Goal: Task Accomplishment & Management: Use online tool/utility

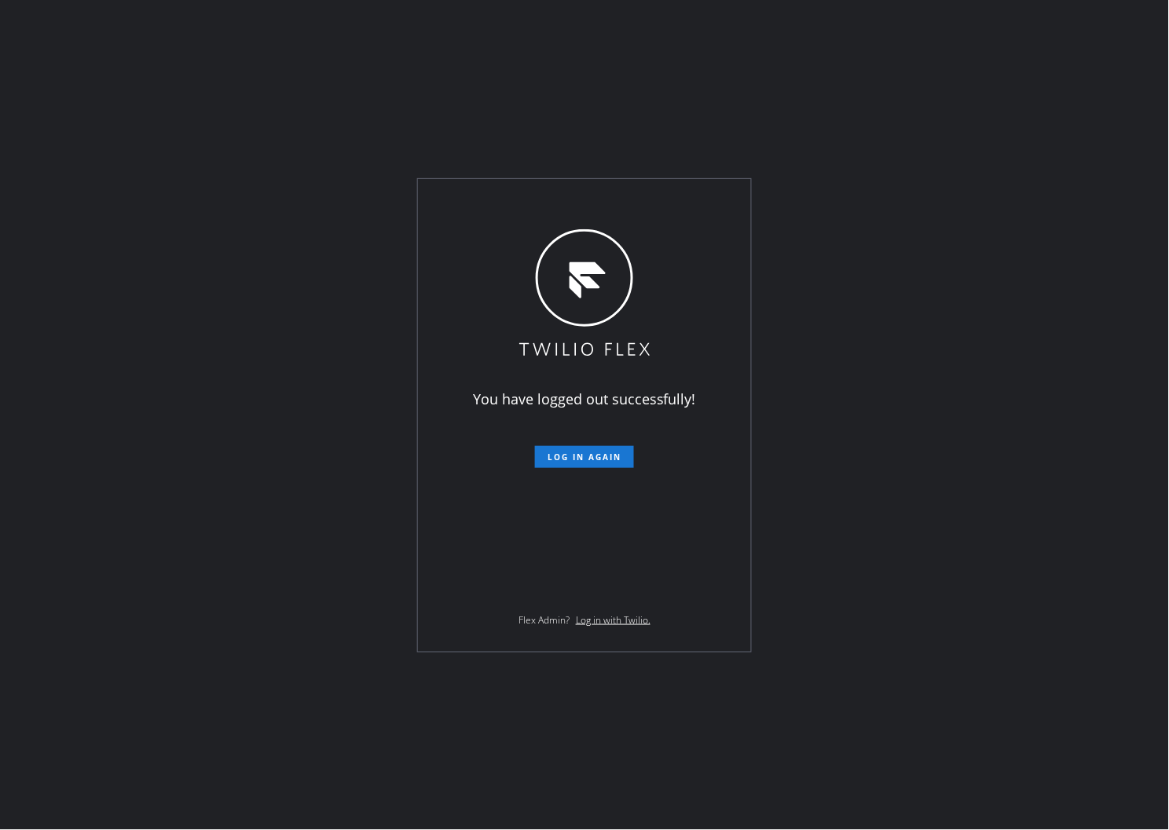
click at [0, 170] on div "You have logged out successfully! Log in again Flex Admin? Log in with Twilio." at bounding box center [584, 415] width 1169 height 830
click at [603, 452] on span "Log in again" at bounding box center [585, 457] width 74 height 11
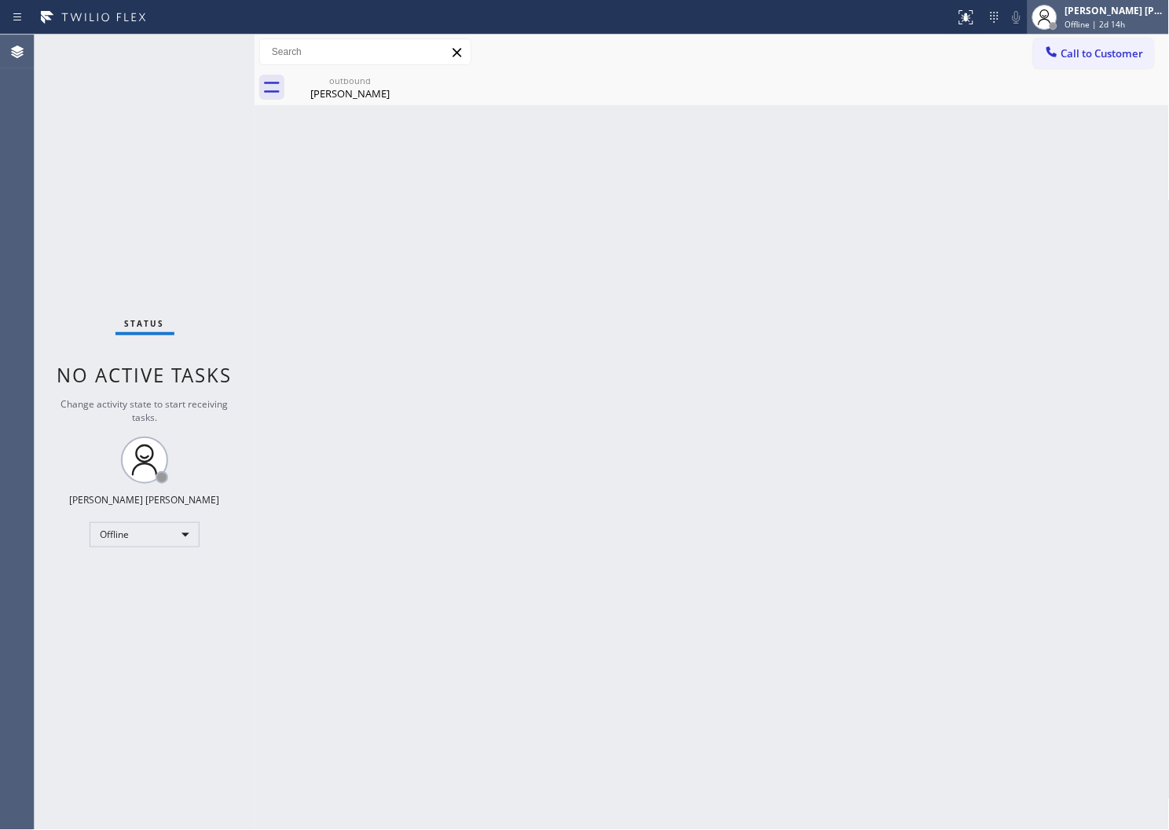
click at [1082, 19] on span "Offline | 2d 14h" at bounding box center [1095, 24] width 60 height 11
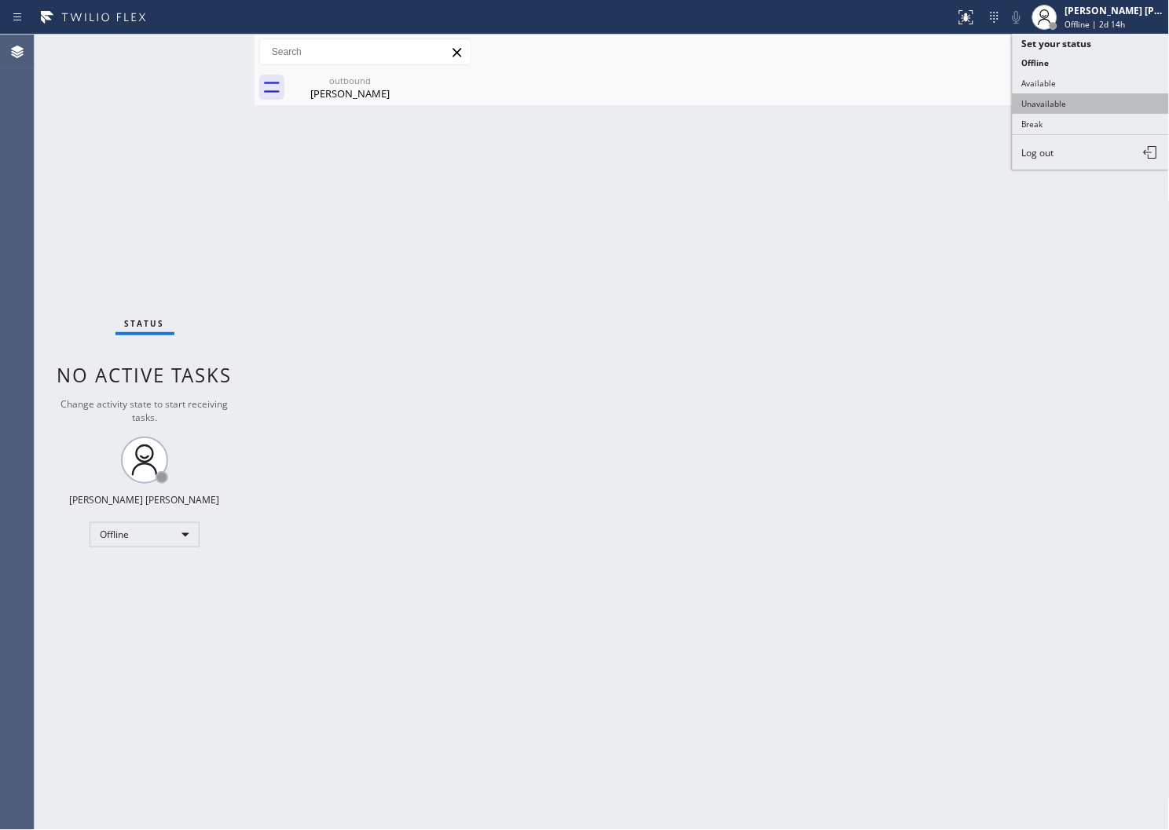
click at [1071, 103] on button "Unavailable" at bounding box center [1091, 103] width 157 height 20
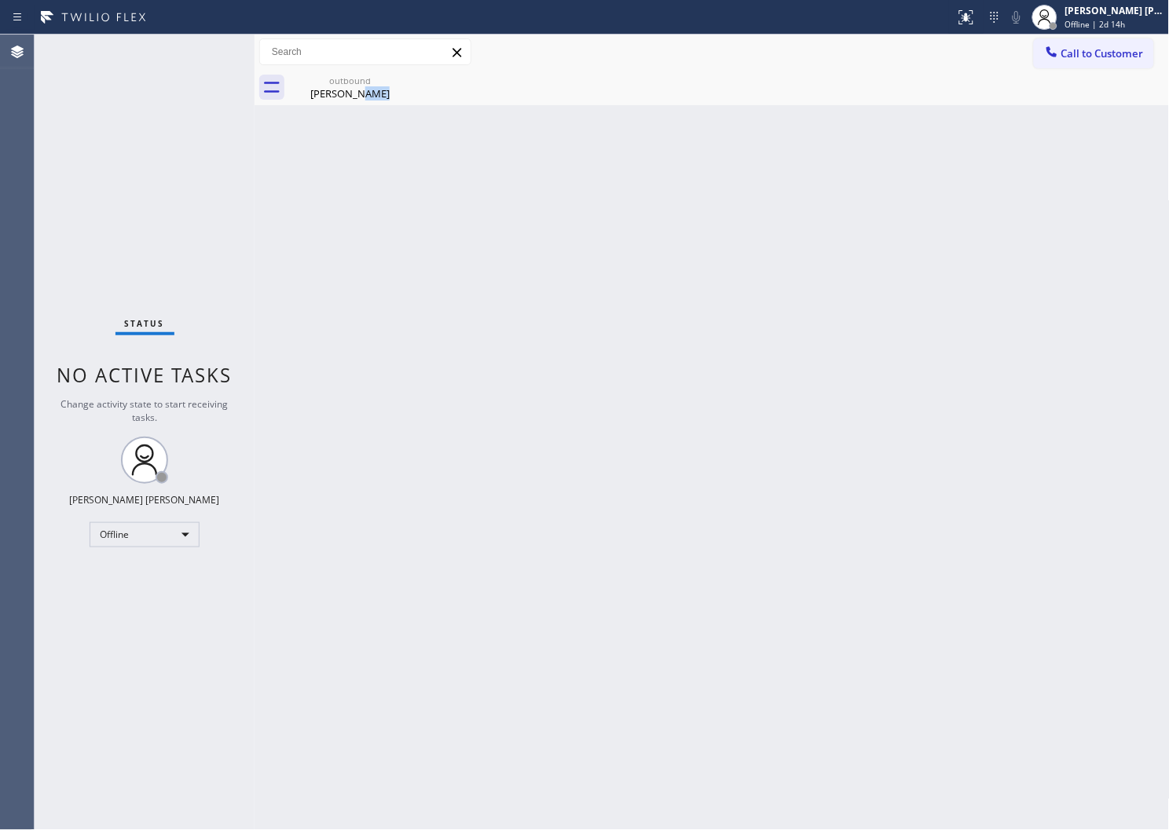
click at [1071, 103] on div "outbound Byron Lee" at bounding box center [729, 87] width 881 height 35
click at [1133, 48] on span "Call to Customer" at bounding box center [1102, 53] width 82 height 14
click at [0, 0] on div "Outbound call Location Search location Your caller id phone number Customer num…" at bounding box center [0, 0] width 0 height 0
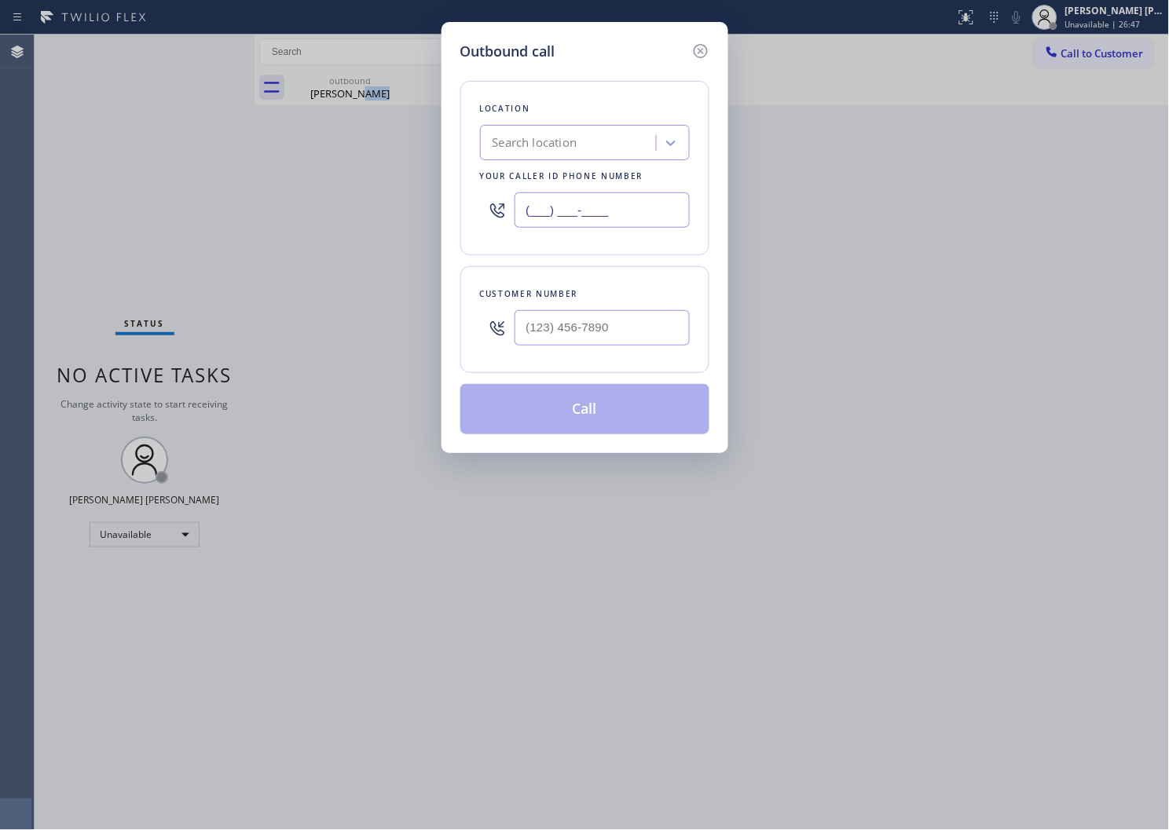
click at [520, 210] on input "(___) ___-____" at bounding box center [602, 209] width 175 height 35
paste input "669) 280-5519"
click at [581, 210] on input "(669) 280-5519" at bounding box center [602, 209] width 175 height 35
click at [580, 210] on input "(669) 280-5519" at bounding box center [602, 209] width 175 height 35
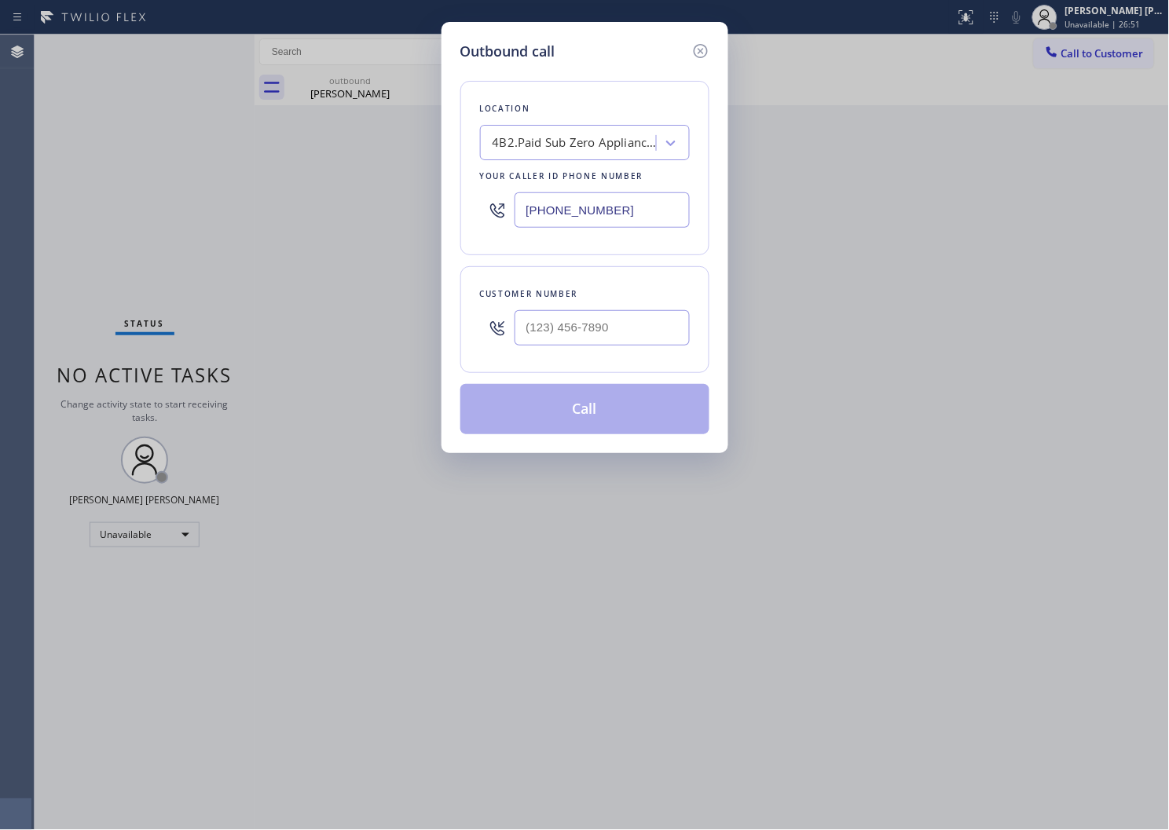
paste input "855) 731-4952"
type input "[PHONE_NUMBER]"
click at [621, 350] on div at bounding box center [602, 327] width 175 height 51
click at [619, 332] on input "(___) ___-____" at bounding box center [602, 327] width 175 height 35
paste input "650) 793-5126"
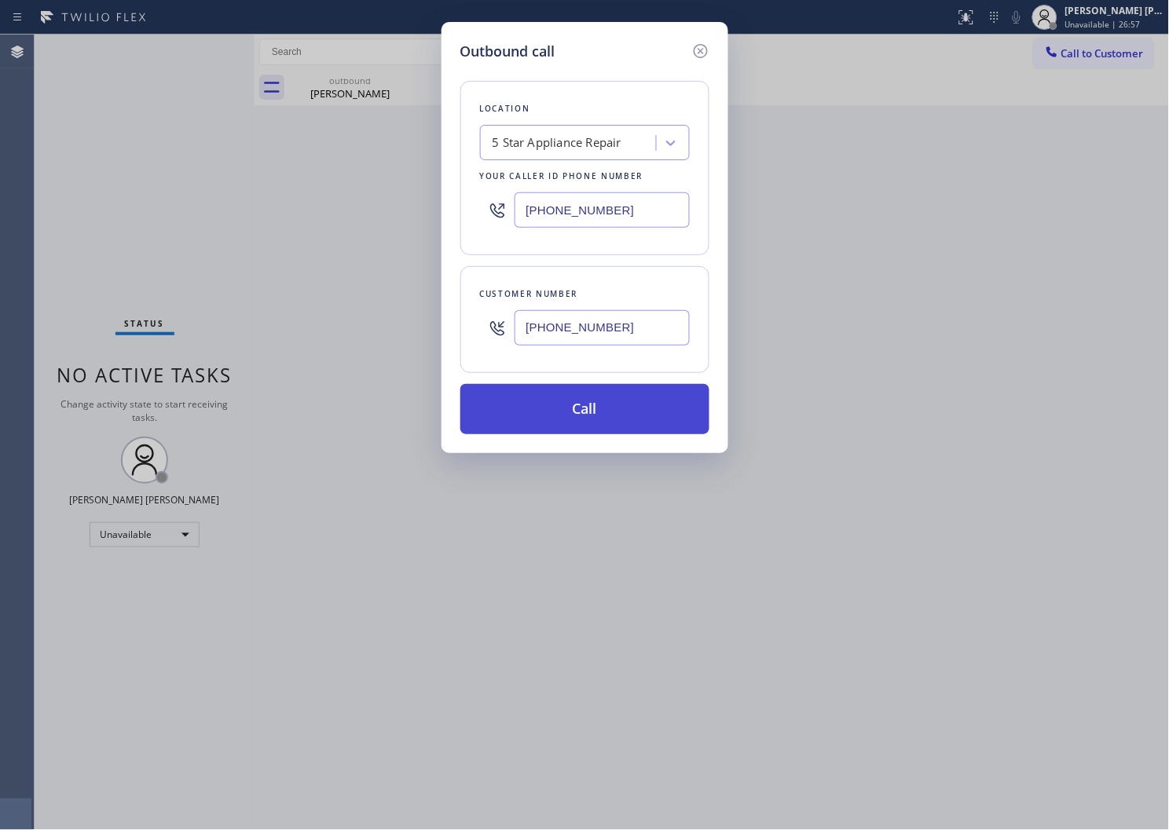
type input "(650) 793-5126"
click at [618, 398] on button "Call" at bounding box center [584, 409] width 249 height 50
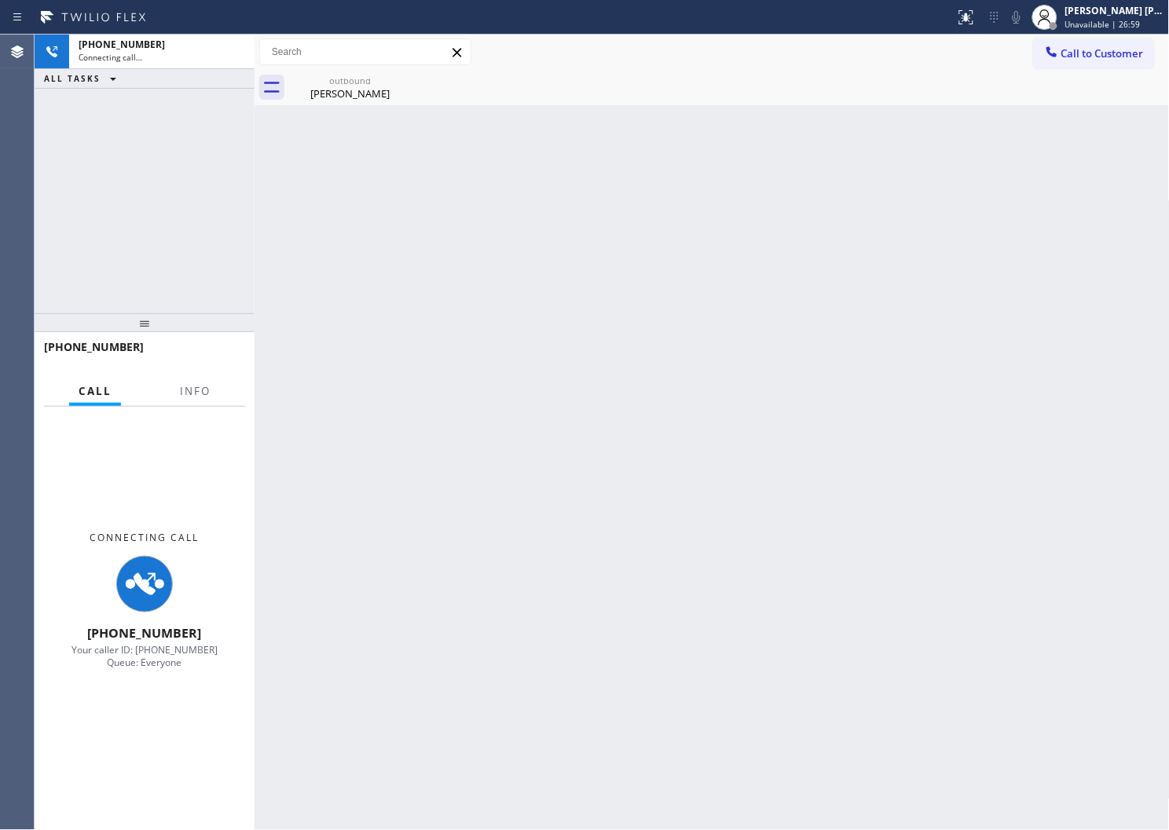
click at [0, 0] on icon at bounding box center [0, 0] width 0 height 0
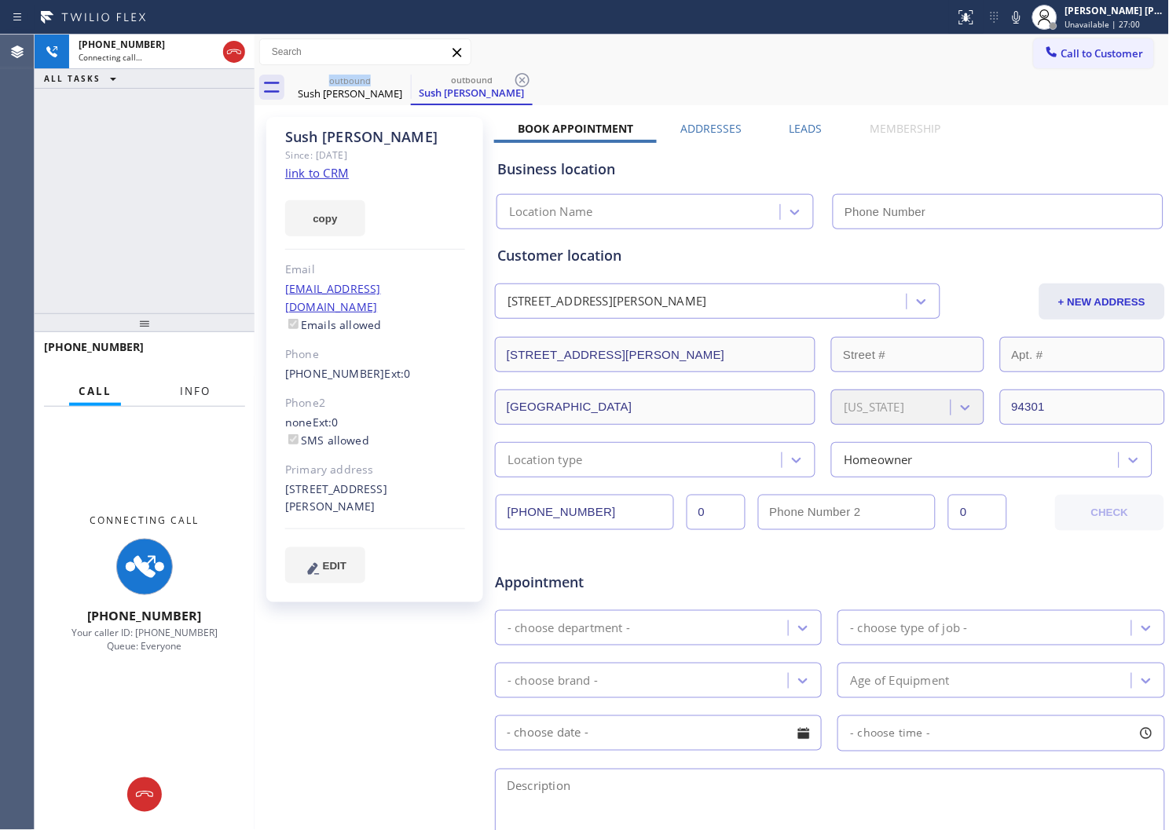
click at [193, 384] on span "Info" at bounding box center [195, 391] width 31 height 14
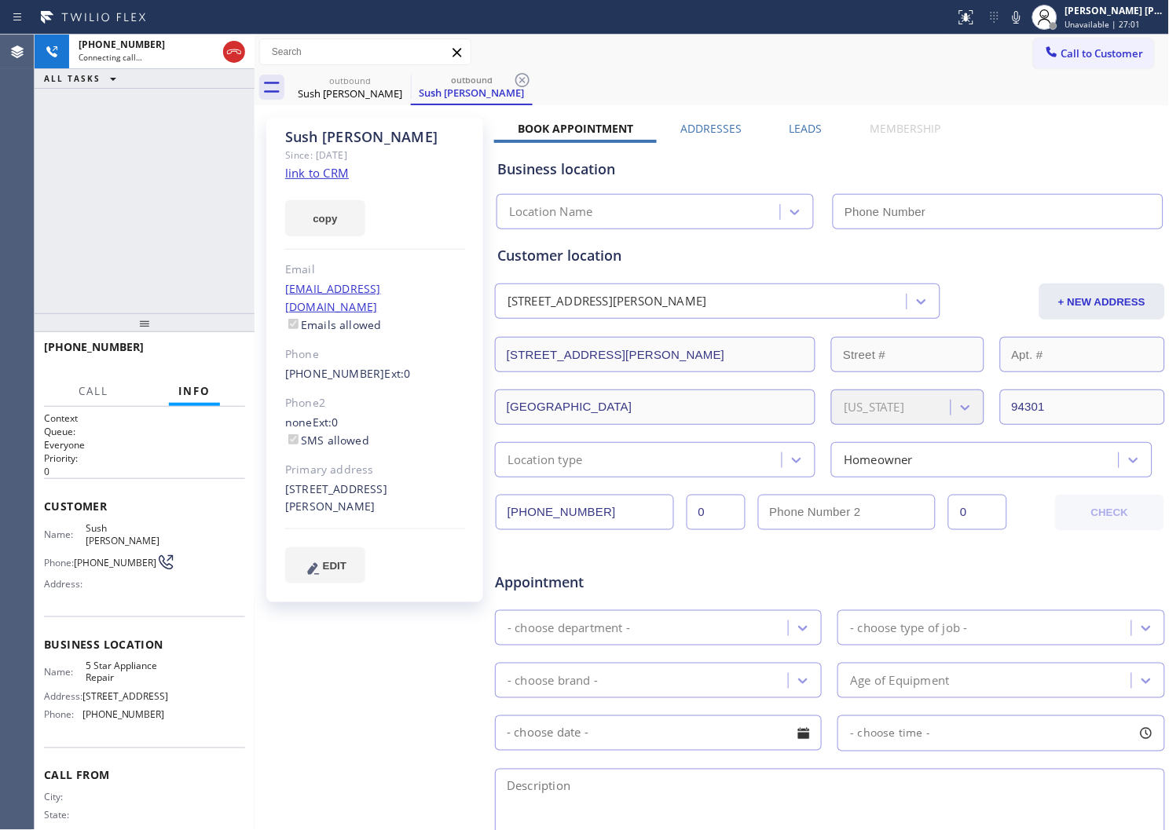
click at [318, 129] on div "Sush Vij" at bounding box center [375, 137] width 180 height 18
copy div "Sush Vij"
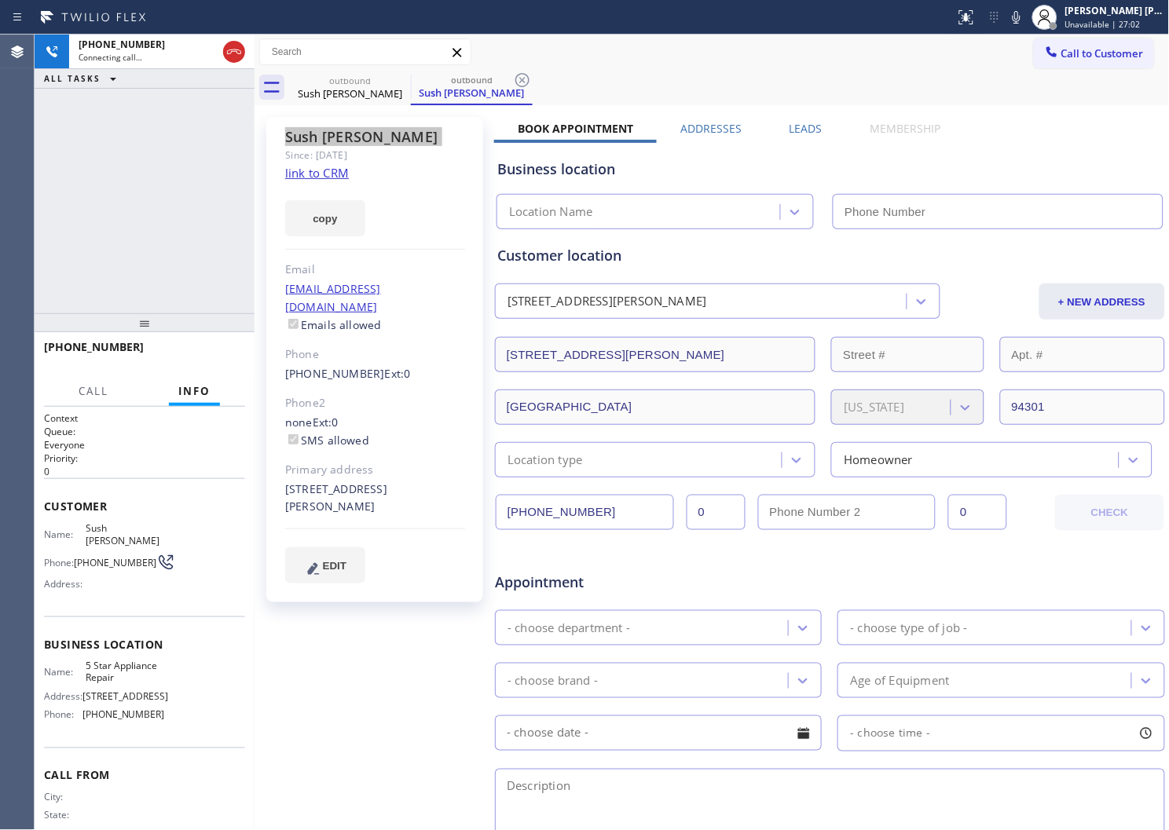
type input "[PHONE_NUMBER]"
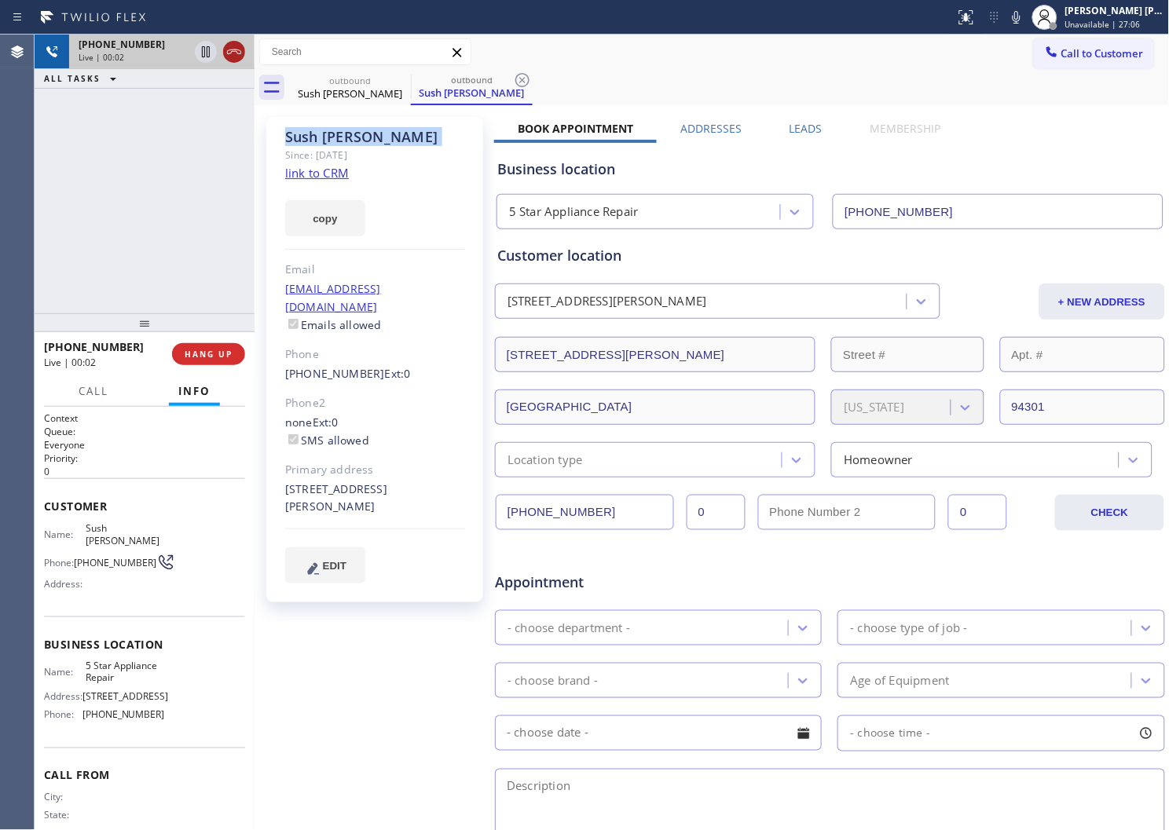
click at [229, 51] on icon at bounding box center [234, 51] width 19 height 19
click at [205, 355] on span "HANG UP" at bounding box center [209, 354] width 48 height 11
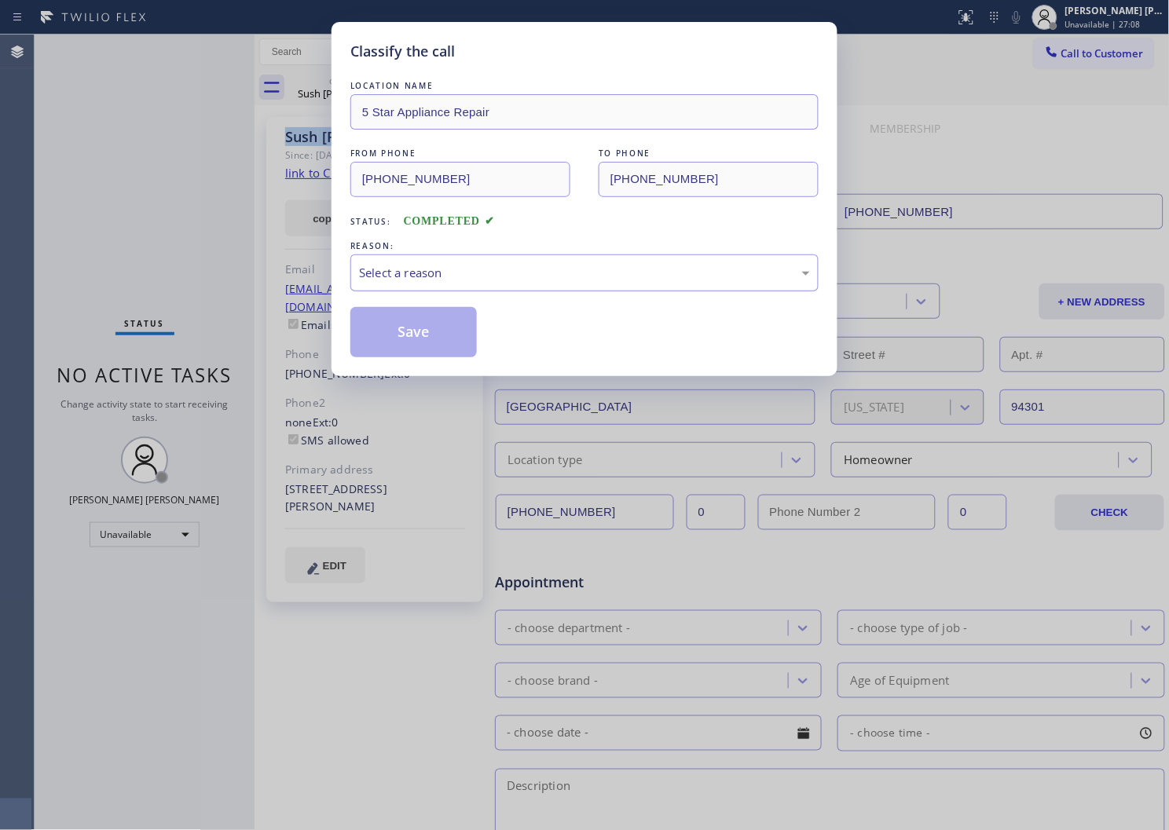
click at [427, 271] on div "Select a reason" at bounding box center [584, 273] width 451 height 18
drag, startPoint x: 420, startPoint y: 335, endPoint x: 800, endPoint y: 74, distance: 460.9
click at [422, 334] on button "Save" at bounding box center [413, 332] width 126 height 50
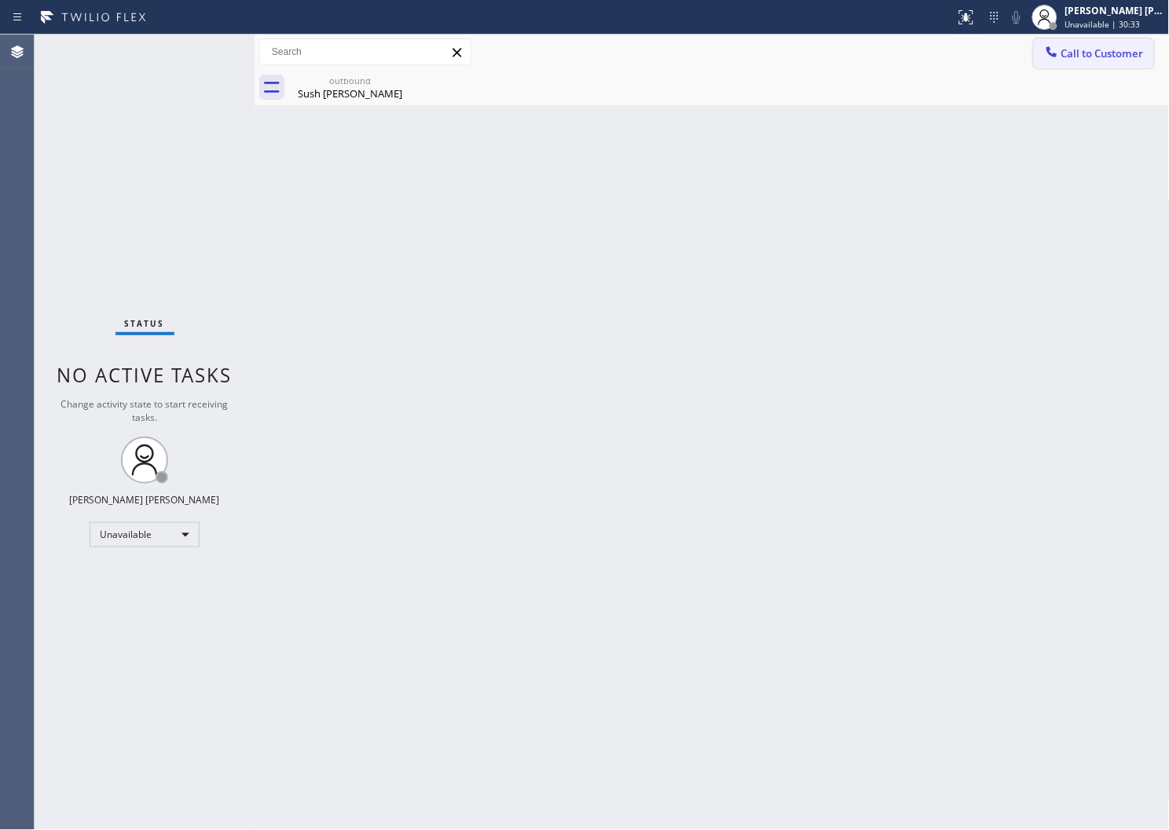
click at [1094, 58] on span "Call to Customer" at bounding box center [1102, 53] width 82 height 14
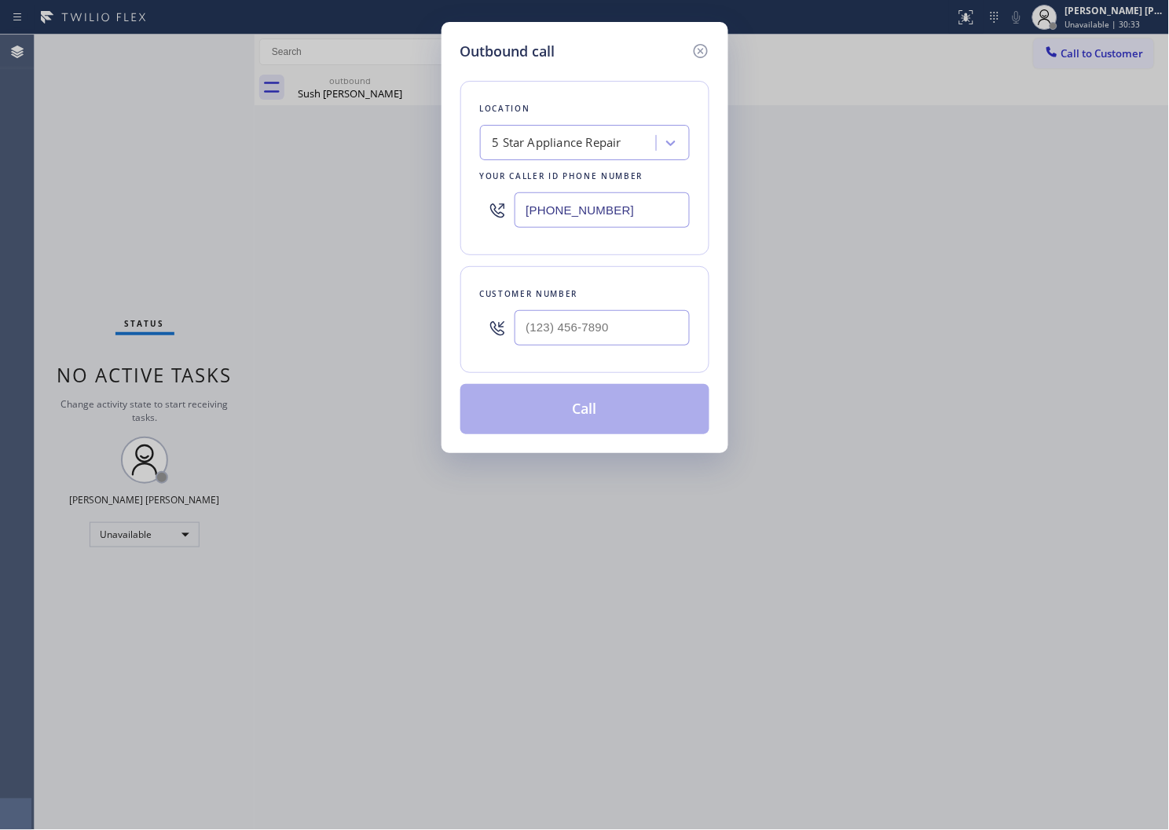
click at [574, 230] on div "[PHONE_NUMBER]" at bounding box center [585, 210] width 210 height 51
click at [576, 214] on input "[PHONE_NUMBER]" at bounding box center [602, 209] width 175 height 35
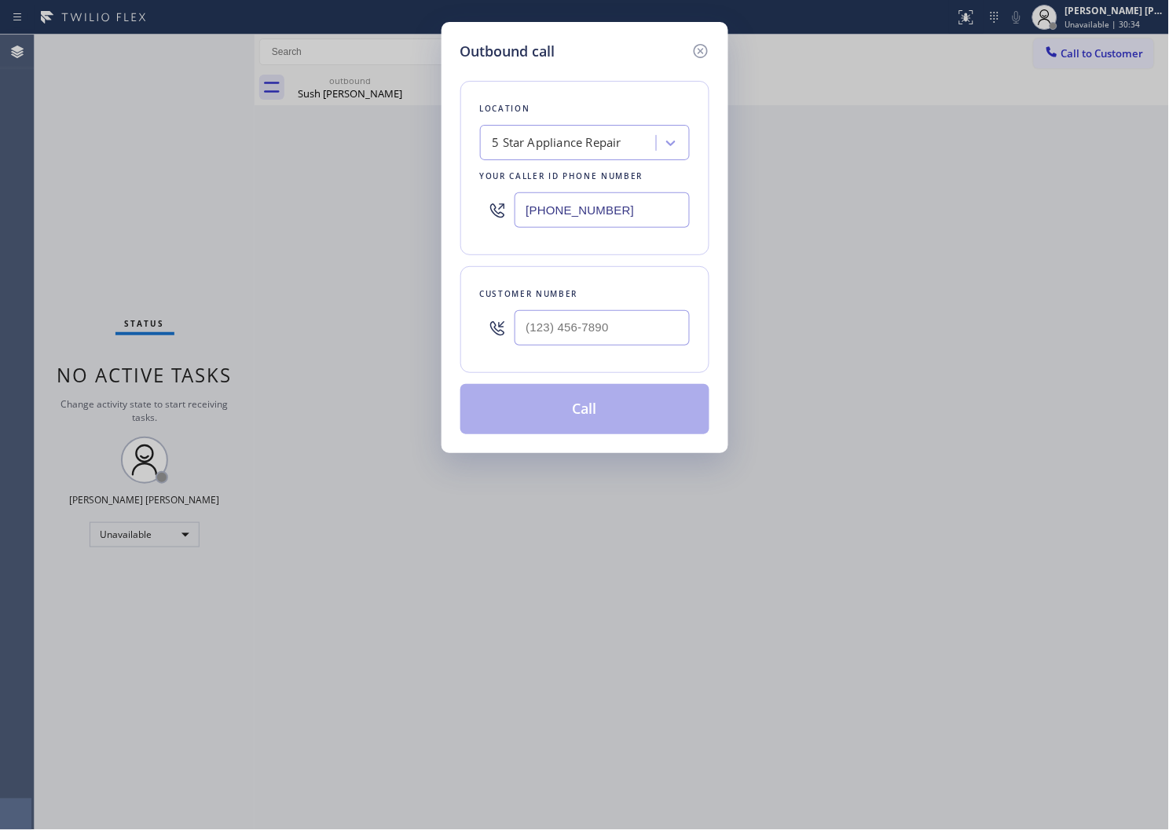
paste input "714) 500-7759"
type input "(714) 500-7759"
click at [544, 317] on input "(___) ___-____" at bounding box center [602, 327] width 175 height 35
paste input "714) 206-9770"
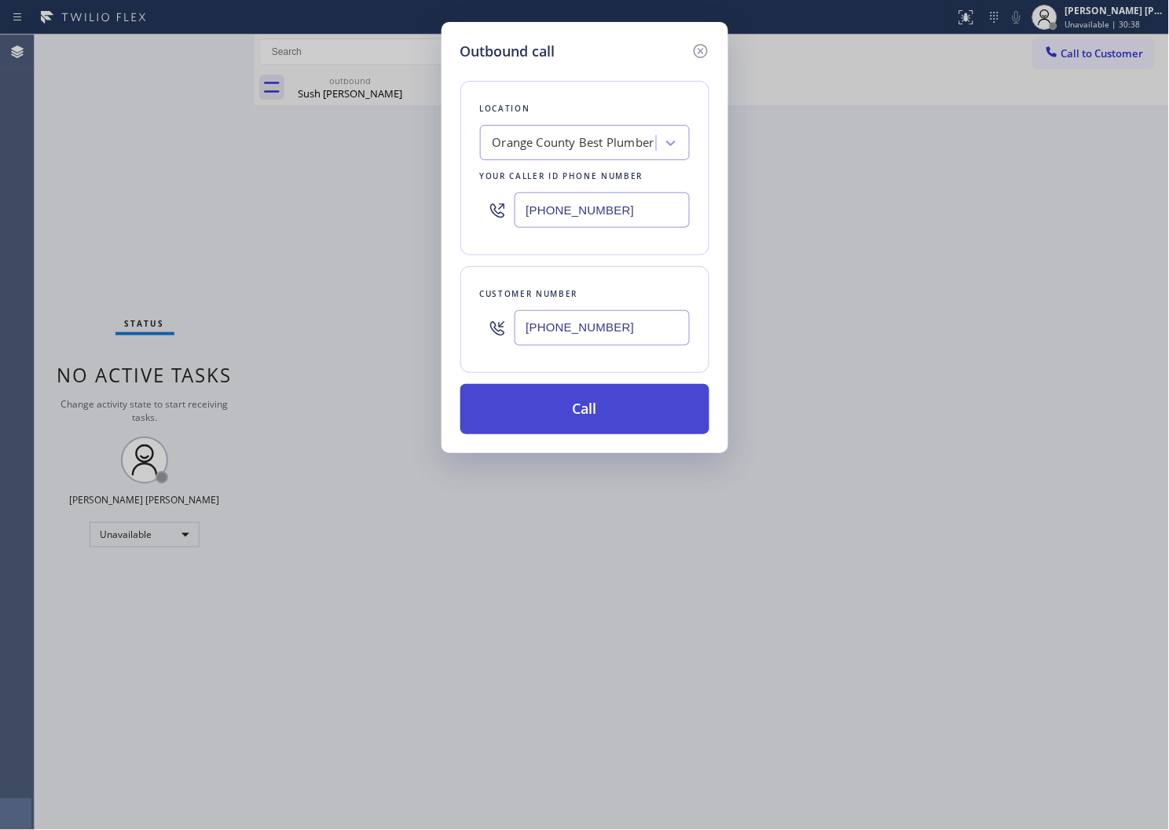
type input "(714) 206-9770"
click at [568, 427] on button "Call" at bounding box center [584, 409] width 249 height 50
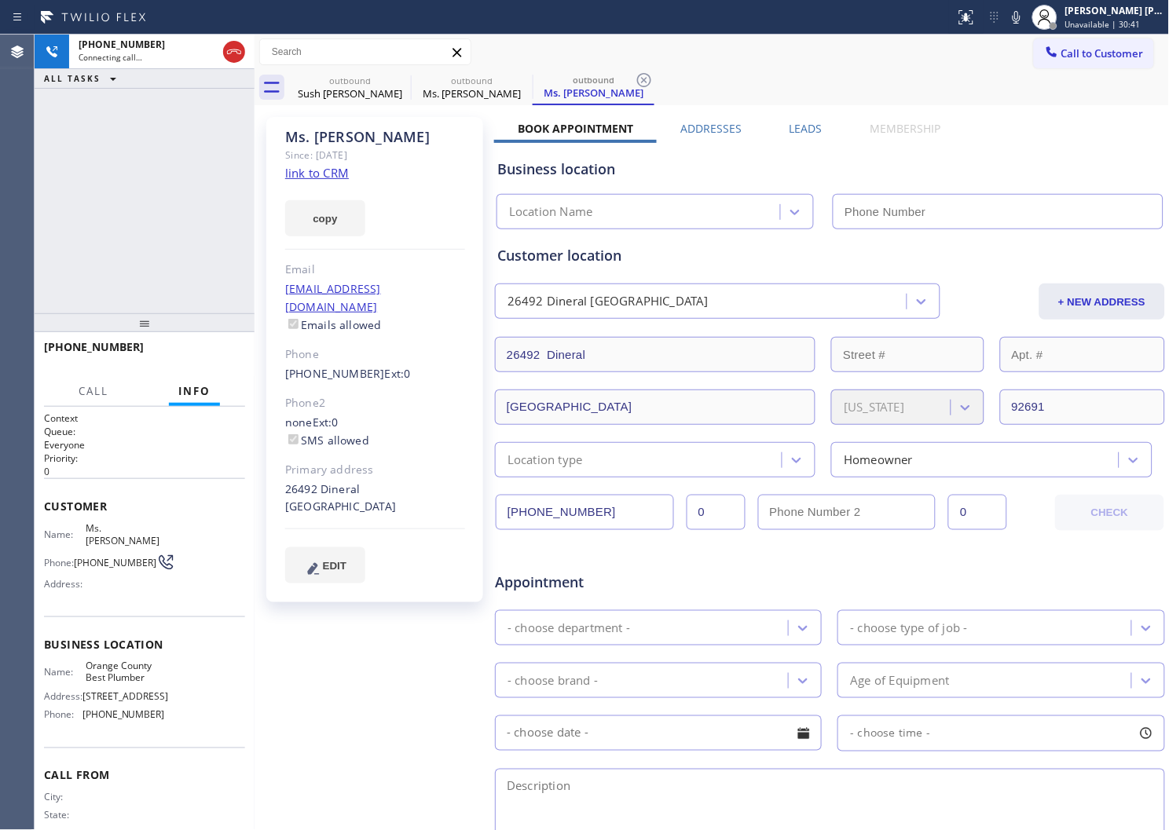
click at [335, 138] on div "Ms. Fanny" at bounding box center [375, 137] width 180 height 18
type input "(714) 500-7759"
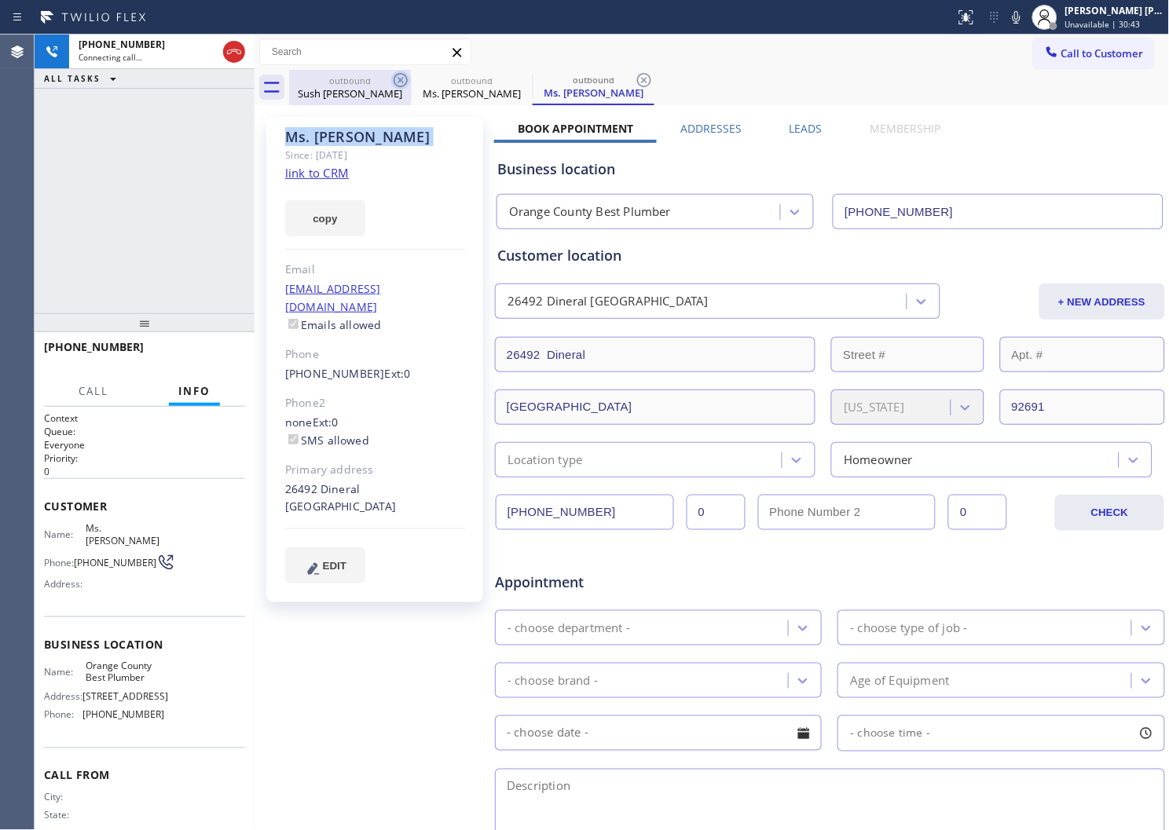
click at [393, 77] on icon at bounding box center [400, 80] width 19 height 19
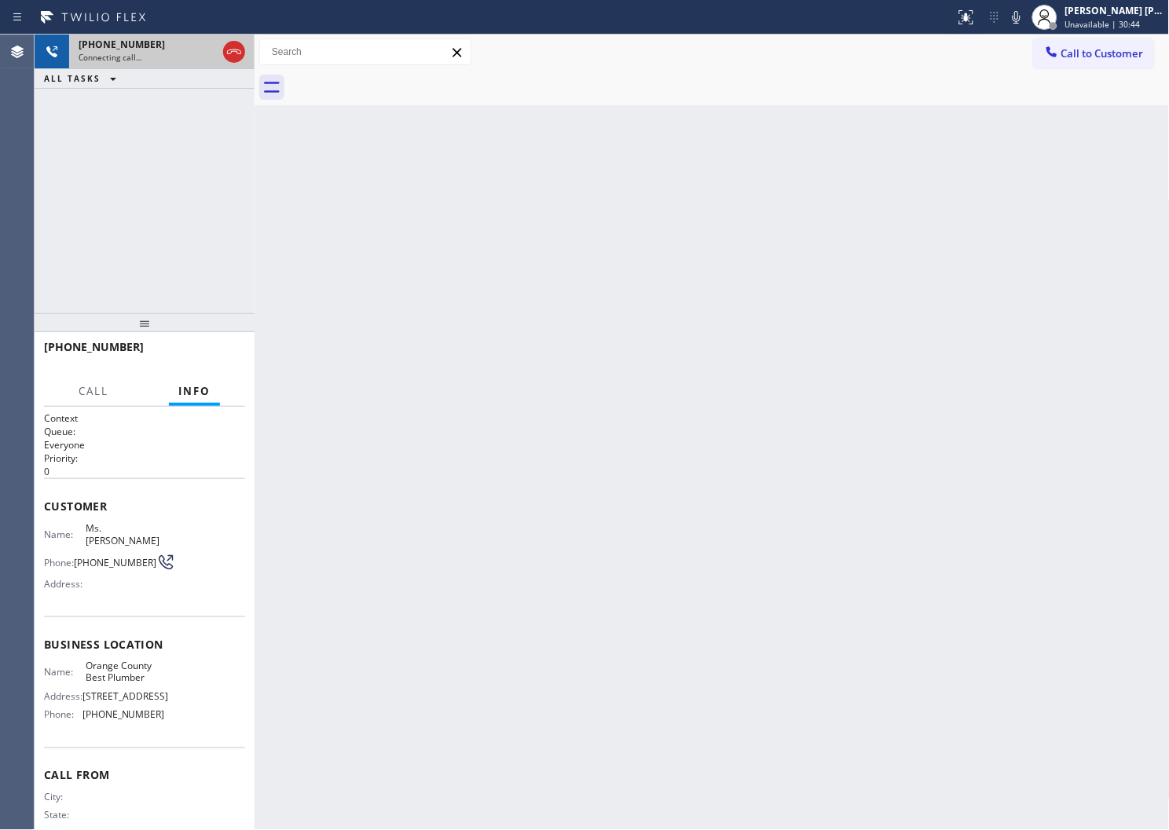
click at [163, 52] on div "Connecting call…" at bounding box center [148, 57] width 138 height 11
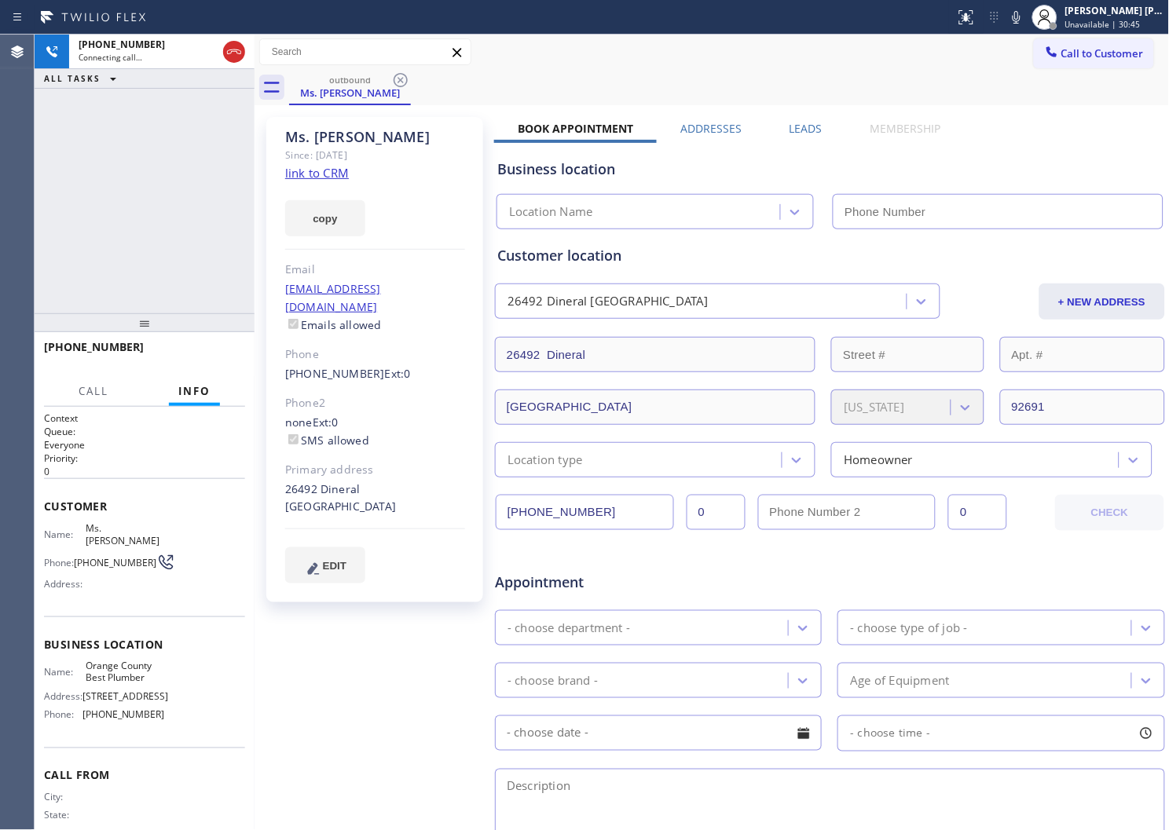
type input "(714) 500-7759"
click at [0, 238] on div "Agent Desktop" at bounding box center [17, 433] width 34 height 796
click at [291, 488] on div "26492 Dineral Mission Viejo, 92691 CA" at bounding box center [375, 499] width 180 height 36
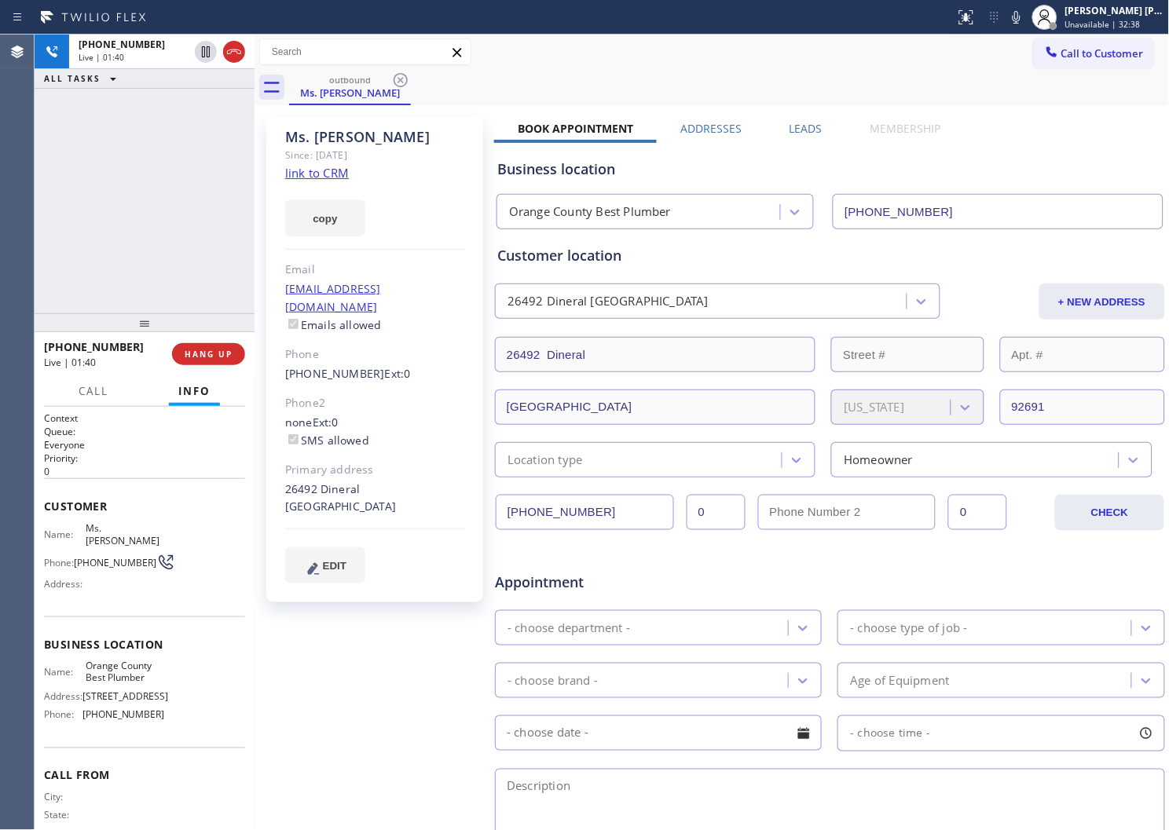
copy div "92691"
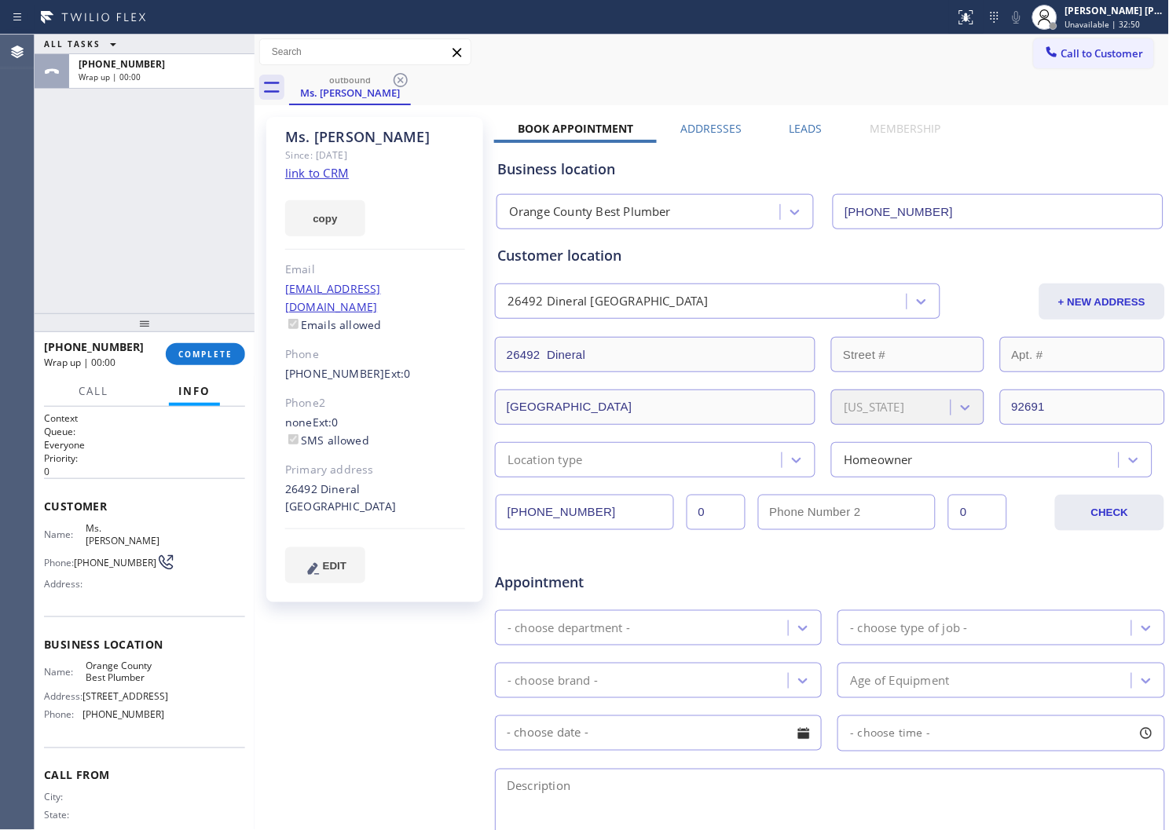
click at [796, 124] on label "Leads" at bounding box center [806, 128] width 33 height 15
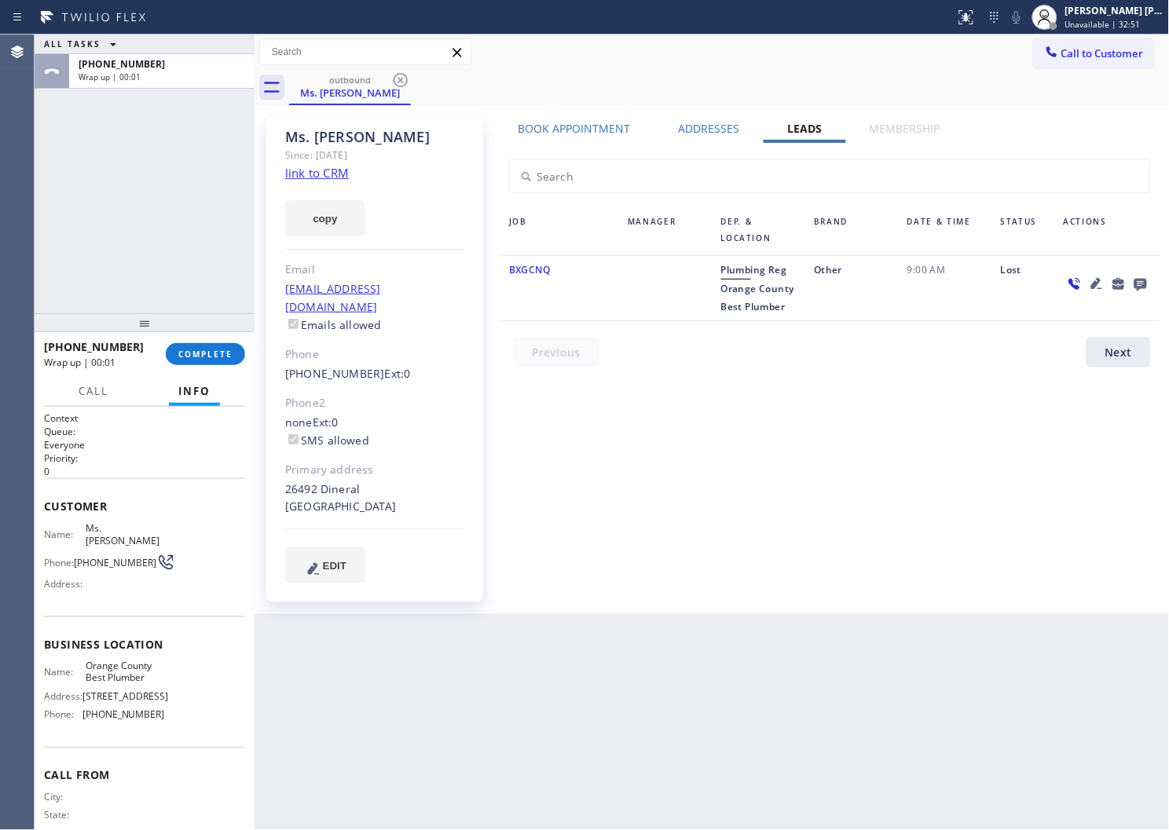
click at [1139, 280] on icon at bounding box center [1141, 285] width 13 height 13
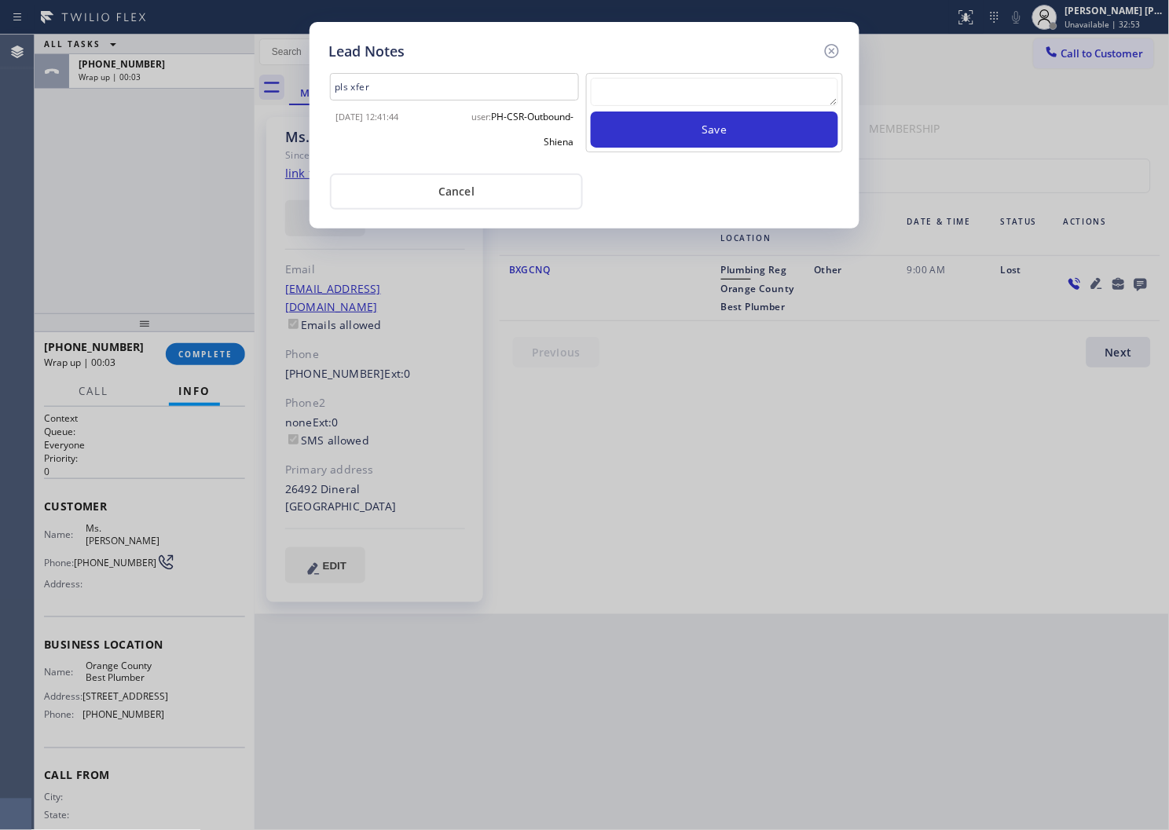
click at [731, 89] on textarea at bounding box center [714, 92] width 247 height 28
click at [1141, 149] on div "Lead Notes pls xfer 2025-08-08 12:41:44 user: PH-CSR-Outbound-Shiena Save Cancel" at bounding box center [584, 415] width 1169 height 830
click at [766, 103] on textarea at bounding box center [714, 92] width 247 height 28
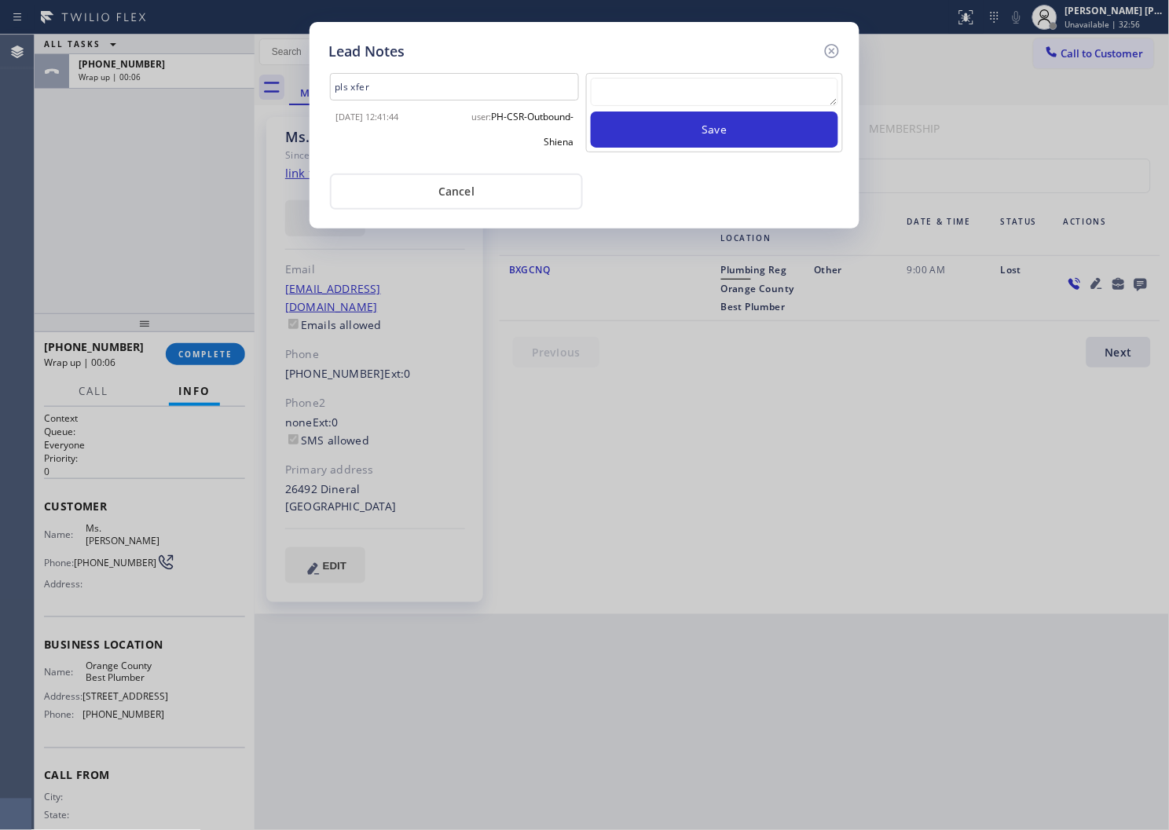
click at [724, 102] on textarea at bounding box center [714, 92] width 247 height 28
paste textarea "N/A - Please transfer"
type textarea "N/A - Please transfer"
click at [684, 119] on button "Save" at bounding box center [714, 130] width 247 height 36
click at [697, 102] on textarea "N/A - Please transfer" at bounding box center [714, 92] width 247 height 28
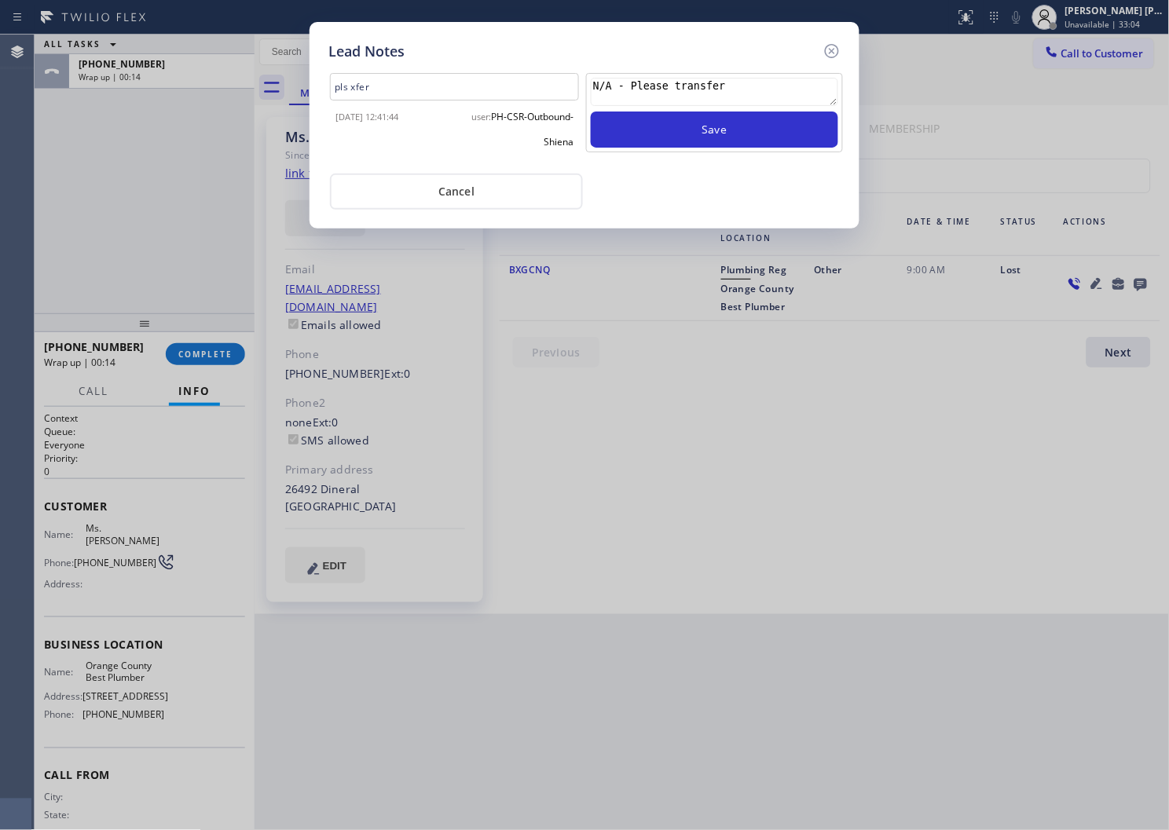
click at [697, 102] on textarea "N/A - Please transfer" at bounding box center [714, 92] width 247 height 28
click at [697, 102] on textarea at bounding box center [714, 92] width 247 height 28
paste textarea "N/A - Please transfer"
type textarea "N/A - Please transfer"
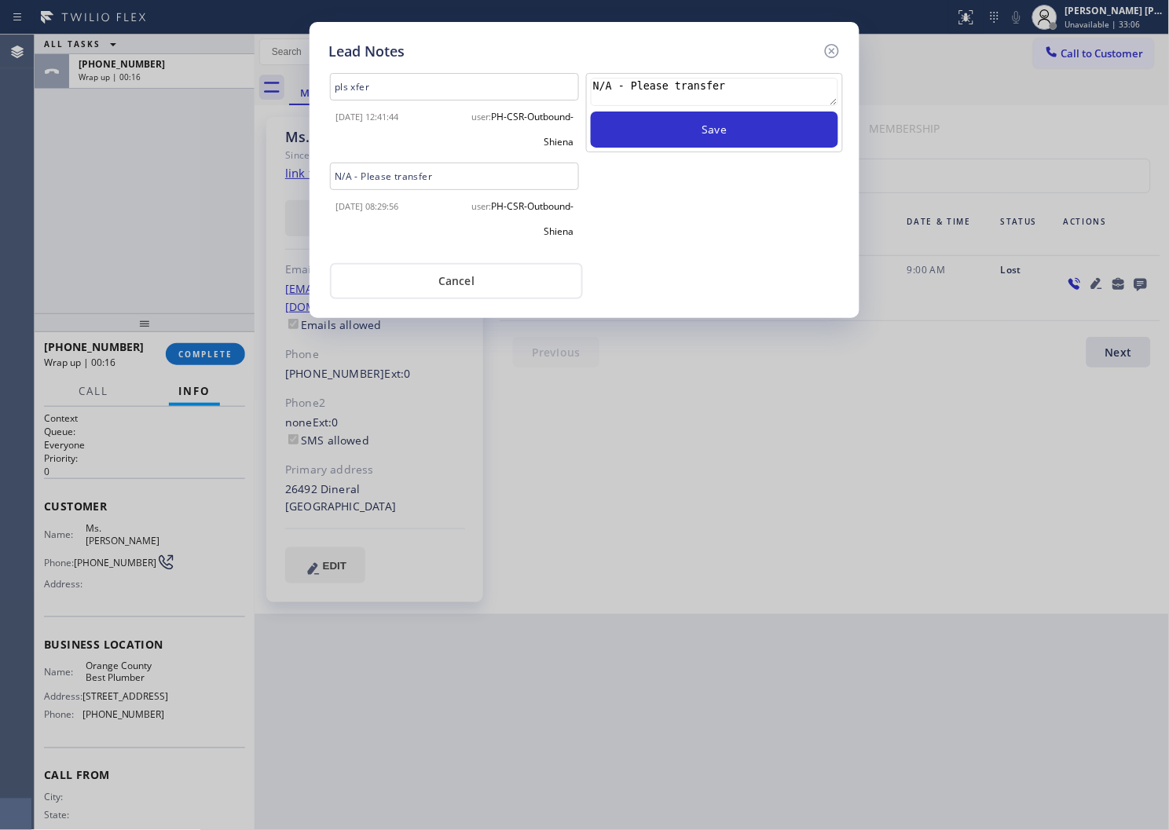
drag, startPoint x: 762, startPoint y: 86, endPoint x: 621, endPoint y: 85, distance: 140.6
click at [621, 85] on textarea "N/A - Please transfer" at bounding box center [714, 92] width 247 height 28
click at [621, 86] on textarea "N/A - Please transfer" at bounding box center [714, 92] width 247 height 28
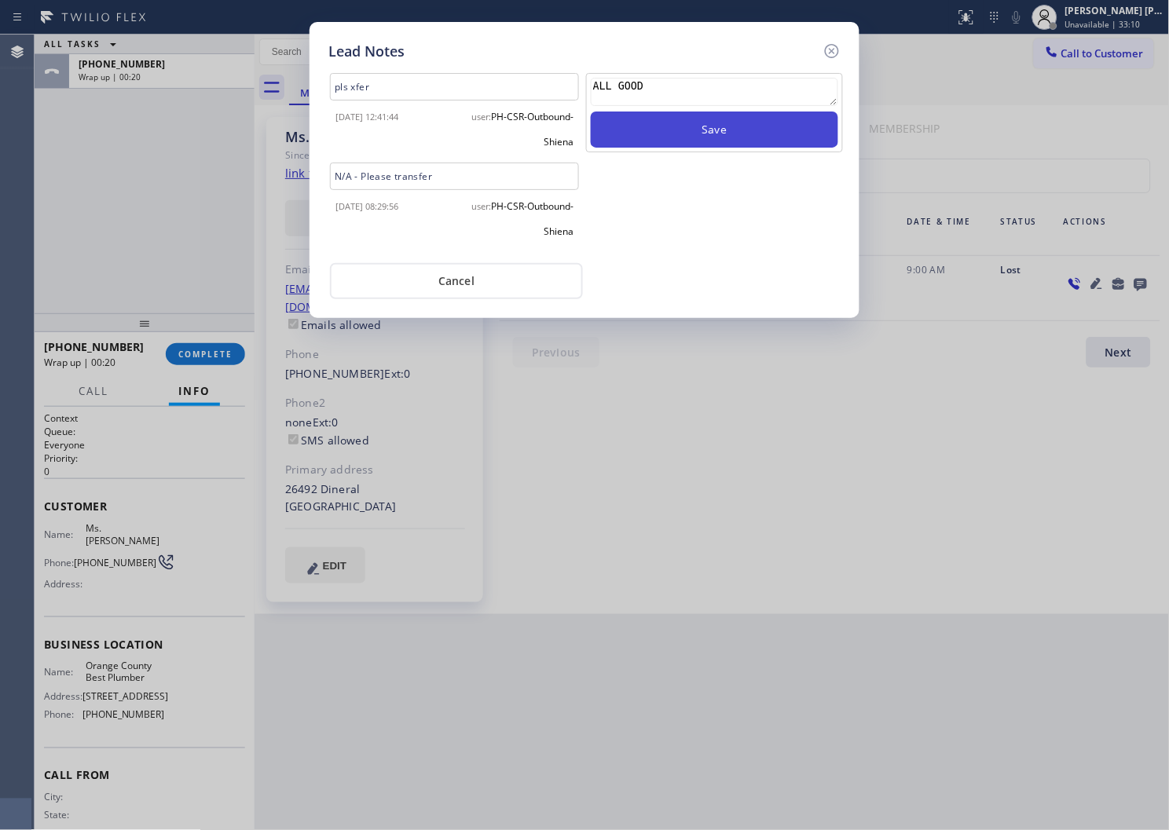
type textarea "ALL GOOD"
click at [717, 134] on button "Save" at bounding box center [714, 130] width 247 height 36
click at [827, 50] on icon at bounding box center [832, 51] width 19 height 19
click at [827, 50] on div "Call to Customer Outbound call Location Orange County Best Plumber Your caller …" at bounding box center [712, 51] width 915 height 27
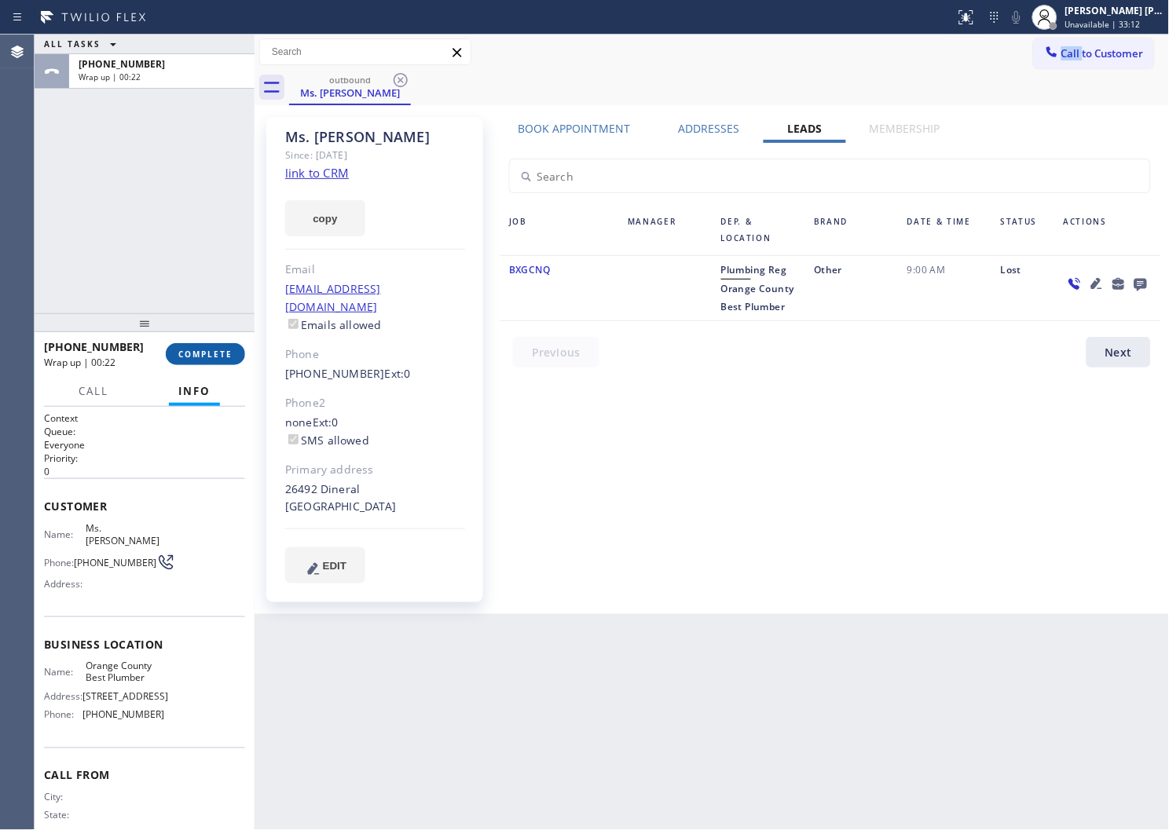
click at [218, 357] on span "COMPLETE" at bounding box center [205, 354] width 54 height 11
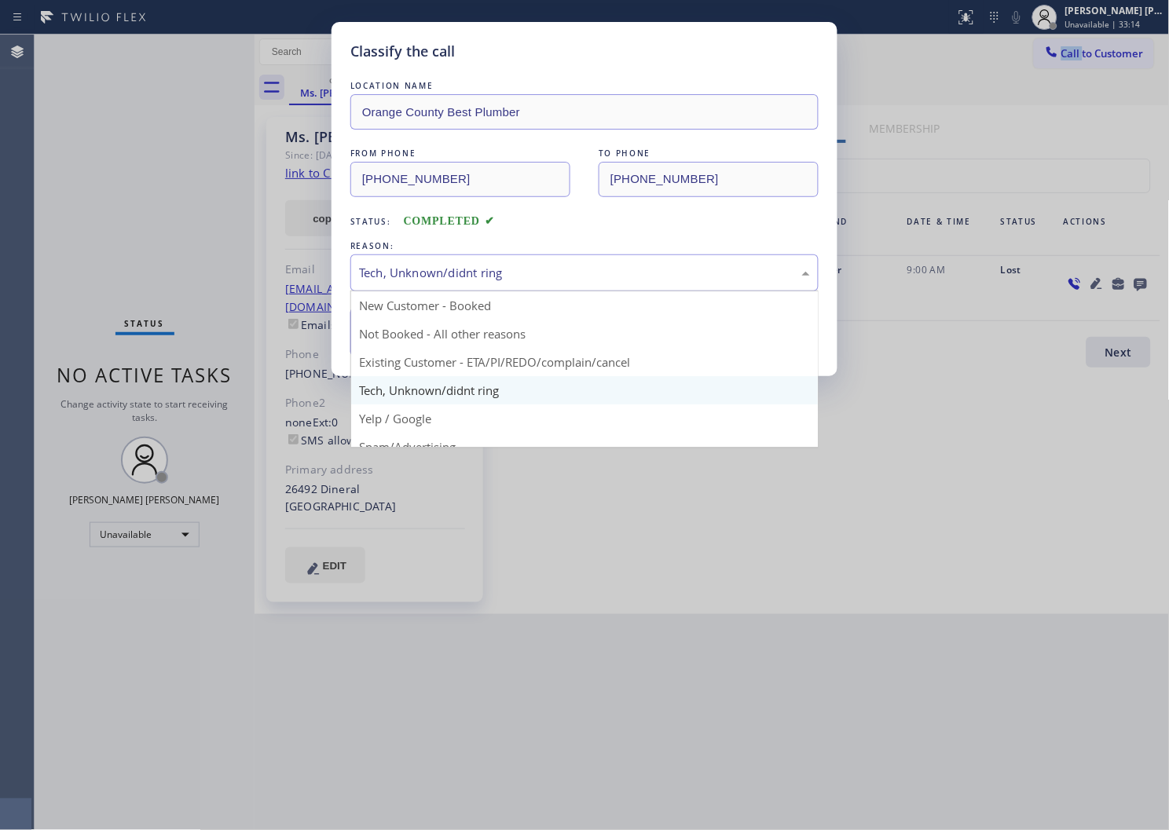
click at [417, 258] on div "Tech, Unknown/didnt ring" at bounding box center [584, 273] width 468 height 37
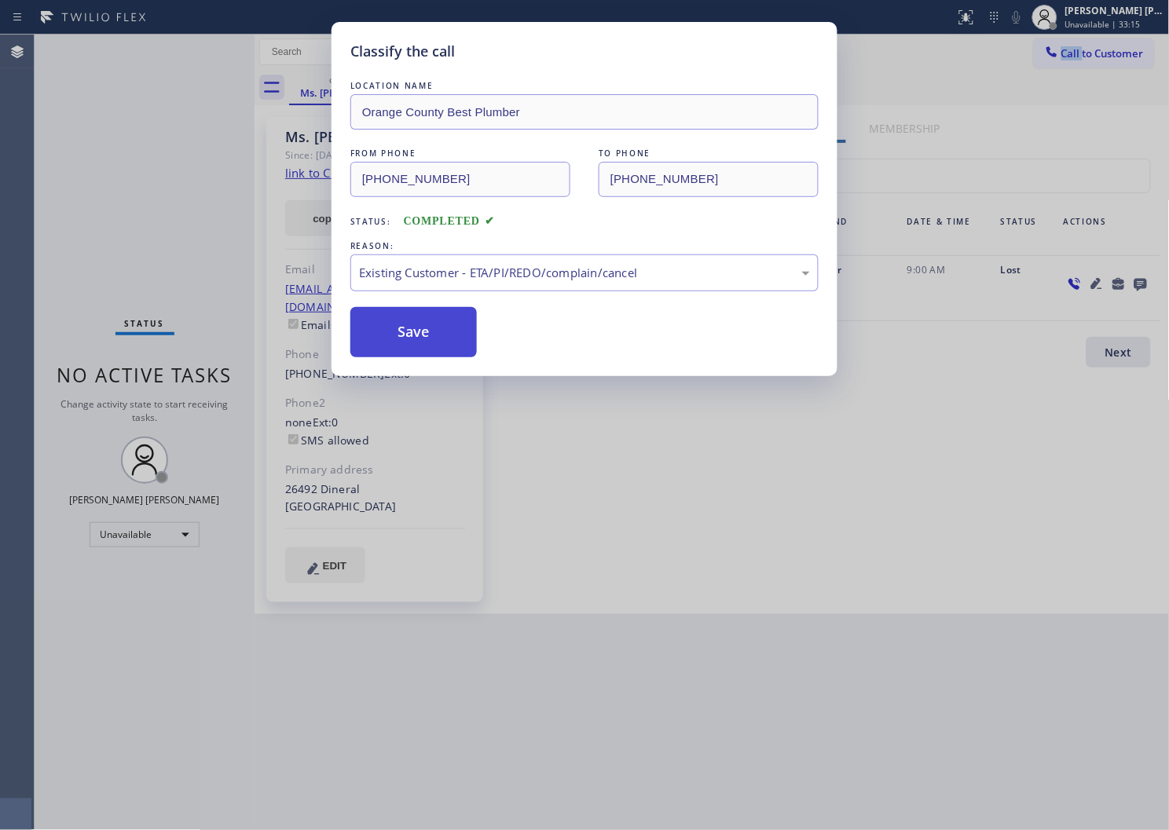
click at [391, 343] on button "Save" at bounding box center [413, 332] width 126 height 50
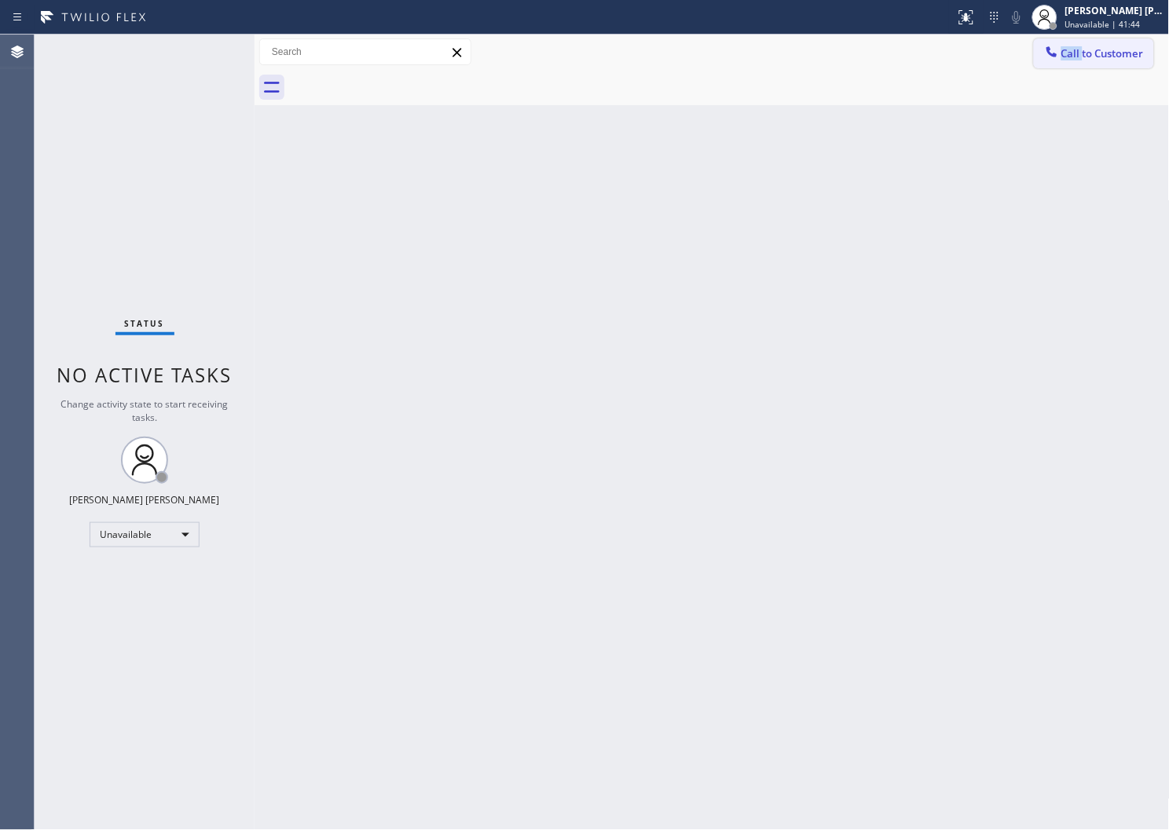
click at [1088, 53] on span "Call to Customer" at bounding box center [1102, 53] width 82 height 14
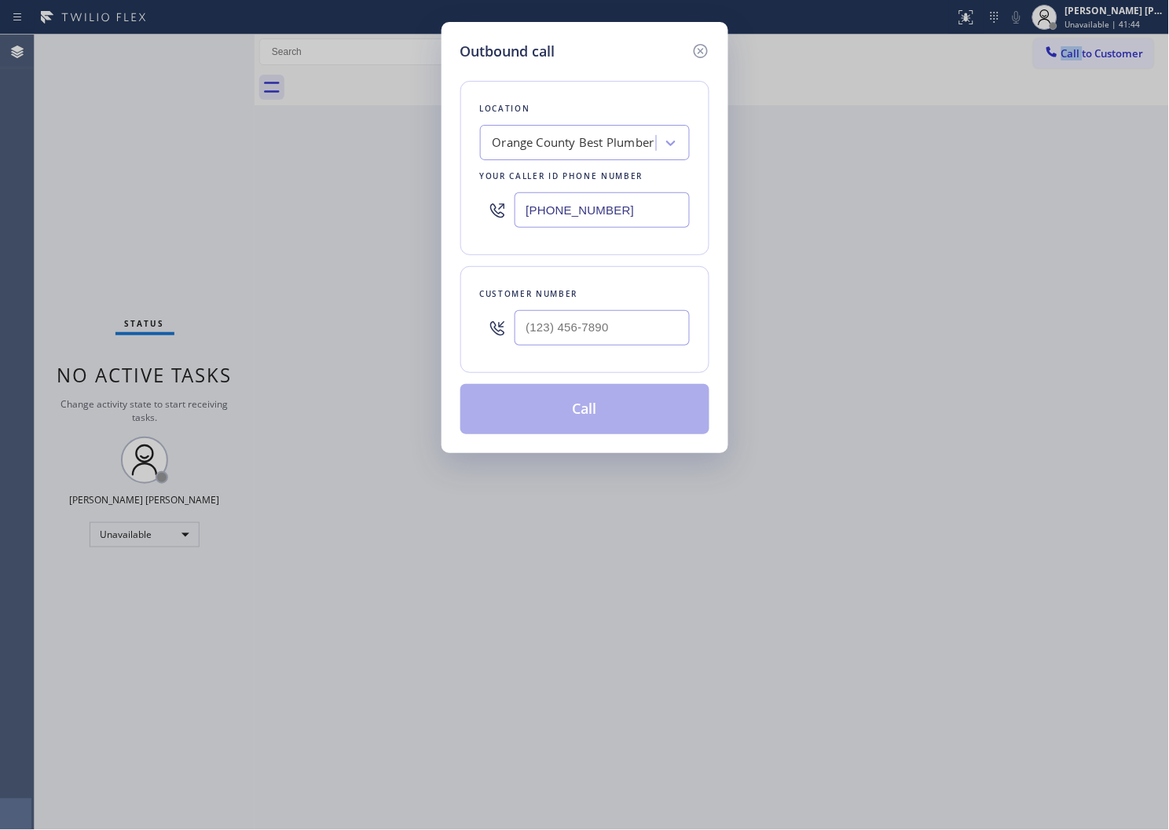
click at [569, 209] on input "(714) 500-7759" at bounding box center [602, 209] width 175 height 35
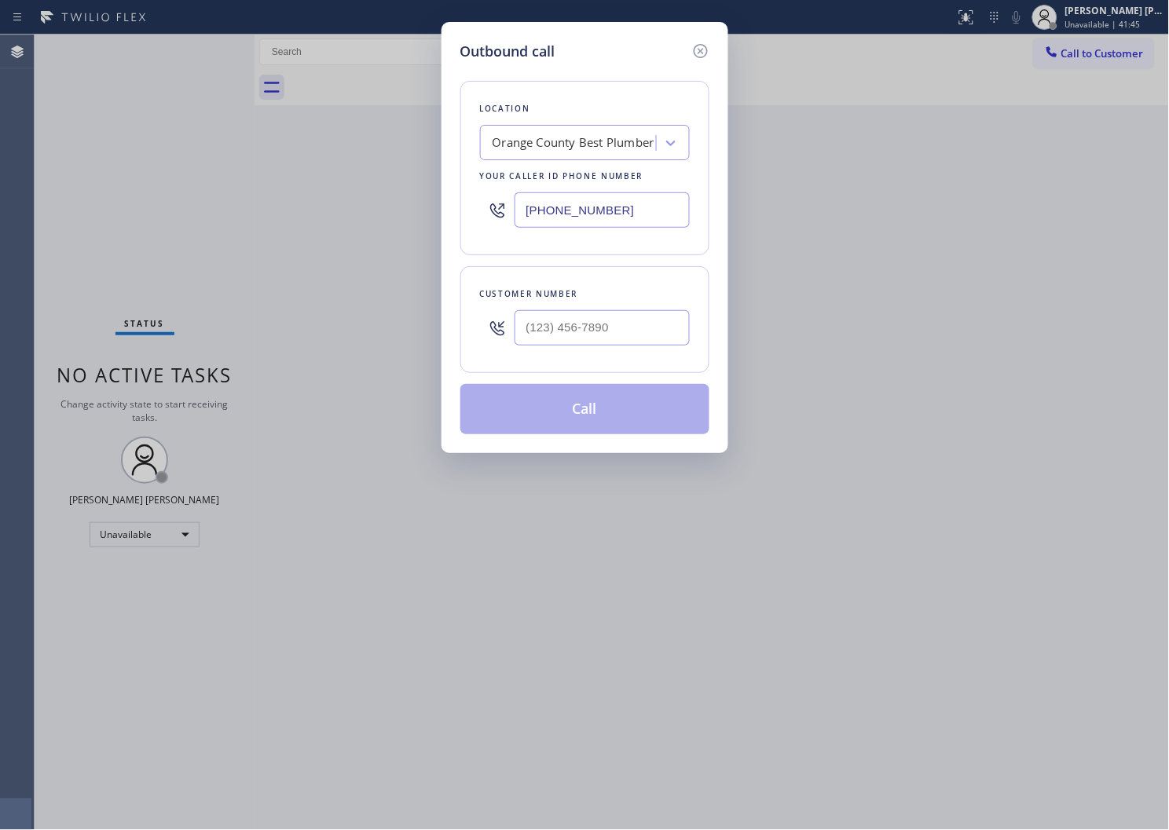
click at [569, 209] on input "(714) 500-7759" at bounding box center [602, 209] width 175 height 35
paste input "855) 461-114"
type input "(855) 461-1149"
click at [564, 356] on div "Customer number" at bounding box center [584, 319] width 249 height 107
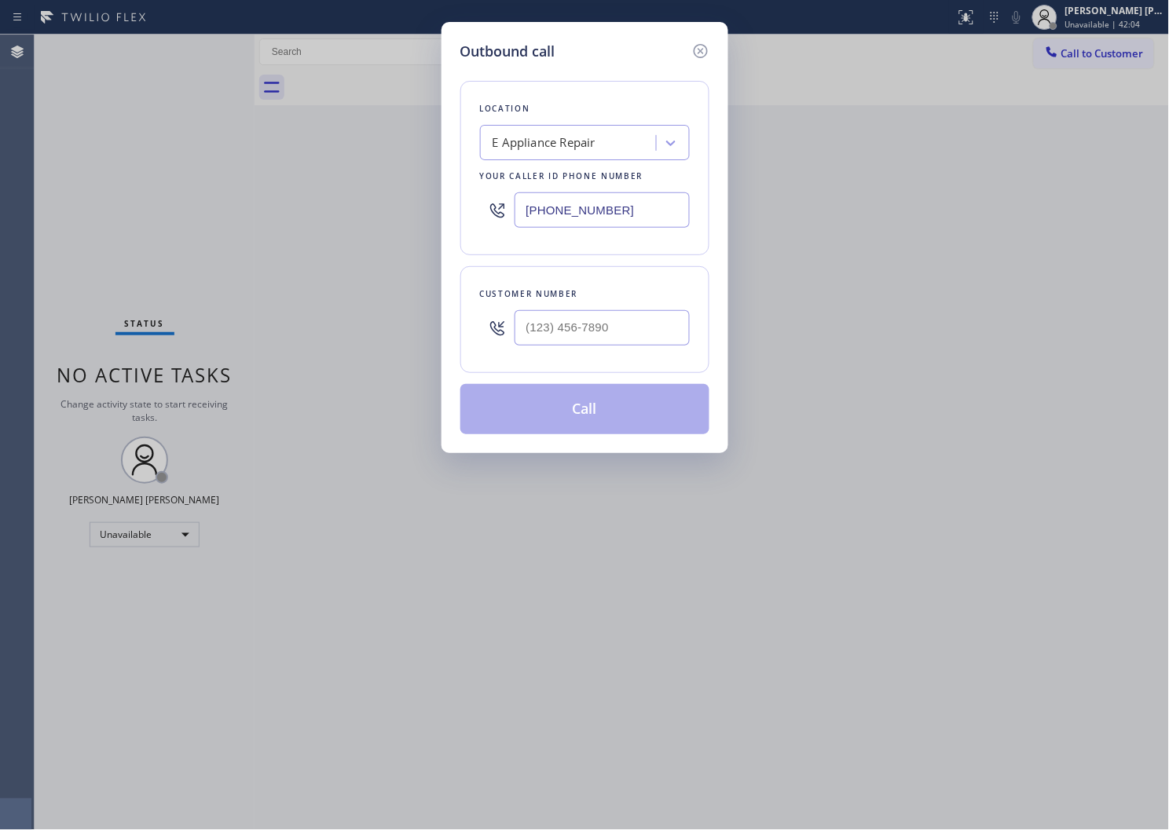
click at [563, 338] on input "text" at bounding box center [602, 327] width 175 height 35
click at [563, 338] on input "(___) ___-____" at bounding box center [602, 327] width 175 height 35
paste input "425) 968-2434"
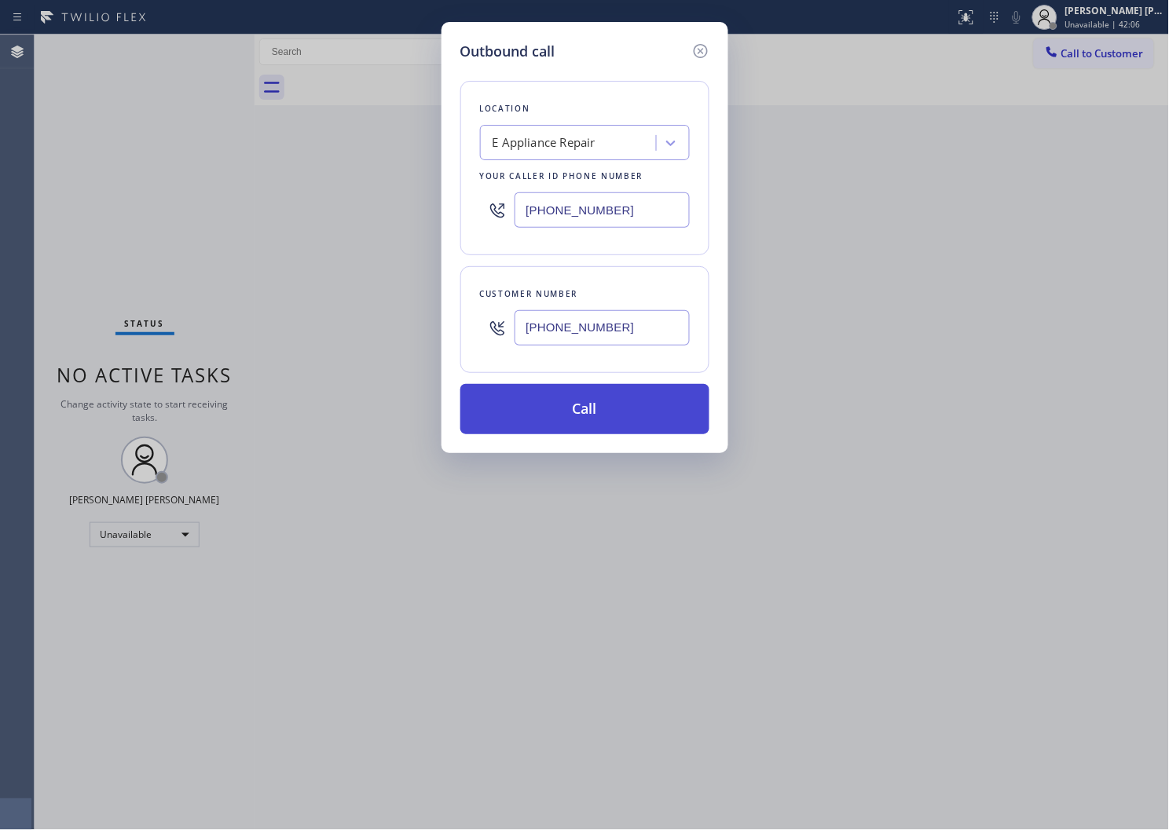
type input "(425) 968-2434"
click at [578, 394] on button "Call" at bounding box center [584, 409] width 249 height 50
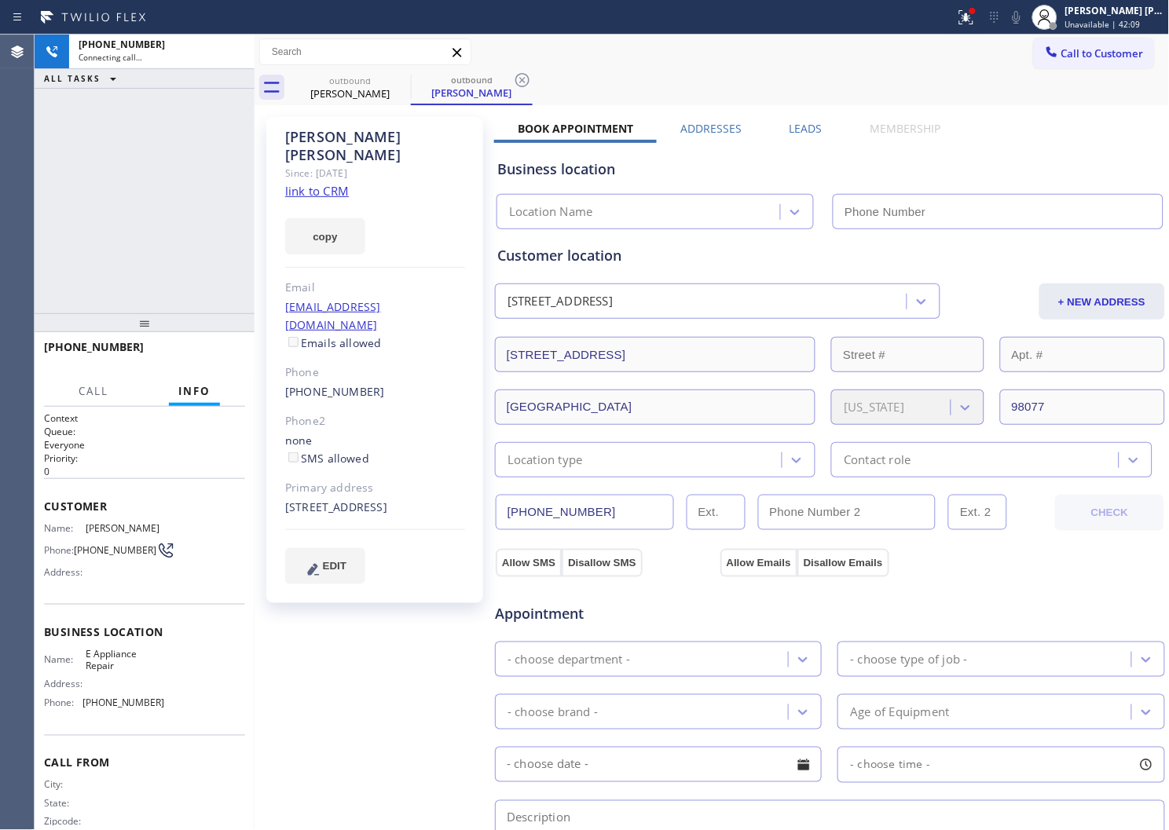
click at [344, 137] on div "Richard Roloff" at bounding box center [375, 146] width 180 height 36
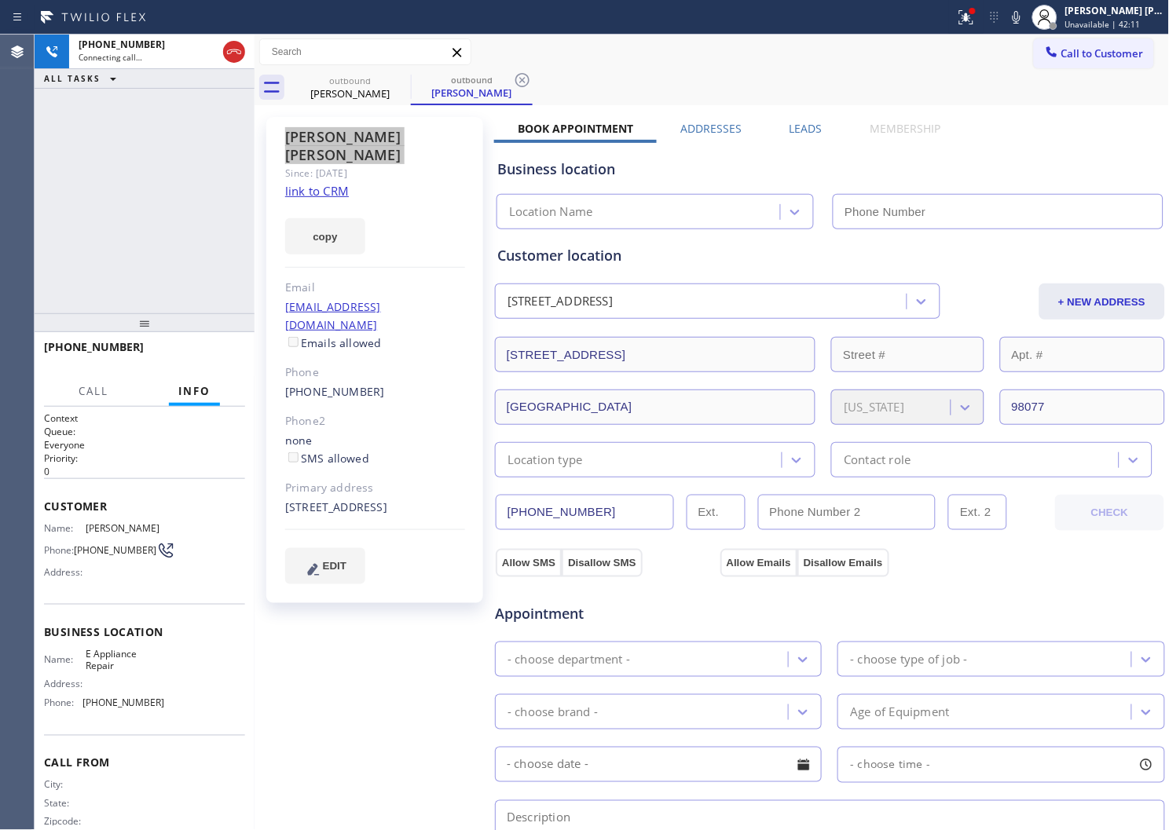
type input "(855) 461-1149"
click at [0, 371] on div "Agent Desktop" at bounding box center [17, 433] width 34 height 796
click at [3, 371] on div "Agent Desktop" at bounding box center [17, 433] width 34 height 796
click at [1, 446] on div "Agent Desktop" at bounding box center [17, 433] width 34 height 796
click at [168, 207] on div "+14259682434 Connecting call… ALL TASKS ALL TASKS ACTIVE TASKS TASKS IN WRAP UP" at bounding box center [145, 174] width 220 height 279
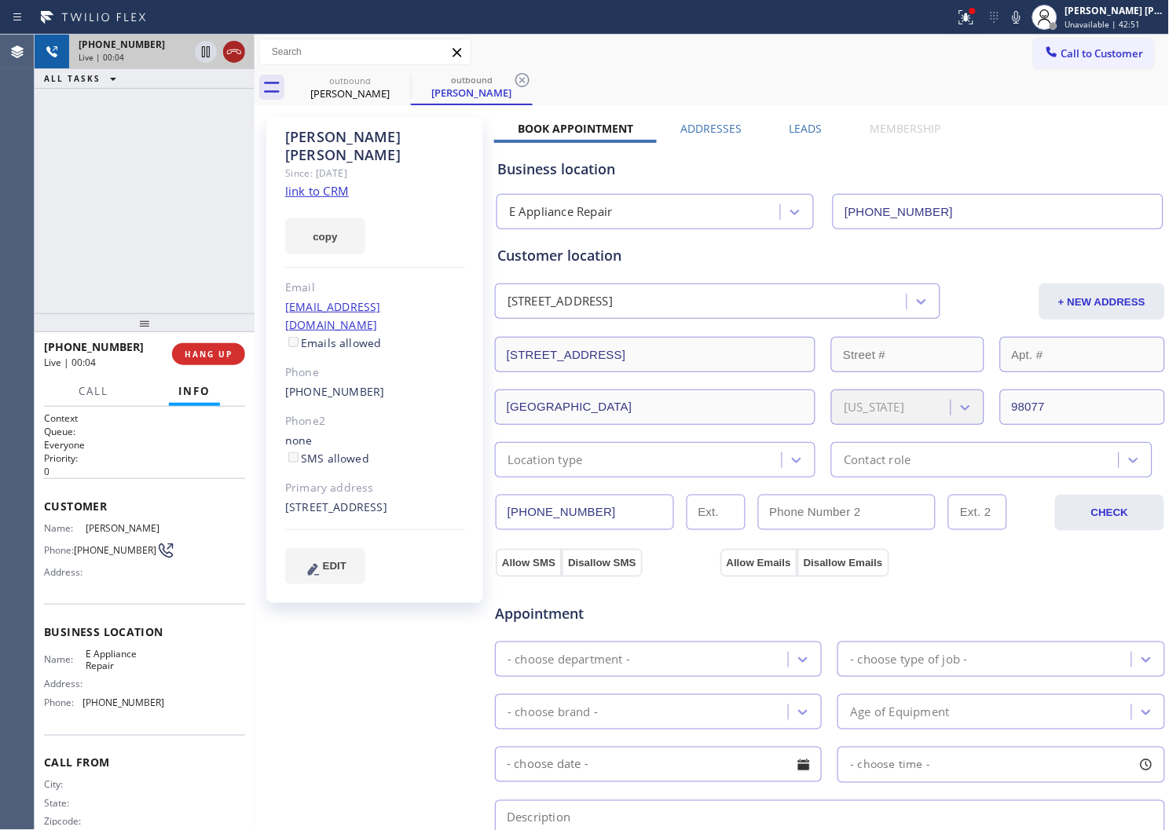
click at [226, 53] on icon at bounding box center [234, 51] width 19 height 19
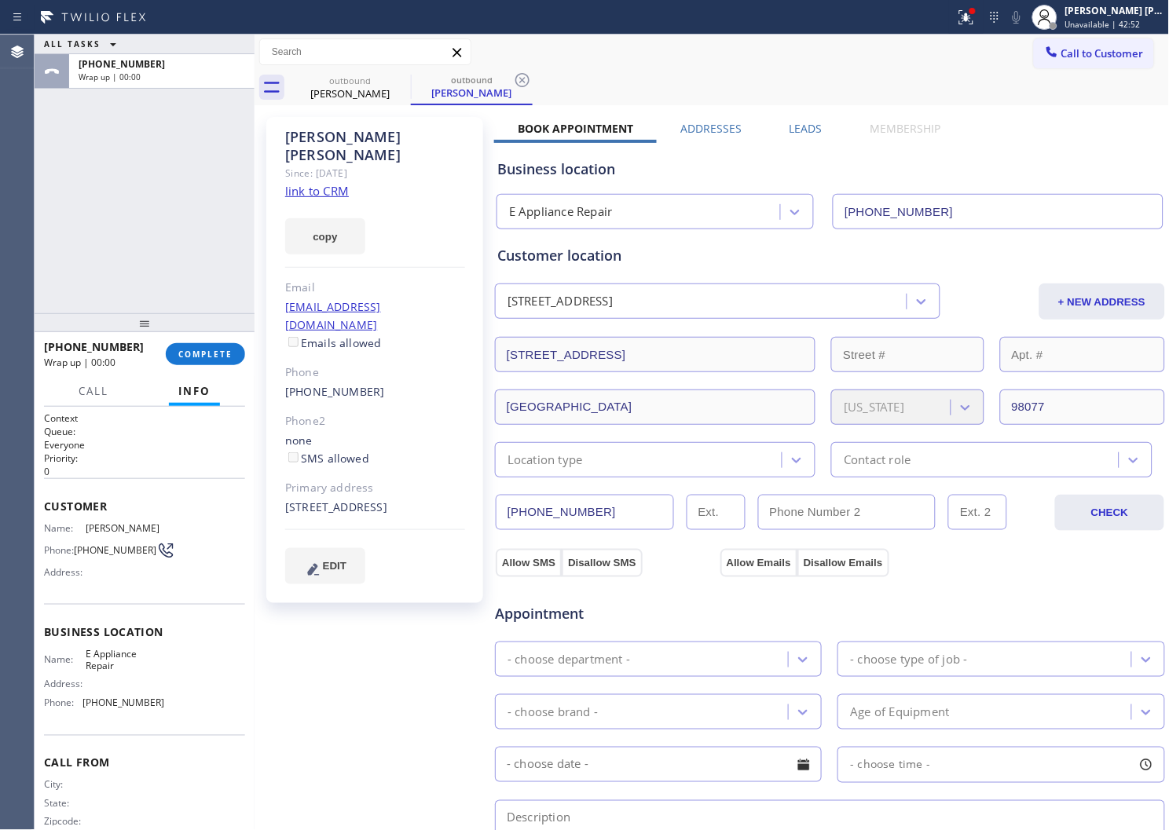
click at [795, 127] on label "Leads" at bounding box center [806, 128] width 33 height 15
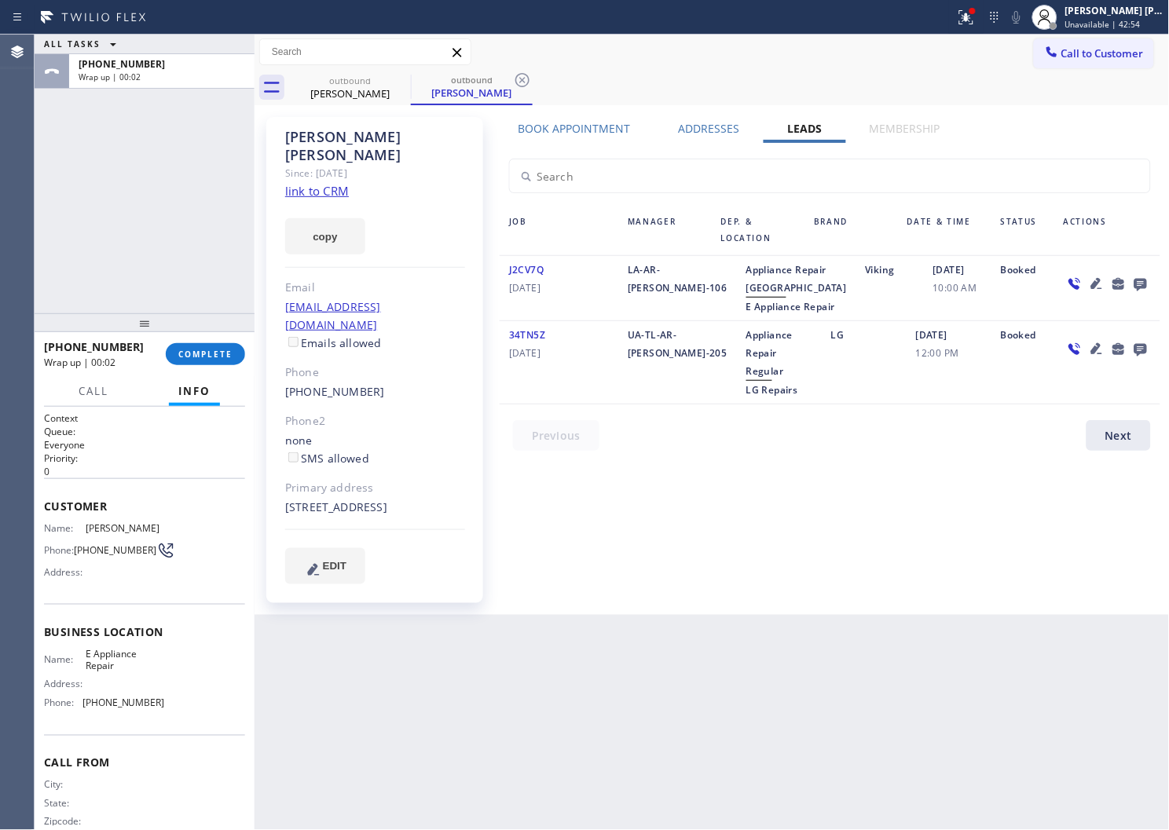
click at [1142, 279] on icon at bounding box center [1141, 285] width 13 height 13
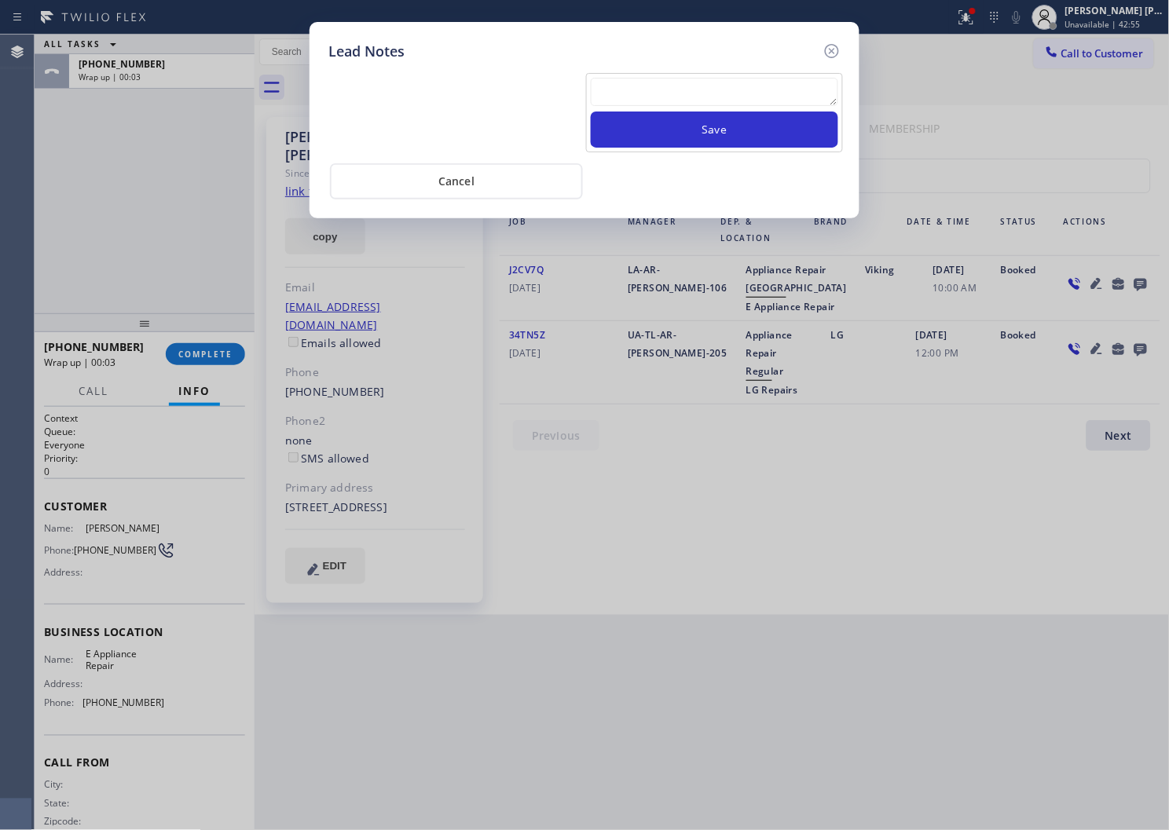
click at [647, 92] on textarea at bounding box center [714, 92] width 247 height 28
paste textarea "N/A - Please transfer"
type textarea "N/A - Please transfer"
click at [664, 141] on button "Save" at bounding box center [714, 130] width 247 height 36
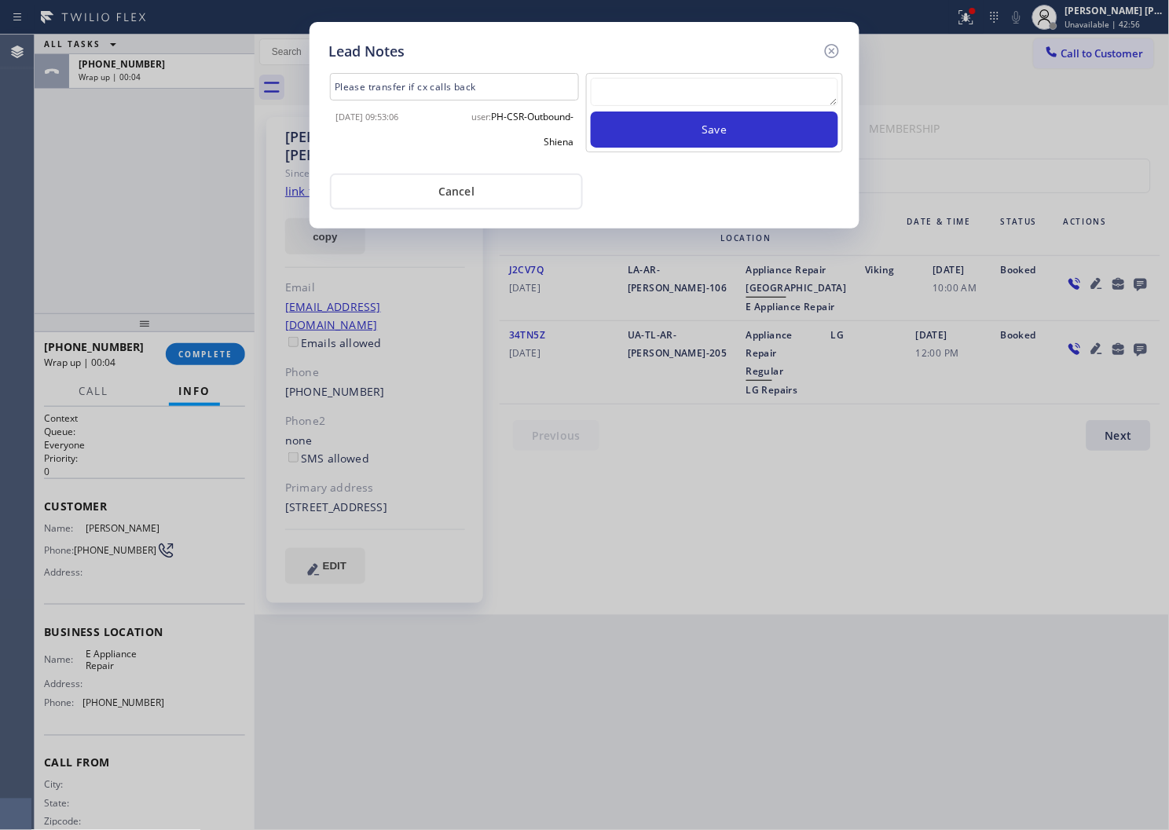
click at [843, 52] on div "Lead Notes Please transfer if cx calls back 2024-10-23 09:53:06 user: PH-CSR-Ou…" at bounding box center [585, 125] width 550 height 207
click at [823, 53] on icon at bounding box center [832, 51] width 19 height 19
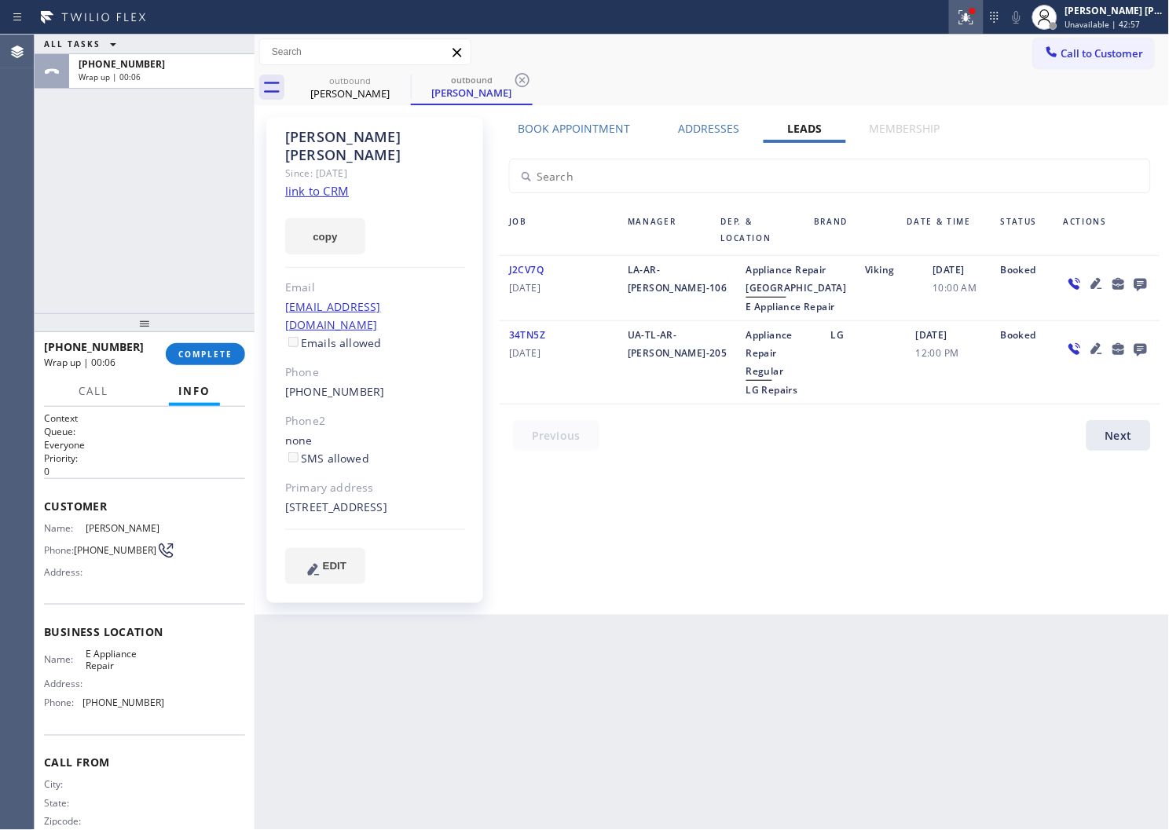
click at [976, 24] on icon at bounding box center [966, 17] width 19 height 19
click at [984, 5] on button at bounding box center [966, 17] width 35 height 35
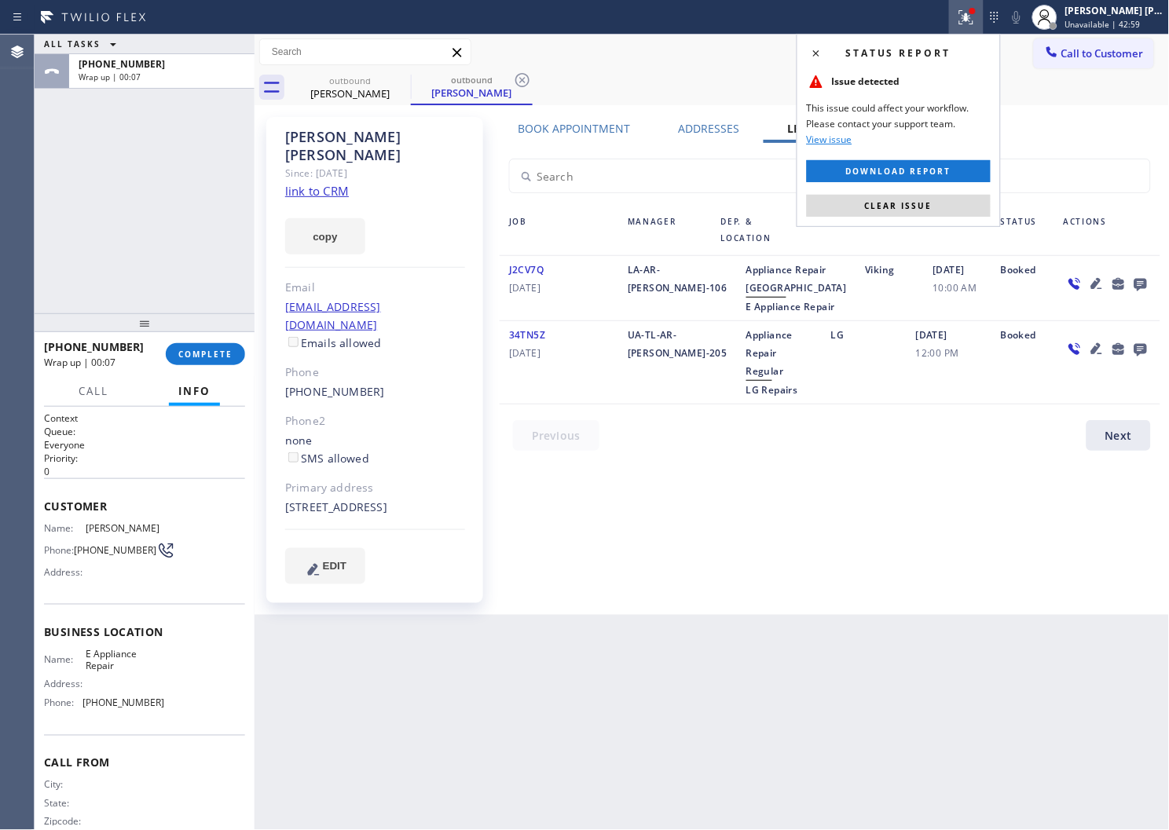
click at [928, 192] on div "Status report Issue detected This issue could affect your workflow. Please cont…" at bounding box center [899, 130] width 204 height 193
click at [919, 205] on span "Clear issue" at bounding box center [899, 205] width 68 height 11
click at [919, 205] on div "Job Manager Dep. & Location Brand Date & Time Status Actions J2CV7Q 02/26/2022 …" at bounding box center [830, 301] width 672 height 316
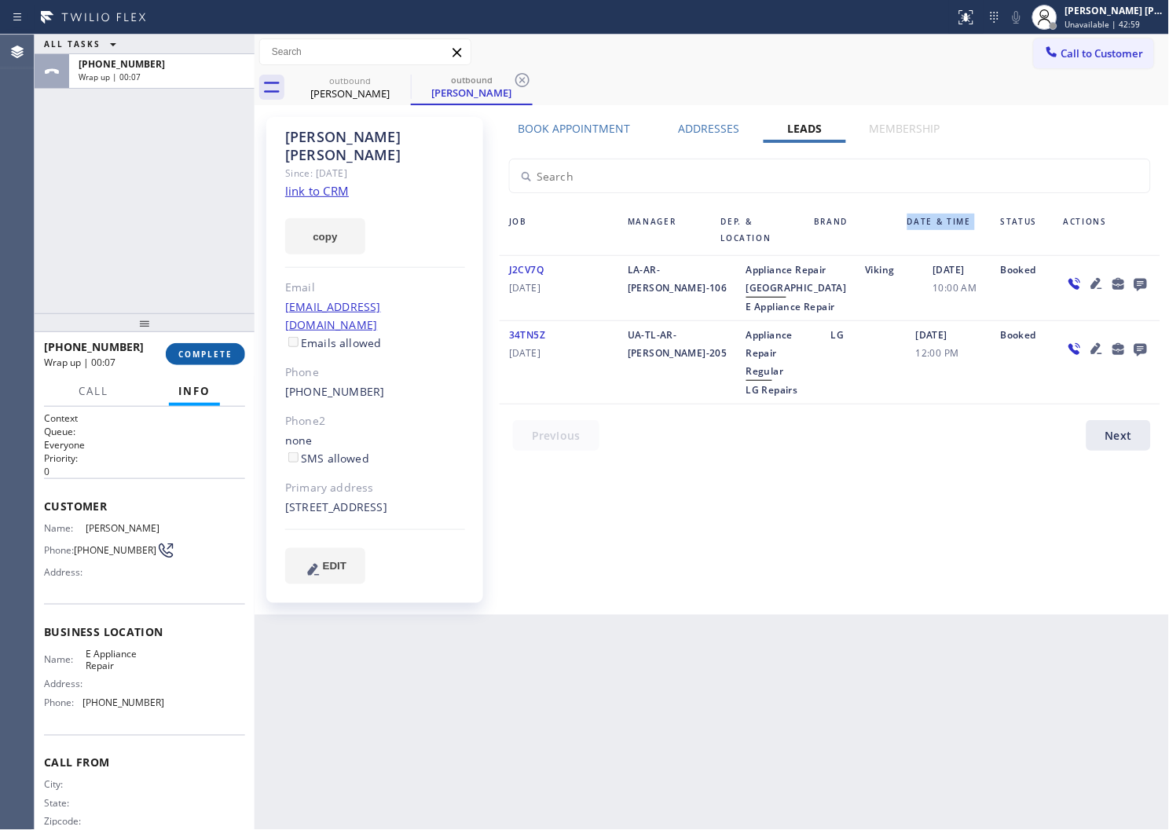
click at [234, 346] on button "COMPLETE" at bounding box center [205, 354] width 79 height 22
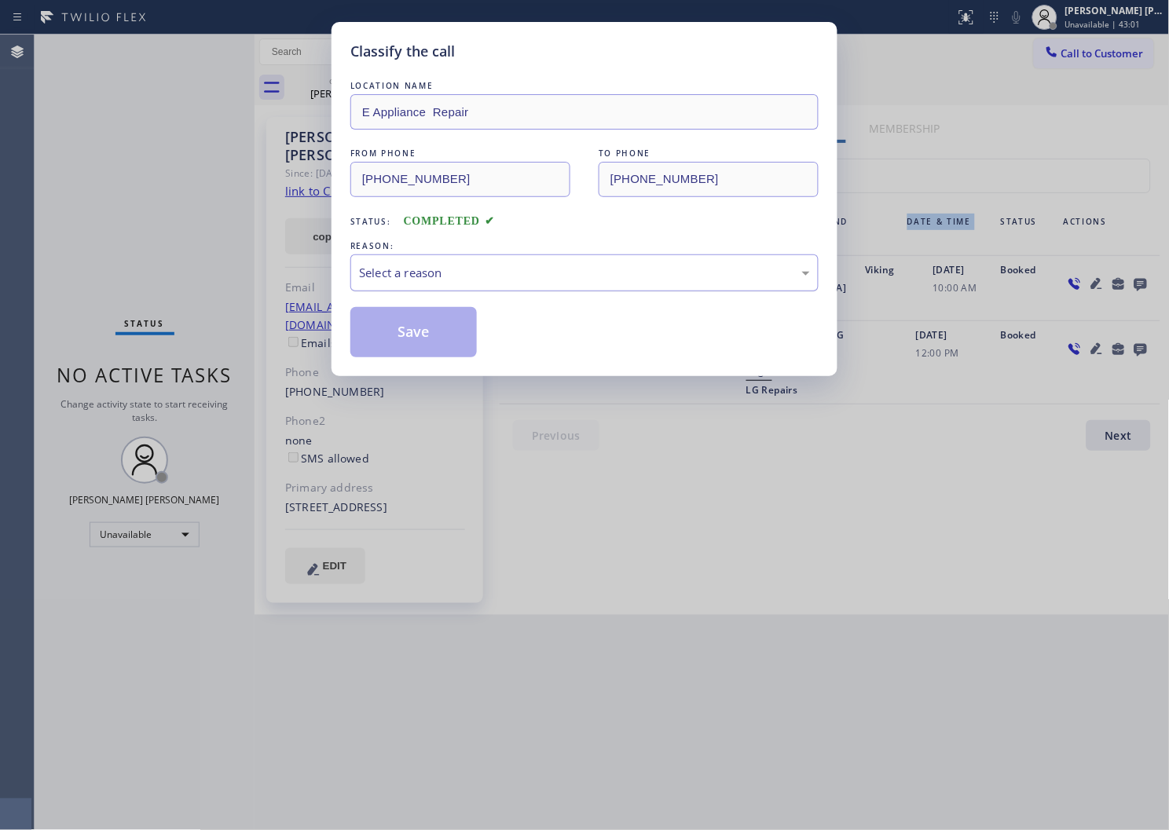
click at [453, 284] on div "Select a reason" at bounding box center [584, 273] width 468 height 37
click at [402, 331] on button "Save" at bounding box center [413, 332] width 126 height 50
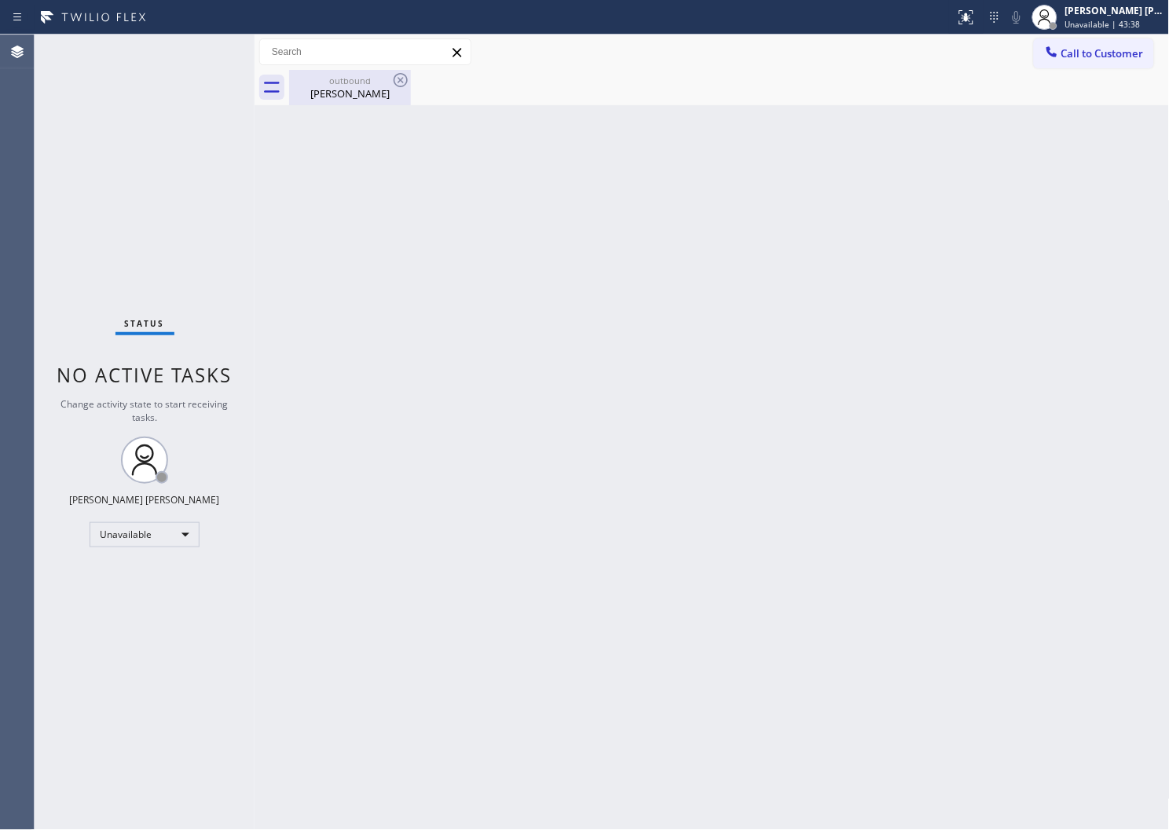
click at [323, 98] on div "Richard Roloff" at bounding box center [350, 93] width 119 height 14
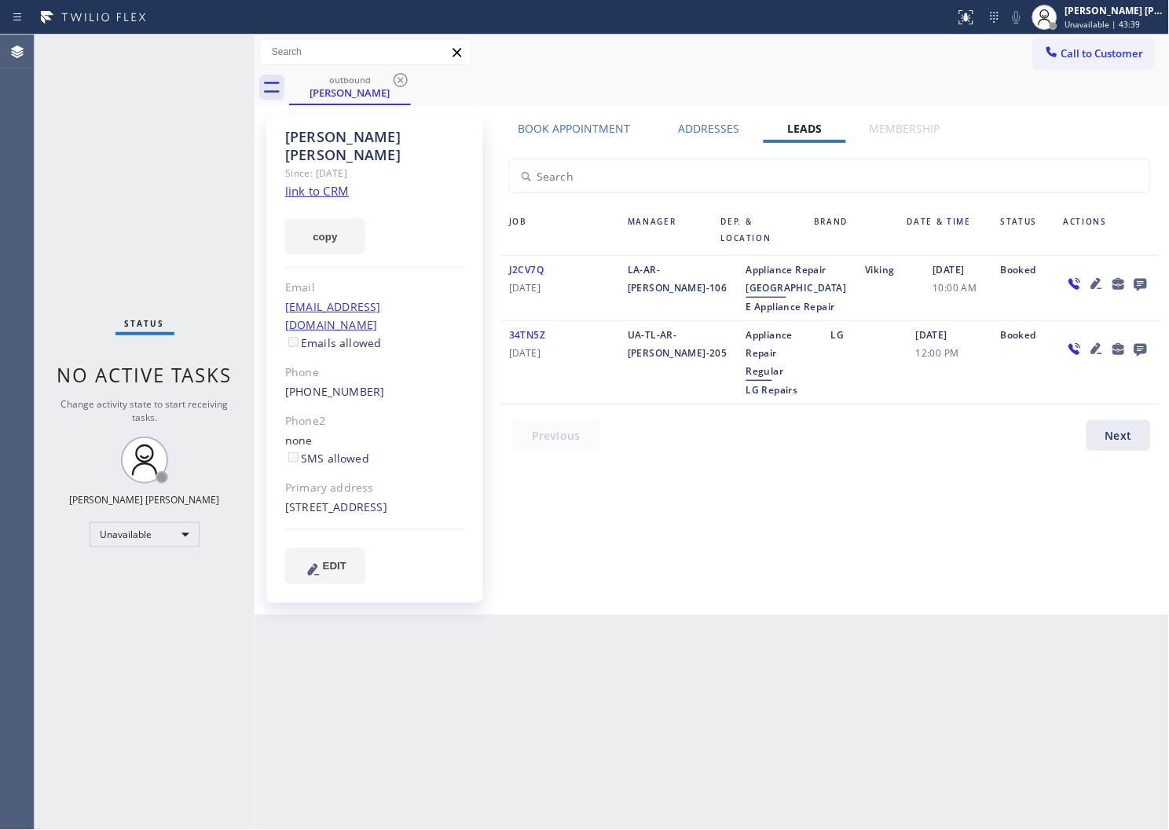
click at [393, 82] on icon at bounding box center [400, 80] width 19 height 19
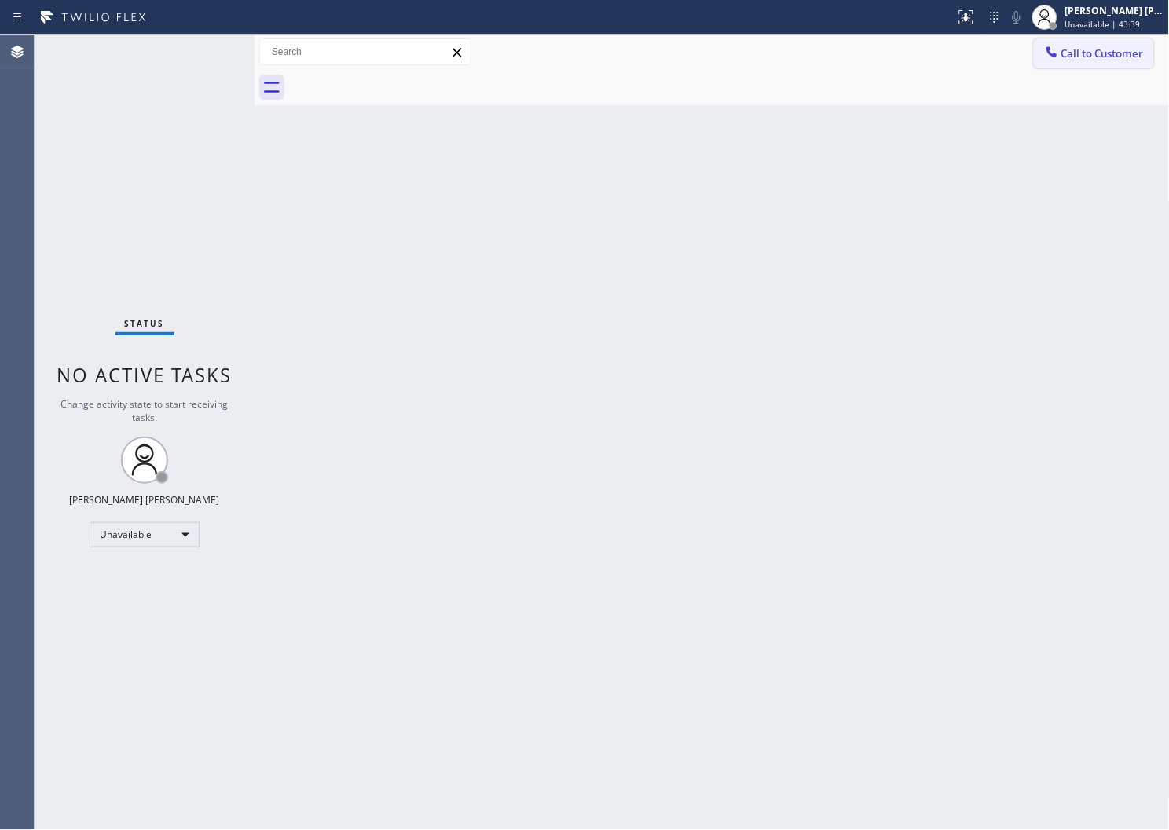
click at [1043, 60] on div at bounding box center [1052, 53] width 19 height 19
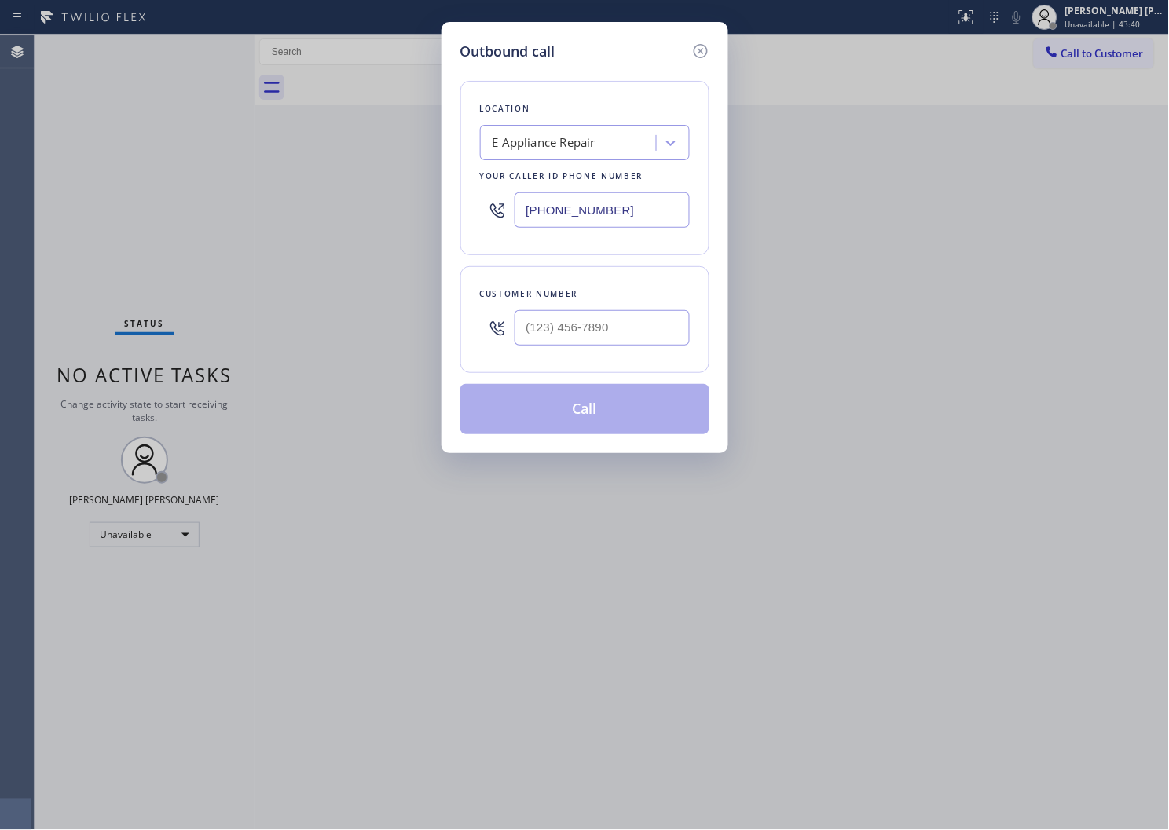
click at [599, 210] on input "(855) 461-1149" at bounding box center [602, 209] width 175 height 35
paste input "661) 218-1154"
type input "(661) 218-1154"
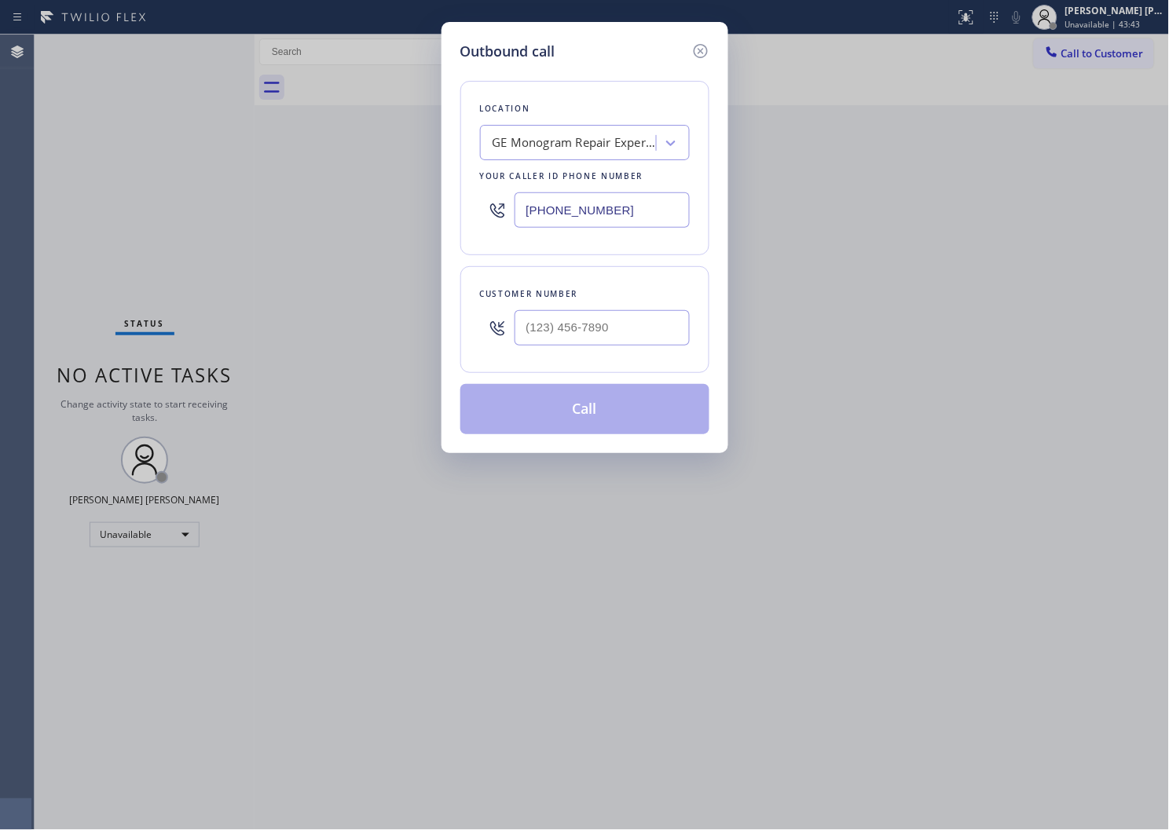
click at [603, 322] on input "text" at bounding box center [602, 327] width 175 height 35
click at [603, 322] on input "(___) ___-____" at bounding box center [602, 327] width 175 height 35
paste input "8479"
click at [610, 339] on input "(___) ___-8479" at bounding box center [602, 327] width 175 height 35
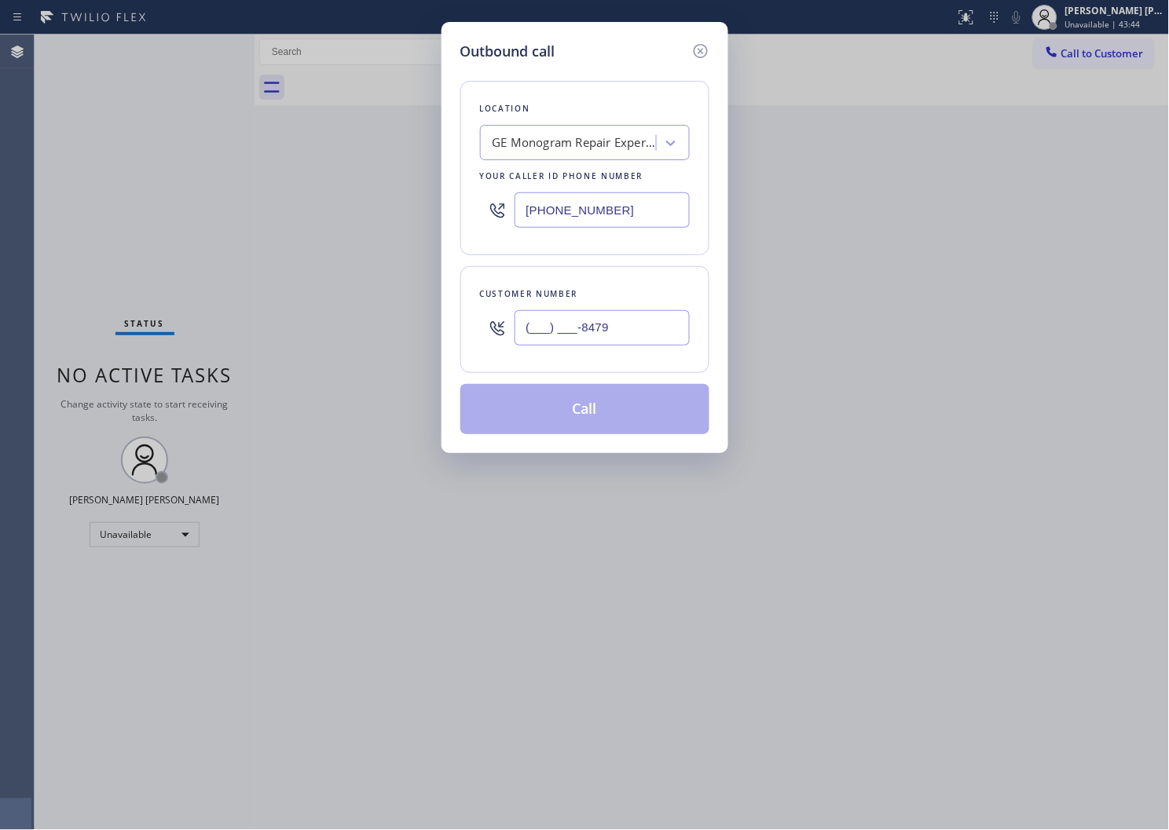
click at [610, 339] on input "(___) ___-8479" at bounding box center [602, 327] width 175 height 35
paste input "847) 903-0900"
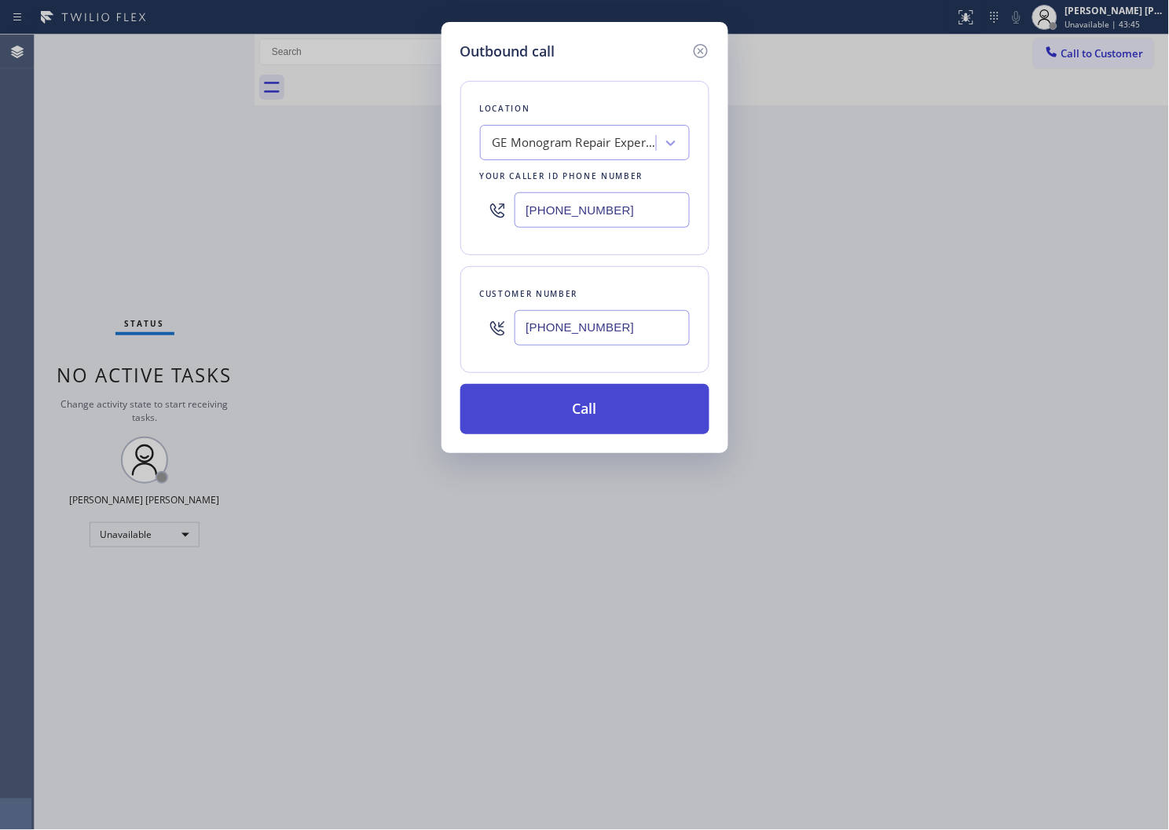
type input "(847) 903-0900"
click at [637, 421] on button "Call" at bounding box center [584, 409] width 249 height 50
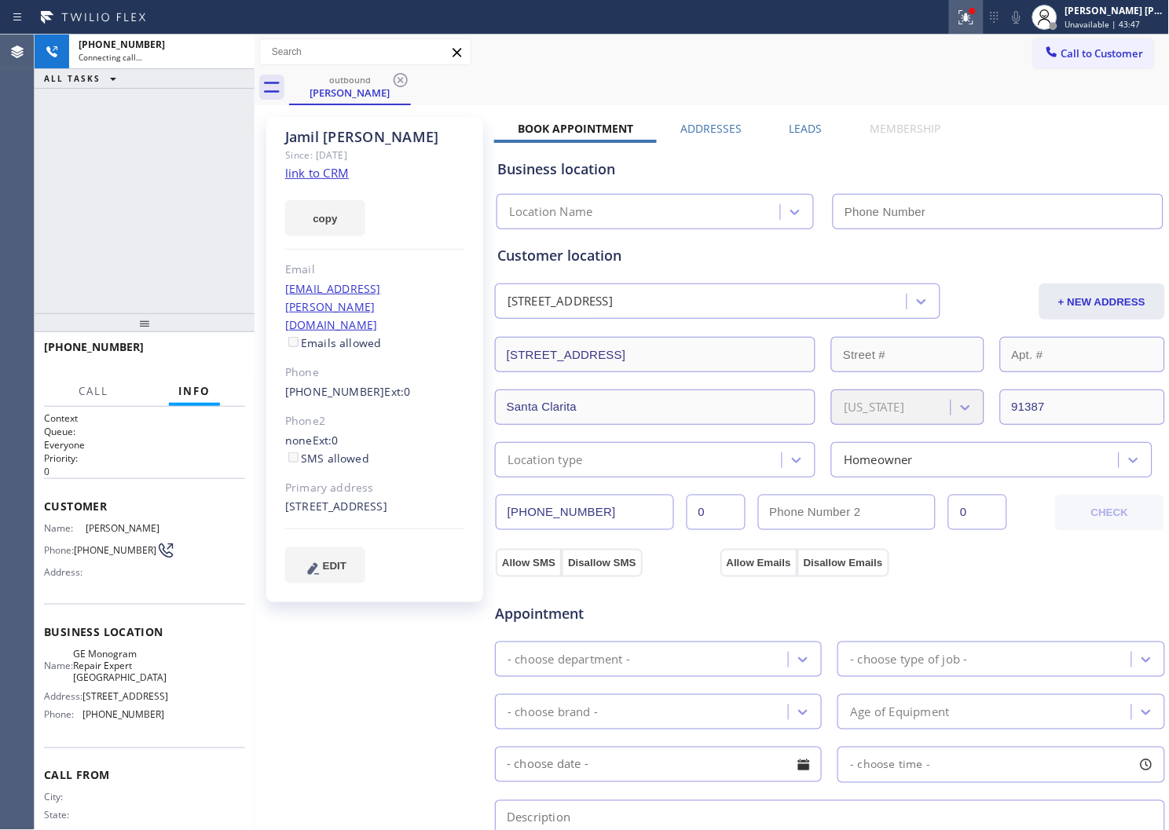
click at [976, 20] on icon at bounding box center [966, 17] width 19 height 19
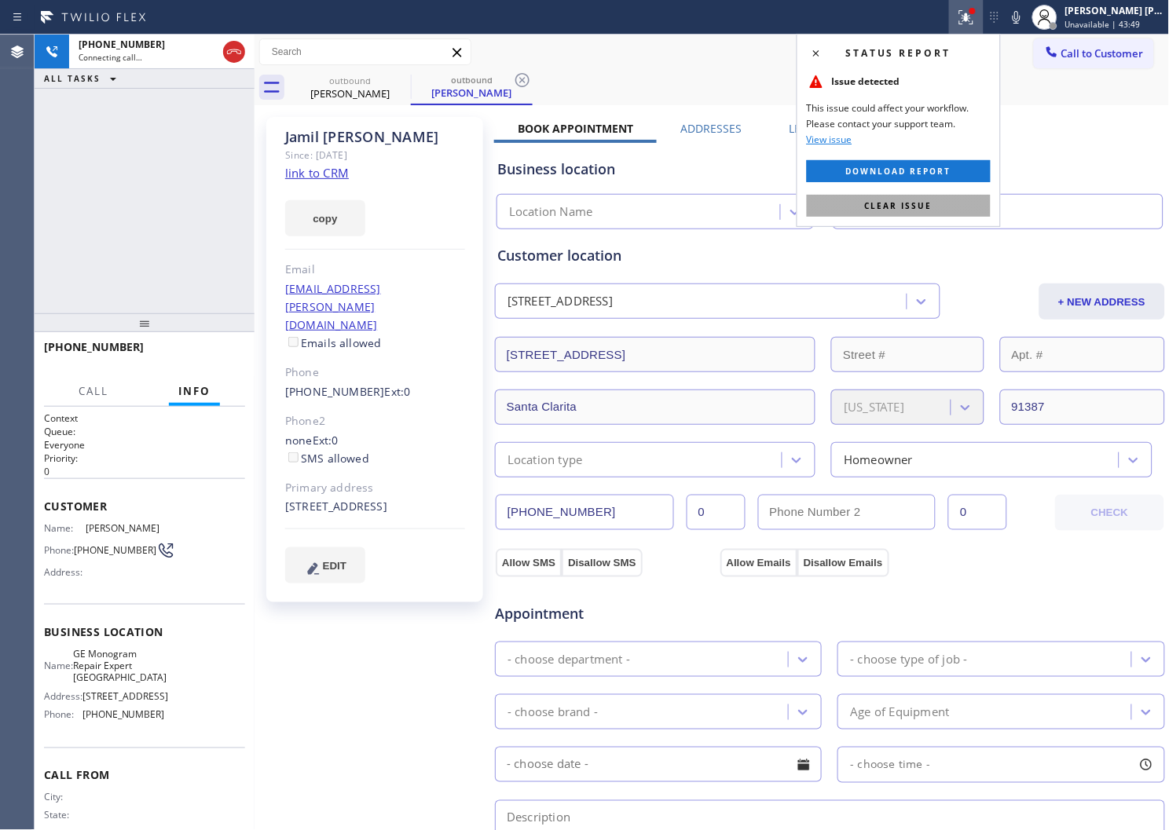
click at [910, 200] on span "Clear issue" at bounding box center [899, 205] width 68 height 11
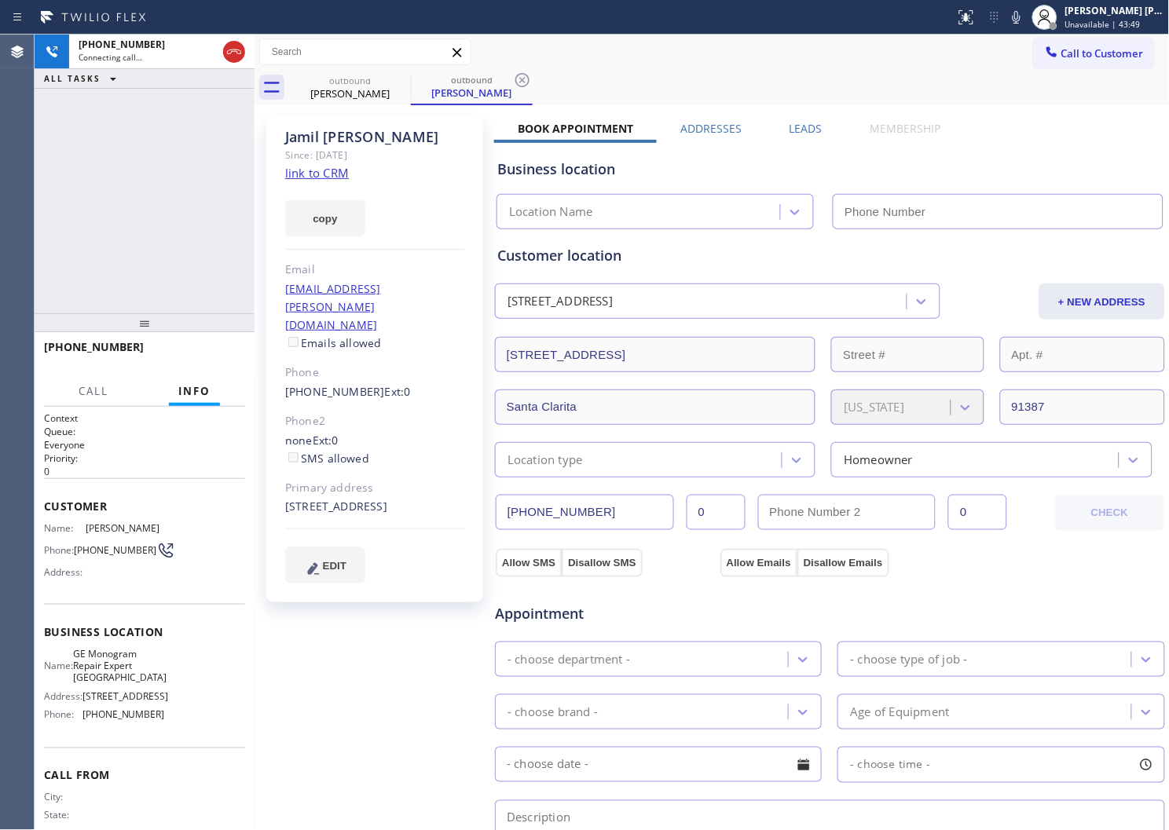
click at [348, 140] on div "Jamil Darrouj" at bounding box center [375, 137] width 180 height 18
copy div "Jamil Darrouj"
type input "(661) 218-1154"
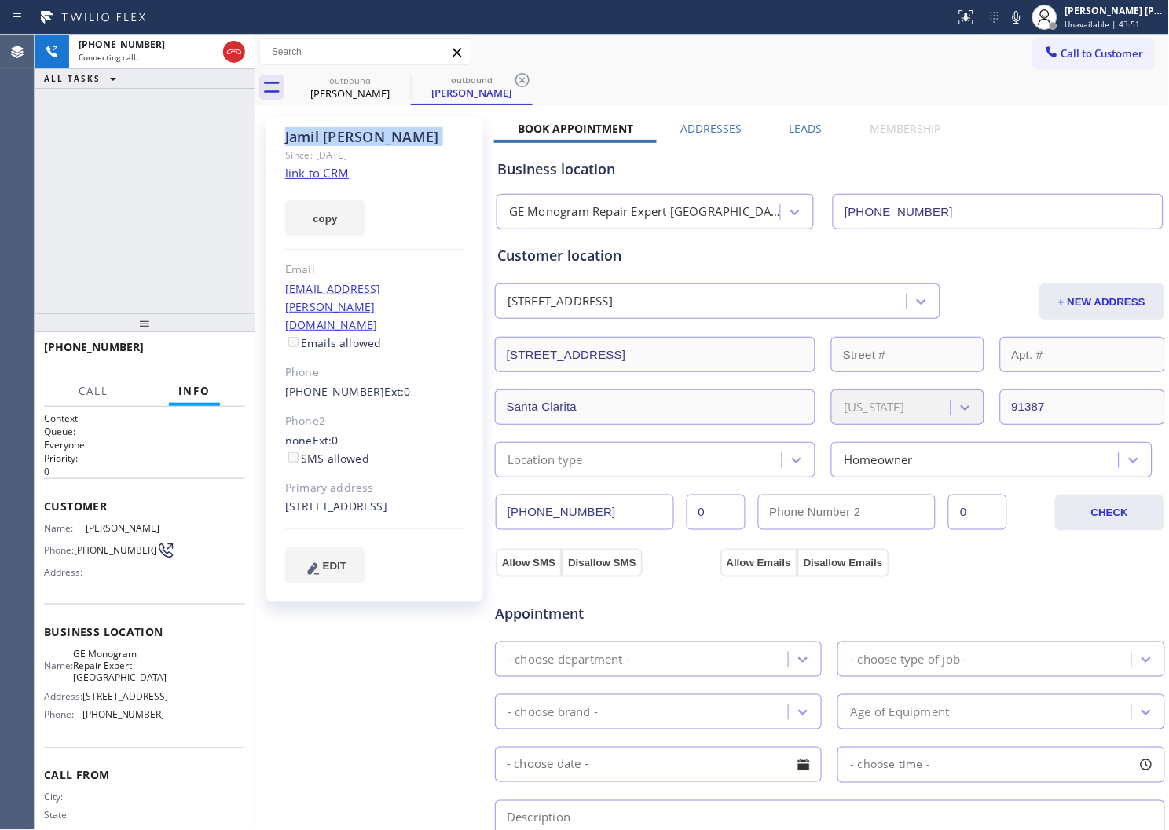
click at [283, 216] on div "Jamil Darrouj Since: 20 may 2020 link to CRM copy Email jamil.darrouj@outlook.c…" at bounding box center [374, 360] width 217 height 486
click at [0, 546] on div "Agent Desktop" at bounding box center [17, 433] width 34 height 796
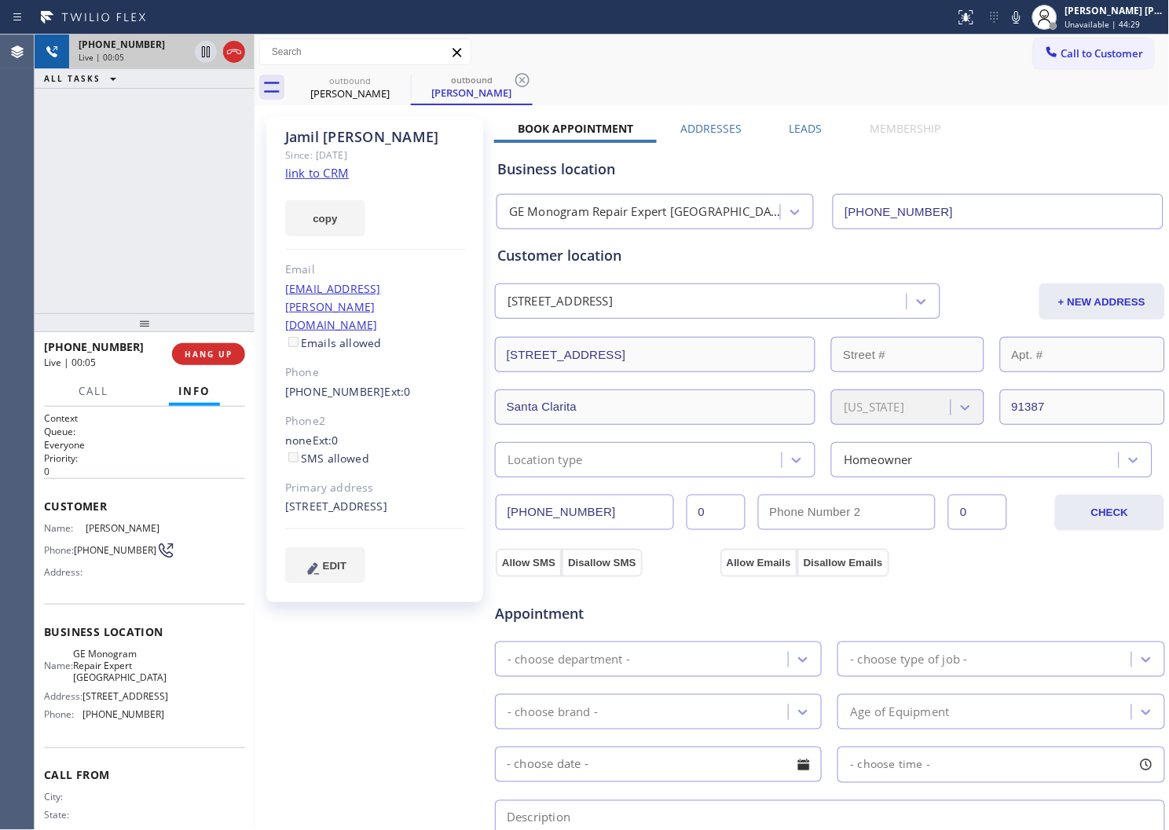
click at [246, 53] on div at bounding box center [220, 52] width 57 height 35
click at [240, 52] on icon at bounding box center [234, 51] width 14 height 5
click at [790, 132] on label "Leads" at bounding box center [806, 128] width 33 height 15
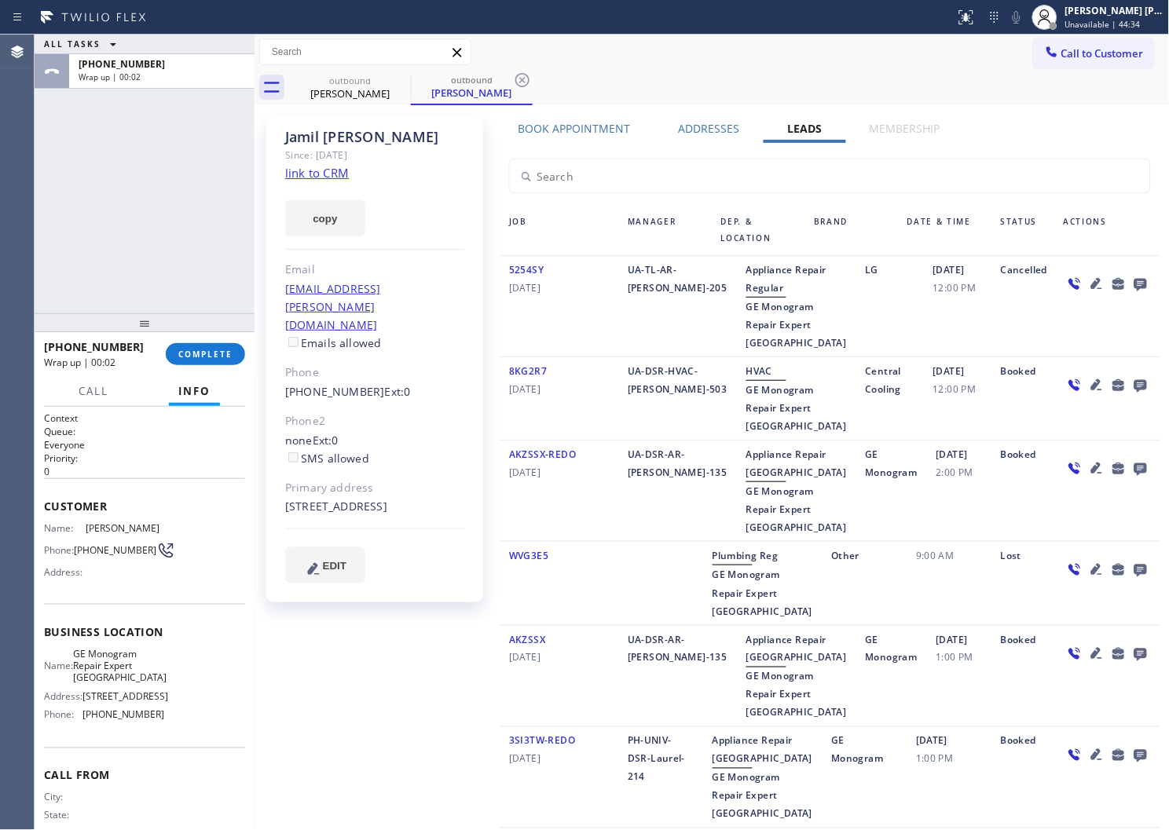
click at [1135, 281] on icon at bounding box center [1141, 285] width 13 height 13
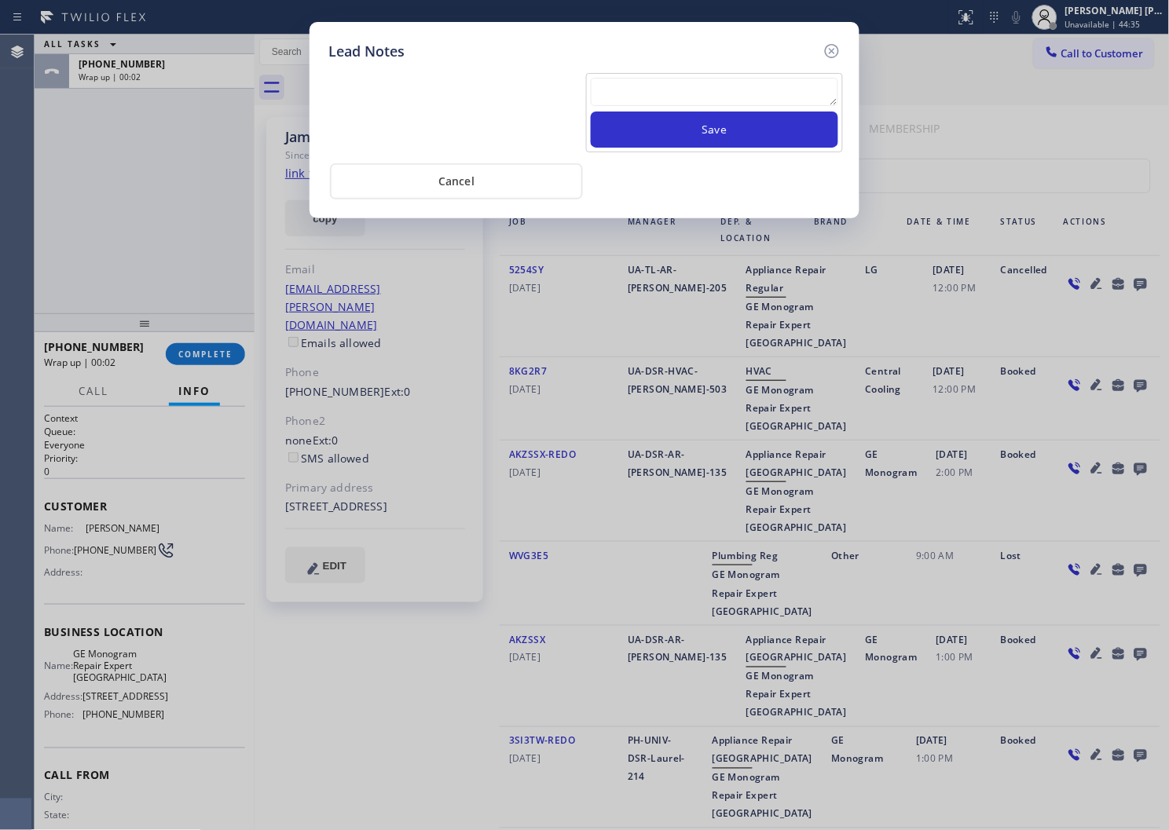
click at [709, 104] on textarea at bounding box center [714, 92] width 247 height 28
paste textarea "N/A - Please transfer"
type textarea "N/A - Please transfer"
click at [699, 121] on button "Save" at bounding box center [714, 130] width 247 height 36
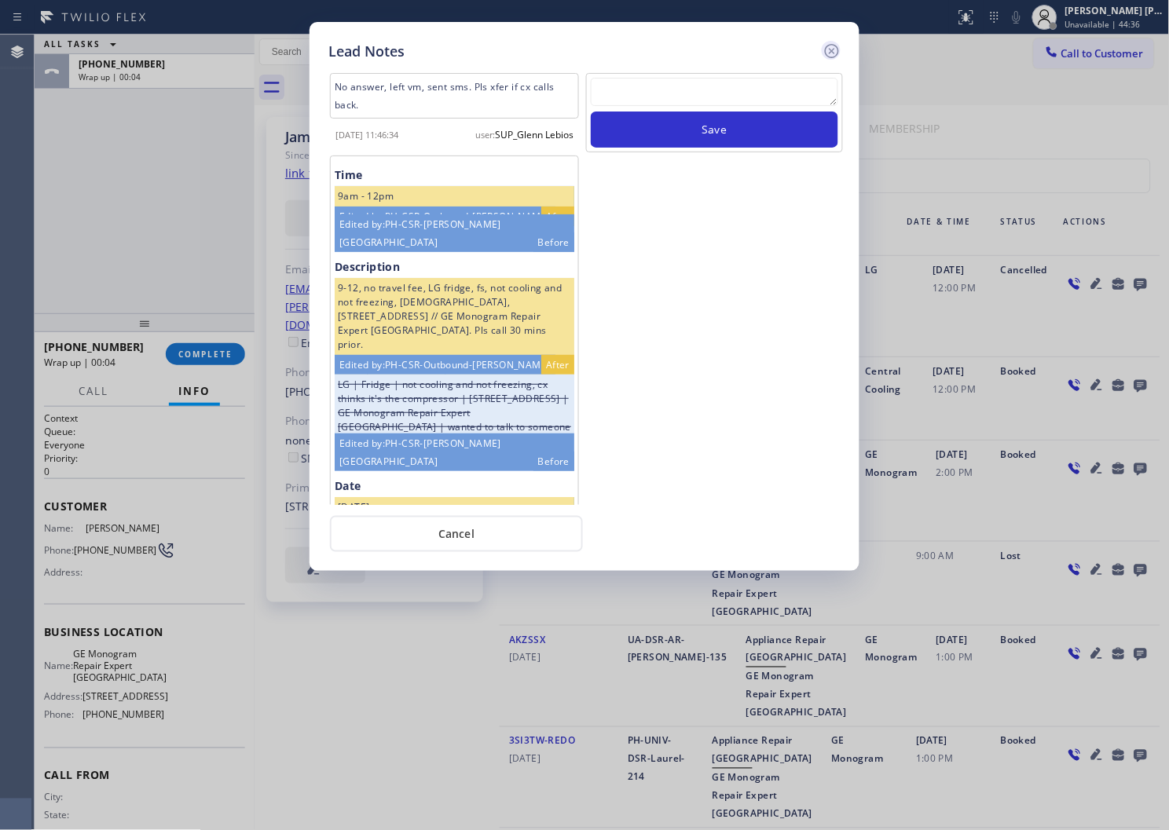
click at [830, 52] on icon at bounding box center [832, 51] width 14 height 14
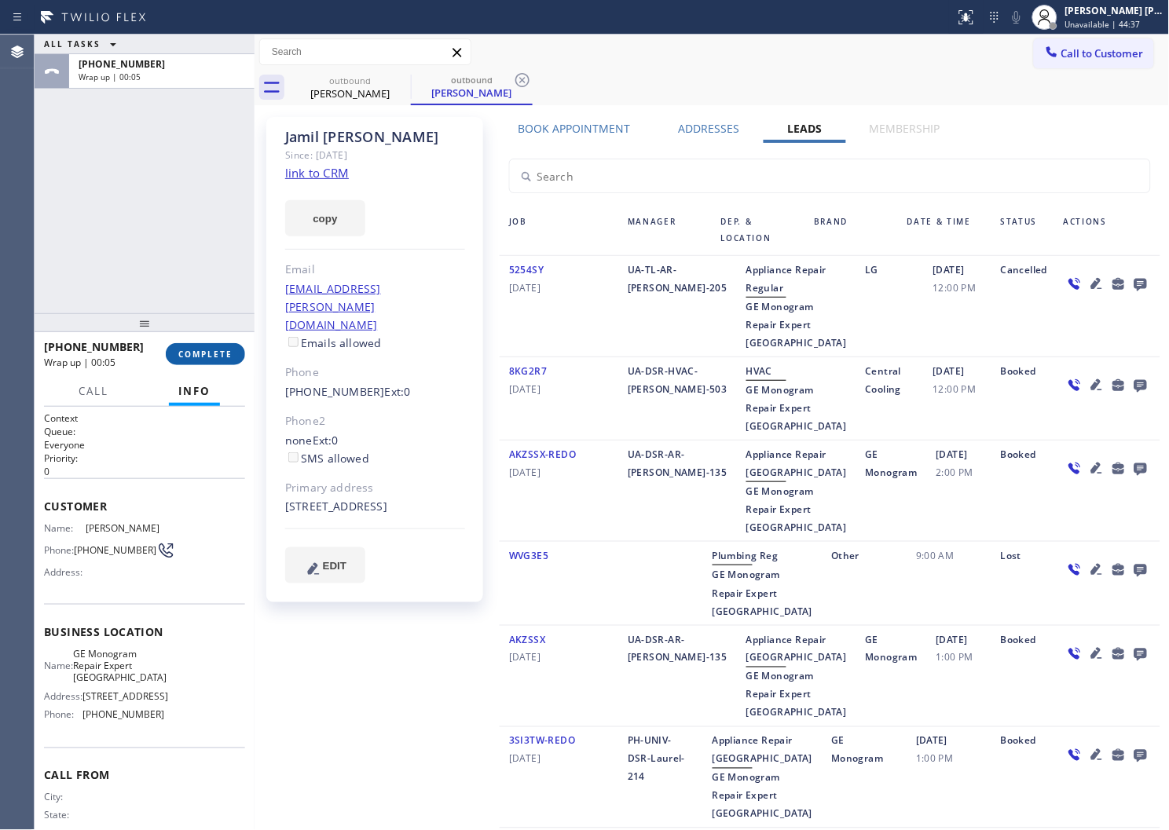
click at [232, 364] on button "COMPLETE" at bounding box center [205, 354] width 79 height 22
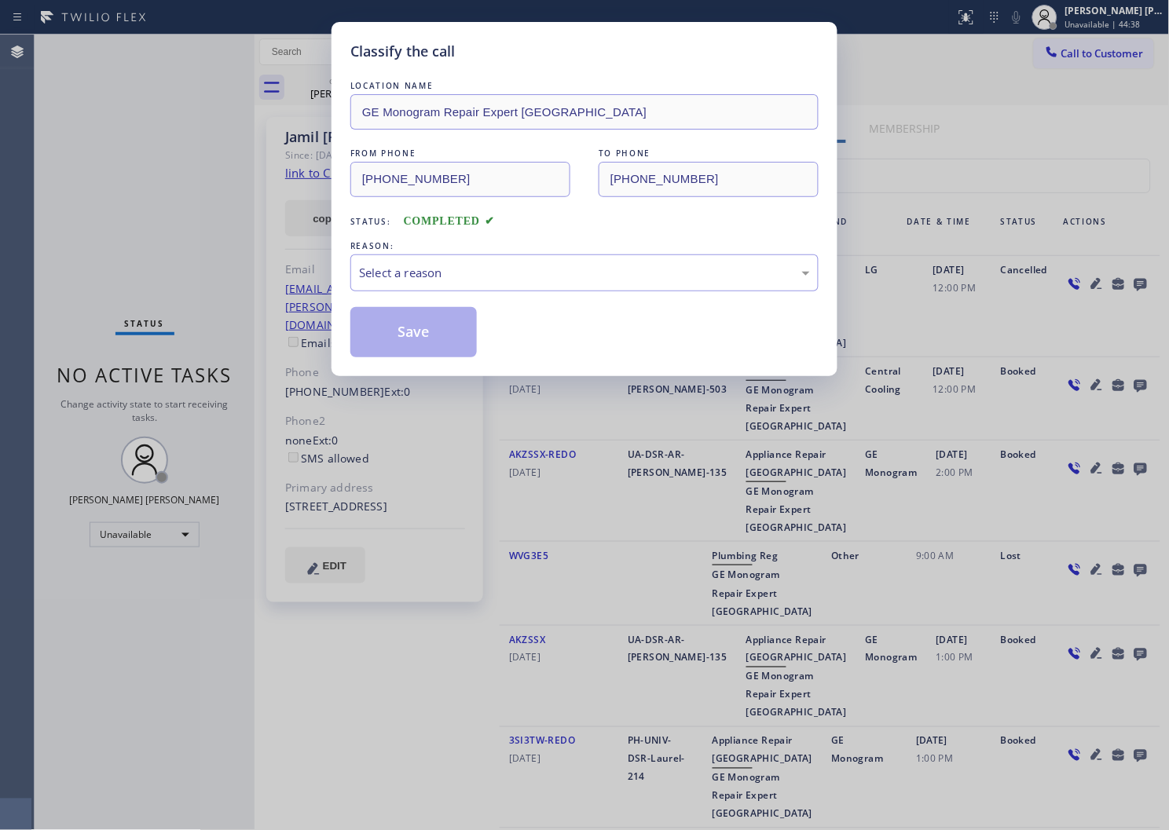
click at [453, 300] on div "LOCATION NAME GE Monogram Repair Expert Valencia FROM PHONE (661) 218-1154 TO P…" at bounding box center [584, 218] width 468 height 280
click at [451, 281] on div "Select a reason" at bounding box center [584, 273] width 451 height 18
click at [378, 340] on button "Save" at bounding box center [413, 332] width 126 height 50
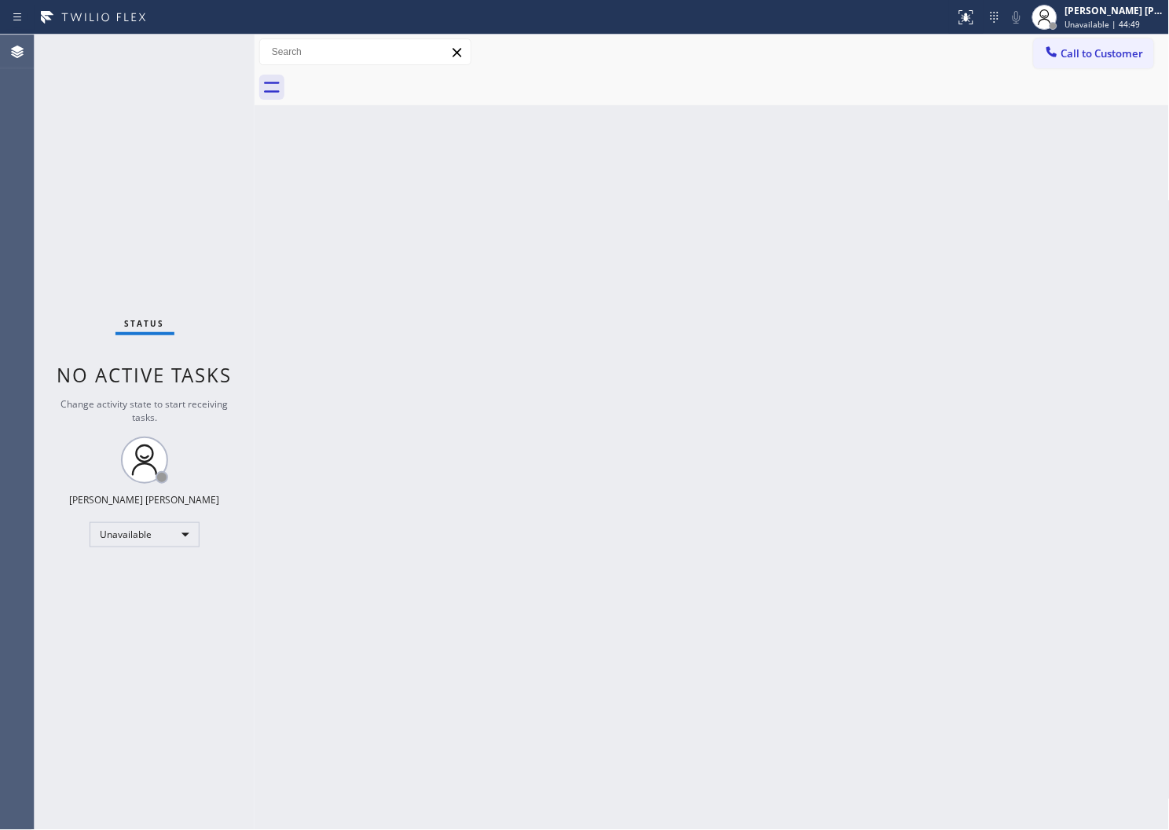
click at [0, 454] on div "Agent Desktop" at bounding box center [17, 433] width 34 height 796
click at [1080, 64] on button "Call to Customer" at bounding box center [1094, 53] width 120 height 30
click at [0, 0] on div "Outbound call Location GE Monogram Repair Expert Valencia Your caller id phone …" at bounding box center [0, 0] width 0 height 0
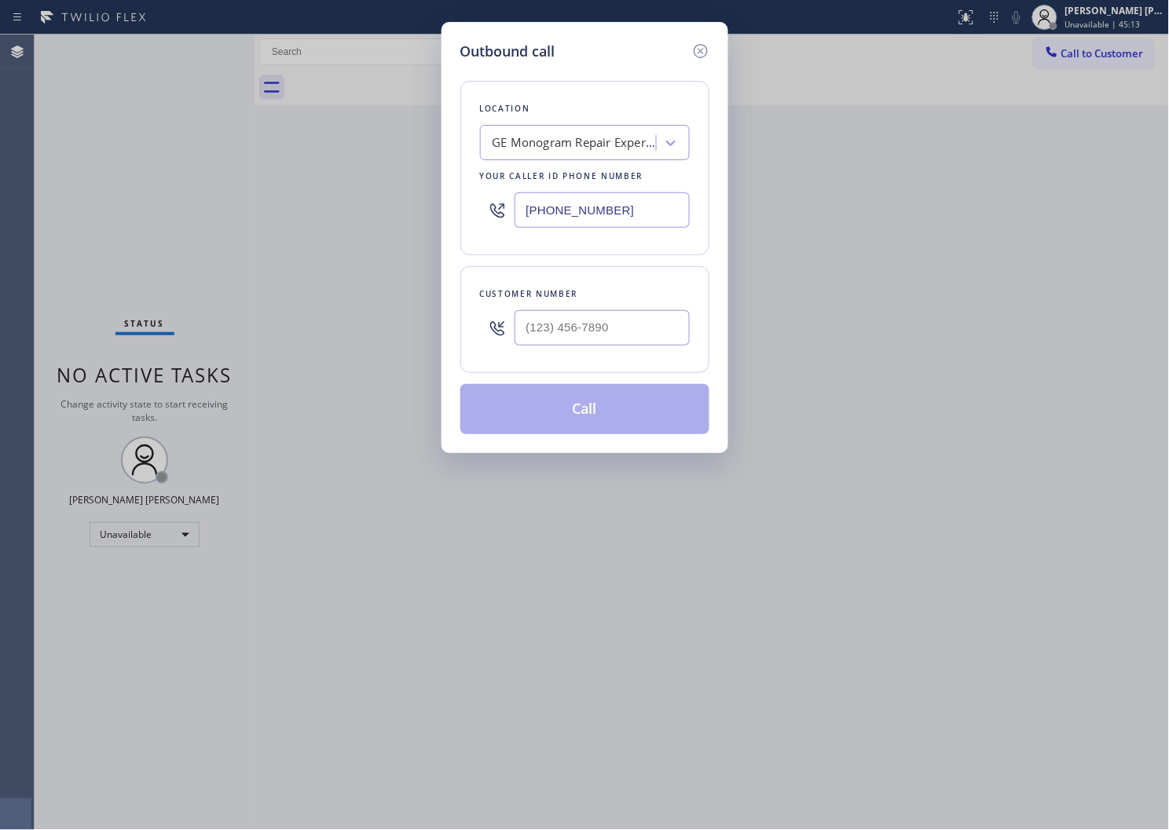
click at [532, 207] on input "(661) 218-1154" at bounding box center [602, 209] width 175 height 35
paste input "714) 844-518"
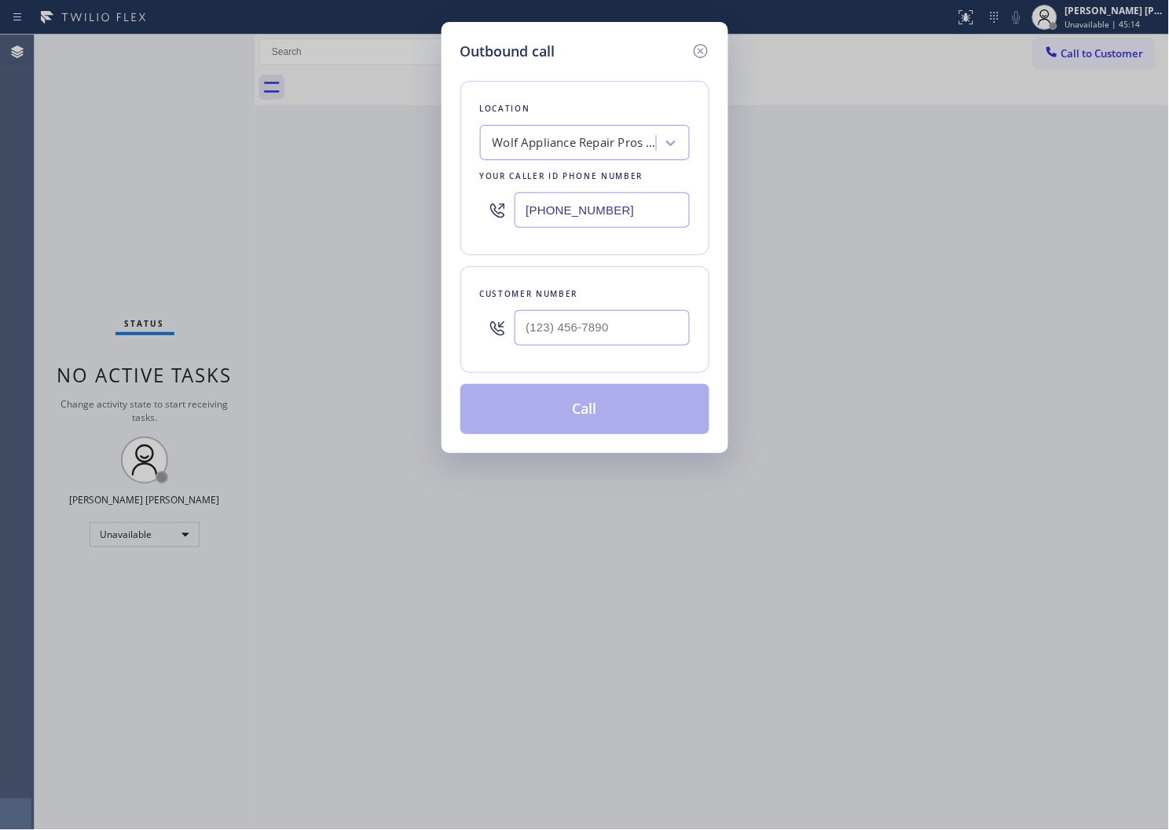
type input "(714) 844-5184"
click at [600, 326] on input "(___) ___-____" at bounding box center [602, 327] width 175 height 35
paste input "562) 843-0566"
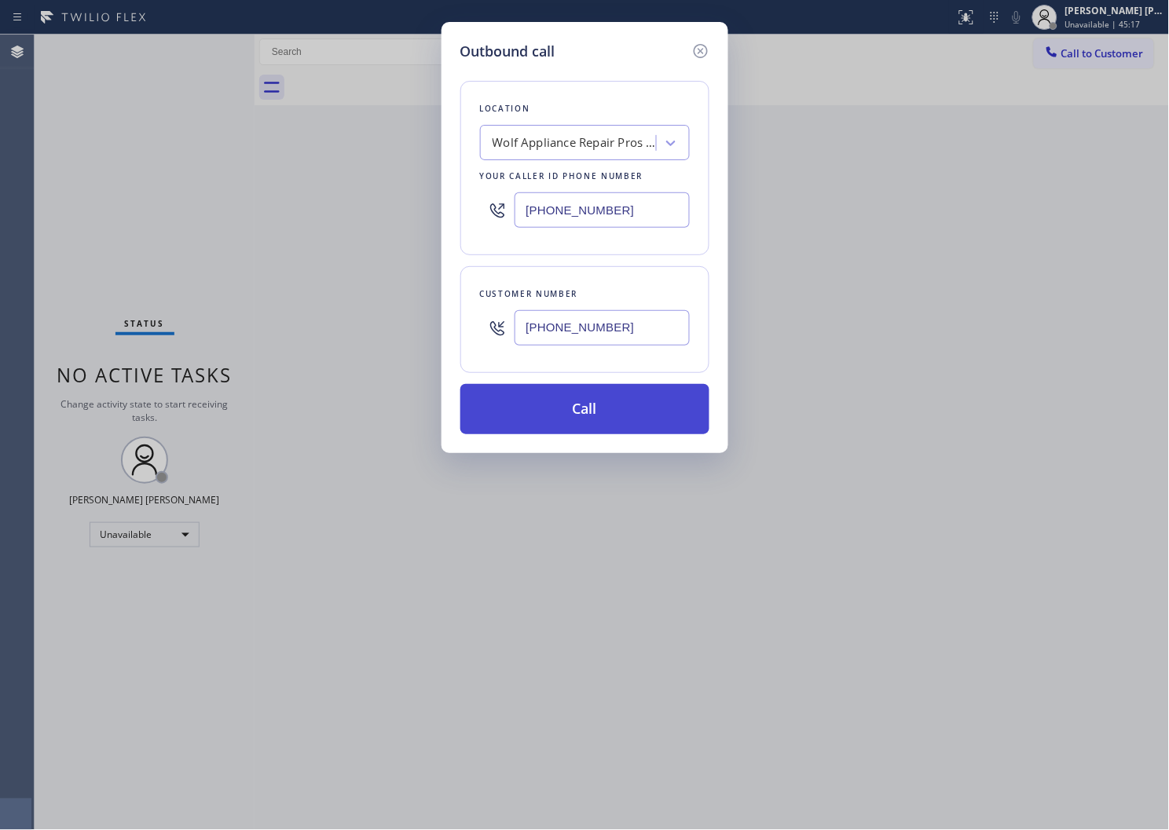
type input "(562) 843-0566"
click at [609, 407] on button "Call" at bounding box center [584, 409] width 249 height 50
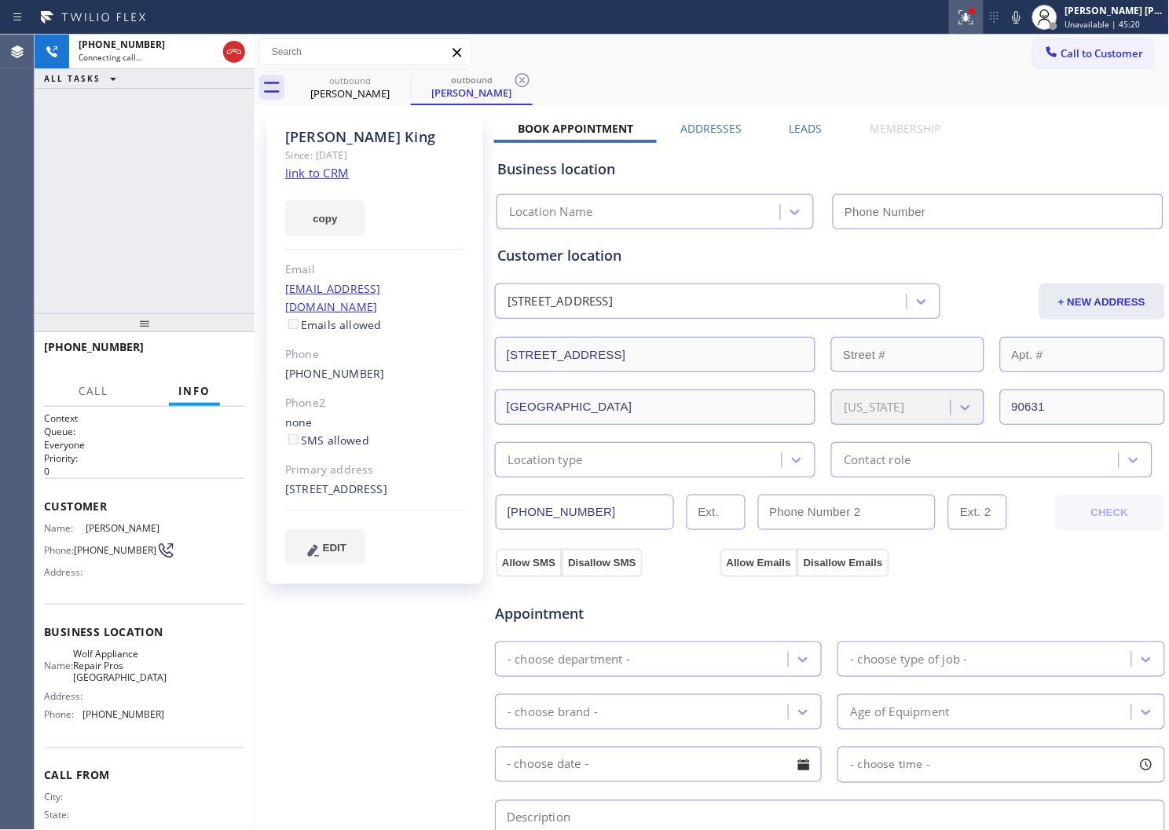
click at [976, 19] on icon at bounding box center [966, 17] width 19 height 19
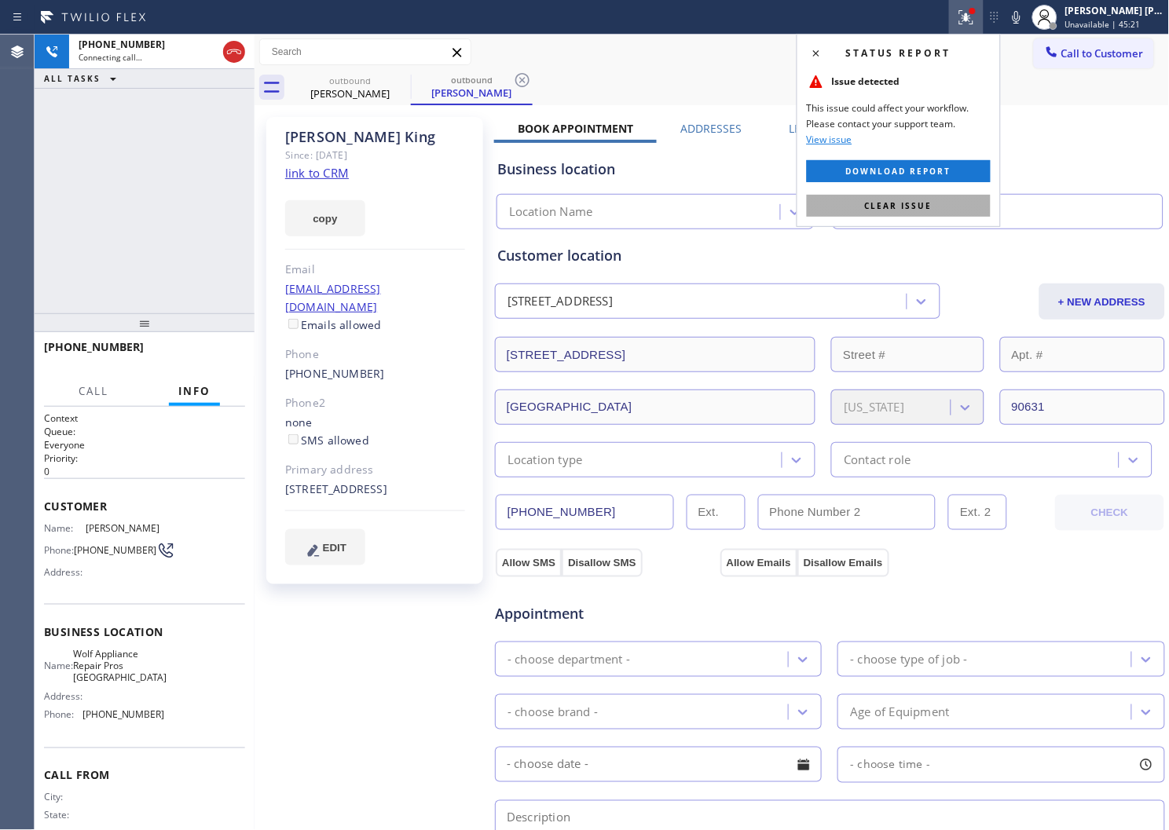
click at [921, 205] on span "Clear issue" at bounding box center [899, 205] width 68 height 11
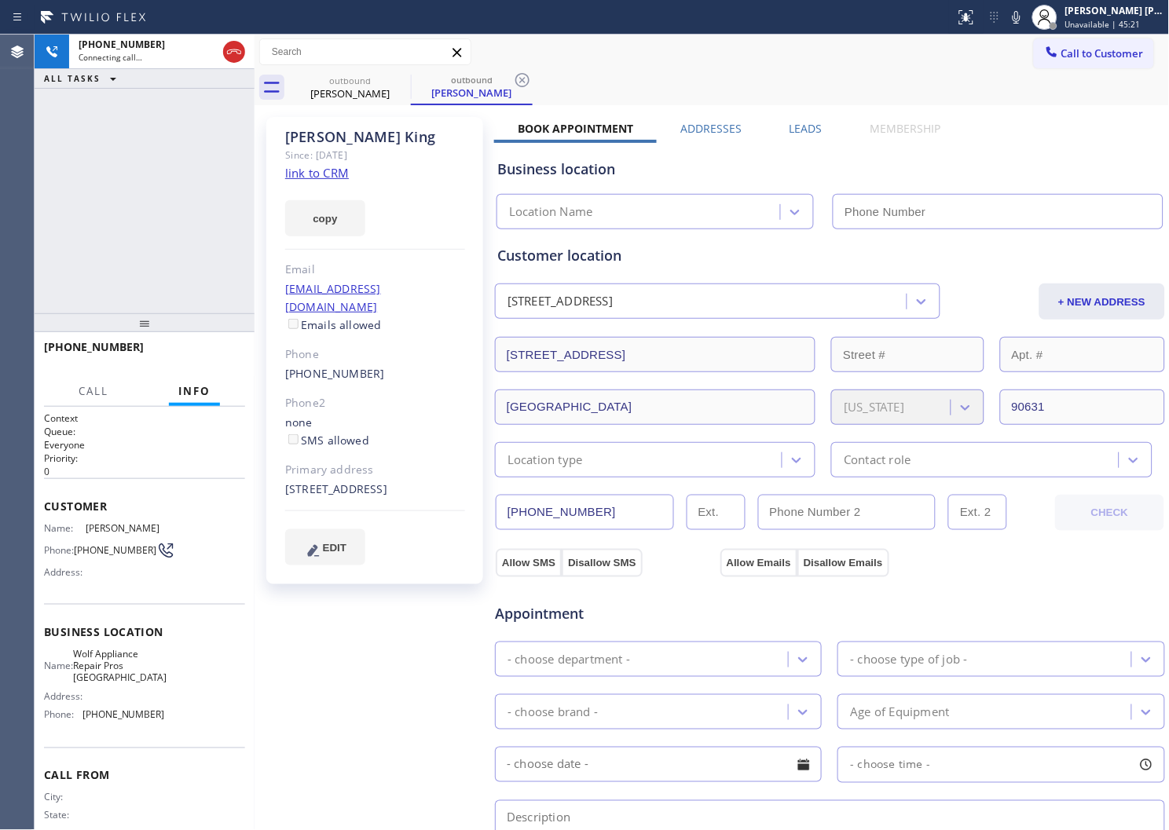
click at [397, 153] on div "Since: [DATE]" at bounding box center [375, 155] width 180 height 18
click at [383, 145] on div "Cathelene King" at bounding box center [375, 137] width 180 height 18
copy div "Cathelene King"
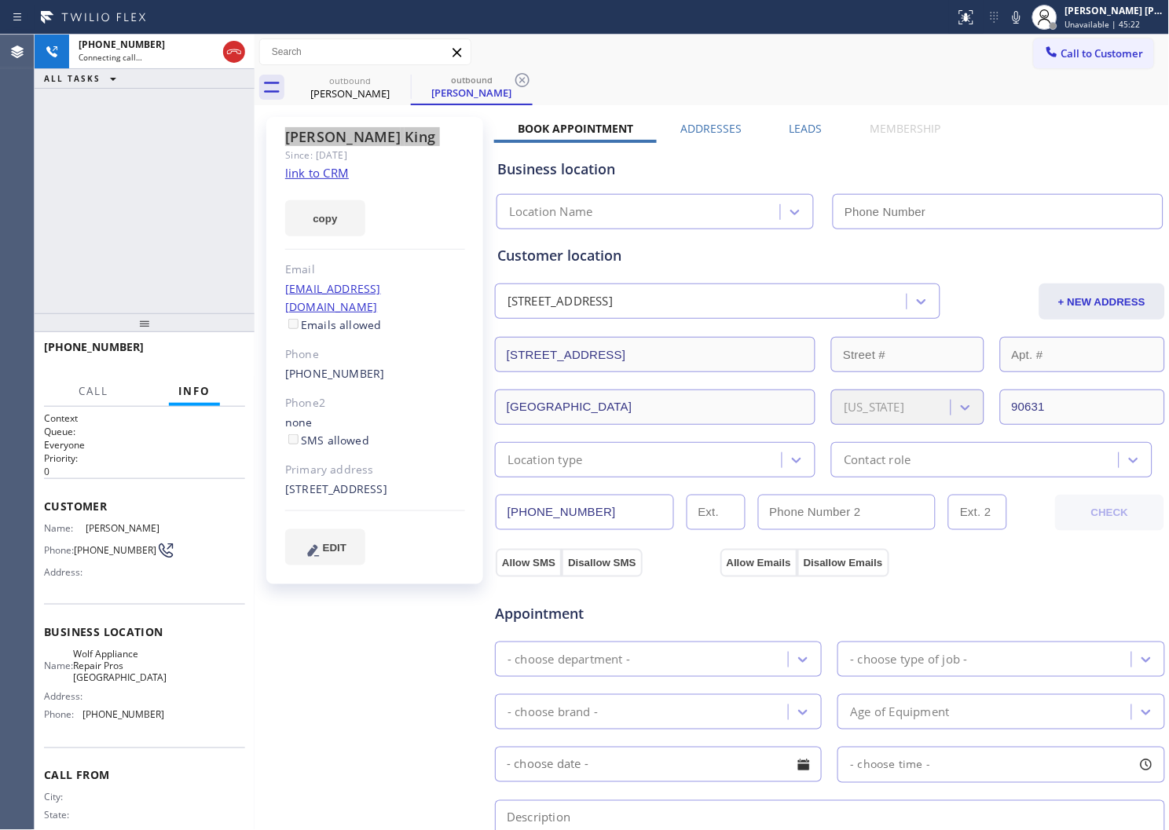
type input "(714) 844-5184"
click at [199, 200] on div "+15628430566 Connecting call… ALL TASKS ALL TASKS ACTIVE TASKS TASKS IN WRAP UP" at bounding box center [145, 174] width 220 height 279
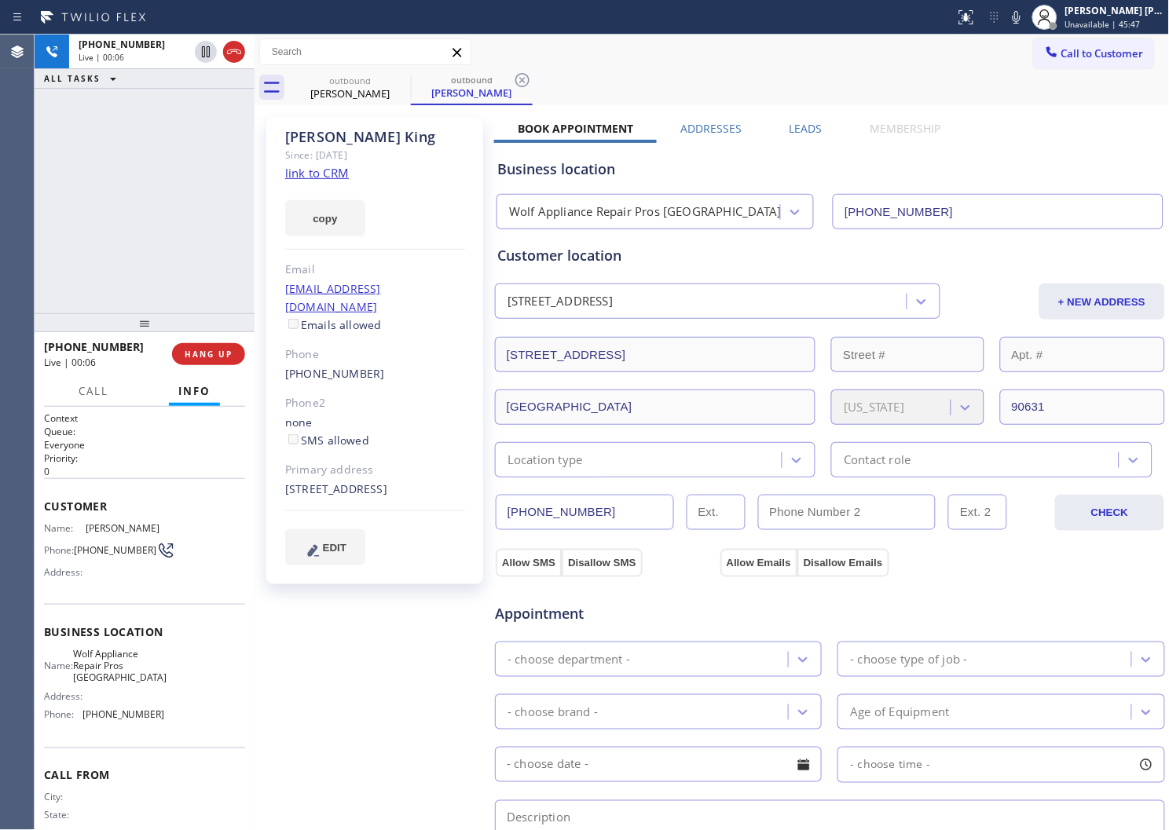
click at [0, 365] on div "Agent Desktop" at bounding box center [17, 433] width 34 height 796
click at [240, 56] on icon at bounding box center [234, 51] width 19 height 19
click at [800, 129] on label "Leads" at bounding box center [806, 128] width 33 height 15
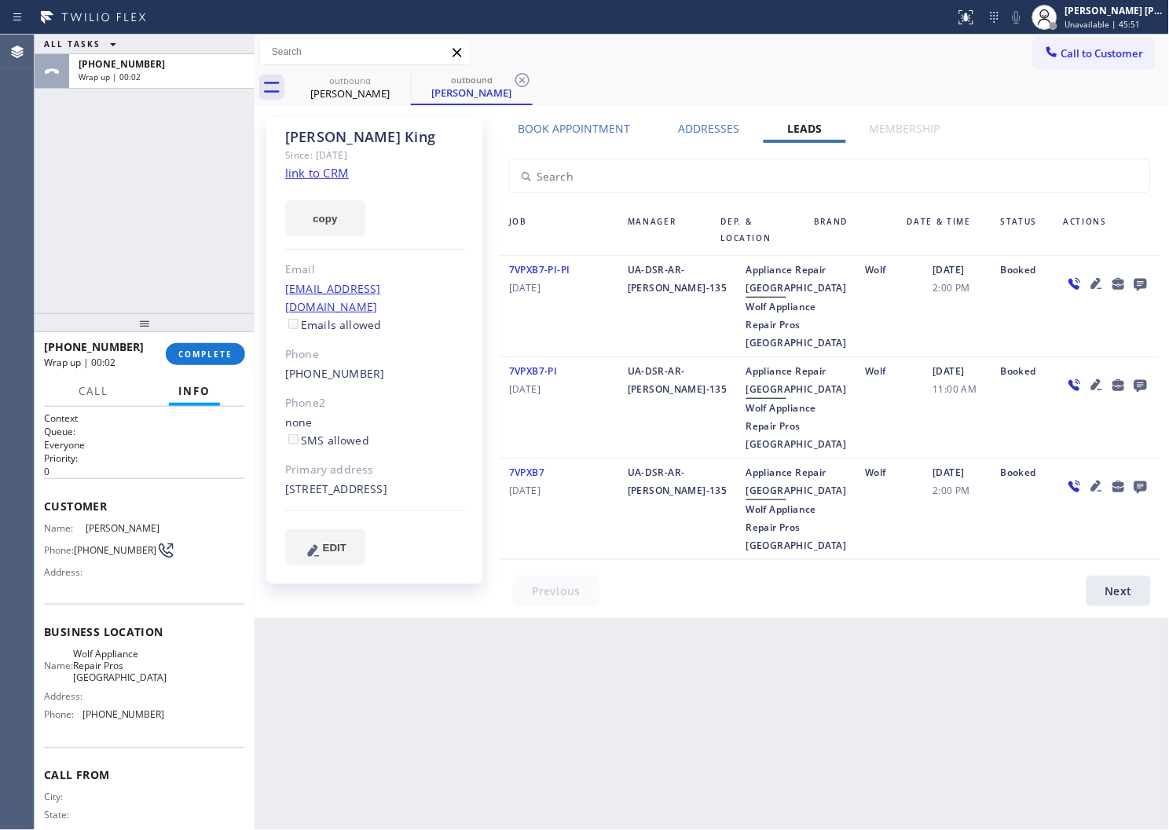
click at [1143, 284] on icon at bounding box center [1141, 285] width 13 height 13
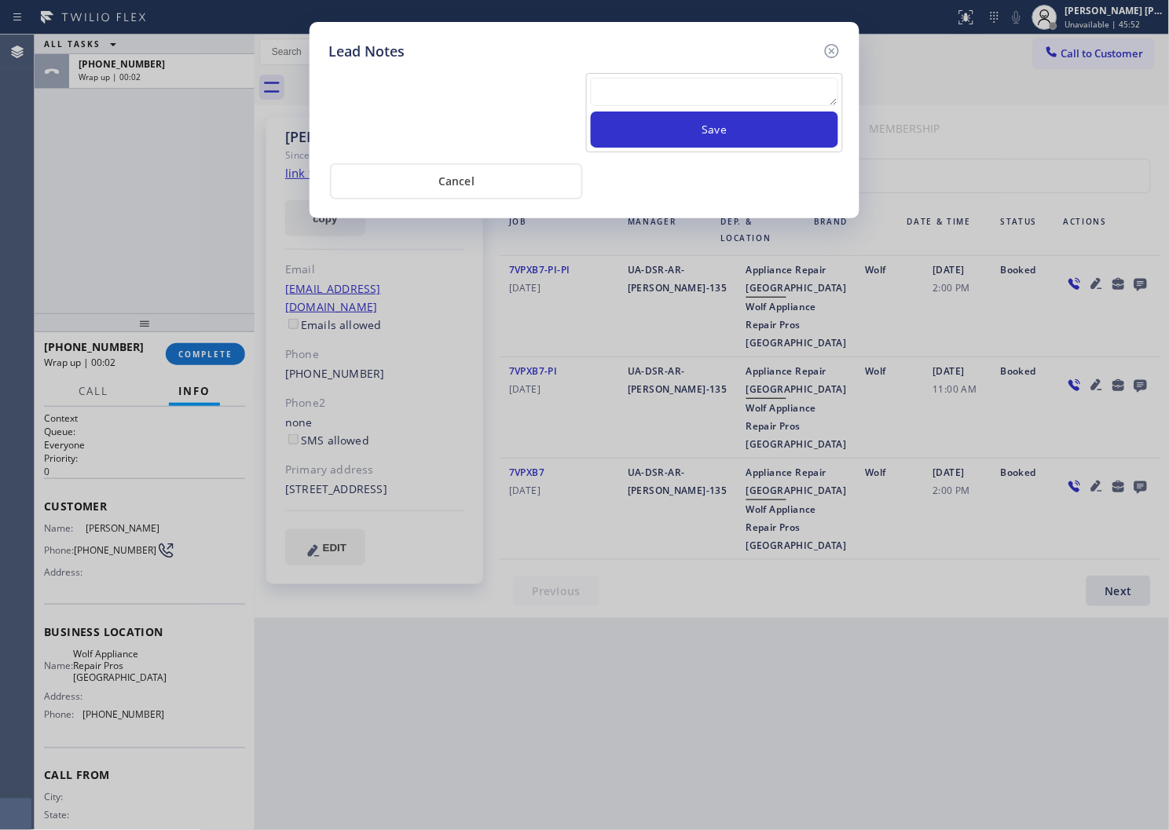
click at [723, 101] on textarea at bounding box center [714, 92] width 247 height 28
paste textarea "N/A - Please transfer"
type textarea "N/A - Please transfer"
click at [718, 137] on button "Save" at bounding box center [714, 130] width 247 height 36
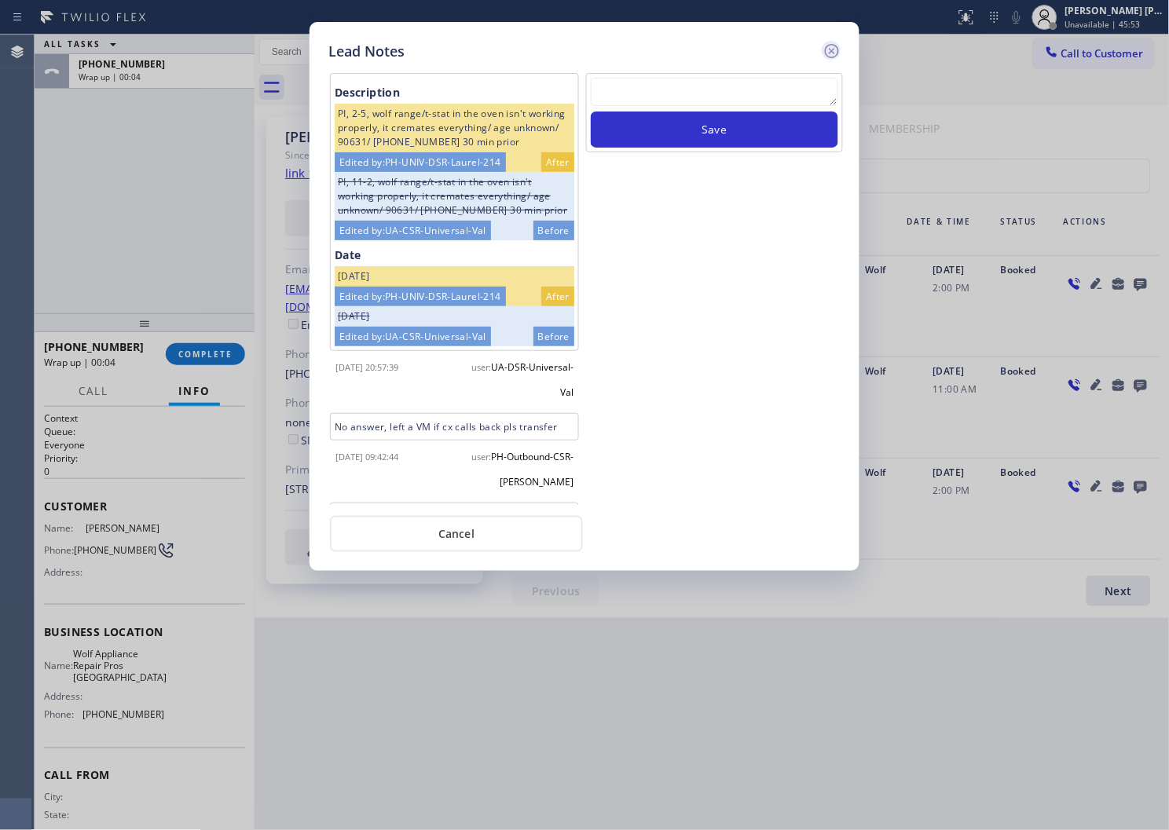
click at [834, 47] on icon at bounding box center [832, 51] width 19 height 19
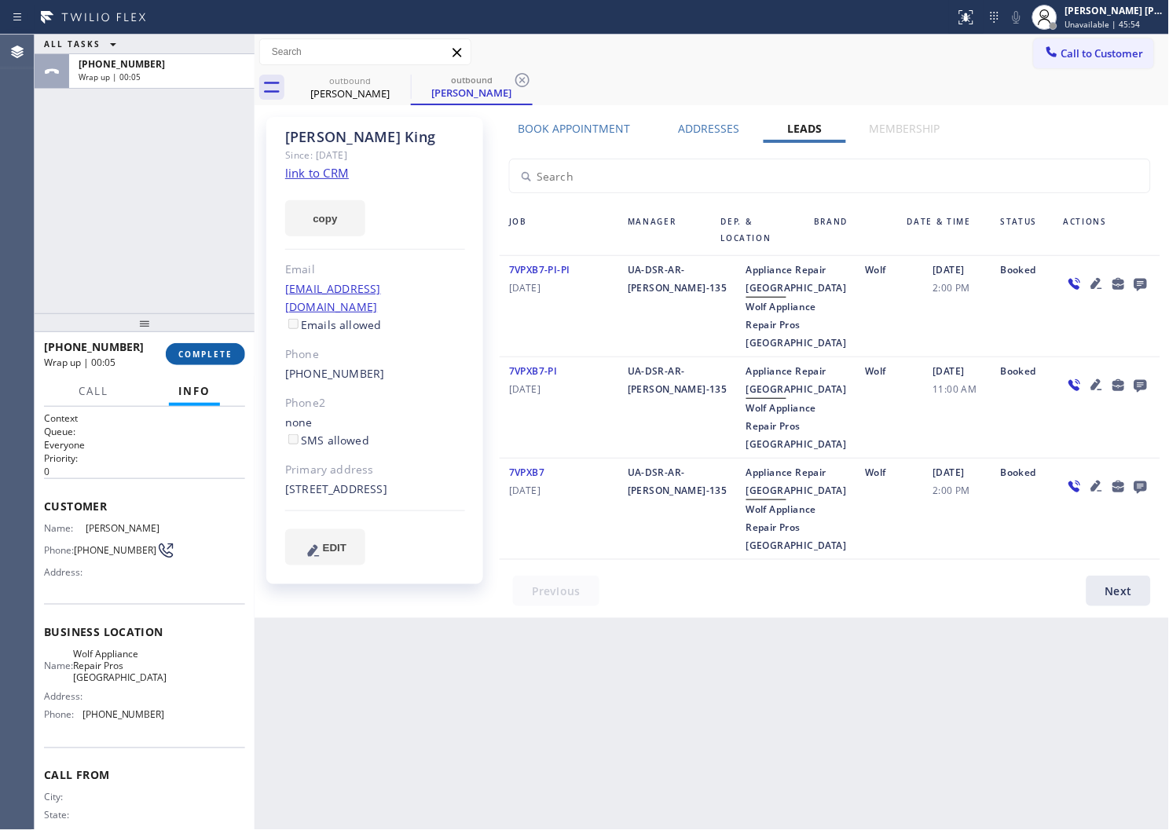
click at [226, 349] on span "COMPLETE" at bounding box center [205, 354] width 54 height 11
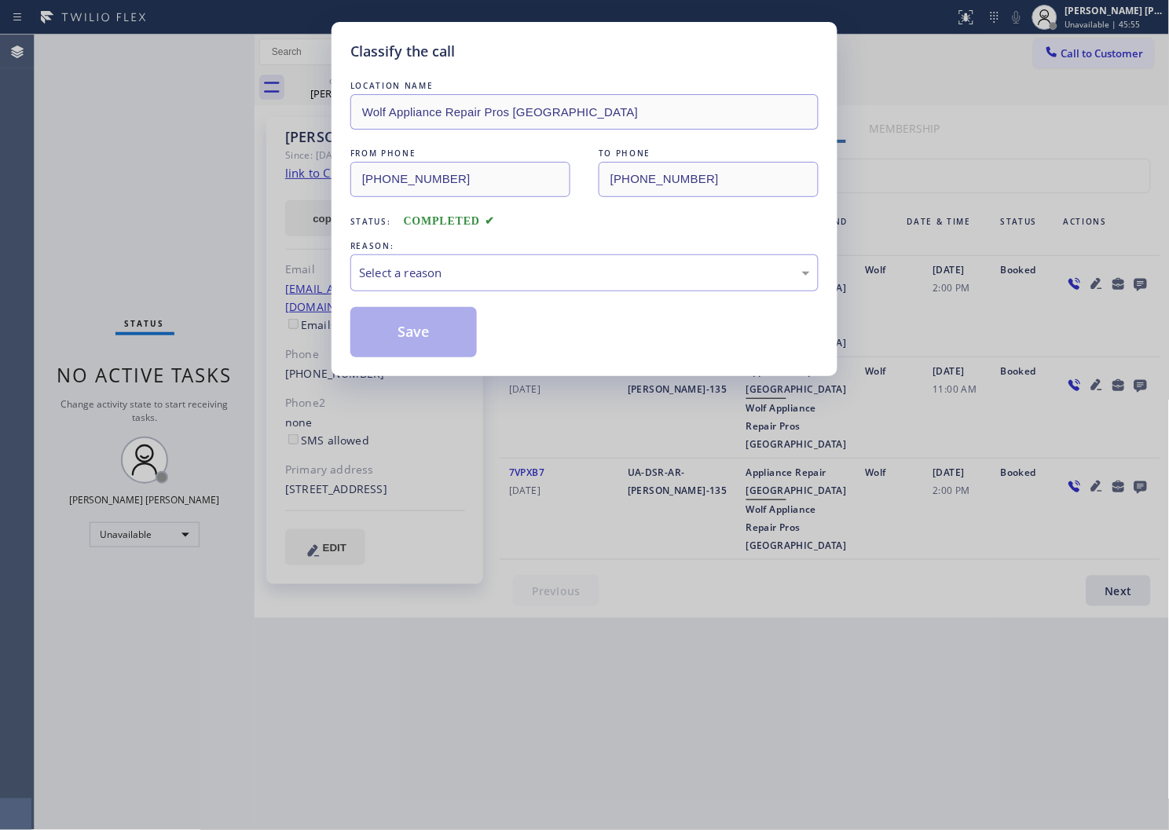
click at [371, 305] on div "LOCATION NAME Wolf Appliance Repair Pros Fullerton FROM PHONE (714) 844-5184 TO…" at bounding box center [584, 218] width 468 height 280
click at [402, 280] on div "Select a reason" at bounding box center [584, 273] width 451 height 18
click at [393, 266] on div "Tech, Unknown/didnt ring" at bounding box center [584, 273] width 451 height 18
click at [403, 273] on div "Not Booked - All other reasons" at bounding box center [584, 273] width 451 height 18
click at [383, 339] on button "Save" at bounding box center [413, 332] width 126 height 50
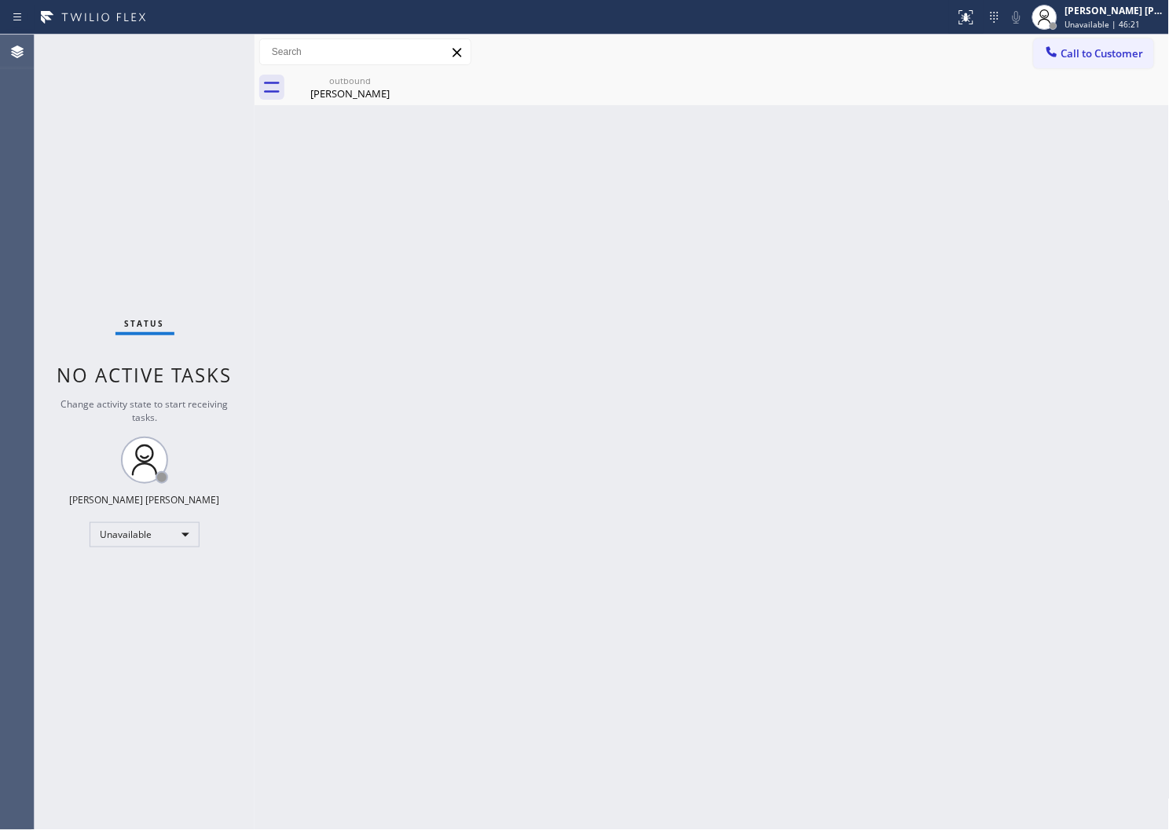
click at [0, 460] on div "Agent Desktop" at bounding box center [17, 433] width 34 height 796
click at [1130, 53] on span "Call to Customer" at bounding box center [1102, 53] width 82 height 14
drag, startPoint x: 1130, startPoint y: 53, endPoint x: 964, endPoint y: 130, distance: 183.1
click at [0, 0] on div "Outbound call Location Wolf Appliance Repair Pros Fullerton Your caller id phon…" at bounding box center [0, 0] width 0 height 0
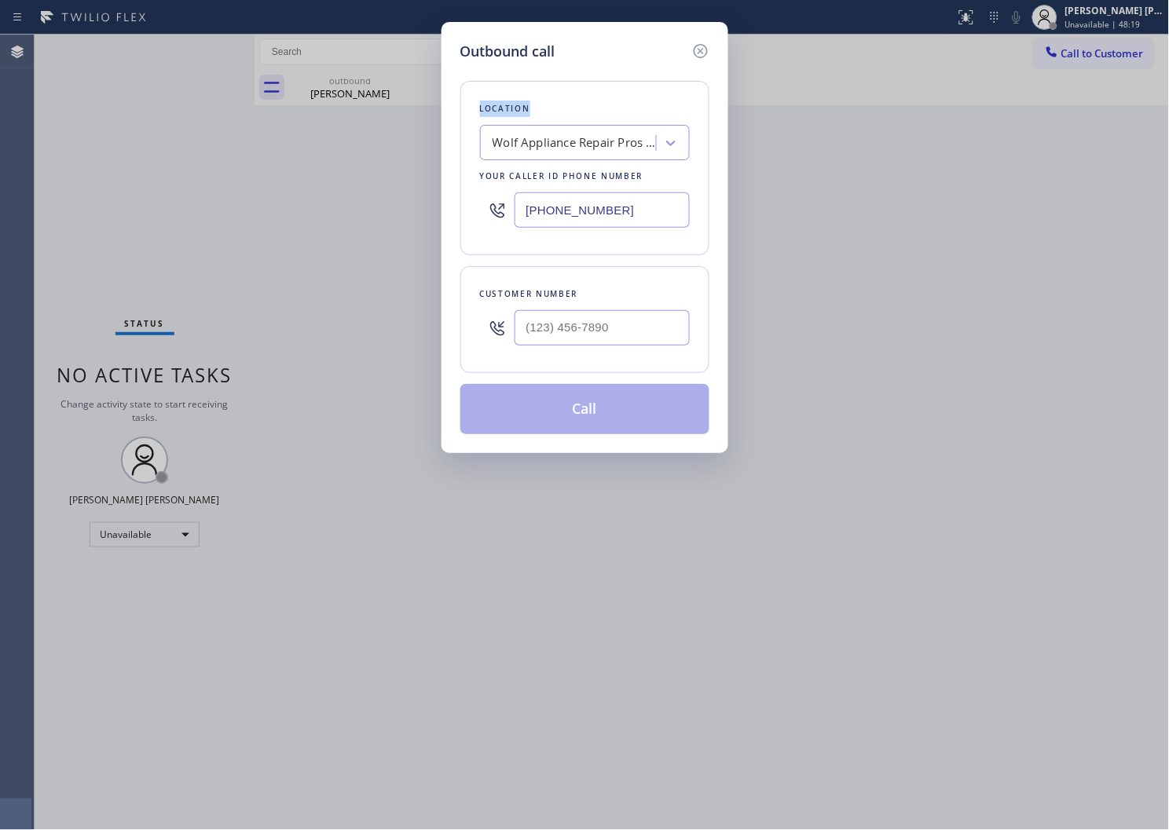
click at [603, 217] on input "(714) 844-5184" at bounding box center [602, 209] width 175 height 35
paste input "855) 731-4952"
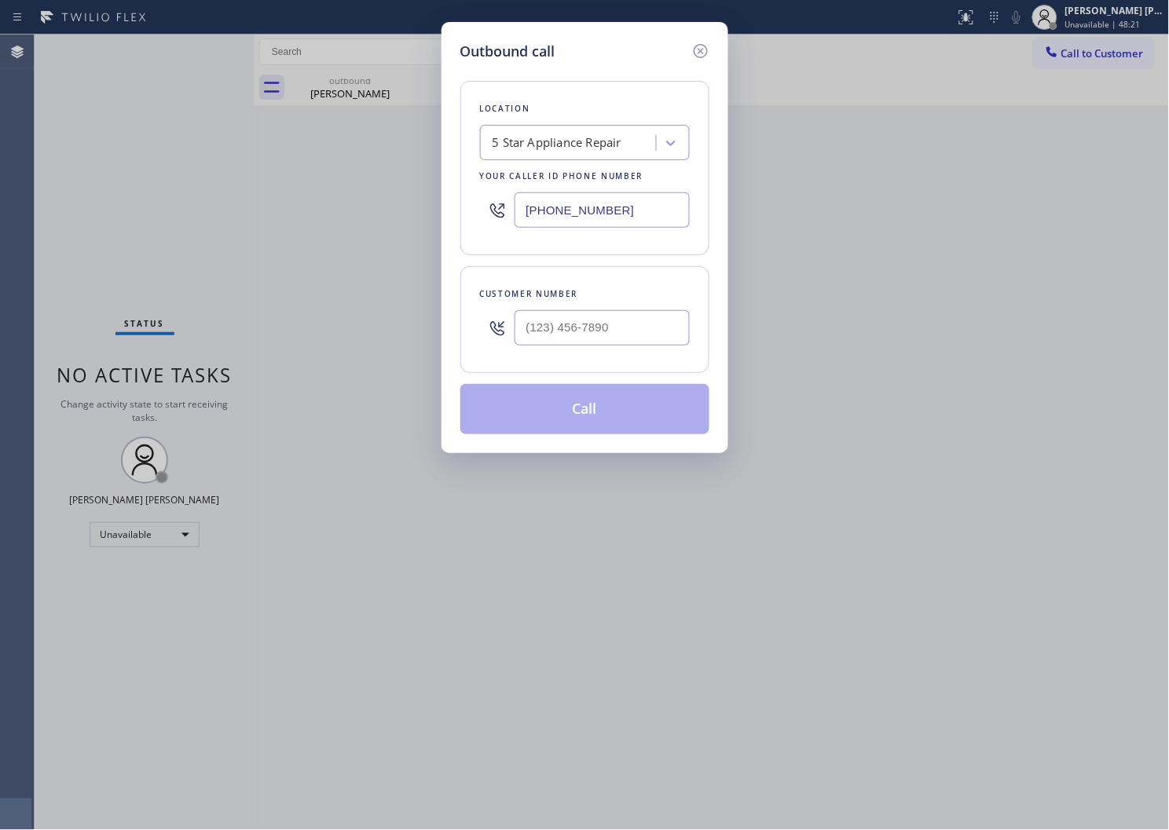
type input "[PHONE_NUMBER]"
click at [563, 318] on input "text" at bounding box center [602, 327] width 175 height 35
click at [563, 318] on input "(___) ___-____" at bounding box center [602, 327] width 175 height 35
paste input "602) 432-7038"
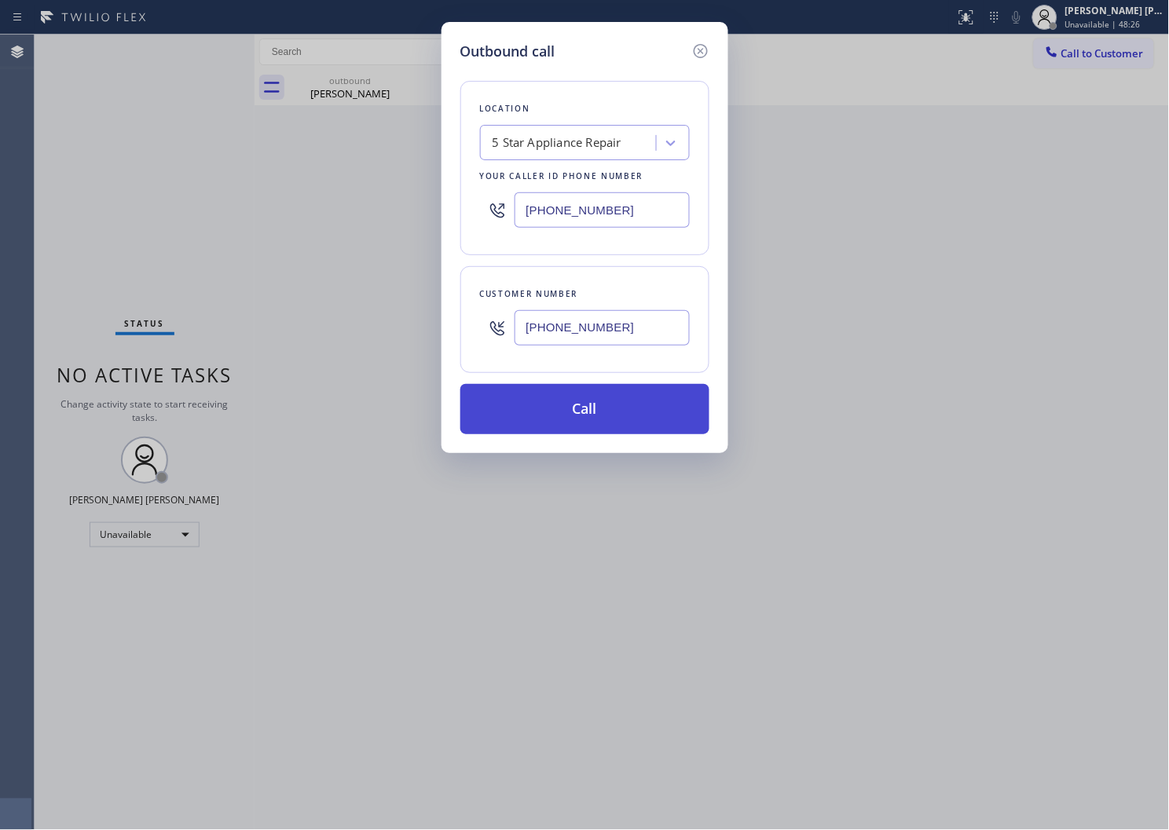
type input "(602) 432-7038"
click at [577, 398] on button "Call" at bounding box center [584, 409] width 249 height 50
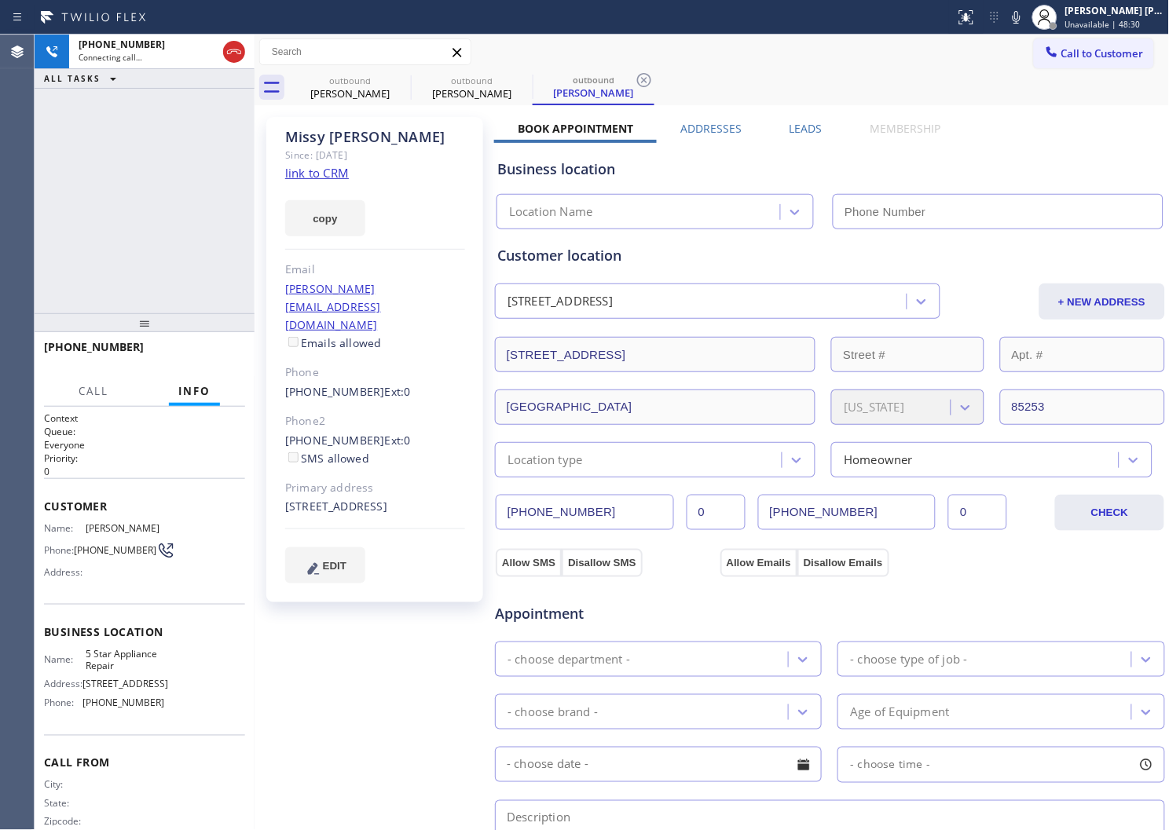
type input "[PHONE_NUMBER]"
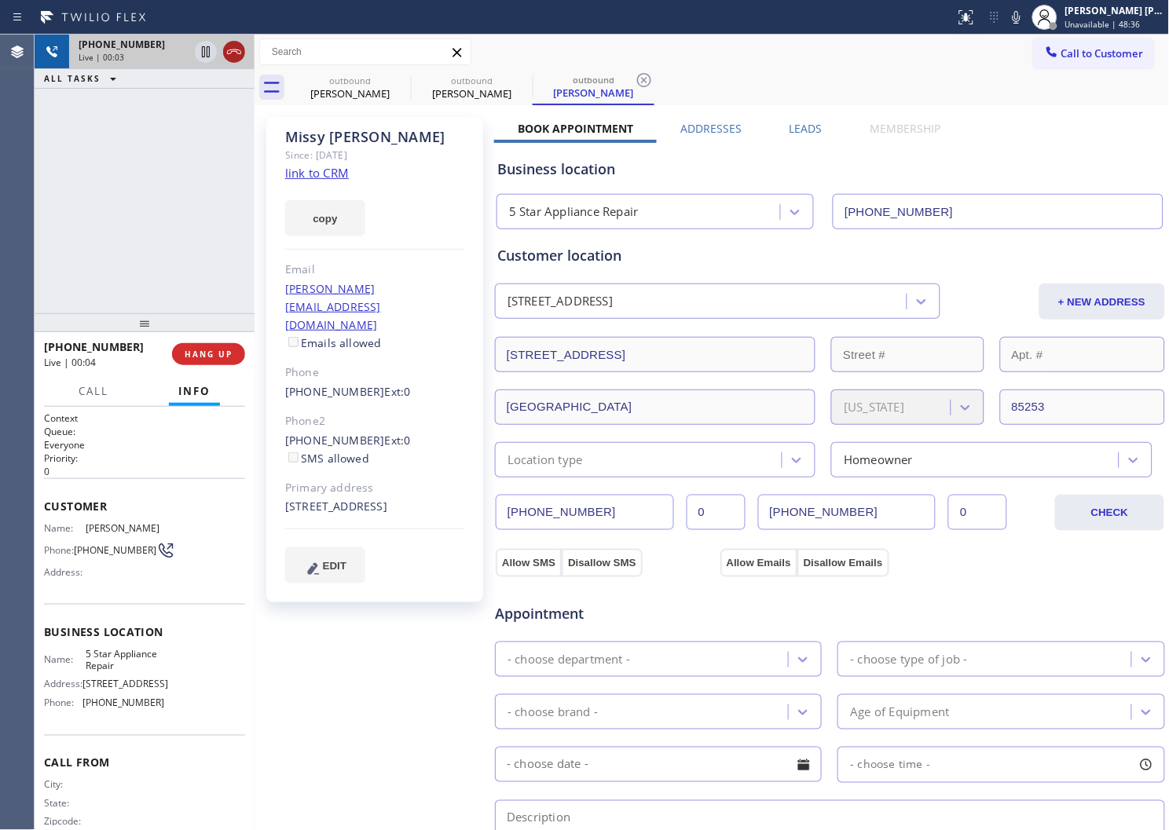
click at [241, 53] on icon at bounding box center [234, 51] width 19 height 19
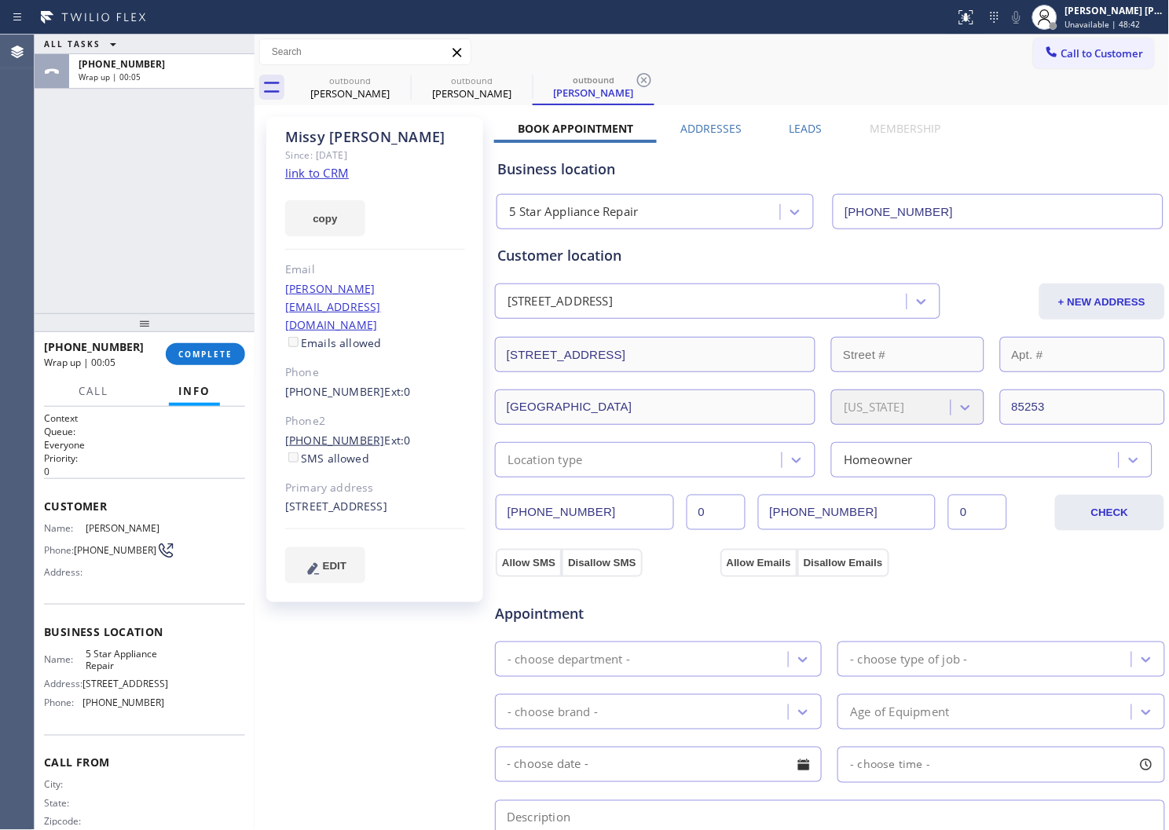
click at [325, 433] on link "(480) 686-3667" at bounding box center [335, 440] width 100 height 15
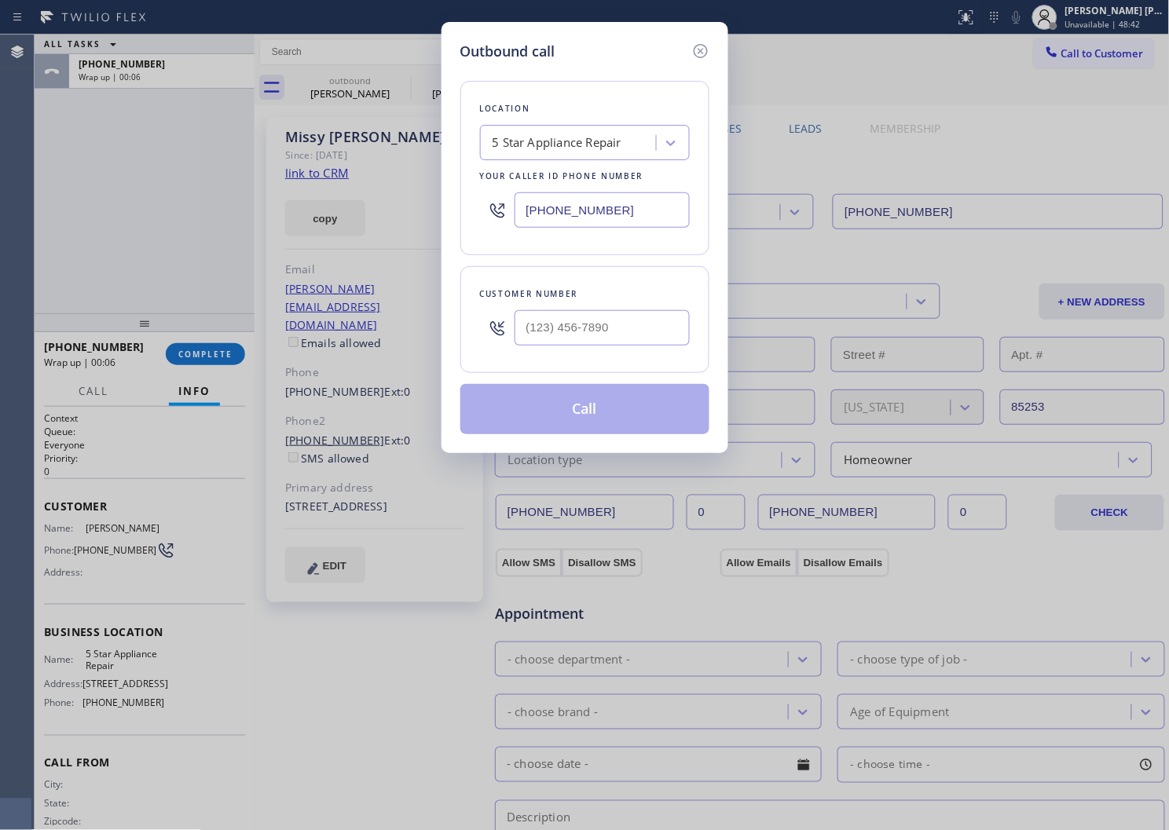
type input "(480) 686-3667"
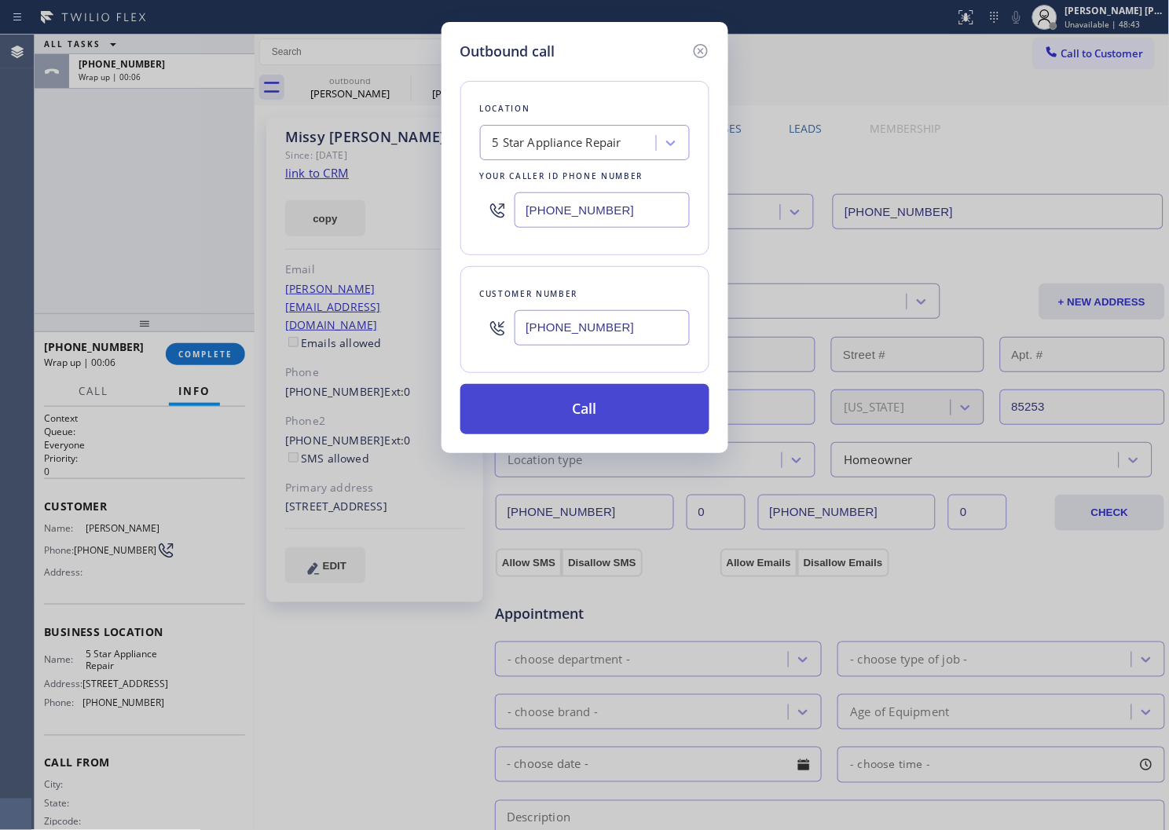
click at [503, 407] on button "Call" at bounding box center [584, 409] width 249 height 50
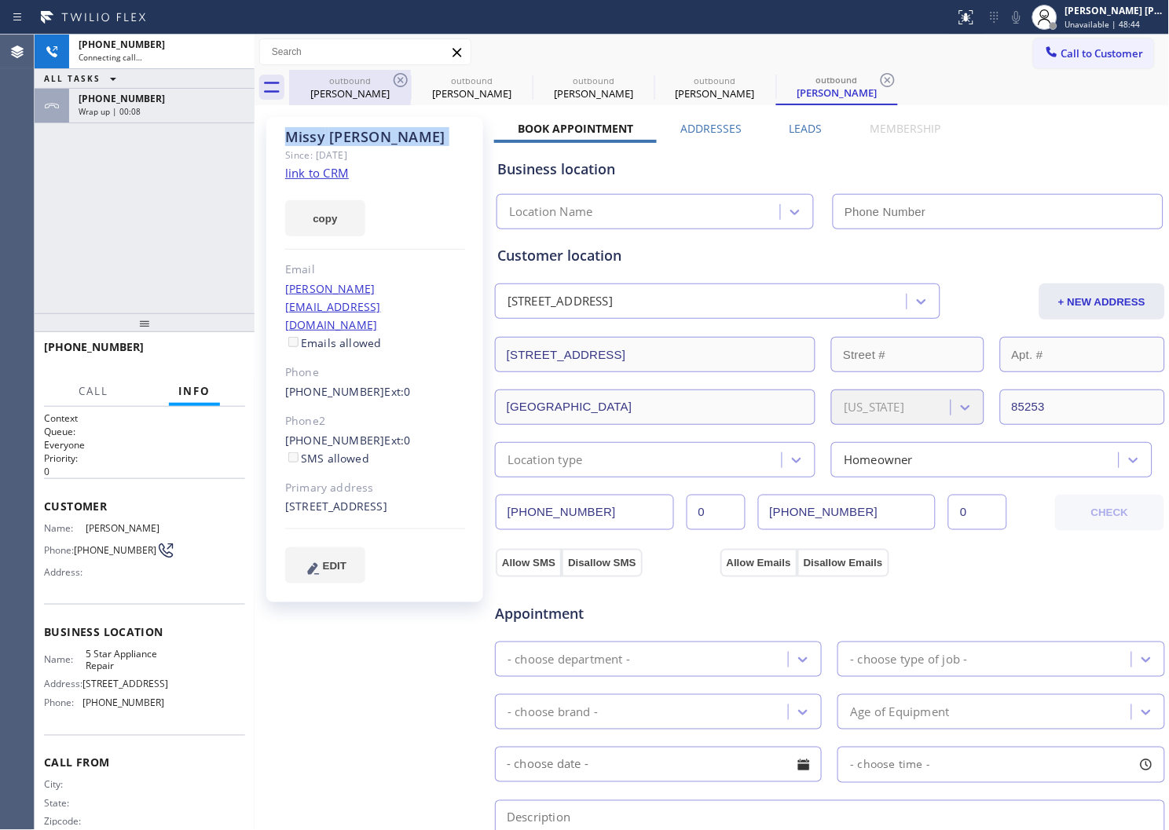
click at [331, 145] on div "Missy Anderson" at bounding box center [375, 137] width 180 height 18
drag, startPoint x: 361, startPoint y: 79, endPoint x: 1155, endPoint y: 292, distance: 821.6
click at [331, 145] on div "Missy Anderson" at bounding box center [375, 137] width 180 height 18
type input "[PHONE_NUMBER]"
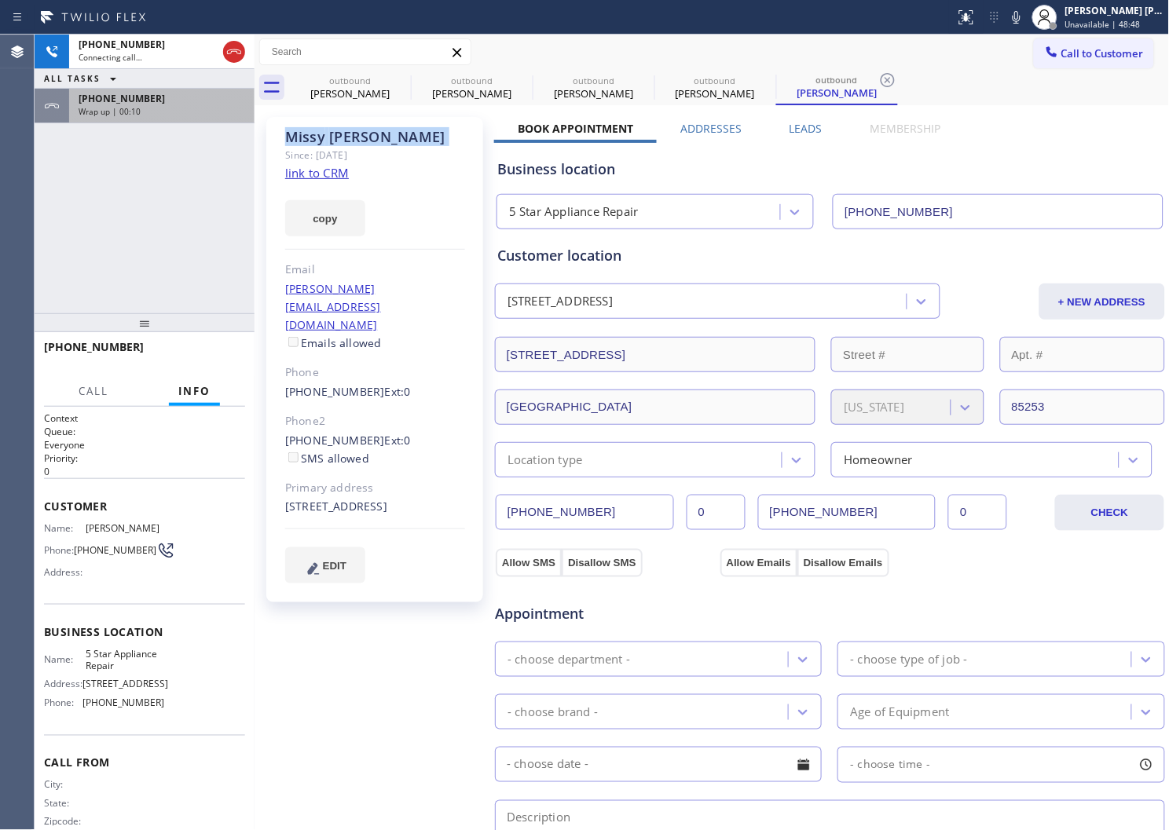
click at [214, 108] on div "Wrap up | 00:10" at bounding box center [162, 111] width 167 height 11
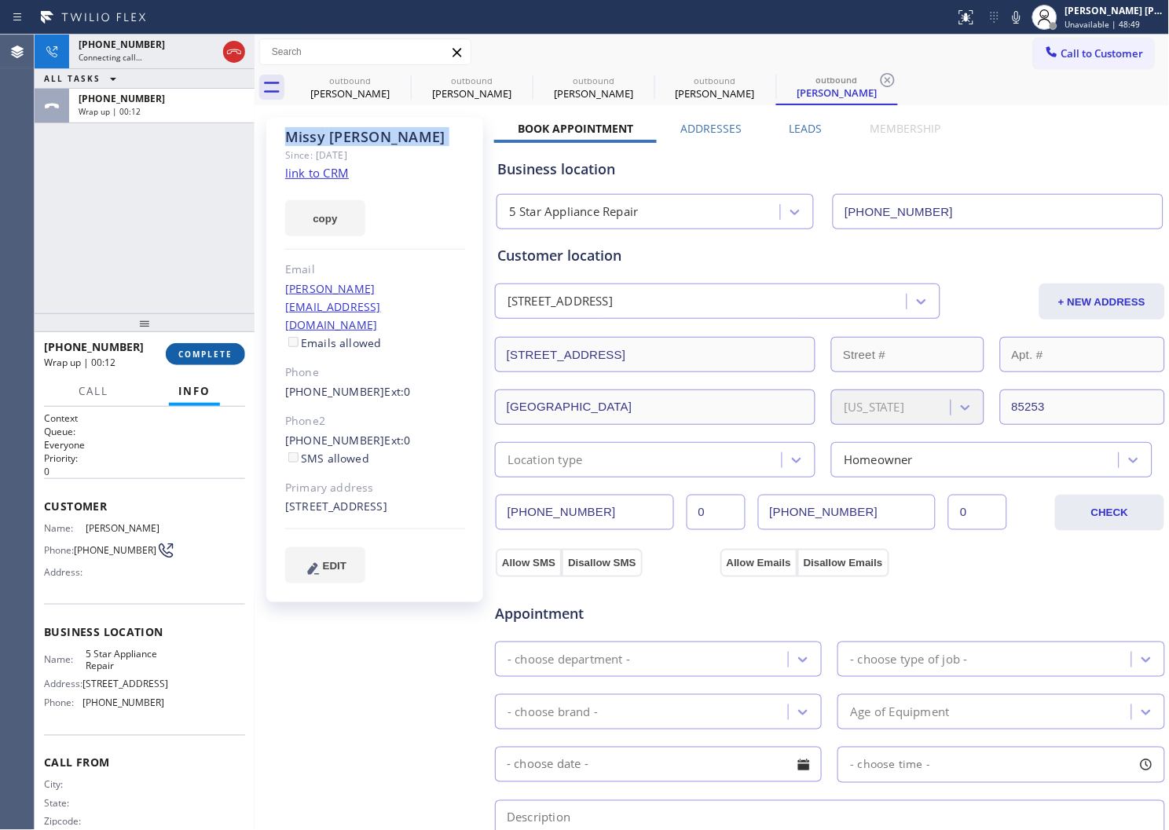
click at [234, 344] on button "COMPLETE" at bounding box center [205, 354] width 79 height 22
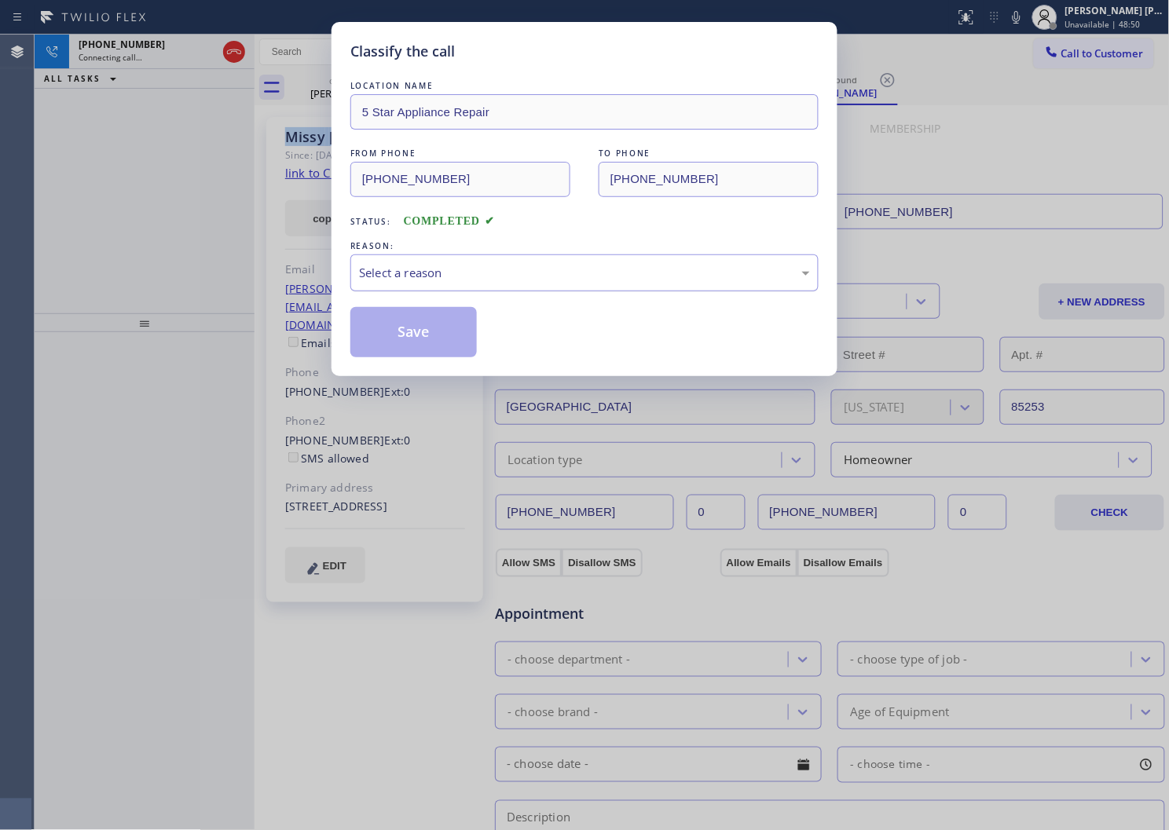
click at [417, 275] on div "Select a reason" at bounding box center [584, 273] width 451 height 18
click at [405, 280] on div "Select a reason" at bounding box center [584, 273] width 451 height 18
click at [379, 339] on button "Save" at bounding box center [413, 332] width 126 height 50
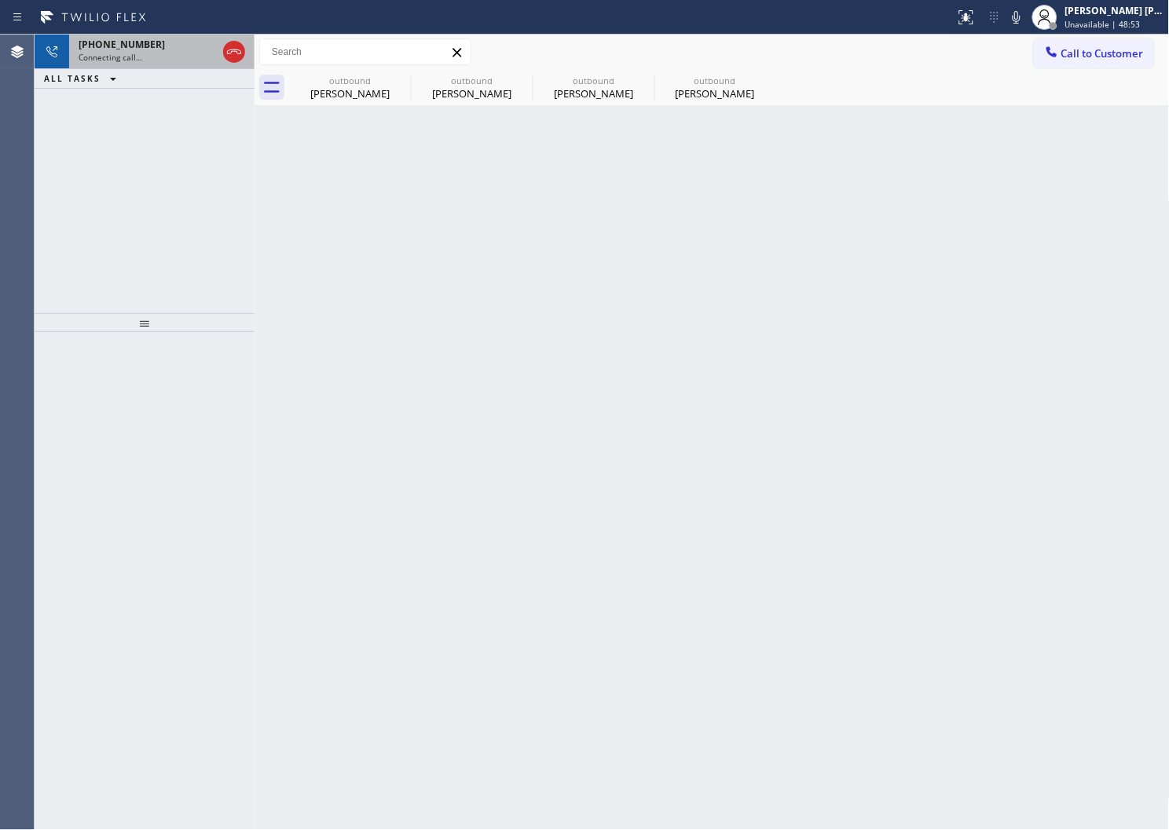
click at [143, 58] on div "Connecting call…" at bounding box center [148, 57] width 138 height 11
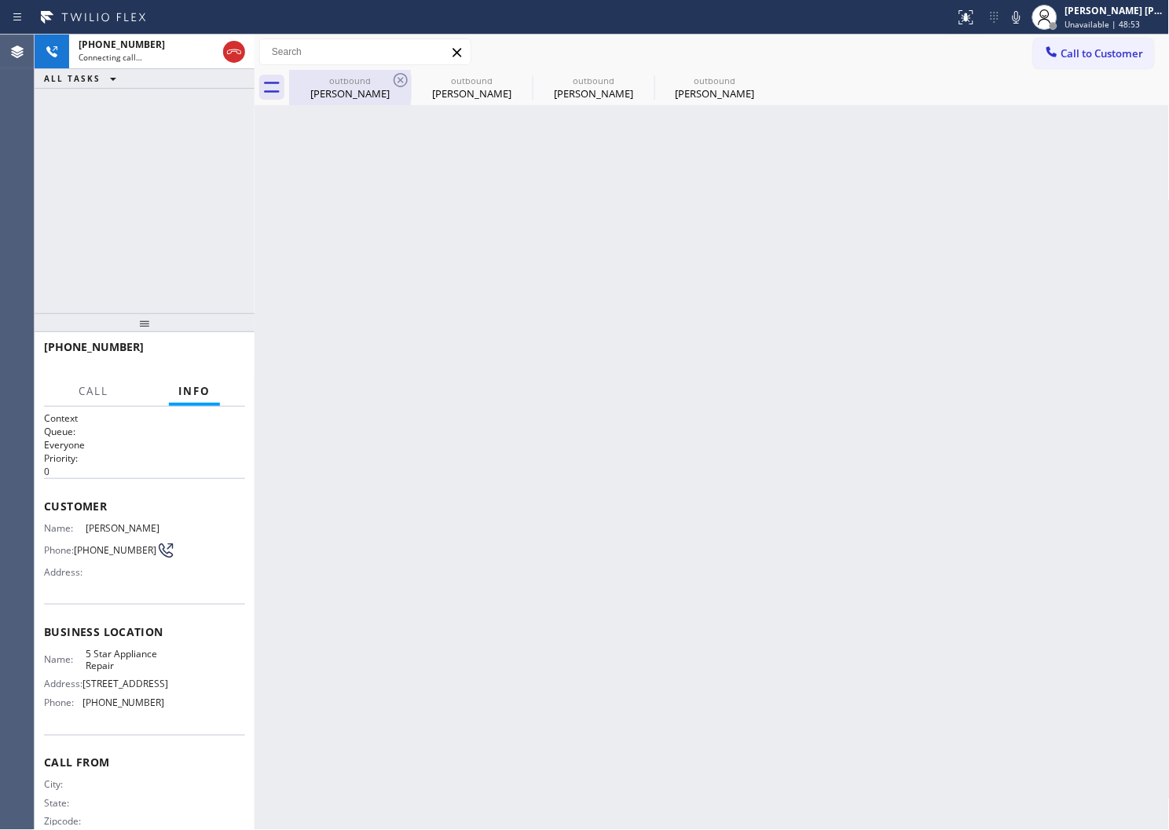
click at [371, 92] on div "Cathelene King" at bounding box center [350, 93] width 119 height 14
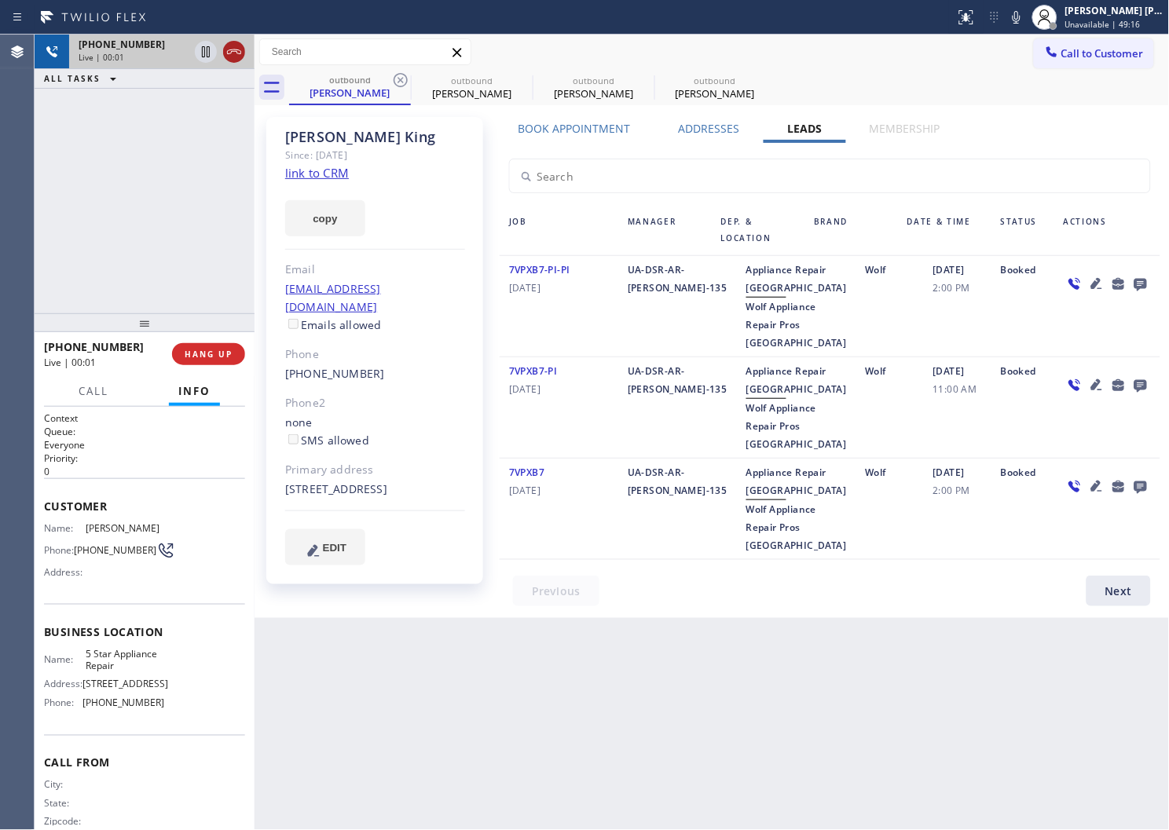
click at [238, 57] on icon at bounding box center [234, 51] width 19 height 19
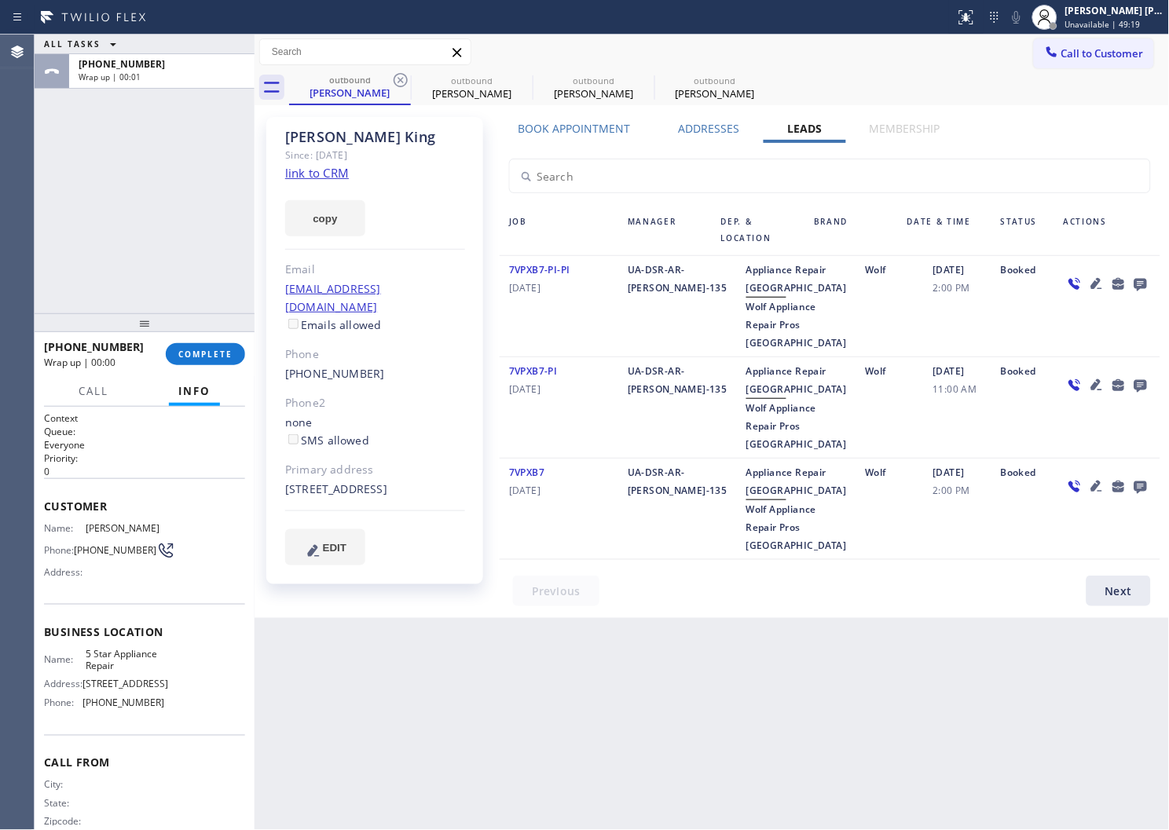
click at [1138, 276] on icon at bounding box center [1140, 284] width 19 height 20
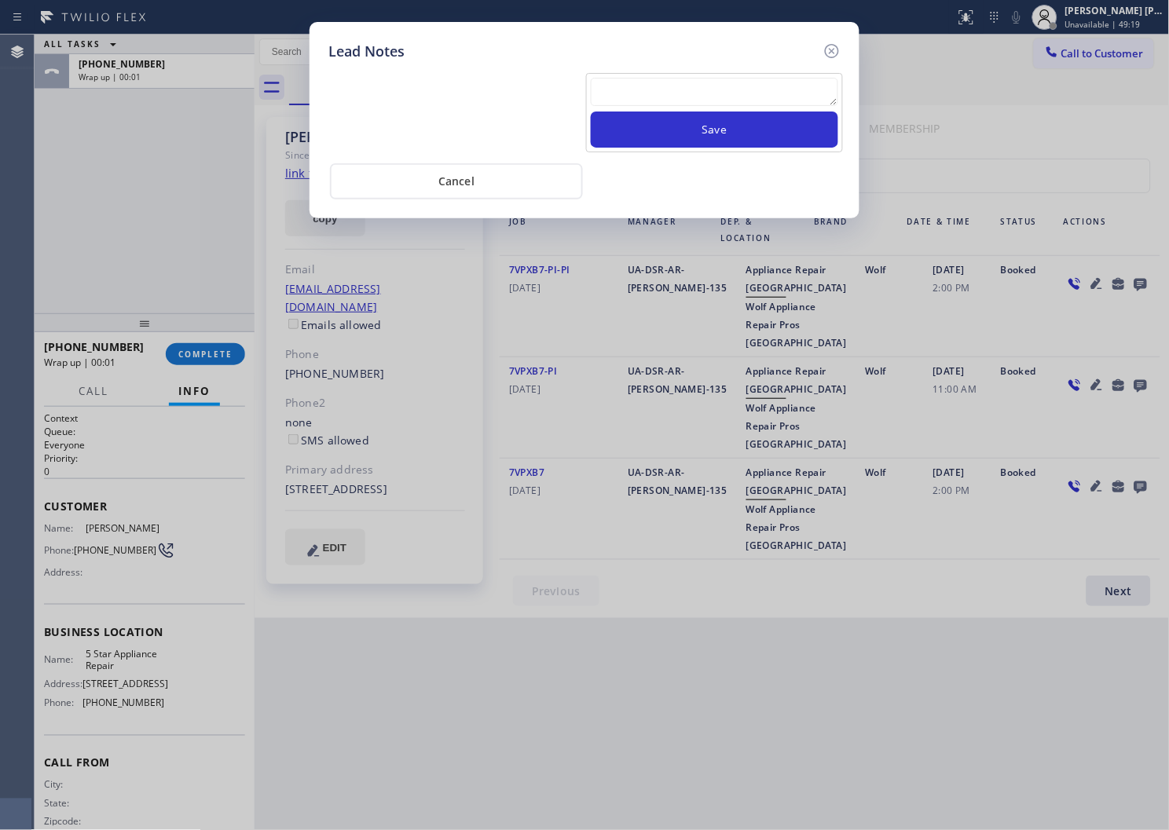
click at [750, 90] on textarea at bounding box center [714, 92] width 247 height 28
paste textarea "N/A - Please transfer"
type textarea "N/A - Please transfer"
click at [711, 131] on button "Save" at bounding box center [714, 130] width 247 height 36
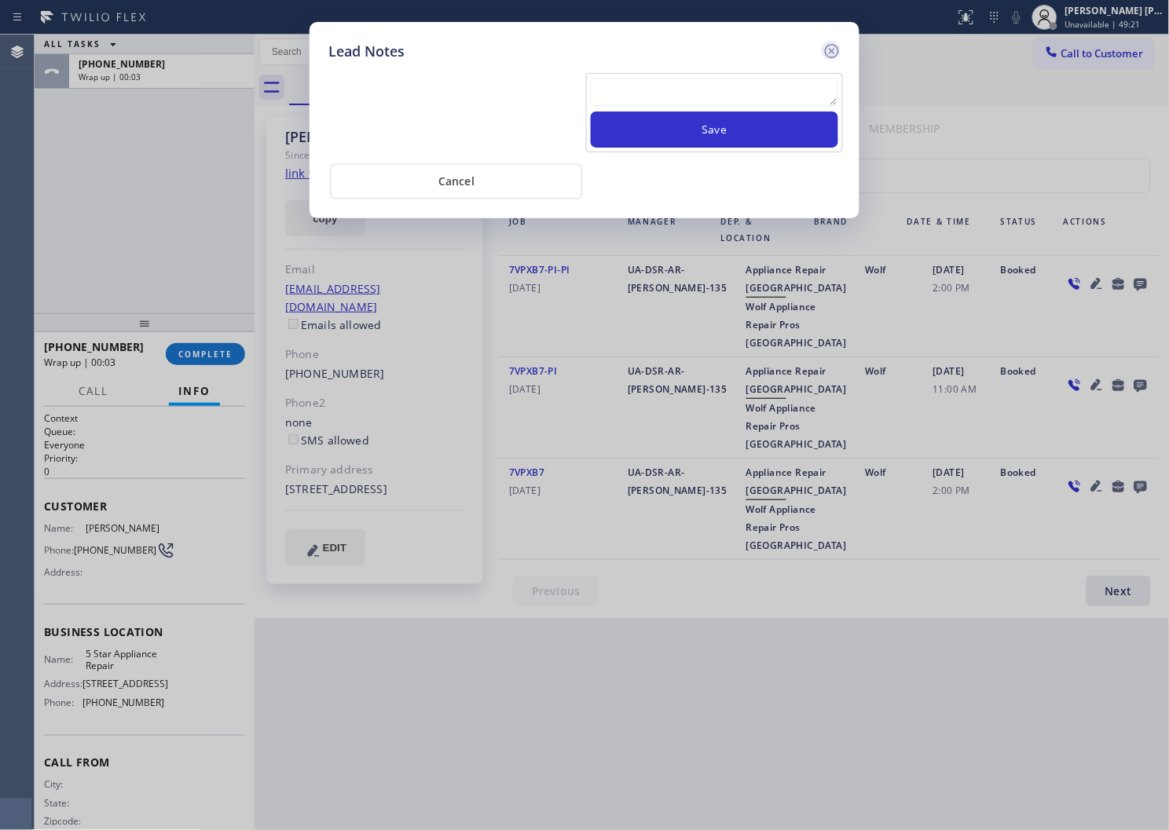
click at [831, 53] on icon at bounding box center [832, 51] width 19 height 19
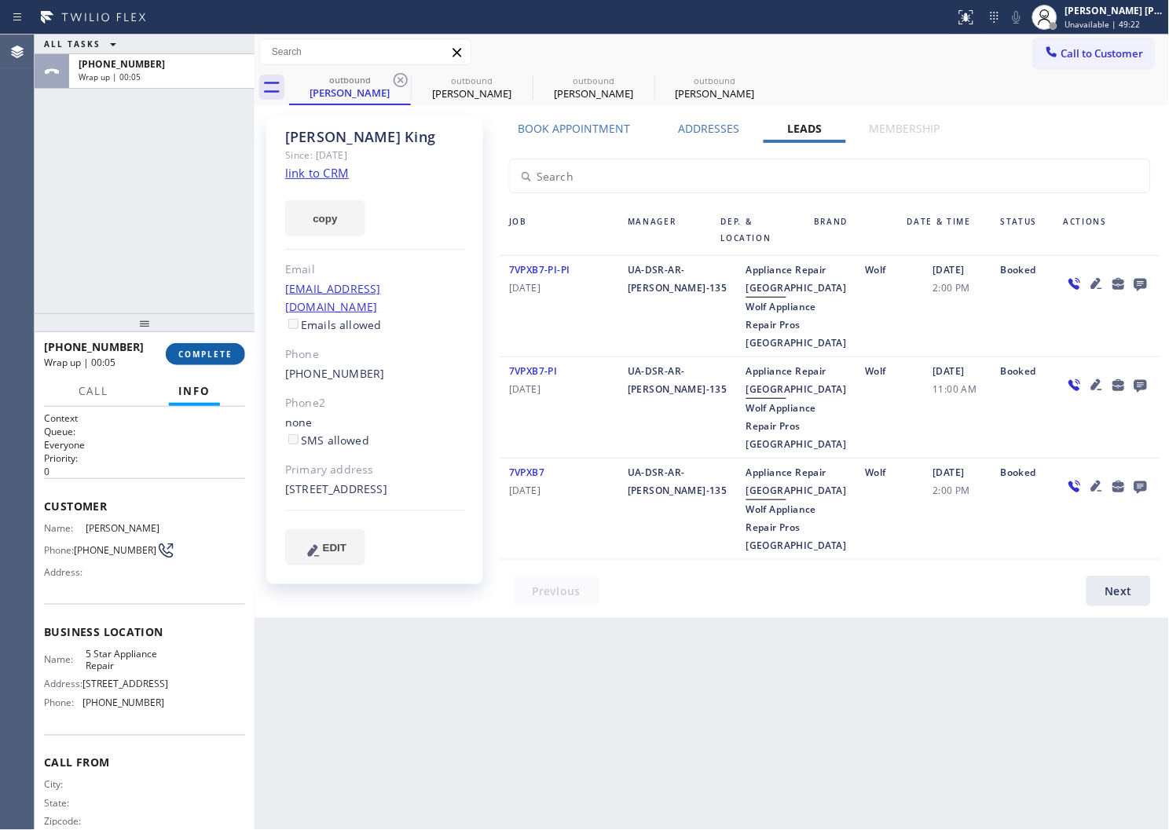
click at [222, 357] on span "COMPLETE" at bounding box center [205, 354] width 54 height 11
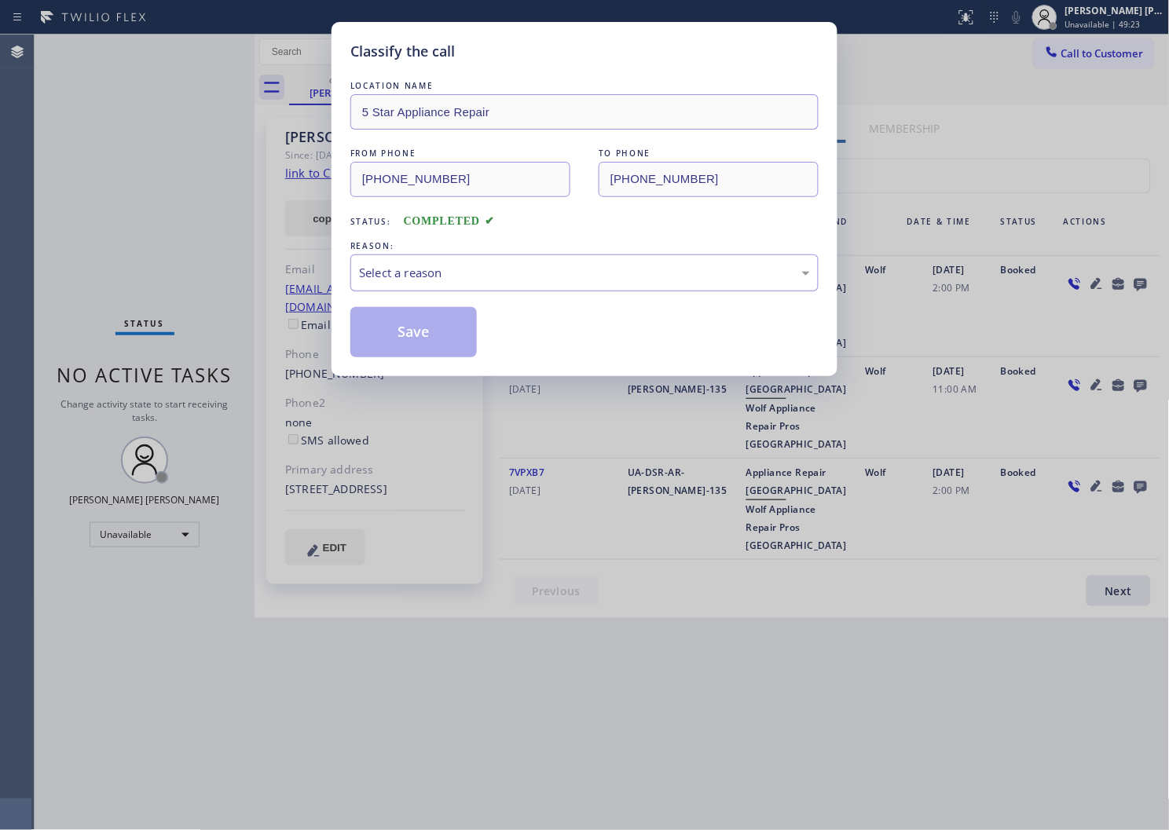
click at [366, 284] on div "Select a reason" at bounding box center [584, 273] width 468 height 37
click at [361, 343] on button "Save" at bounding box center [413, 332] width 126 height 50
type input "[PHONE_NUMBER]"
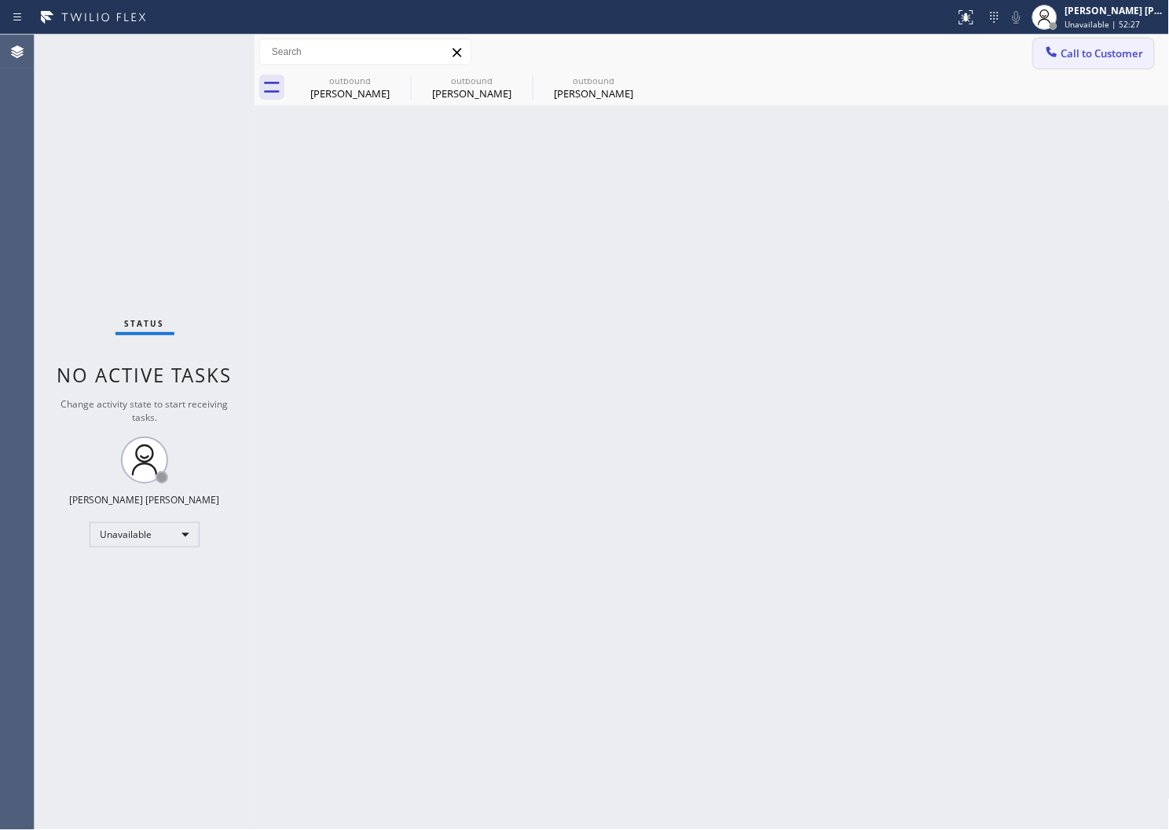
click at [1094, 58] on span "Call to Customer" at bounding box center [1102, 53] width 82 height 14
click at [0, 0] on div "Outbound call Location 5 Star Appliance Repair Your caller id phone number (855…" at bounding box center [0, 0] width 0 height 0
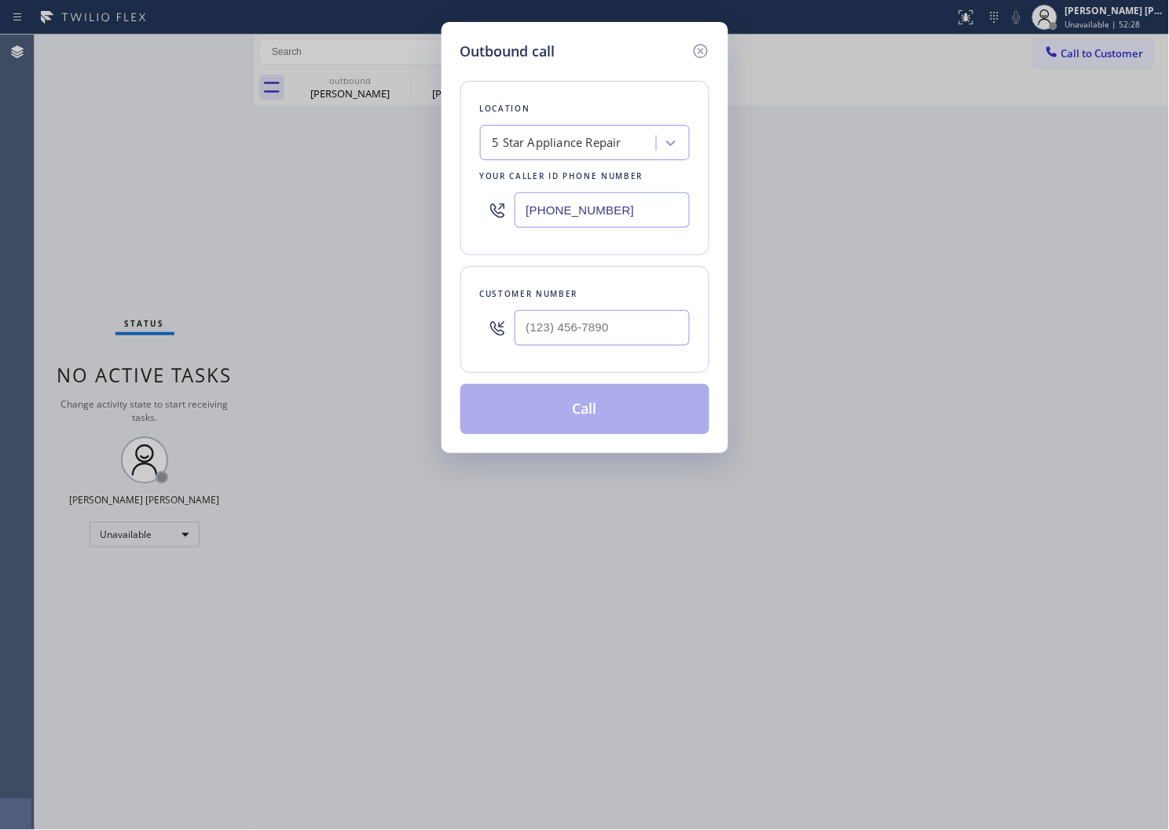
click at [610, 354] on div "Customer number" at bounding box center [584, 319] width 249 height 107
click at [613, 321] on input "(___) ___-____" at bounding box center [602, 327] width 175 height 35
paste input "7738"
click at [647, 336] on input "(___) ___-7738" at bounding box center [602, 327] width 175 height 35
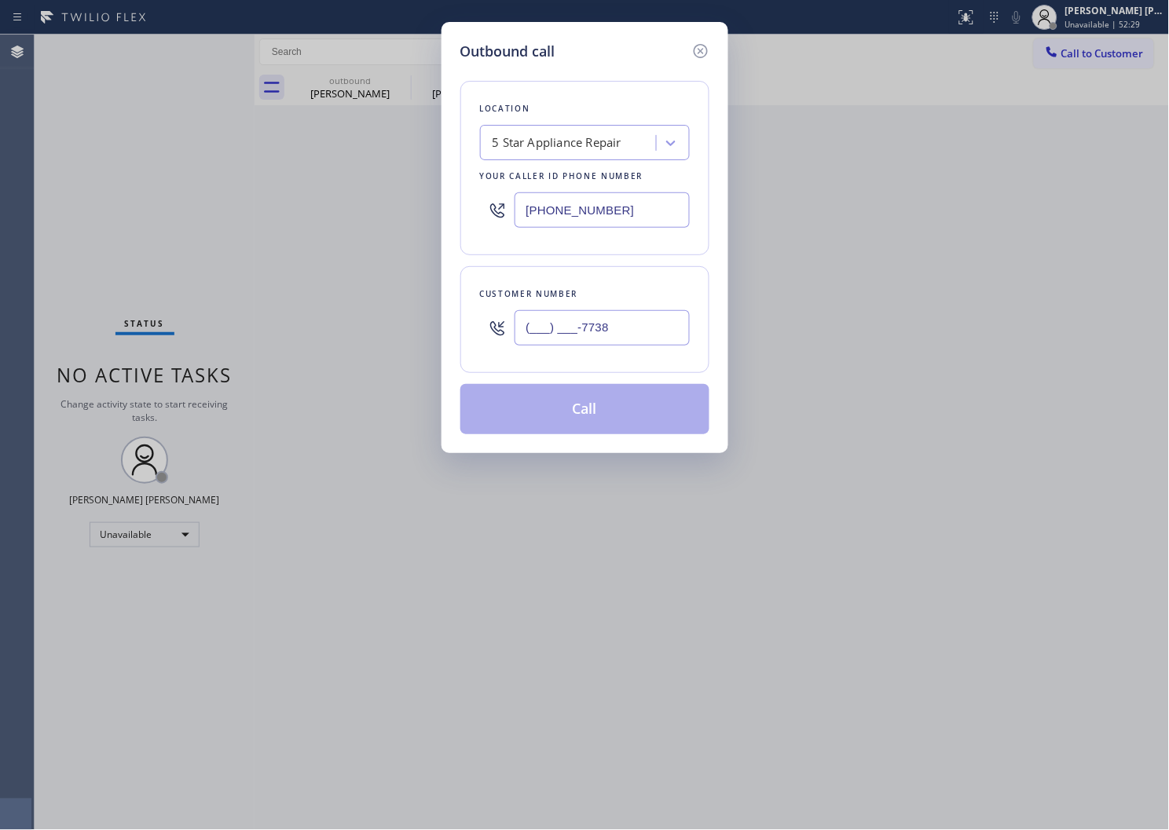
click at [647, 336] on input "(___) ___-7738" at bounding box center [602, 327] width 175 height 35
paste input "773) 815-5252"
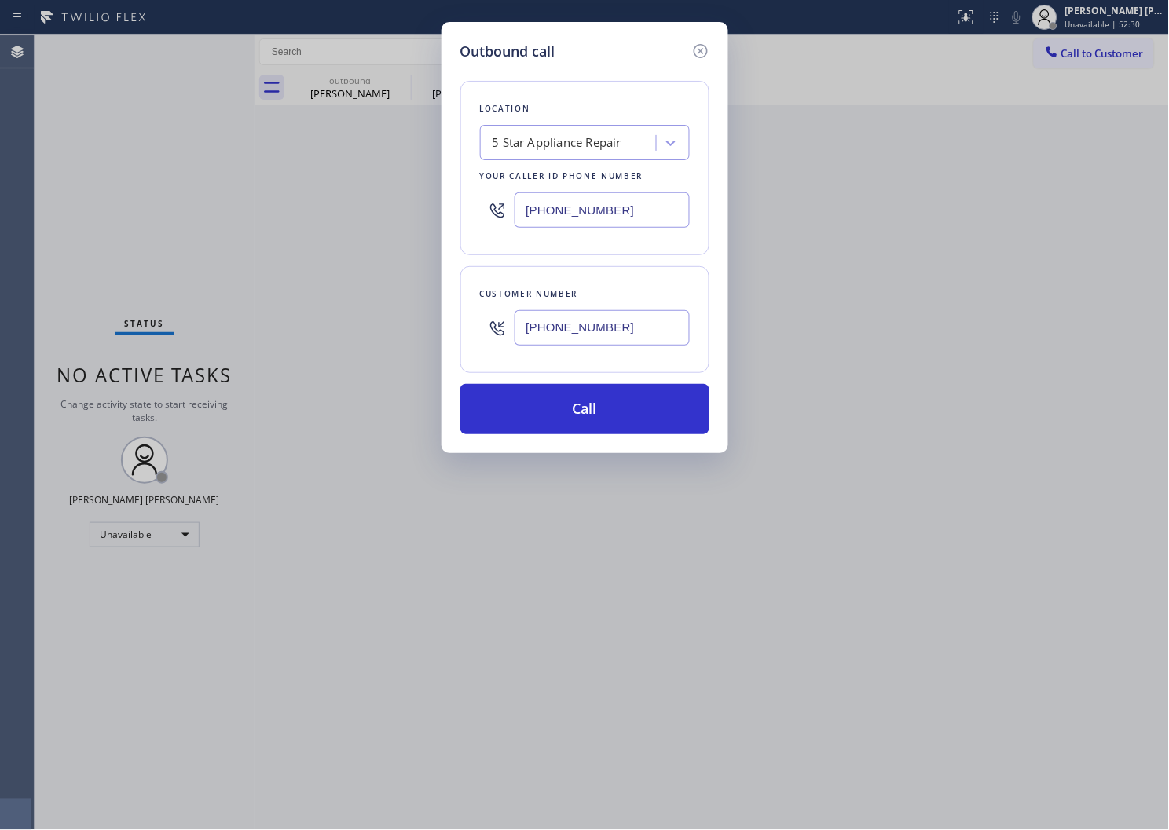
type input "(773) 815-5252"
click at [631, 217] on input "[PHONE_NUMBER]" at bounding box center [602, 209] width 175 height 35
paste input "708) 272-1363"
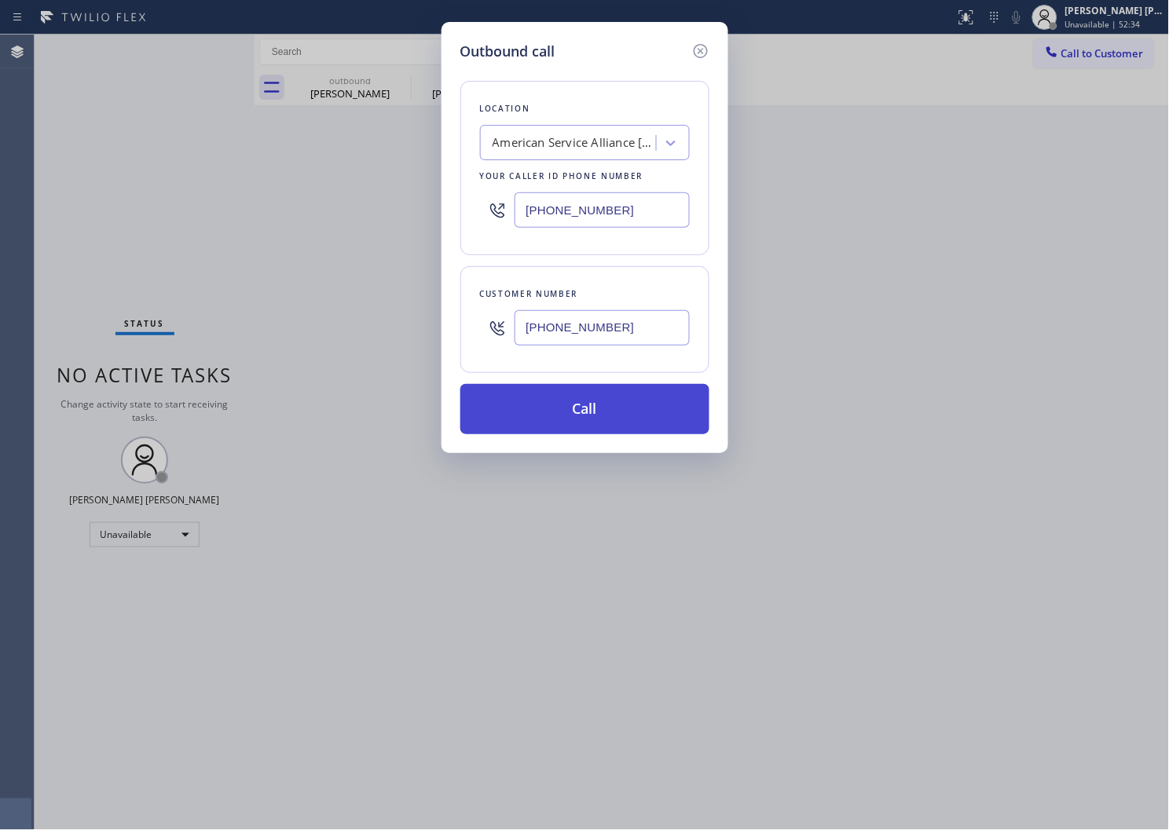
type input "(708) 272-1363"
click at [618, 401] on button "Call" at bounding box center [584, 409] width 249 height 50
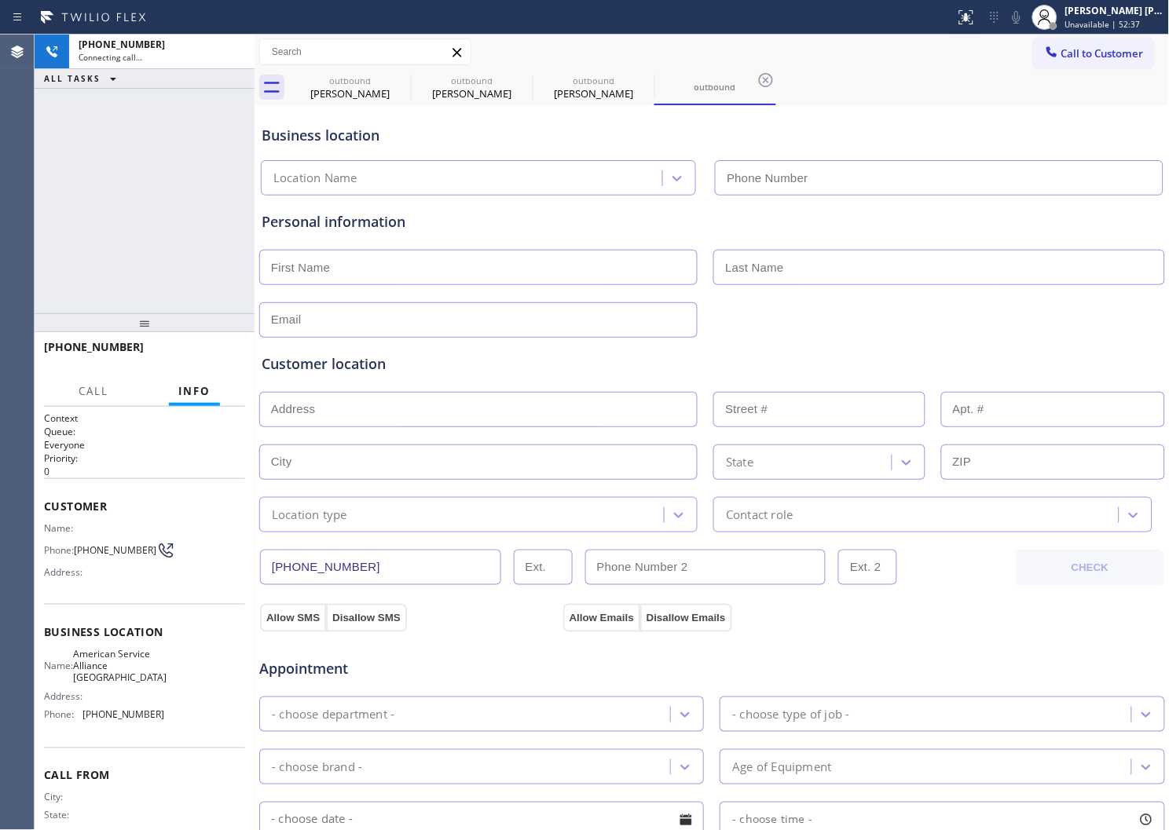
type input "(708) 272-1363"
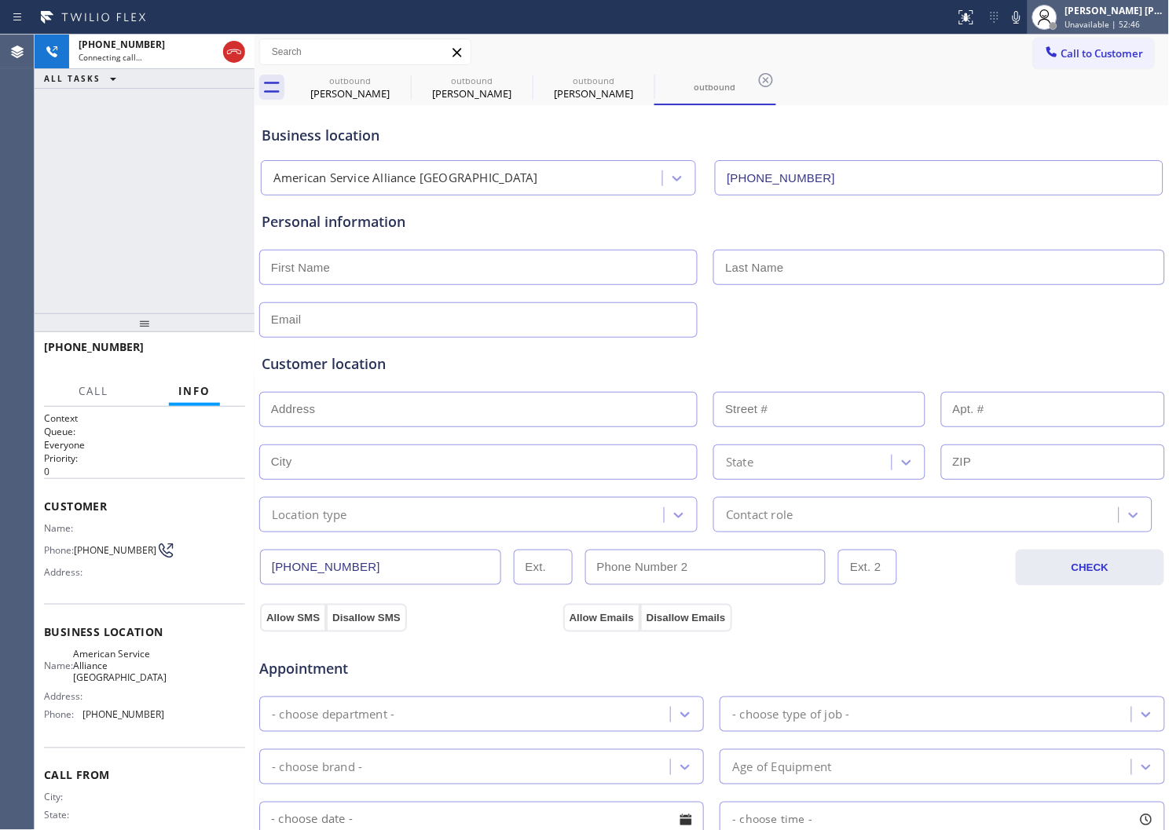
click at [1045, 20] on div at bounding box center [1045, 17] width 35 height 35
click at [1026, 20] on icon at bounding box center [1016, 17] width 19 height 19
click at [1022, 16] on rect at bounding box center [1016, 15] width 11 height 11
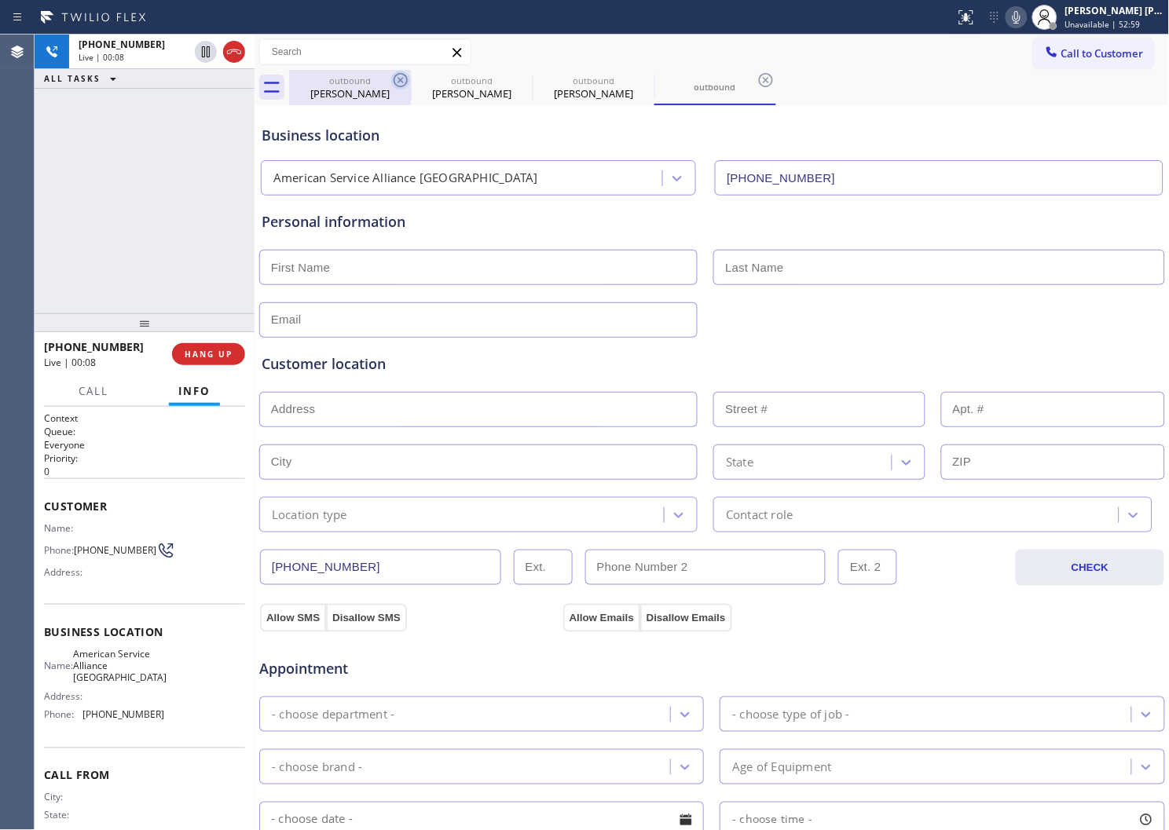
click at [401, 77] on icon at bounding box center [400, 80] width 19 height 19
type input "[PHONE_NUMBER]"
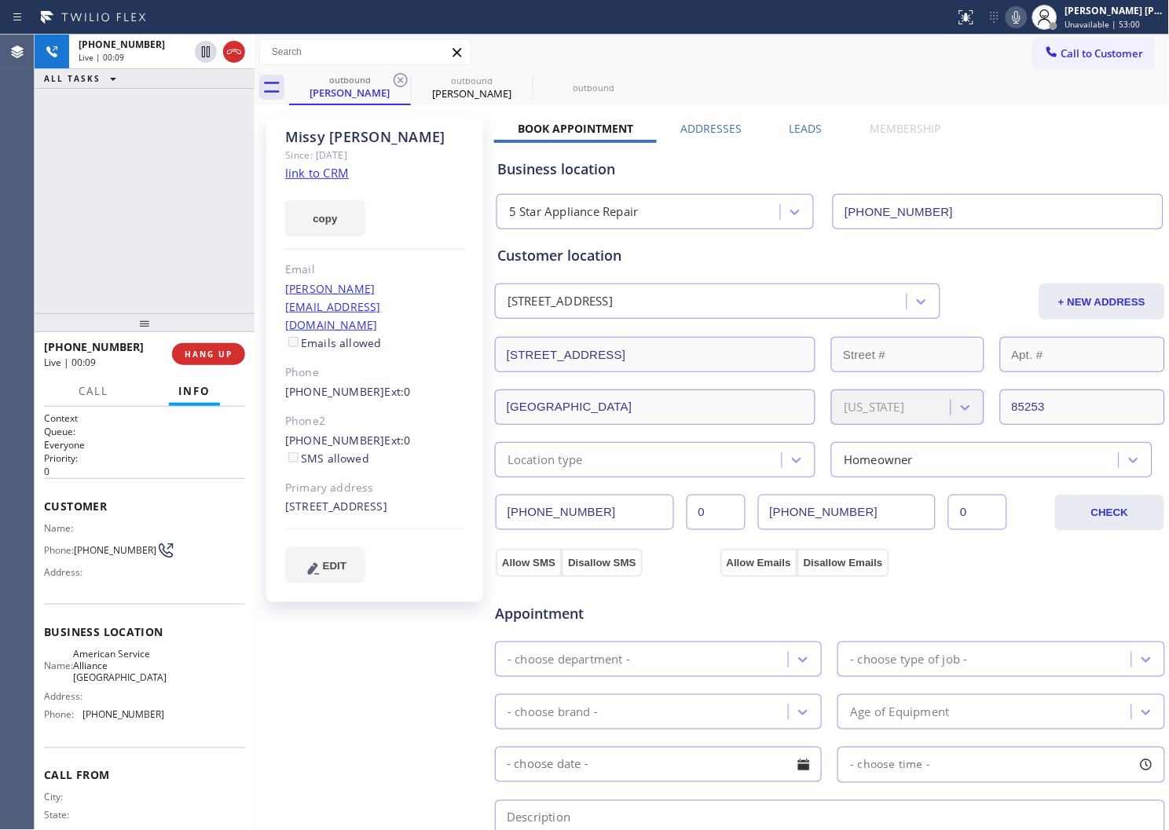
click at [401, 77] on icon at bounding box center [400, 80] width 19 height 19
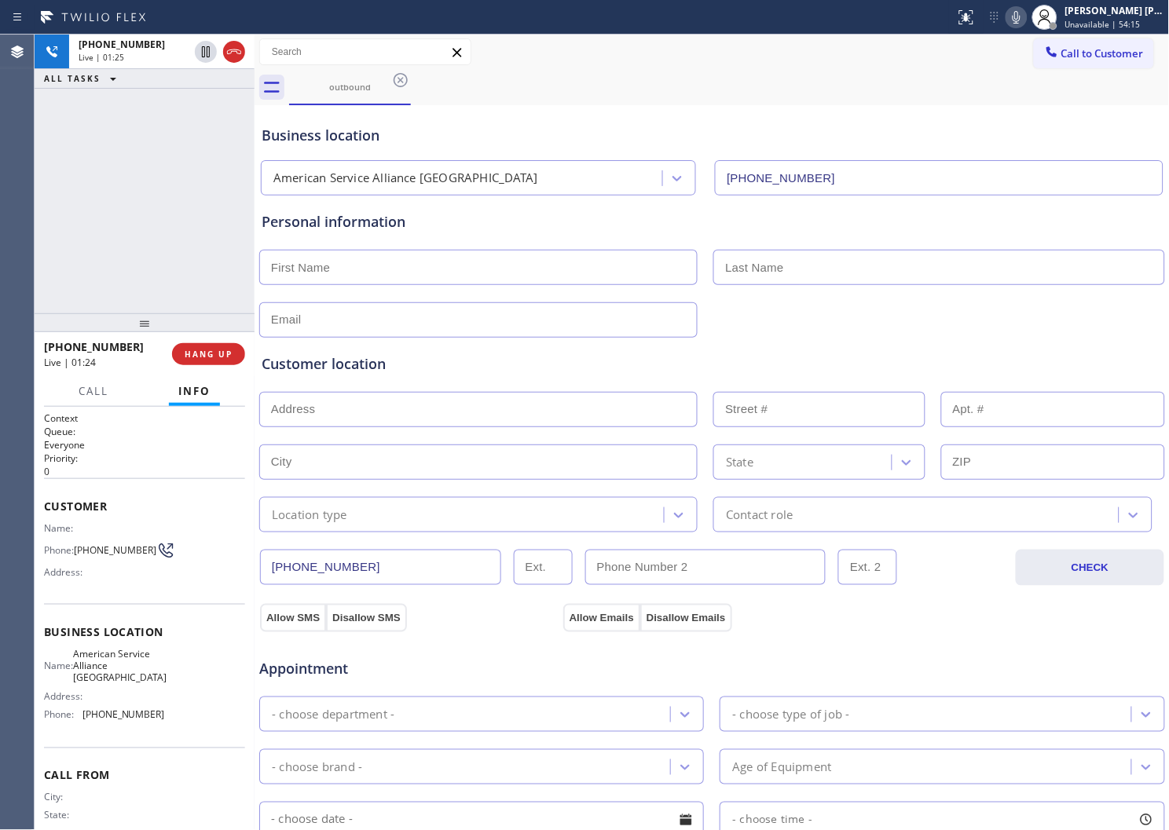
click at [327, 255] on input "text" at bounding box center [478, 267] width 438 height 35
type input "S"
type input "A"
click at [278, 268] on input "epigmenio" at bounding box center [478, 267] width 438 height 35
type input "Epigmenio"
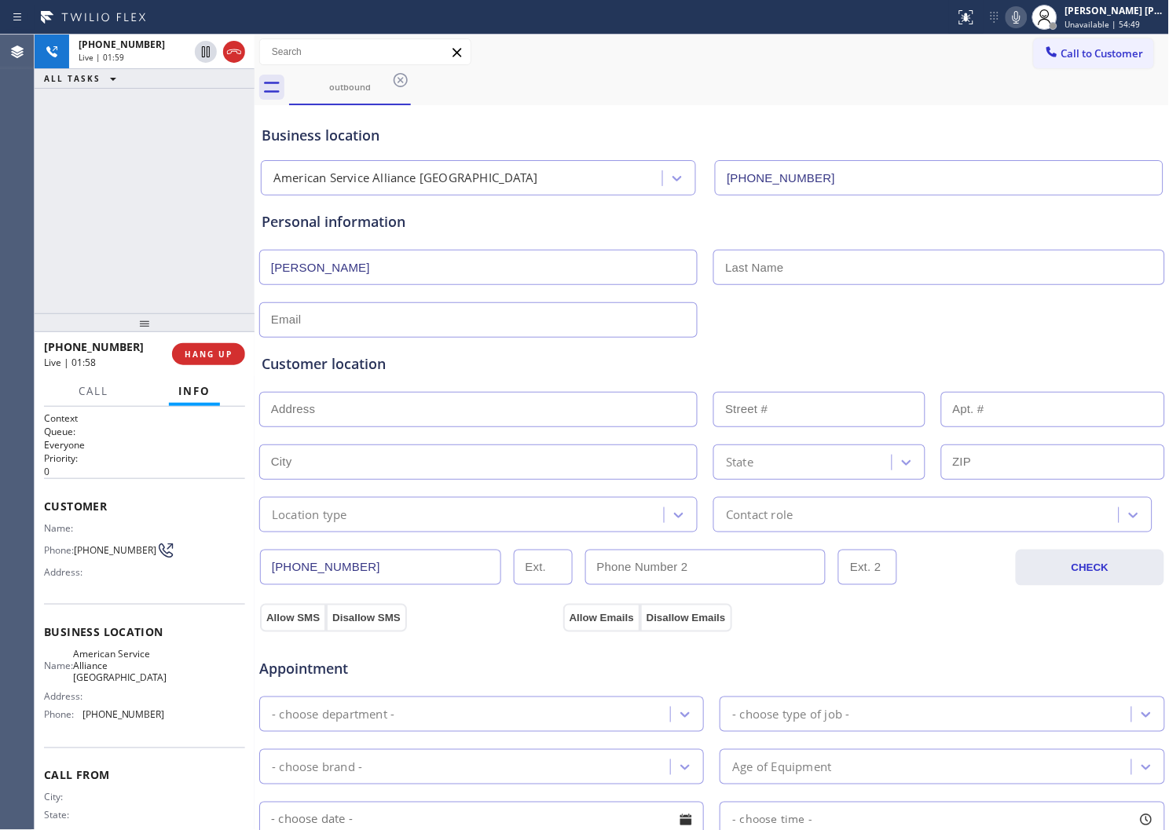
click at [795, 279] on input "text" at bounding box center [938, 267] width 451 height 35
type input "Garcia"
click at [361, 320] on input "text" at bounding box center [478, 319] width 438 height 35
click at [427, 321] on input "text" at bounding box center [478, 319] width 438 height 35
click at [386, 330] on input "text" at bounding box center [478, 319] width 438 height 35
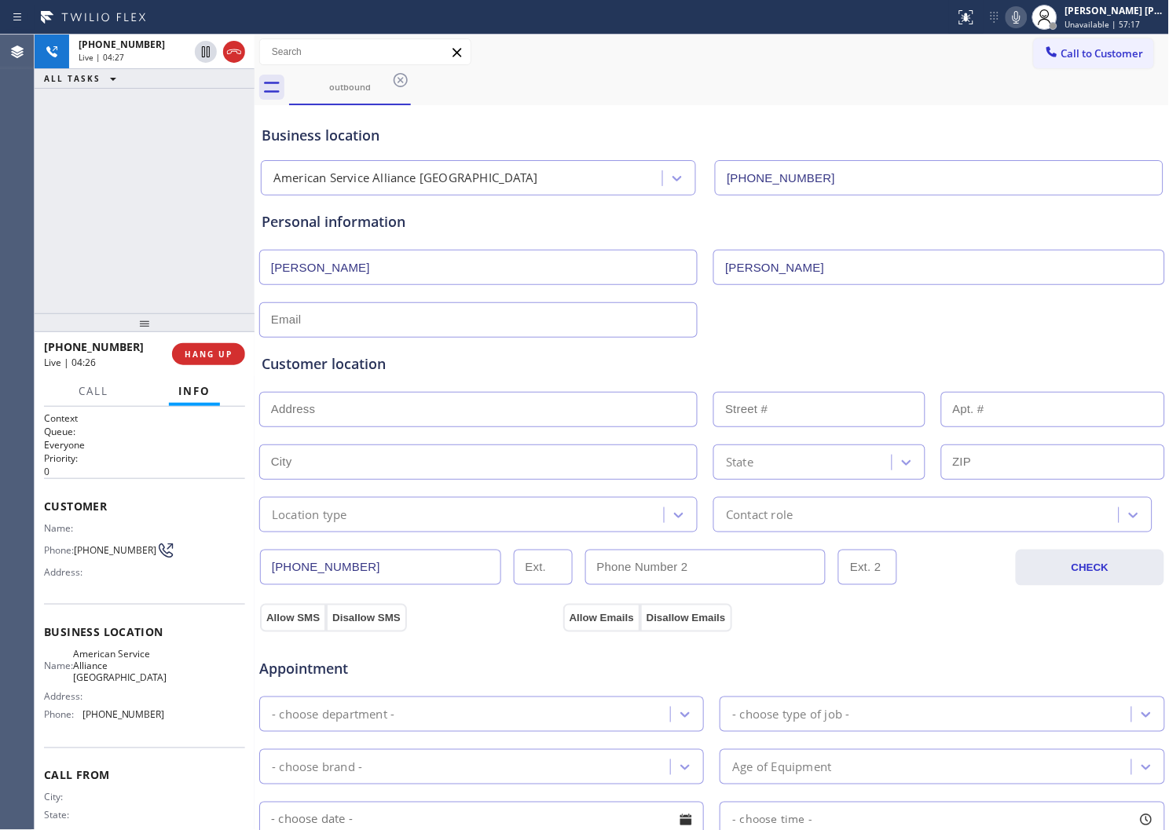
click at [386, 330] on input "text" at bounding box center [478, 319] width 438 height 35
click at [758, 303] on div at bounding box center [712, 318] width 909 height 38
click at [376, 316] on input "text" at bounding box center [478, 319] width 438 height 35
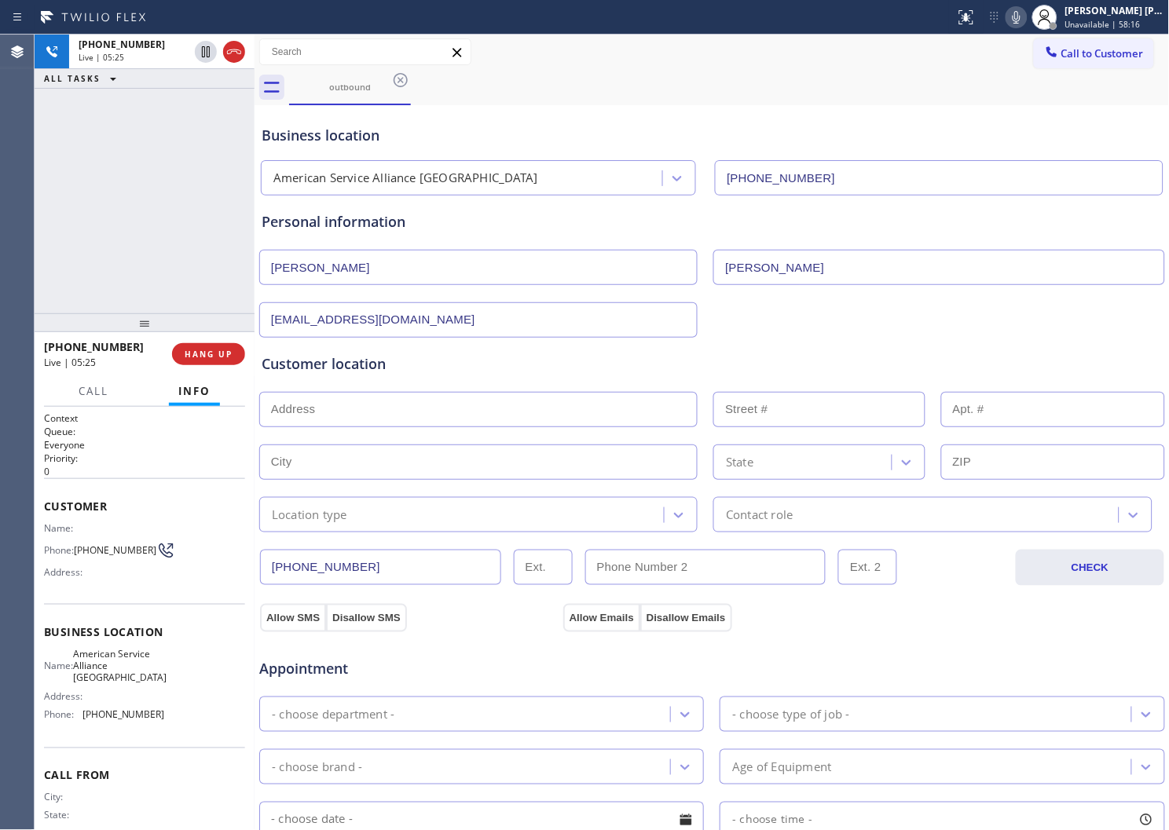
type input "claudiagarcia3921@gmail.com"
click at [605, 372] on div "Customer location" at bounding box center [712, 364] width 901 height 21
click at [157, 317] on div at bounding box center [145, 322] width 220 height 19
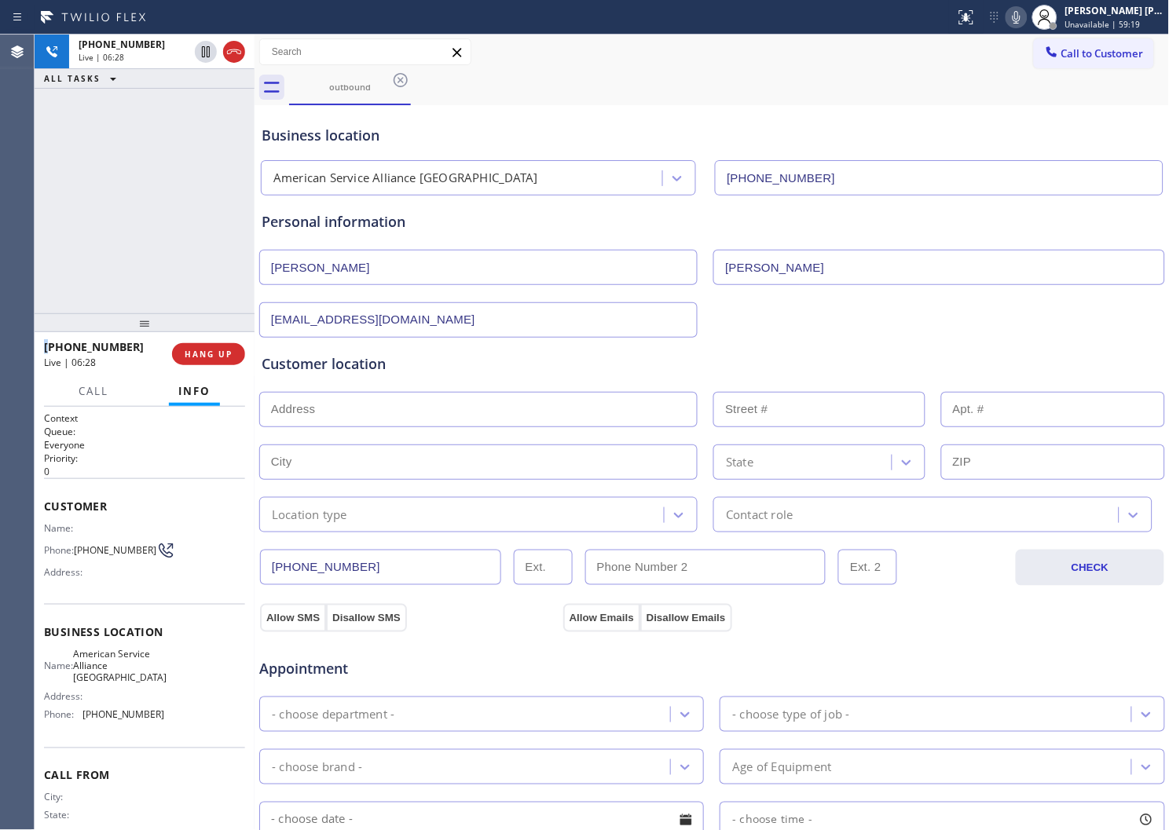
click at [159, 278] on div "+17738155252 Live | 06:28 ALL TASKS ALL TASKS ACTIVE TASKS TASKS IN WRAP UP" at bounding box center [145, 174] width 220 height 279
click at [403, 389] on div at bounding box center [712, 408] width 909 height 38
drag, startPoint x: 1035, startPoint y: 22, endPoint x: 1150, endPoint y: 59, distance: 121.3
click at [1021, 22] on icon at bounding box center [1017, 17] width 8 height 13
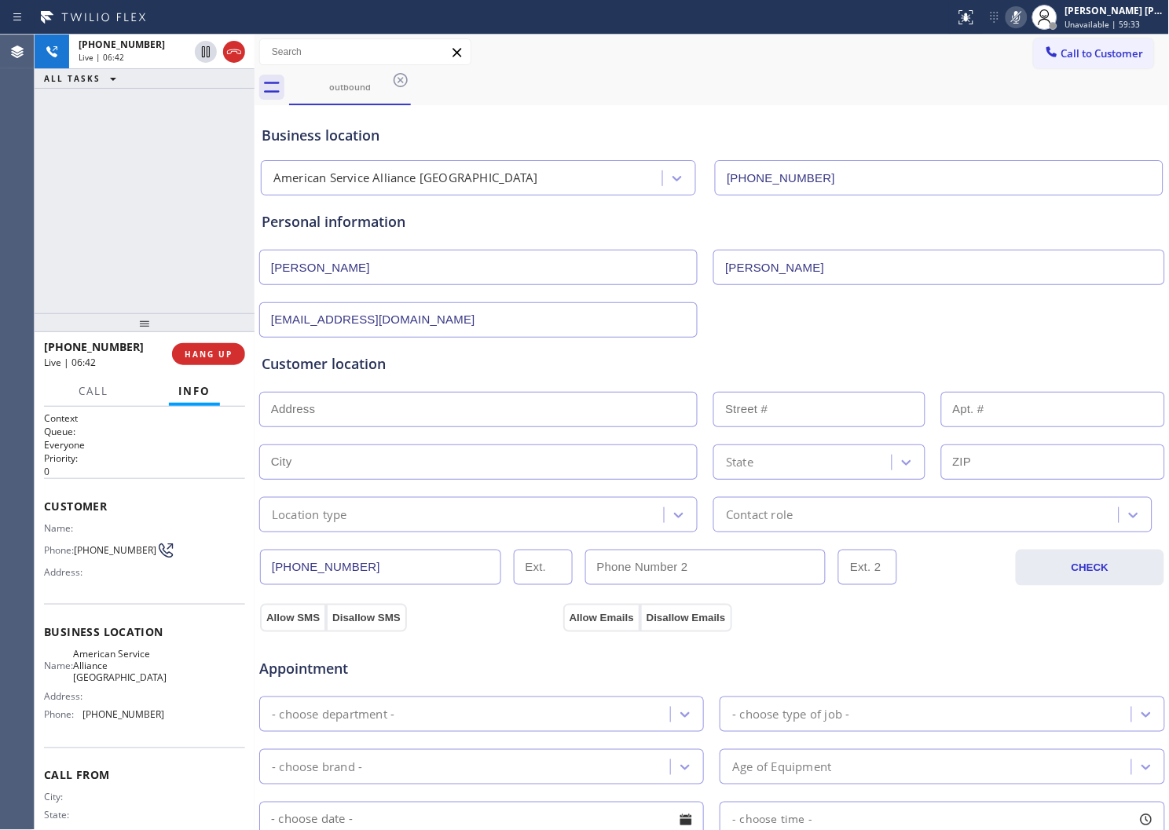
click at [354, 401] on input "text" at bounding box center [478, 409] width 438 height 35
paste input "4648 W 47th StChicago, IL 60632, USA"
type input "4648 W 47th St"
type input "4648"
type input "Chicago"
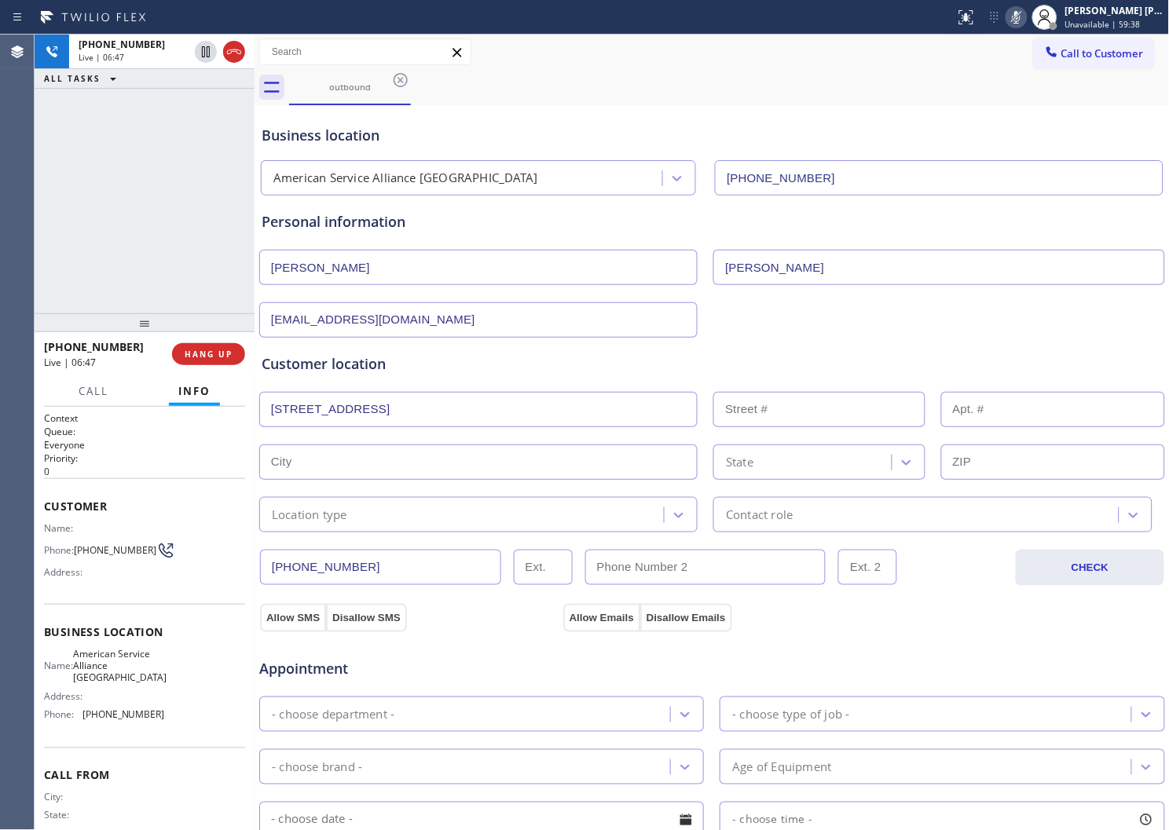
type input "60632"
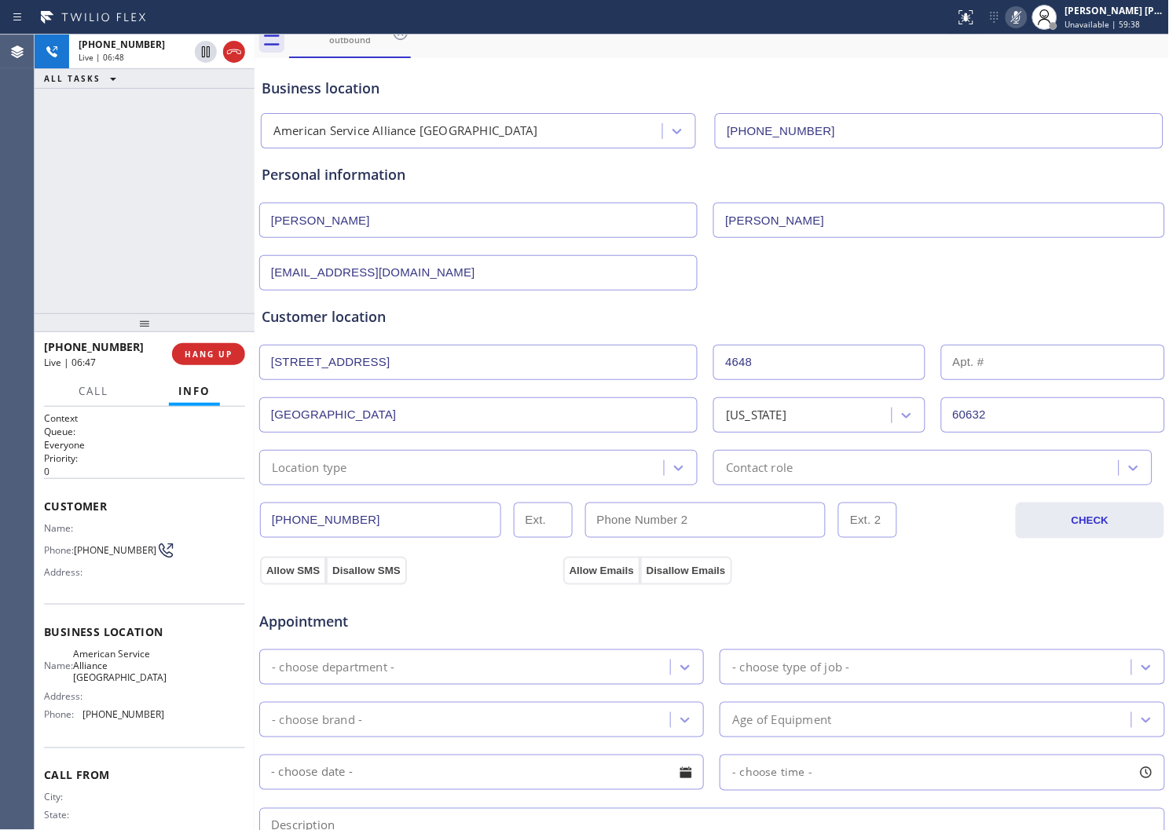
scroll to position [87, 0]
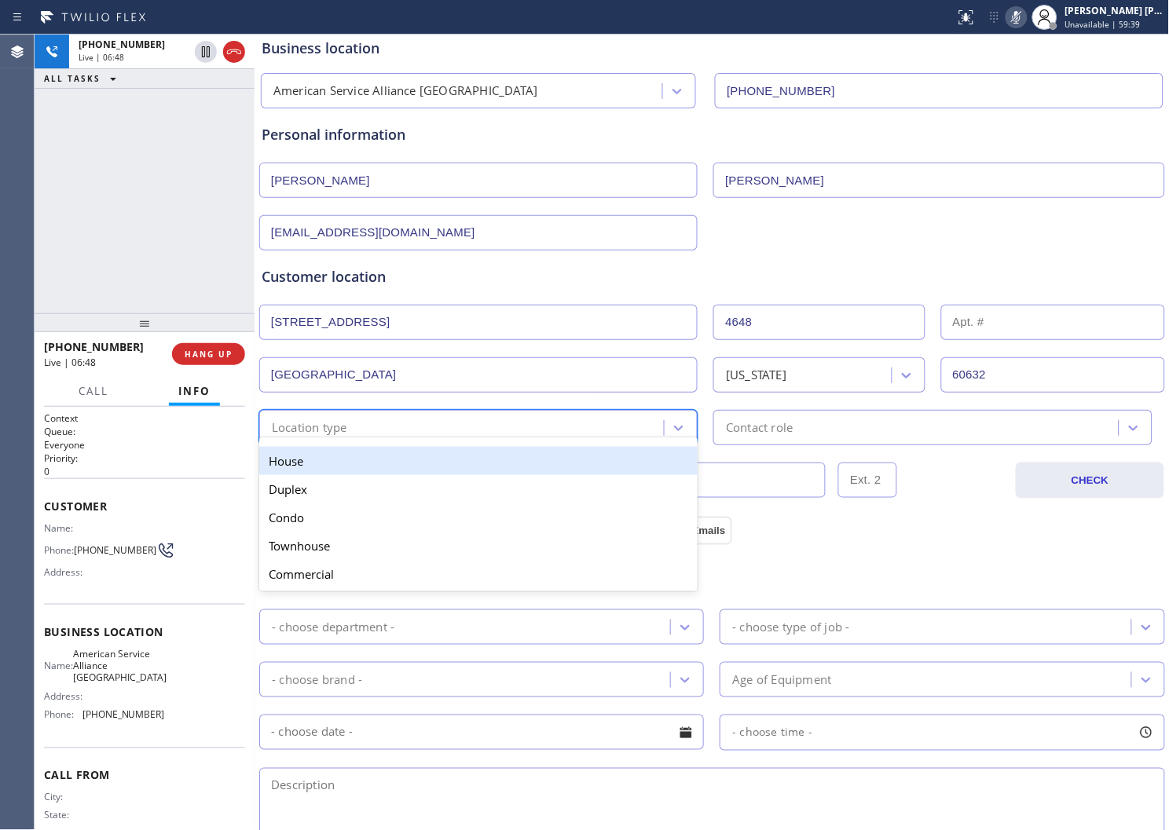
click at [356, 420] on div "Location type" at bounding box center [464, 427] width 400 height 27
click at [354, 467] on div "House" at bounding box center [478, 461] width 438 height 28
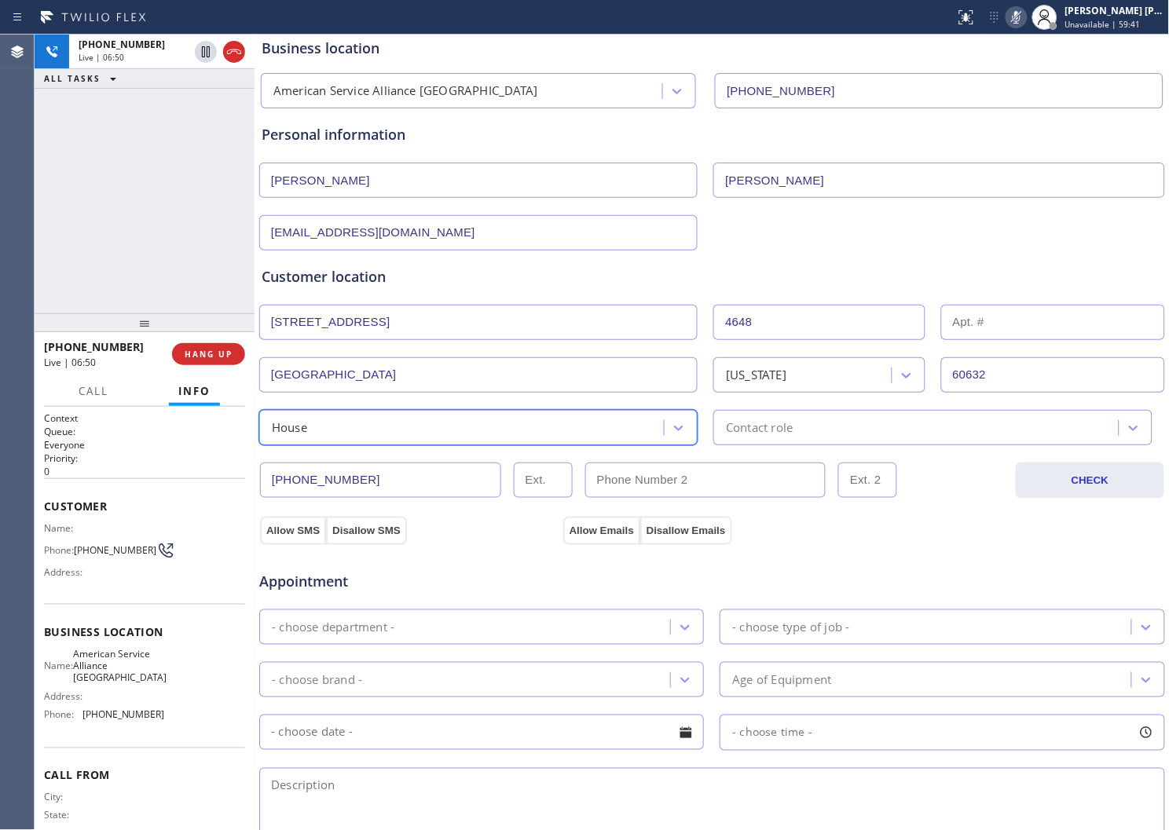
click at [854, 423] on div "Contact role" at bounding box center [918, 427] width 400 height 27
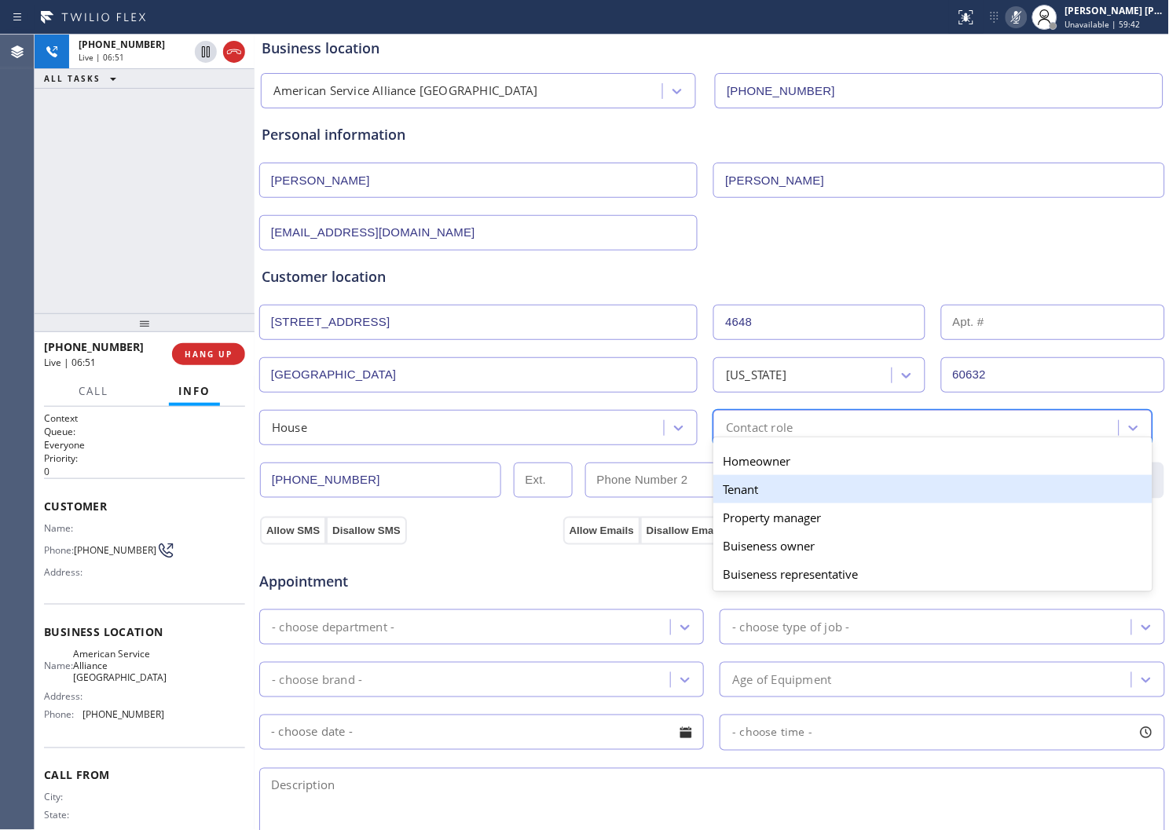
click at [797, 491] on div "Tenant" at bounding box center [932, 489] width 438 height 28
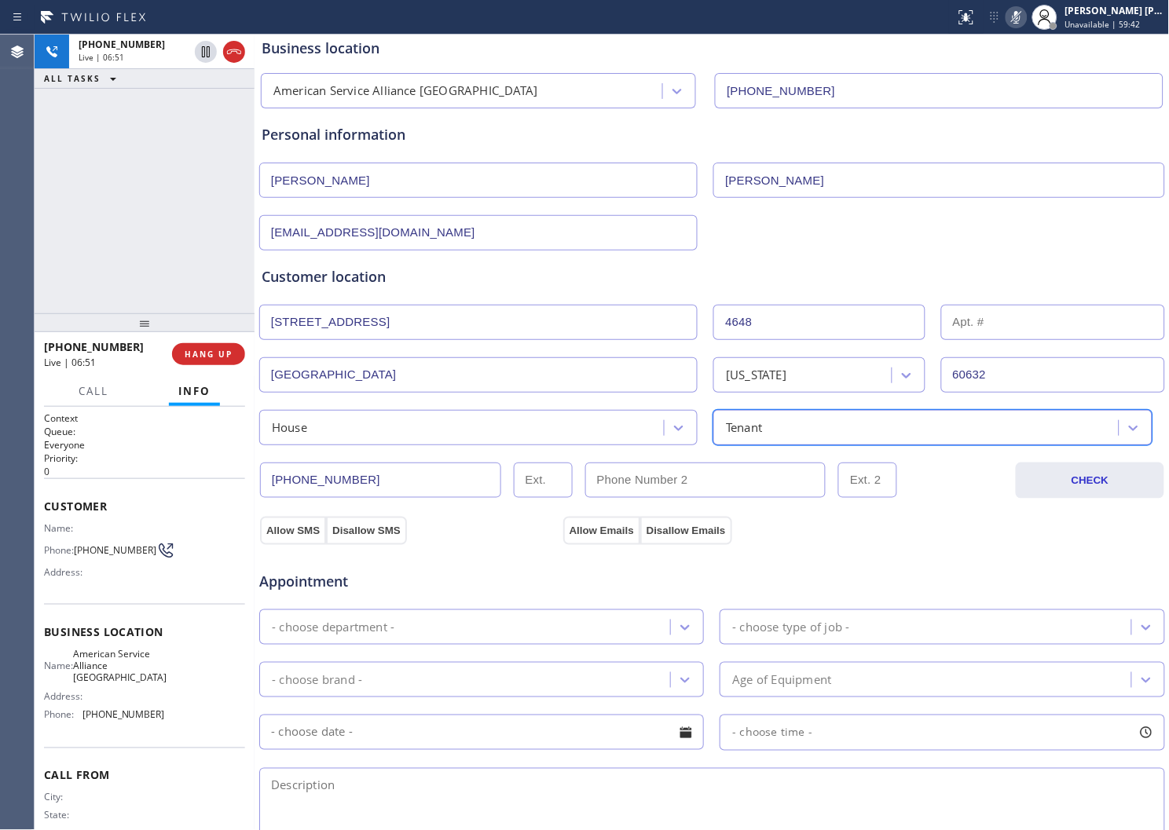
click at [508, 424] on div "House" at bounding box center [464, 427] width 400 height 27
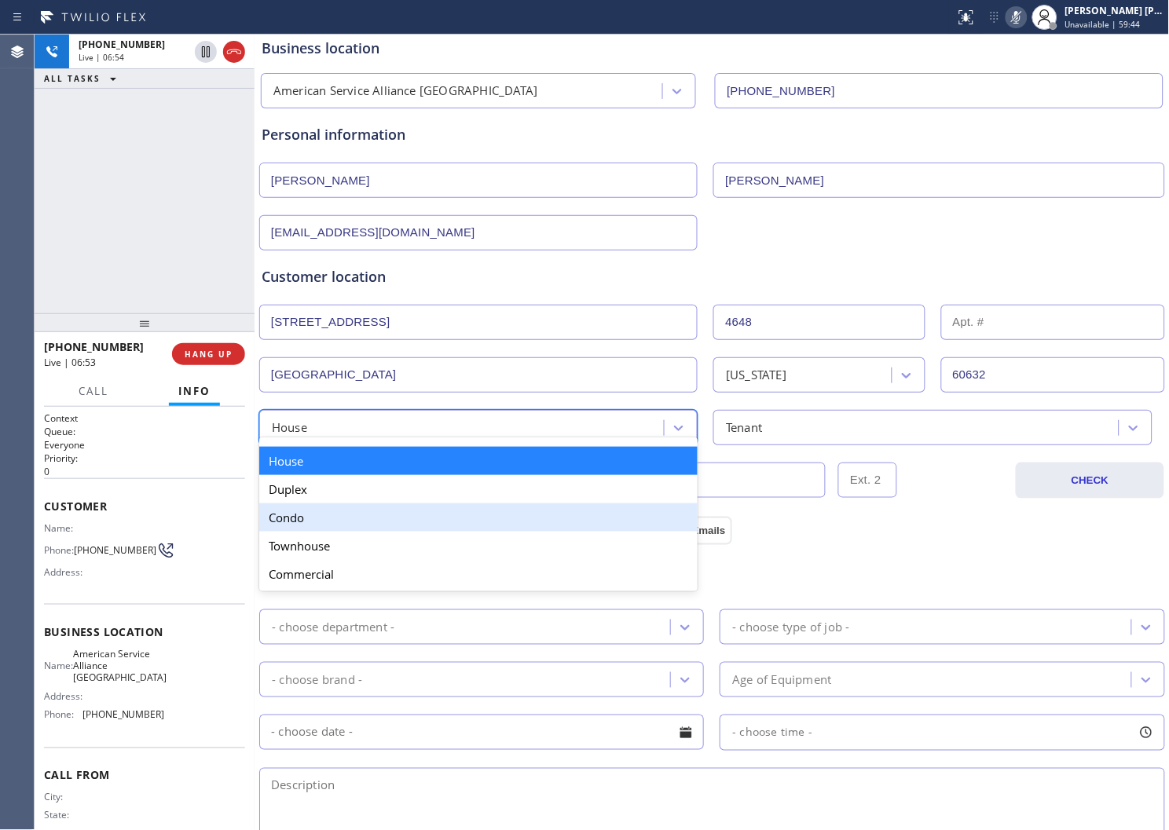
click at [475, 524] on div "Condo" at bounding box center [478, 518] width 438 height 28
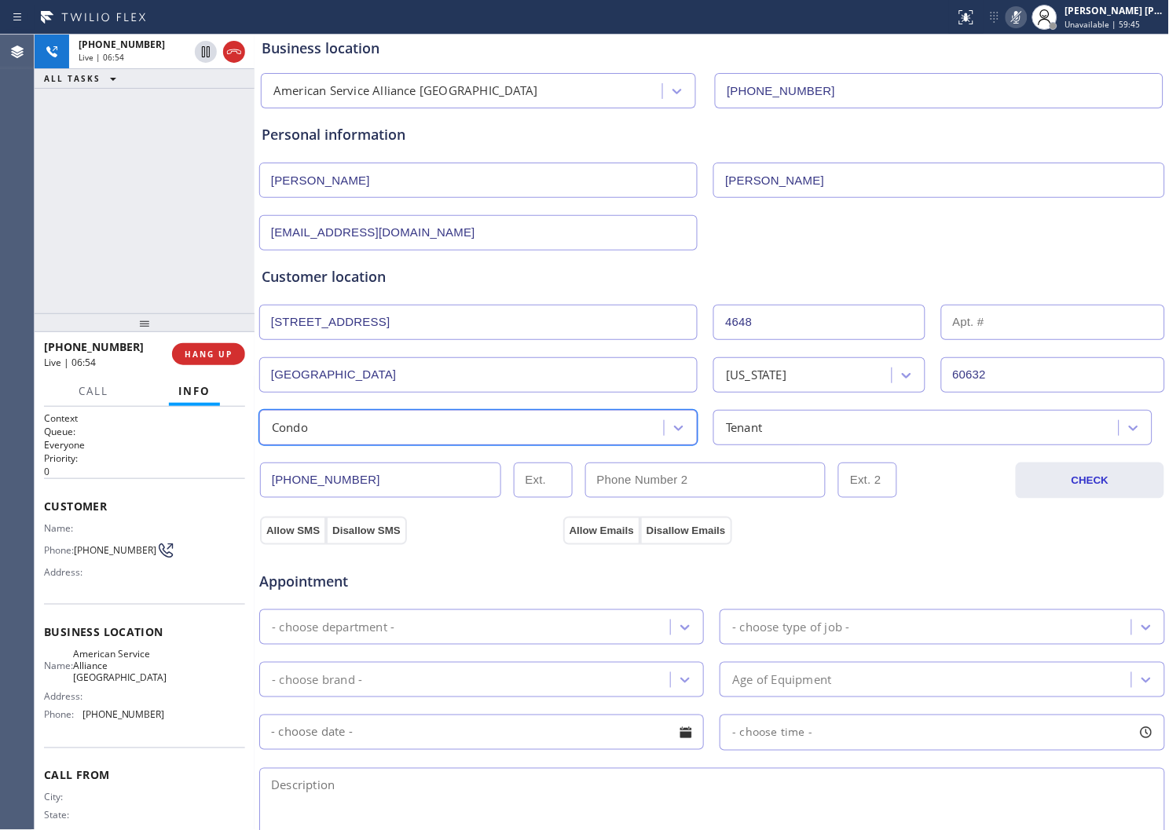
click at [817, 542] on div "Appointment - choose department - - choose type of job - - choose brand - Age o…" at bounding box center [711, 692] width 907 height 308
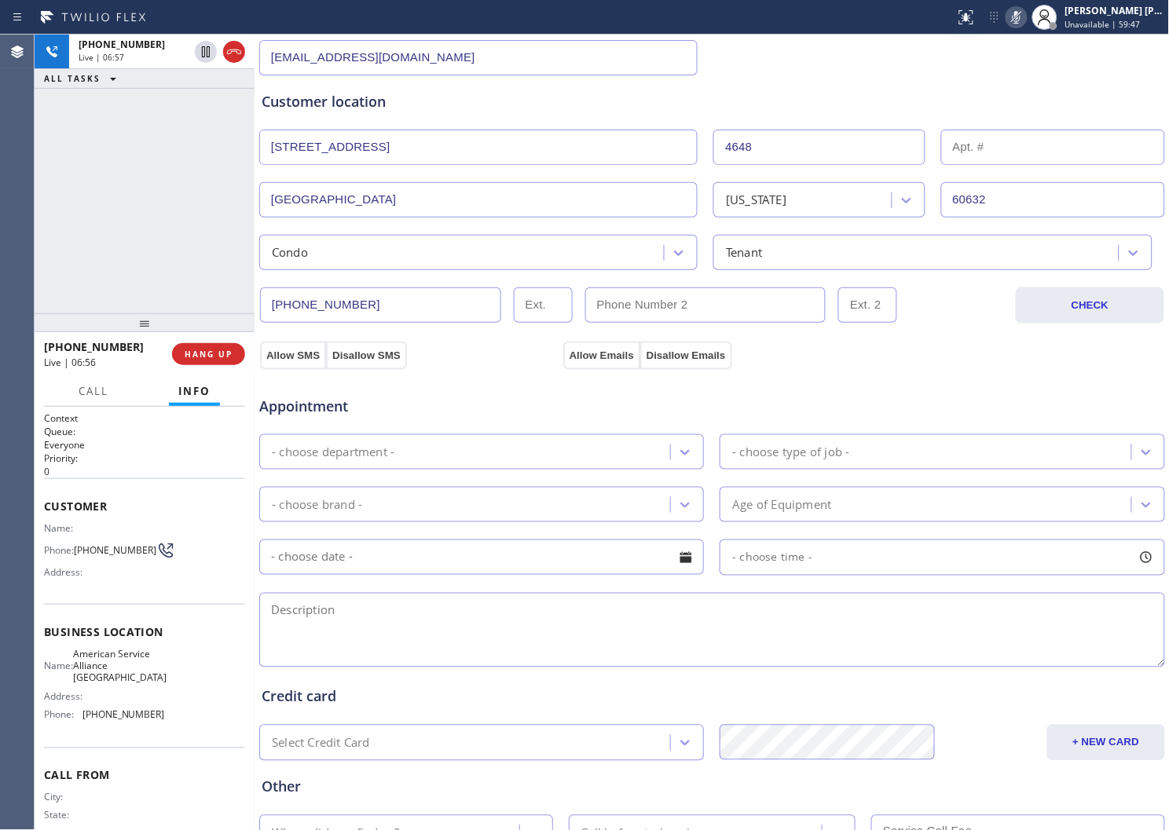
scroll to position [387, 0]
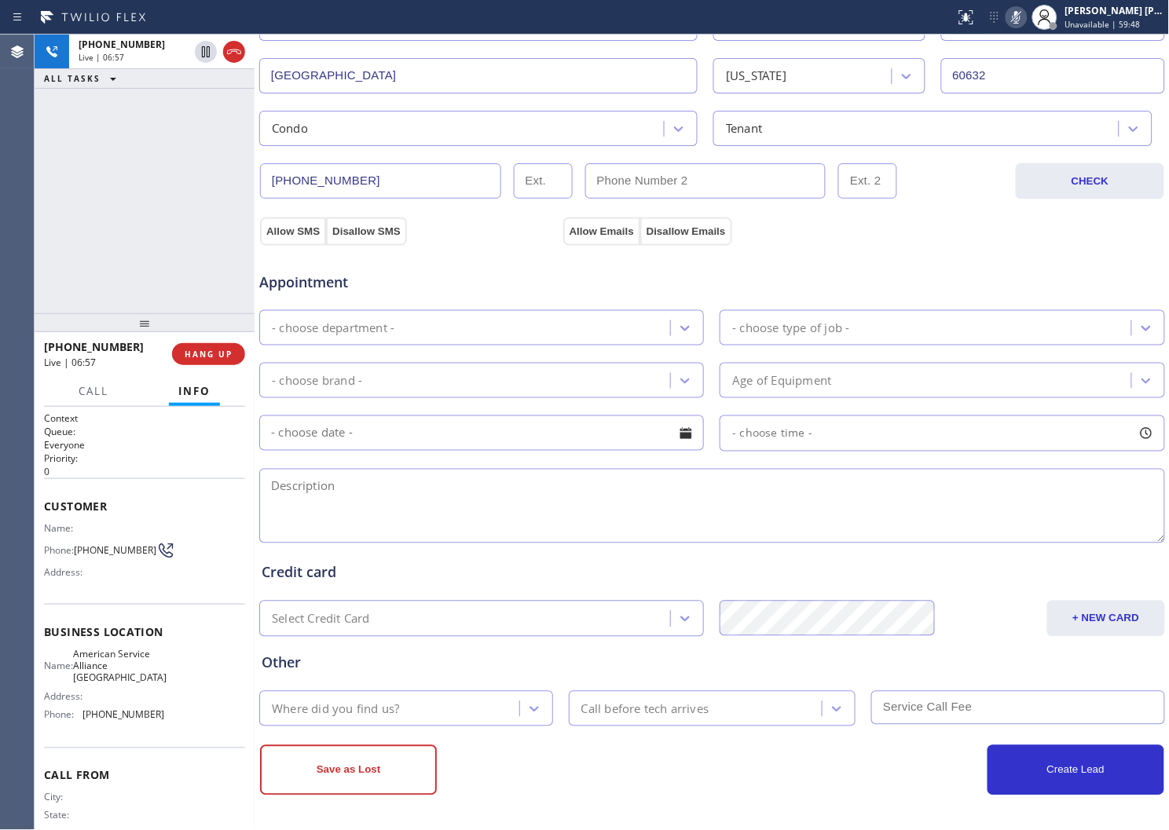
click at [432, 338] on div "- choose department -" at bounding box center [467, 327] width 406 height 27
click at [681, 327] on icon at bounding box center [685, 328] width 9 height 5
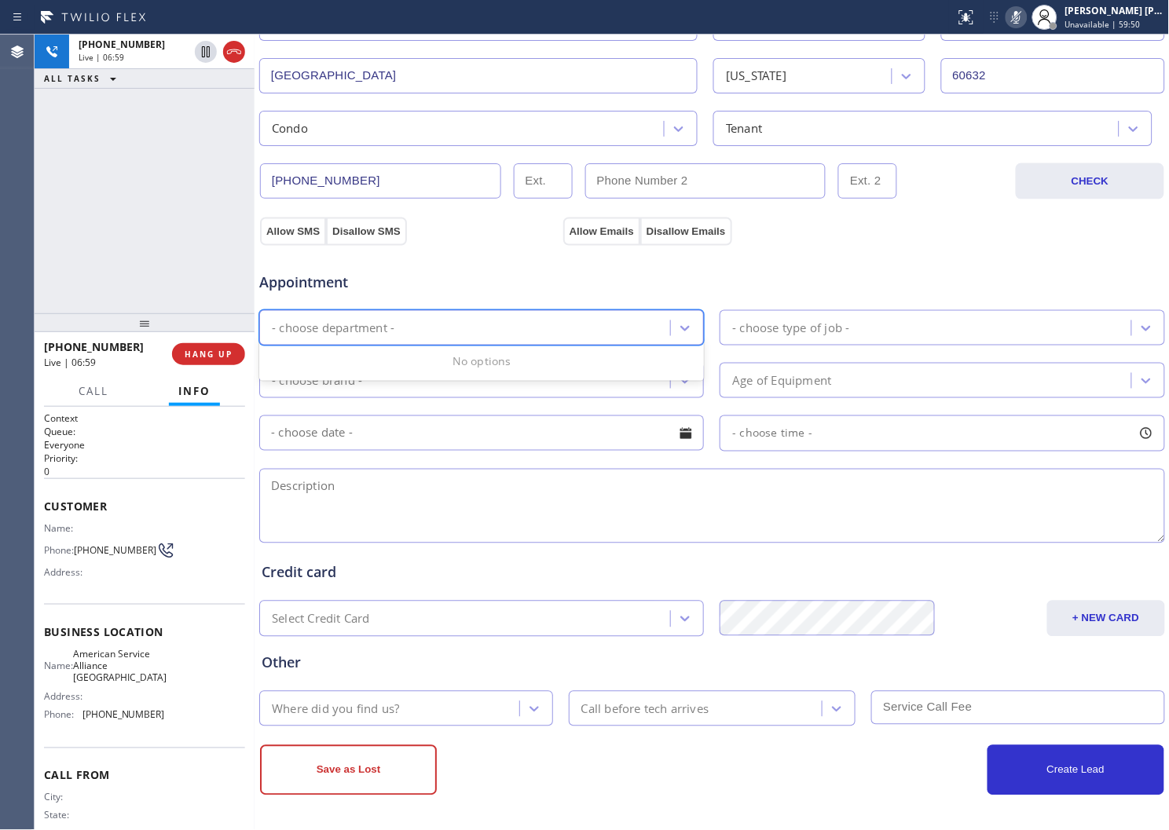
click at [420, 348] on div "No options" at bounding box center [481, 362] width 445 height 31
click at [45, 499] on span "Customer" at bounding box center [144, 506] width 201 height 15
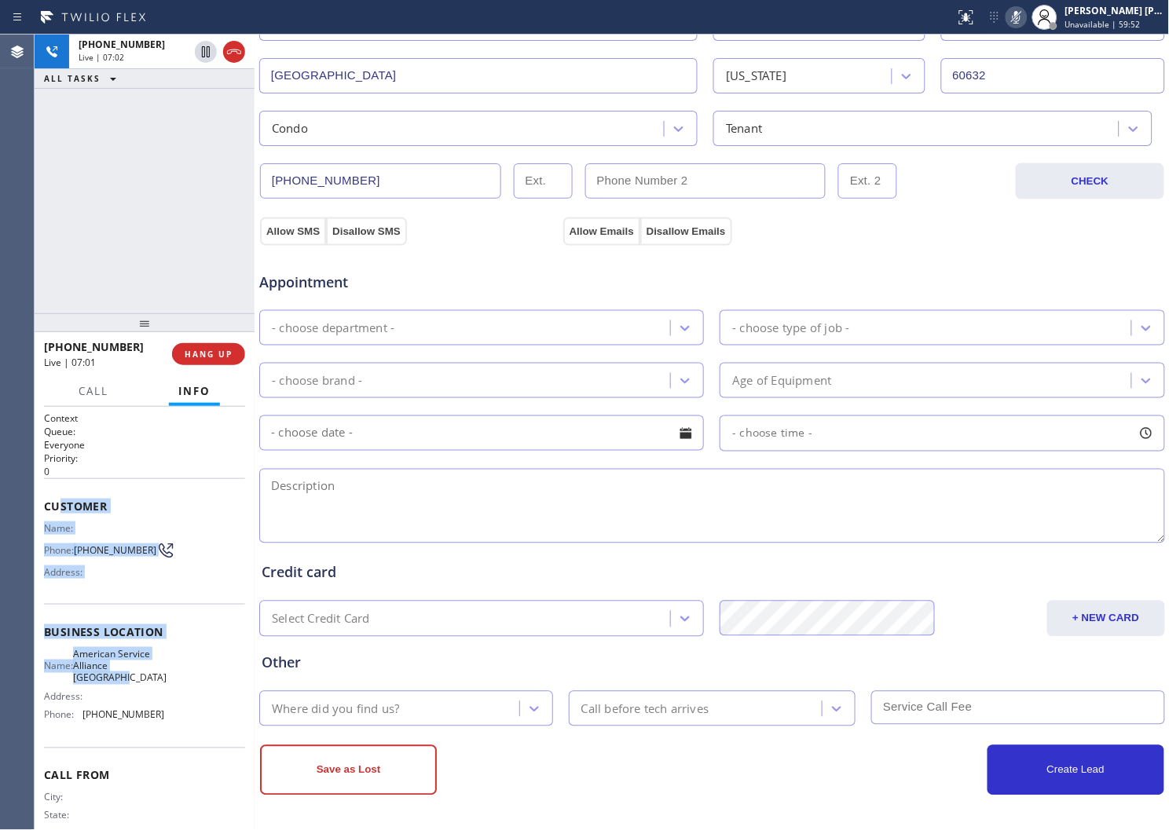
drag, startPoint x: 129, startPoint y: 571, endPoint x: 163, endPoint y: 687, distance: 120.3
click at [163, 687] on div "Context Queue: Everyone Priority: 0 Customer Name: Phone: (773) 815-5252 Addres…" at bounding box center [144, 639] width 201 height 455
click at [68, 578] on span "Address:" at bounding box center [65, 572] width 42 height 12
click at [36, 498] on div "Context Queue: Everyone Priority: 0 Customer Name: Phone: (773) 815-5252 Addres…" at bounding box center [145, 618] width 220 height 423
drag, startPoint x: 68, startPoint y: 515, endPoint x: 169, endPoint y: 717, distance: 226.6
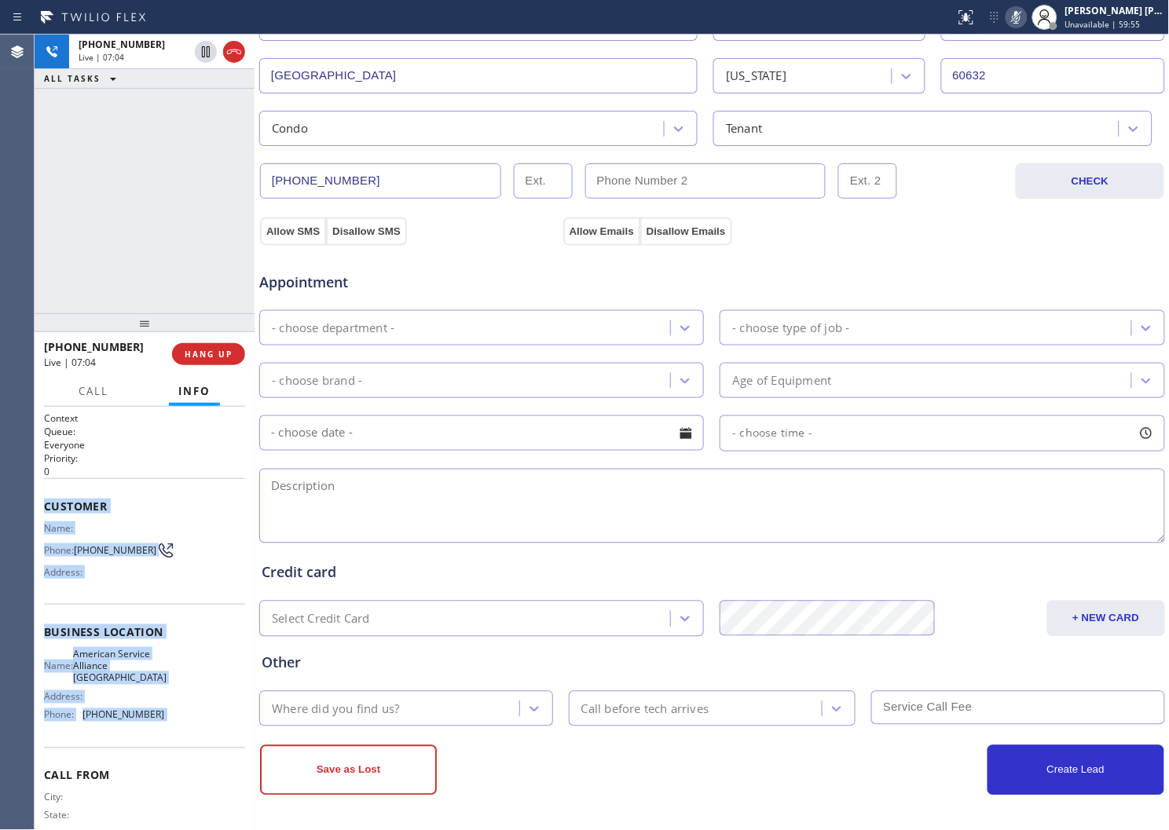
click at [170, 718] on div "Context Queue: Everyone Priority: 0 Customer Name: Phone: (773) 815-5252 Addres…" at bounding box center [145, 618] width 220 height 423
drag, startPoint x: 169, startPoint y: 717, endPoint x: 174, endPoint y: 709, distance: 9.8
click at [168, 717] on div "Name: American Service Alliance Schaumburg Address: Phone: (708) 272-1363" at bounding box center [144, 687] width 201 height 79
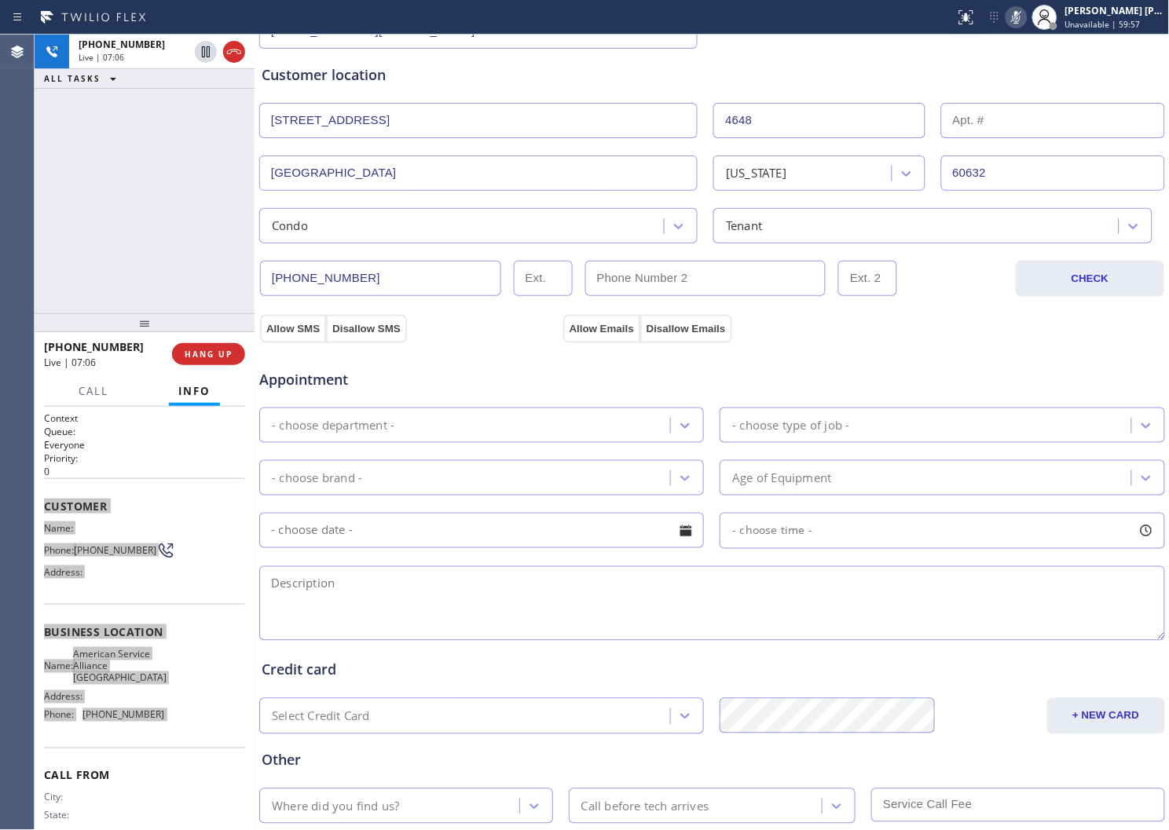
scroll to position [37, 0]
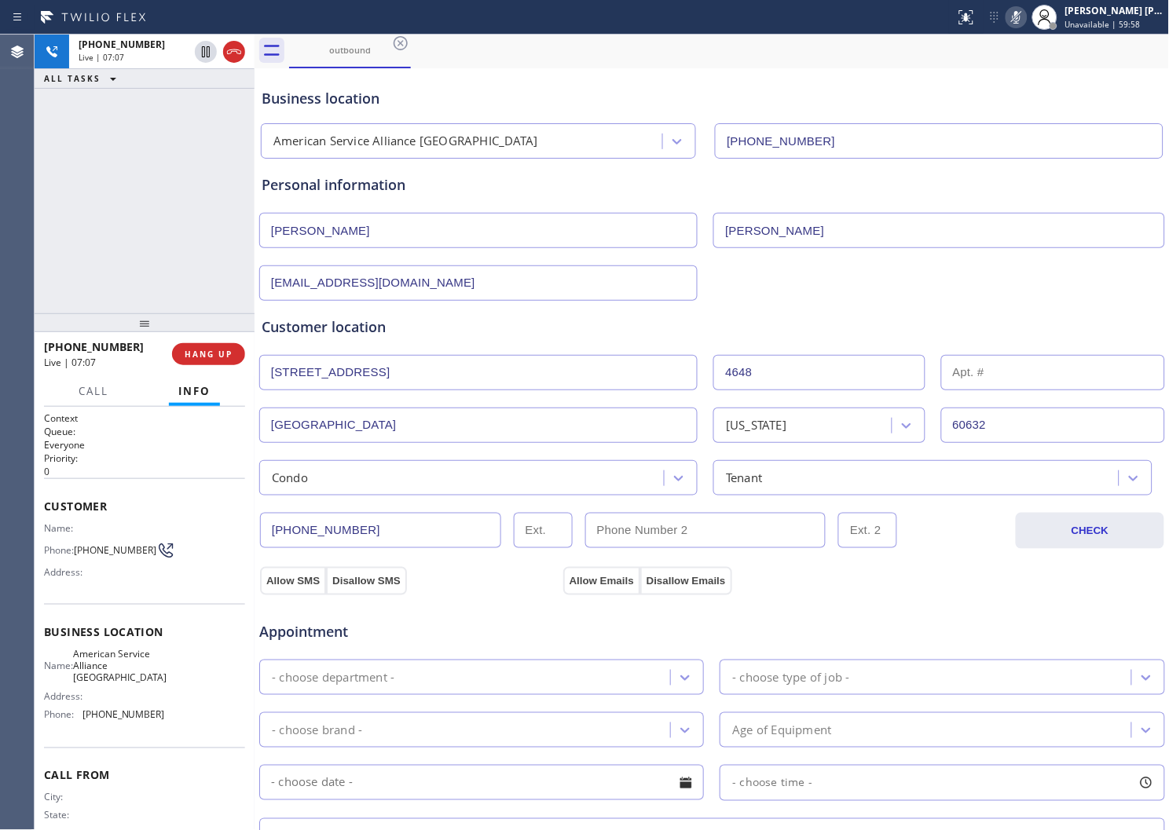
drag, startPoint x: 361, startPoint y: 283, endPoint x: 260, endPoint y: 284, distance: 101.4
click at [260, 284] on input "claudiagarcia3921@gmail.com" at bounding box center [478, 283] width 438 height 35
drag, startPoint x: 317, startPoint y: 237, endPoint x: 239, endPoint y: 240, distance: 78.6
click at [239, 240] on div "+17738155252 Live | 07:10 ALL TASKS ALL TASKS ACTIVE TASKS TASKS IN WRAP UP +17…" at bounding box center [602, 433] width 1135 height 796
drag, startPoint x: 795, startPoint y: 231, endPoint x: 684, endPoint y: 231, distance: 110.8
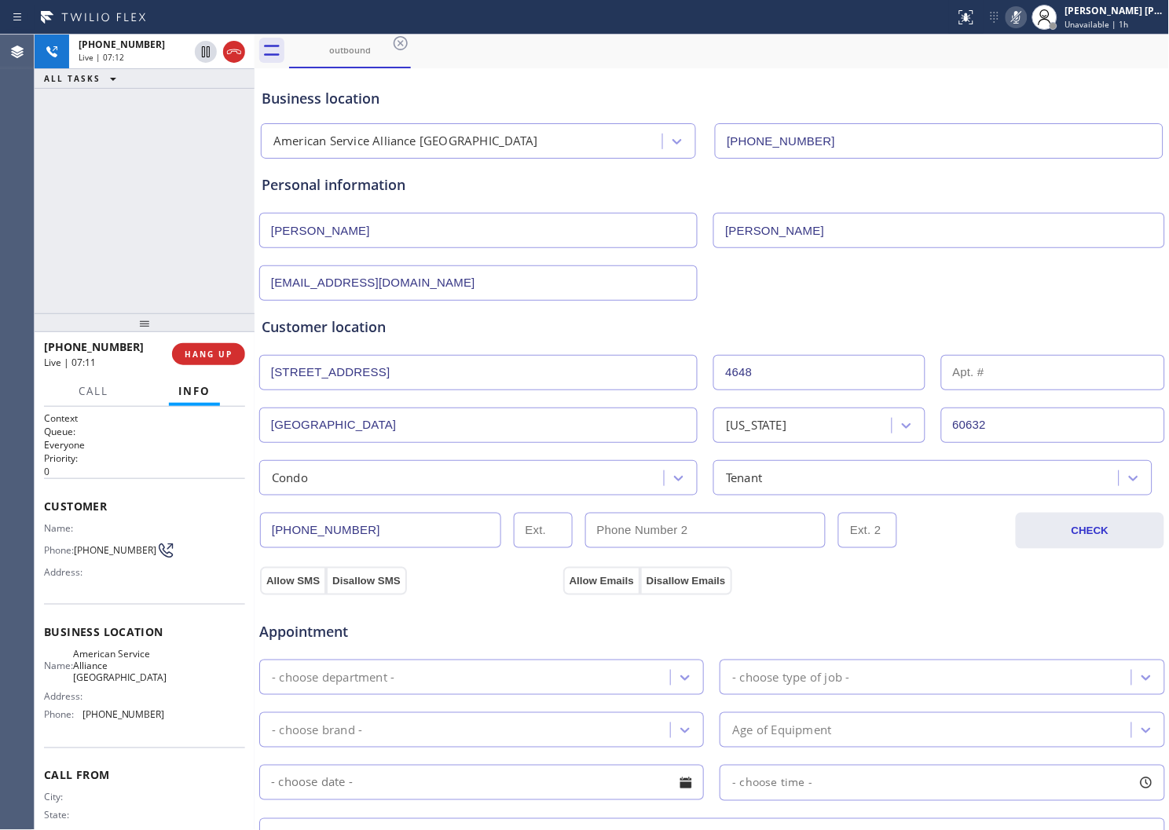
click at [684, 231] on div "Epigmenio Garcia" at bounding box center [712, 229] width 909 height 38
click at [90, 178] on div "+17738155252 Live | 07:14 ALL TASKS ALL TASKS ACTIVE TASKS TASKS IN WRAP UP" at bounding box center [145, 174] width 220 height 279
click at [1026, 18] on icon at bounding box center [1016, 17] width 19 height 19
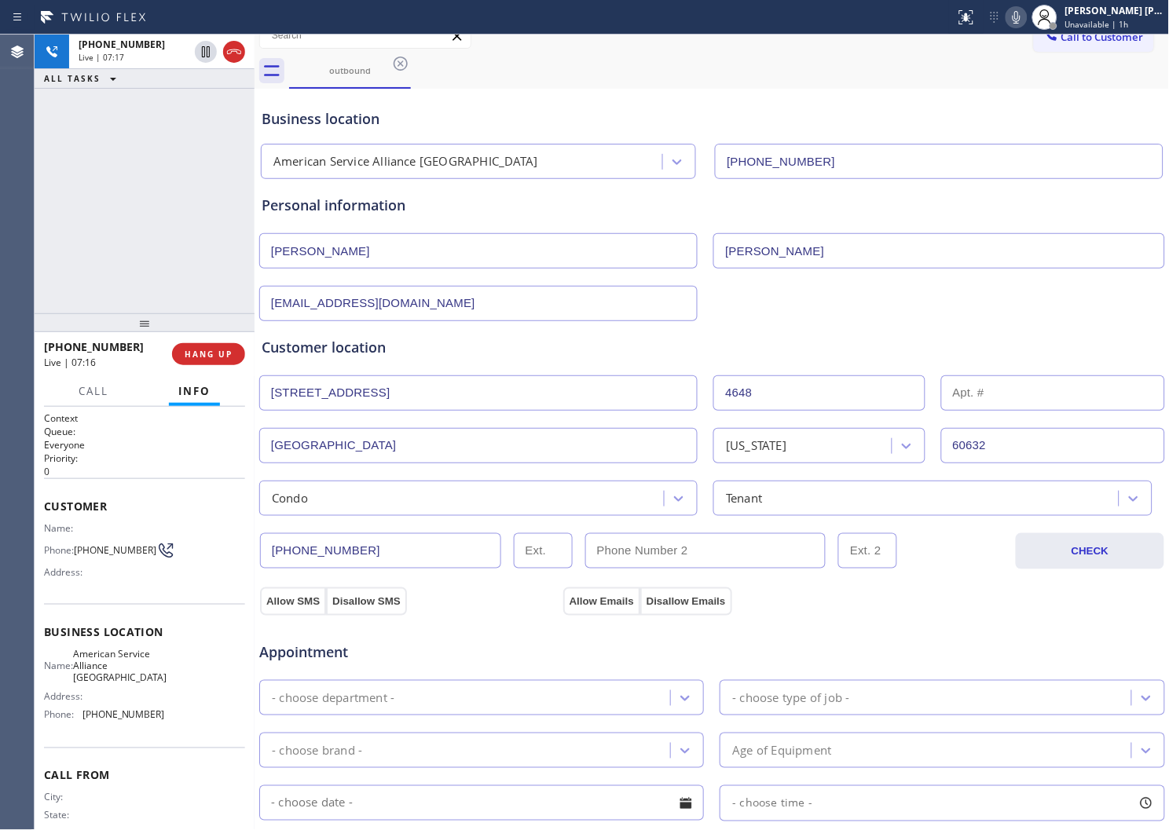
scroll to position [0, 0]
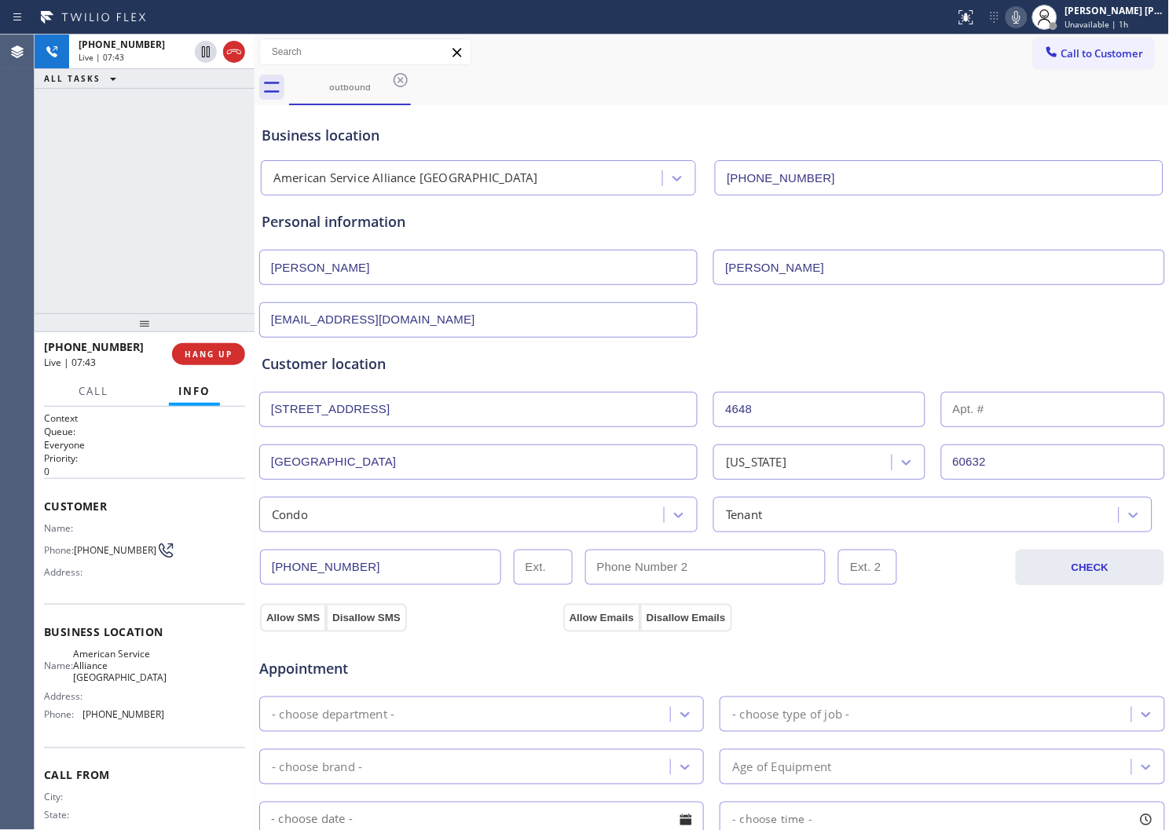
click at [139, 191] on div "+17738155252 Live | 07:43 ALL TASKS ALL TASKS ACTIVE TASKS TASKS IN WRAP UP" at bounding box center [145, 174] width 220 height 279
click at [382, 365] on div "Customer location" at bounding box center [712, 364] width 901 height 21
click at [522, 366] on div "Customer location" at bounding box center [712, 364] width 901 height 21
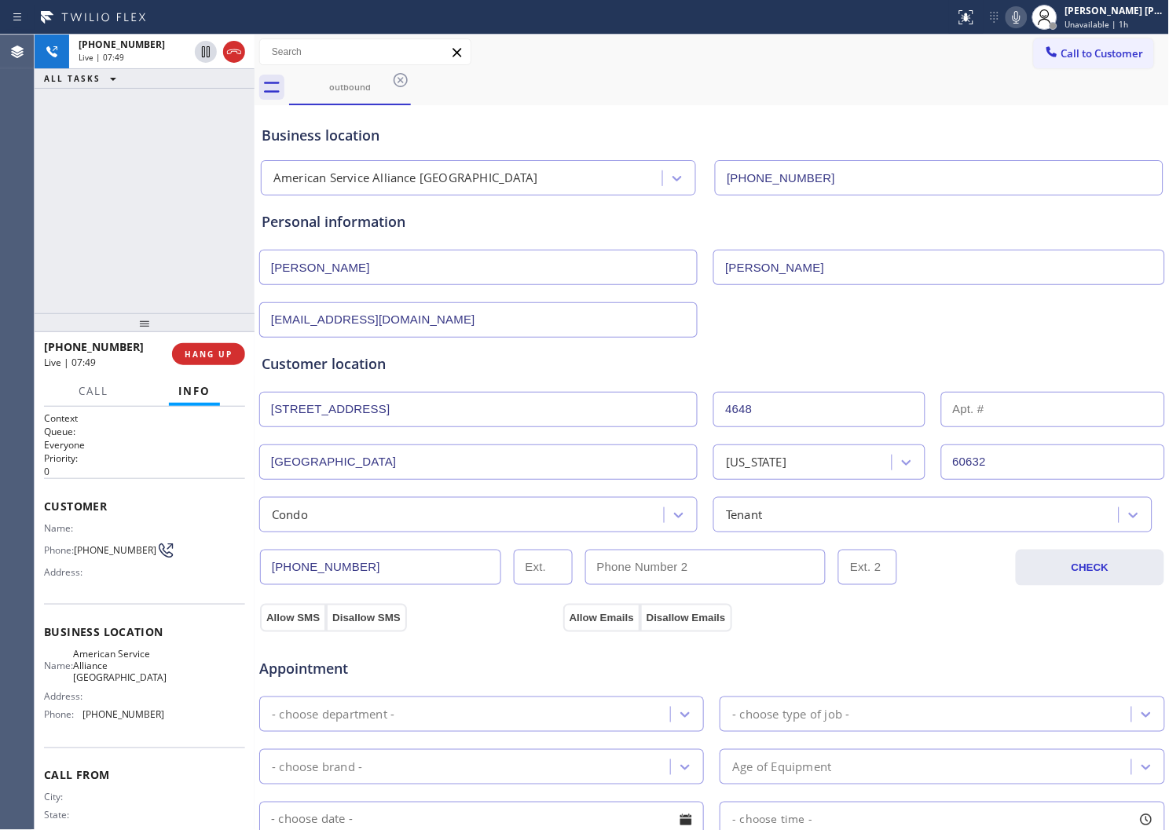
click at [369, 365] on div "Customer location" at bounding box center [712, 364] width 901 height 21
click at [339, 361] on div "Customer location" at bounding box center [712, 364] width 901 height 21
click at [369, 362] on div "Customer location" at bounding box center [712, 364] width 901 height 21
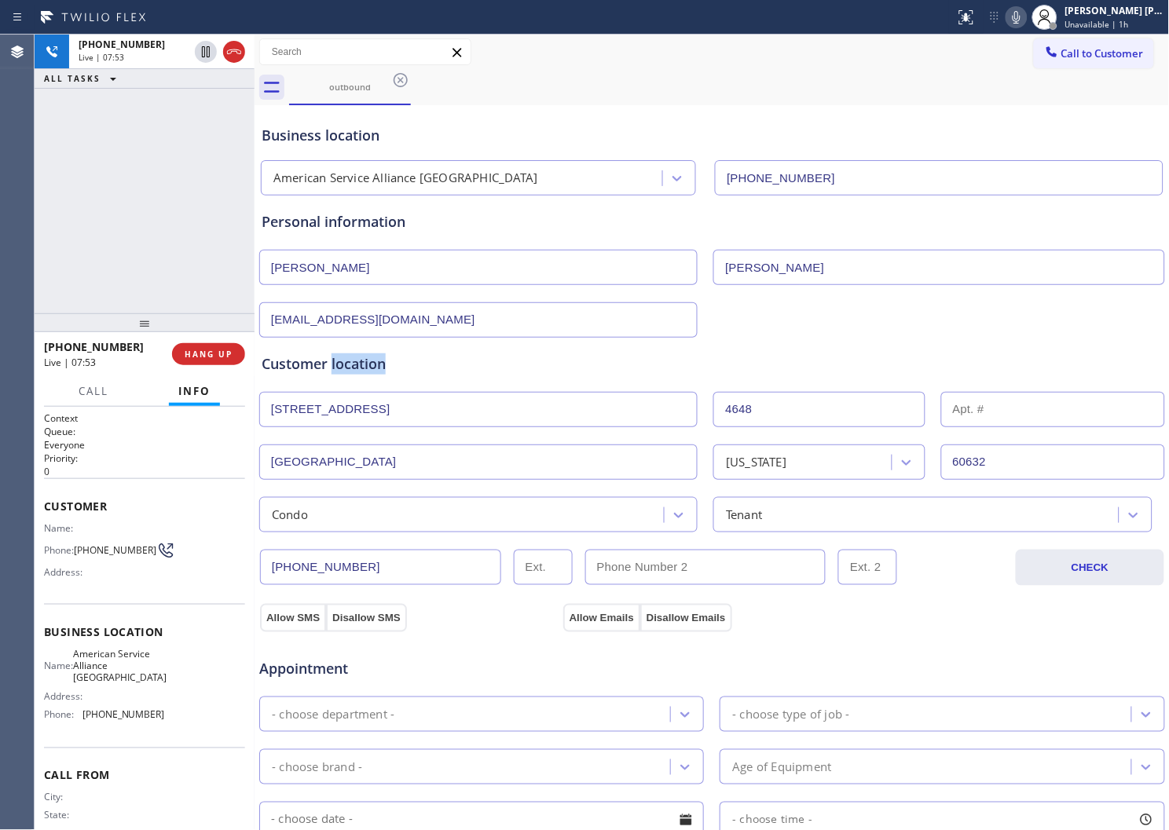
click at [369, 362] on div "Customer location" at bounding box center [712, 364] width 901 height 21
click at [383, 361] on div "Customer location" at bounding box center [712, 364] width 901 height 21
click at [131, 195] on div "+17738155252 Live | 07:54 ALL TASKS ALL TASKS ACTIVE TASKS TASKS IN WRAP UP" at bounding box center [145, 174] width 220 height 279
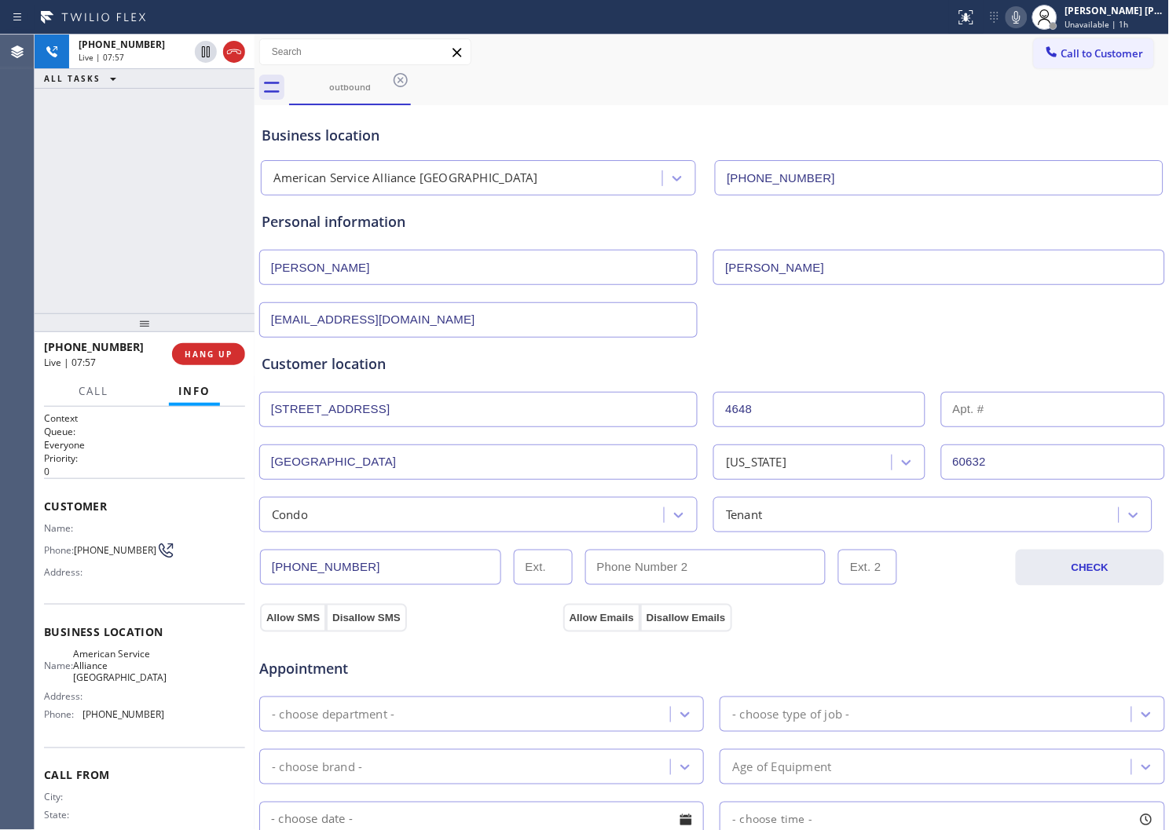
click at [324, 224] on div "Personal information" at bounding box center [712, 221] width 901 height 21
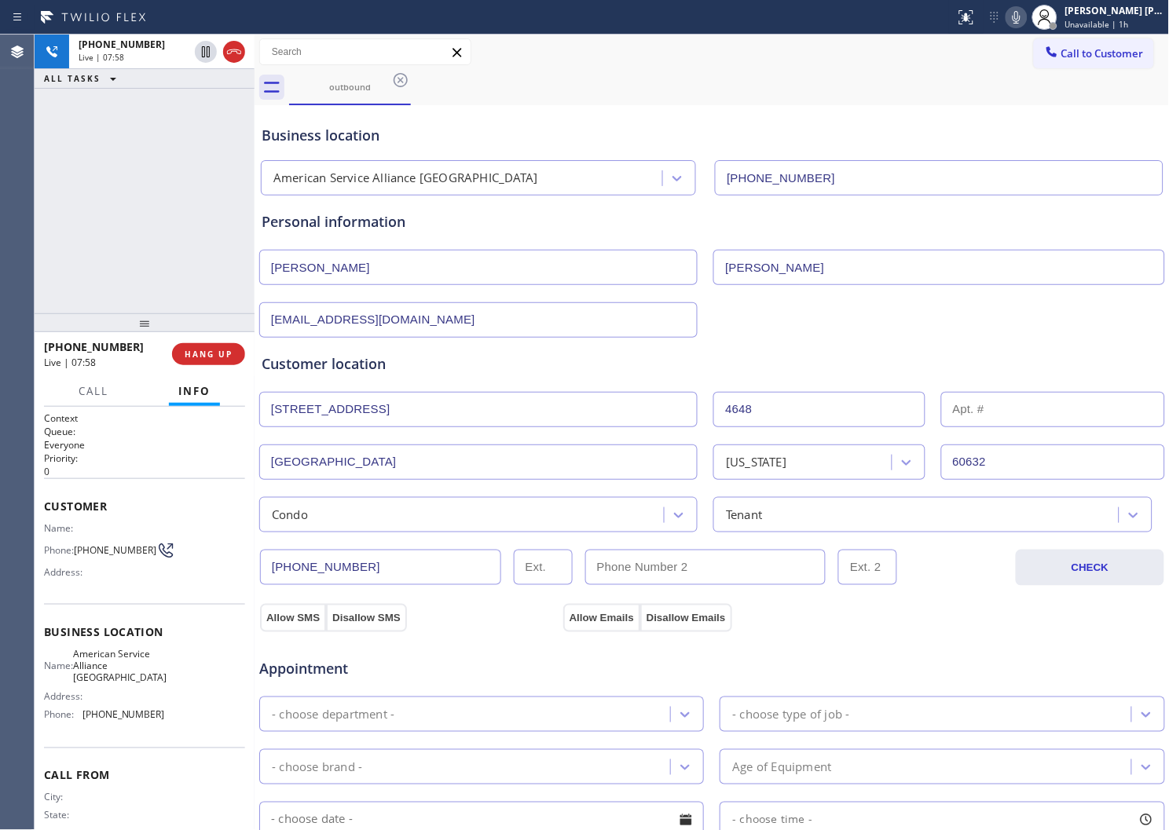
click at [343, 136] on div "Business location" at bounding box center [712, 135] width 901 height 21
click at [910, 119] on div "Business location American Service Alliance Schaumburg (708) 272-1363" at bounding box center [711, 152] width 907 height 86
click at [346, 142] on div "Business location" at bounding box center [712, 135] width 901 height 21
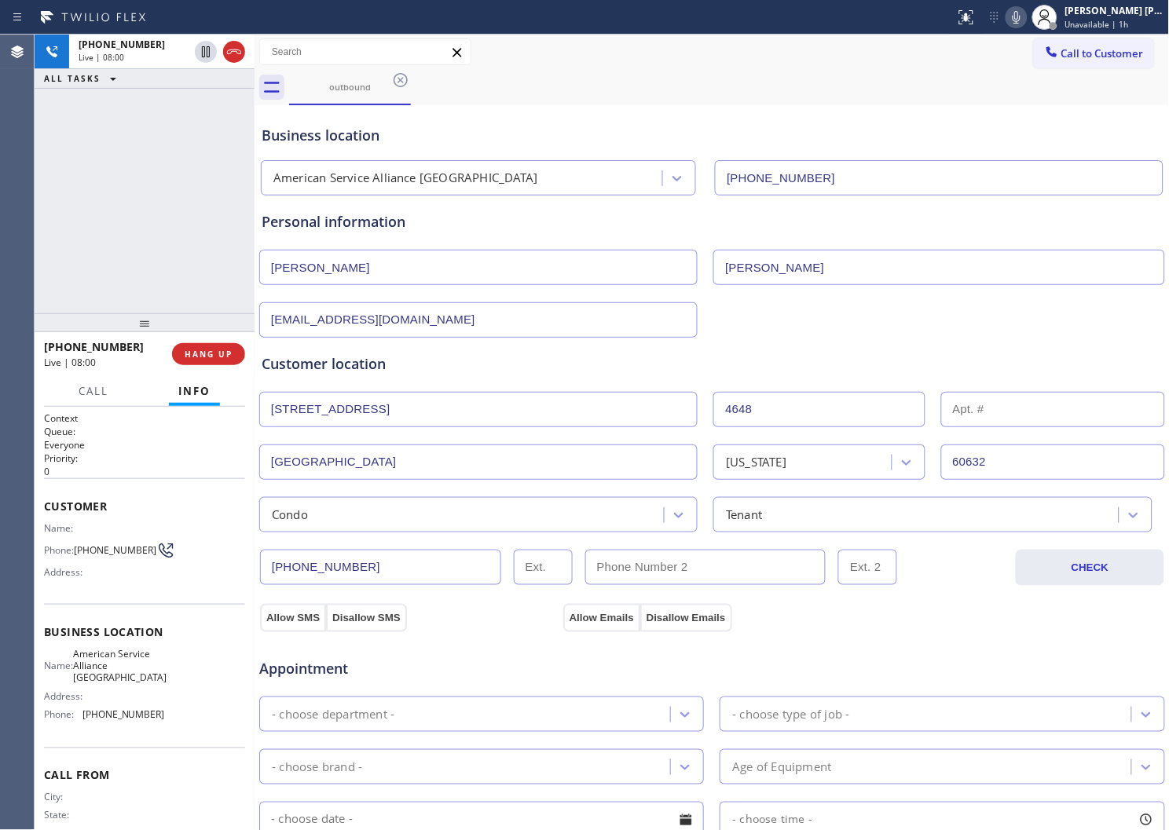
click at [346, 142] on div "Business location" at bounding box center [712, 135] width 901 height 21
click at [487, 132] on div "Business location" at bounding box center [712, 135] width 901 height 21
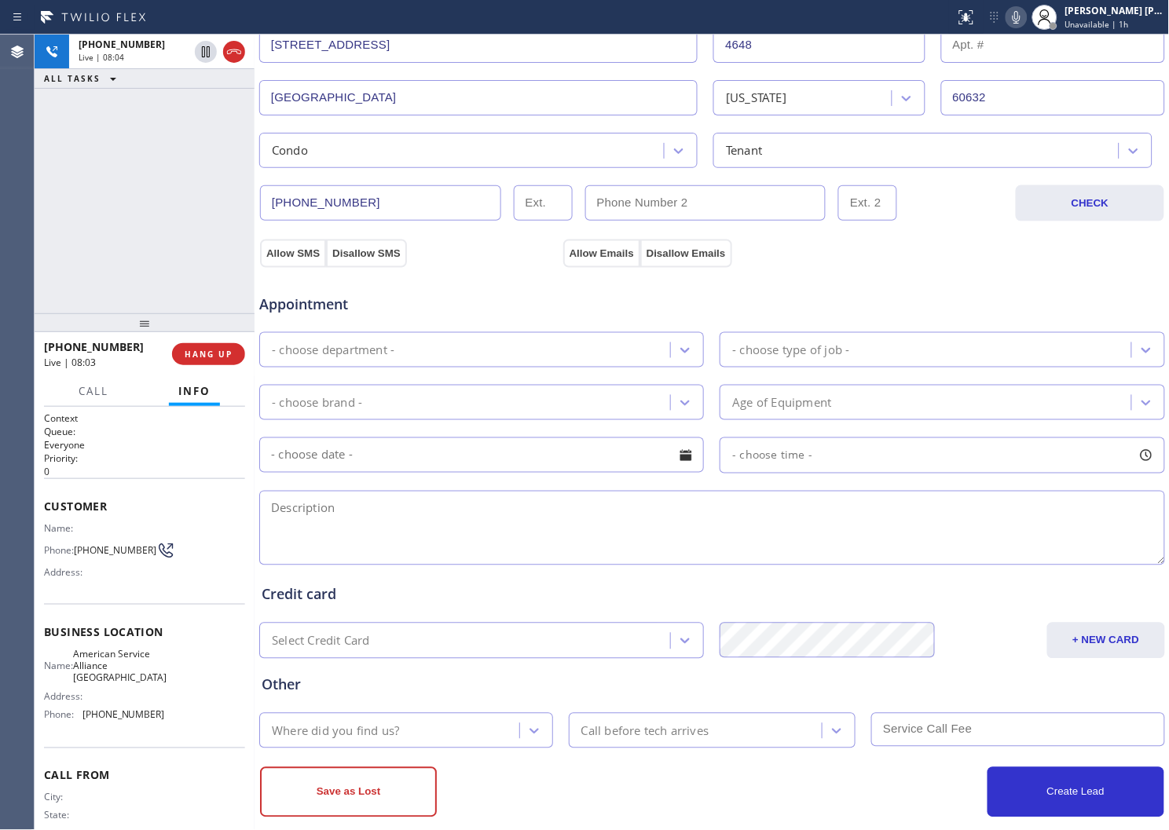
scroll to position [387, 0]
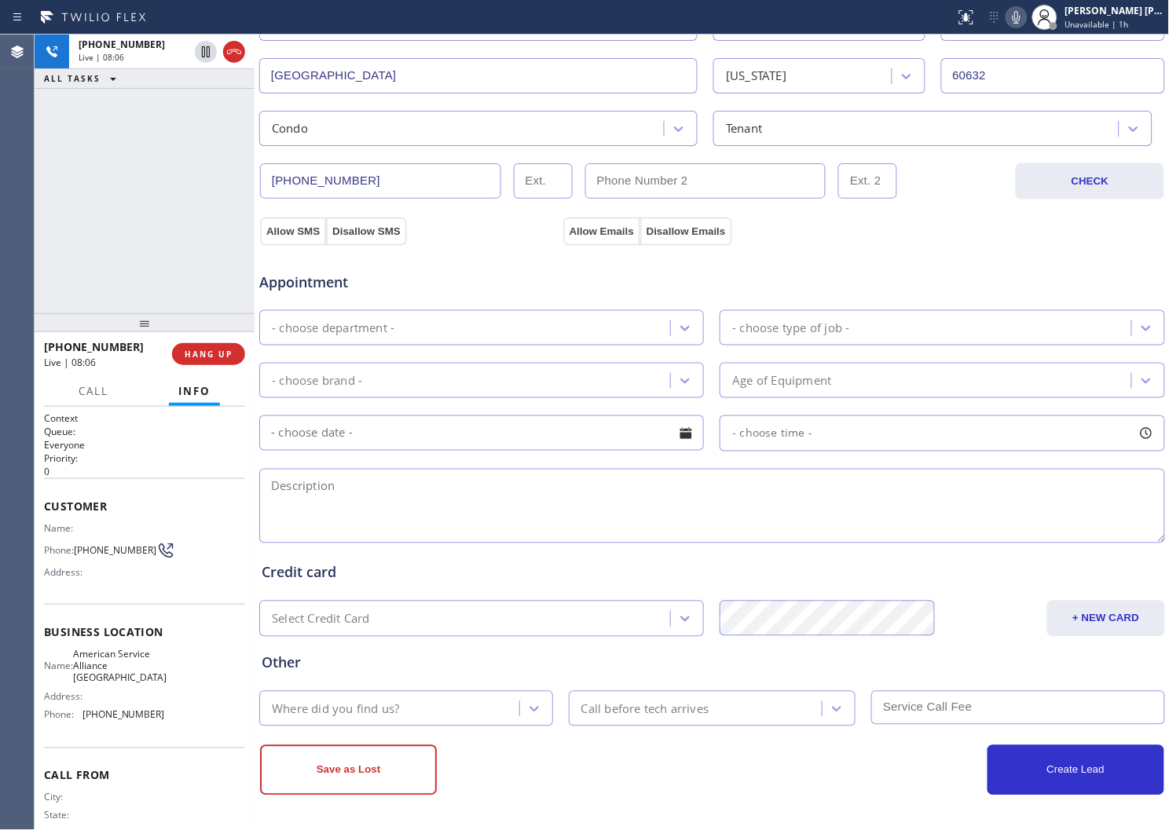
click at [303, 288] on span "Appointment" at bounding box center [409, 282] width 300 height 21
click at [390, 285] on span "Appointment" at bounding box center [409, 282] width 300 height 21
click at [307, 286] on span "Appointment" at bounding box center [409, 282] width 300 height 21
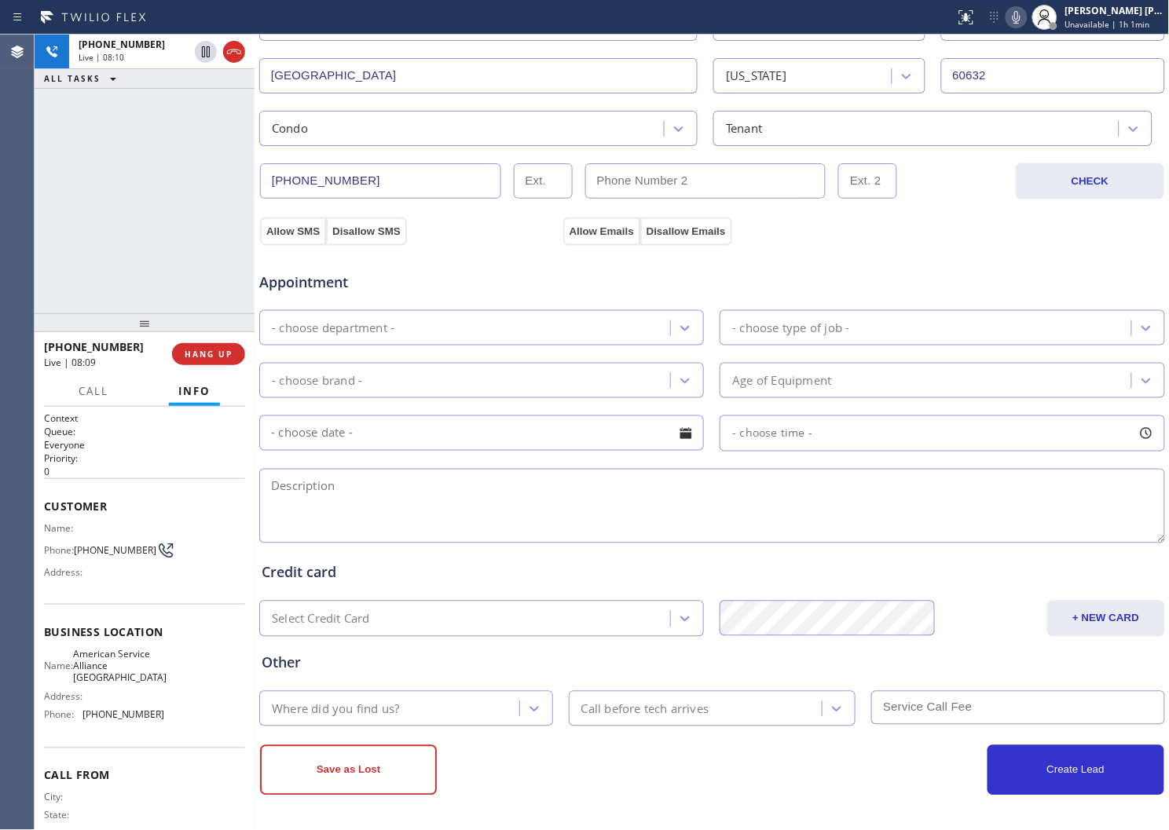
click at [307, 286] on span "Appointment" at bounding box center [409, 282] width 300 height 21
click at [310, 283] on span "Appointment" at bounding box center [409, 282] width 300 height 21
click at [89, 284] on div "+17738155252 Live | 08:17 ALL TASKS ALL TASKS ACTIVE TASKS TASKS IN WRAP UP" at bounding box center [145, 174] width 220 height 279
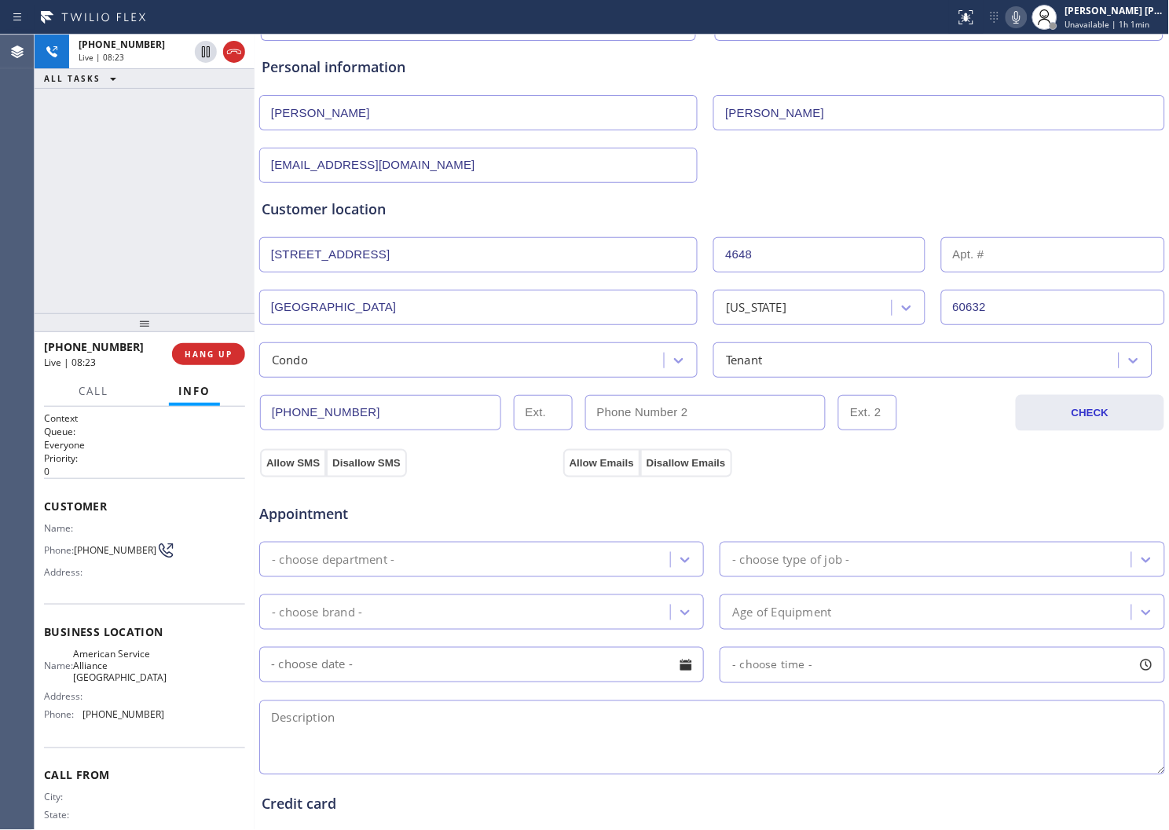
scroll to position [0, 0]
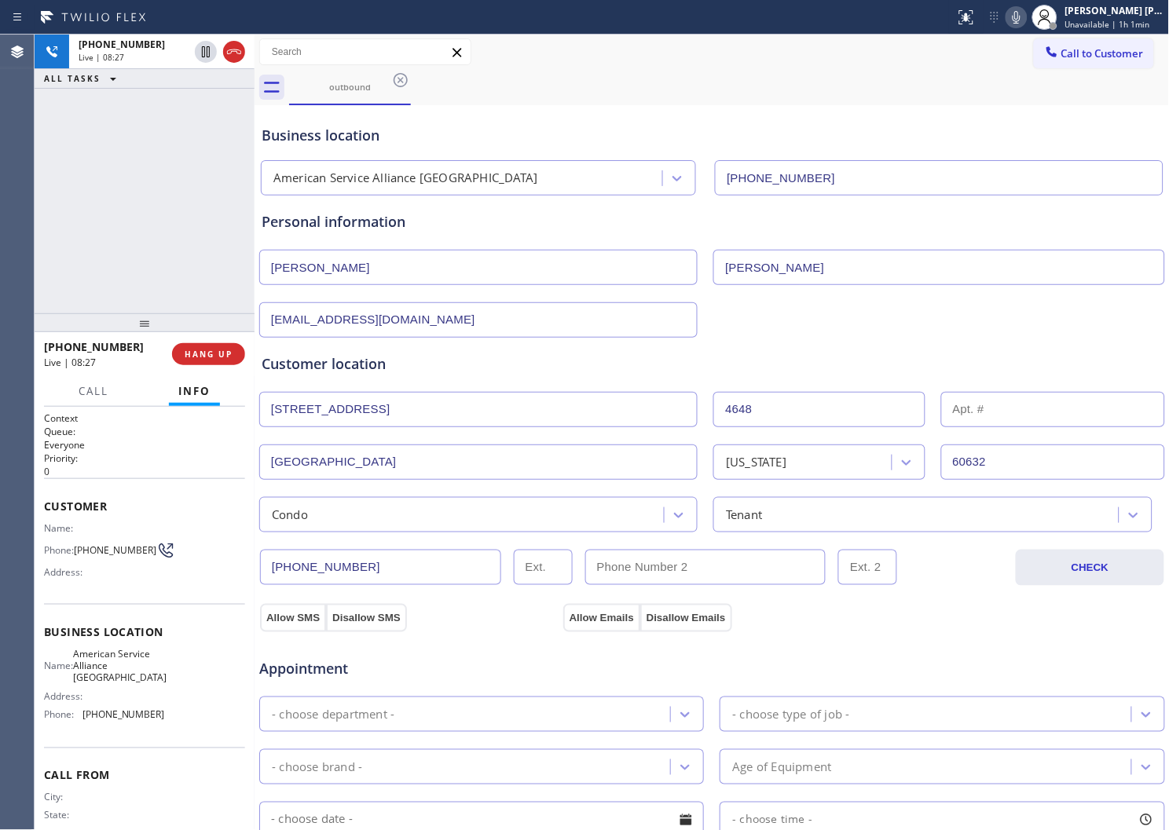
click at [642, 519] on div "Condo" at bounding box center [464, 514] width 400 height 27
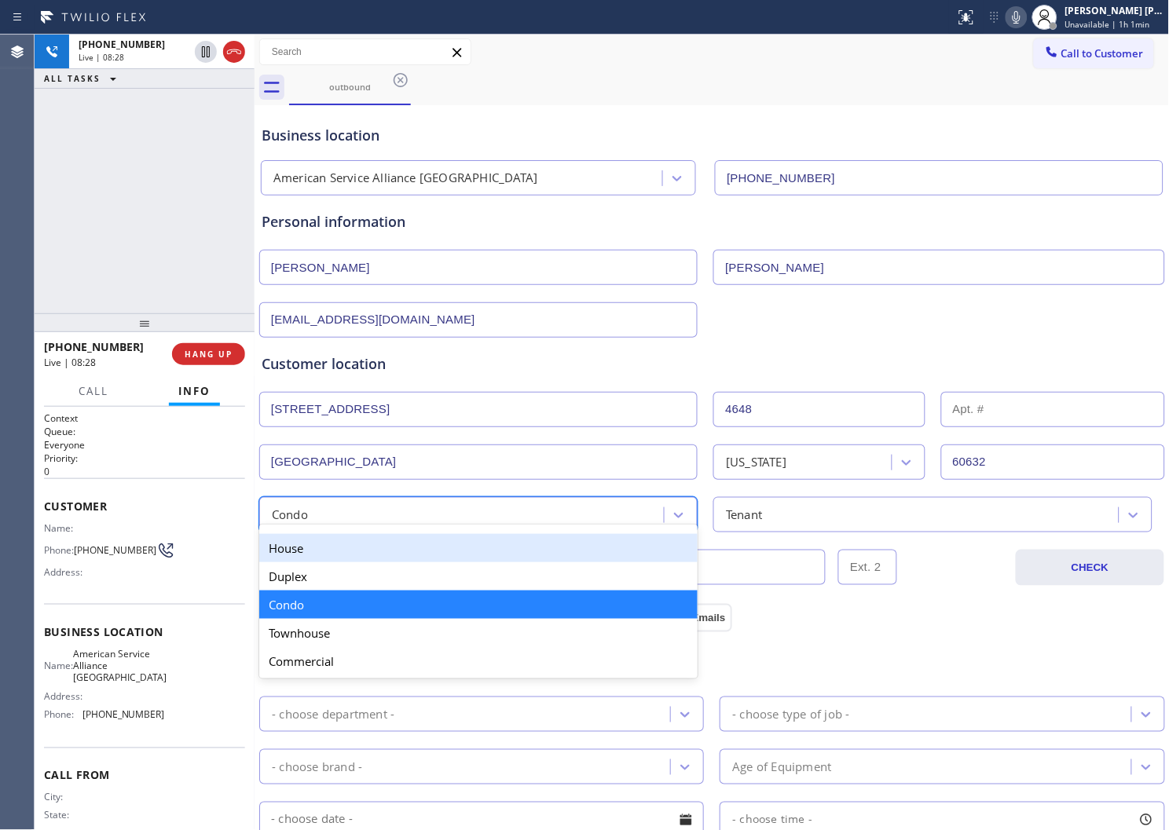
click at [442, 548] on div "House" at bounding box center [478, 548] width 438 height 28
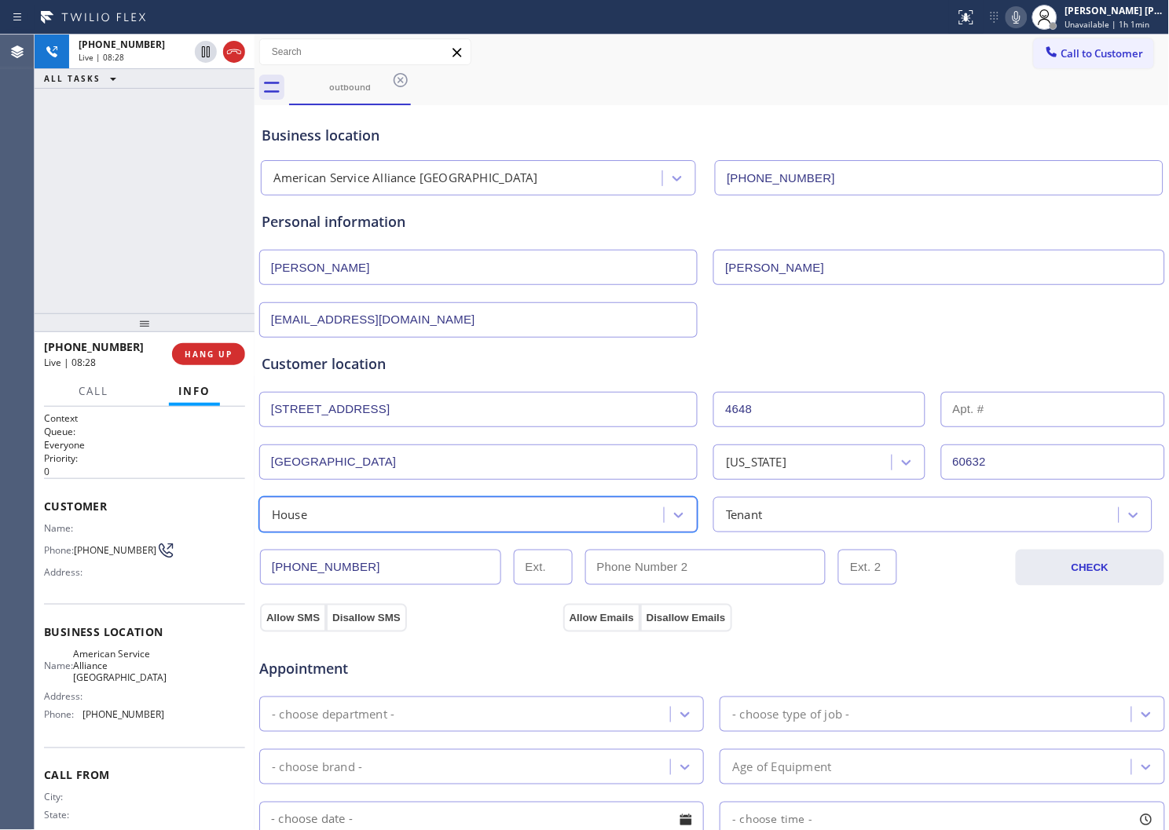
click at [838, 515] on div "Tenant" at bounding box center [918, 514] width 400 height 27
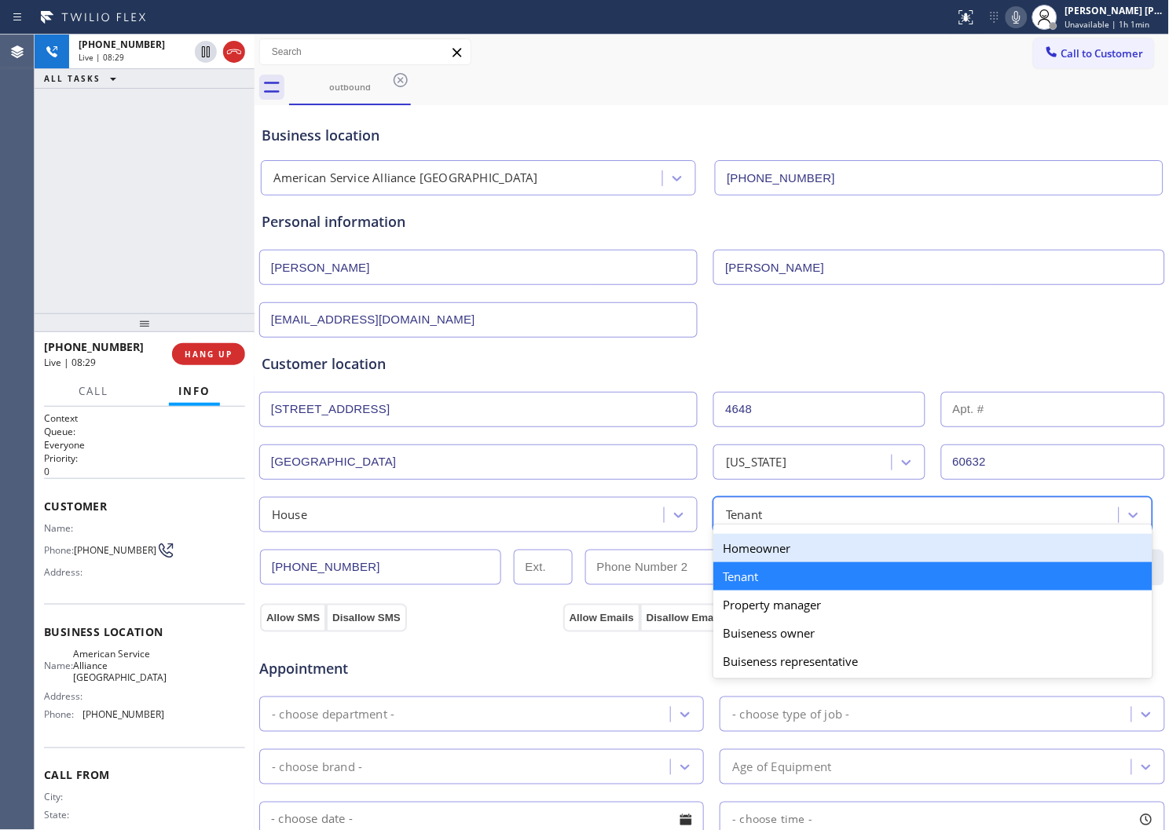
click at [805, 552] on div "Homeowner" at bounding box center [932, 548] width 438 height 28
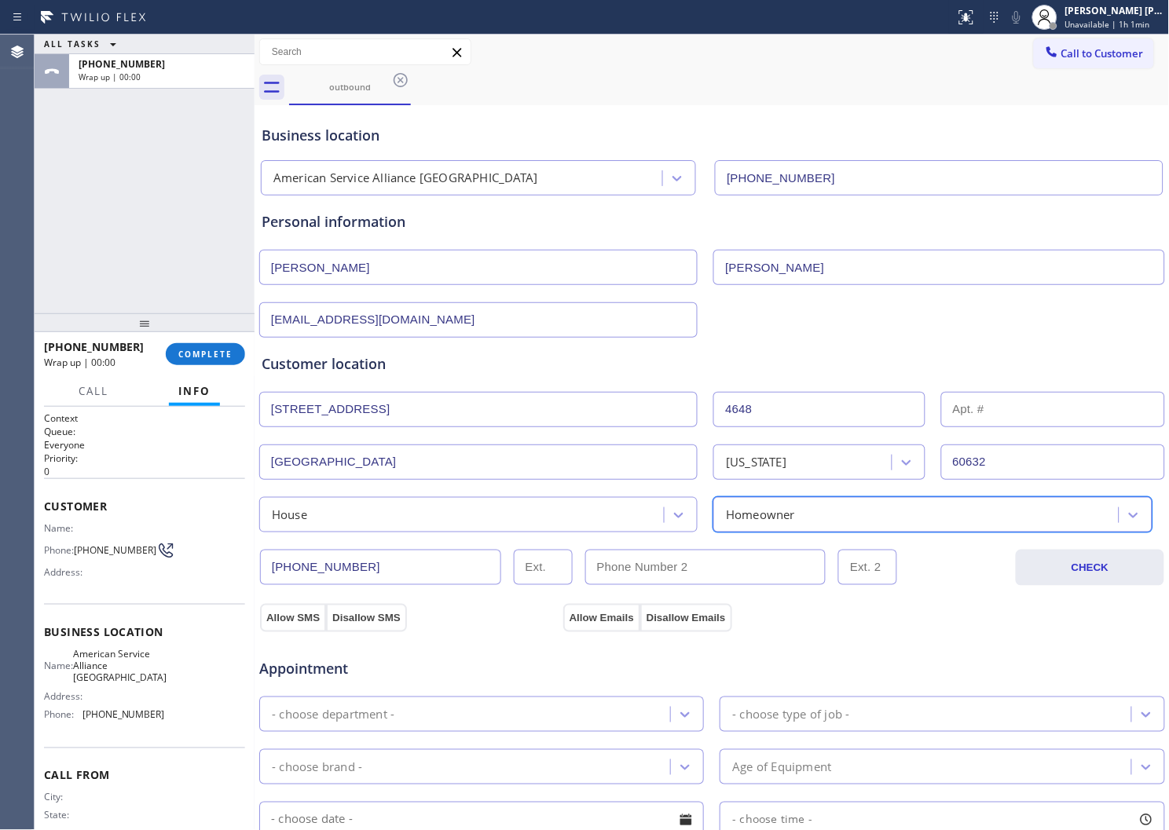
scroll to position [262, 0]
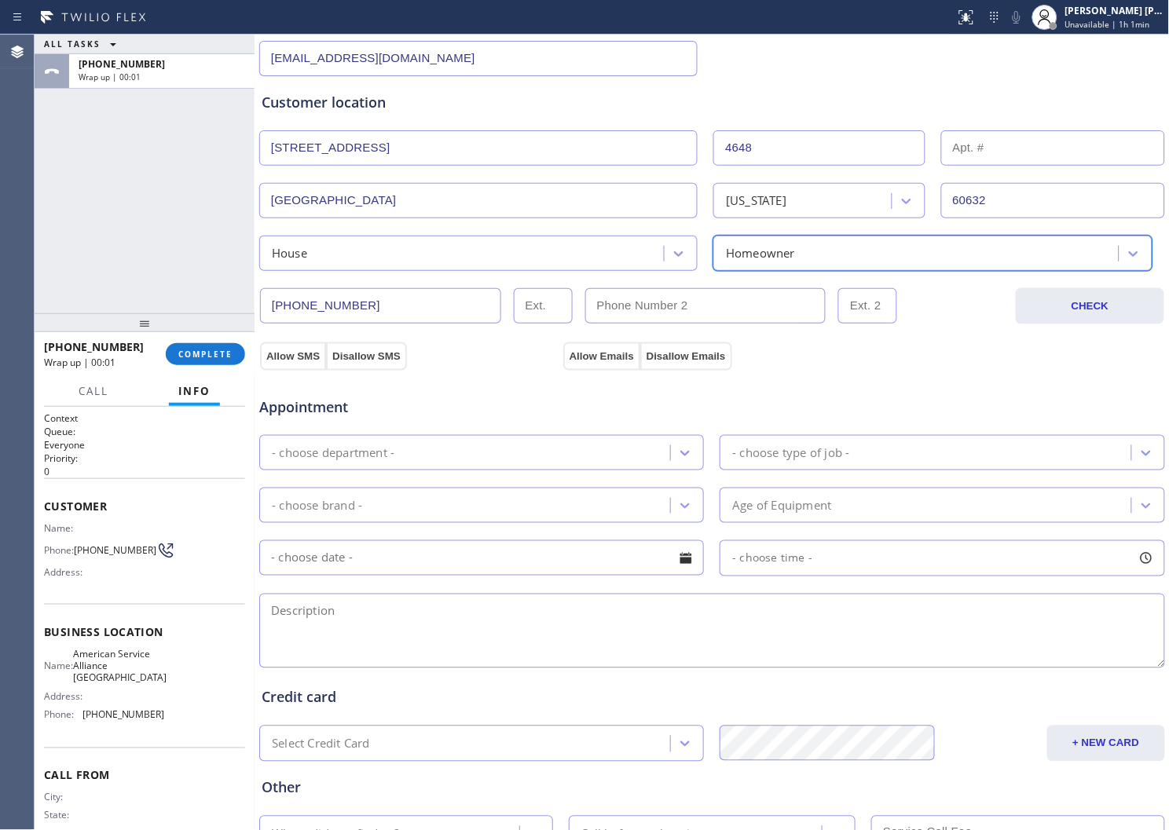
click at [467, 467] on div "- choose department -" at bounding box center [481, 452] width 445 height 35
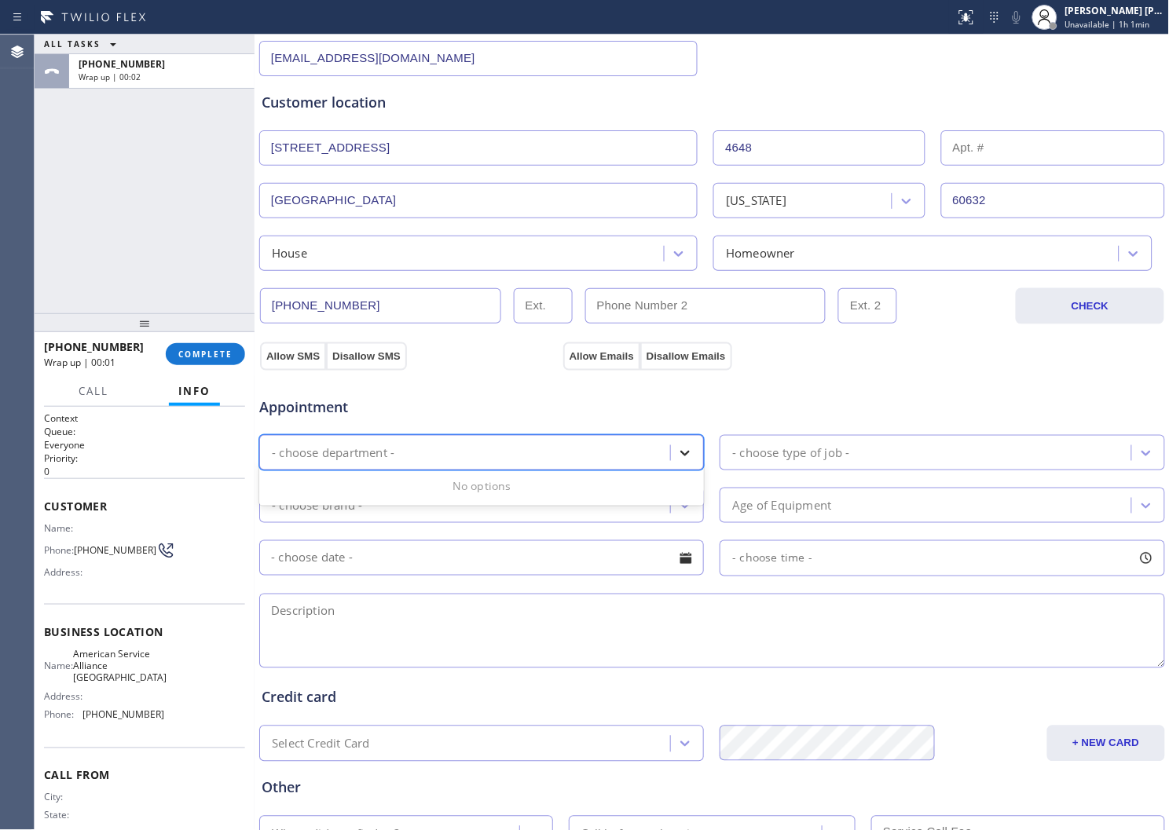
click at [691, 462] on div at bounding box center [685, 453] width 28 height 28
click at [688, 462] on div at bounding box center [685, 453] width 28 height 28
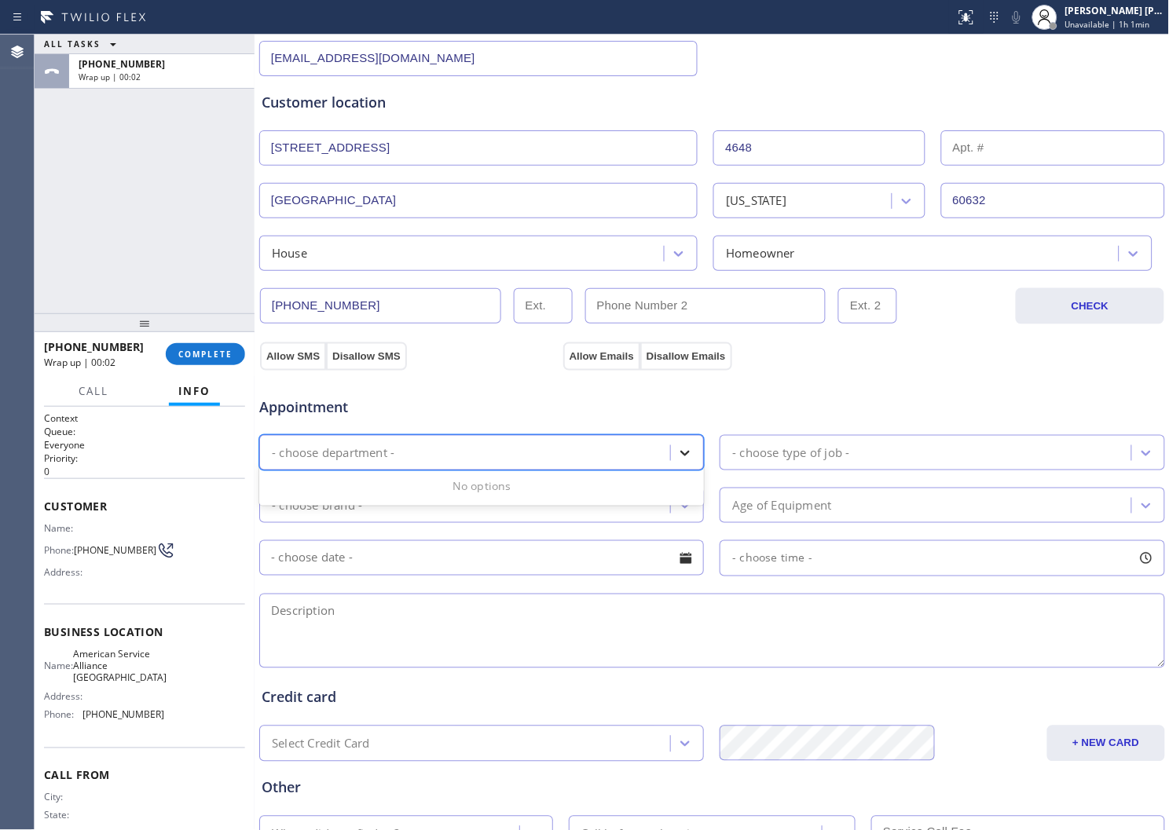
click at [688, 462] on div at bounding box center [685, 453] width 28 height 28
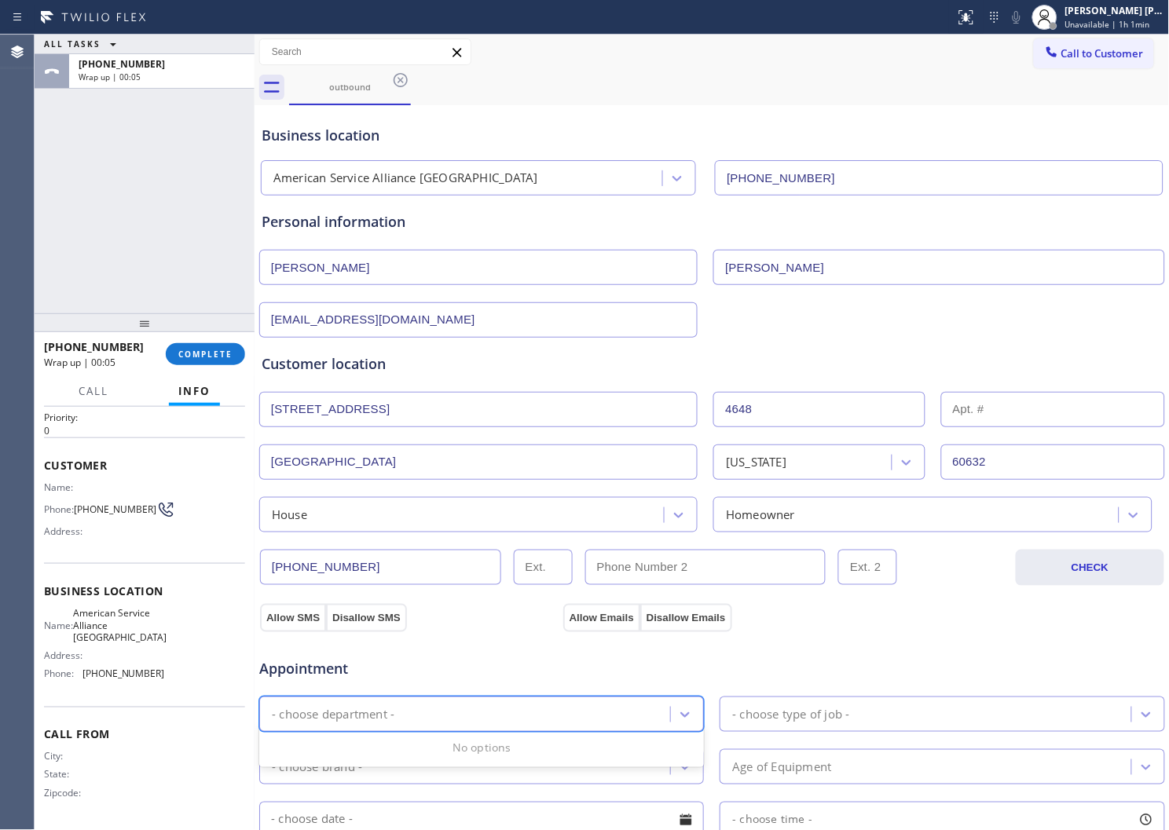
scroll to position [43, 0]
click at [236, 350] on button "COMPLETE" at bounding box center [205, 354] width 79 height 22
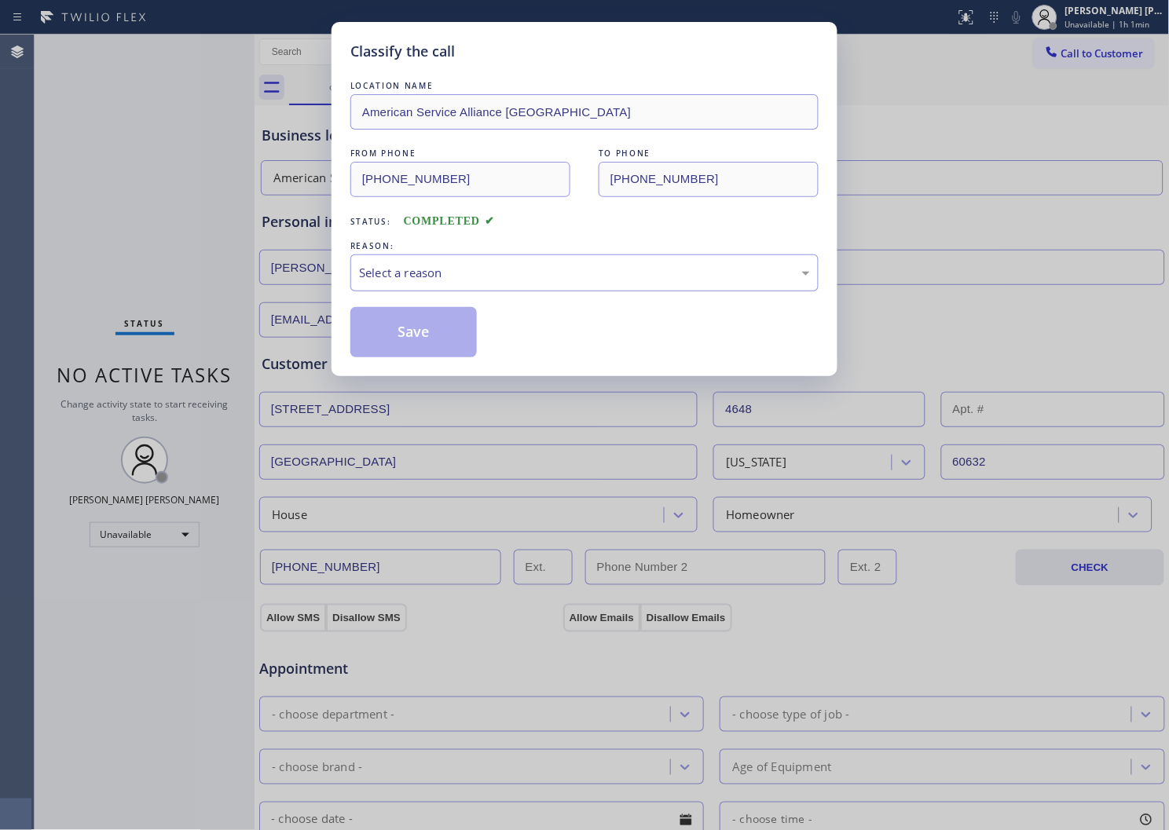
click at [420, 262] on div "Select a reason" at bounding box center [584, 273] width 468 height 37
click at [398, 320] on button "Save" at bounding box center [413, 332] width 126 height 50
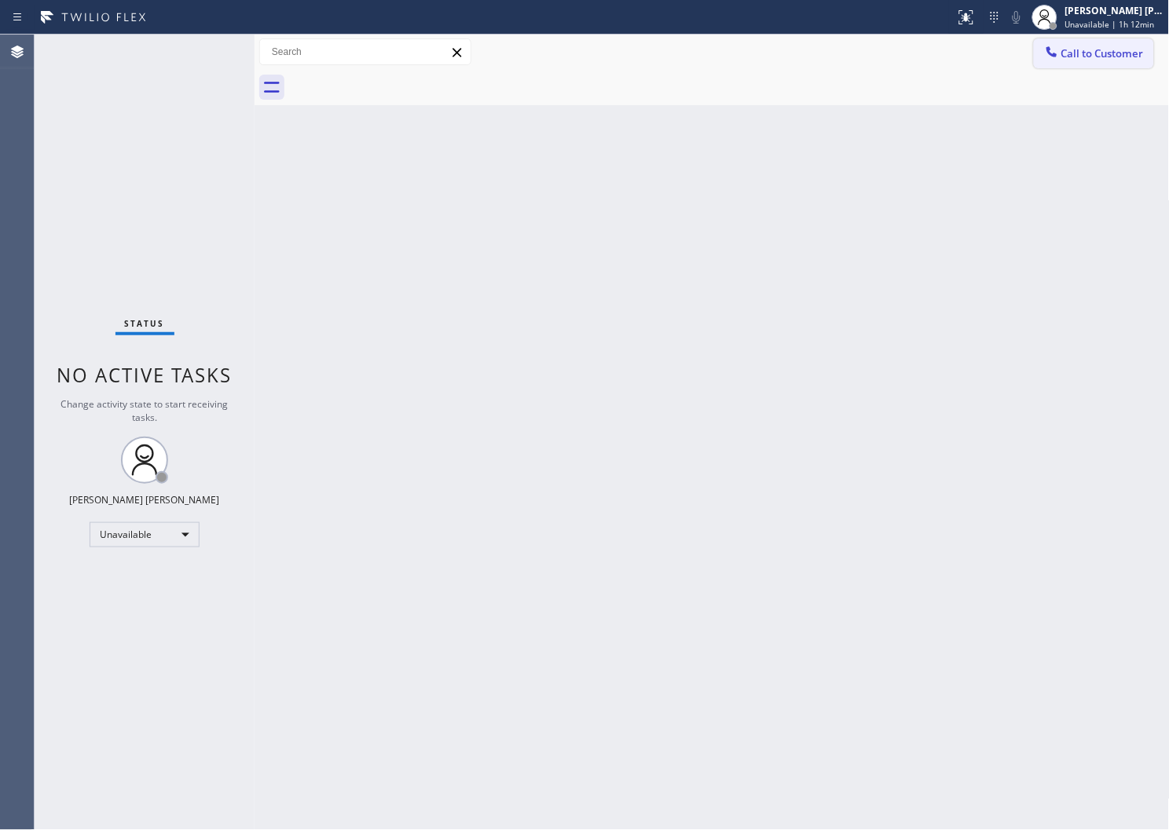
click at [1069, 51] on span "Call to Customer" at bounding box center [1102, 53] width 82 height 14
click at [0, 0] on div "Outbound call Location American Service Alliance Schaumburg Your caller id phon…" at bounding box center [0, 0] width 0 height 0
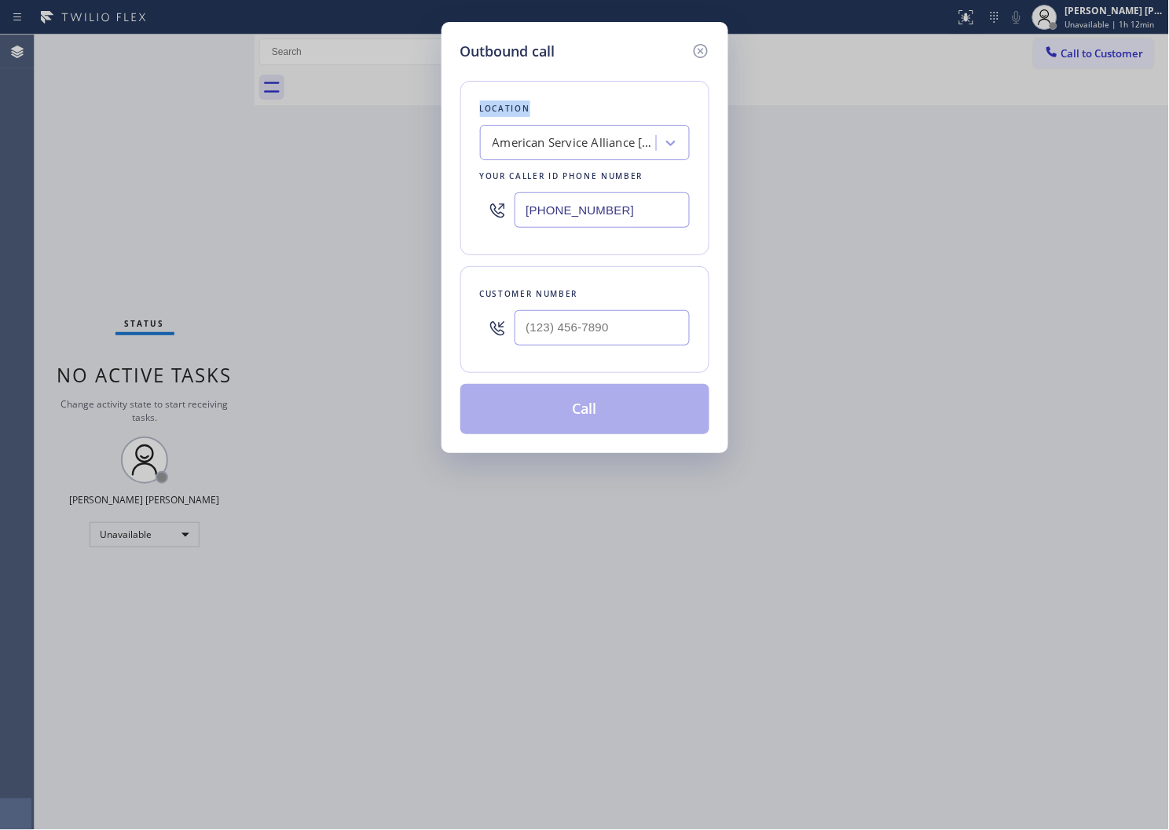
click at [548, 197] on input "(708) 272-1363" at bounding box center [602, 209] width 175 height 35
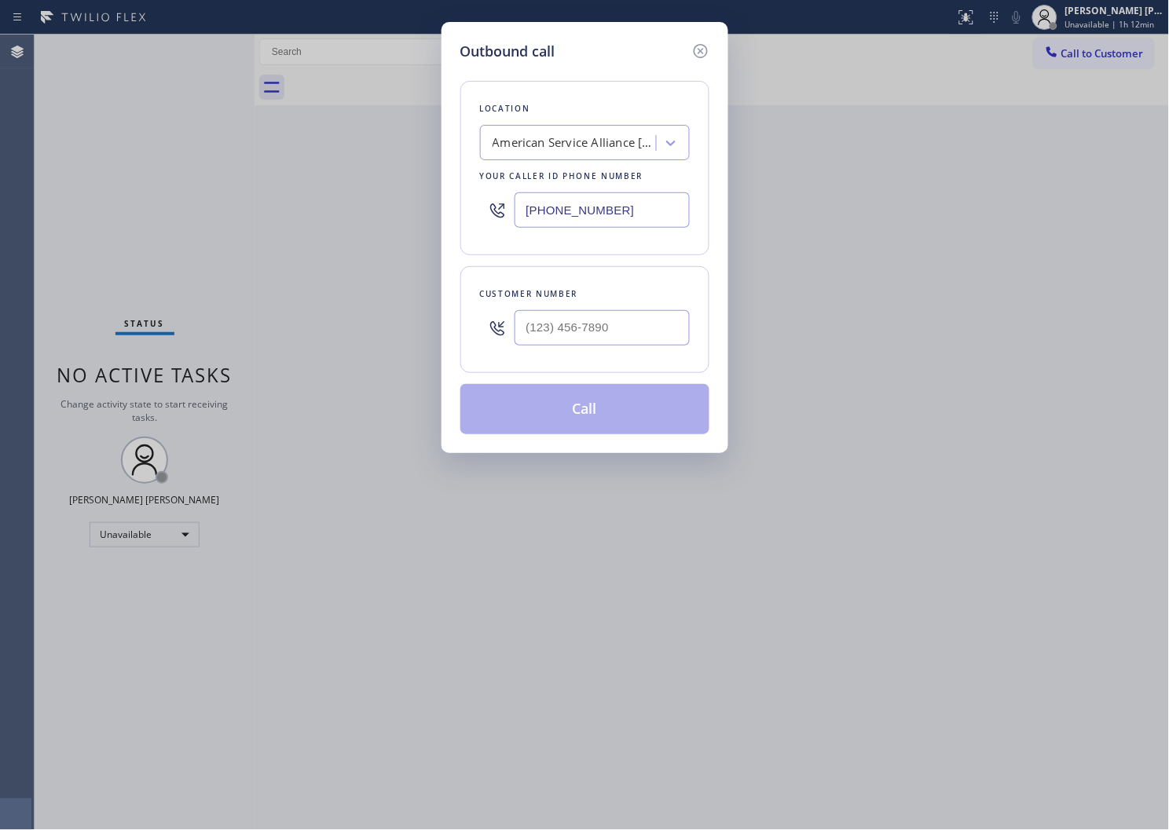
click at [548, 197] on input "(708) 272-1363" at bounding box center [602, 209] width 175 height 35
paste input "text"
type input "(708) 272-1363"
click at [618, 347] on div at bounding box center [602, 327] width 175 height 51
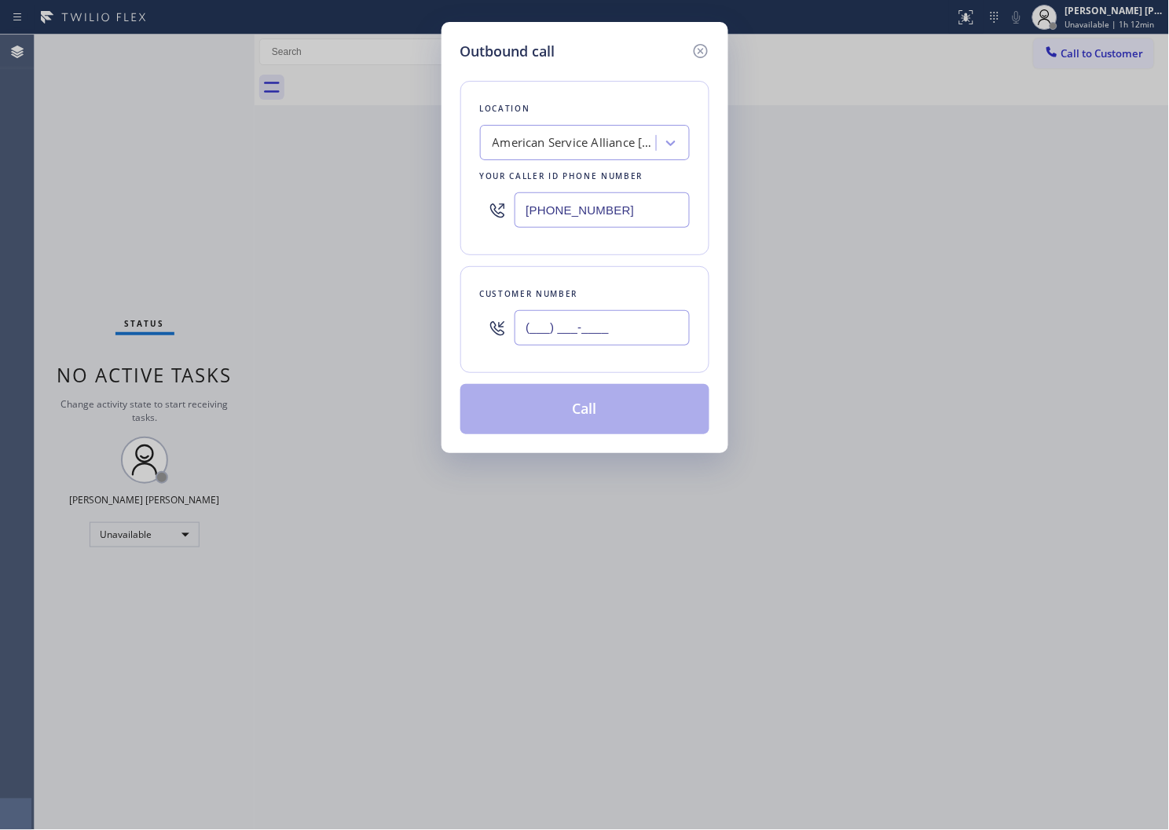
click at [616, 331] on input "(___) ___-____" at bounding box center [602, 327] width 175 height 35
paste input "773) 815-5252"
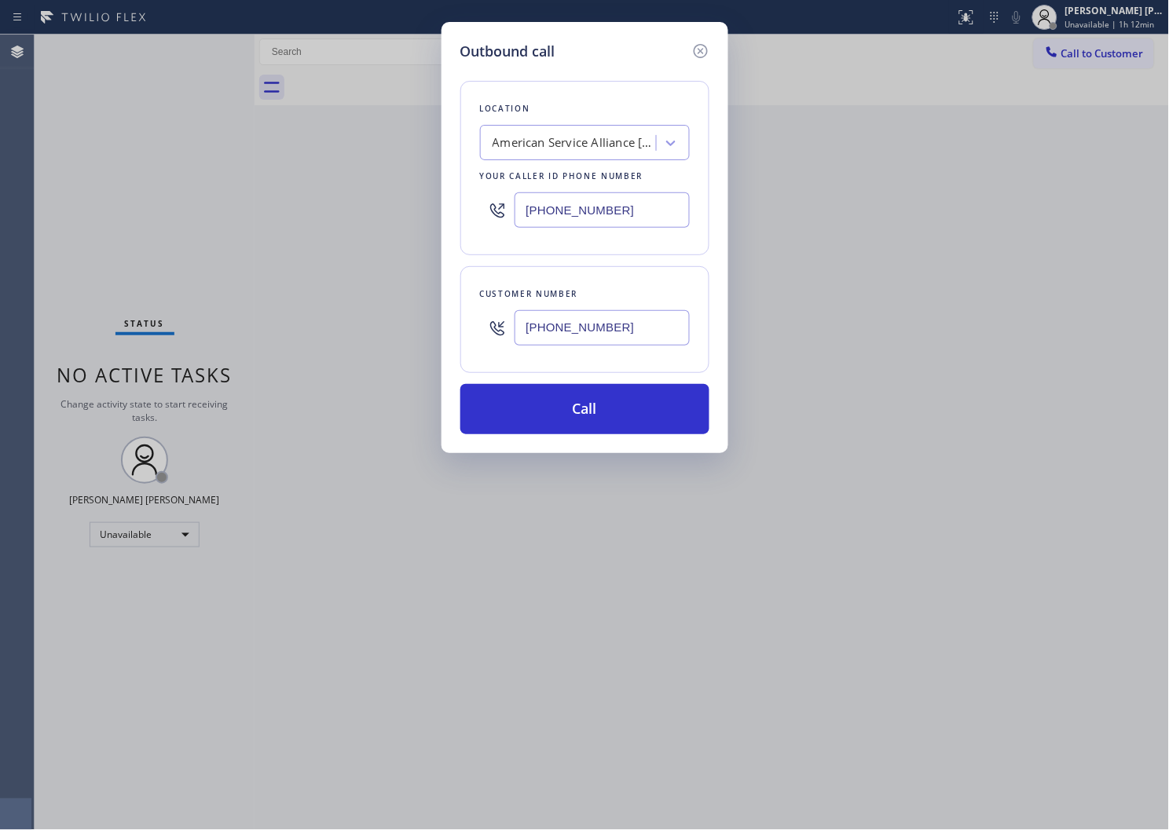
type input "(773) 815-5252"
click at [710, 47] on div "Outbound call Location American Service Alliance Schaumburg Your caller id phon…" at bounding box center [585, 237] width 287 height 431
click at [704, 47] on icon at bounding box center [700, 51] width 19 height 19
click at [704, 47] on div "Call to Customer Outbound call Location American Service Alliance Schaumburg Yo…" at bounding box center [712, 51] width 915 height 27
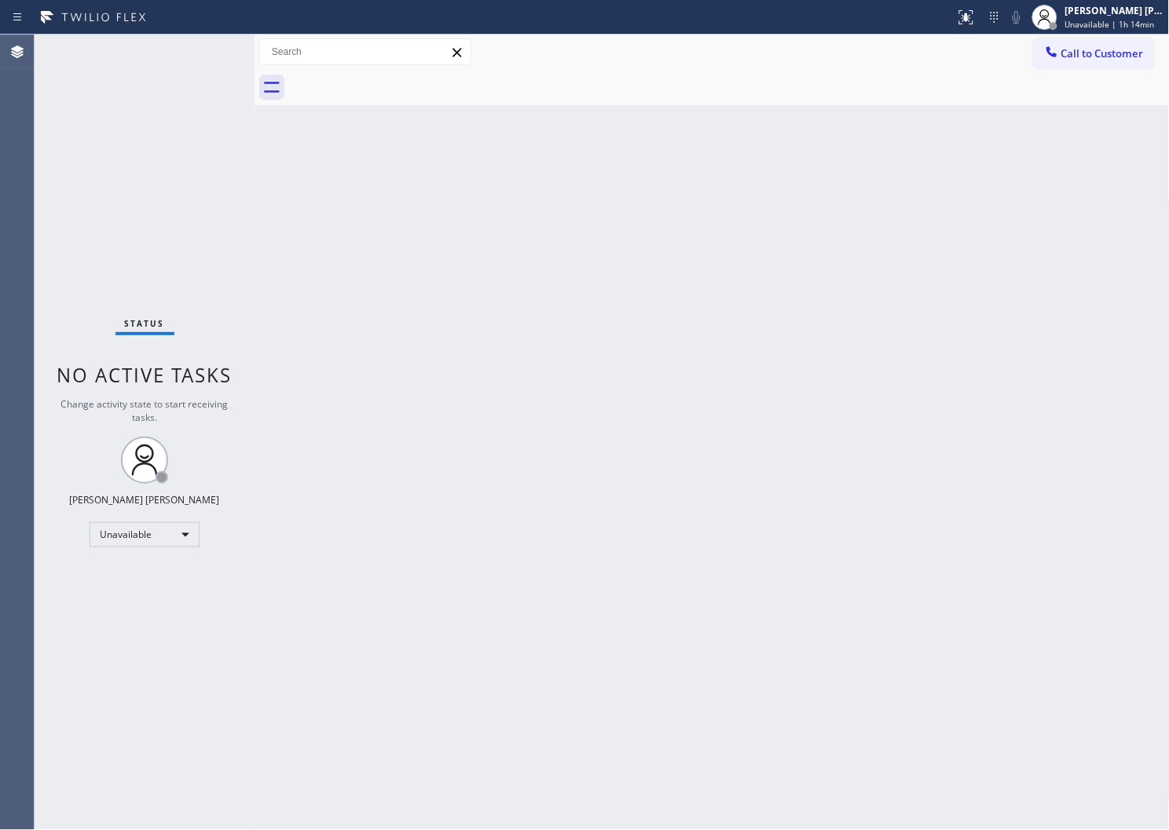
drag, startPoint x: 339, startPoint y: 95, endPoint x: 331, endPoint y: 94, distance: 7.9
click at [339, 95] on div at bounding box center [729, 87] width 881 height 35
click at [1102, 49] on span "Call to Customer" at bounding box center [1102, 53] width 82 height 14
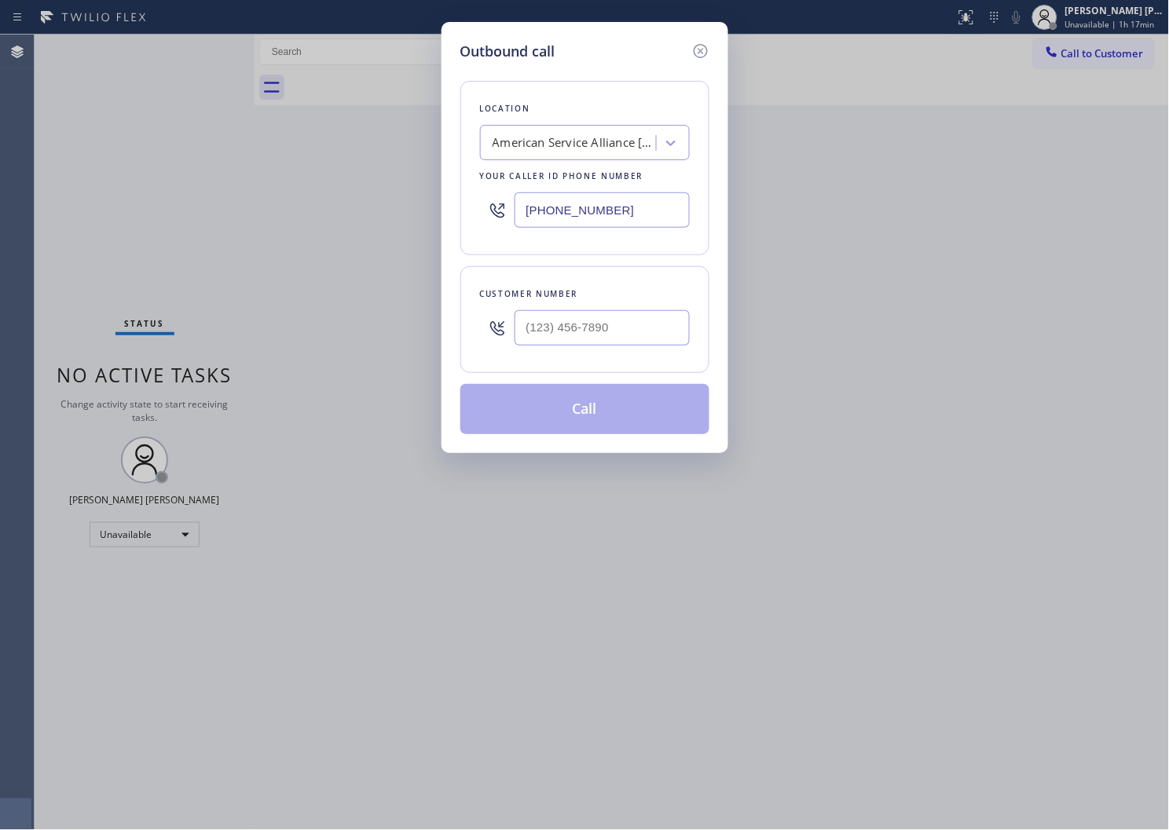
click at [542, 207] on input "(708) 272-1363" at bounding box center [602, 209] width 175 height 35
paste input "text"
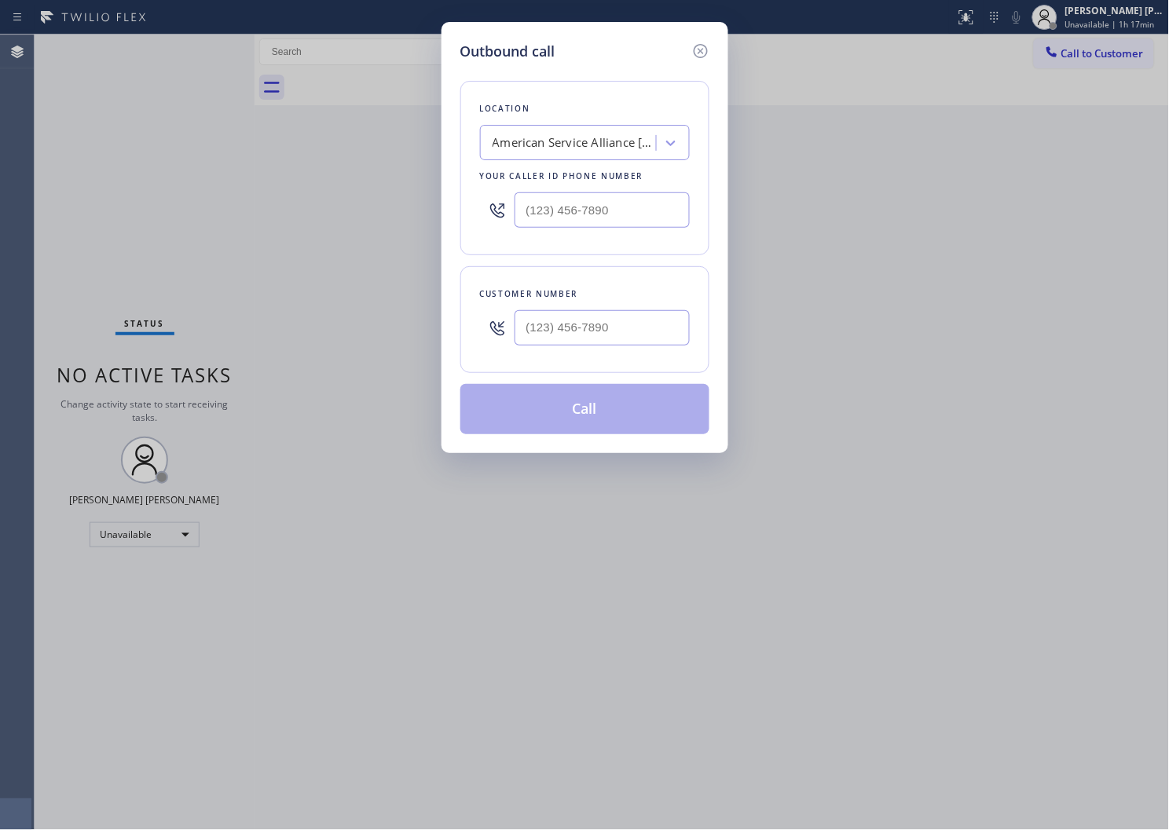
type input "(708) 272-1363"
paste input "text"
paste input "(708) 272-1363"
click at [611, 212] on input "(708) 272-1363" at bounding box center [602, 209] width 175 height 35
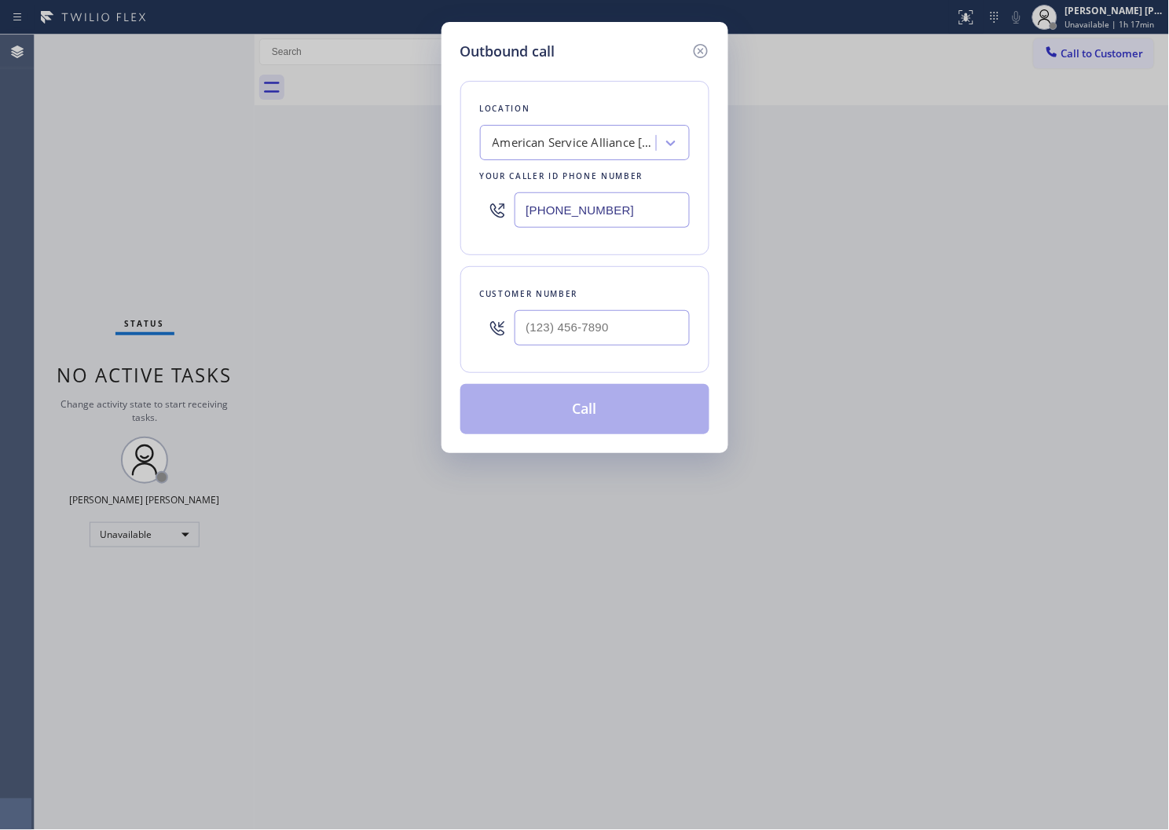
click at [611, 212] on input "(708) 272-1363" at bounding box center [602, 209] width 175 height 35
paste input "14) 752-4826"
type input "(714) 752-4826"
click at [605, 332] on input "text" at bounding box center [602, 327] width 175 height 35
click at [605, 332] on input "(___) ___-____" at bounding box center [602, 327] width 175 height 35
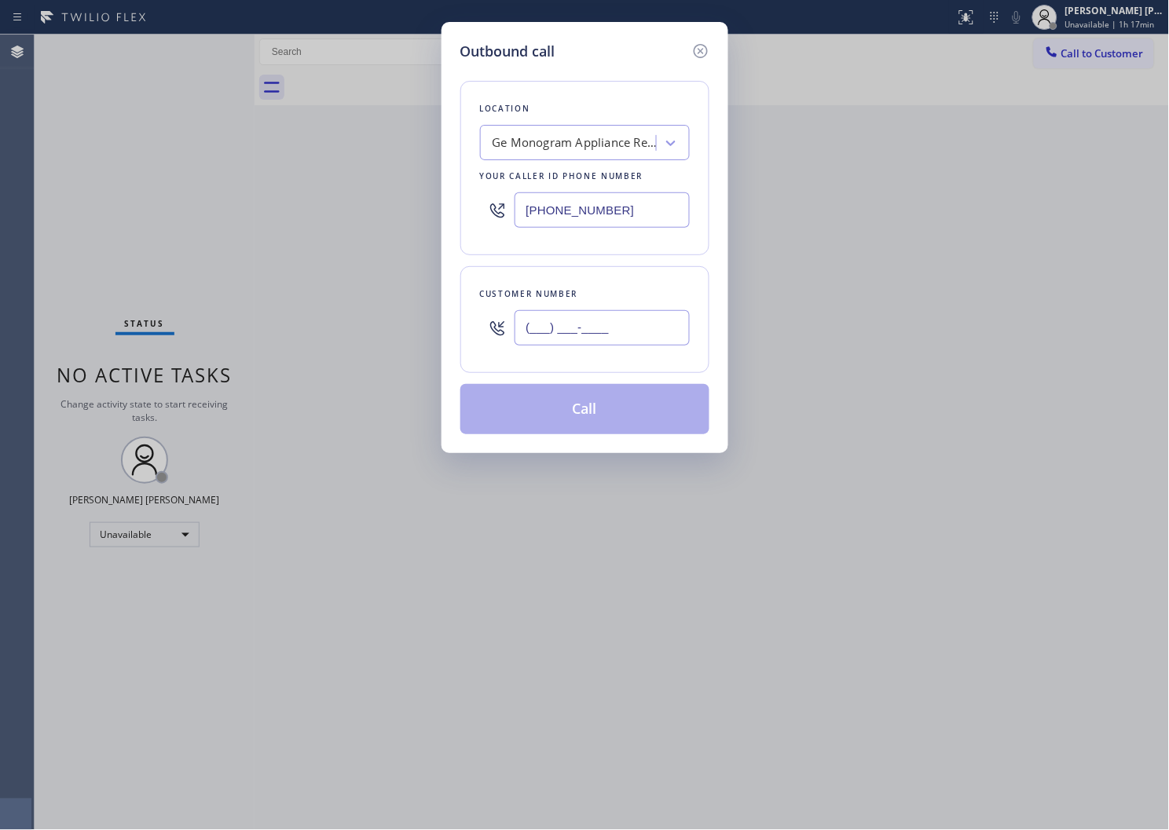
paste input "7"
click at [621, 335] on input "(___) ___-___7" at bounding box center [602, 327] width 175 height 35
paste input "7144"
click at [621, 335] on input "(___) ___-7144" at bounding box center [602, 327] width 175 height 35
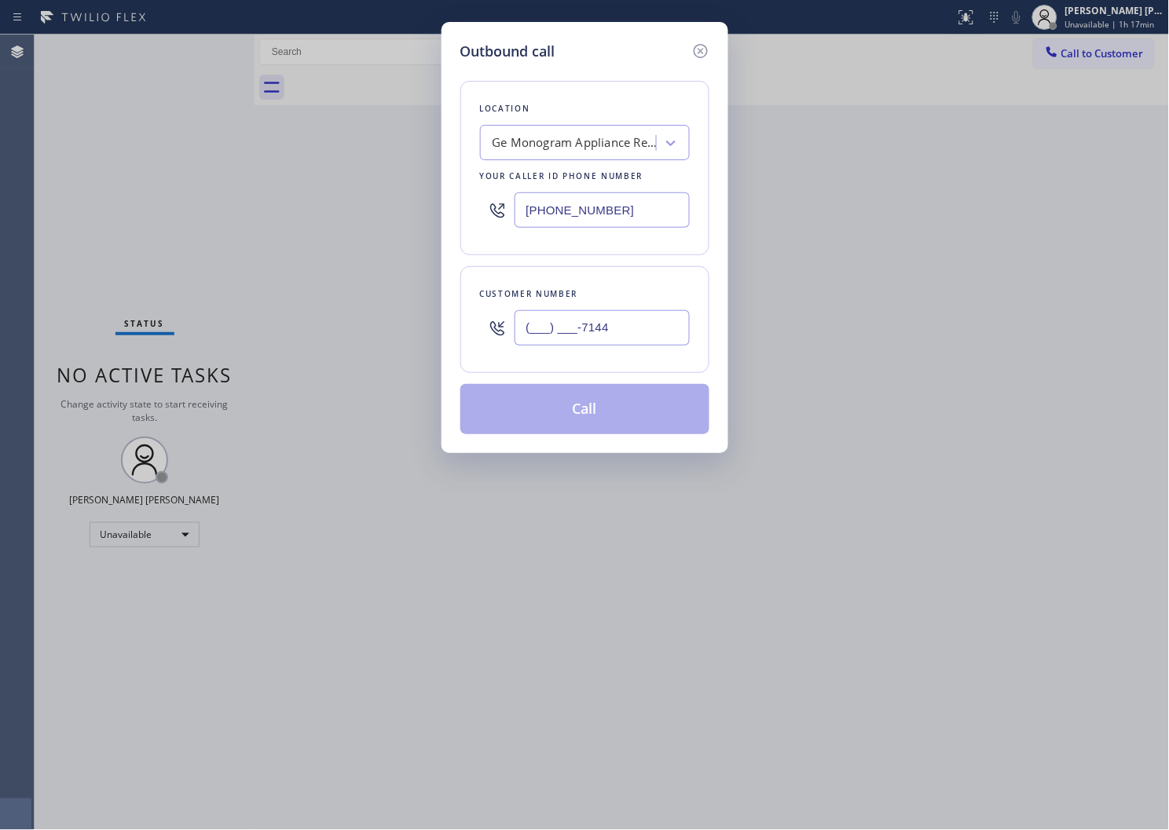
click at [621, 335] on input "(___) ___-7144" at bounding box center [602, 327] width 175 height 35
paste input "714) 406-4000"
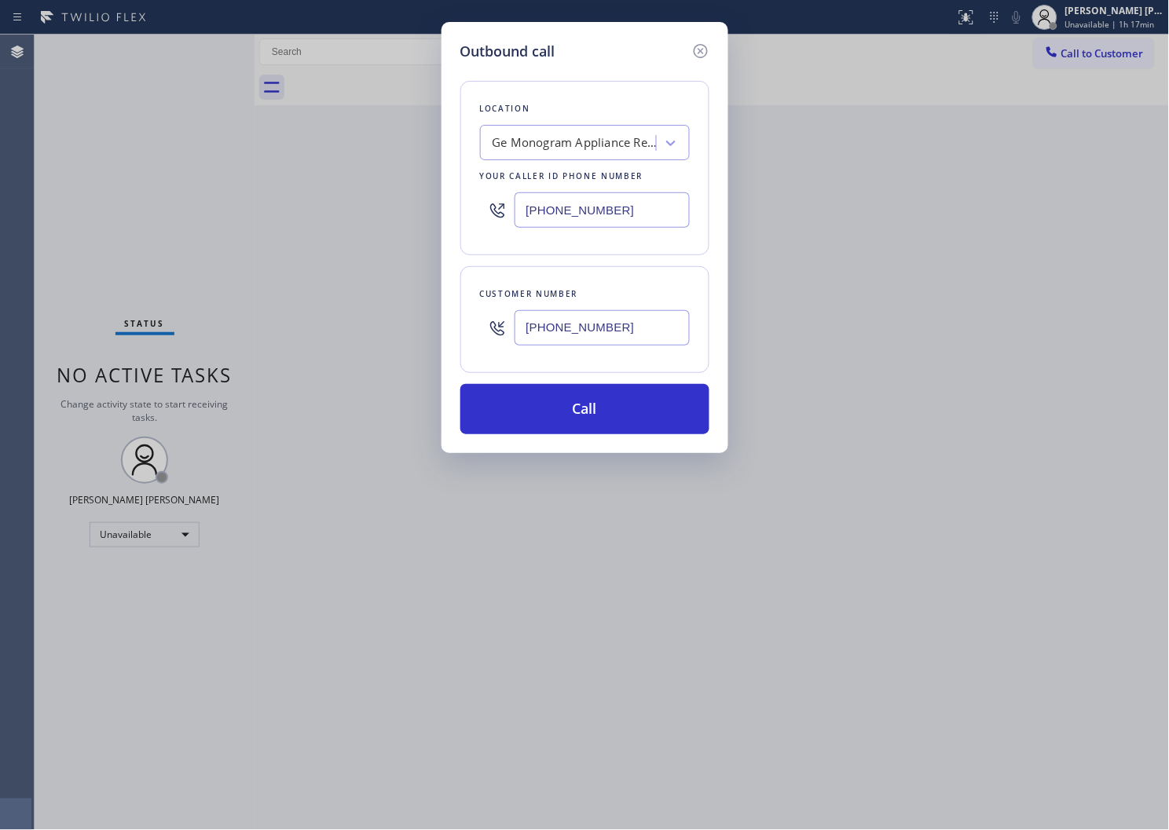
type input "(714) 406-4000"
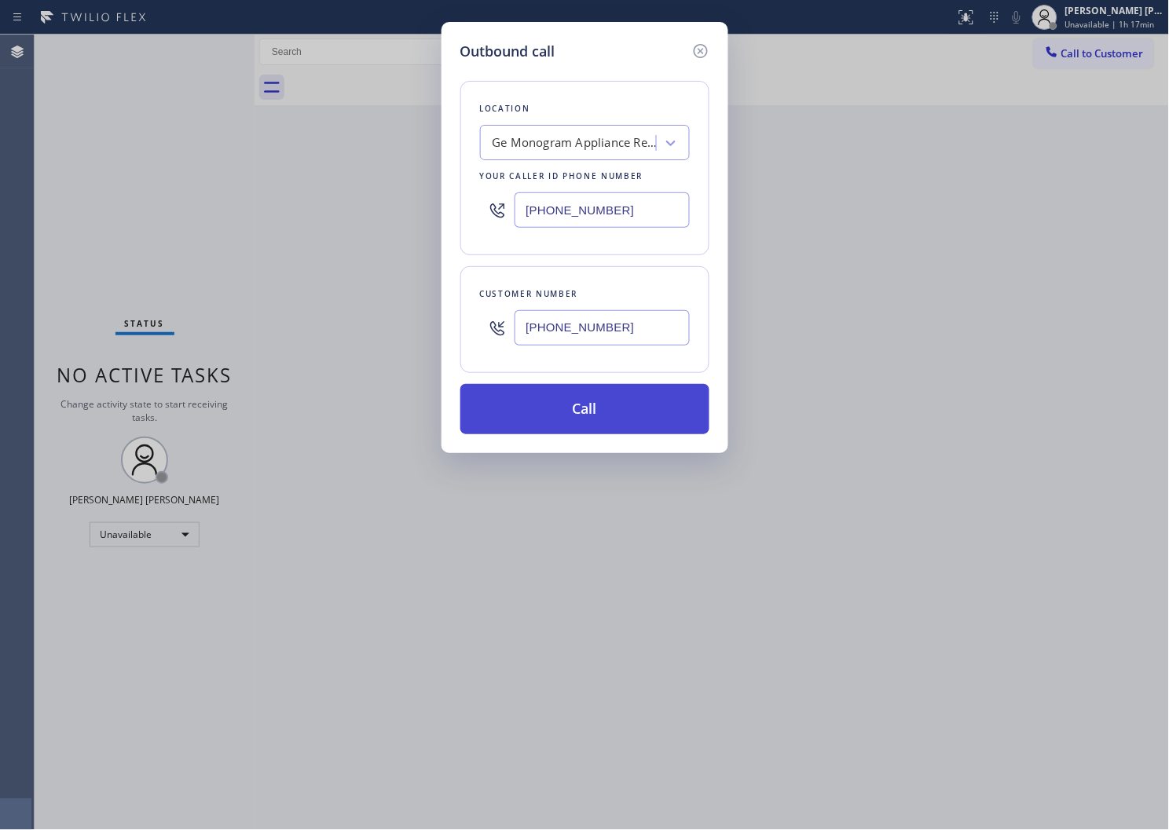
click at [581, 418] on button "Call" at bounding box center [584, 409] width 249 height 50
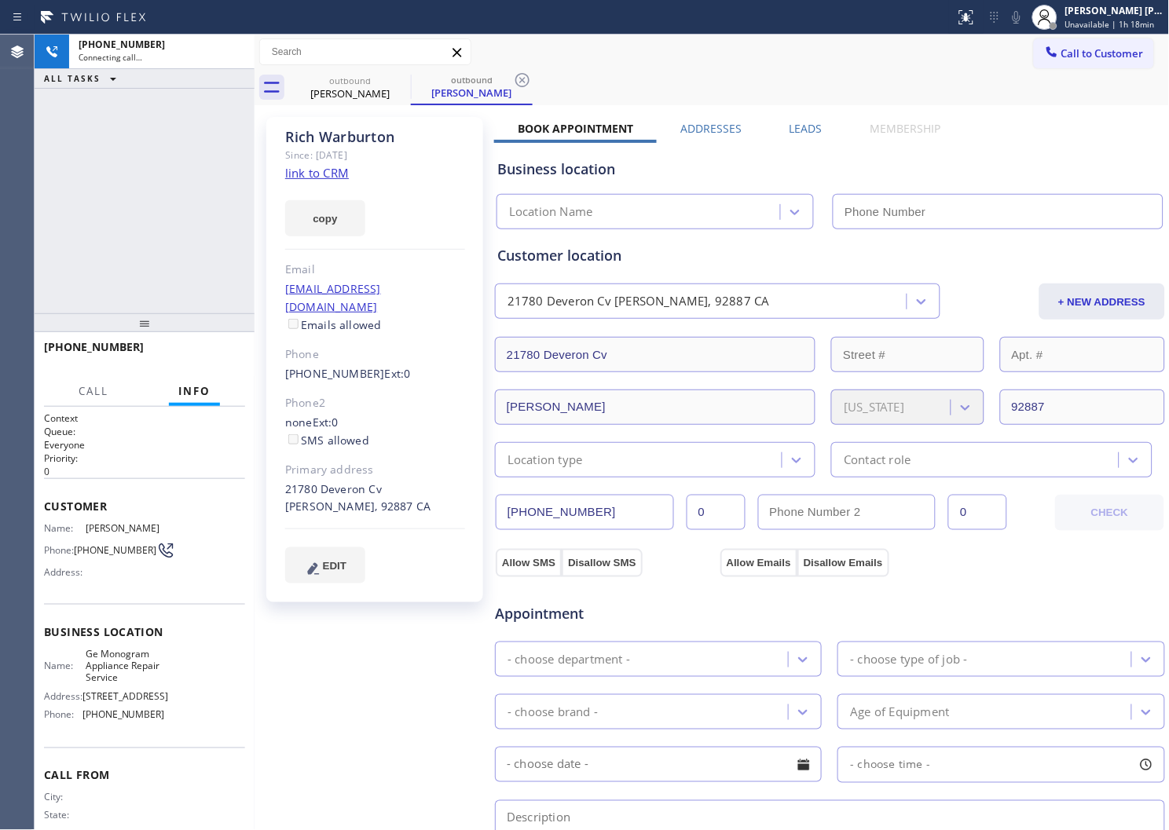
click at [315, 132] on div "Rich Warburton" at bounding box center [375, 137] width 180 height 18
type input "(714) 752-4826"
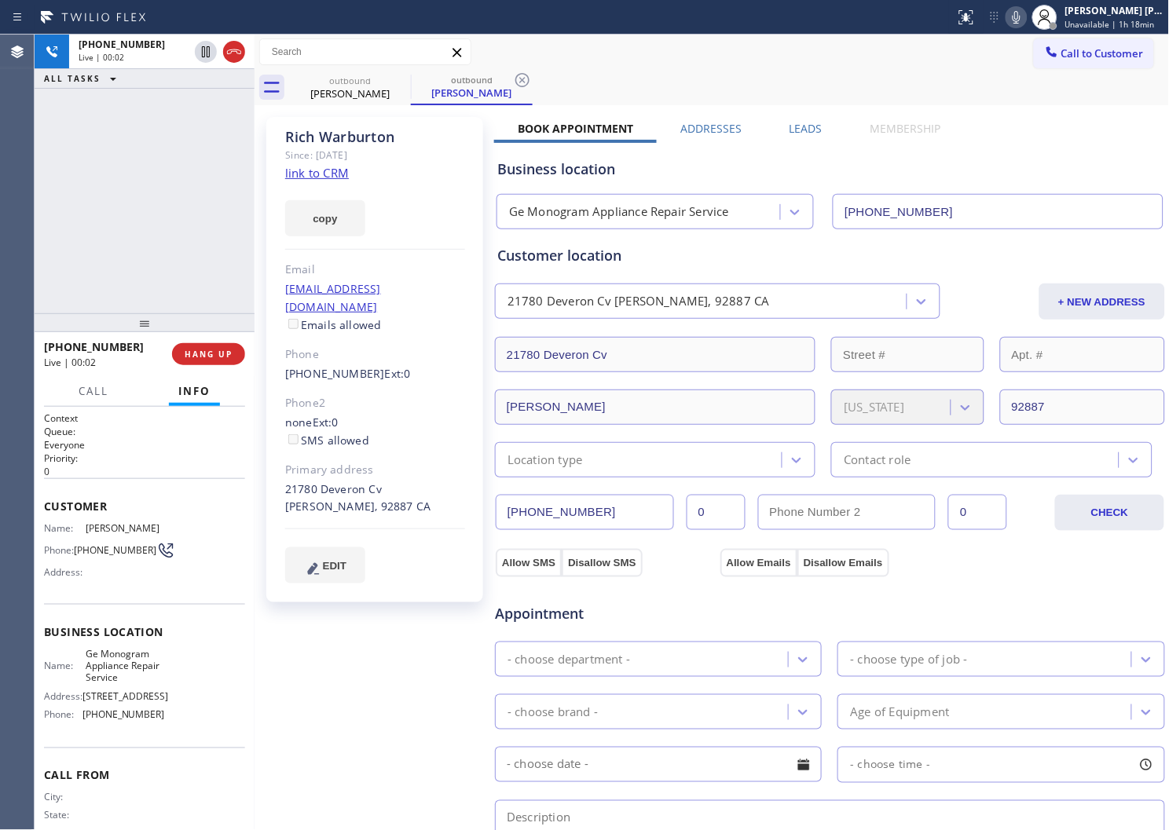
click at [20, 264] on div "Agent Desktop" at bounding box center [17, 433] width 34 height 796
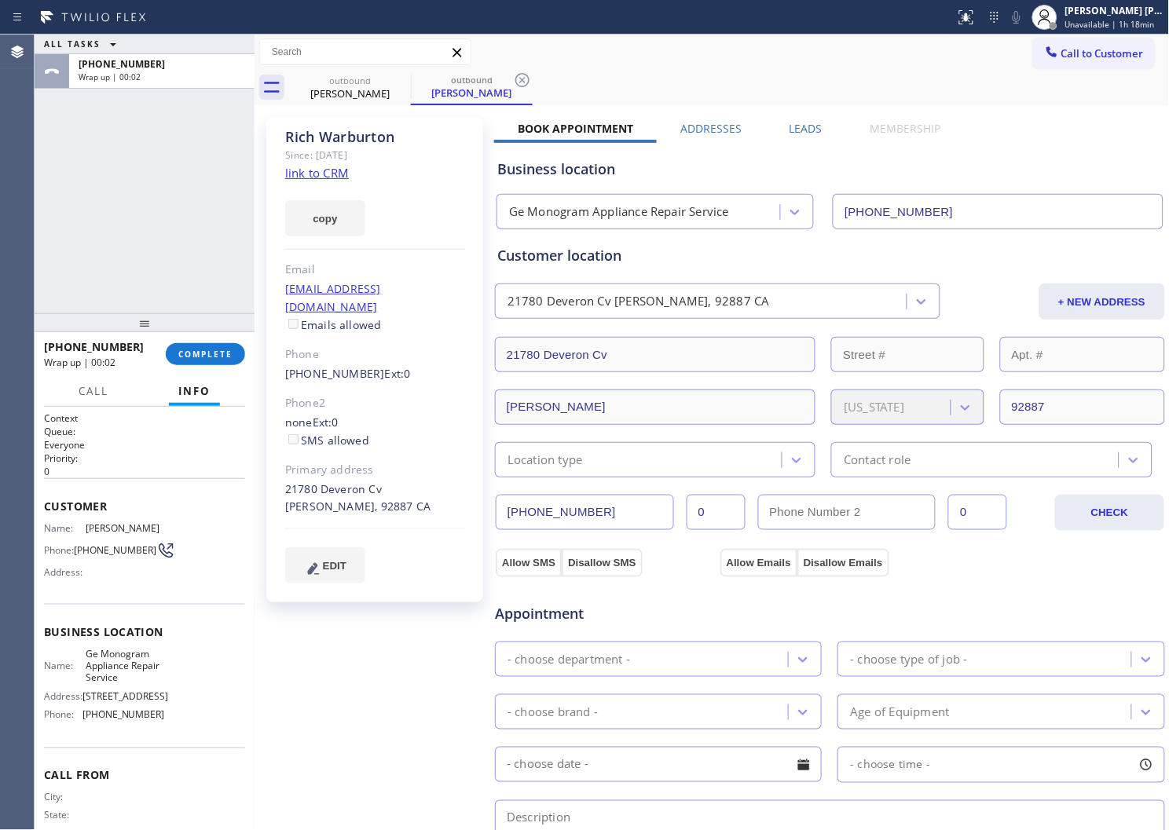
click at [797, 130] on label "Leads" at bounding box center [806, 128] width 33 height 15
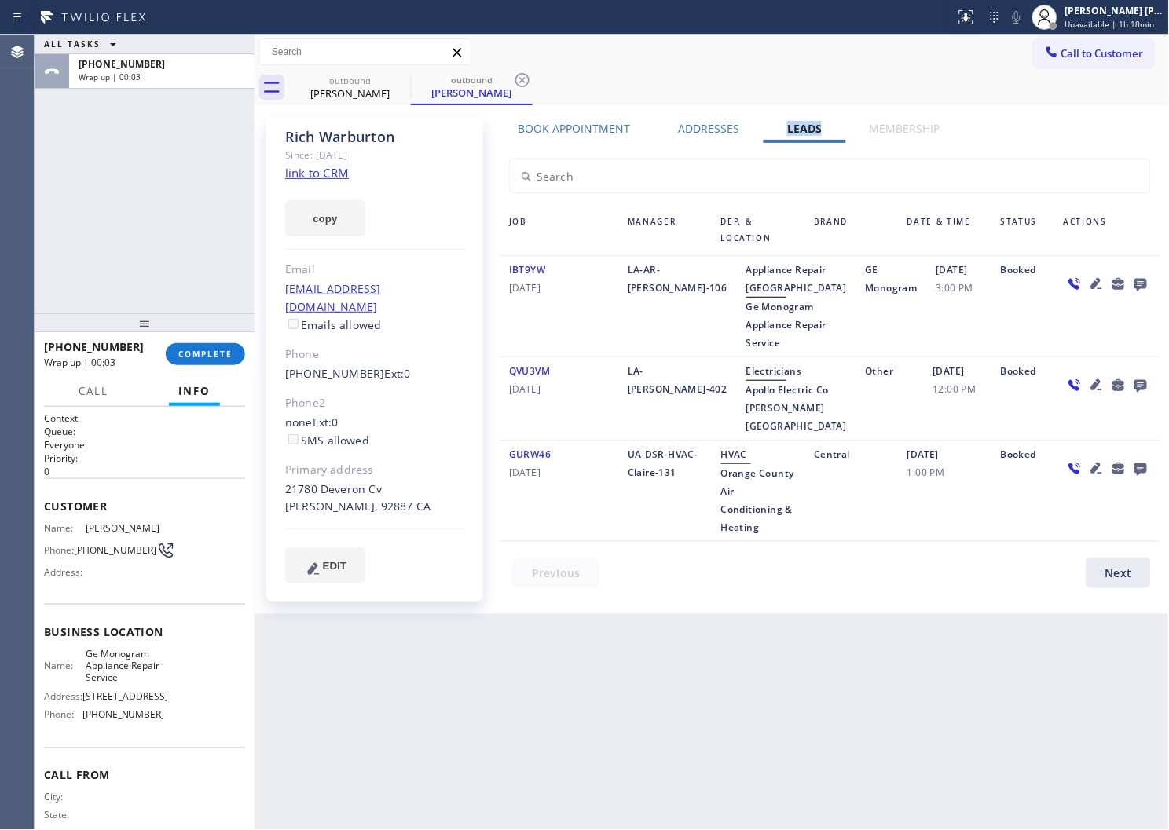
click at [1147, 277] on icon at bounding box center [1140, 284] width 19 height 20
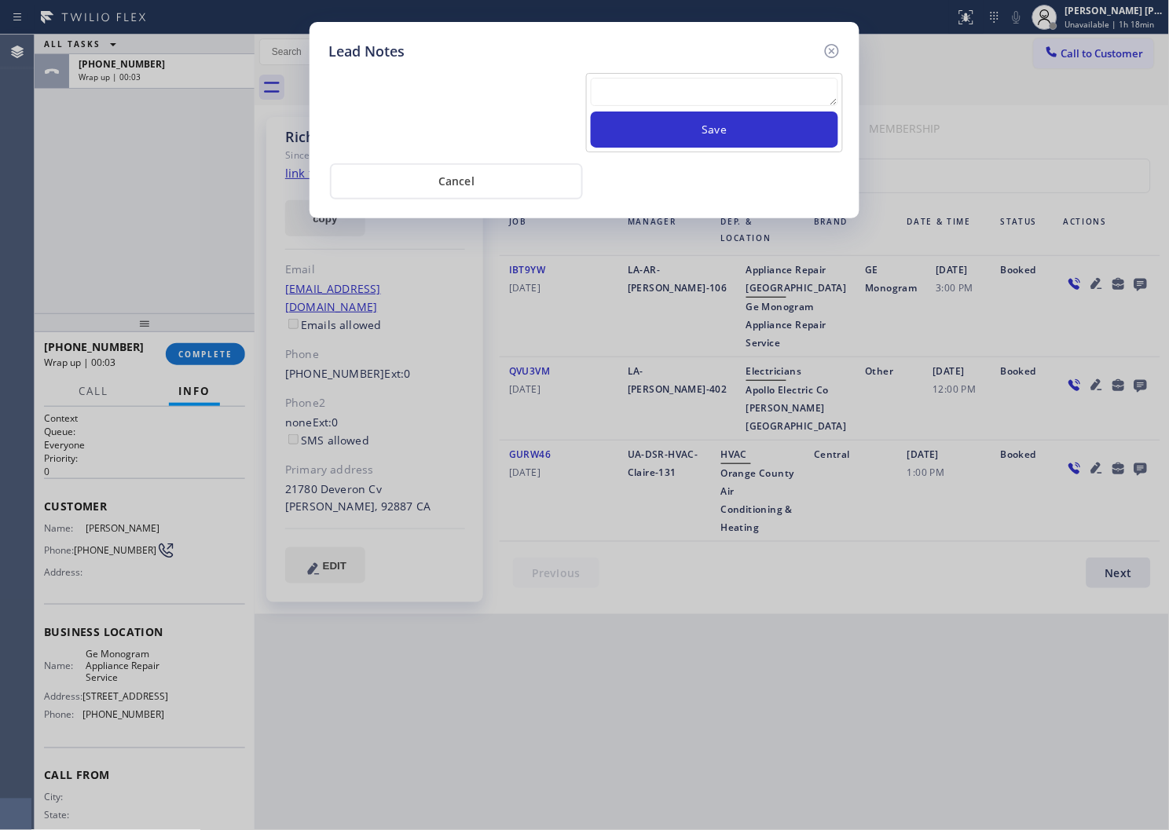
click at [735, 91] on textarea at bounding box center [714, 92] width 247 height 28
type textarea "S"
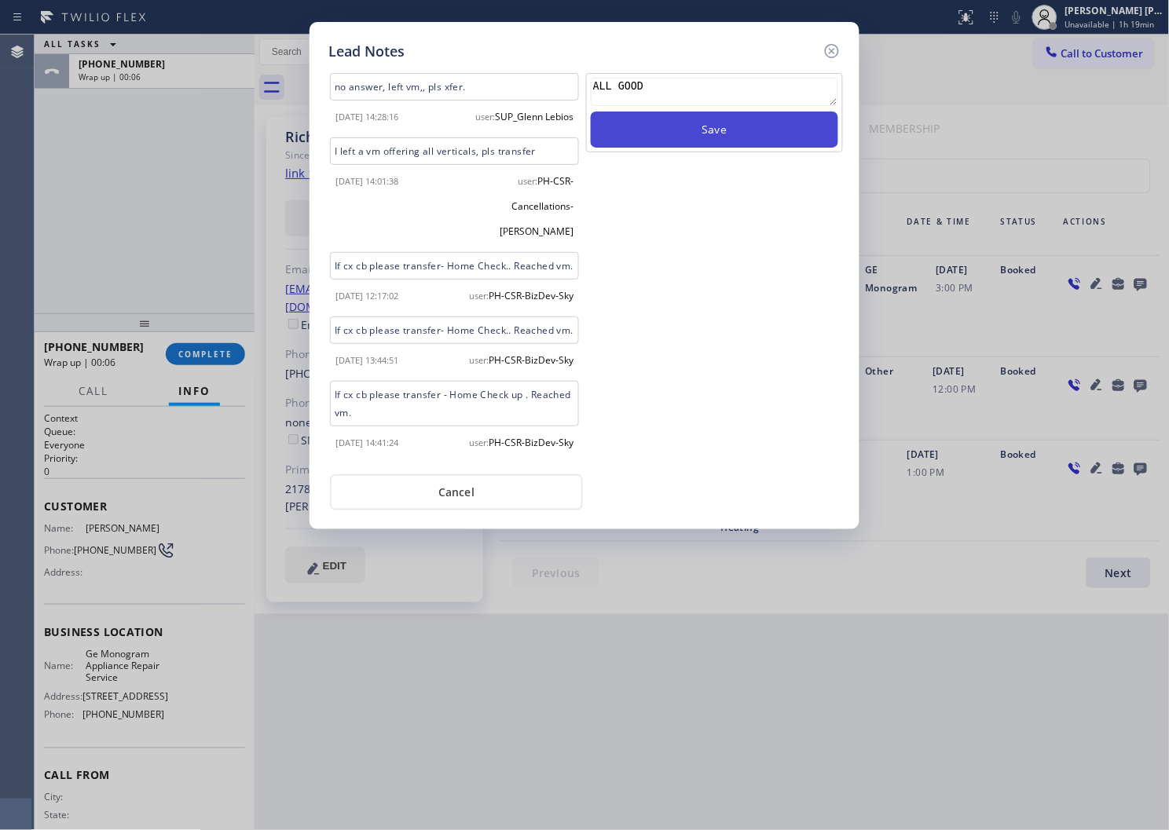
type textarea "ALL GOOD"
click at [728, 135] on button "Save" at bounding box center [714, 130] width 247 height 36
click at [834, 58] on icon at bounding box center [832, 51] width 19 height 19
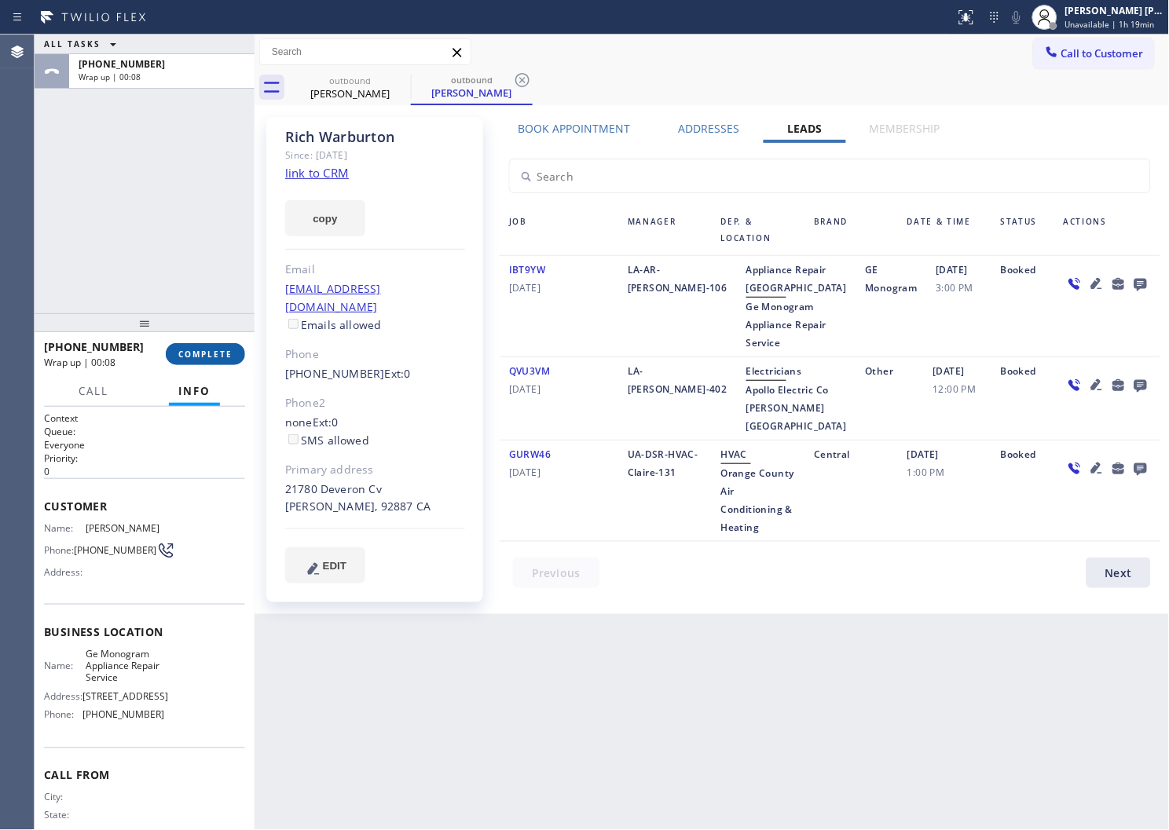
click at [168, 352] on button "COMPLETE" at bounding box center [205, 354] width 79 height 22
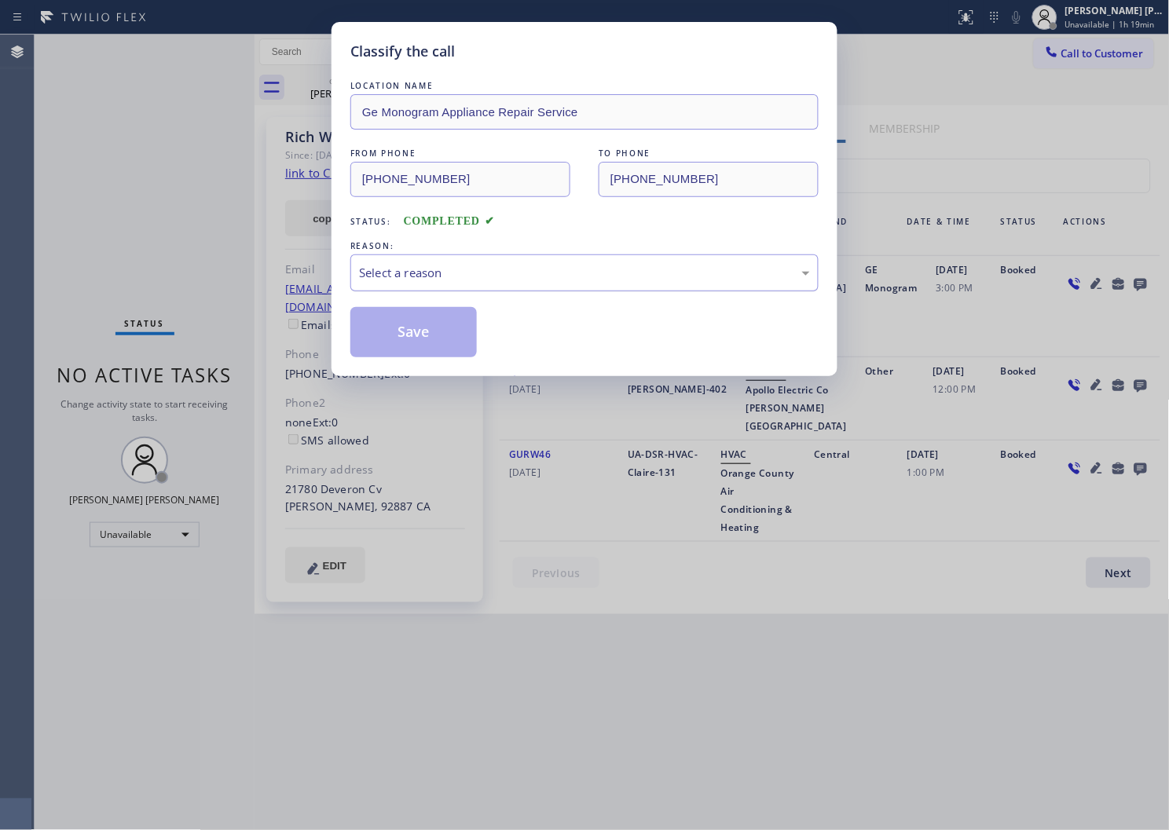
click at [427, 271] on div "Select a reason" at bounding box center [584, 273] width 451 height 18
click at [381, 334] on button "Save" at bounding box center [413, 332] width 126 height 50
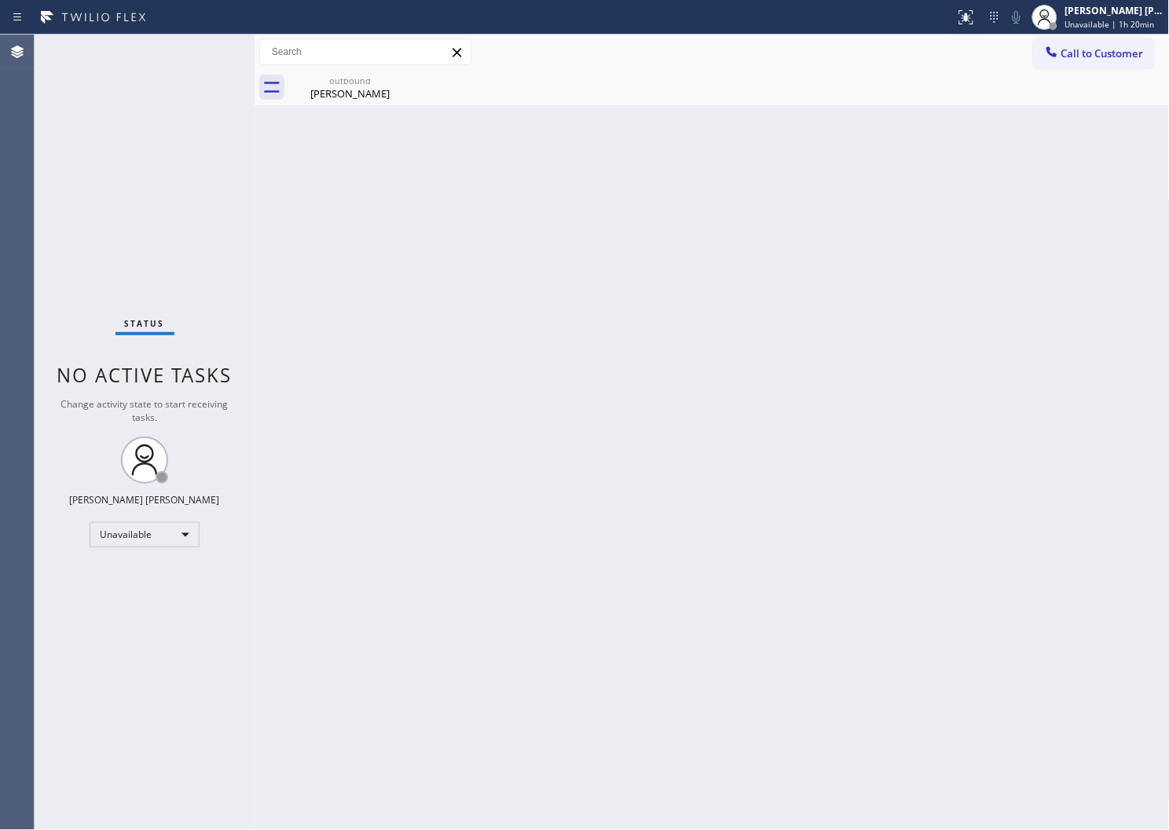
click at [0, 311] on div "Agent Desktop" at bounding box center [17, 433] width 34 height 796
click at [361, 94] on div "Rich Warburton" at bounding box center [350, 93] width 119 height 14
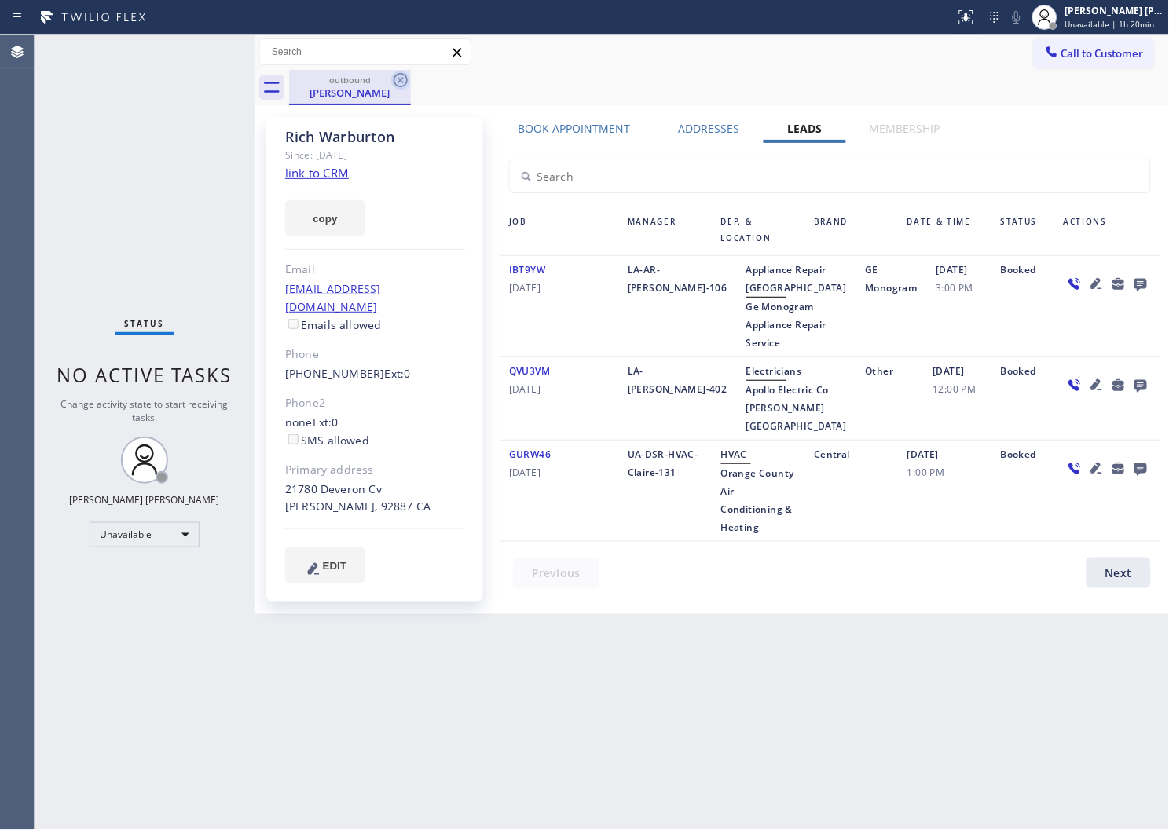
click at [402, 79] on icon at bounding box center [400, 80] width 19 height 19
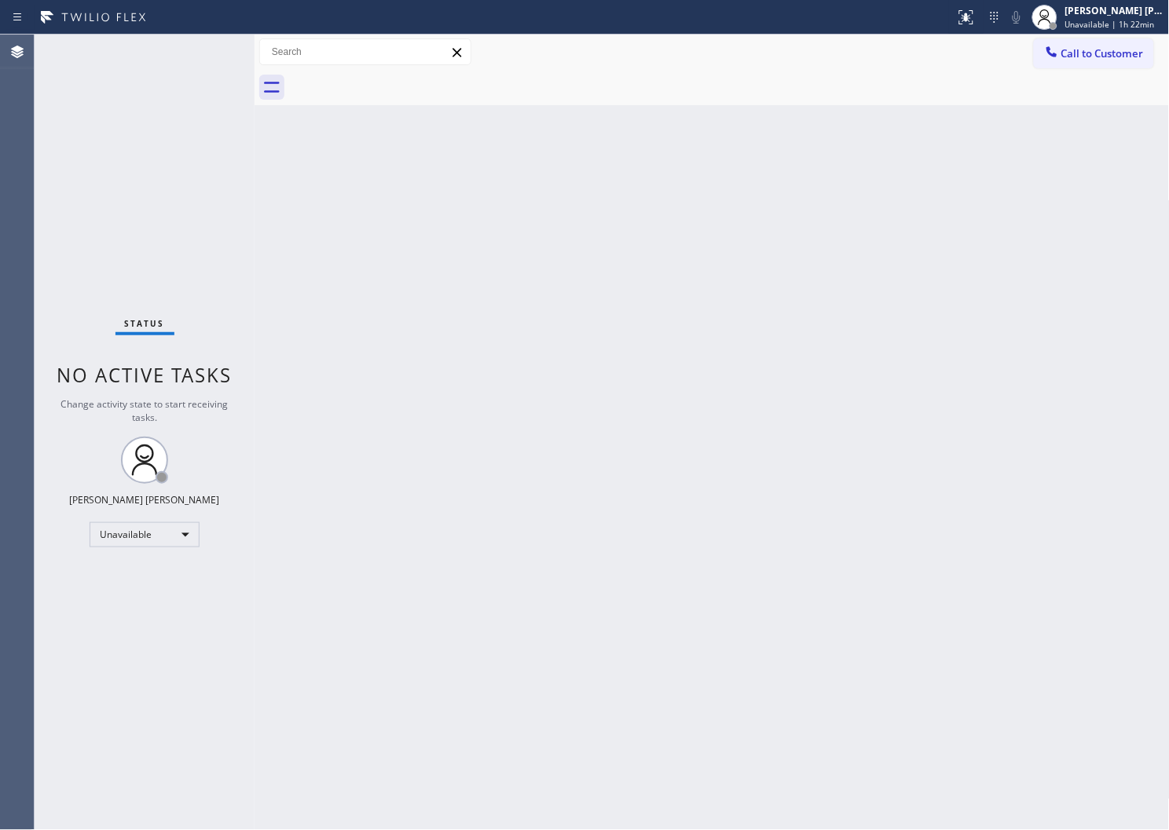
click at [1044, 50] on icon at bounding box center [1052, 52] width 16 height 16
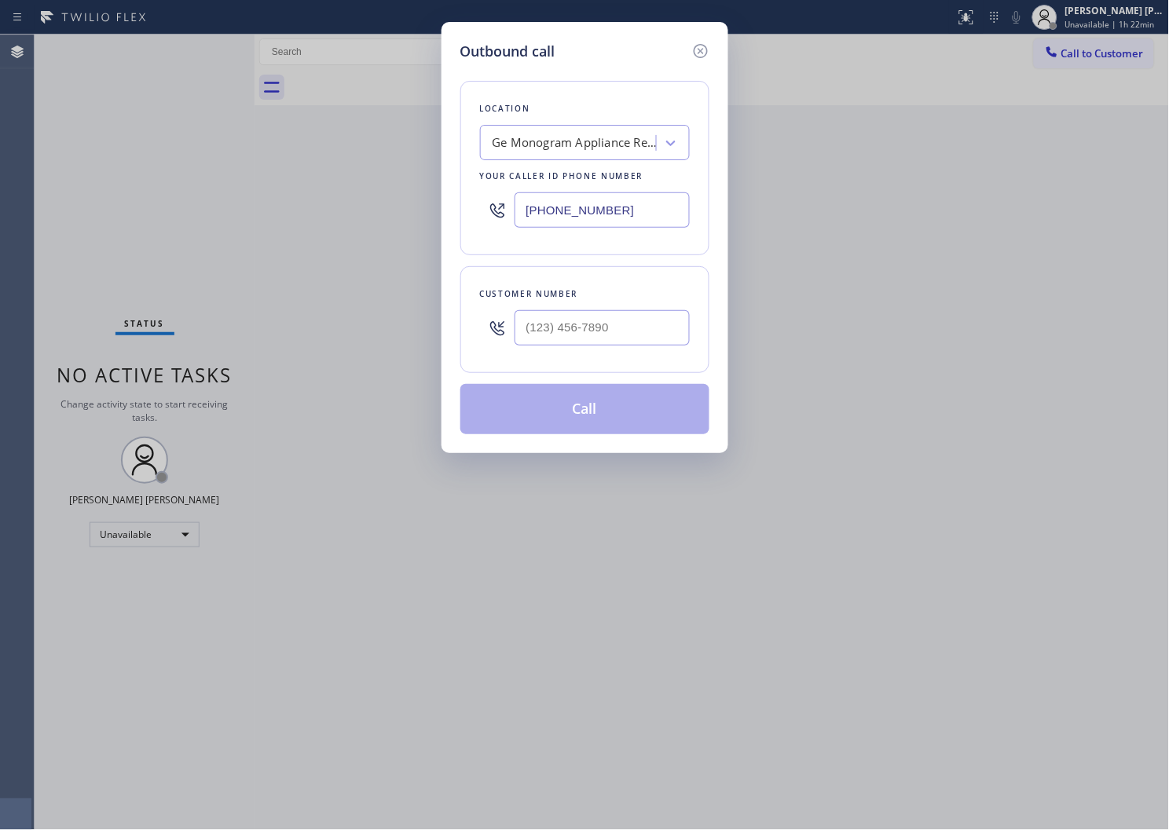
click at [606, 209] on input "(714) 752-4826" at bounding box center [602, 209] width 175 height 35
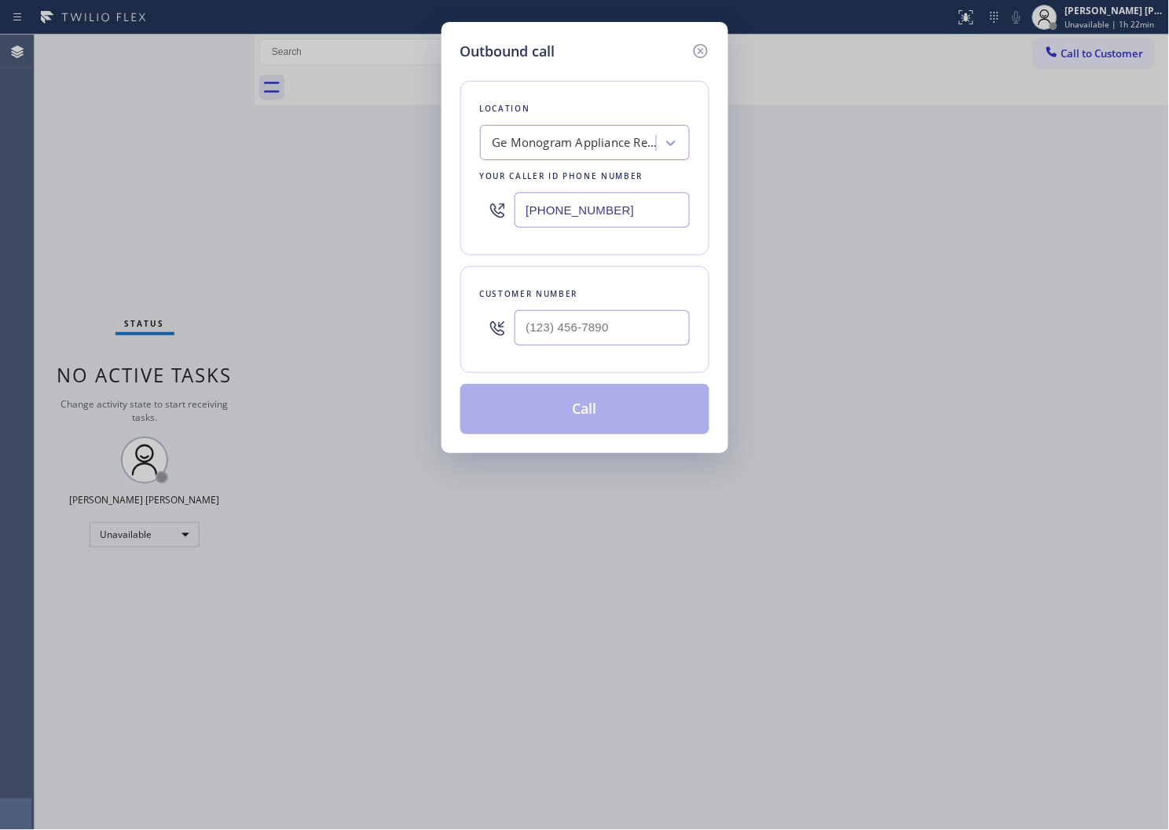
click at [606, 209] on input "(714) 752-4826" at bounding box center [602, 209] width 175 height 35
paste input "73) 825-3070"
type input "(773) 825-3070"
click at [635, 339] on input "text" at bounding box center [602, 327] width 175 height 35
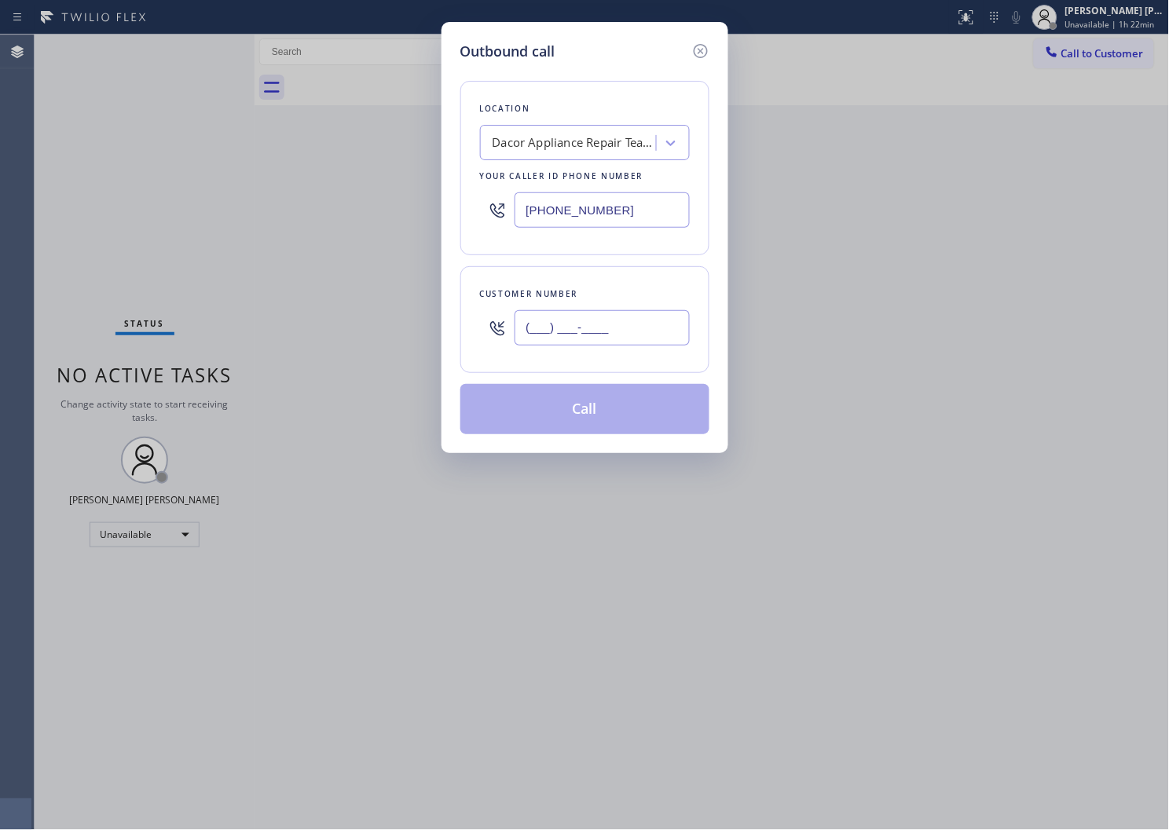
click at [635, 339] on input "(___) ___-____" at bounding box center [602, 327] width 175 height 35
paste input "3128"
click at [617, 335] on input "(___) ___-3128" at bounding box center [602, 327] width 175 height 35
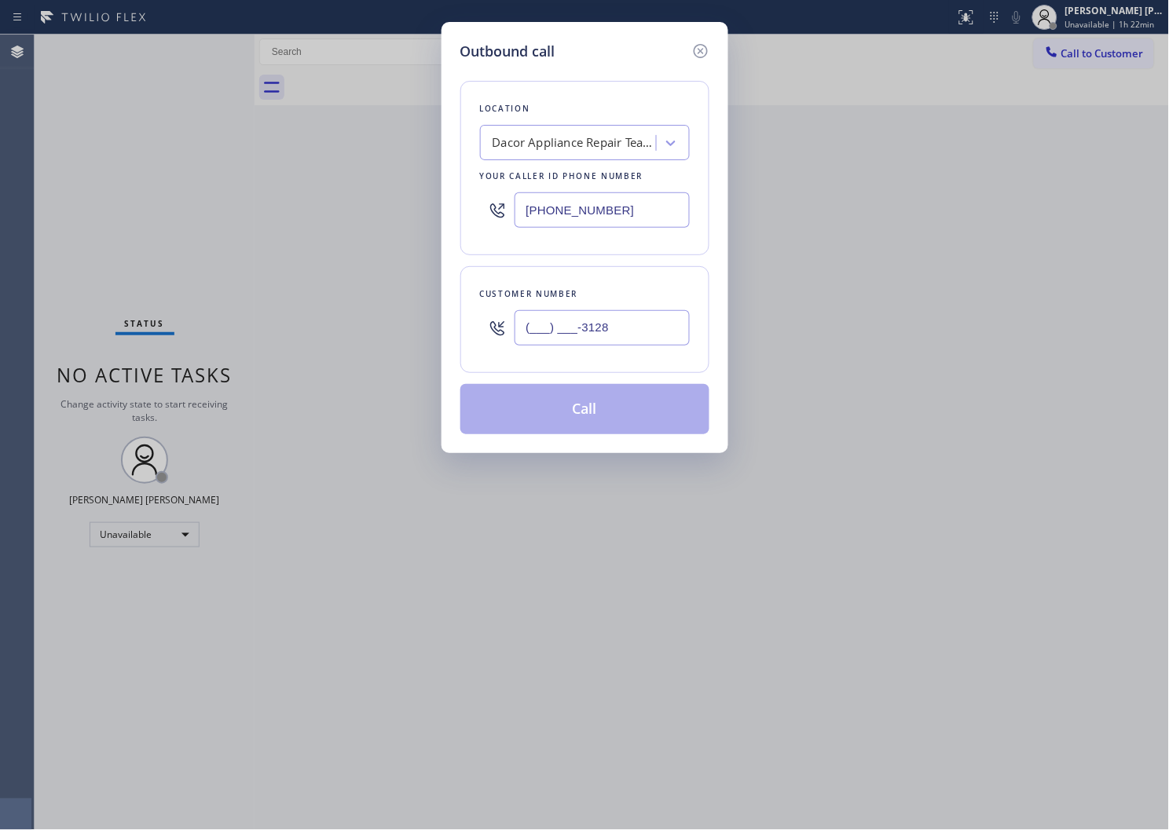
paste input "312) 848-7317"
type input "(312) 848-7317"
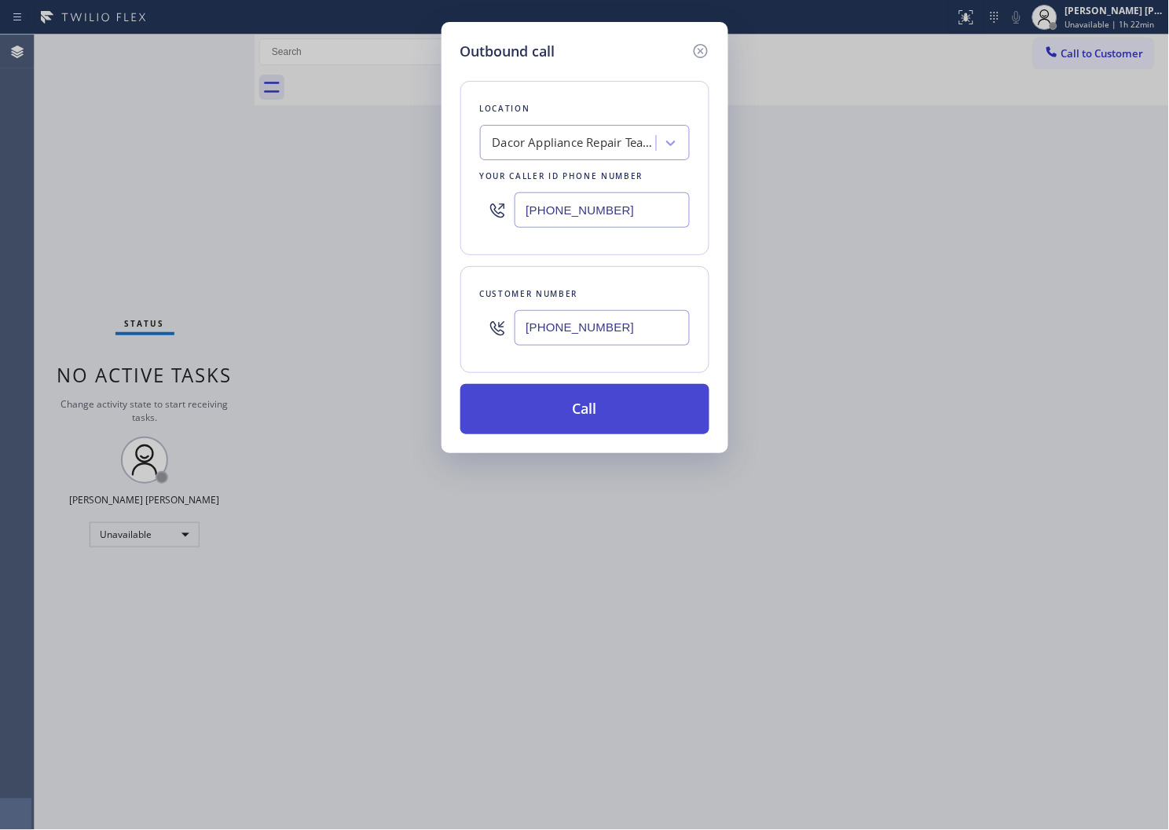
click at [615, 424] on button "Call" at bounding box center [584, 409] width 249 height 50
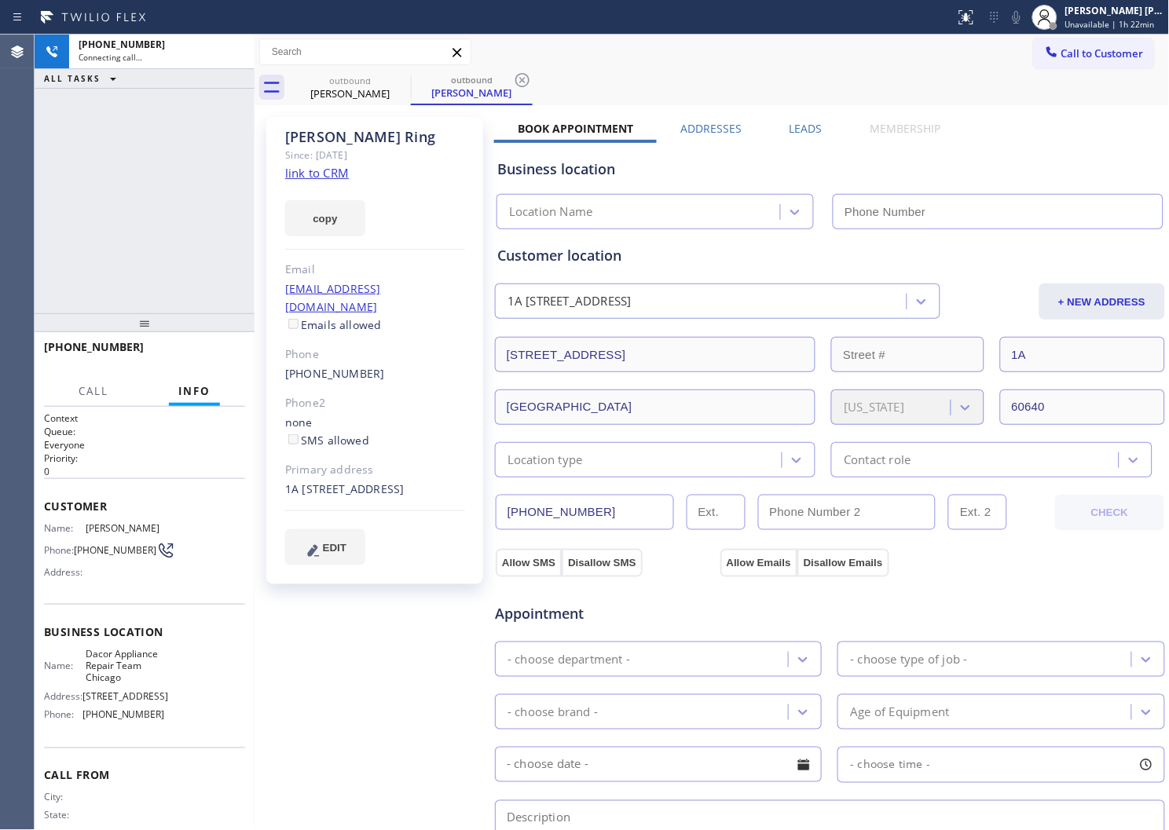
click at [343, 136] on div "Jerry Ring" at bounding box center [375, 137] width 180 height 18
copy div "Jerry Ring"
type input "(773) 825-3070"
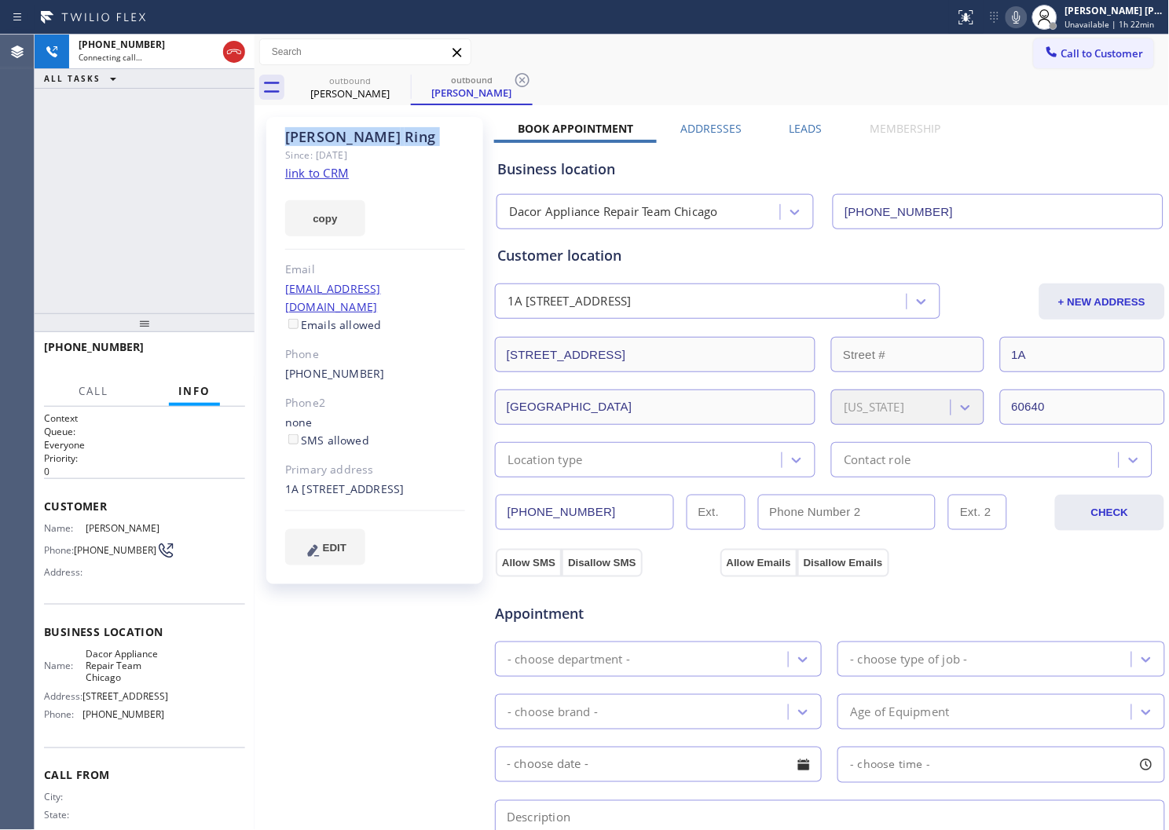
click at [112, 297] on div "+13128487317 Connecting call… ALL TASKS ALL TASKS ACTIVE TASKS TASKS IN WRAP UP" at bounding box center [145, 174] width 220 height 279
click at [0, 324] on div "Agent Desktop" at bounding box center [17, 433] width 34 height 796
click at [207, 122] on div "+13128487317 Live | 01:00 ALL TASKS ALL TASKS ACTIVE TASKS TASKS IN WRAP UP" at bounding box center [145, 174] width 220 height 279
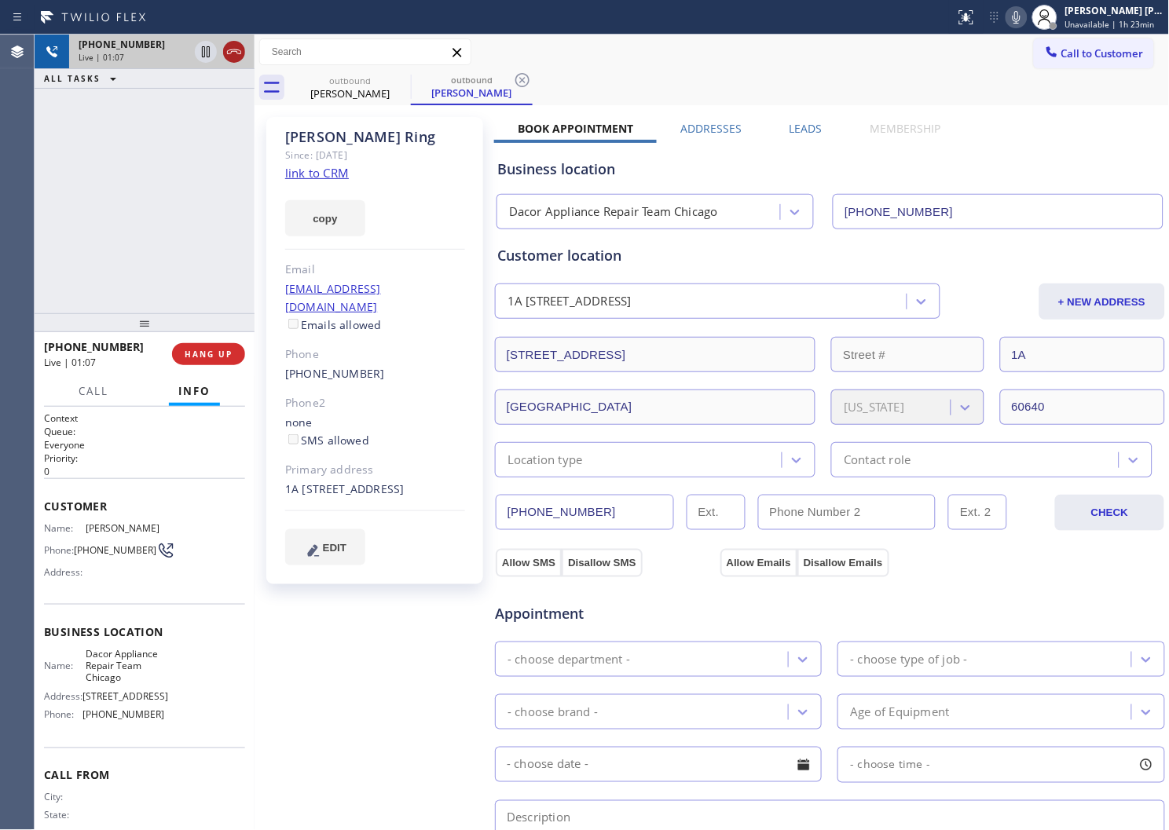
click at [236, 56] on icon at bounding box center [234, 51] width 19 height 19
click at [799, 113] on div "Jerry Ring Since: 20 may 2020 link to CRM copy Email ringosbike@aol.com Emails …" at bounding box center [711, 634] width 907 height 1050
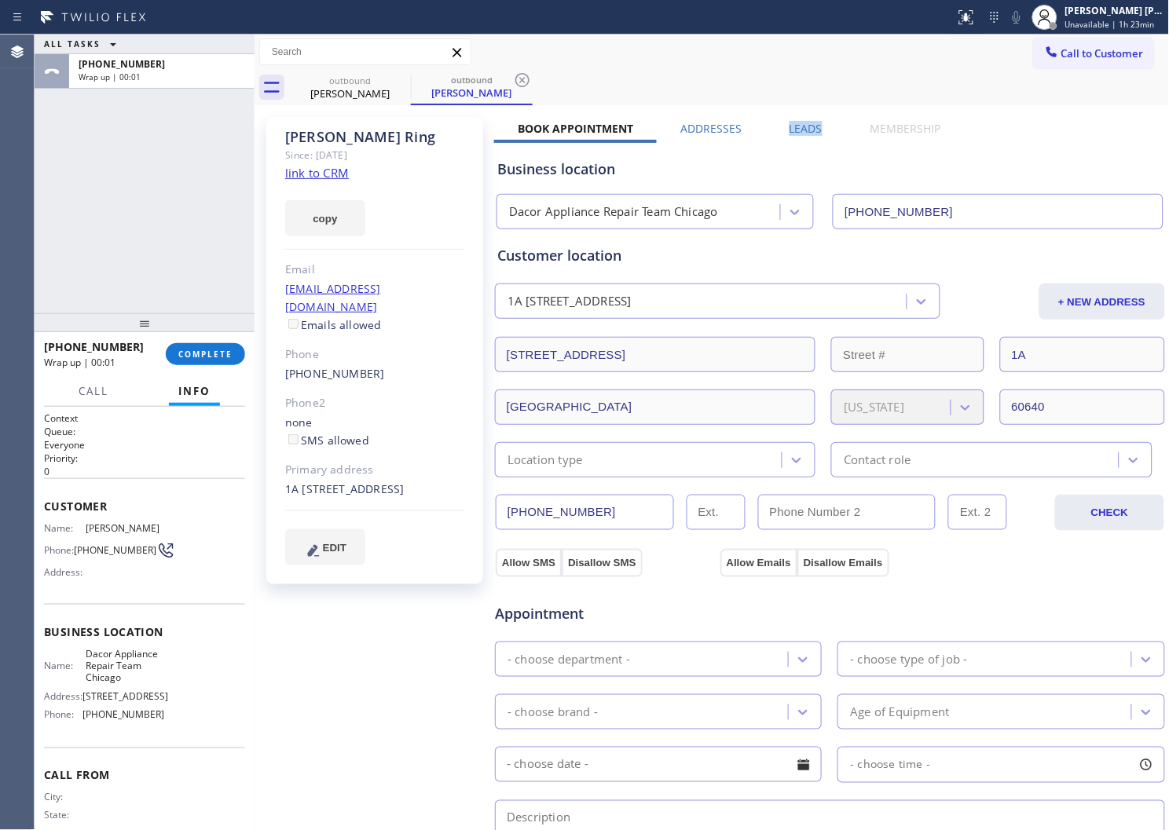
click at [797, 127] on label "Leads" at bounding box center [806, 128] width 33 height 15
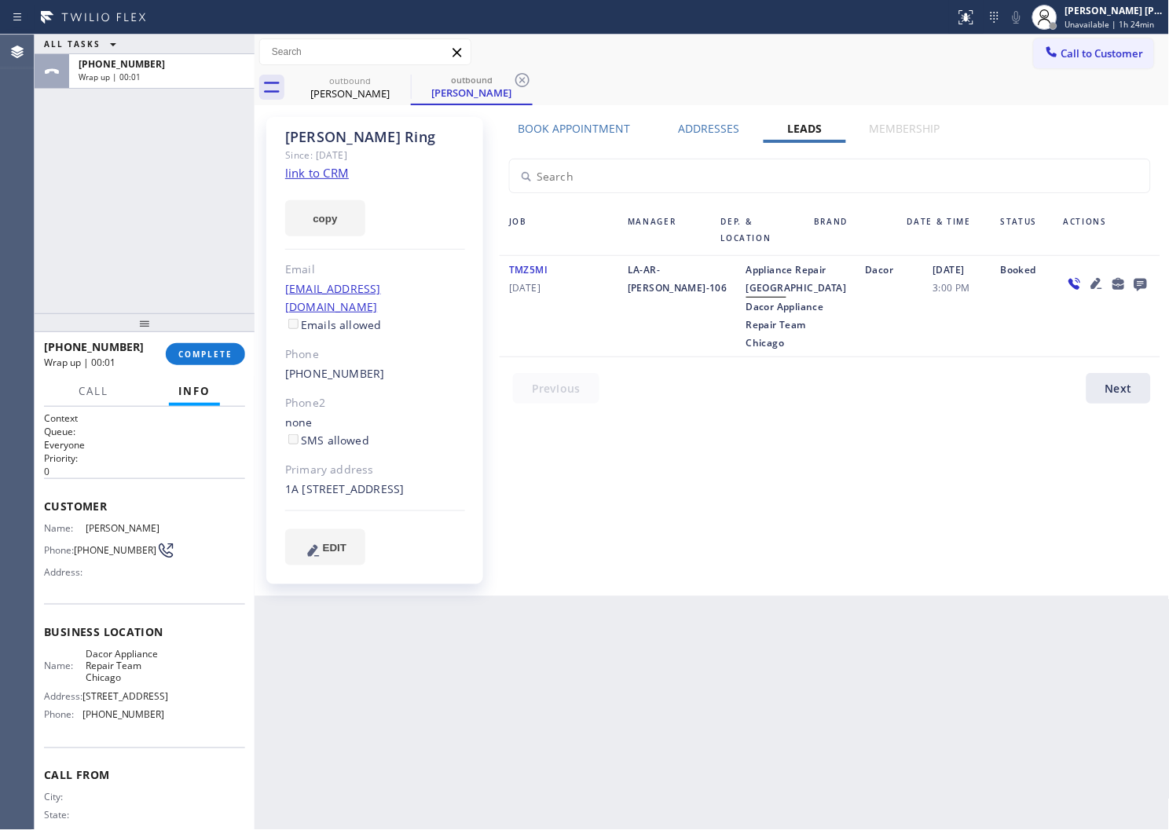
click at [1153, 280] on div at bounding box center [1107, 306] width 106 height 91
click at [1134, 280] on icon at bounding box center [1140, 284] width 19 height 20
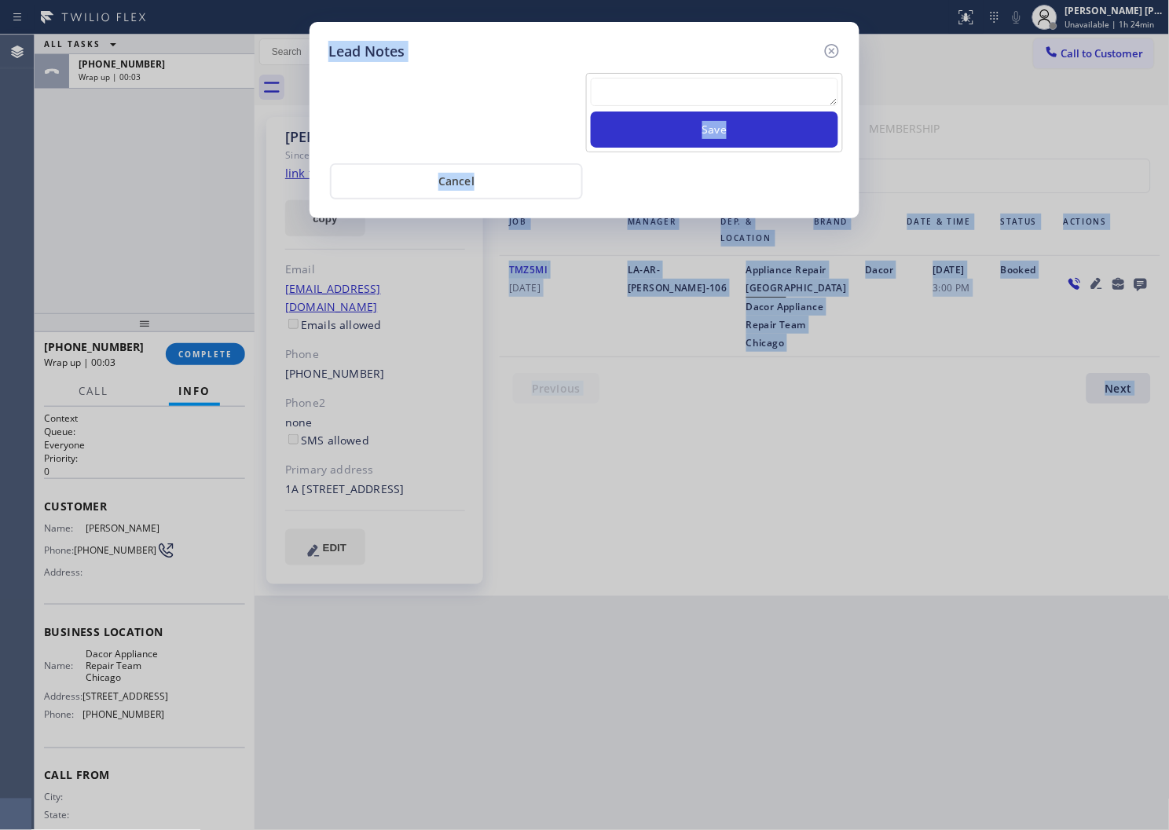
drag, startPoint x: 1134, startPoint y: 280, endPoint x: 1028, endPoint y: 126, distance: 187.0
click at [1168, 98] on div "Lead Notes Save Cancel" at bounding box center [584, 415] width 1169 height 830
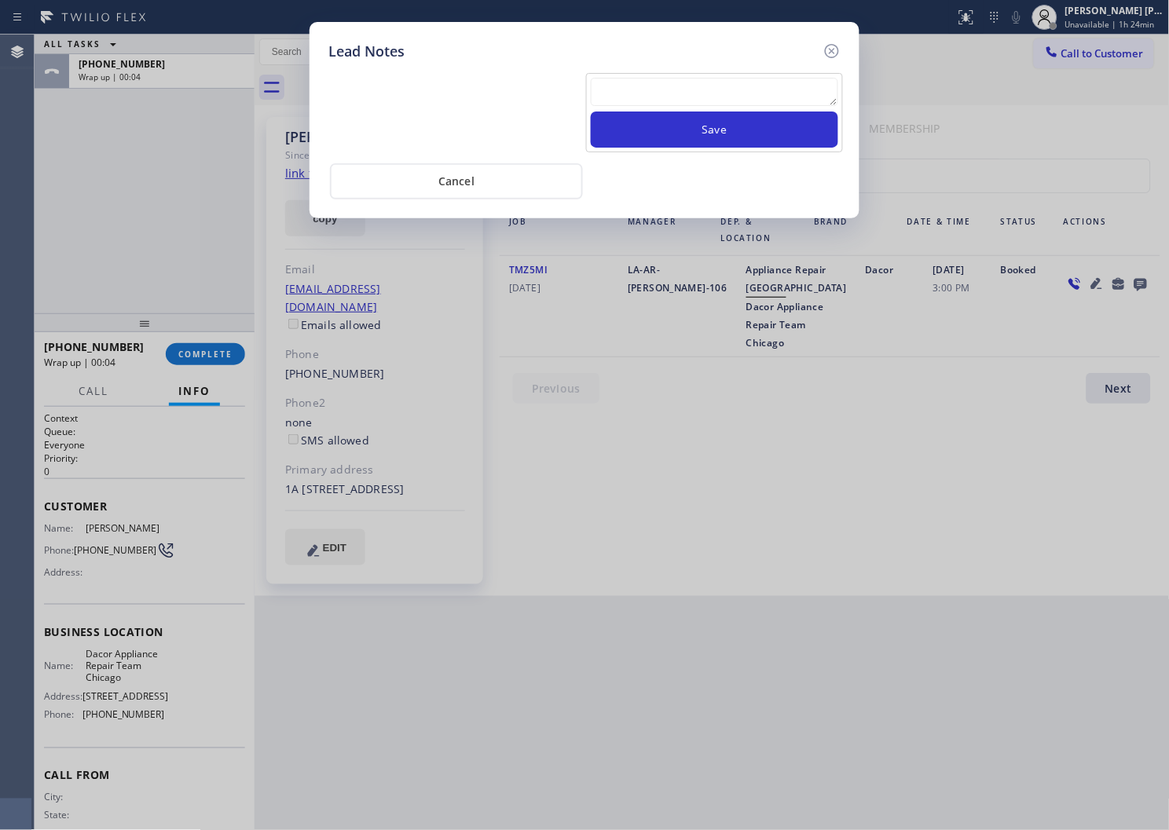
click at [734, 73] on div "Save" at bounding box center [714, 112] width 257 height 79
click at [724, 96] on textarea at bounding box center [714, 92] width 247 height 28
paste textarea "Jerry Ring"
type textarea "Jerry Ring"
click at [702, 130] on button "Save" at bounding box center [714, 130] width 247 height 36
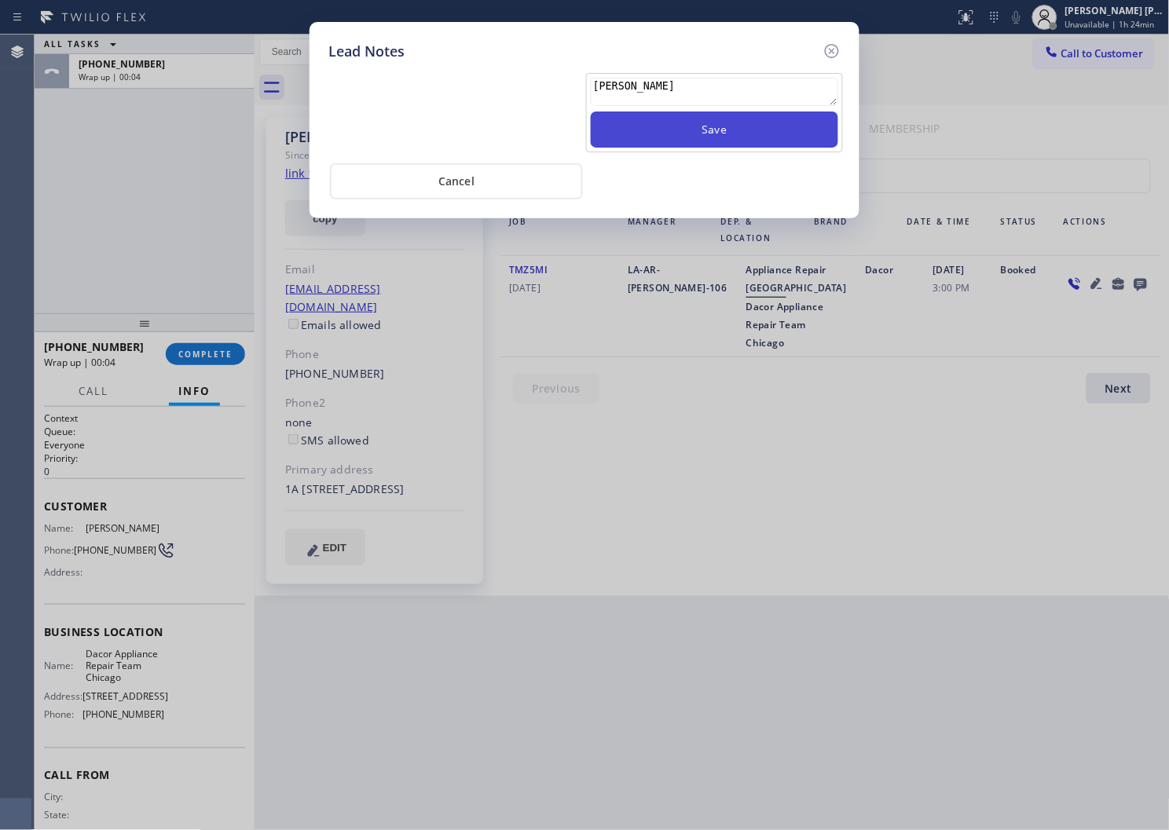
drag, startPoint x: 702, startPoint y: 130, endPoint x: 713, endPoint y: 129, distance: 11.0
click at [702, 130] on button "Save" at bounding box center [714, 130] width 247 height 36
click at [749, 84] on textarea at bounding box center [714, 92] width 247 height 28
paste textarea "N/A - Please transfer"
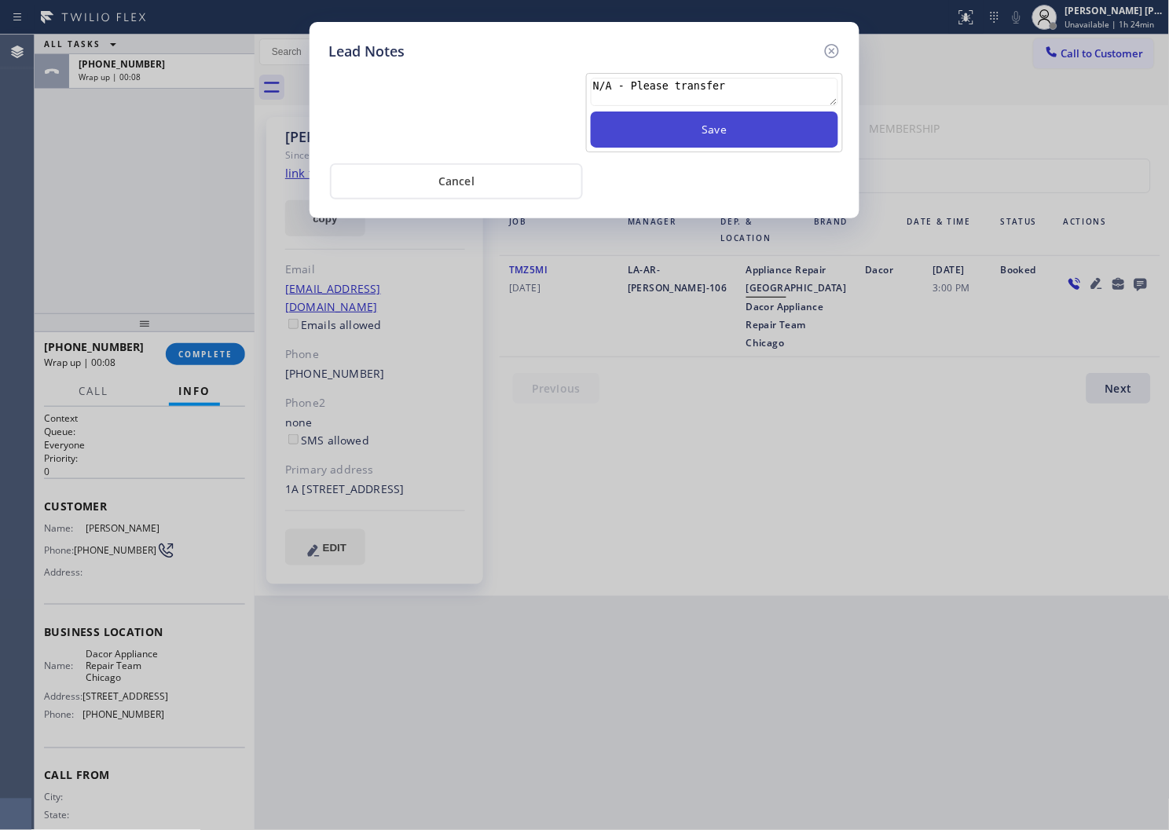
type textarea "N/A - Please transfer"
click at [748, 118] on button "Save" at bounding box center [714, 130] width 247 height 36
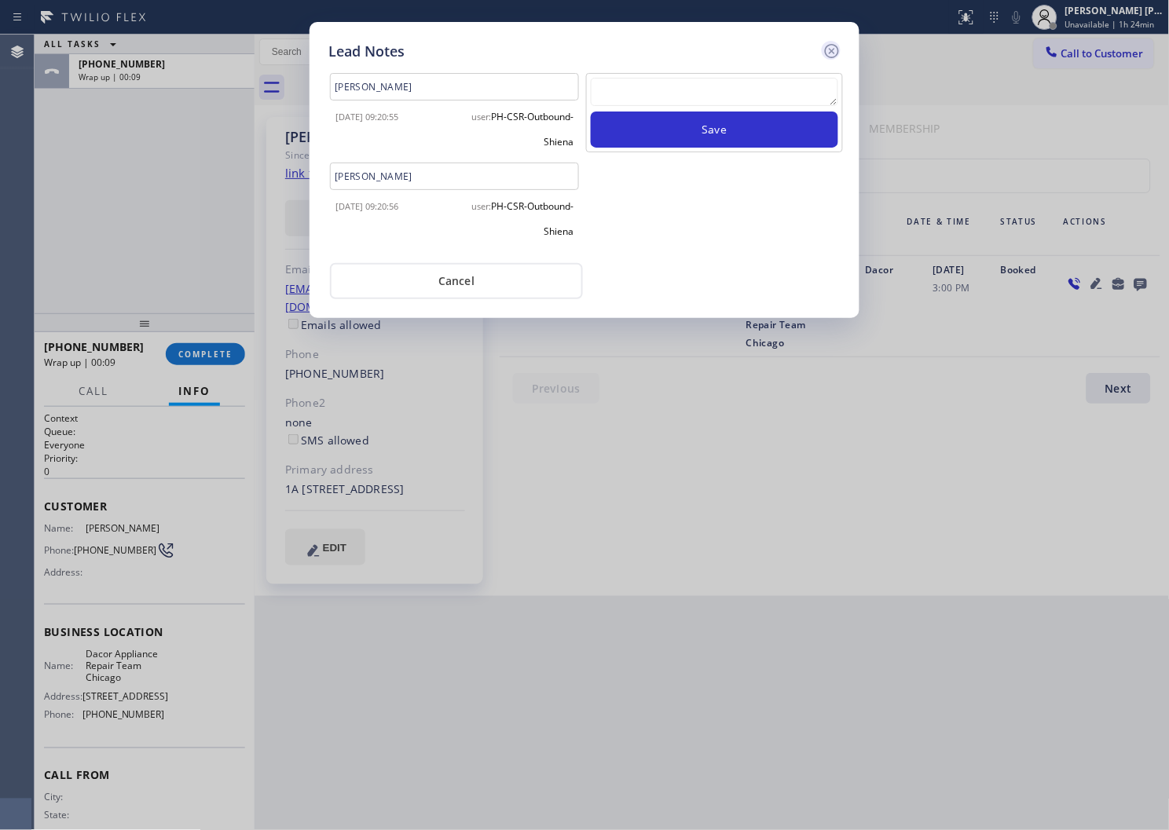
click at [835, 48] on icon at bounding box center [832, 51] width 19 height 19
click at [835, 48] on div "Call to Customer Outbound call Location Dacor Appliance Repair Team Chicago You…" at bounding box center [712, 51] width 915 height 27
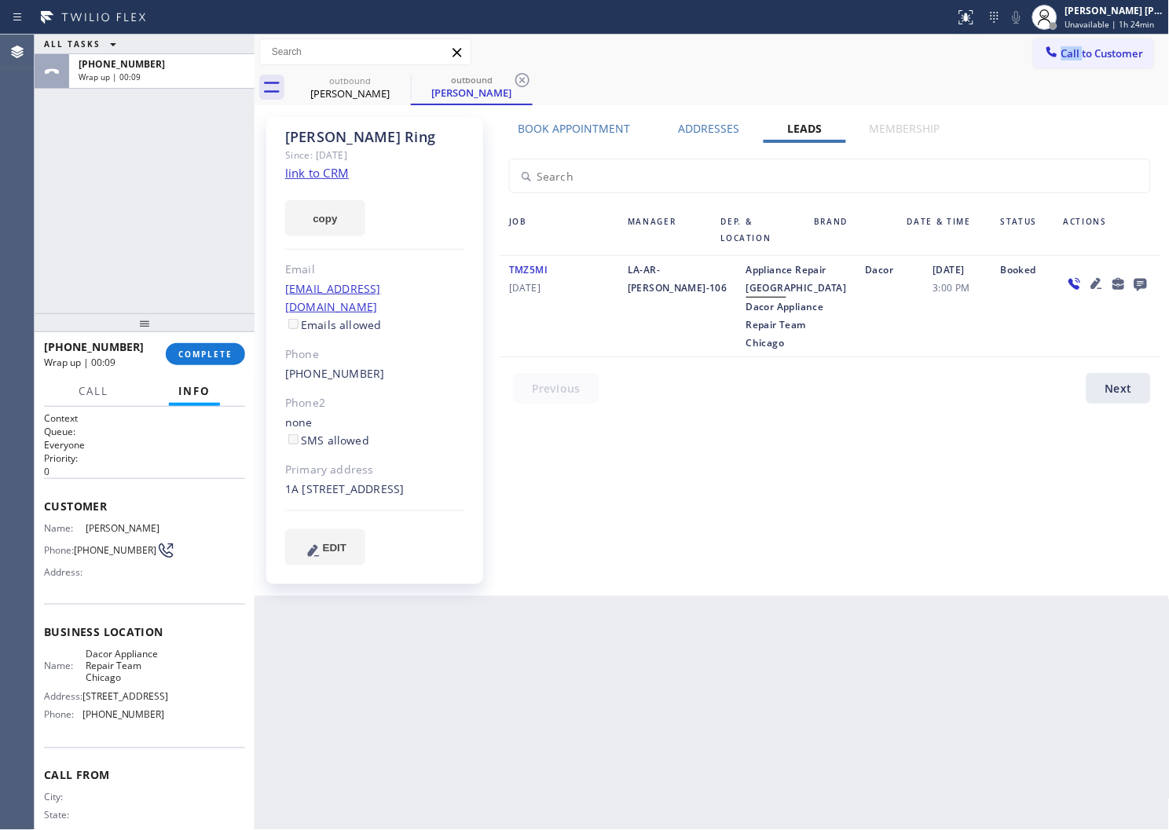
click at [229, 341] on div "+13128487317 Wrap up | 00:09 COMPLETE" at bounding box center [144, 354] width 201 height 41
click at [218, 354] on span "COMPLETE" at bounding box center [205, 354] width 54 height 11
click at [196, 346] on button "COMPLETE" at bounding box center [205, 354] width 79 height 22
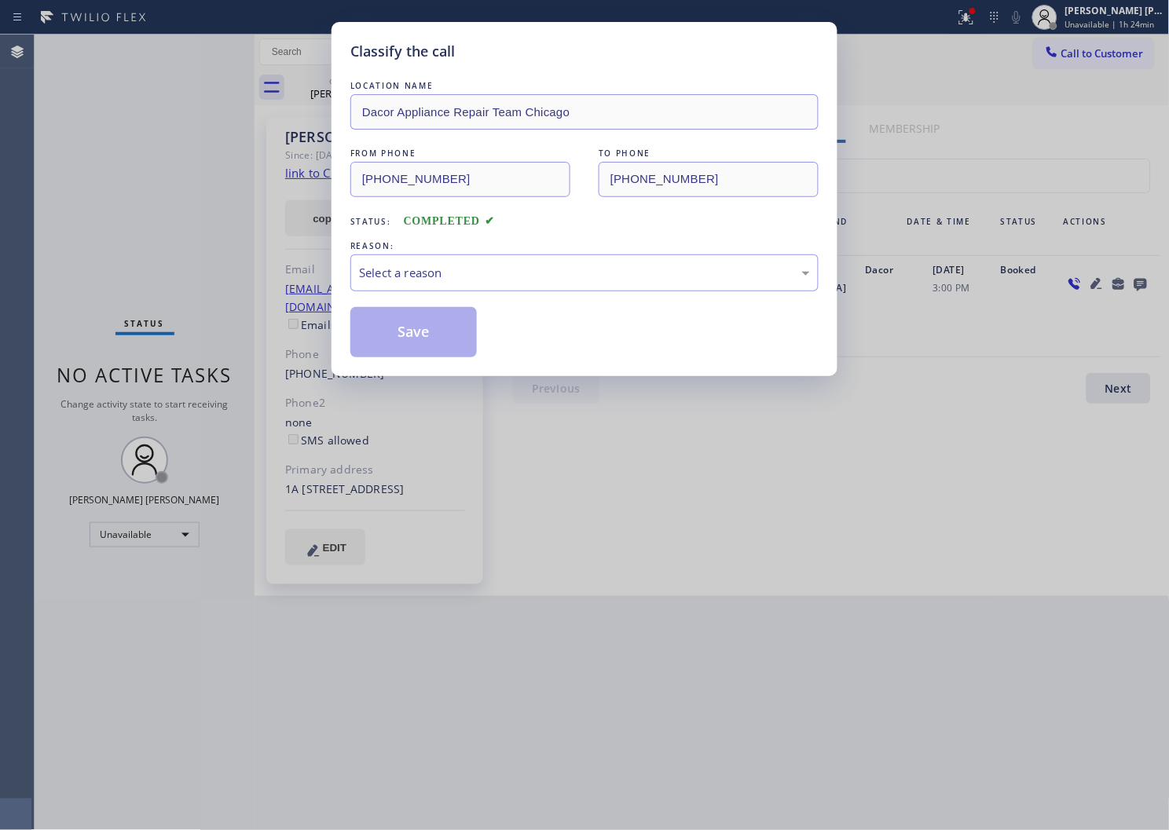
click at [479, 299] on div "LOCATION NAME Dacor Appliance Repair Team Chicago FROM PHONE (773) 825-3070 TO …" at bounding box center [584, 218] width 468 height 280
click at [487, 278] on div "Select a reason" at bounding box center [584, 273] width 451 height 18
click at [399, 346] on button "Save" at bounding box center [413, 332] width 126 height 50
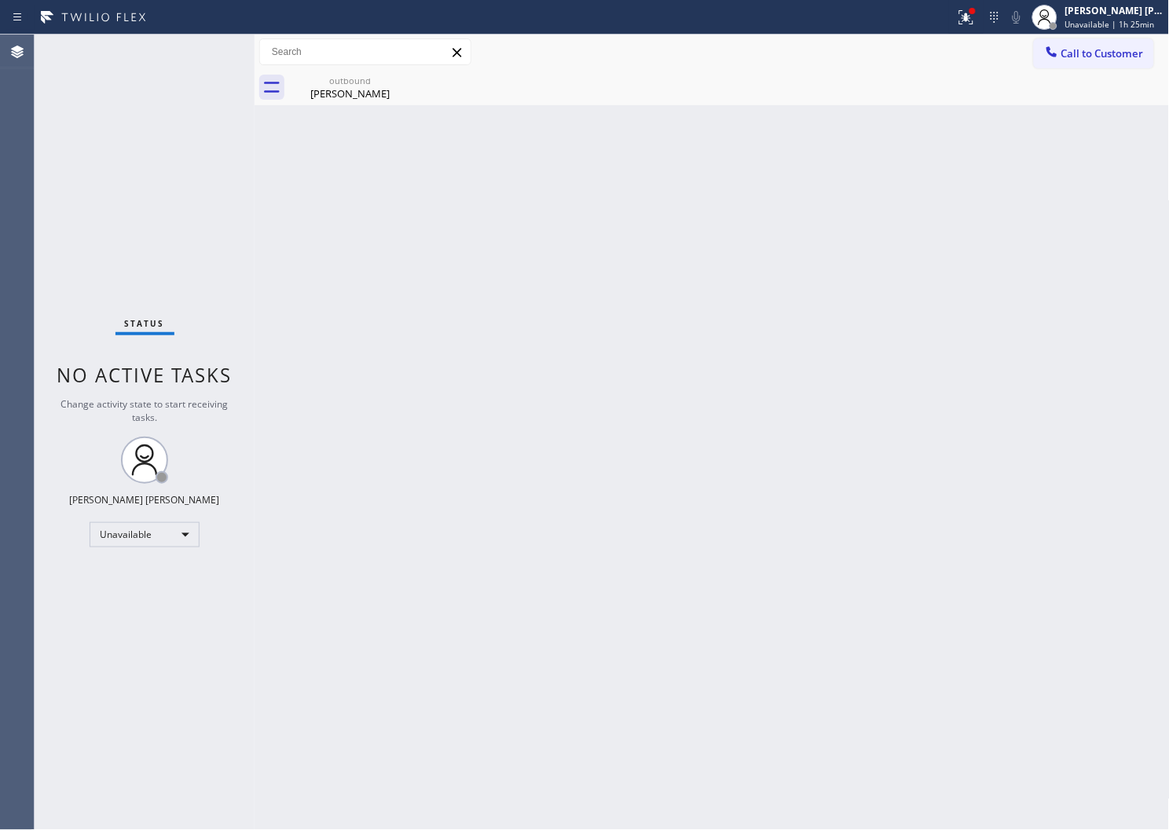
drag, startPoint x: 6, startPoint y: 525, endPoint x: 8, endPoint y: 619, distance: 94.3
click at [6, 525] on div "Agent Desktop" at bounding box center [17, 433] width 34 height 796
drag, startPoint x: 354, startPoint y: 90, endPoint x: 393, endPoint y: 92, distance: 38.5
click at [355, 90] on div "Jerry Ring" at bounding box center [350, 93] width 119 height 14
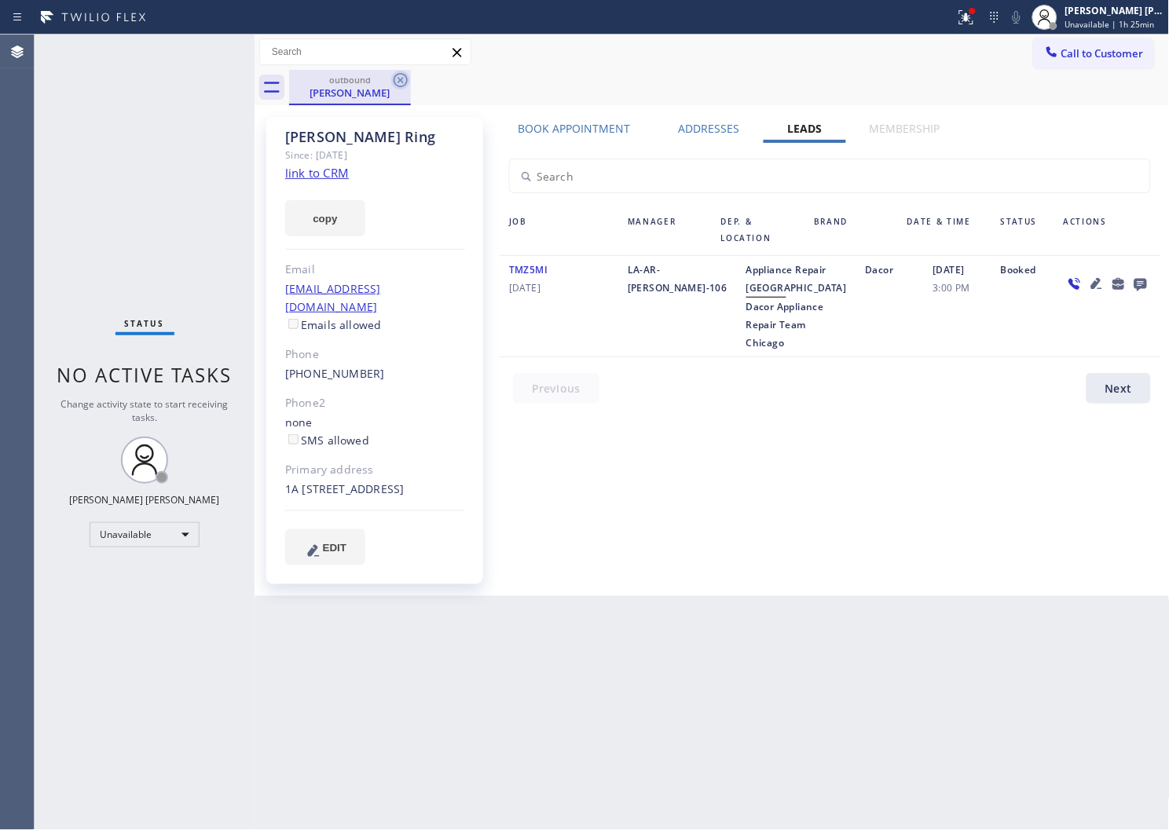
click at [396, 87] on icon at bounding box center [400, 80] width 19 height 19
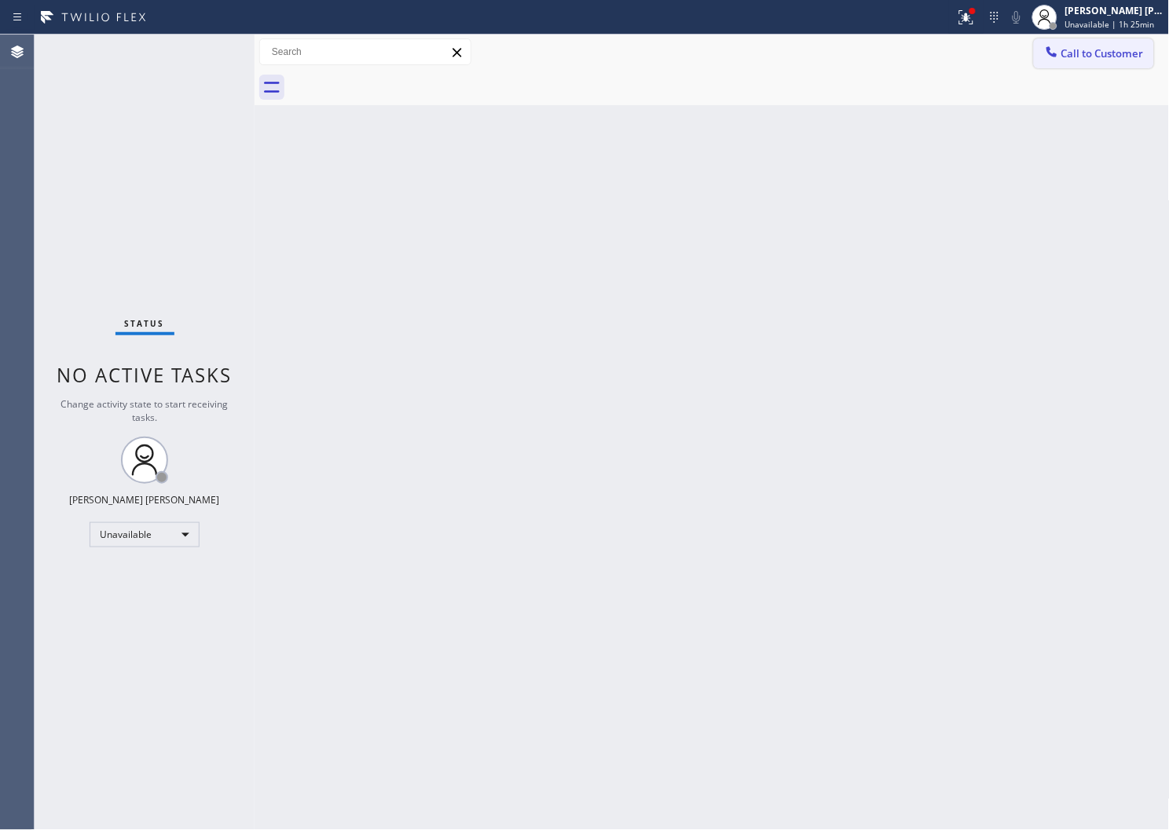
click at [1087, 58] on span "Call to Customer" at bounding box center [1102, 53] width 82 height 14
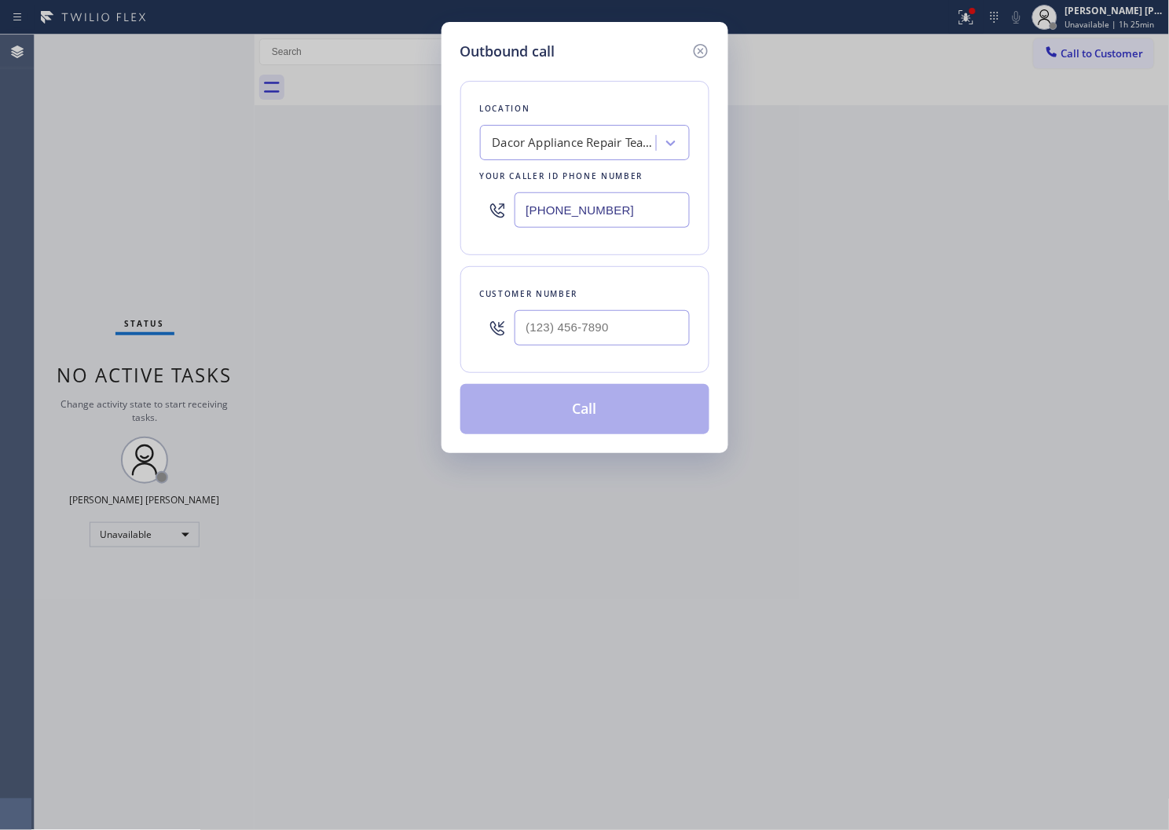
click at [599, 209] on input "(773) 825-3070" at bounding box center [602, 209] width 175 height 35
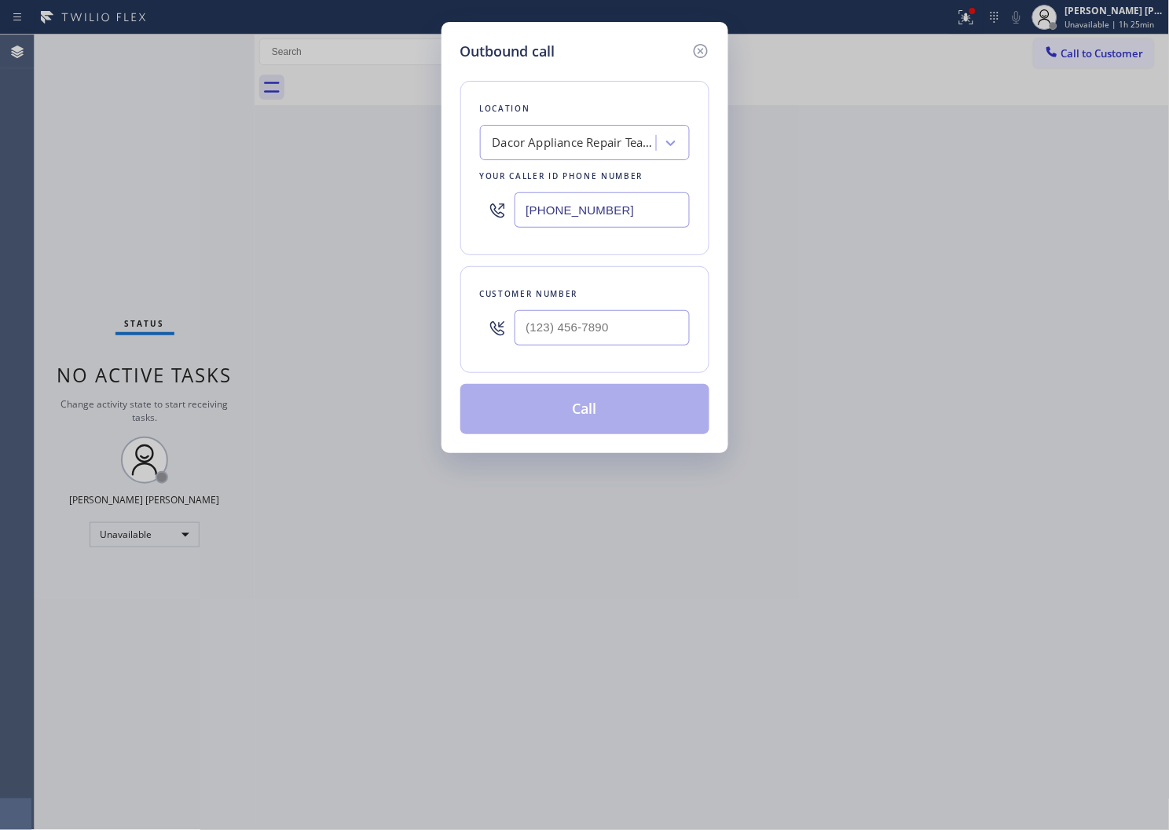
paste input "949) 239-0453"
type input "(949) 239-0453"
click at [616, 309] on div at bounding box center [602, 327] width 175 height 51
click at [617, 317] on input "(___) ___-____" at bounding box center [602, 327] width 175 height 35
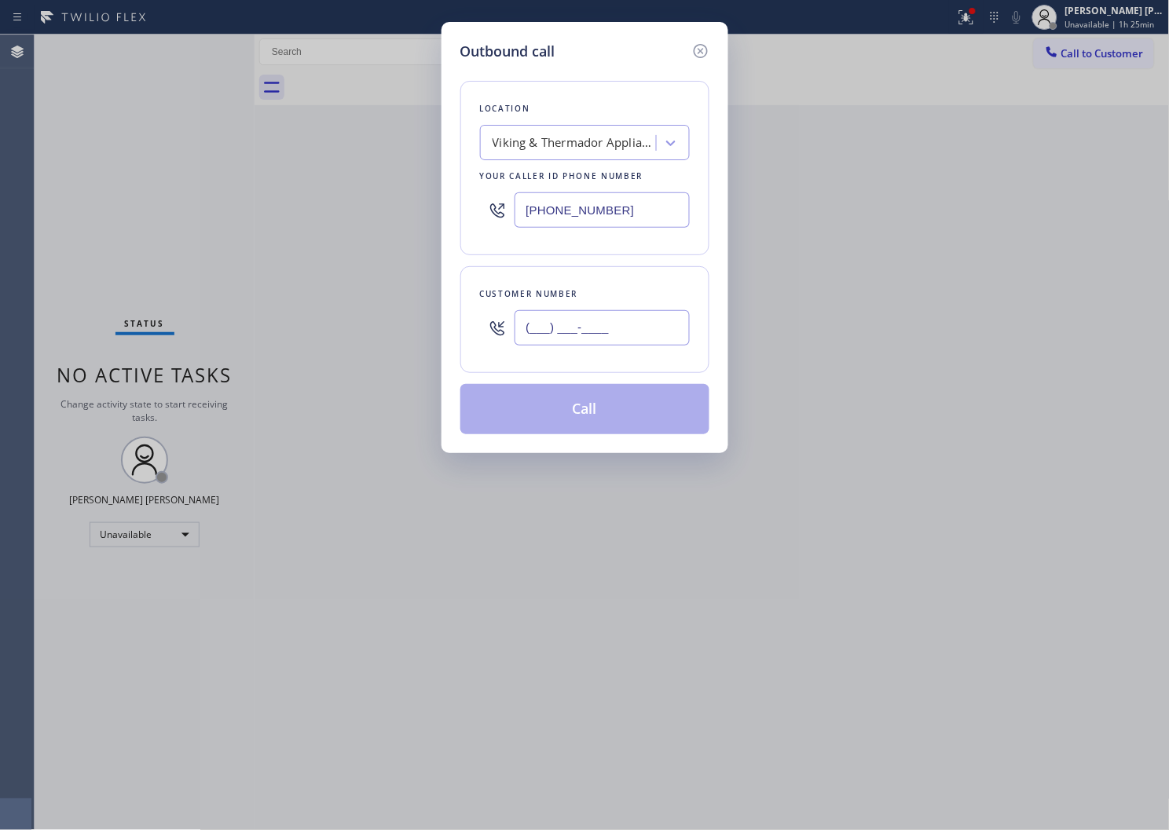
paste input "949) 510-9026"
type input "(949) 510-9026"
click at [591, 410] on button "Call" at bounding box center [584, 409] width 249 height 50
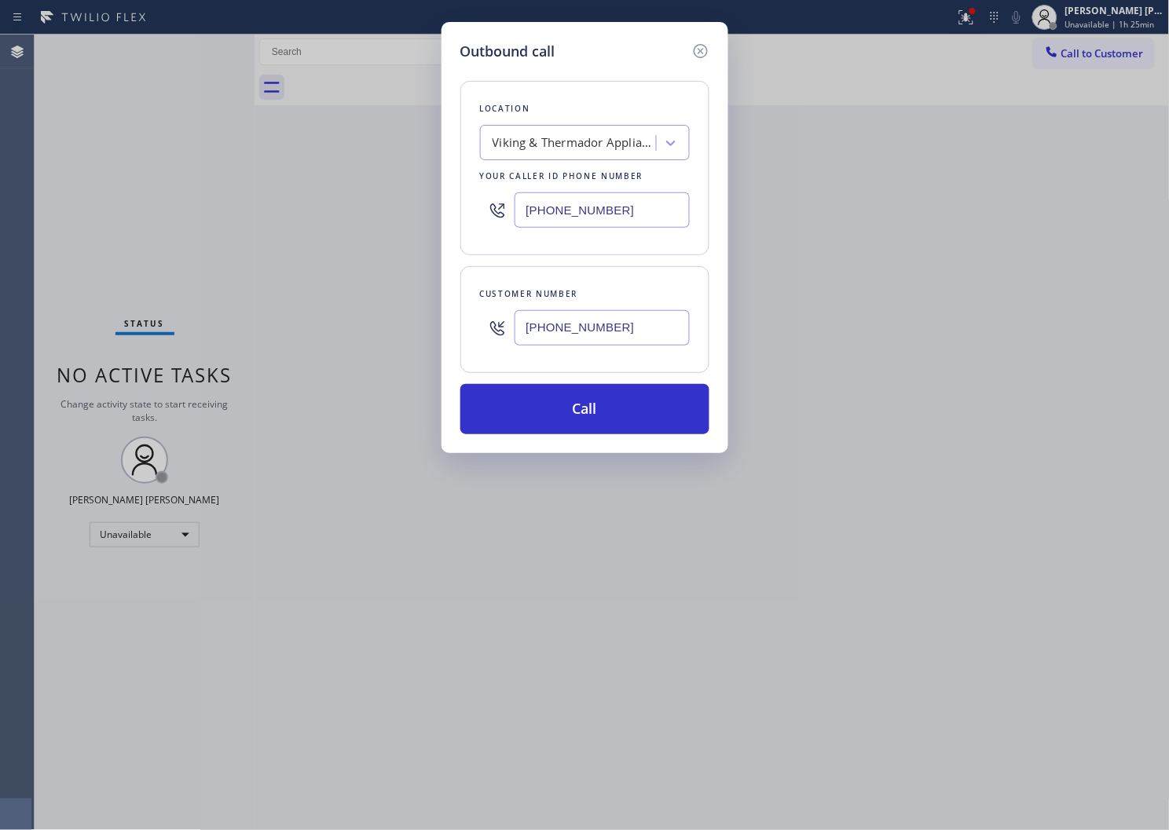
click at [734, 101] on div at bounding box center [729, 87] width 881 height 35
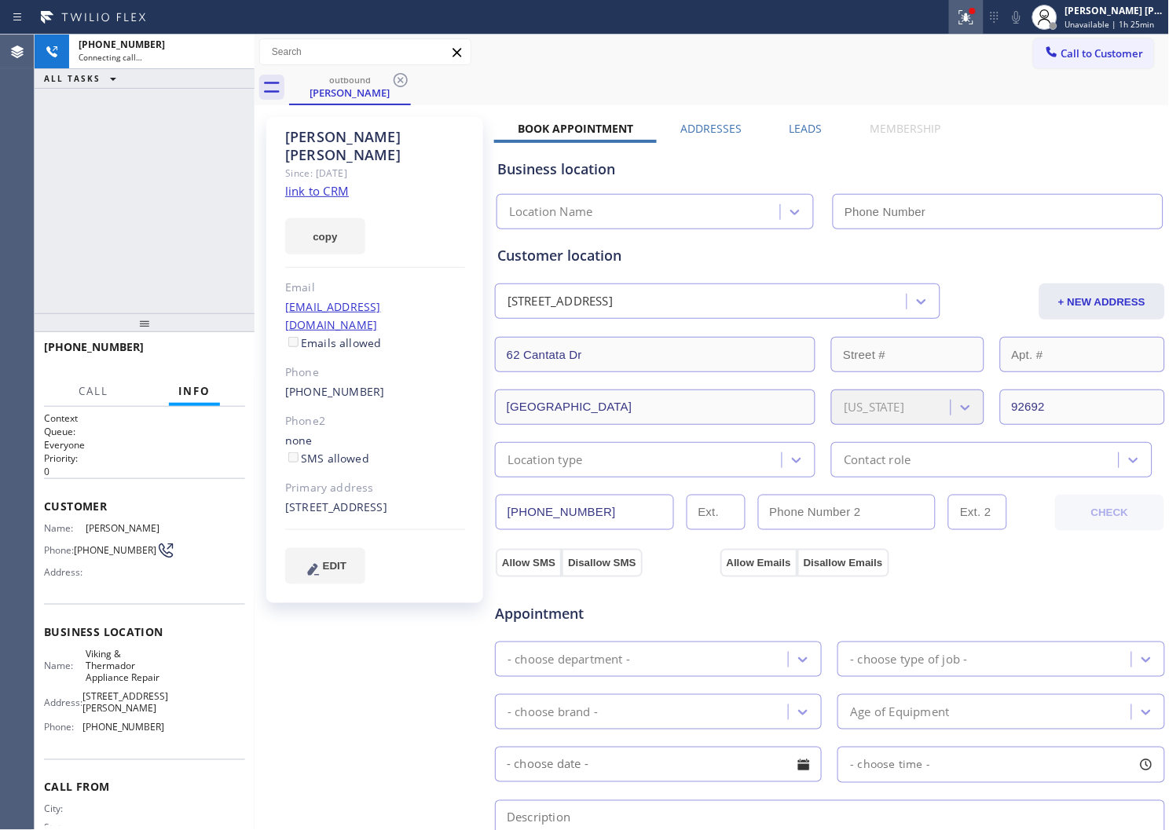
click at [976, 20] on icon at bounding box center [966, 17] width 19 height 19
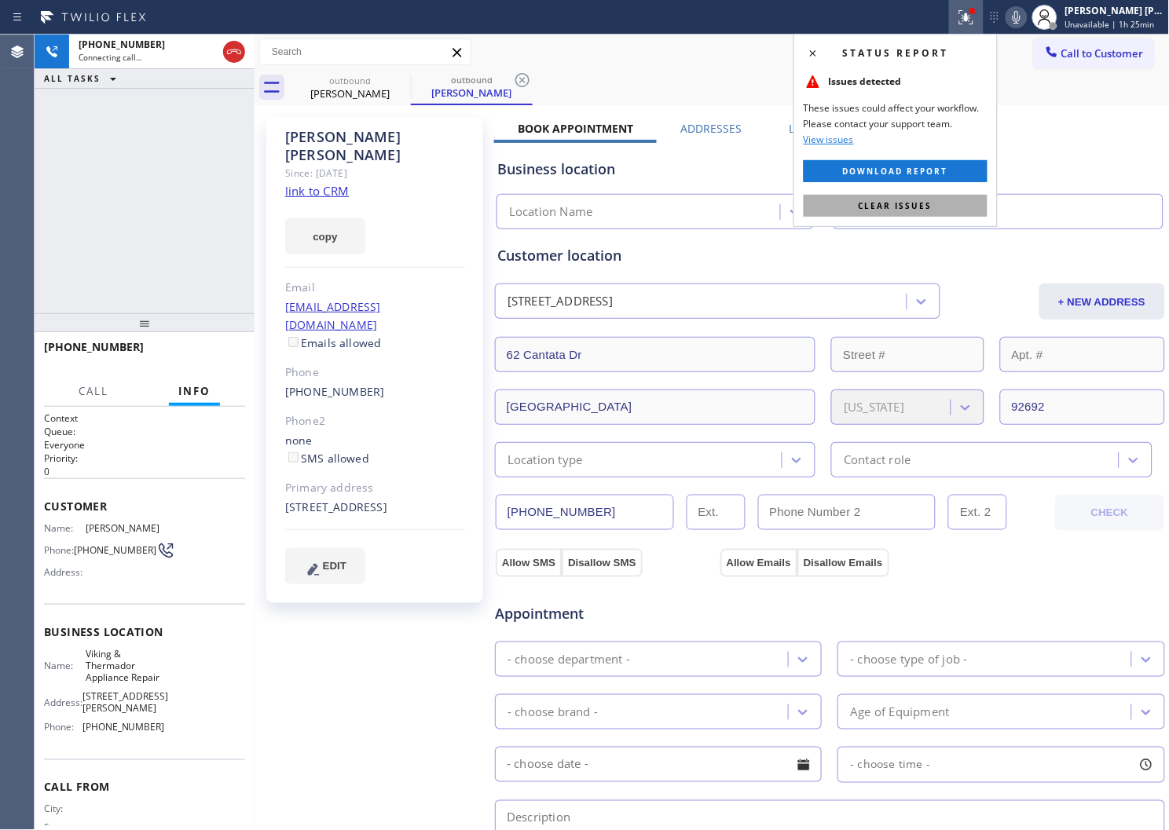
click at [923, 204] on span "Clear issues" at bounding box center [896, 205] width 74 height 11
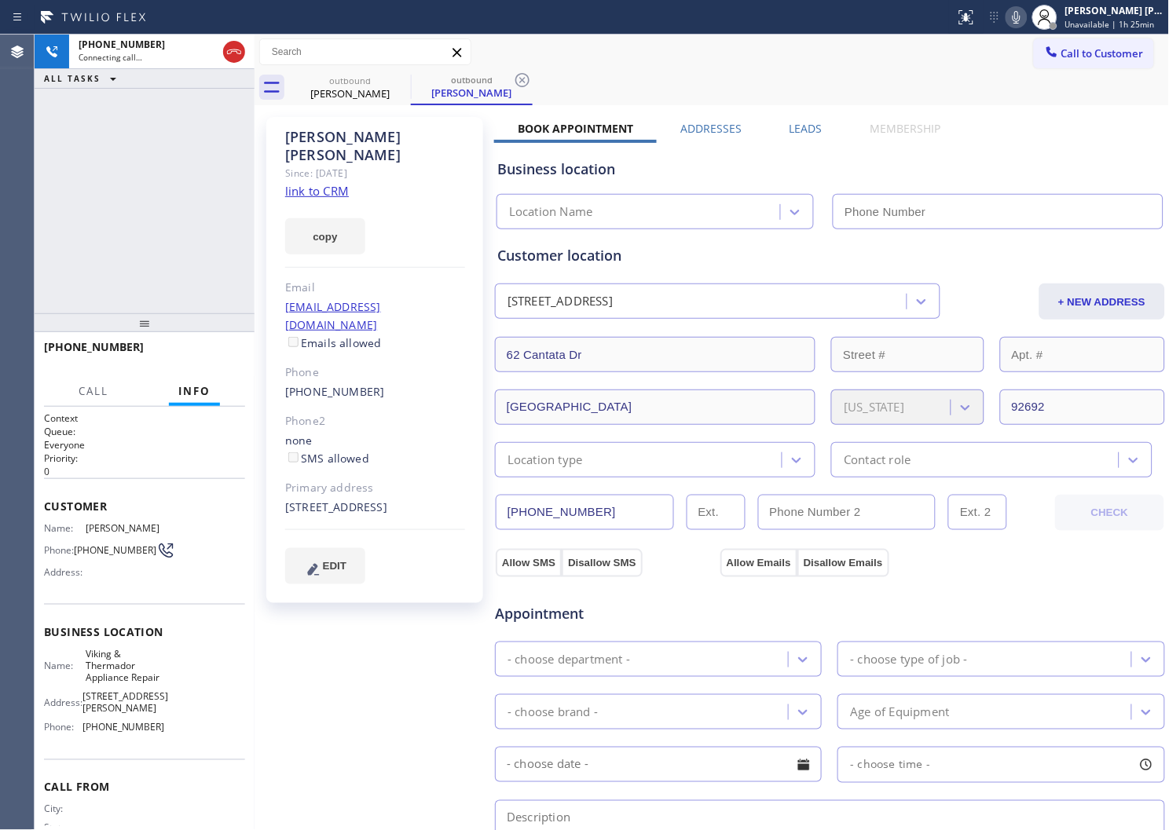
click at [376, 137] on div "Tom Hutchinson" at bounding box center [375, 146] width 180 height 36
copy div "Tom Hutchinson"
type input "(949) 239-0453"
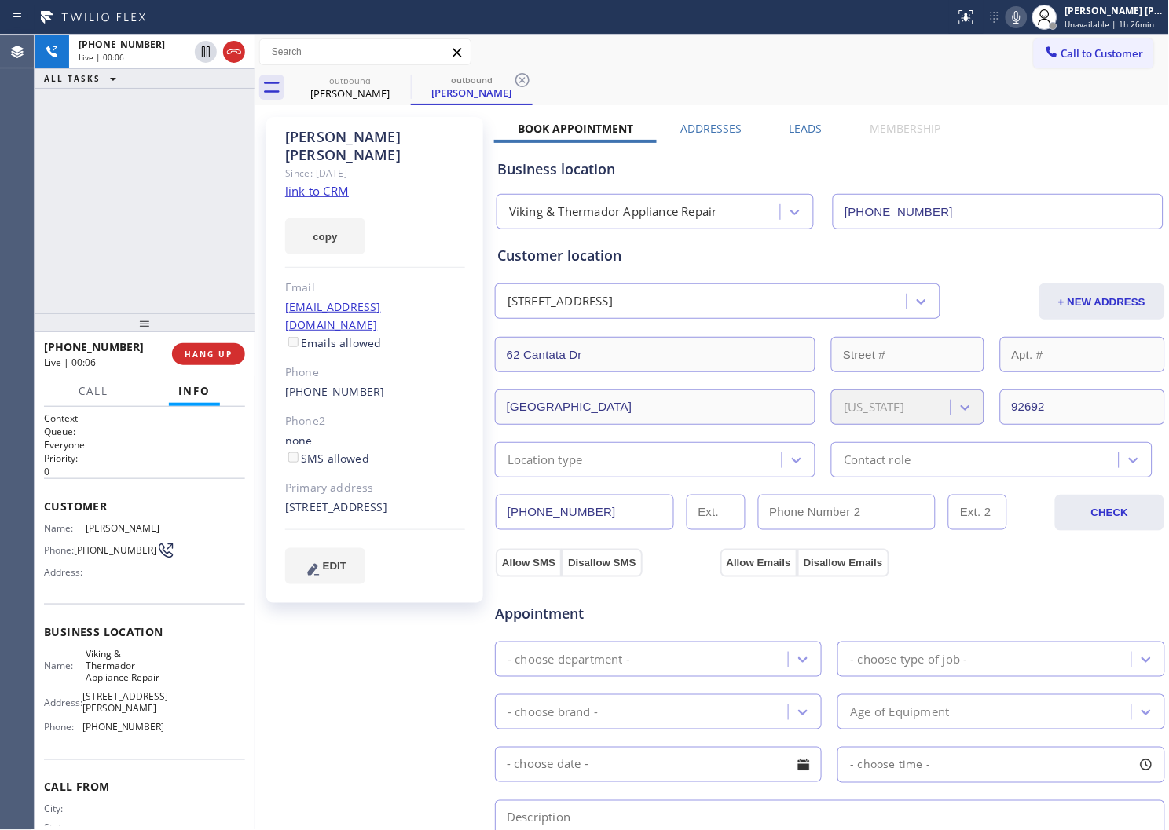
click at [0, 275] on div "Agent Desktop" at bounding box center [17, 433] width 34 height 796
click at [232, 45] on icon at bounding box center [234, 51] width 19 height 19
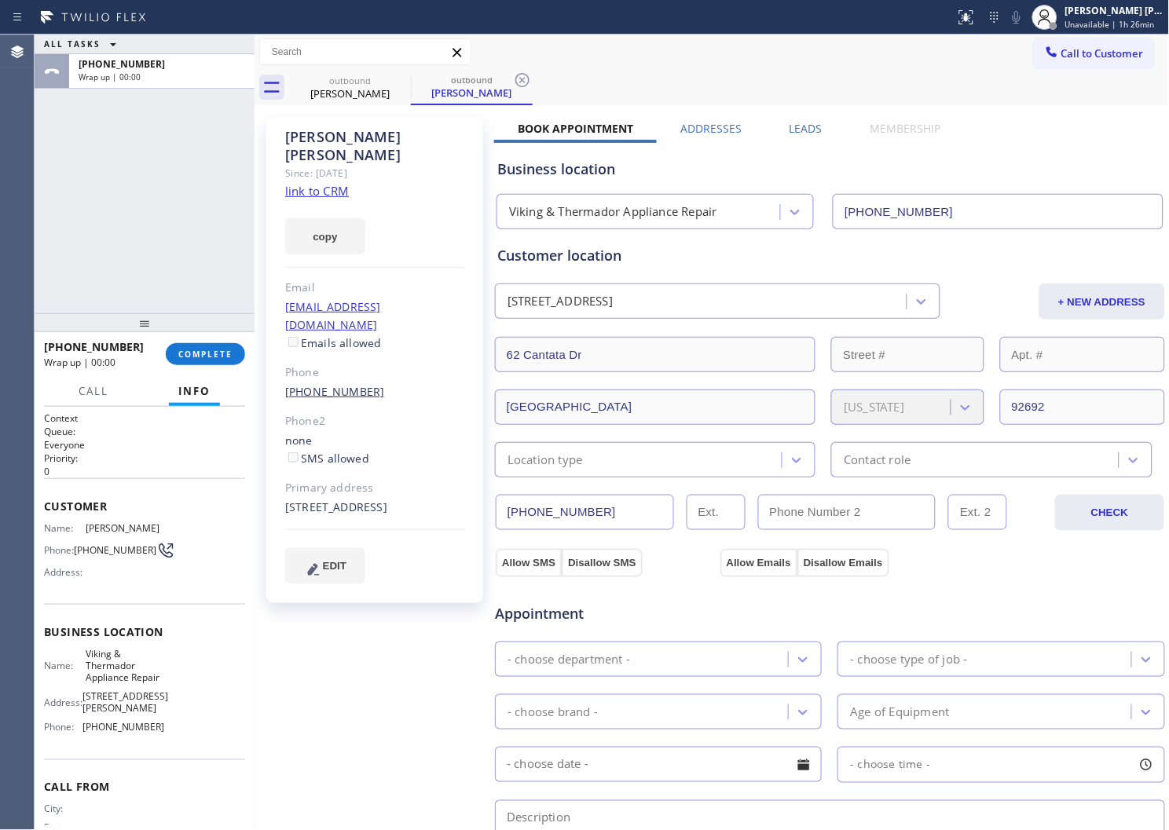
click at [323, 384] on link "(949) 510-9026" at bounding box center [335, 391] width 100 height 15
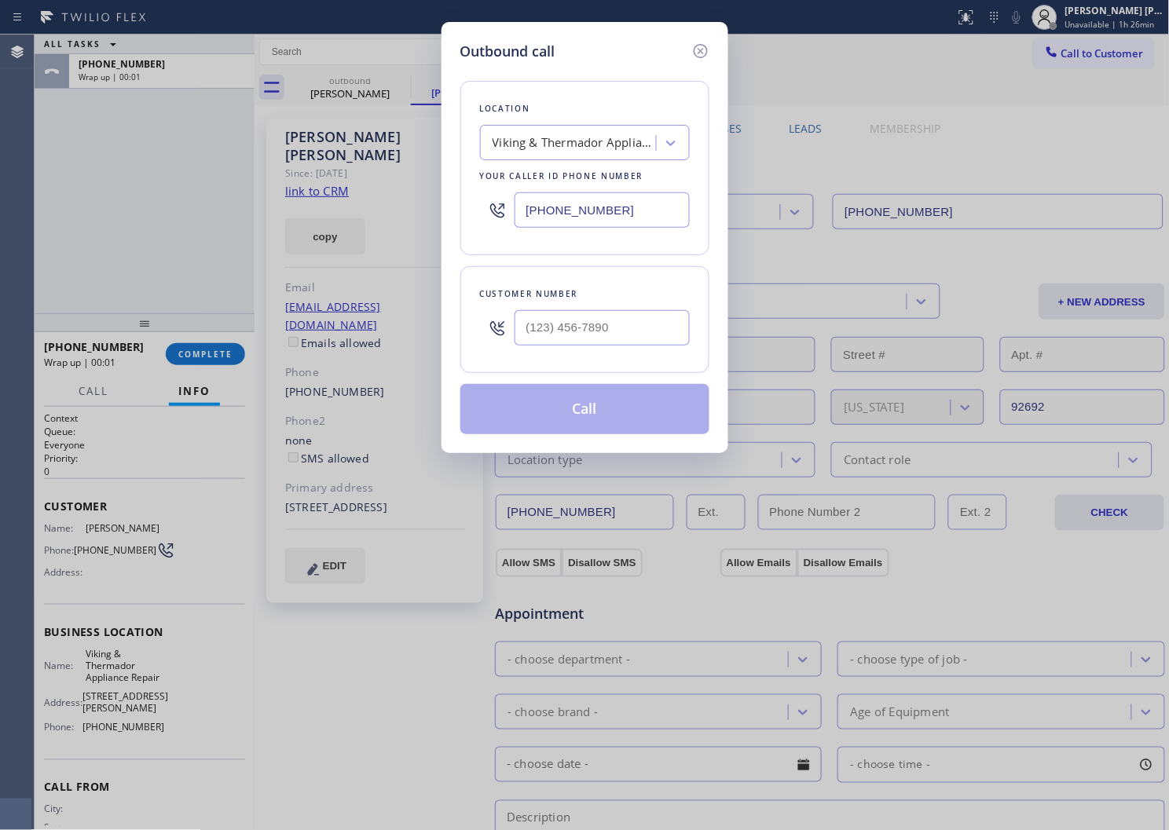
type input "(949) 510-9026"
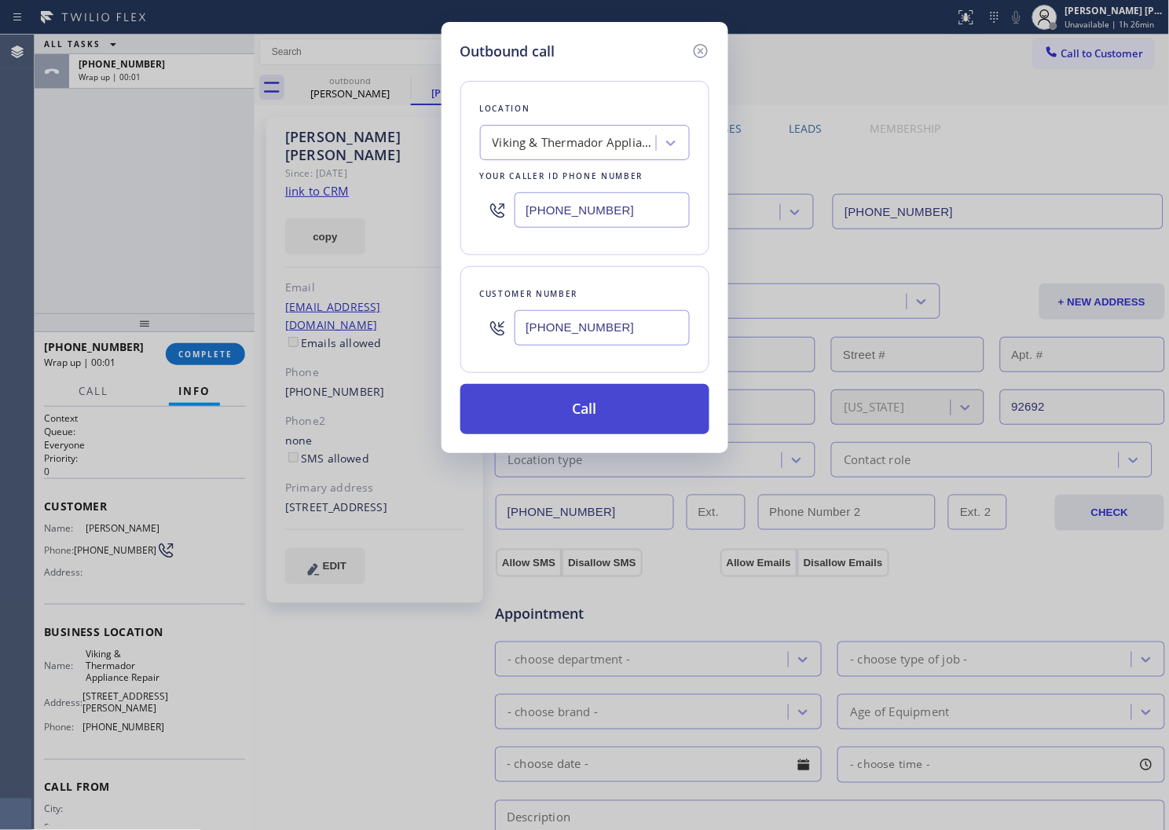
click at [607, 412] on button "Call" at bounding box center [584, 409] width 249 height 50
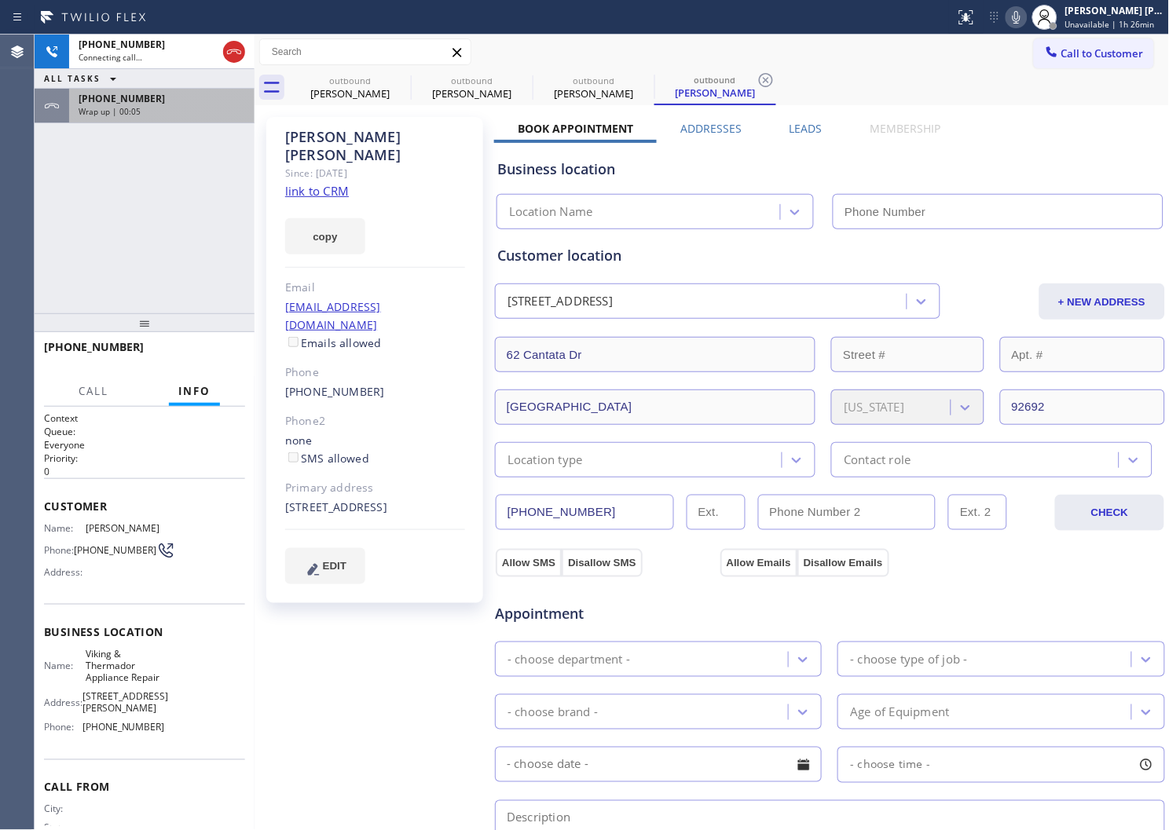
click at [197, 110] on div "Wrap up | 00:05" at bounding box center [162, 111] width 167 height 11
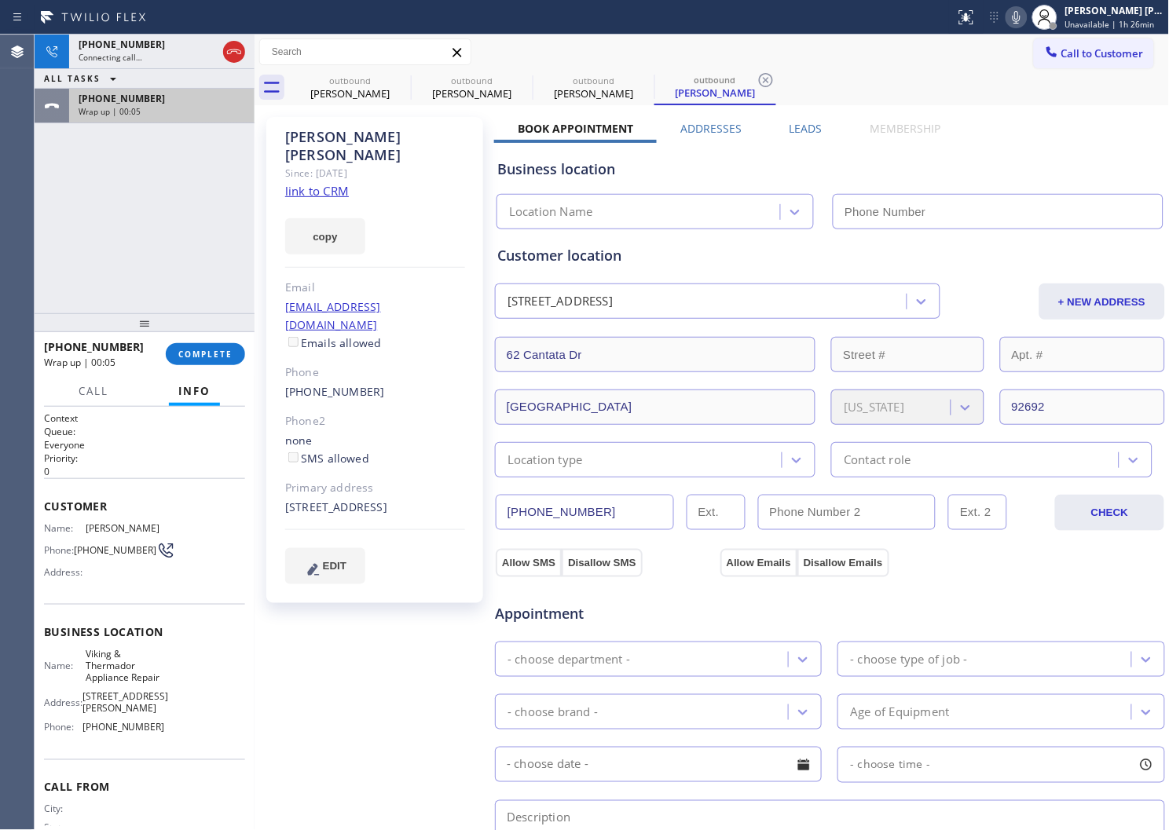
type input "(949) 239-0453"
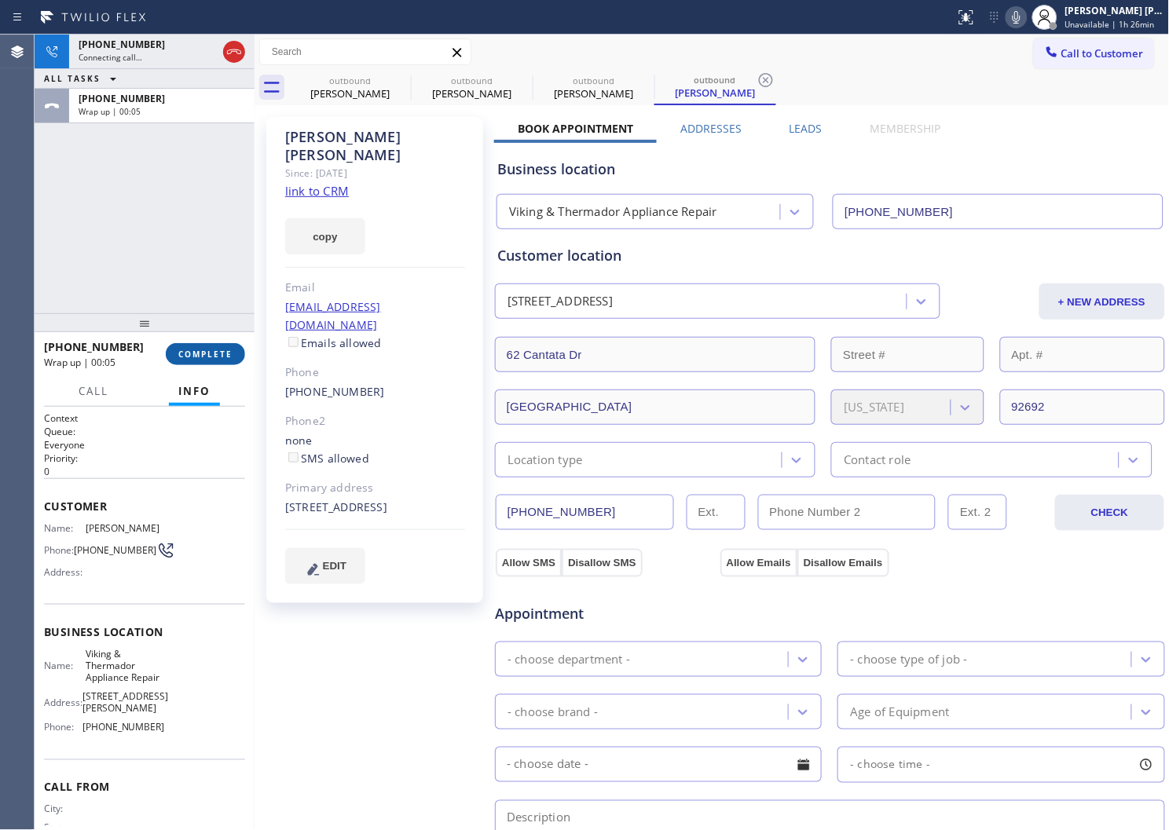
click at [190, 361] on button "COMPLETE" at bounding box center [205, 354] width 79 height 22
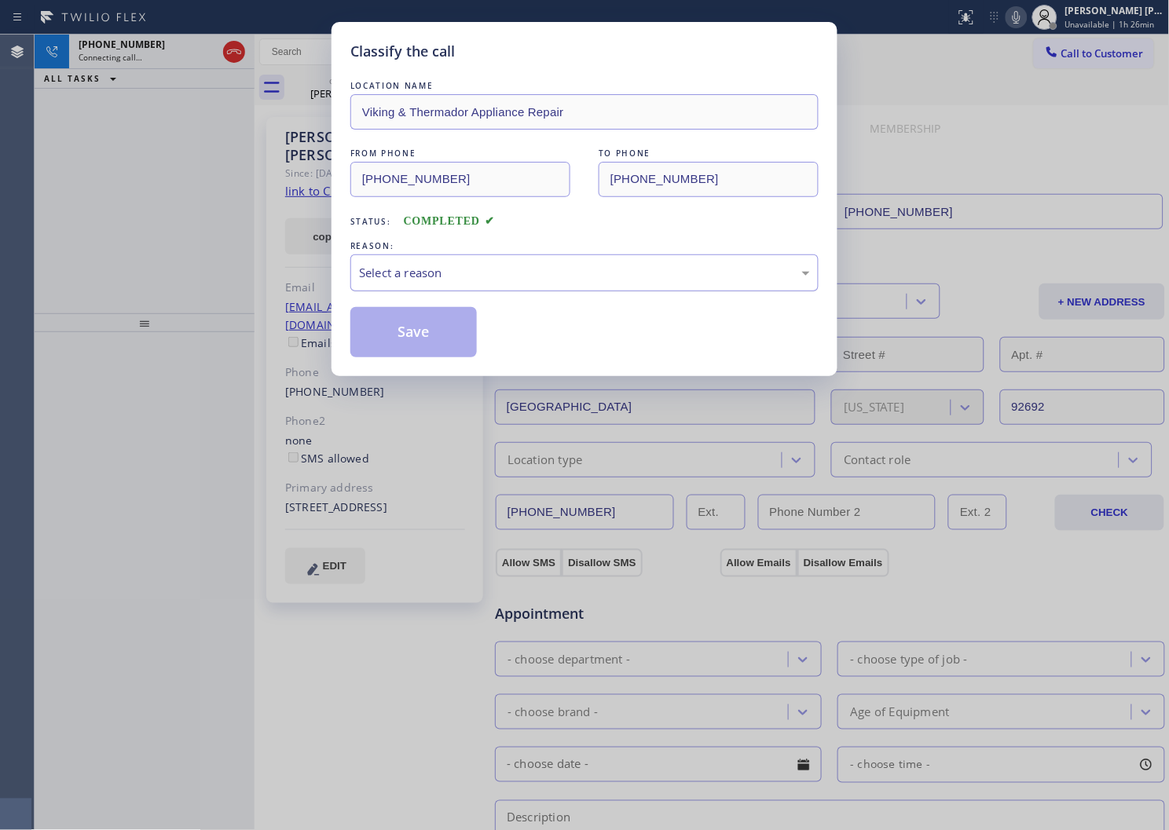
click at [405, 261] on div "Select a reason" at bounding box center [584, 273] width 468 height 37
click at [393, 347] on button "Save" at bounding box center [413, 332] width 126 height 50
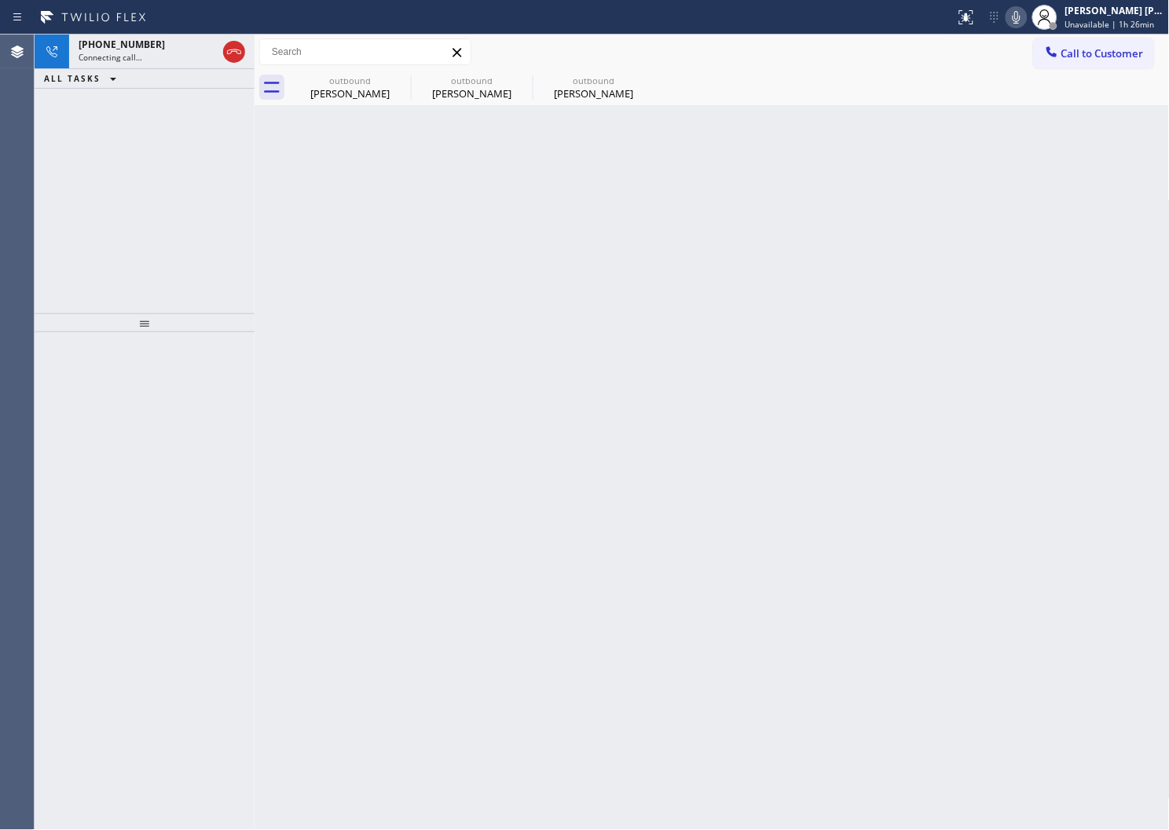
click at [182, 57] on div "Connecting call…" at bounding box center [148, 57] width 138 height 11
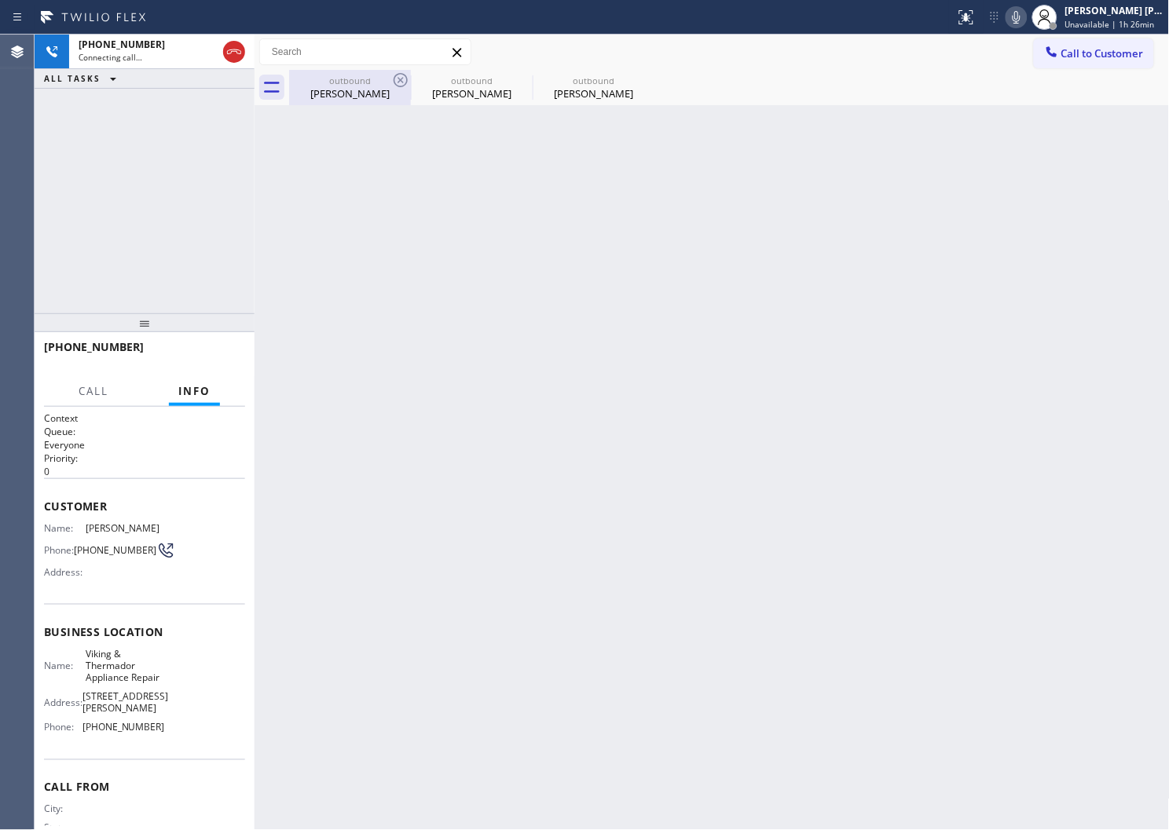
click at [366, 75] on div "outbound" at bounding box center [350, 81] width 119 height 12
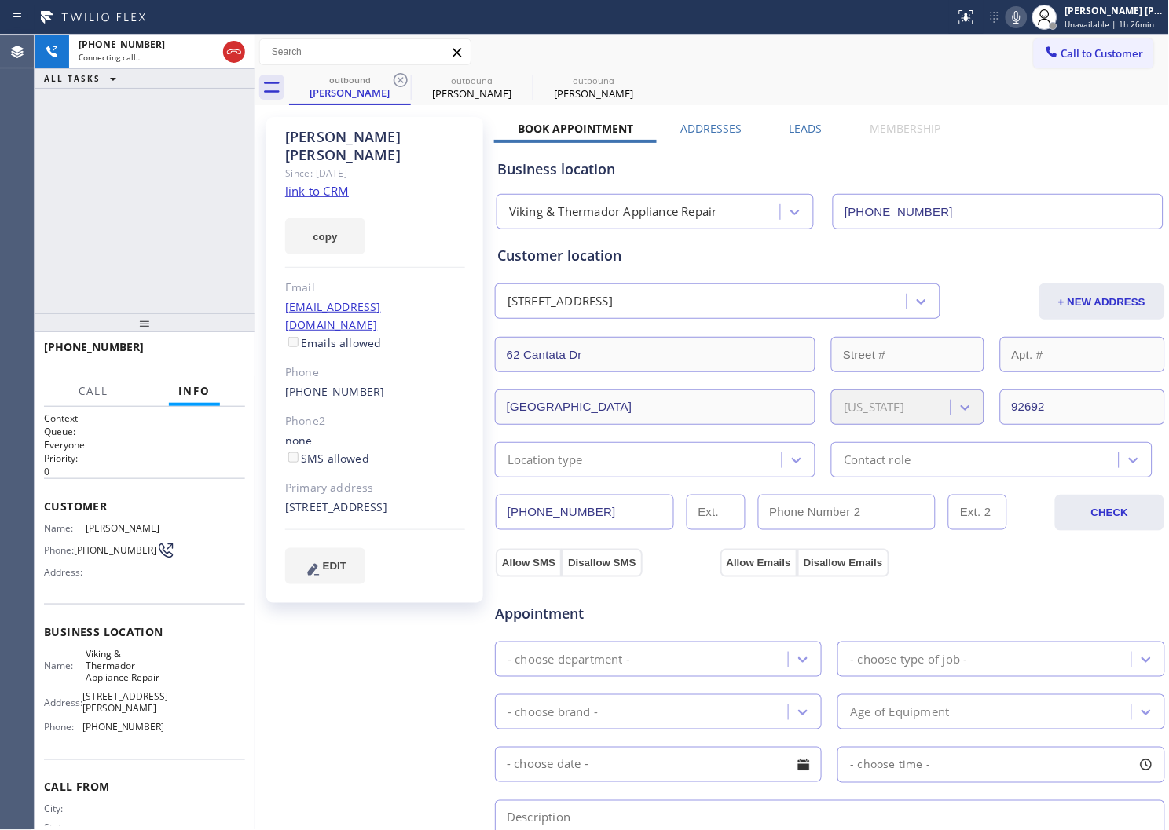
click at [192, 256] on div "+19495109026 Connecting call… ALL TASKS ALL TASKS ACTIVE TASKS TASKS IN WRAP UP" at bounding box center [145, 174] width 220 height 279
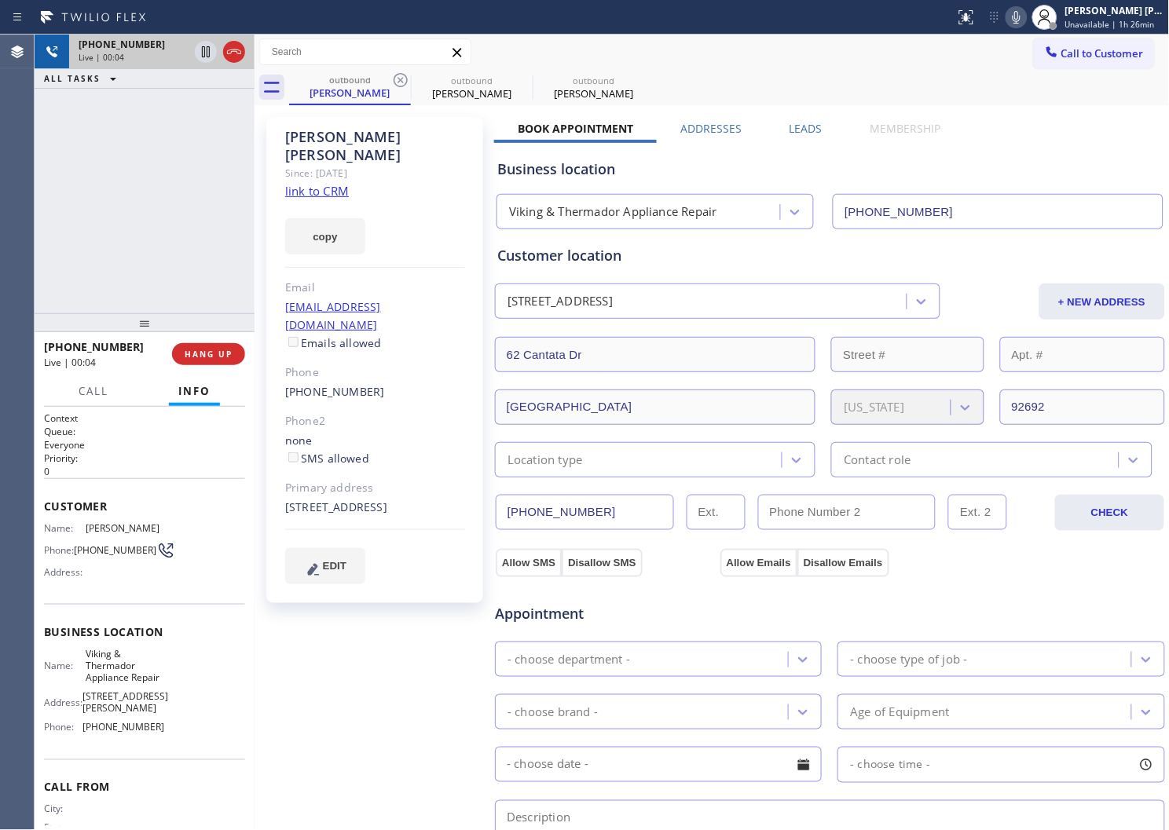
click at [246, 57] on div at bounding box center [220, 52] width 57 height 35
click at [229, 60] on icon at bounding box center [234, 51] width 19 height 19
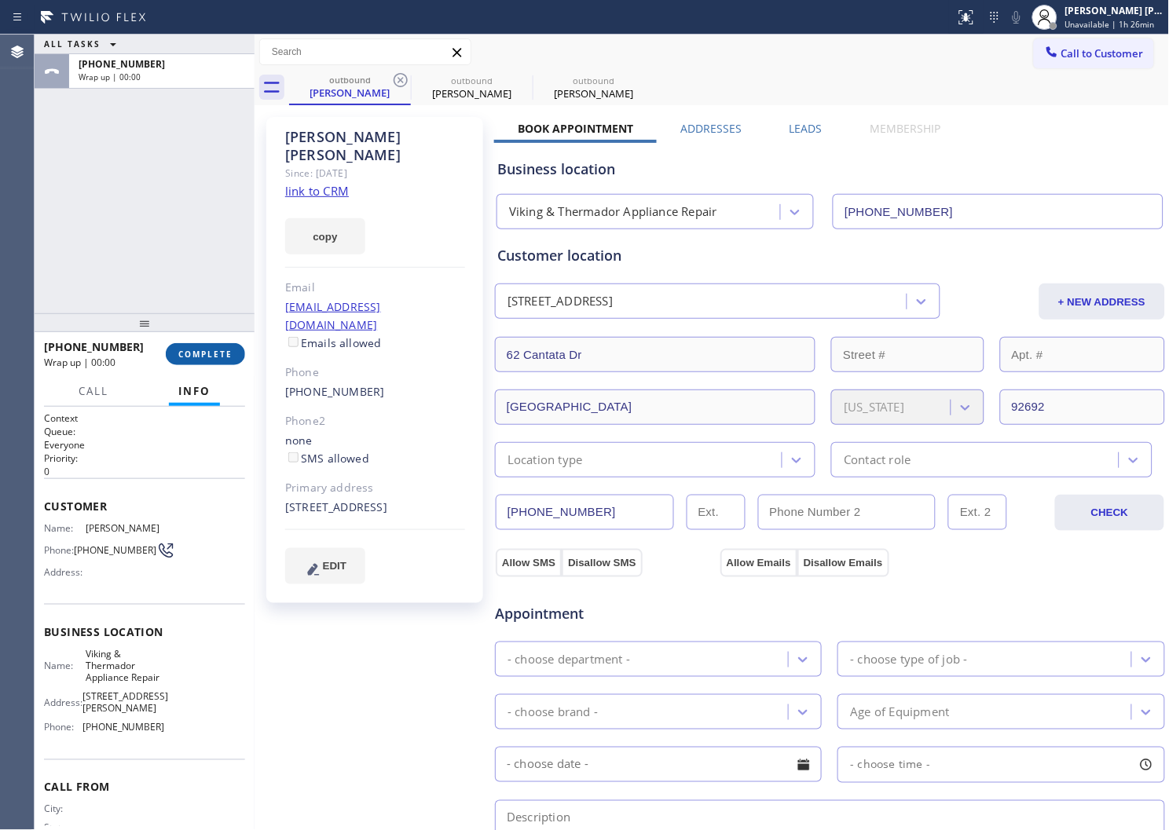
click at [240, 360] on button "COMPLETE" at bounding box center [205, 354] width 79 height 22
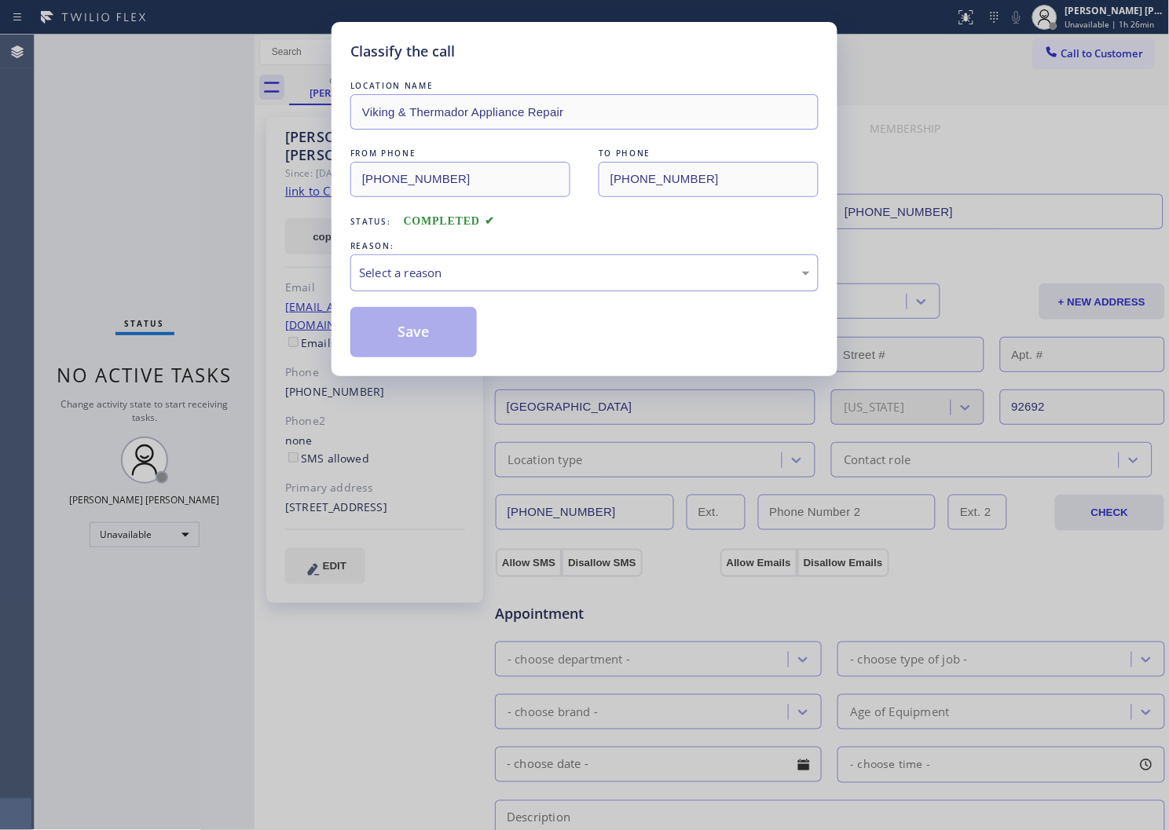
click at [404, 291] on div "Select a reason" at bounding box center [584, 273] width 468 height 37
click at [381, 343] on button "Save" at bounding box center [413, 332] width 126 height 50
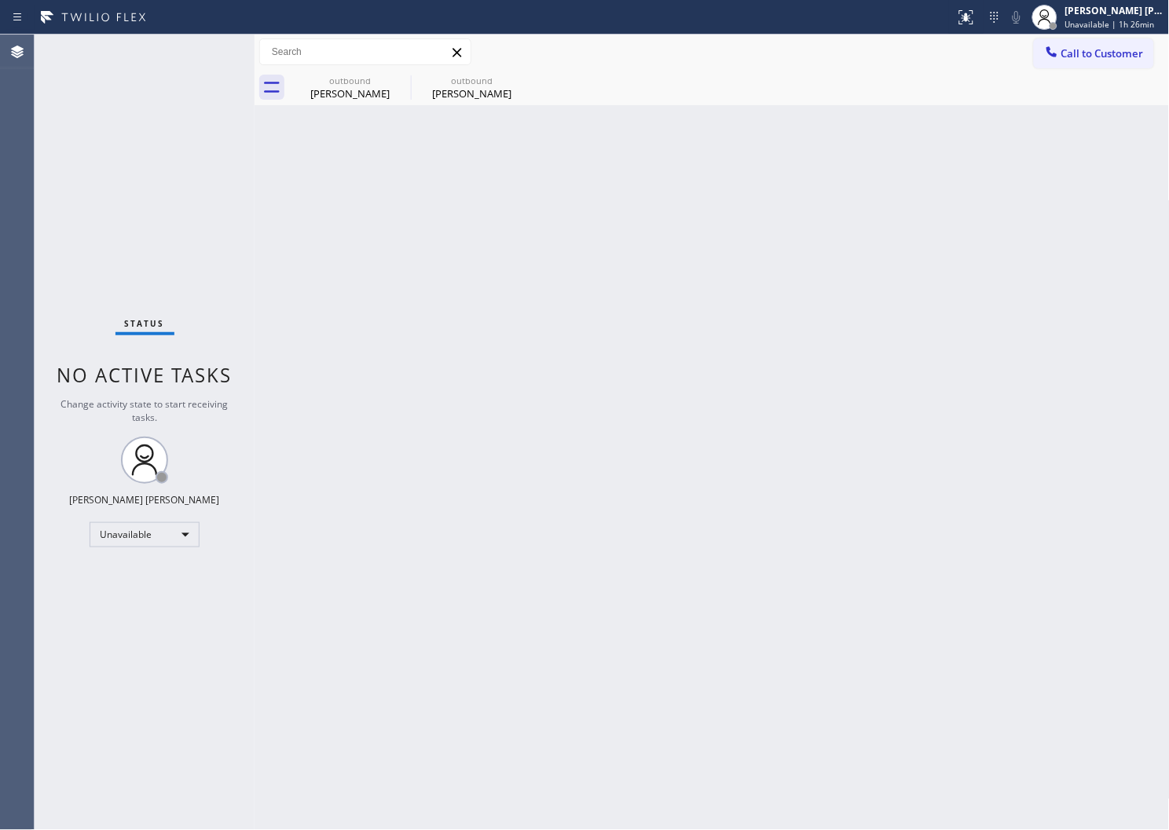
click at [398, 68] on div "Call to Customer Outbound call Location Viking & Thermador Appliance Repair You…" at bounding box center [712, 52] width 915 height 35
click at [402, 85] on icon at bounding box center [400, 80] width 19 height 19
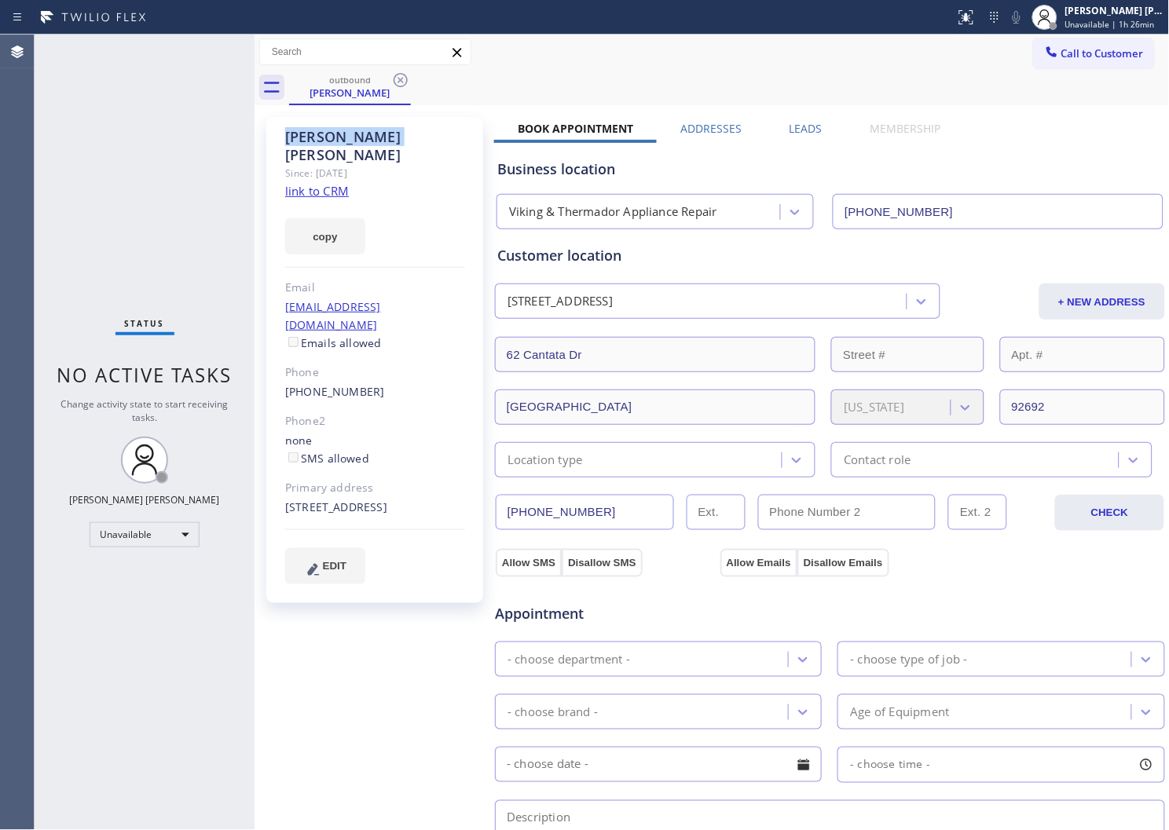
click at [402, 85] on icon at bounding box center [400, 80] width 19 height 19
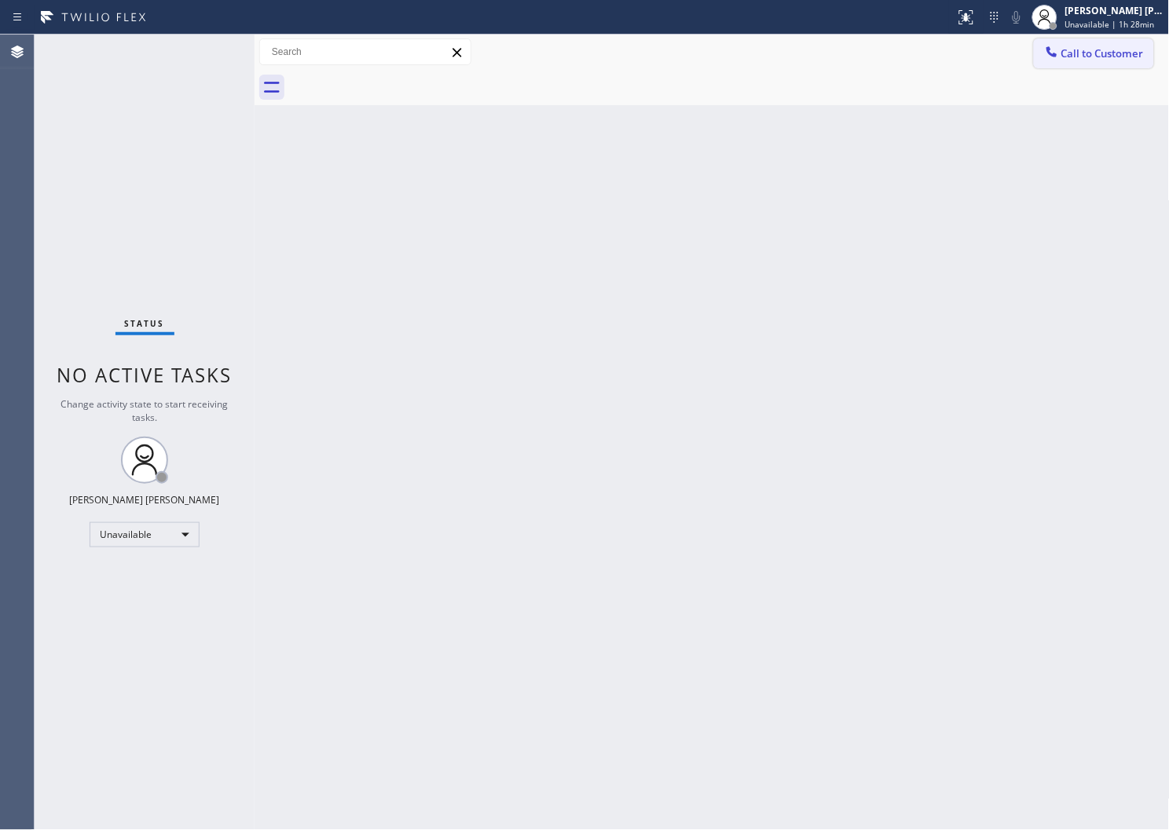
click at [1095, 52] on span "Call to Customer" at bounding box center [1102, 53] width 82 height 14
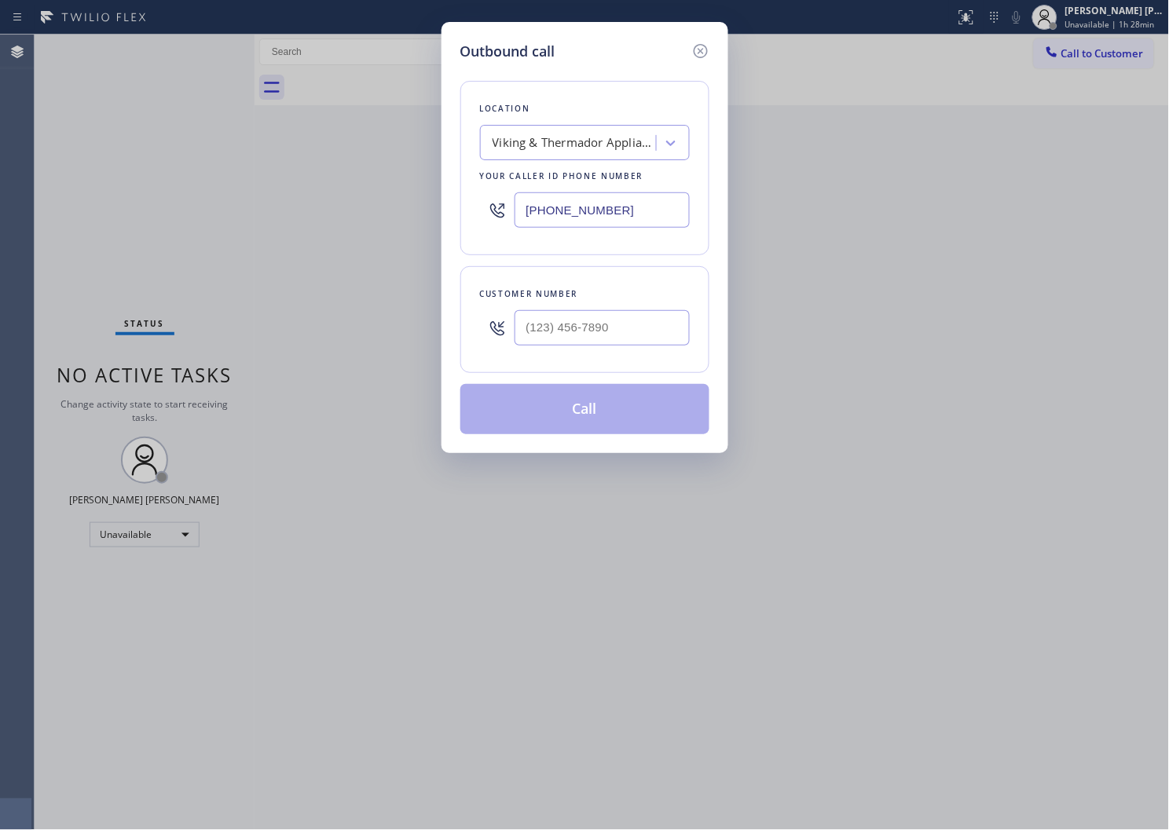
click at [593, 221] on input "(949) 239-0453" at bounding box center [602, 209] width 175 height 35
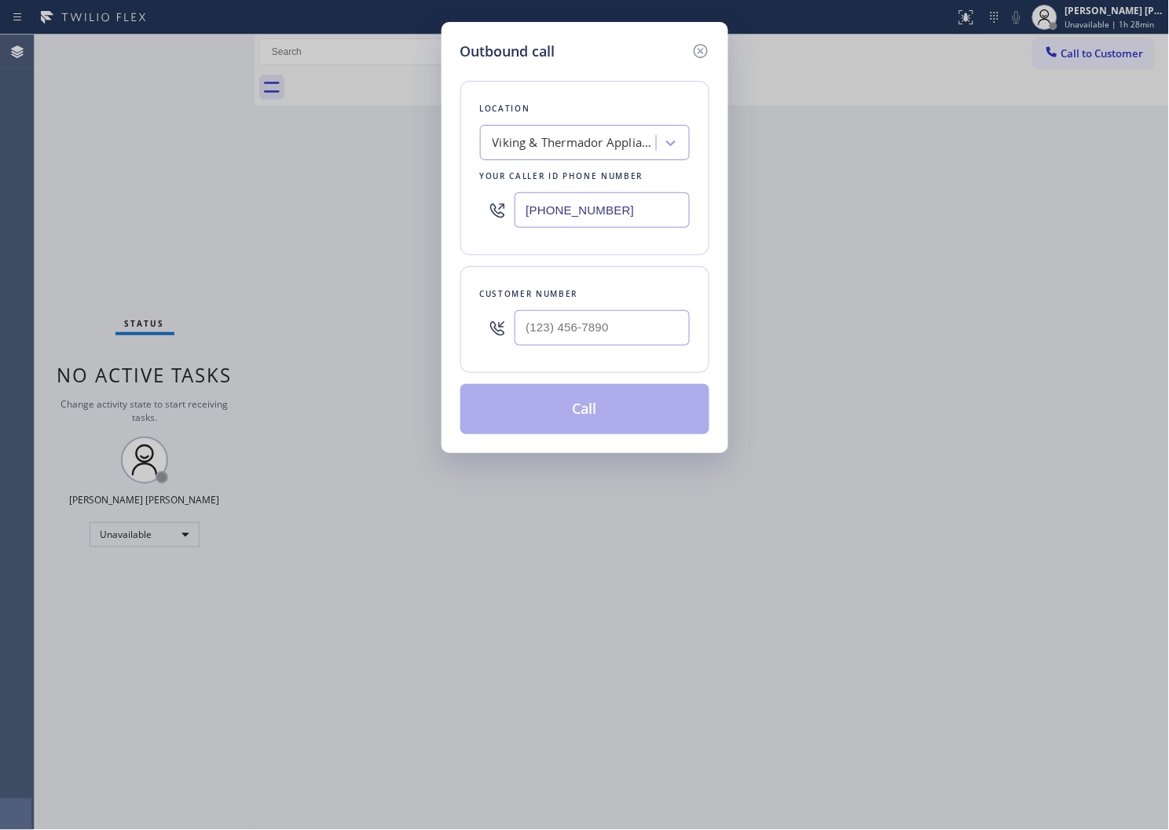
paste input "855) 920-0838"
type input "(855) 920-0838"
click at [583, 319] on input "(___) ___-____" at bounding box center [602, 327] width 175 height 35
paste input "907) 529-4381"
type input "(907) 529-4381"
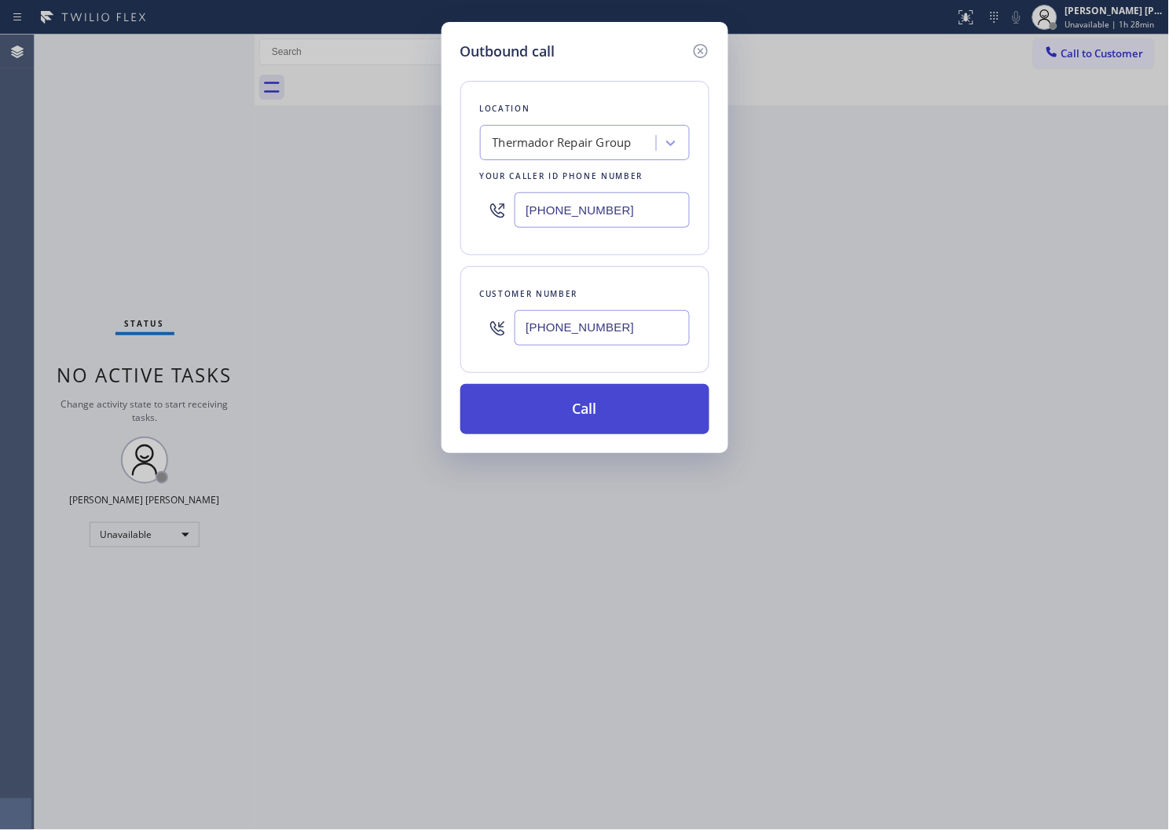
click at [574, 412] on button "Call" at bounding box center [584, 409] width 249 height 50
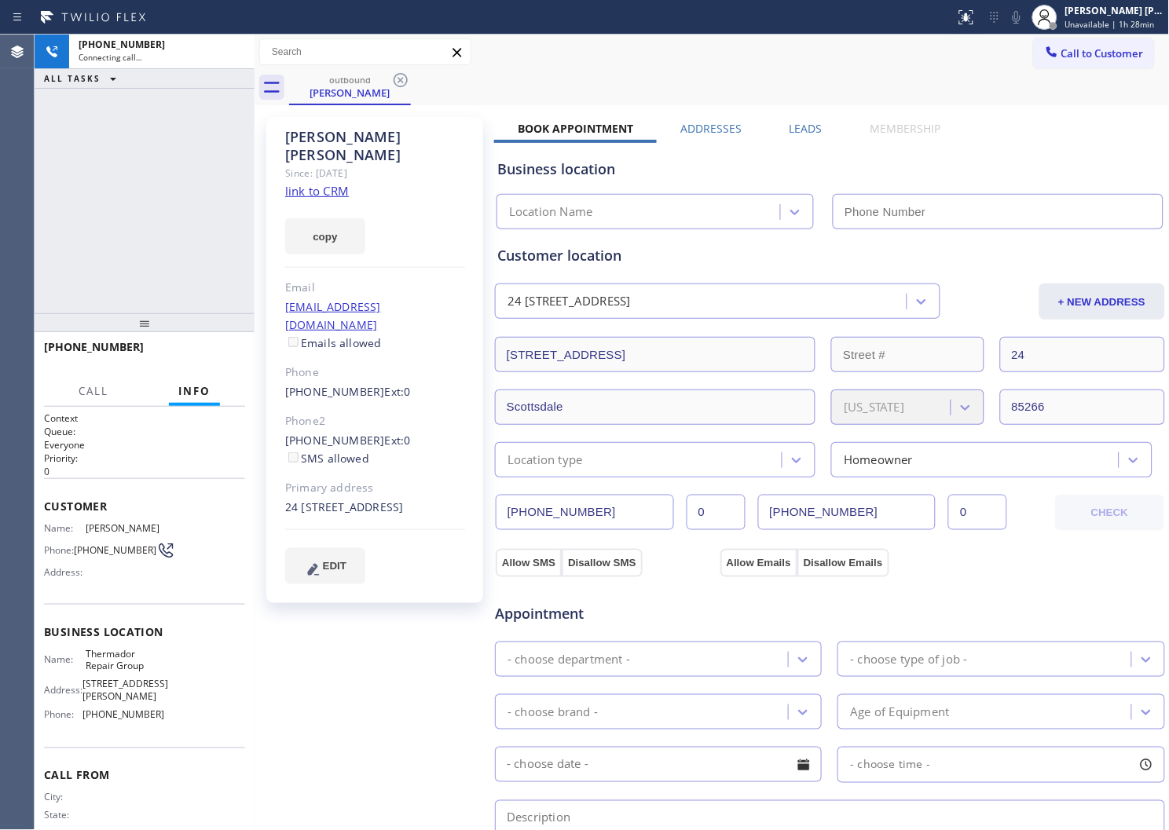
click at [316, 134] on div "Caroline Johnston" at bounding box center [375, 146] width 180 height 36
click at [316, 134] on div "outbound Caroline Johnston Call to Customer Outbound call Location Search locat…" at bounding box center [712, 599] width 915 height 1128
click at [97, 212] on div "+19075294381 Connecting call… ALL TASKS ALL TASKS ACTIVE TASKS TASKS IN WRAP UP" at bounding box center [145, 174] width 220 height 279
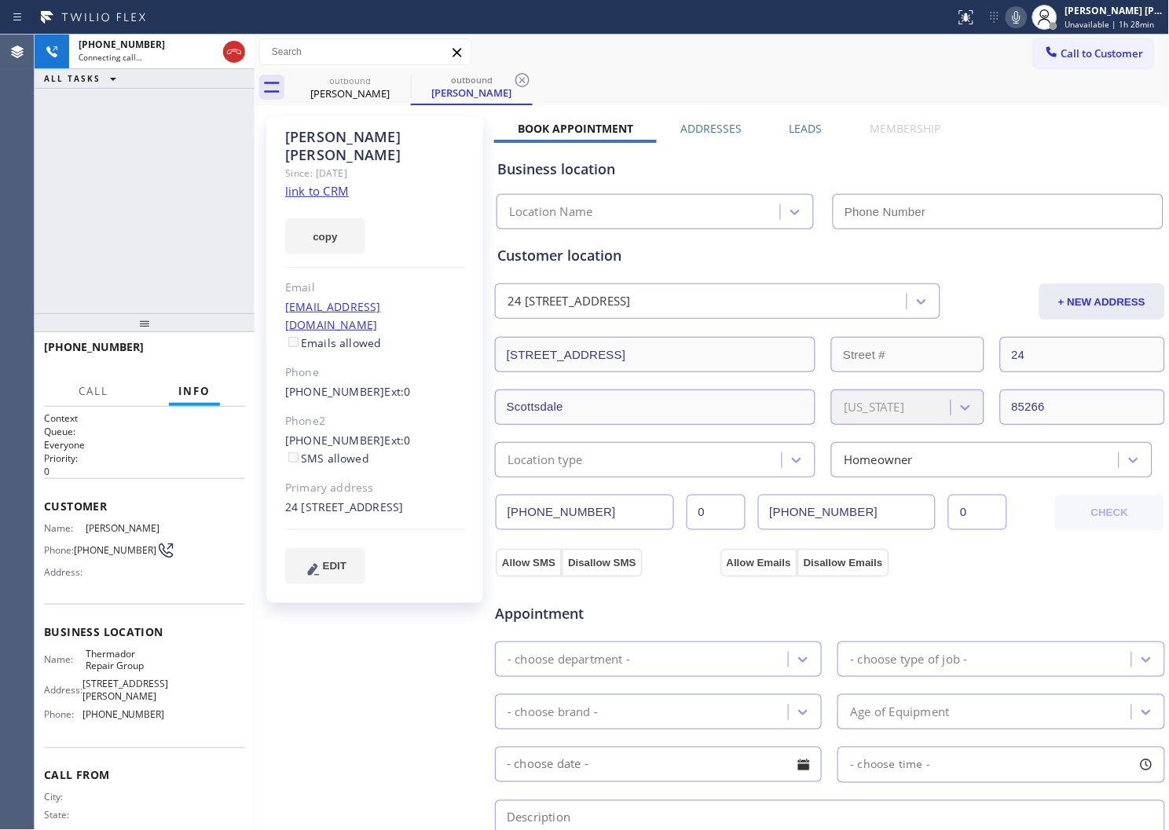
type input "(855) 920-0838"
click at [1, 328] on div "Agent Desktop" at bounding box center [17, 433] width 34 height 796
click at [349, 164] on div "Since: [DATE]" at bounding box center [375, 173] width 180 height 18
click at [349, 145] on div "Caroline Johnston" at bounding box center [375, 146] width 180 height 36
click at [351, 142] on div "Caroline Johnston" at bounding box center [375, 146] width 180 height 36
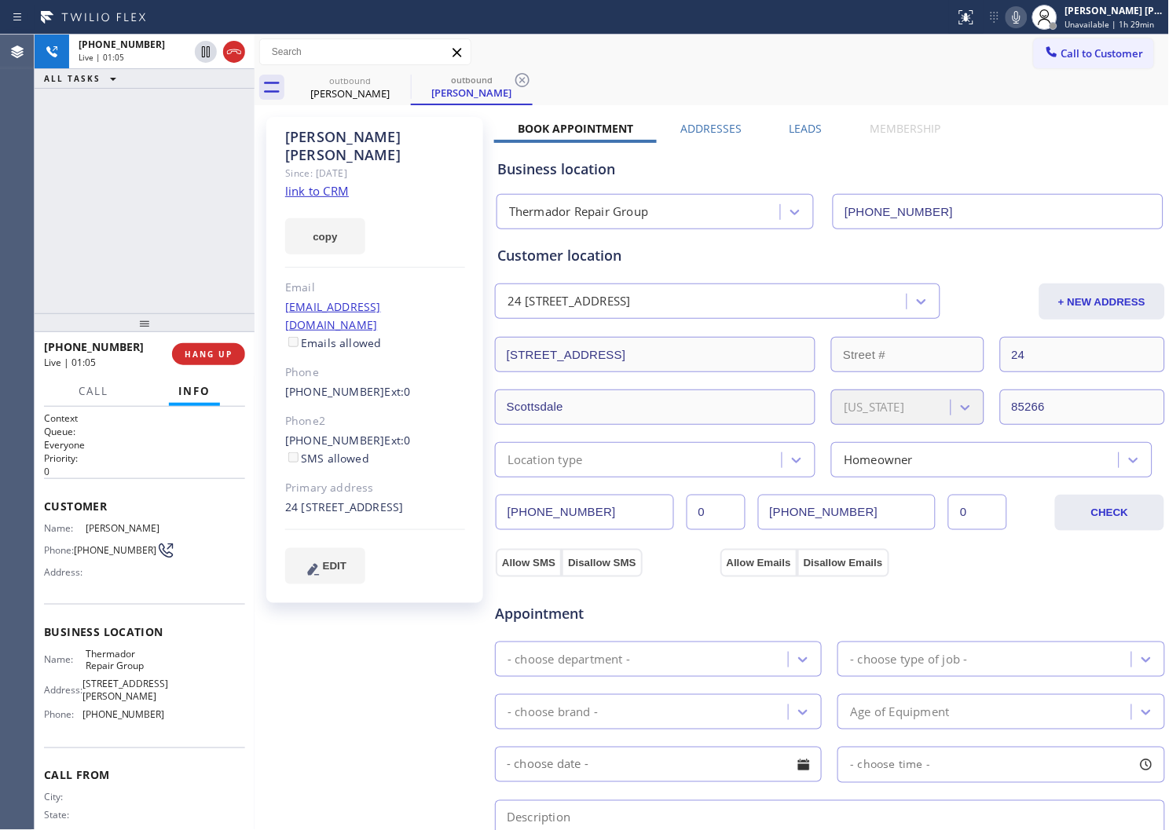
click at [360, 141] on div "Caroline Johnston" at bounding box center [375, 146] width 180 height 36
click at [445, 222] on div "copy" at bounding box center [375, 227] width 180 height 54
drag, startPoint x: 240, startPoint y: 53, endPoint x: 750, endPoint y: 136, distance: 517.3
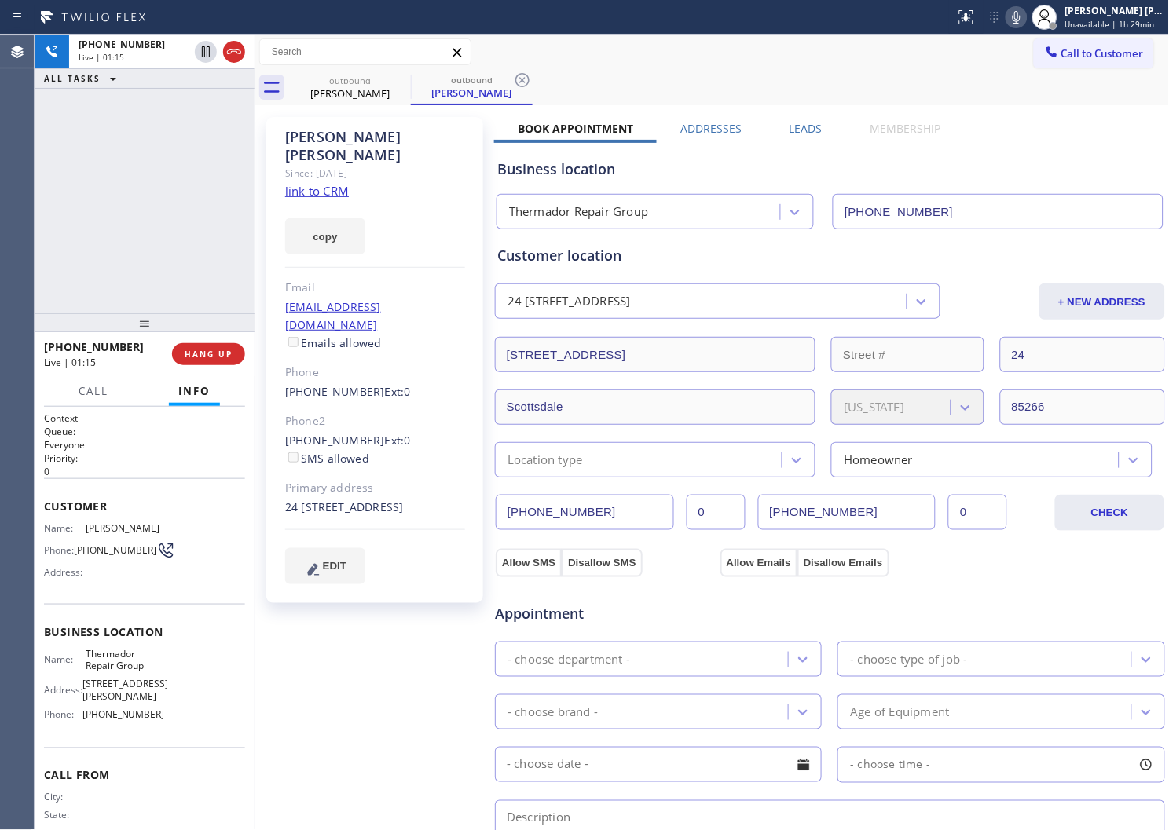
click at [240, 53] on icon at bounding box center [234, 51] width 14 height 5
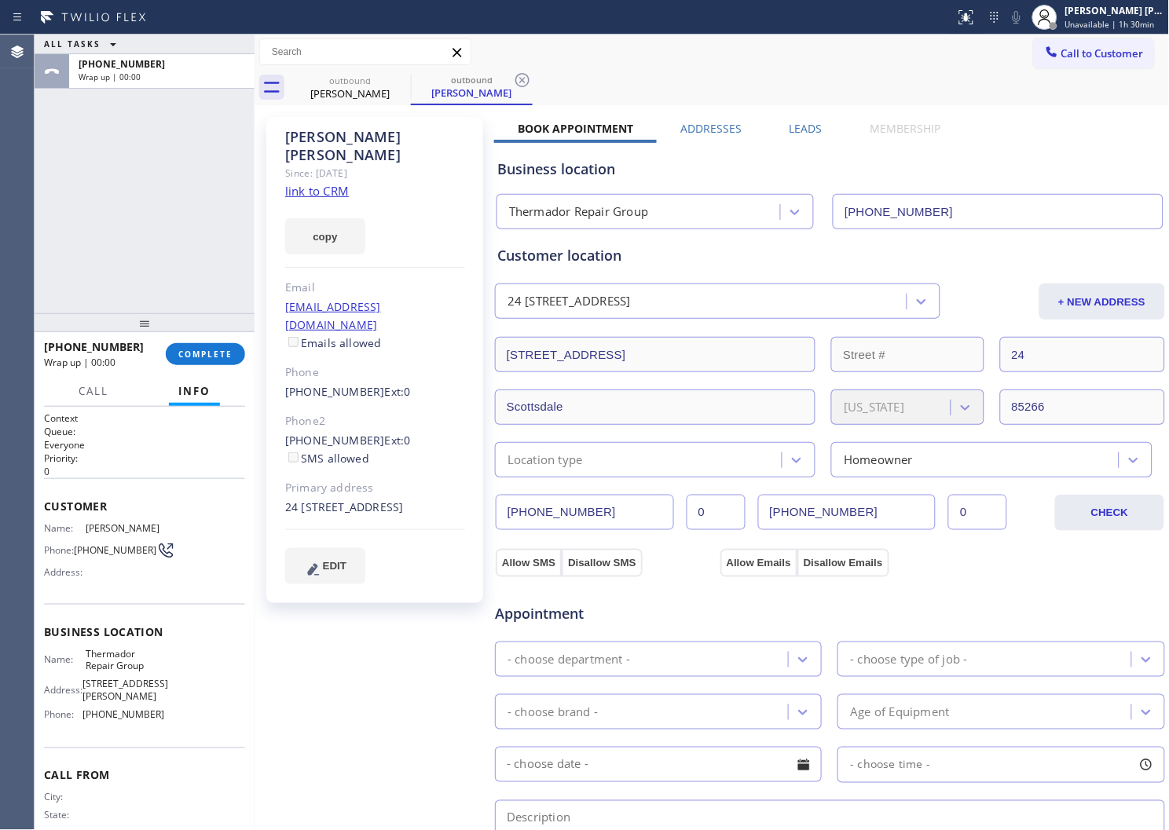
click at [801, 123] on label "Leads" at bounding box center [806, 128] width 33 height 15
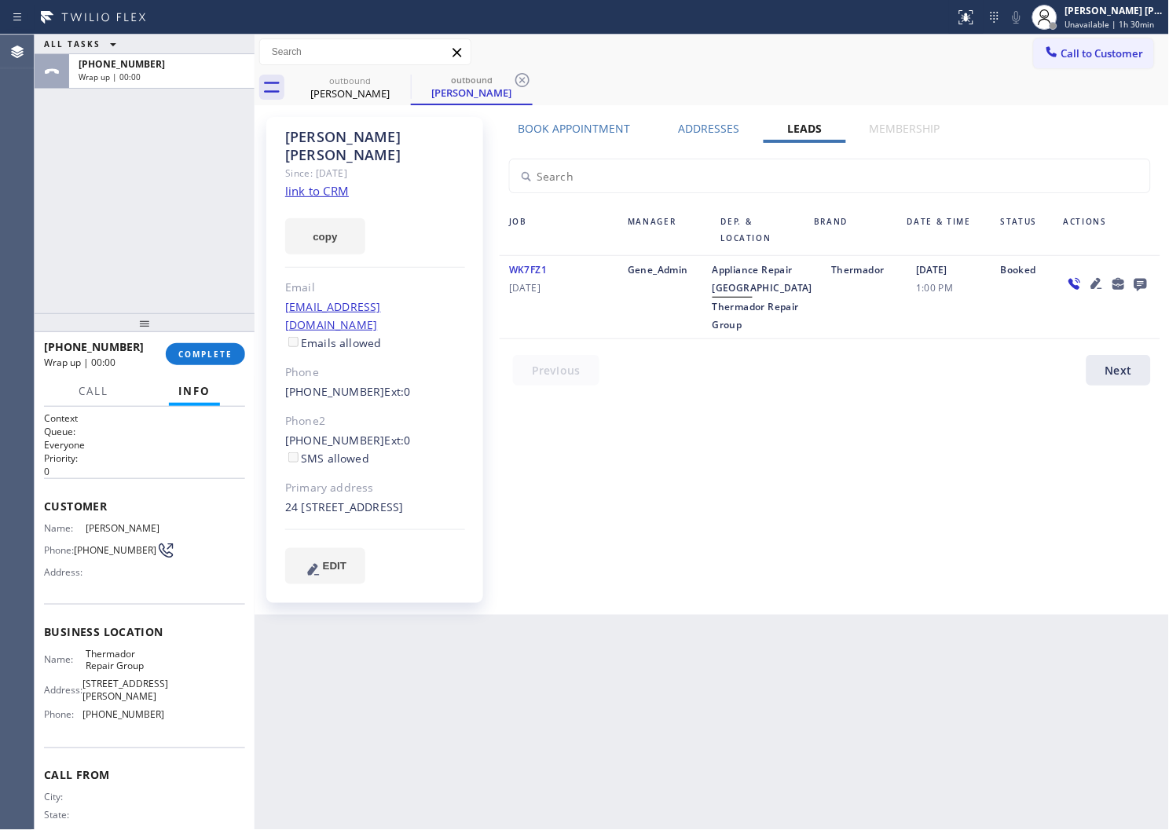
click at [1141, 277] on icon at bounding box center [1140, 284] width 19 height 20
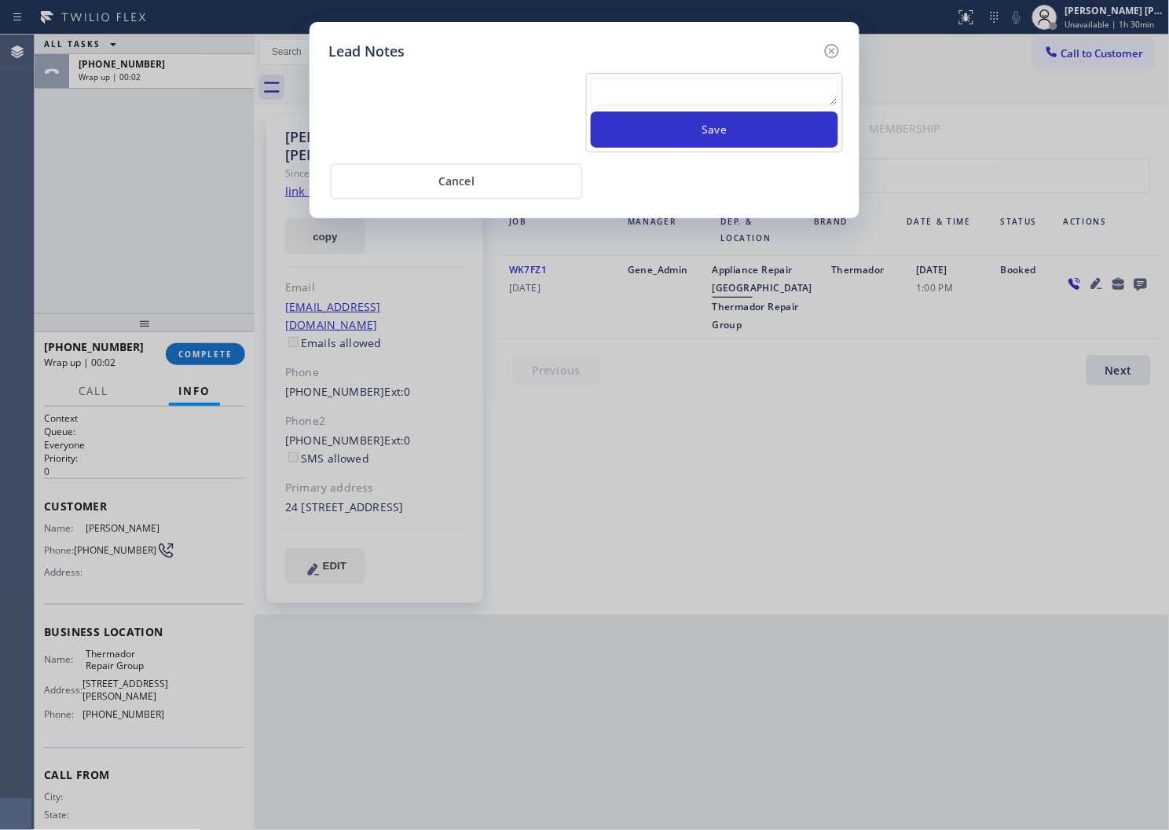
click at [725, 99] on textarea at bounding box center [714, 92] width 247 height 28
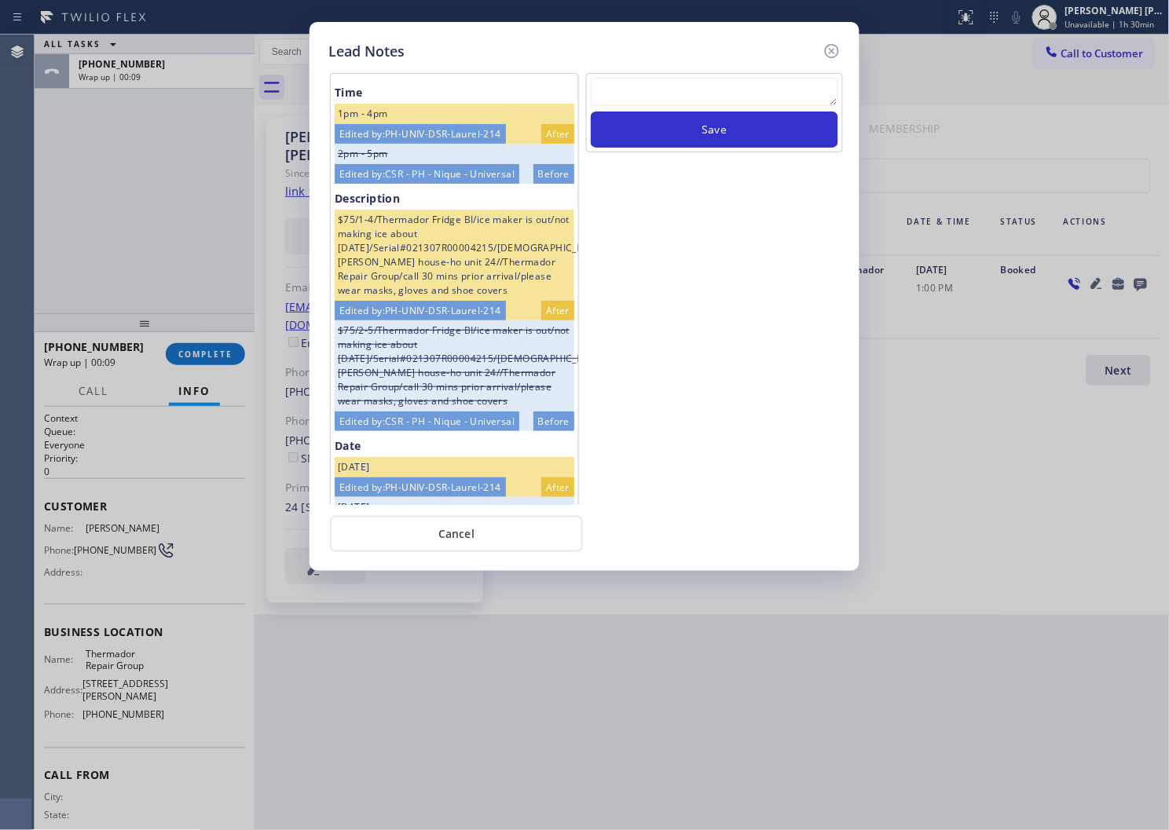
click at [775, 71] on div "Time 1pm - 4pm Edited by: PH-UNIV-DSR-Laurel-214 After 2pm - 5pm Edited by: CSR…" at bounding box center [584, 287] width 520 height 435
click at [755, 90] on textarea at bounding box center [714, 92] width 247 height 28
paste textarea "ALL GOOD - Please transfer"
type textarea "ALL GOOD - Please transfer"
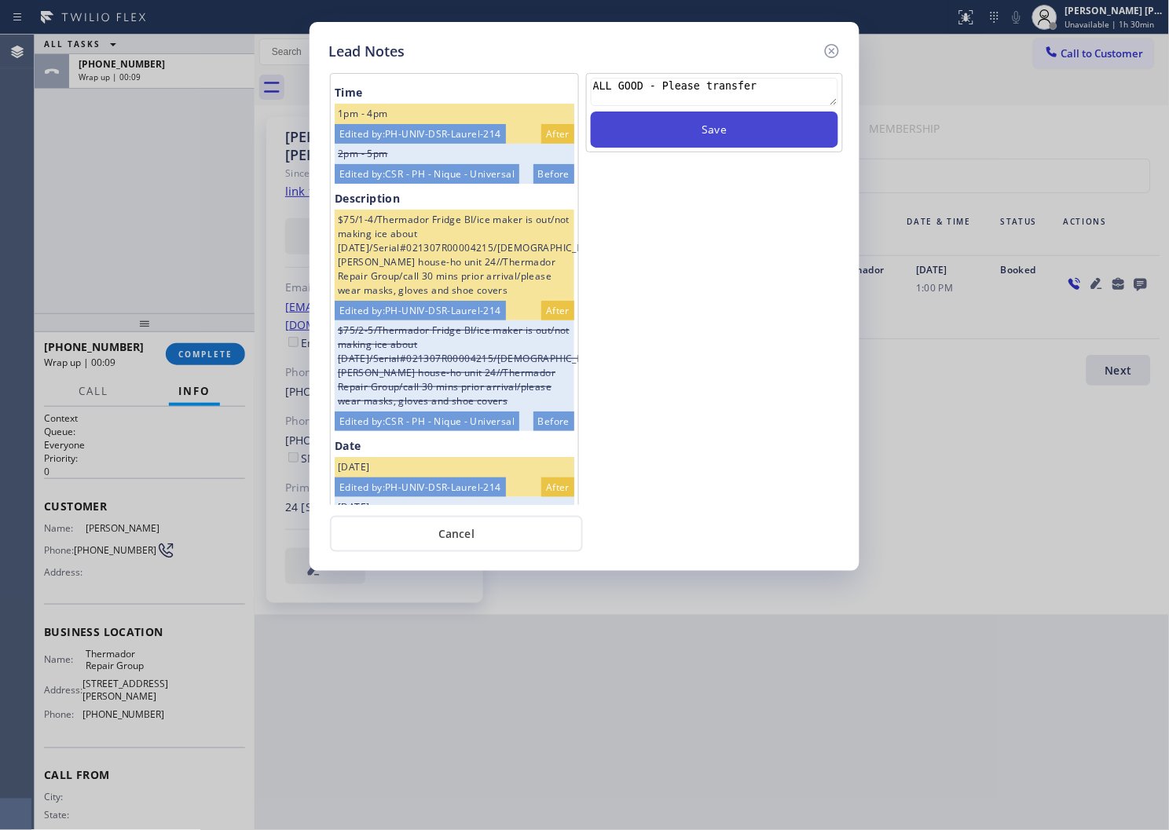
click at [723, 134] on button "Save" at bounding box center [714, 130] width 247 height 36
click at [827, 52] on icon at bounding box center [832, 51] width 14 height 14
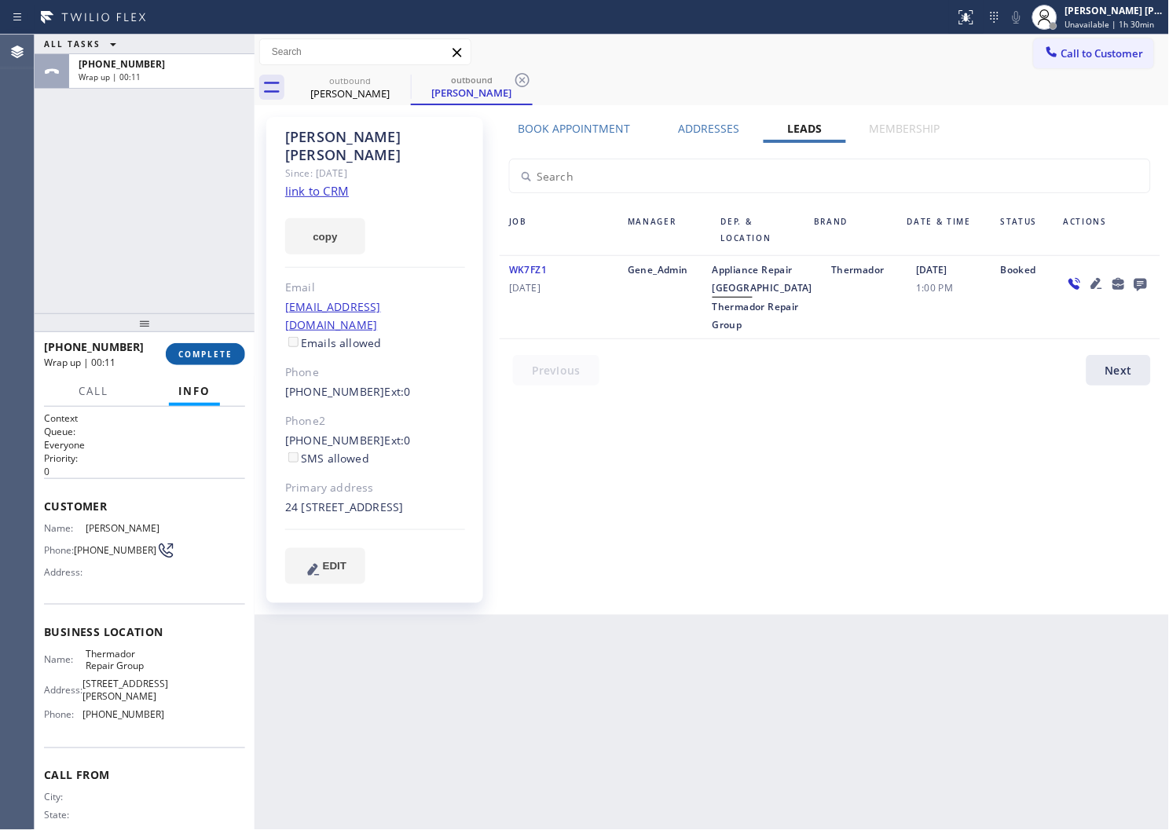
click at [196, 365] on button "COMPLETE" at bounding box center [205, 354] width 79 height 22
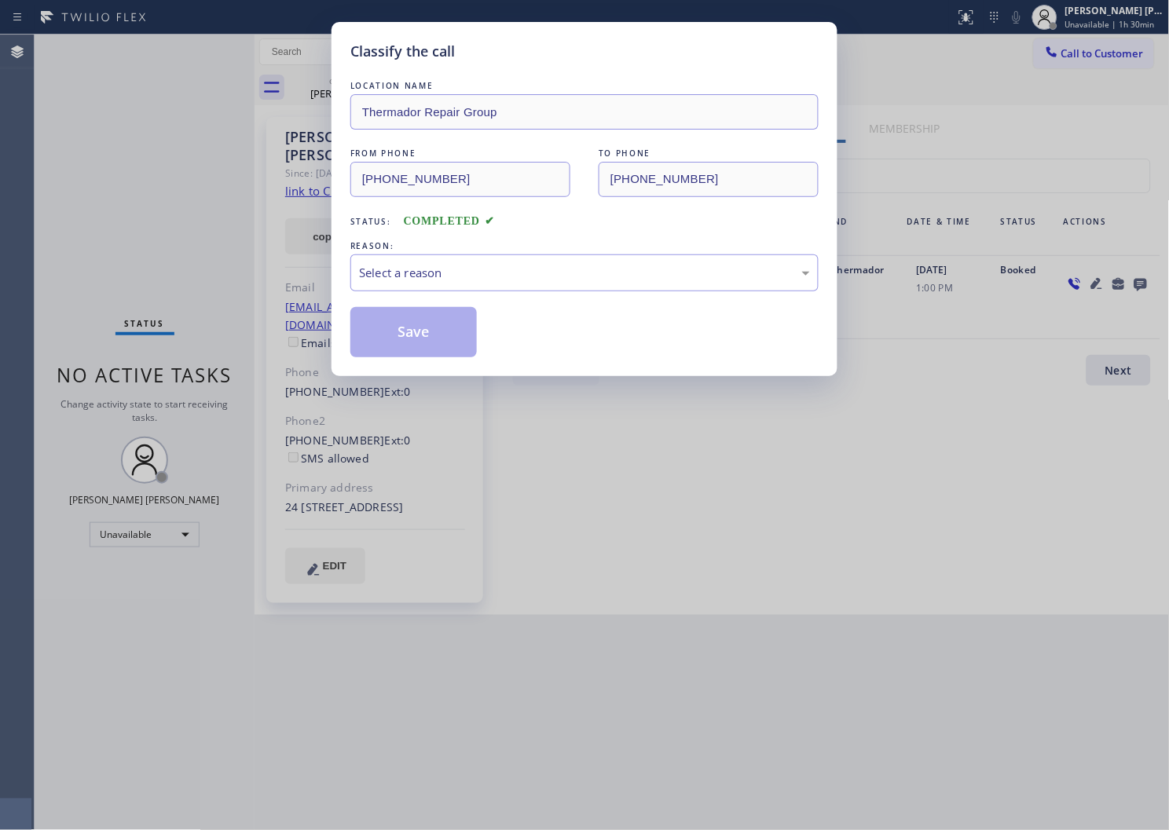
click at [460, 261] on div "Select a reason" at bounding box center [584, 273] width 468 height 37
click at [383, 339] on button "Save" at bounding box center [413, 332] width 126 height 50
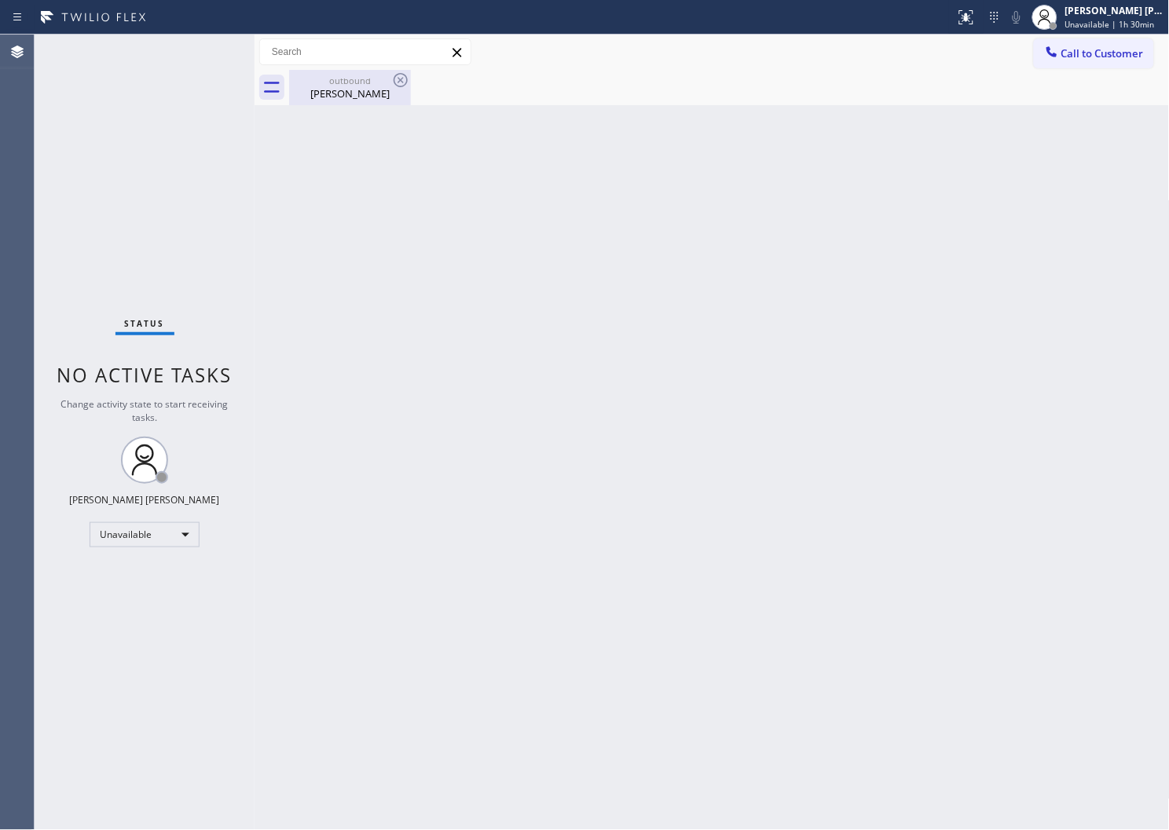
click at [364, 98] on div "Caroline Johnston" at bounding box center [350, 93] width 119 height 14
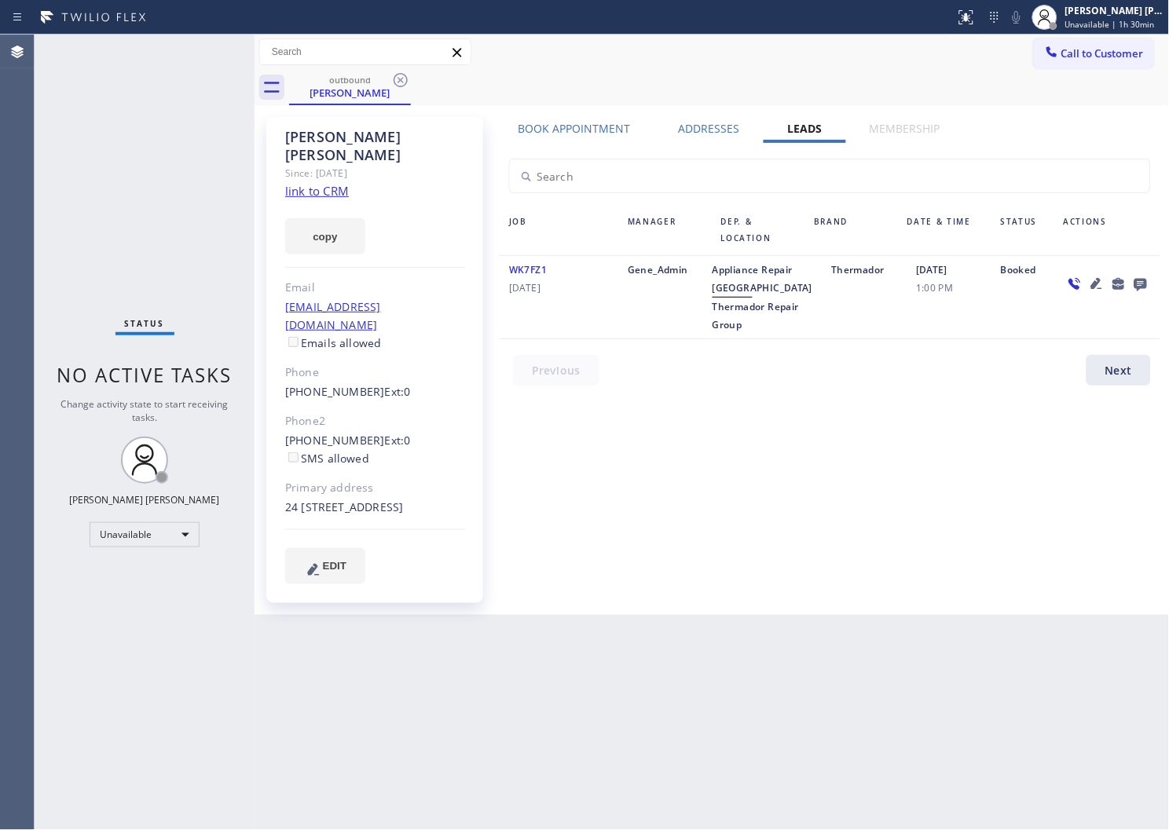
click at [403, 82] on icon at bounding box center [400, 80] width 19 height 19
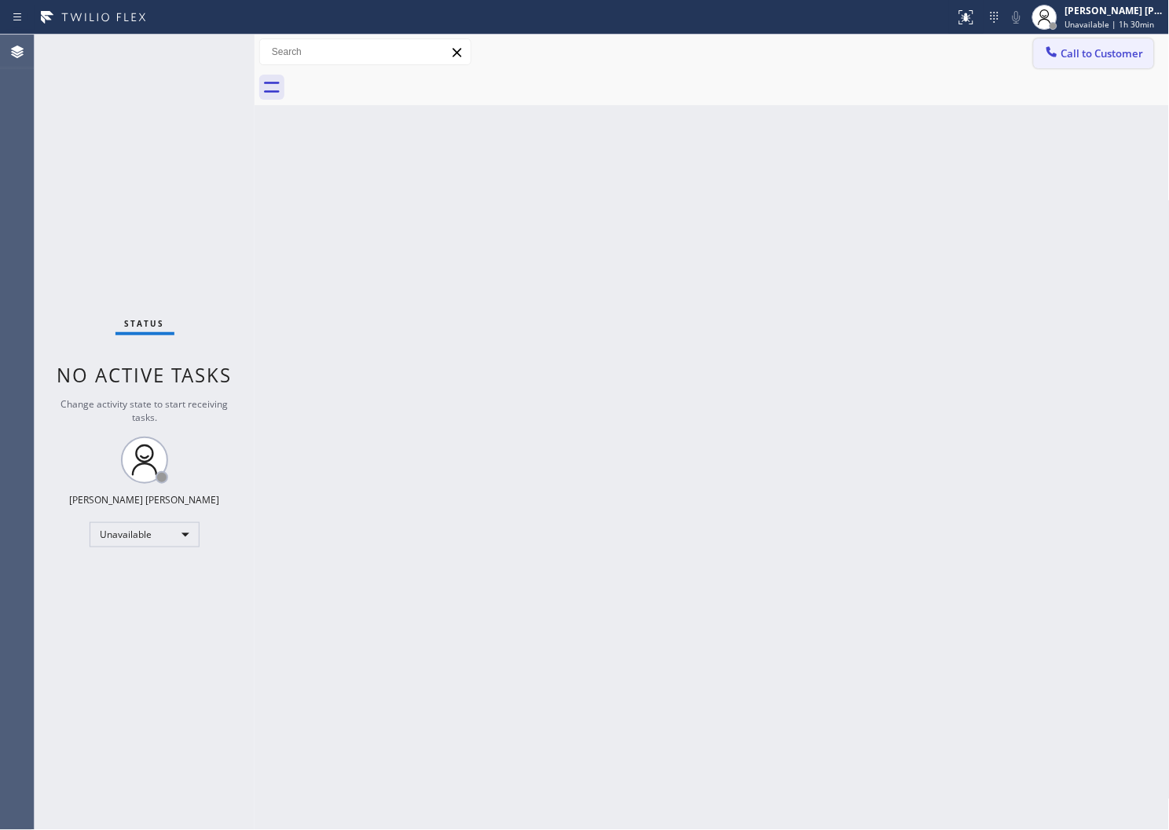
click at [1121, 58] on span "Call to Customer" at bounding box center [1102, 53] width 82 height 14
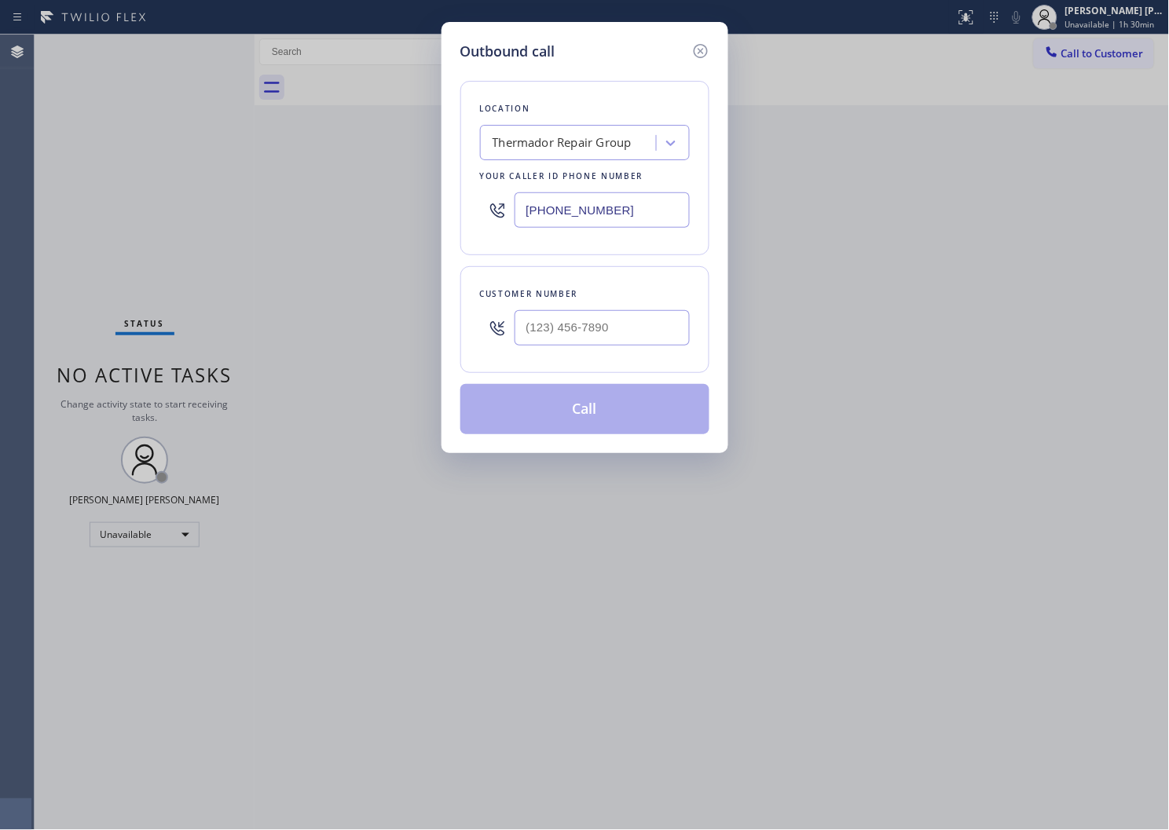
click at [535, 217] on input "(855) 920-0838" at bounding box center [602, 209] width 175 height 35
paste input "731-4952"
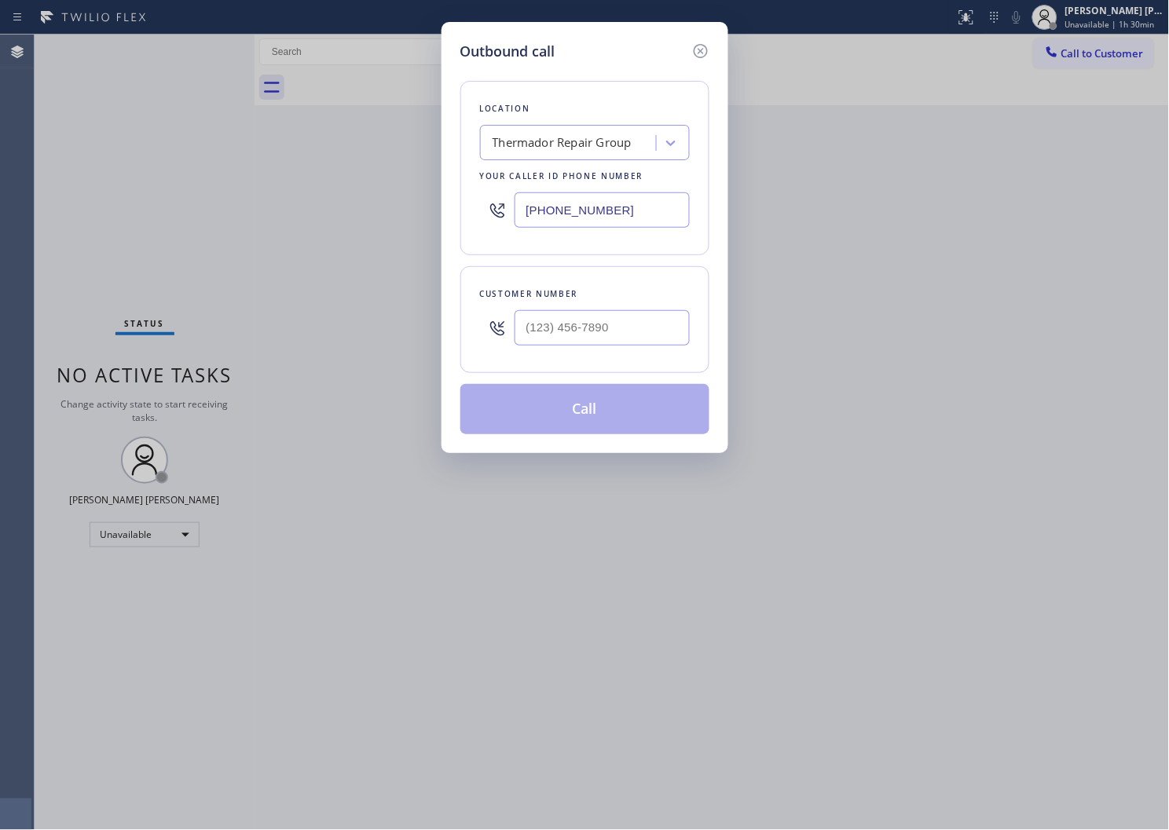
type input "[PHONE_NUMBER]"
click at [601, 322] on input "(___) ___-____" at bounding box center [602, 327] width 175 height 35
paste input "714) 209-6006"
type input "(714) 209-6006"
click at [581, 419] on button "Call" at bounding box center [584, 409] width 249 height 50
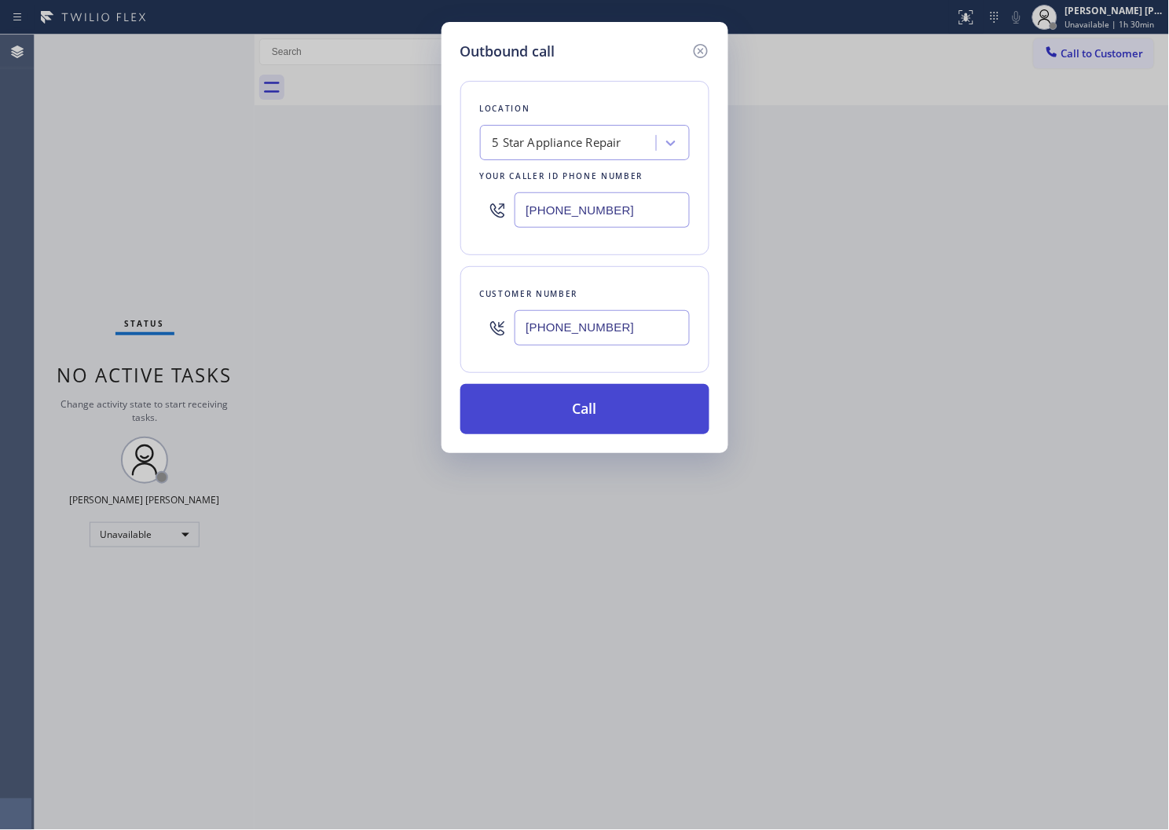
click at [581, 419] on button "Call" at bounding box center [584, 409] width 249 height 50
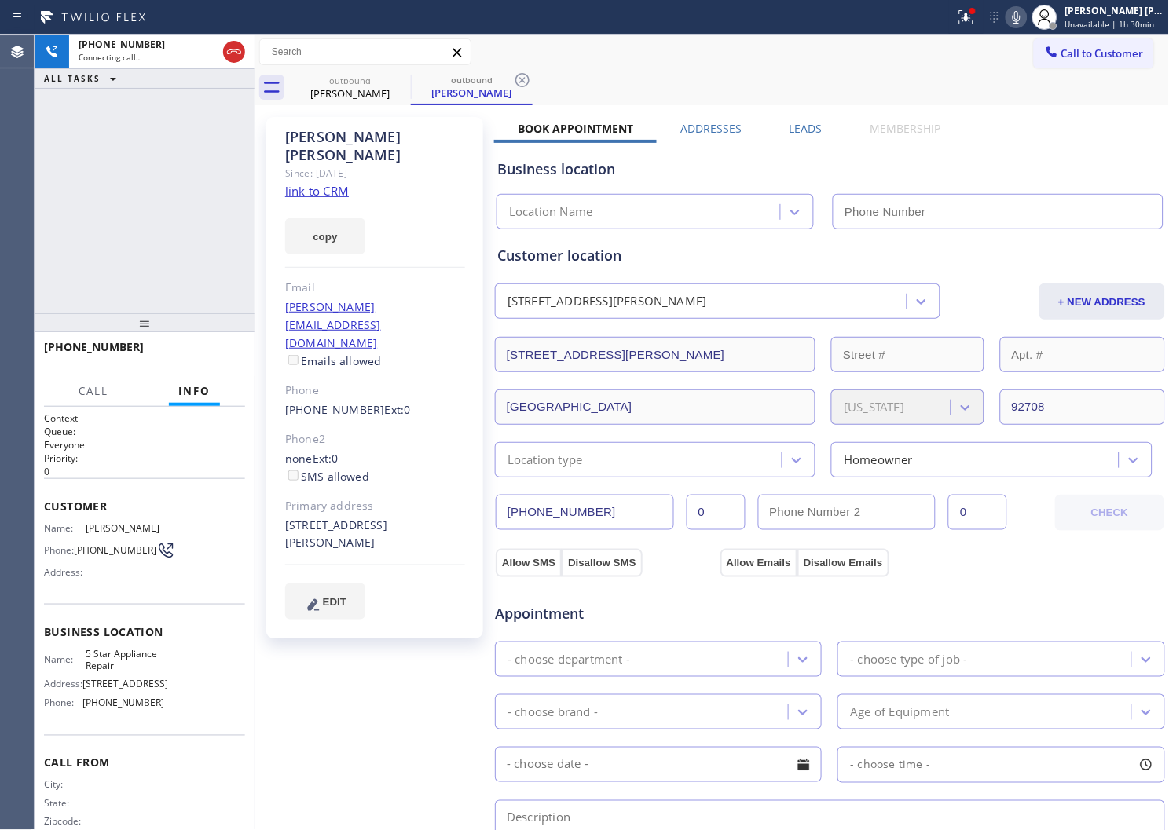
click at [319, 134] on div "Scott Anderson" at bounding box center [375, 146] width 180 height 36
copy div "Scott Anderson"
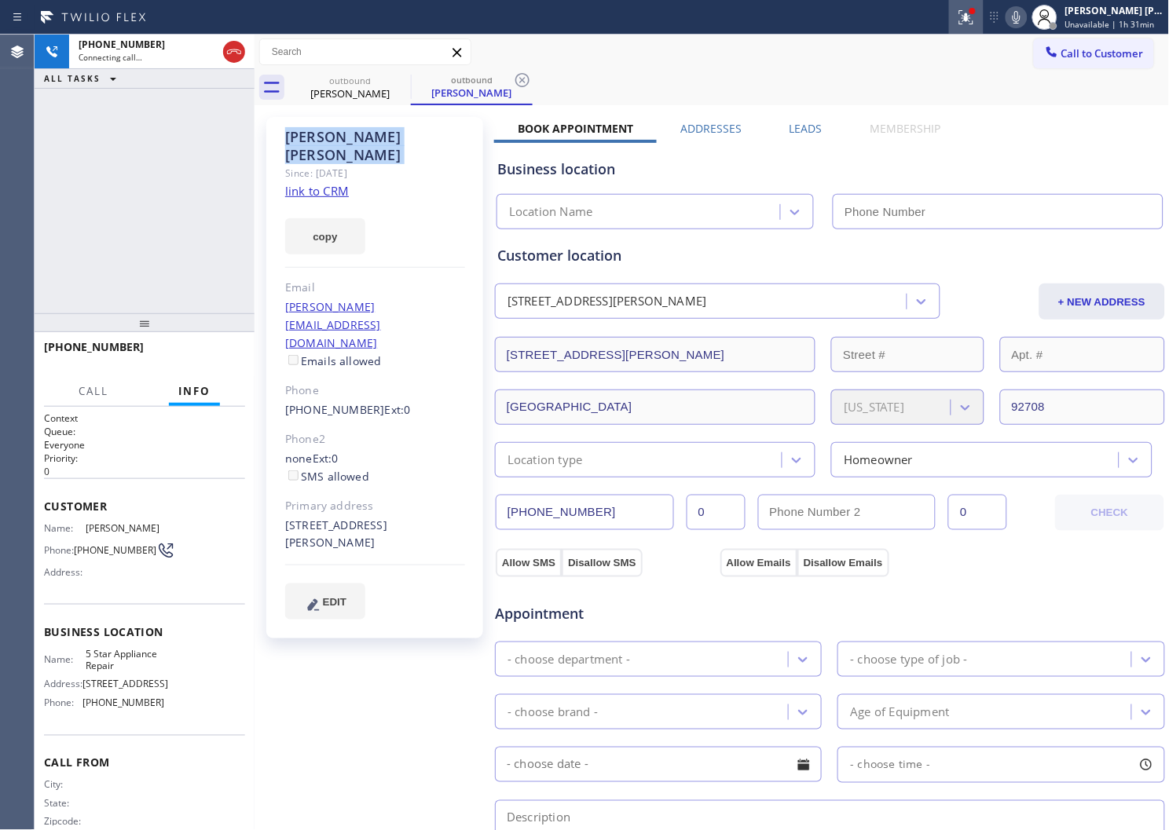
click at [969, 26] on div at bounding box center [966, 17] width 35 height 19
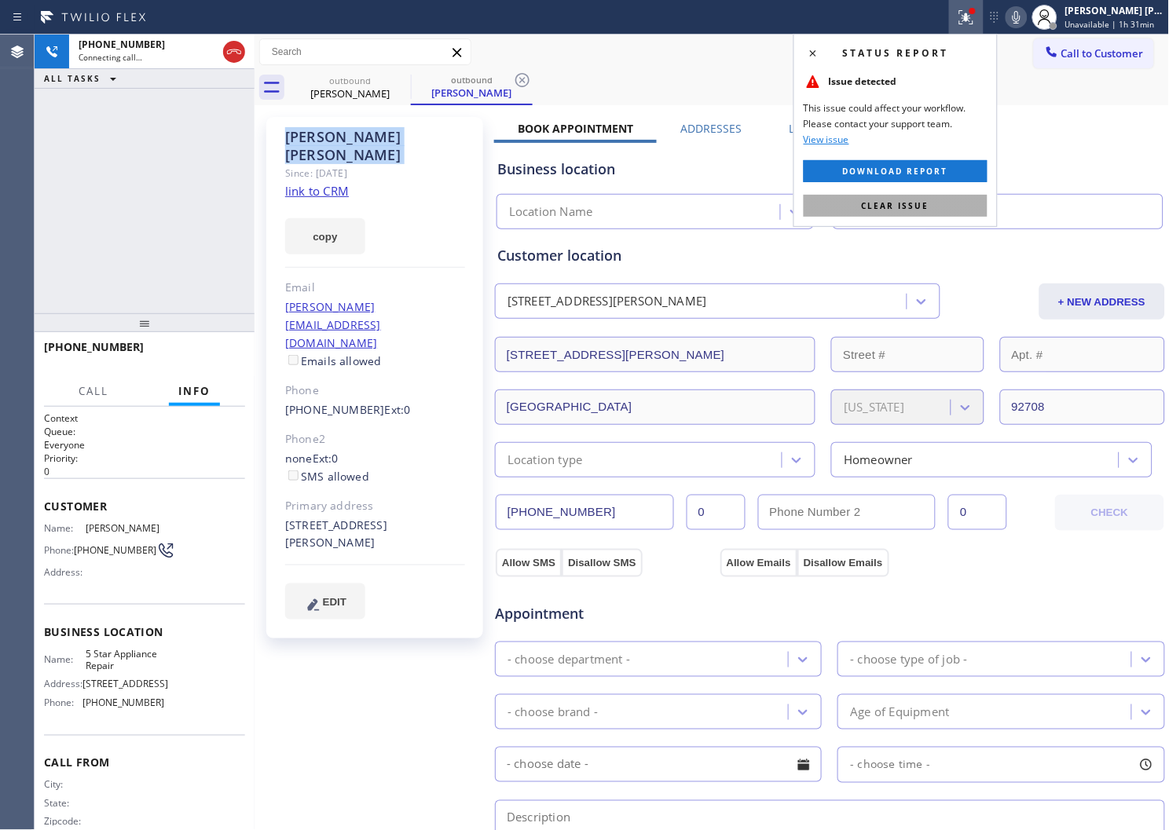
type input "[PHONE_NUMBER]"
click at [874, 200] on span "Clear issue" at bounding box center [896, 205] width 68 height 11
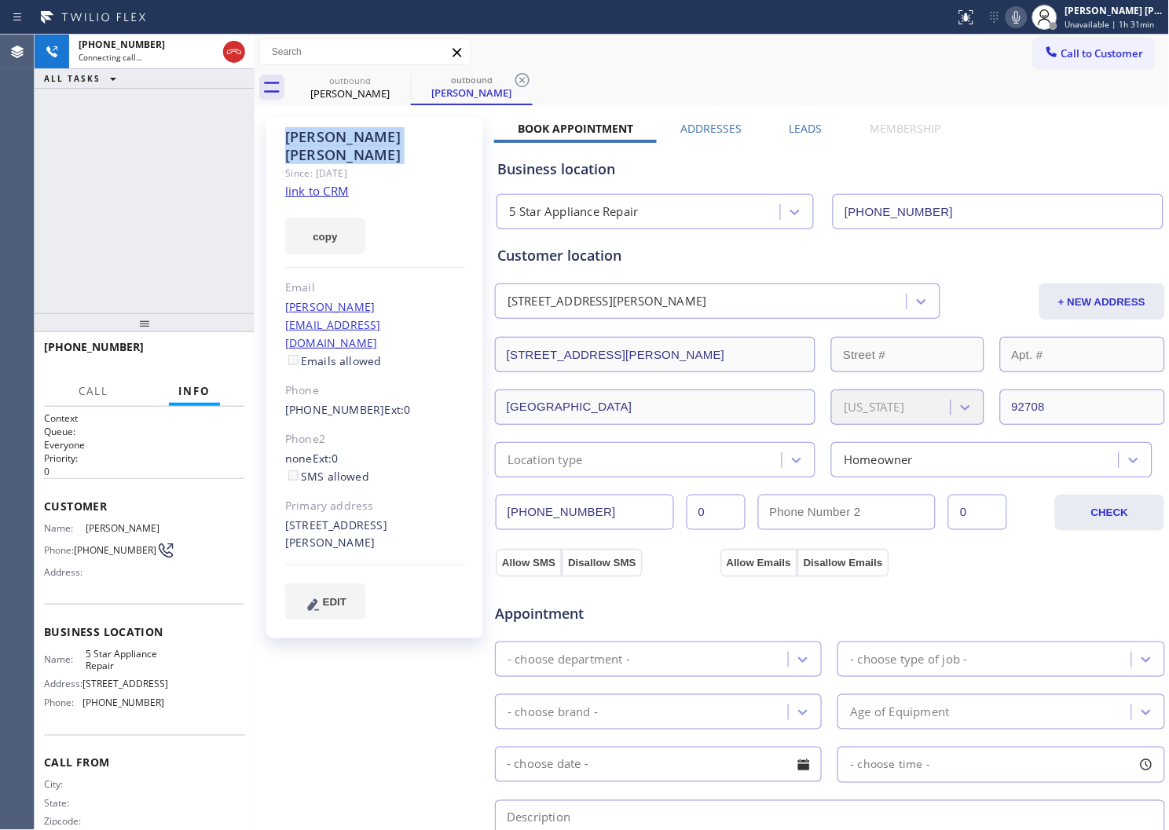
click at [181, 226] on div "+17142096006 Connecting call… ALL TASKS ALL TASKS ACTIVE TASKS TASKS IN WRAP UP" at bounding box center [145, 174] width 220 height 279
click at [0, 207] on div "Agent Desktop" at bounding box center [17, 433] width 34 height 796
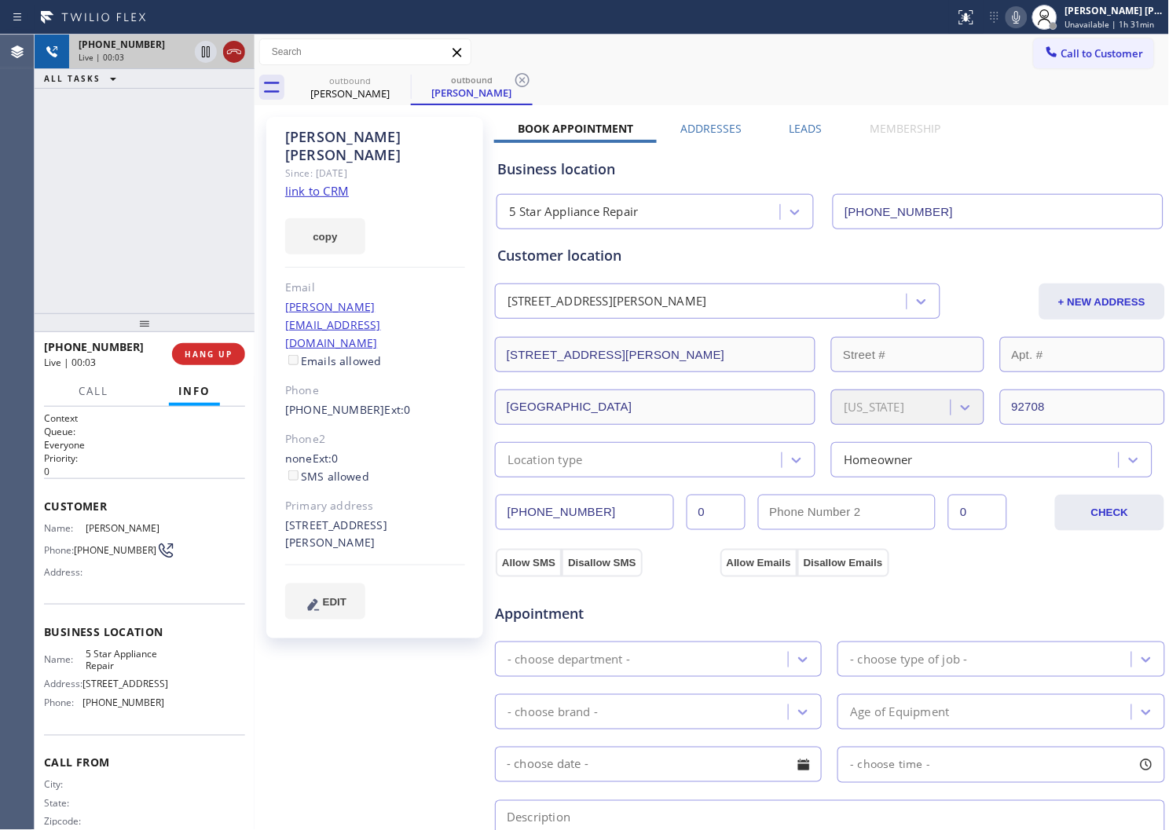
click at [229, 49] on icon at bounding box center [234, 51] width 19 height 19
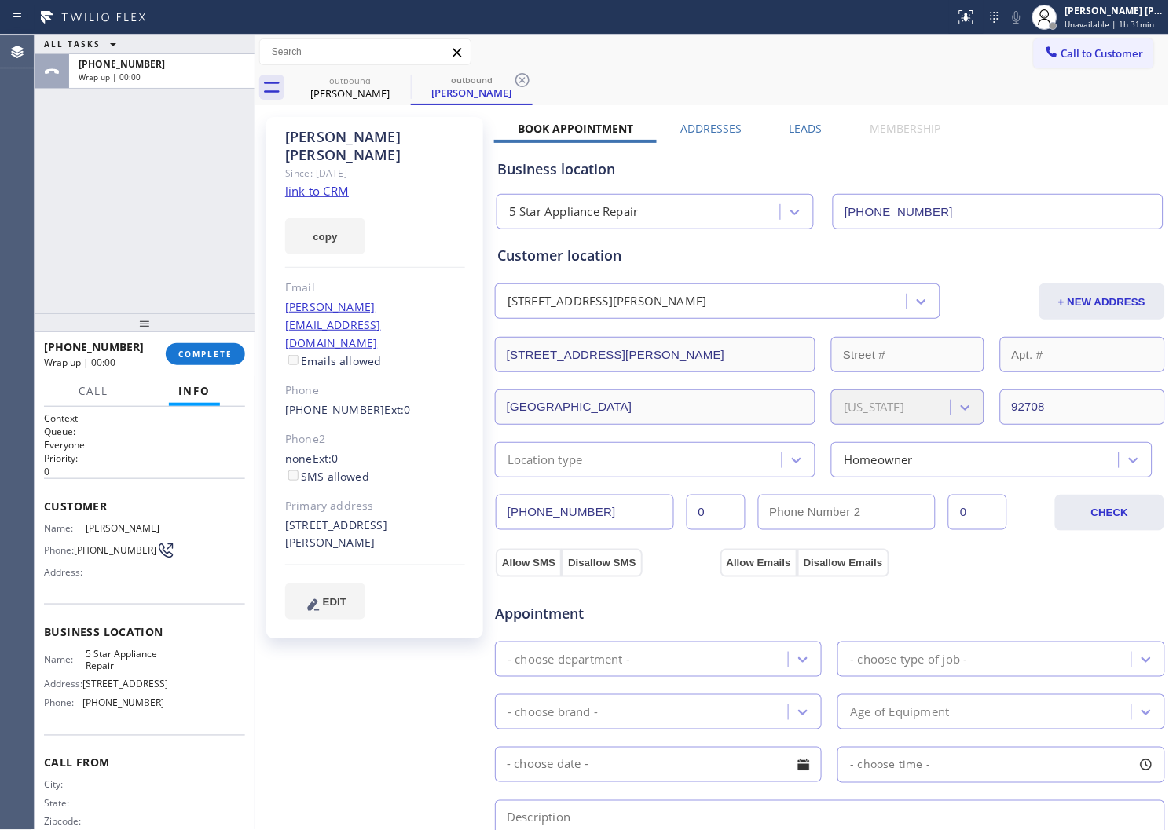
click at [792, 138] on div "Business location 5 Star Appliance Repair (855) 731-4952" at bounding box center [830, 183] width 672 height 93
click at [796, 131] on label "Leads" at bounding box center [806, 128] width 33 height 15
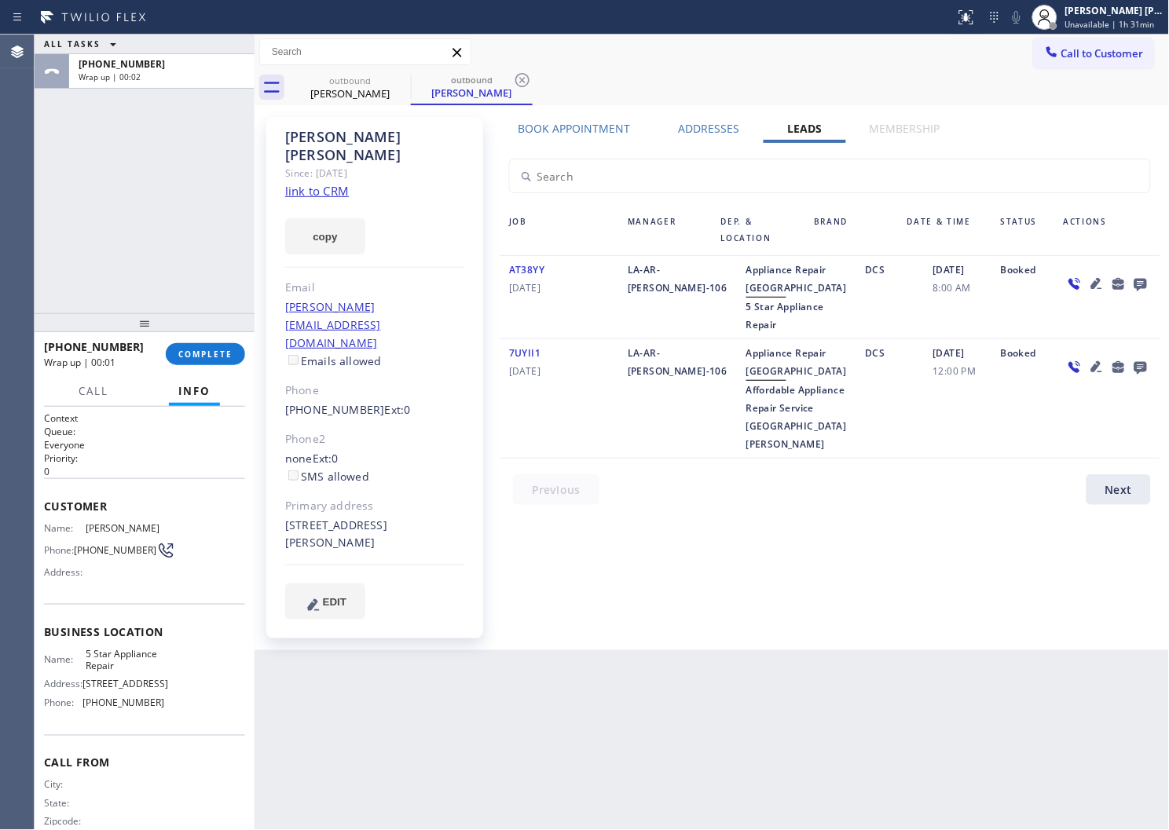
click at [1153, 288] on div at bounding box center [1107, 297] width 106 height 73
click at [1152, 288] on div at bounding box center [1107, 297] width 106 height 73
click at [1146, 286] on icon at bounding box center [1141, 285] width 13 height 13
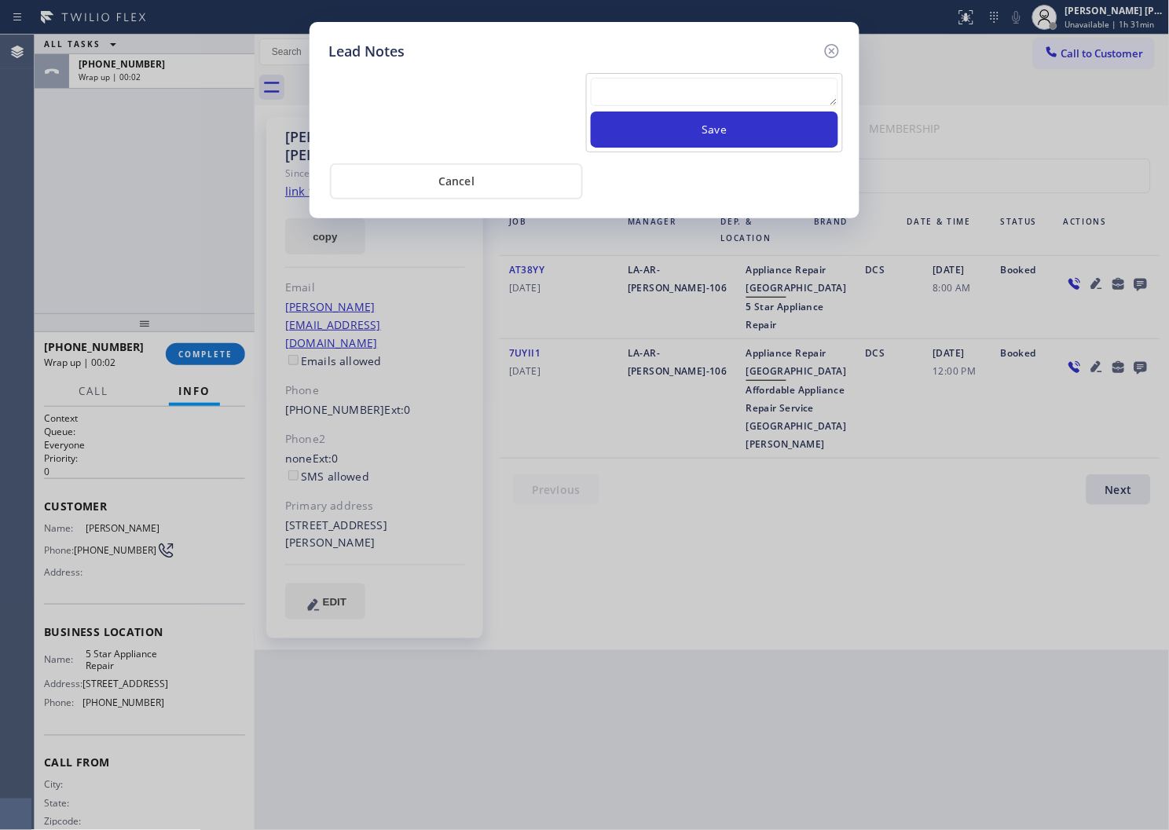
click at [762, 104] on textarea at bounding box center [714, 92] width 247 height 28
paste textarea "N/A - Please transfer"
type textarea "N/A - Please transfer"
click at [750, 128] on button "Save" at bounding box center [714, 130] width 247 height 36
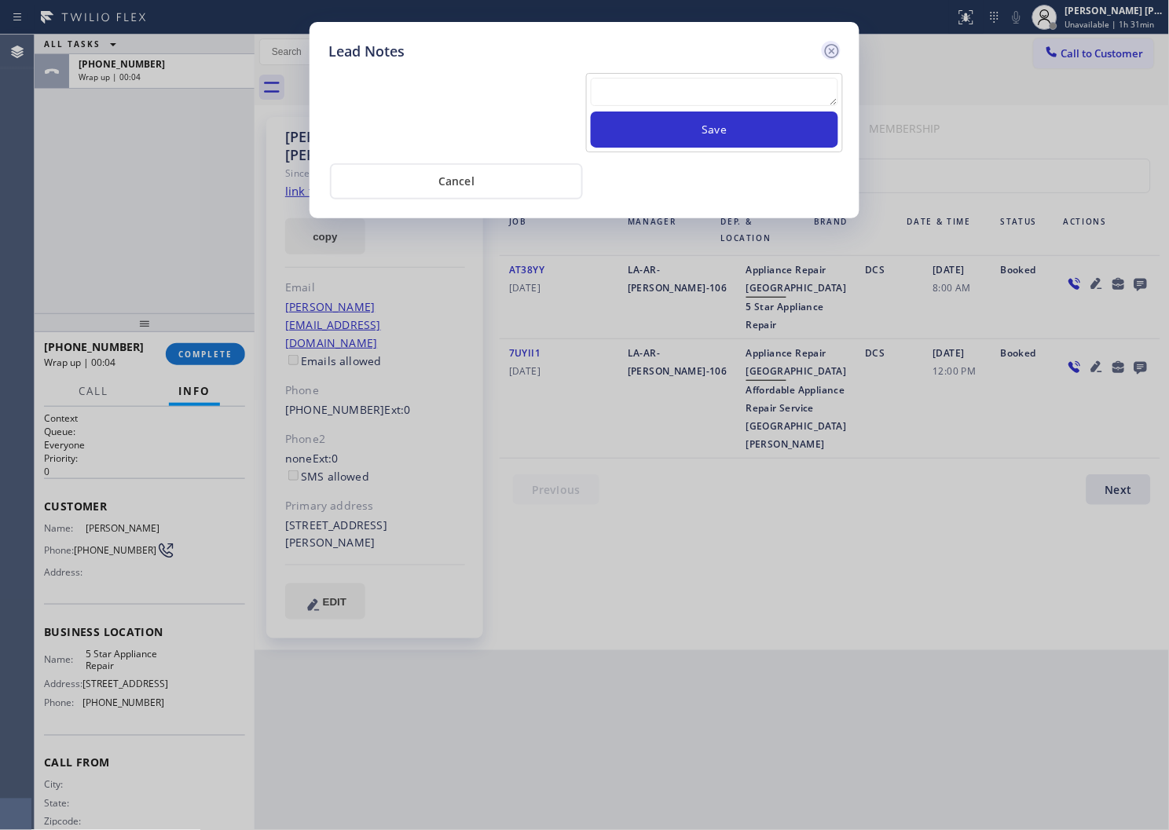
click at [831, 44] on icon at bounding box center [832, 51] width 14 height 14
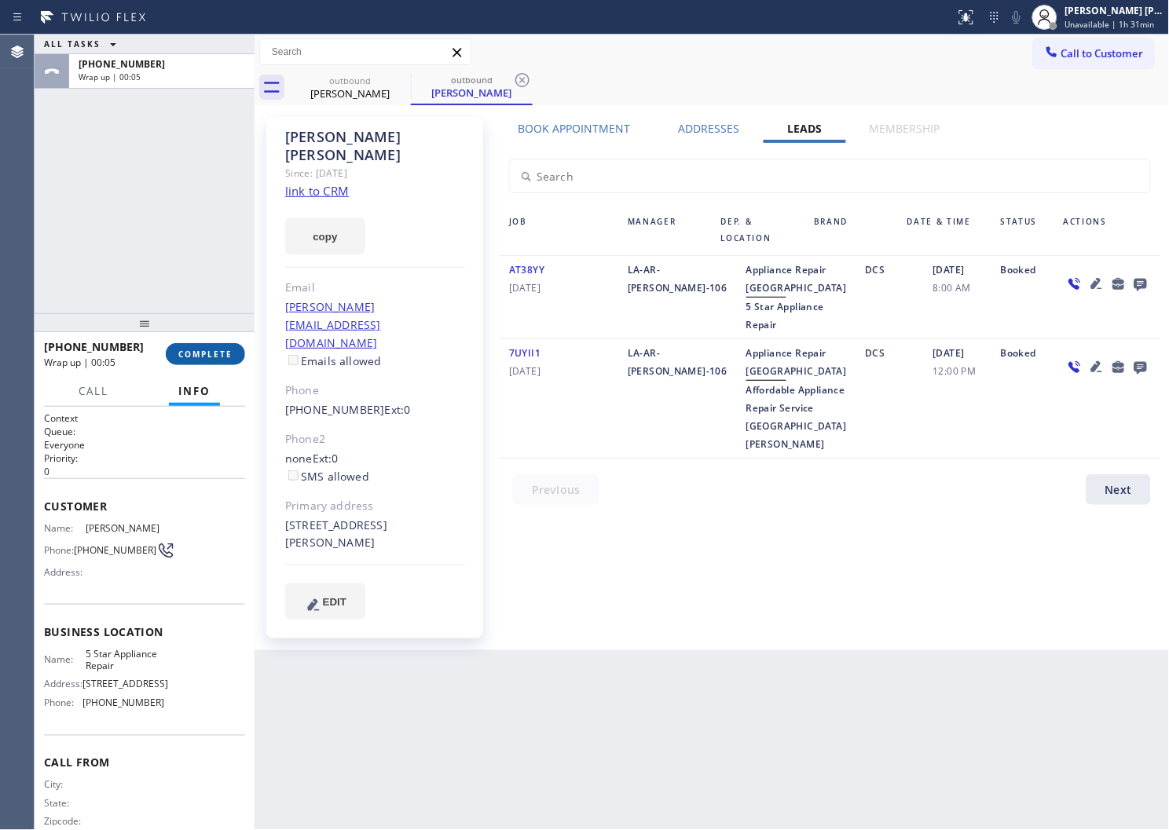
click at [202, 359] on span "COMPLETE" at bounding box center [205, 354] width 54 height 11
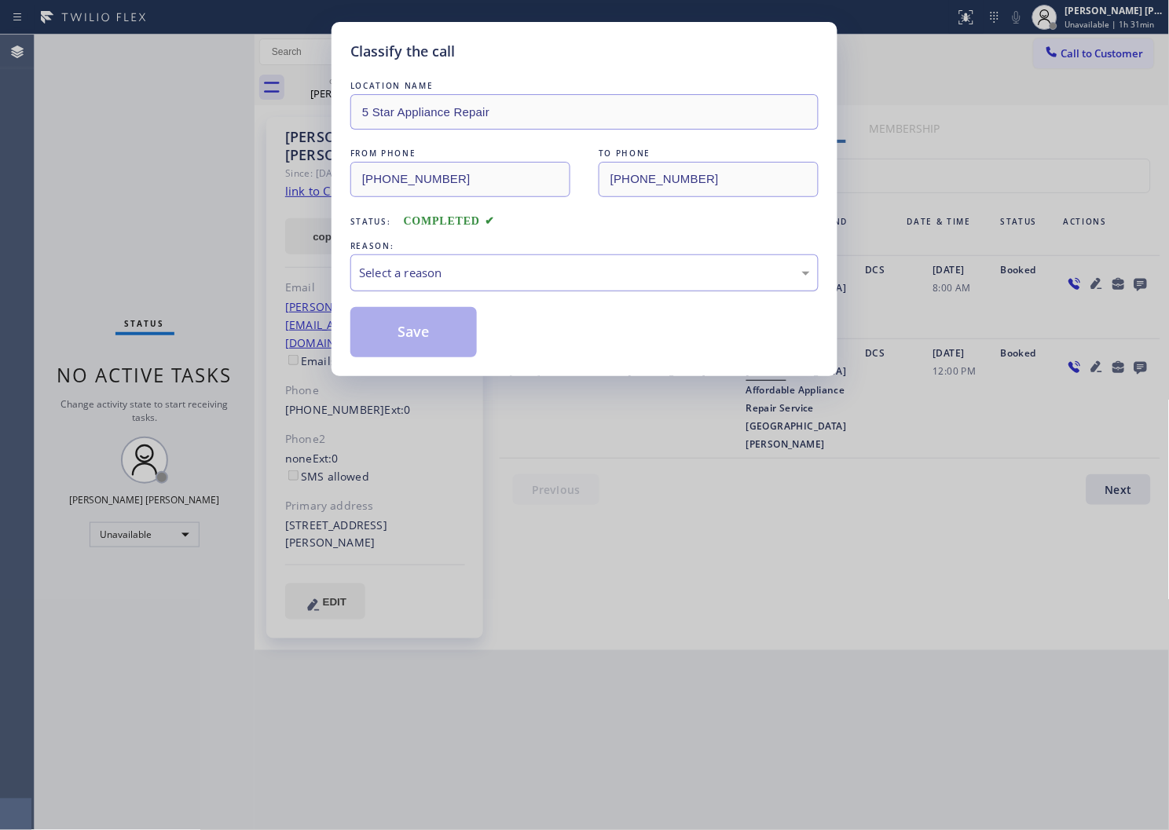
click at [398, 264] on div "Select a reason" at bounding box center [584, 273] width 451 height 18
click at [379, 340] on button "Save" at bounding box center [413, 332] width 126 height 50
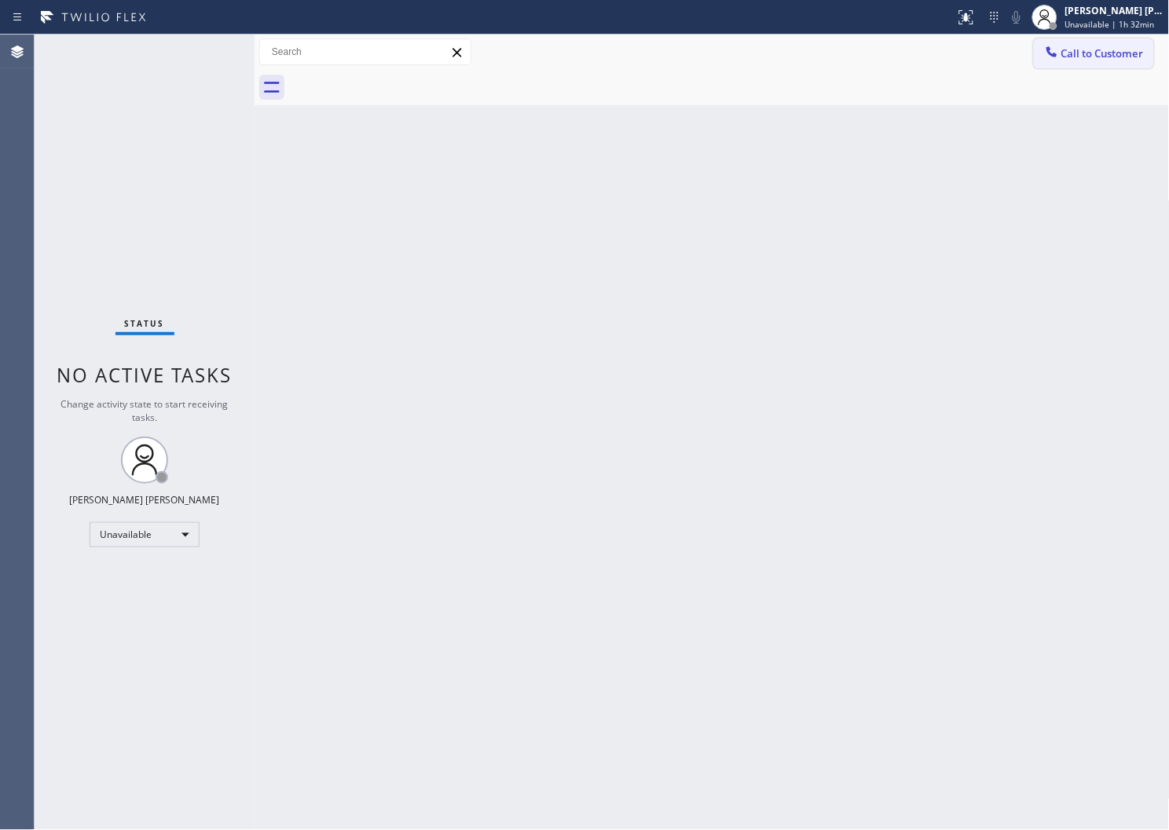
click at [1064, 58] on span "Call to Customer" at bounding box center [1102, 53] width 82 height 14
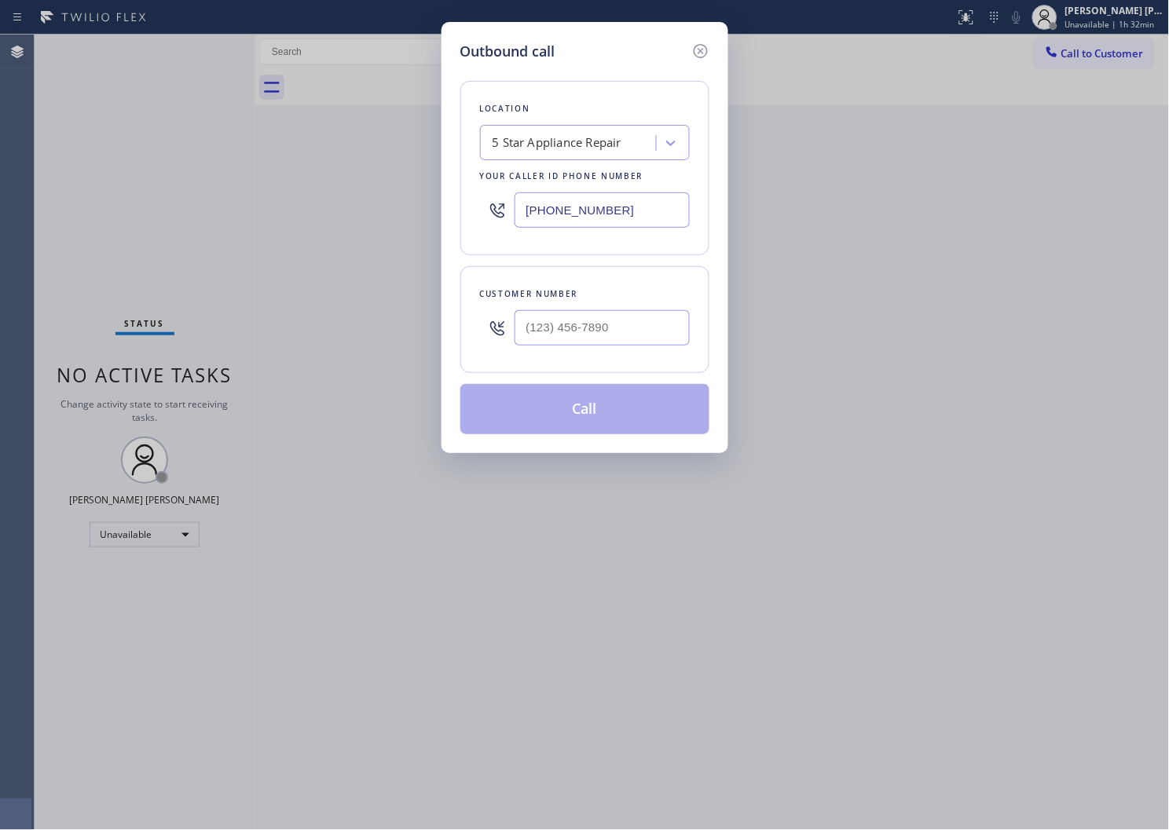
click at [567, 209] on input "[PHONE_NUMBER]" at bounding box center [602, 209] width 175 height 35
paste input "657) 900-5017"
type input "(657) 900-5017"
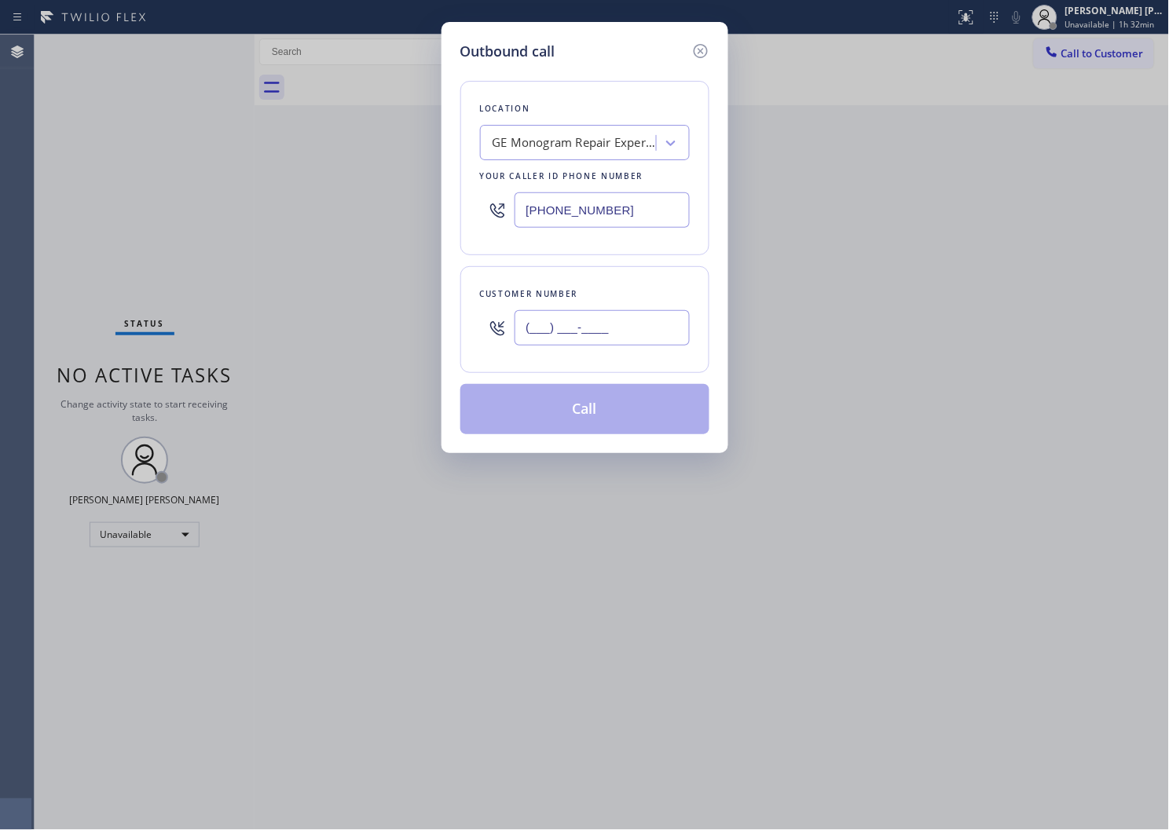
click at [520, 317] on input "(___) ___-____" at bounding box center [602, 327] width 175 height 35
paste input "818) 468-8522"
type input "(818) 468-8522"
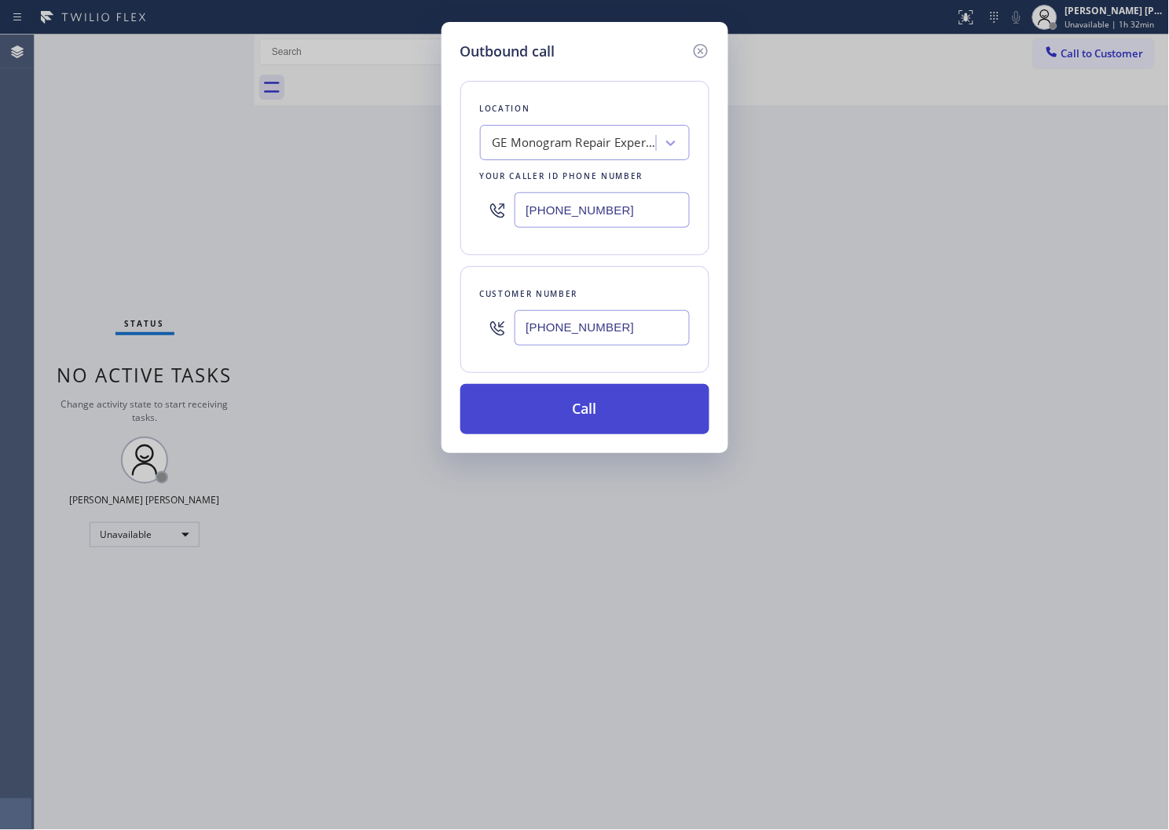
click at [559, 410] on button "Call" at bounding box center [584, 409] width 249 height 50
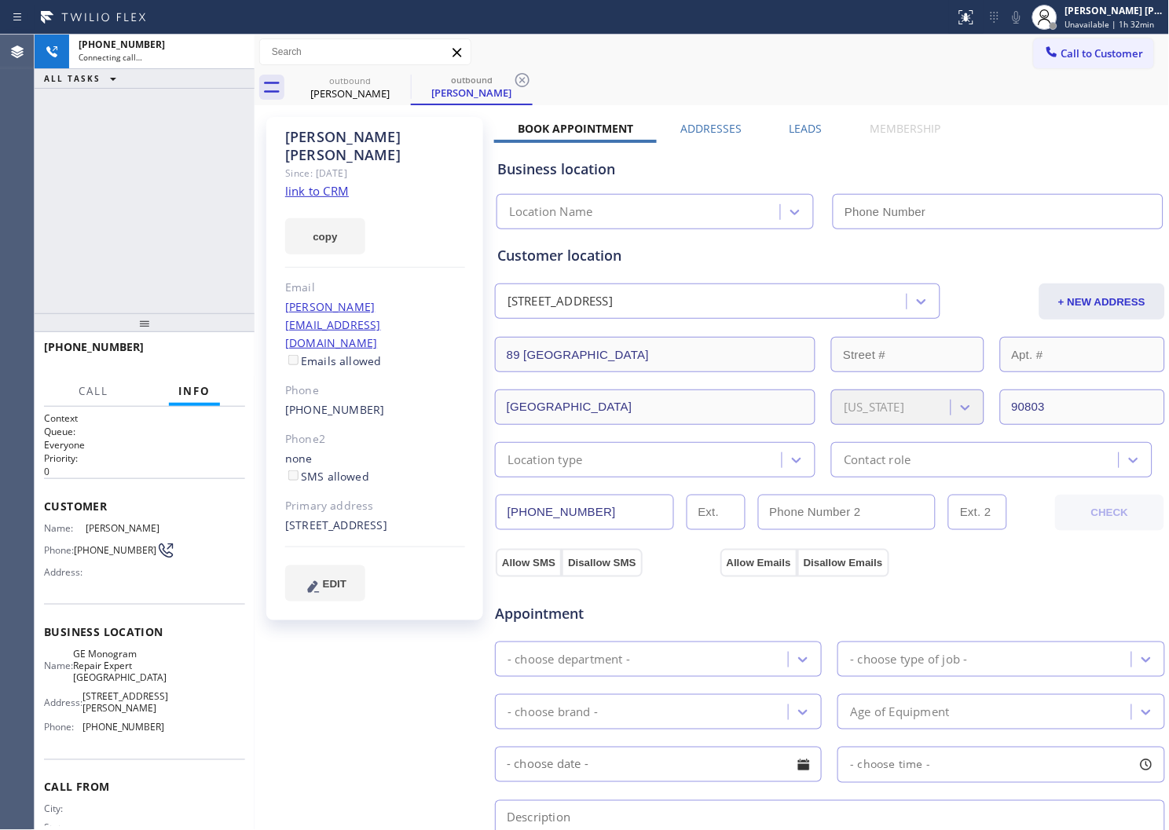
click at [331, 135] on div "Patricia Petersen" at bounding box center [375, 146] width 180 height 36
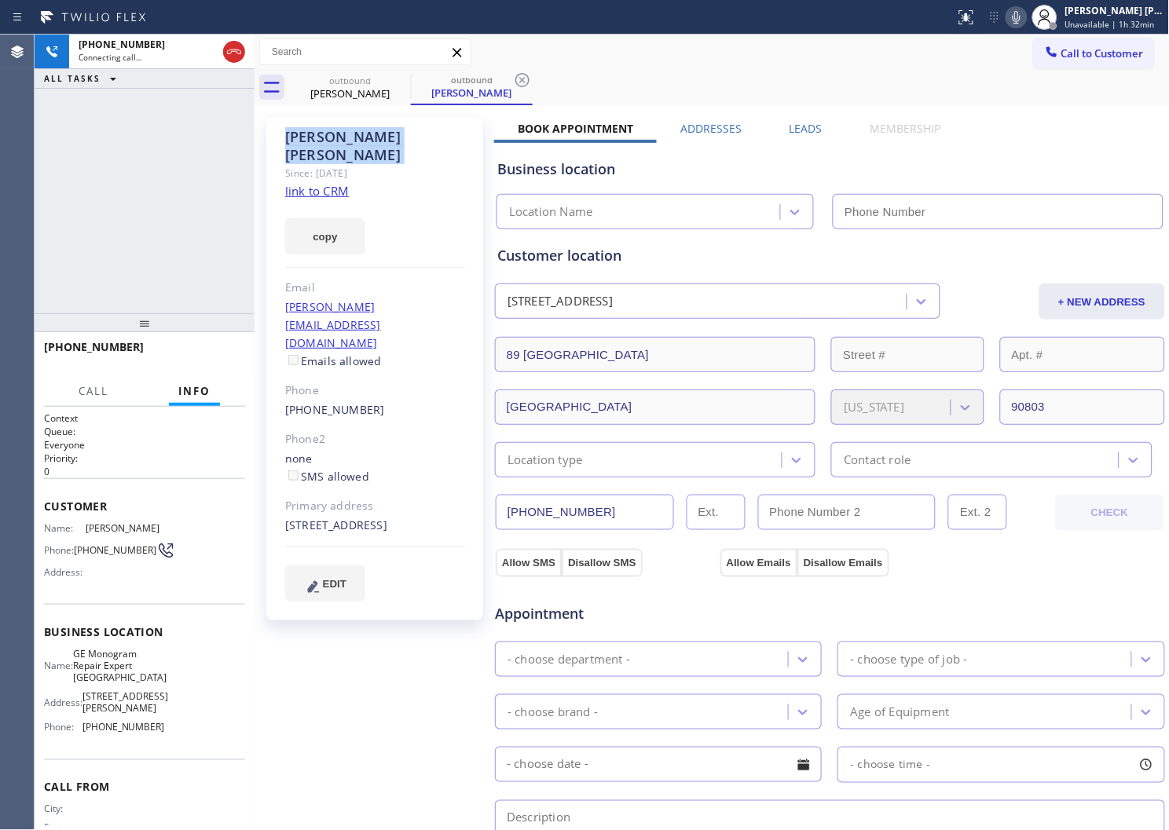
drag, startPoint x: 85, startPoint y: 149, endPoint x: 153, endPoint y: 173, distance: 72.3
click at [85, 149] on div "+18184688522 Connecting call… ALL TASKS ALL TASKS ACTIVE TASKS TASKS IN WRAP UP" at bounding box center [145, 174] width 220 height 279
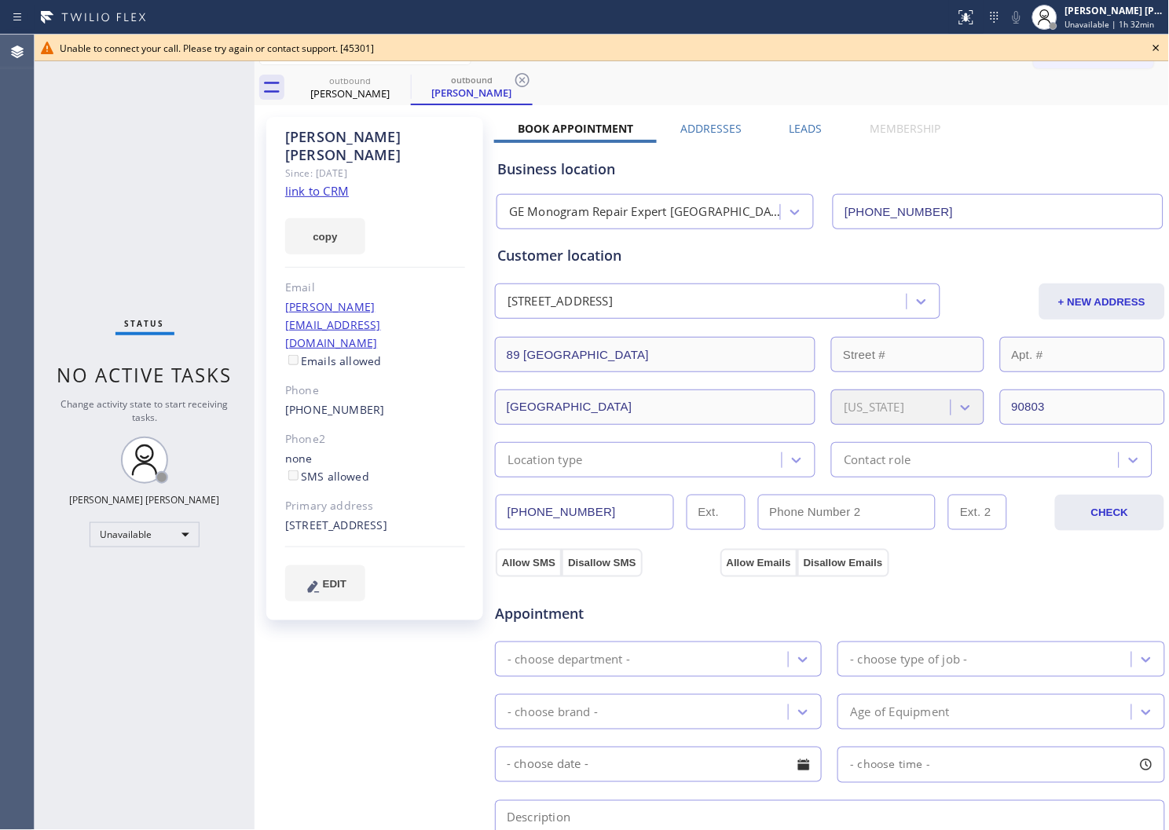
type input "(657) 900-5017"
click at [1153, 44] on icon at bounding box center [1156, 47] width 19 height 19
click at [1153, 44] on div "Call to Customer Outbound call Location GE Monogram Repair Expert Garden Grove …" at bounding box center [1102, 51] width 136 height 27
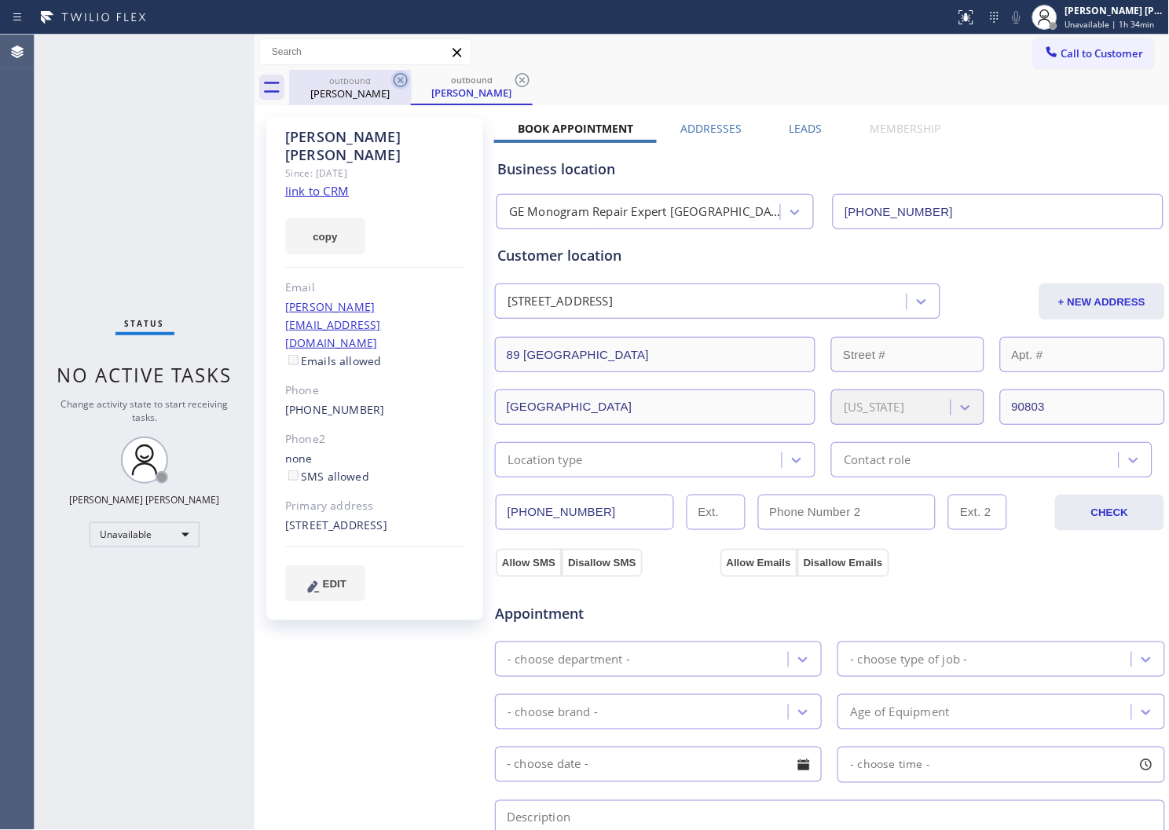
click at [398, 82] on icon at bounding box center [401, 80] width 14 height 14
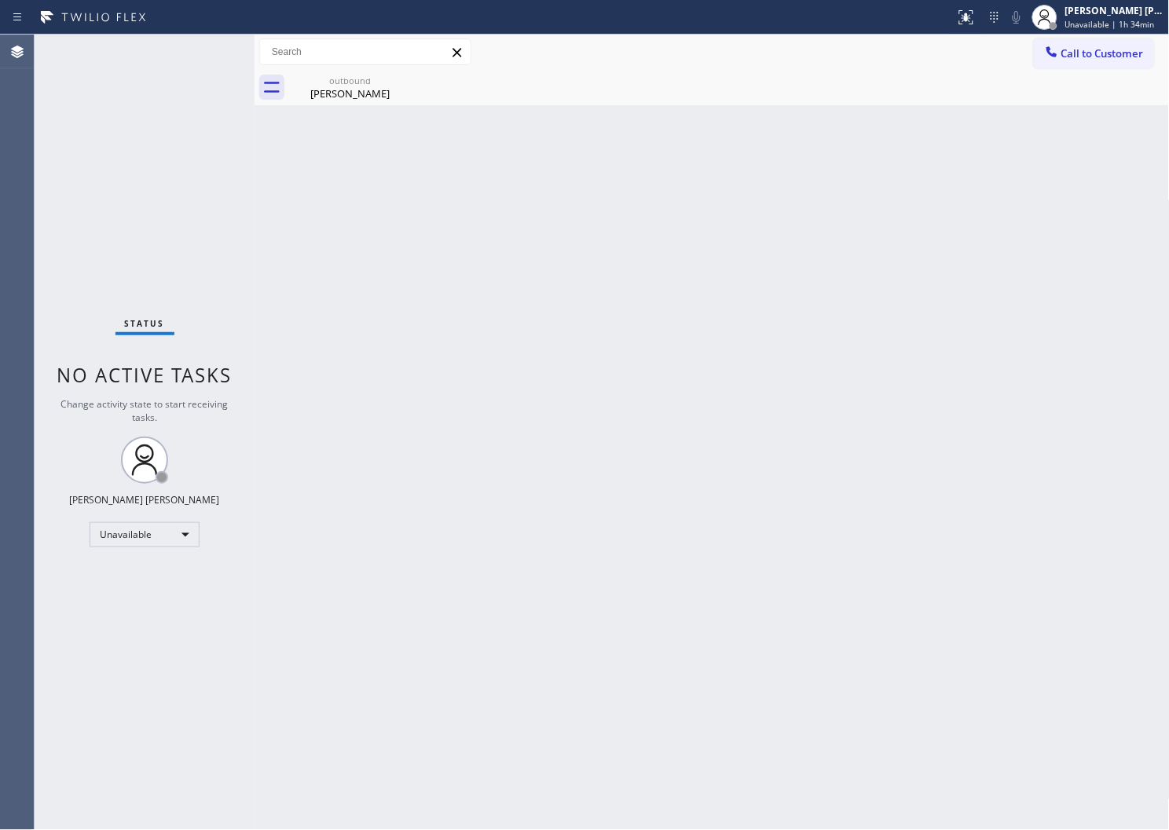
click at [0, 0] on icon at bounding box center [0, 0] width 0 height 0
click at [1074, 58] on span "Call to Customer" at bounding box center [1102, 53] width 82 height 14
click at [0, 0] on div "Outbound call Location GE Monogram Repair Expert Garden Grove Your caller id ph…" at bounding box center [0, 0] width 0 height 0
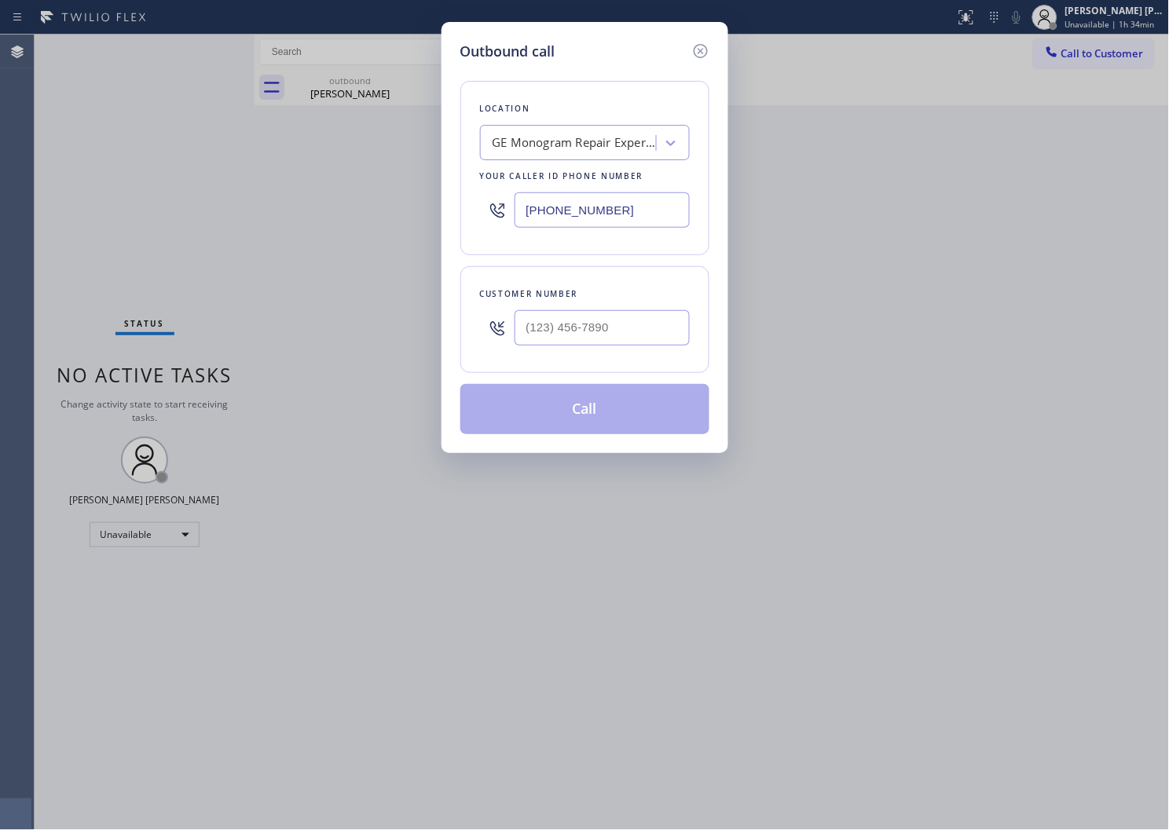
click at [595, 201] on input "(657) 900-5017" at bounding box center [602, 209] width 175 height 35
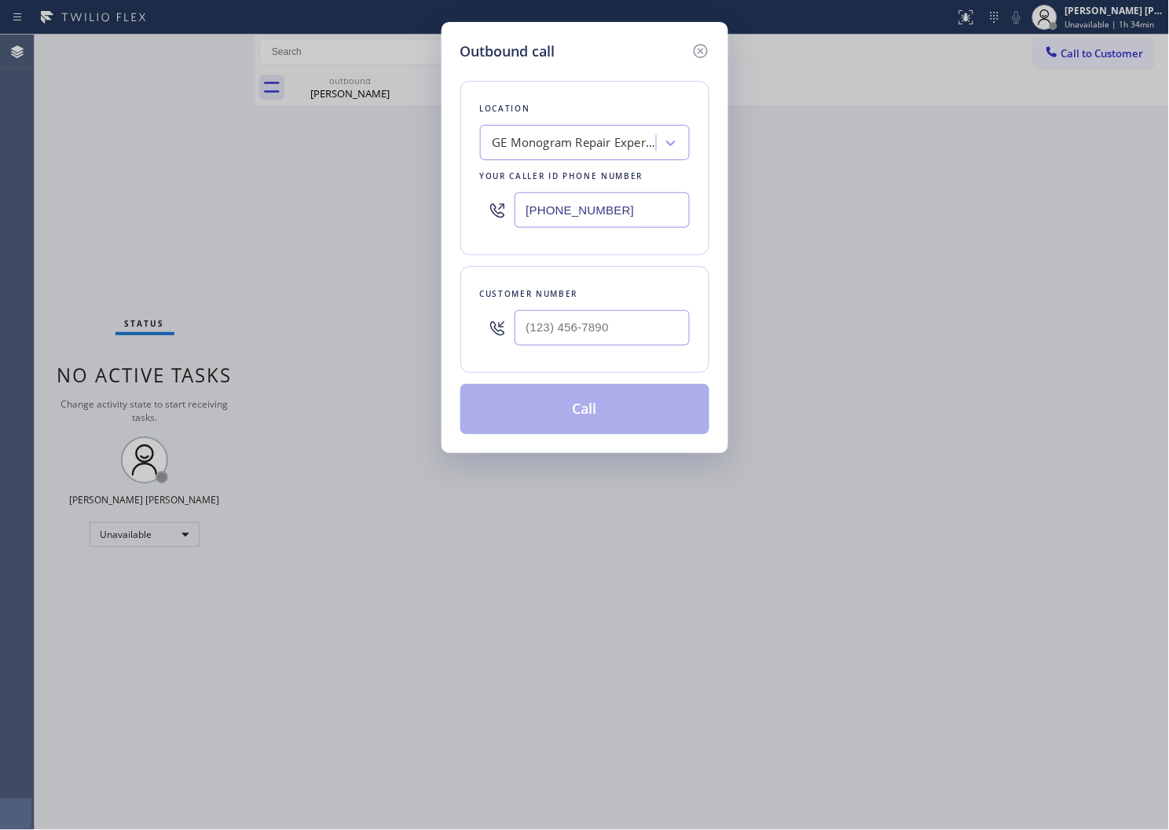
paste input "925) 272-773"
type input "(925) 272-7737"
click at [555, 300] on div "Customer number" at bounding box center [585, 294] width 210 height 16
click at [556, 317] on input "(___) ___-____" at bounding box center [602, 327] width 175 height 35
paste input "510) 504-4362"
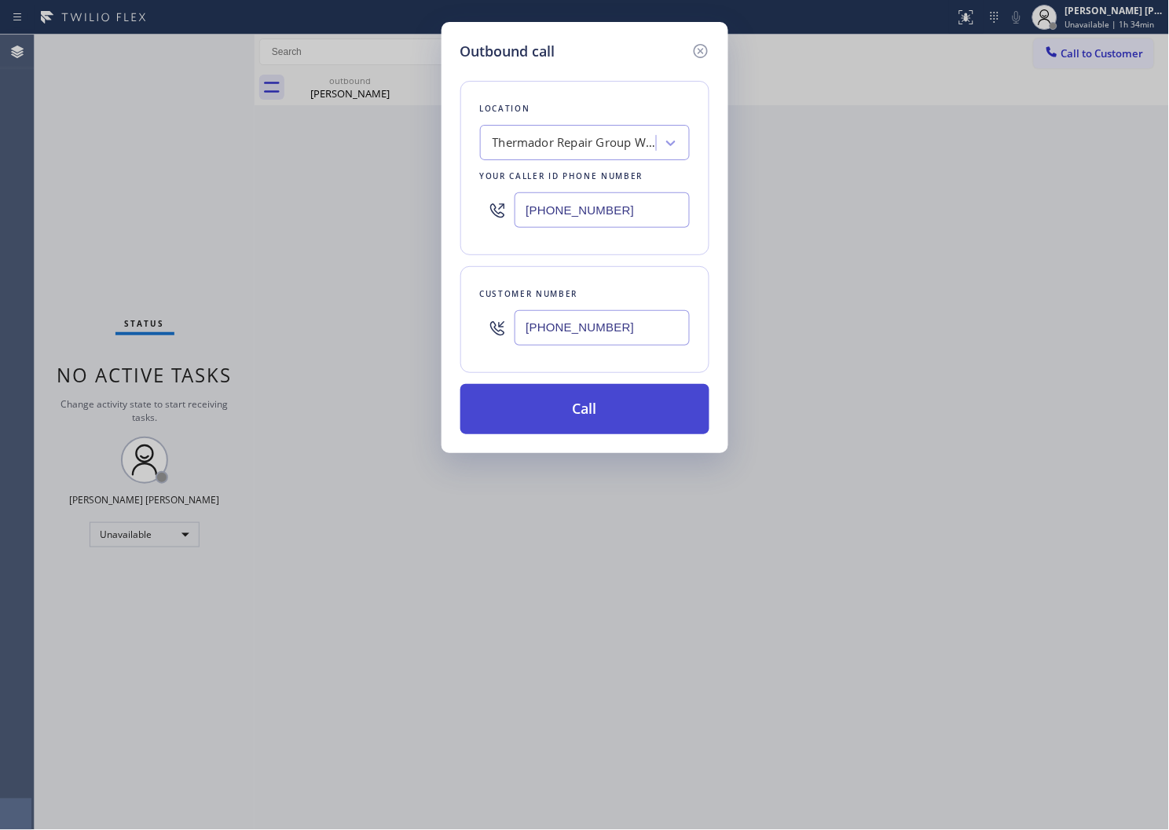
type input "(510) 504-4362"
click at [603, 404] on button "Call" at bounding box center [584, 409] width 249 height 50
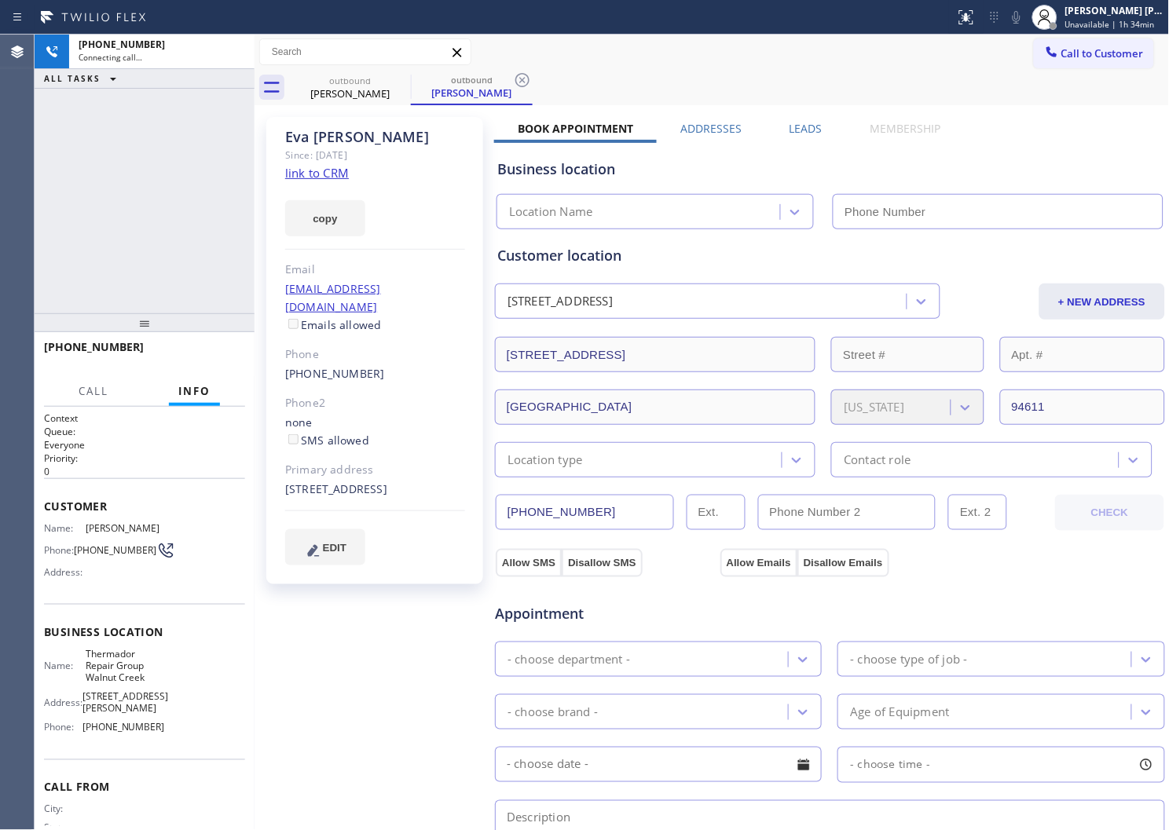
click at [341, 147] on div "Since: [DATE]" at bounding box center [375, 155] width 180 height 18
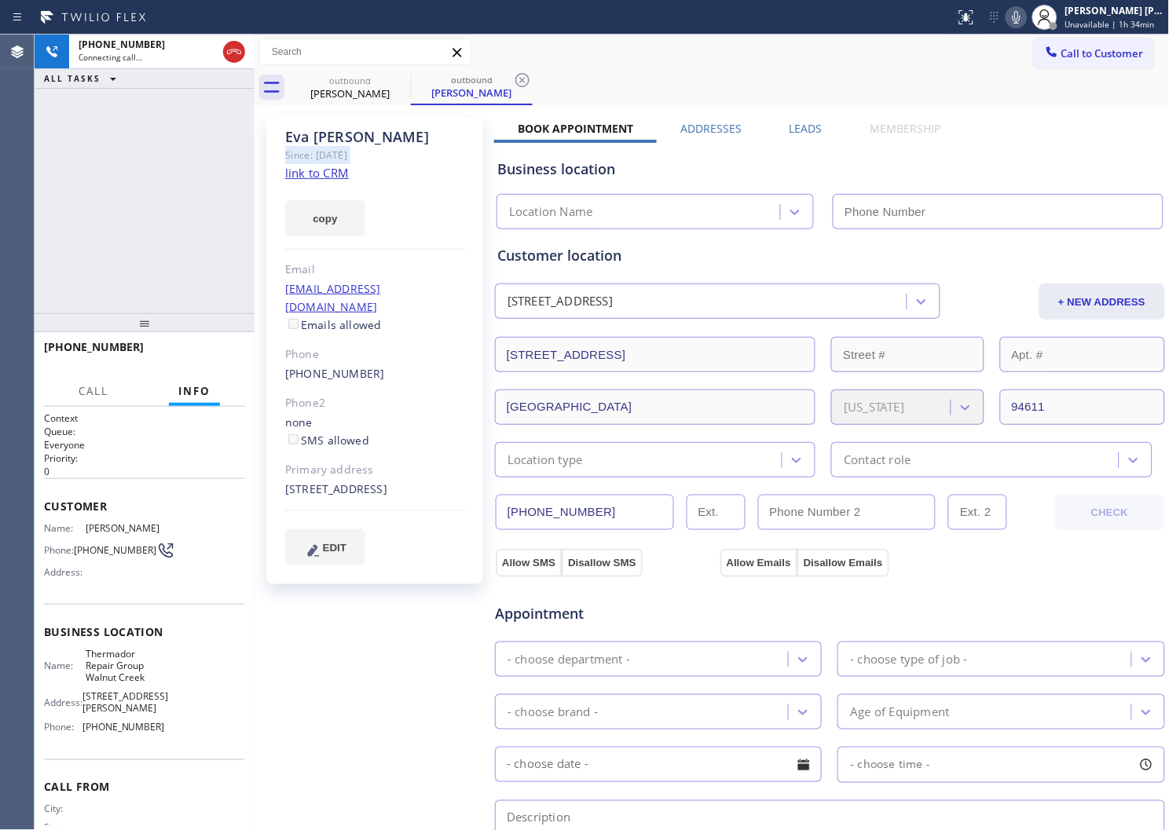
click at [341, 137] on div "Eva Soohoo" at bounding box center [375, 137] width 180 height 18
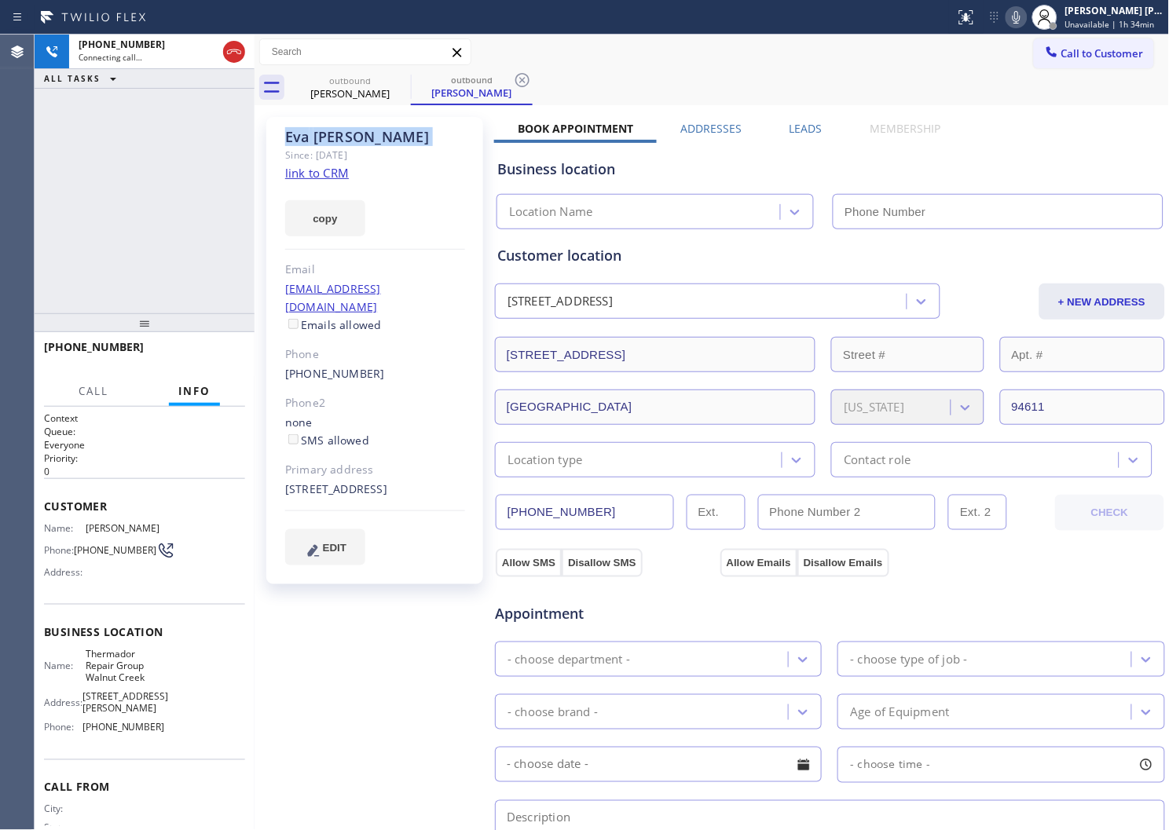
click at [341, 137] on div "Eva Soohoo" at bounding box center [375, 137] width 180 height 18
copy div "Eva Soohoo"
type input "(925) 272-7737"
click at [73, 206] on div "+15105044362 Connecting call… ALL TASKS ALL TASKS ACTIVE TASKS TASKS IN WRAP UP" at bounding box center [145, 174] width 220 height 279
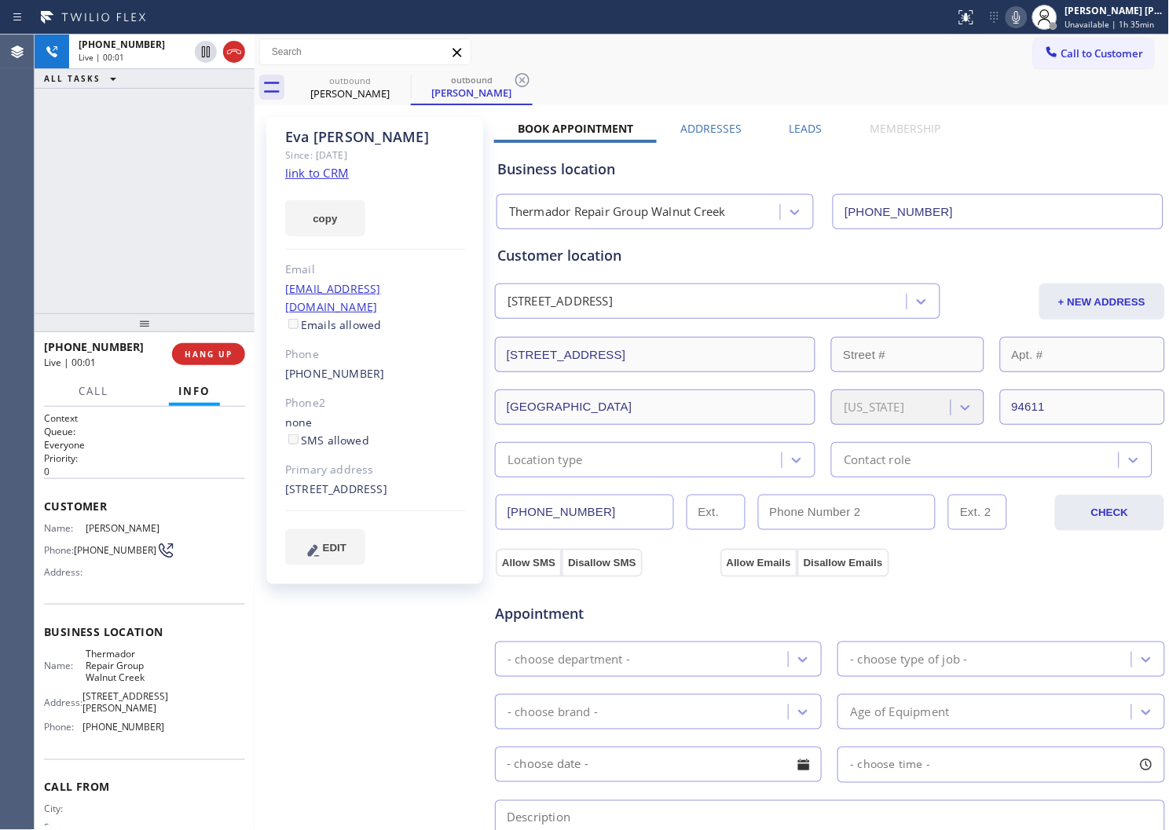
click at [0, 244] on div "Agent Desktop" at bounding box center [17, 433] width 34 height 796
click at [232, 58] on icon at bounding box center [234, 51] width 19 height 19
drag, startPoint x: 826, startPoint y: 130, endPoint x: 788, endPoint y: 128, distance: 37.8
click at [826, 130] on div "Leads" at bounding box center [806, 132] width 80 height 22
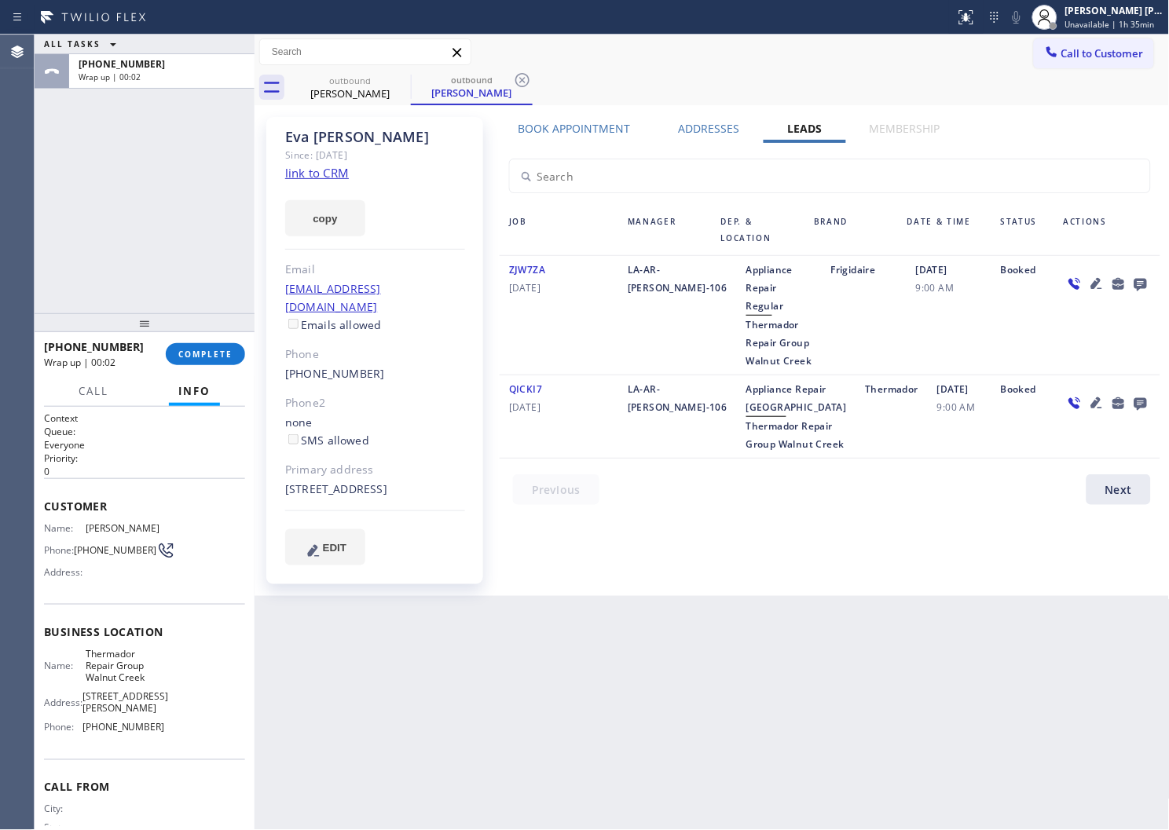
click at [1139, 286] on icon at bounding box center [1141, 285] width 13 height 13
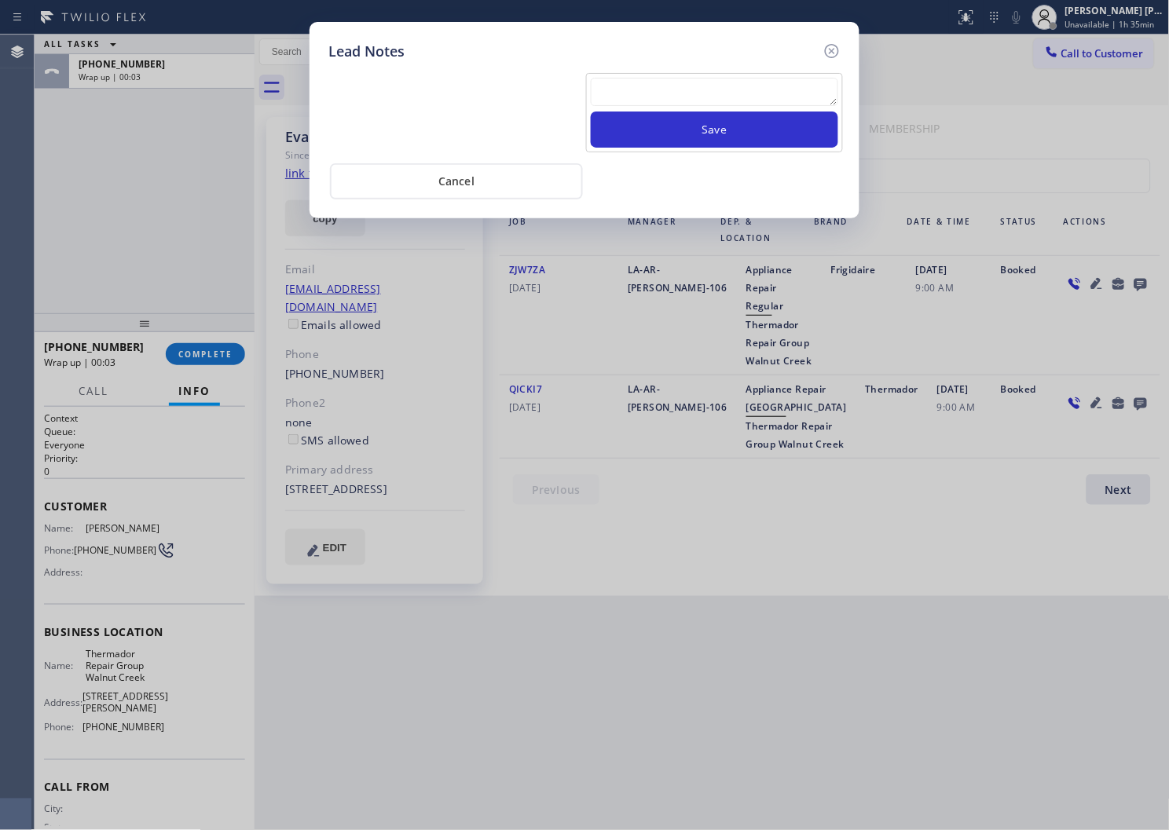
click at [754, 74] on div "Save" at bounding box center [714, 112] width 257 height 79
click at [748, 90] on textarea at bounding box center [714, 92] width 247 height 28
paste textarea "N/A - Please transfer"
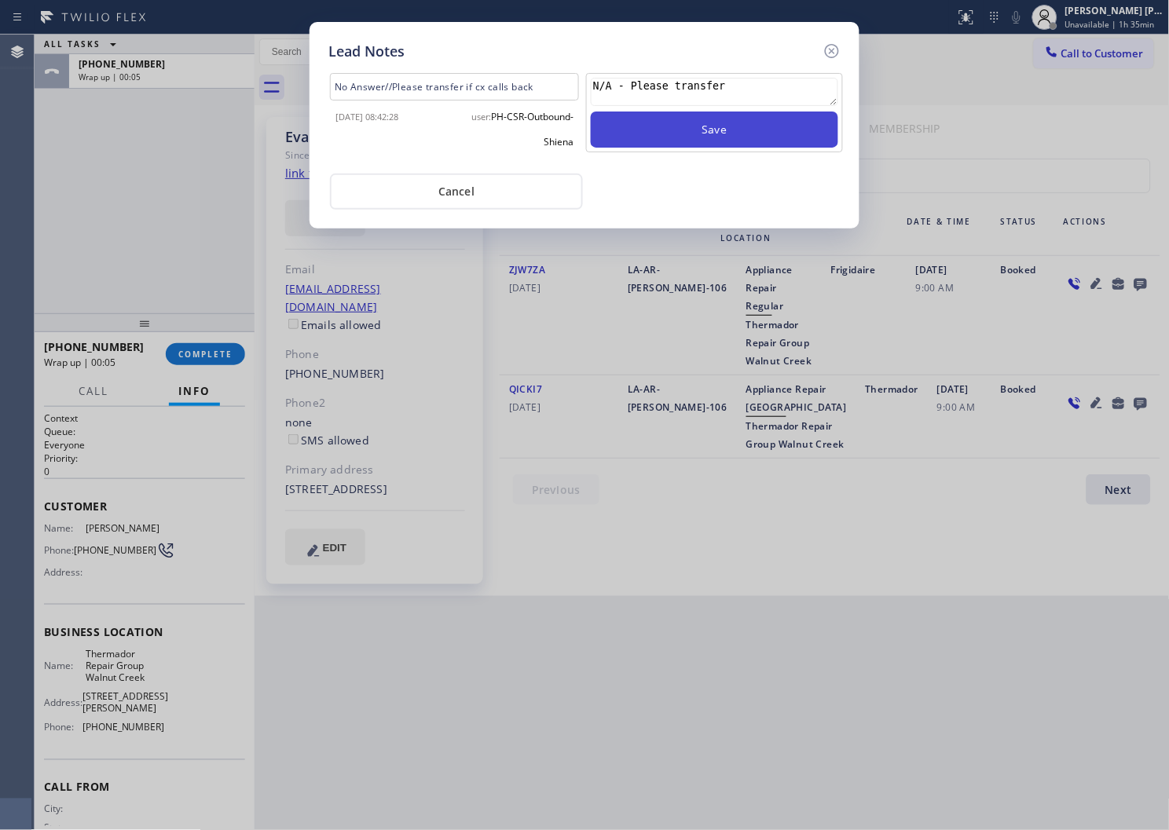
type textarea "N/A - Please transfer"
drag, startPoint x: 753, startPoint y: 115, endPoint x: 750, endPoint y: 123, distance: 9.2
click at [750, 123] on button "Save" at bounding box center [714, 130] width 247 height 36
click at [835, 43] on icon at bounding box center [832, 51] width 19 height 19
click at [835, 43] on div "Call to Customer Outbound call Location Thermador Repair Group Walnut Creek You…" at bounding box center [712, 51] width 915 height 27
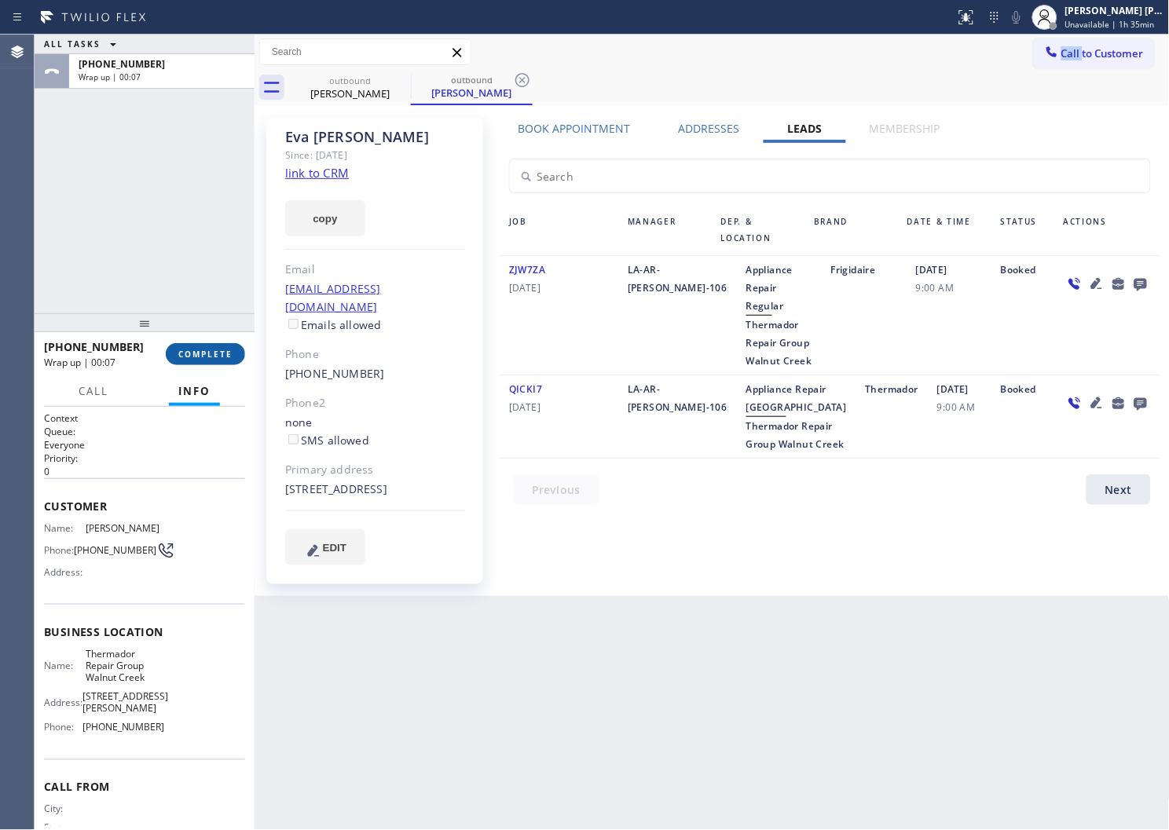
click at [223, 352] on span "COMPLETE" at bounding box center [205, 354] width 54 height 11
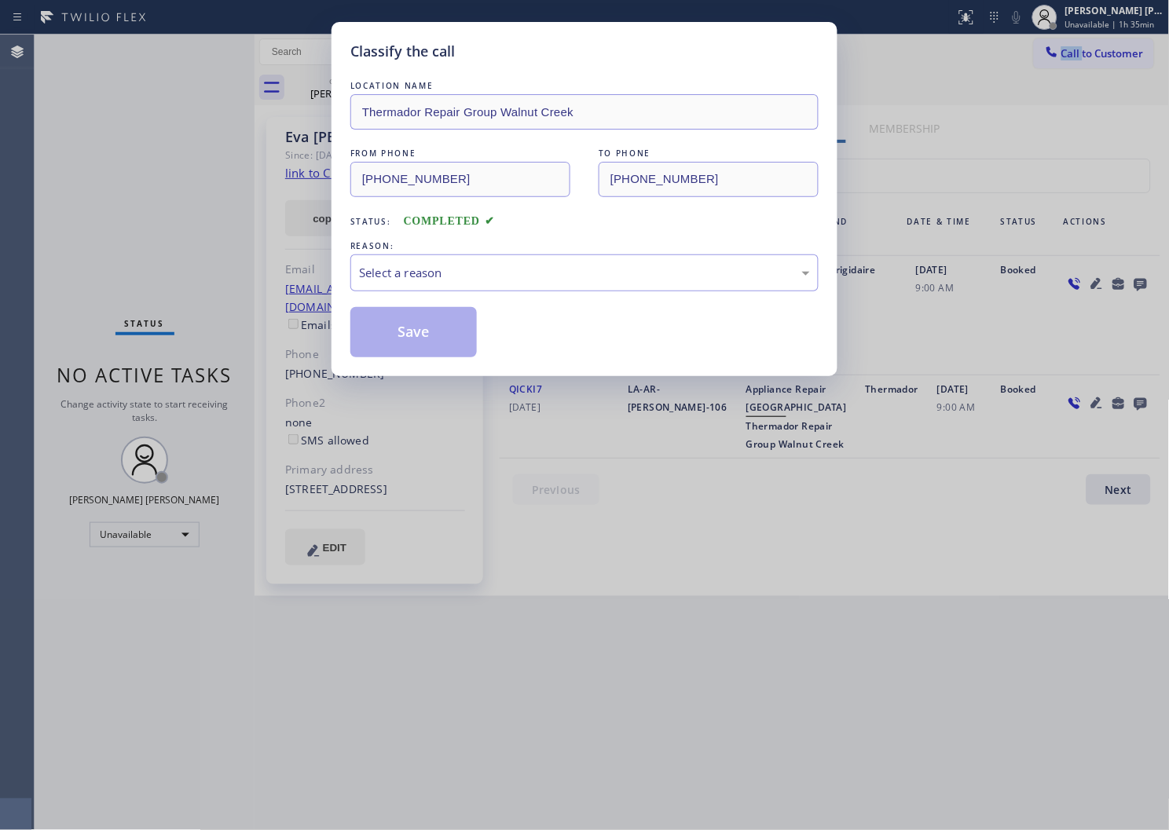
click at [426, 294] on div "LOCATION NAME Thermador Repair Group Walnut Creek FROM PHONE (925) 272-7737 TO …" at bounding box center [584, 218] width 468 height 280
click at [430, 286] on div "Select a reason" at bounding box center [584, 273] width 468 height 37
click at [406, 350] on button "Save" at bounding box center [413, 332] width 126 height 50
click at [386, 324] on button "Save" at bounding box center [413, 332] width 126 height 50
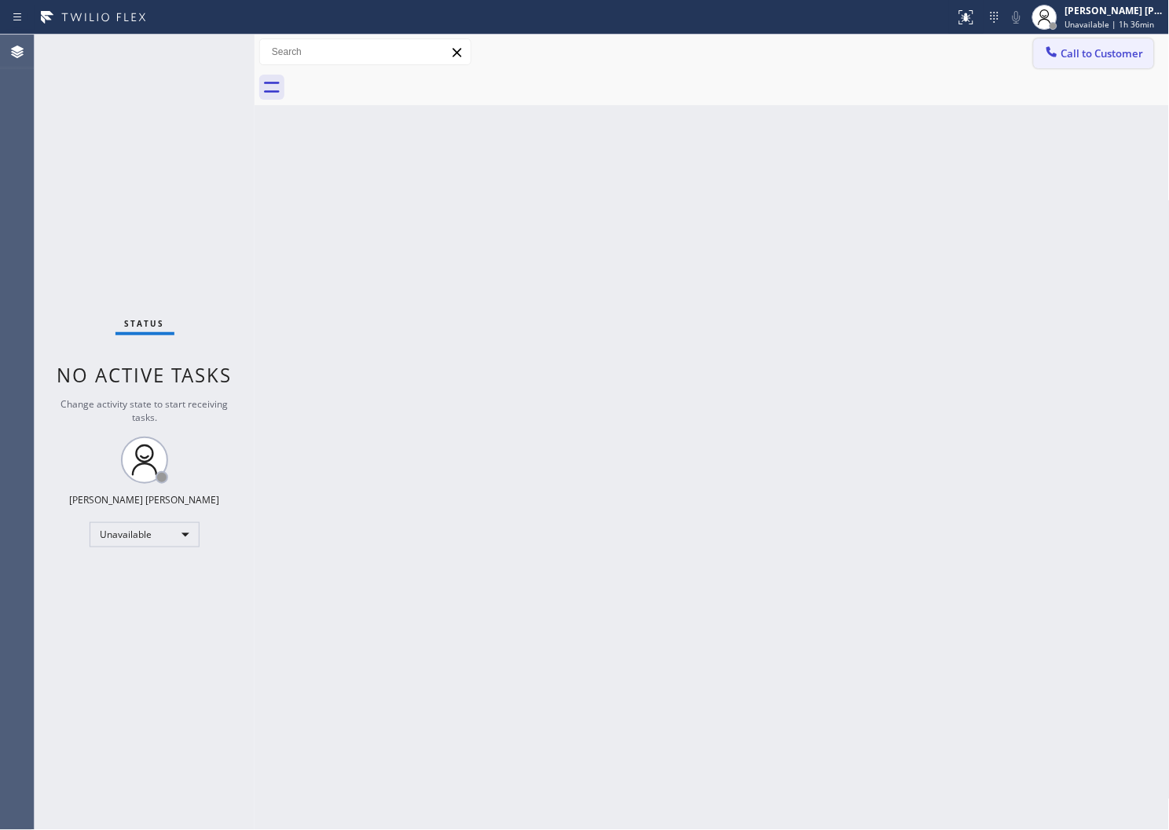
click at [1039, 64] on button "Call to Customer" at bounding box center [1094, 53] width 120 height 30
click at [0, 0] on div "Outbound call Location Thermador Repair Group Walnut Creek Your caller id phone…" at bounding box center [0, 0] width 0 height 0
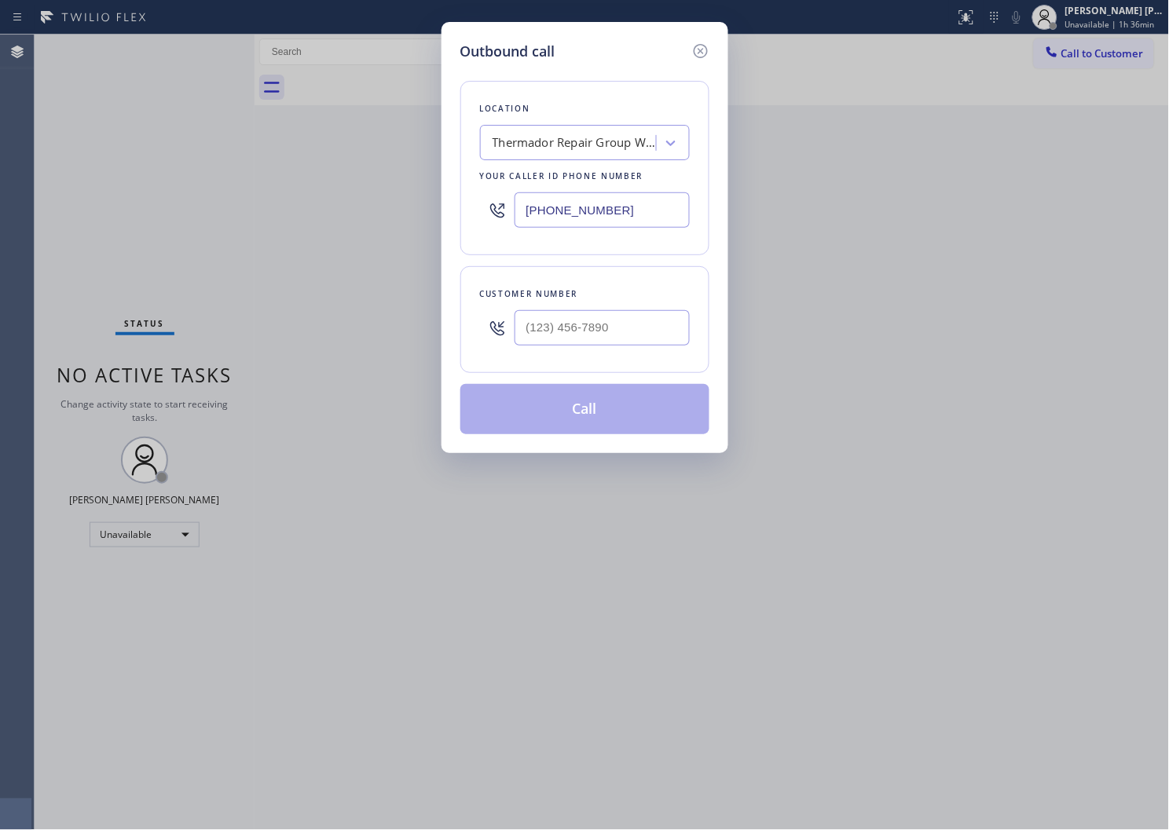
click at [592, 210] on input "(925) 272-7737" at bounding box center [602, 209] width 175 height 35
paste input "650) 800-6989"
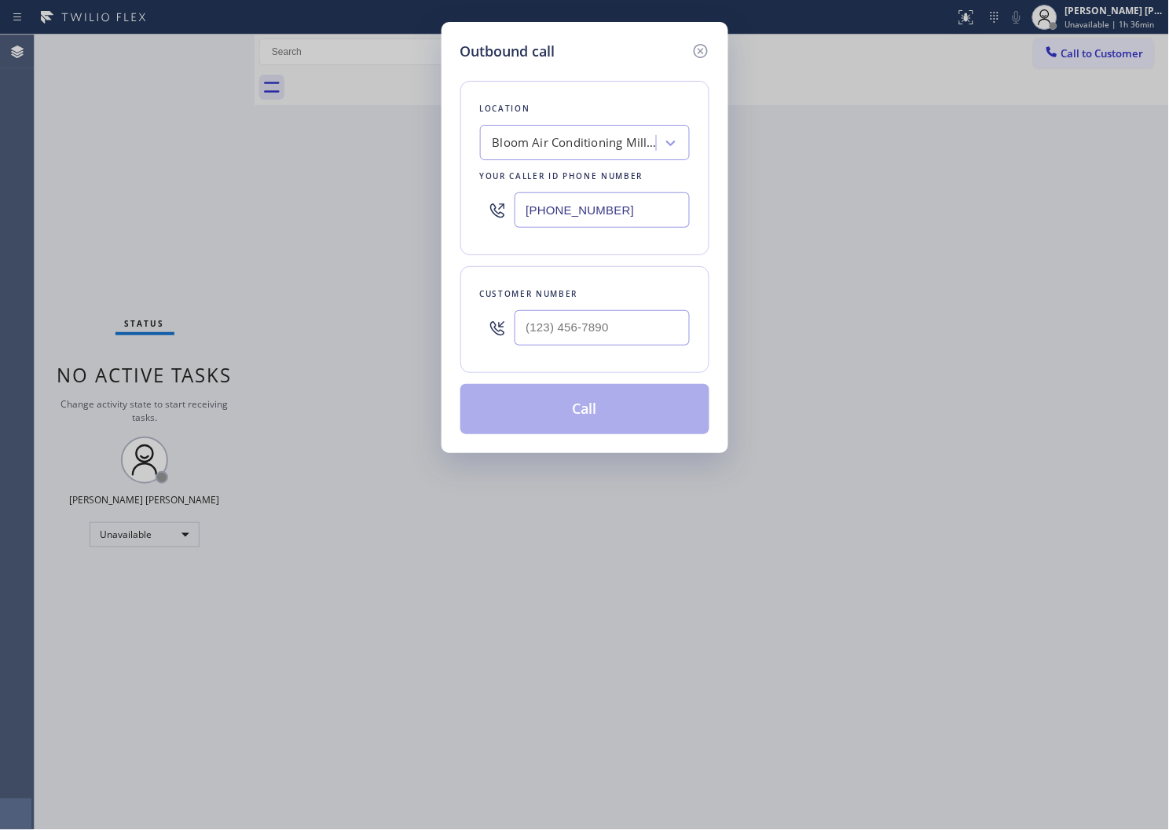
type input "(650) 800-6989"
click at [577, 325] on input "(___) ___-____" at bounding box center [602, 327] width 175 height 35
paste input "607) 351-3748"
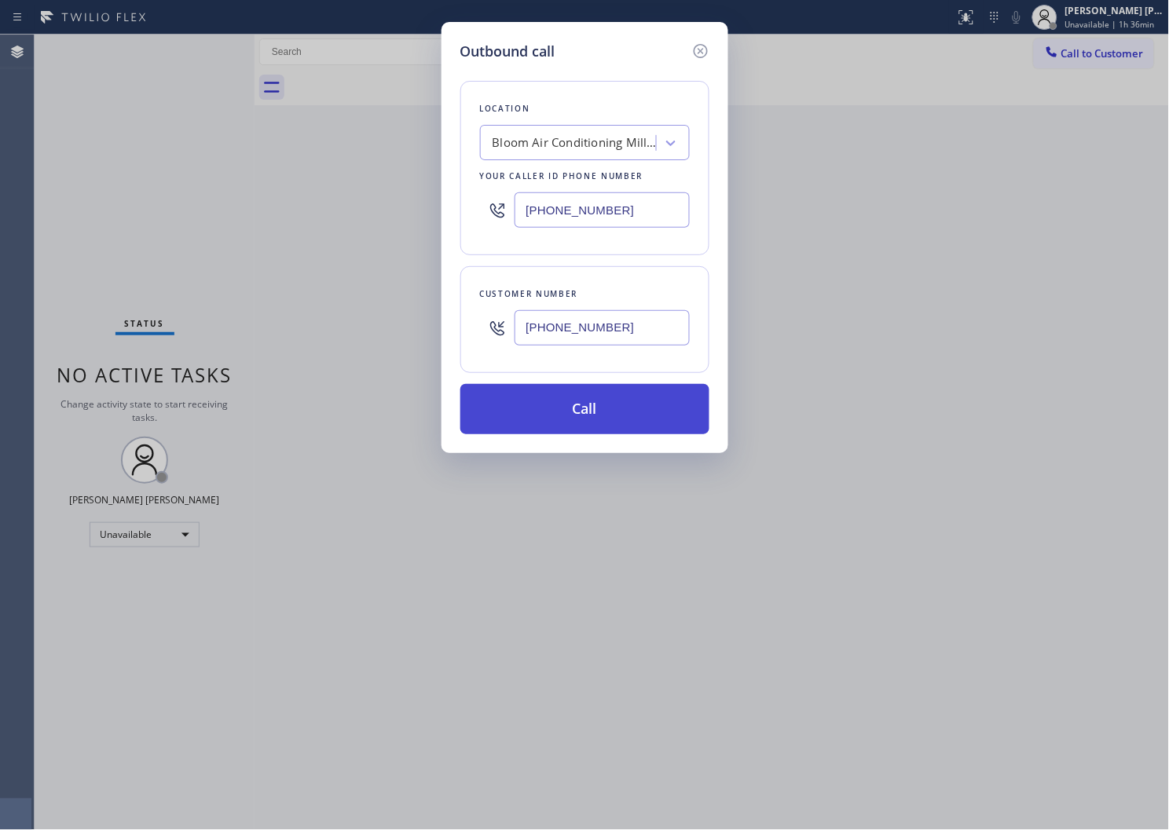
type input "(607) 351-3748"
click at [580, 403] on button "Call" at bounding box center [584, 409] width 249 height 50
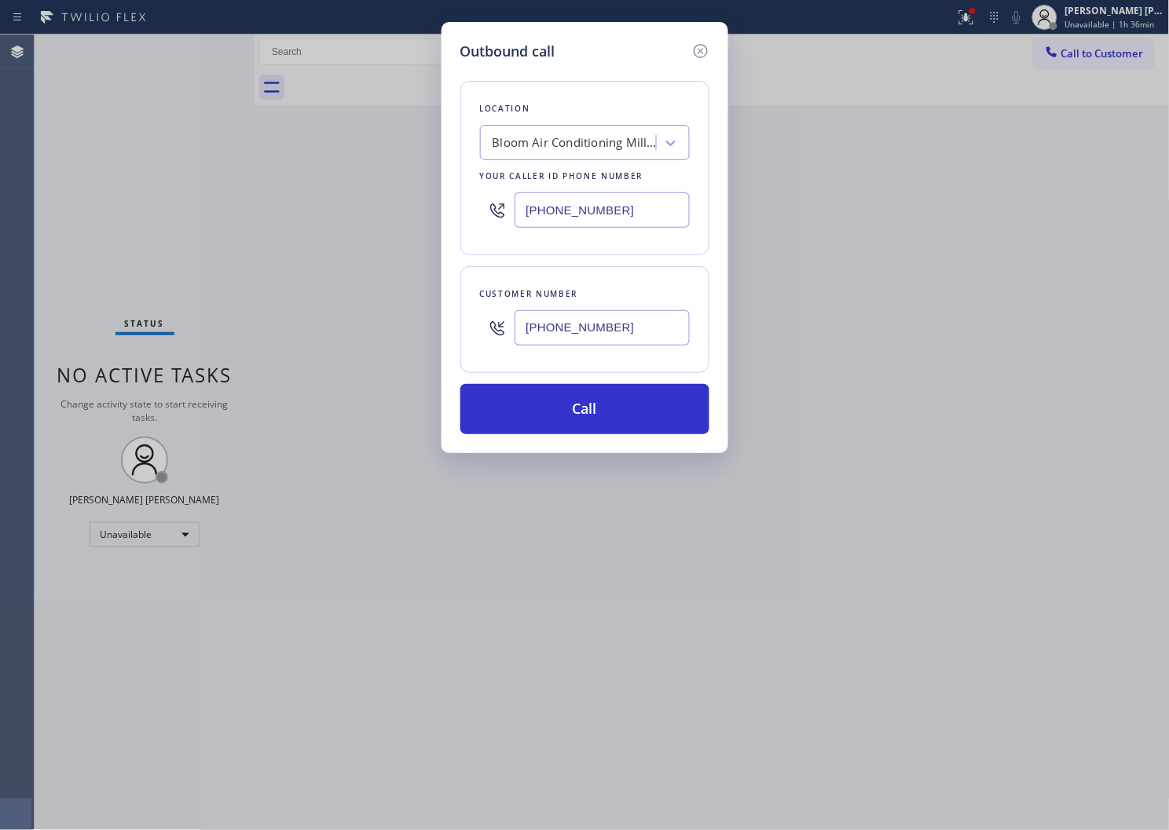
click at [735, 87] on div "Call to Customer Outbound call Location Bloom Air Conditioning Millbrae Your ca…" at bounding box center [712, 70] width 915 height 71
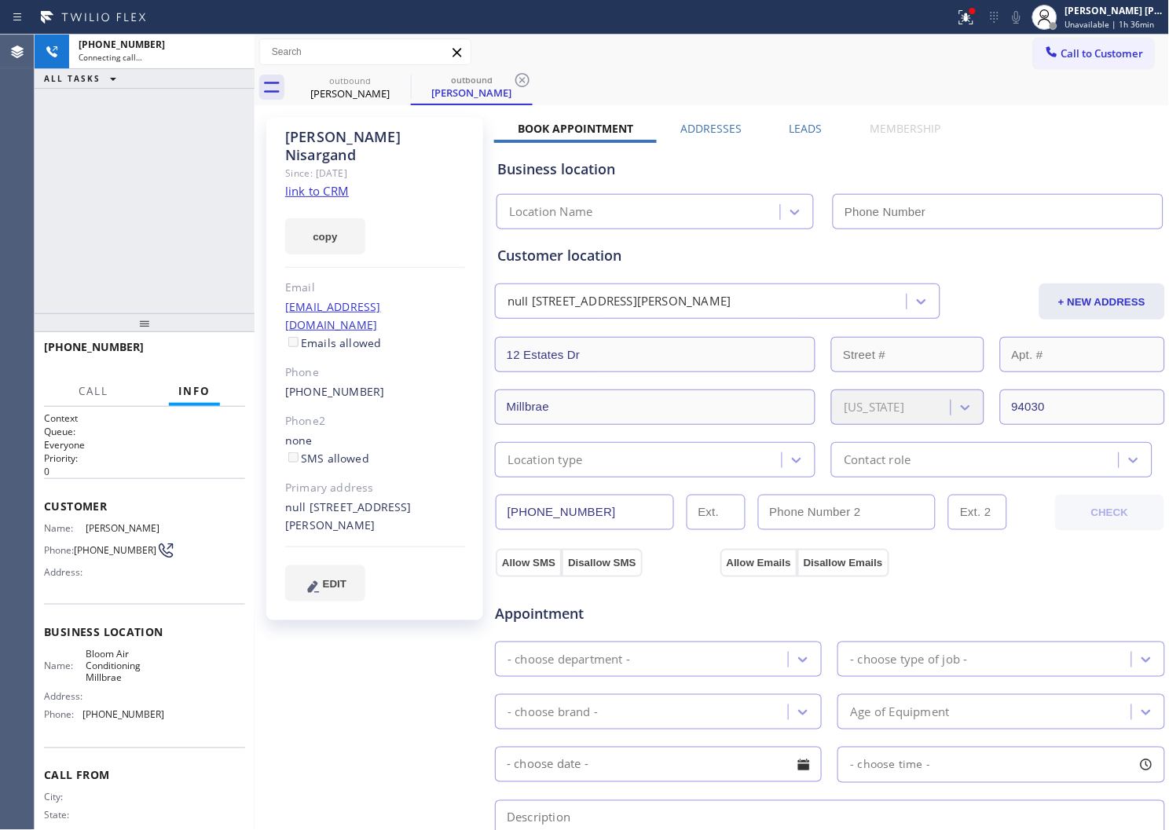
click at [357, 132] on div "Neal Nisargand" at bounding box center [375, 146] width 180 height 36
copy div "Nisargand"
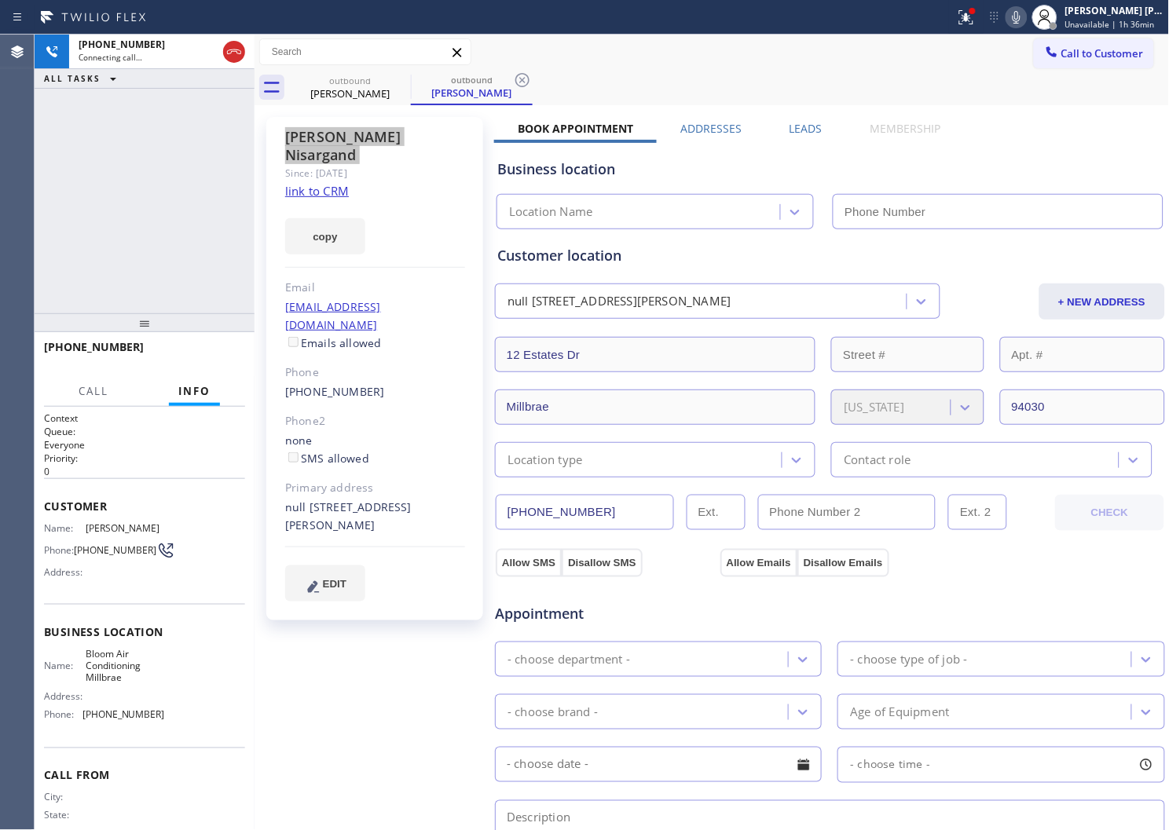
type input "(650) 800-6989"
click at [134, 239] on div "+16073513748 Connecting call… ALL TASKS ALL TASKS ACTIVE TASKS TASKS IN WRAP UP" at bounding box center [145, 174] width 220 height 279
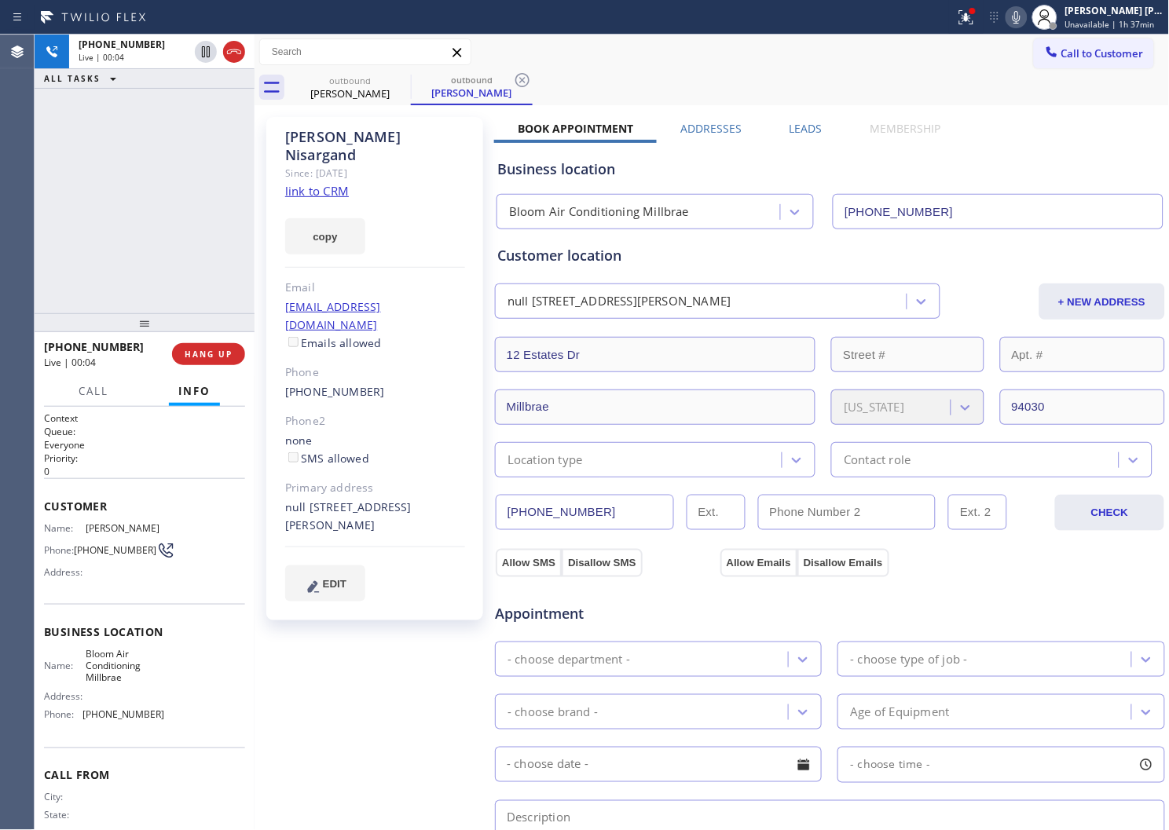
click at [9, 250] on div "Agent Desktop" at bounding box center [17, 433] width 34 height 796
click at [233, 55] on icon at bounding box center [234, 51] width 19 height 19
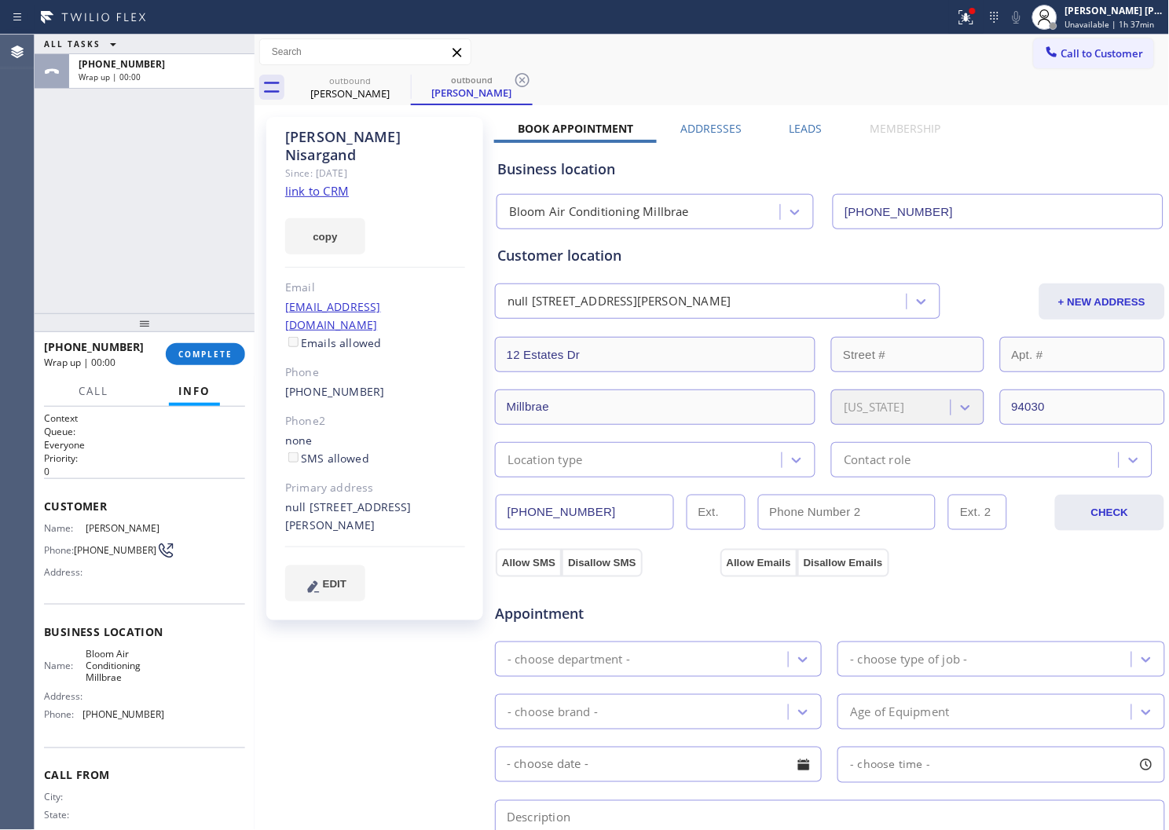
click at [805, 126] on label "Leads" at bounding box center [806, 128] width 33 height 15
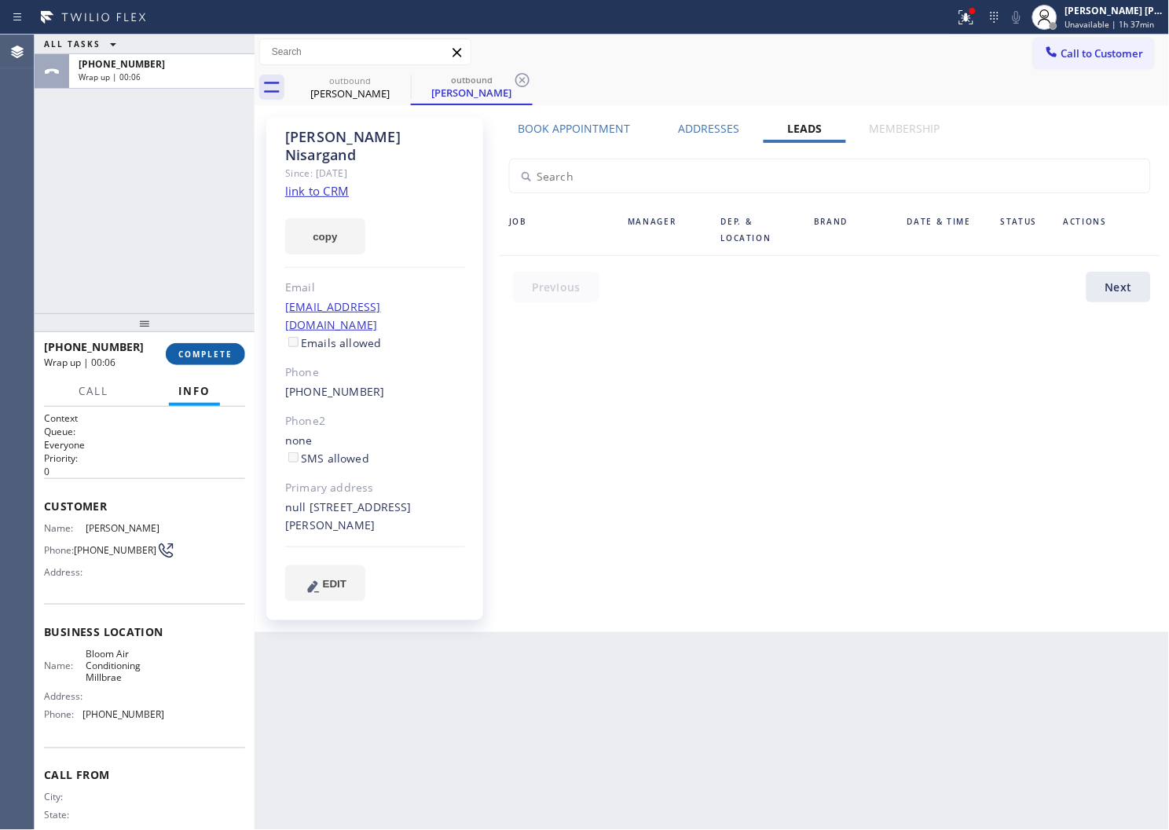
click at [200, 357] on span "COMPLETE" at bounding box center [205, 354] width 54 height 11
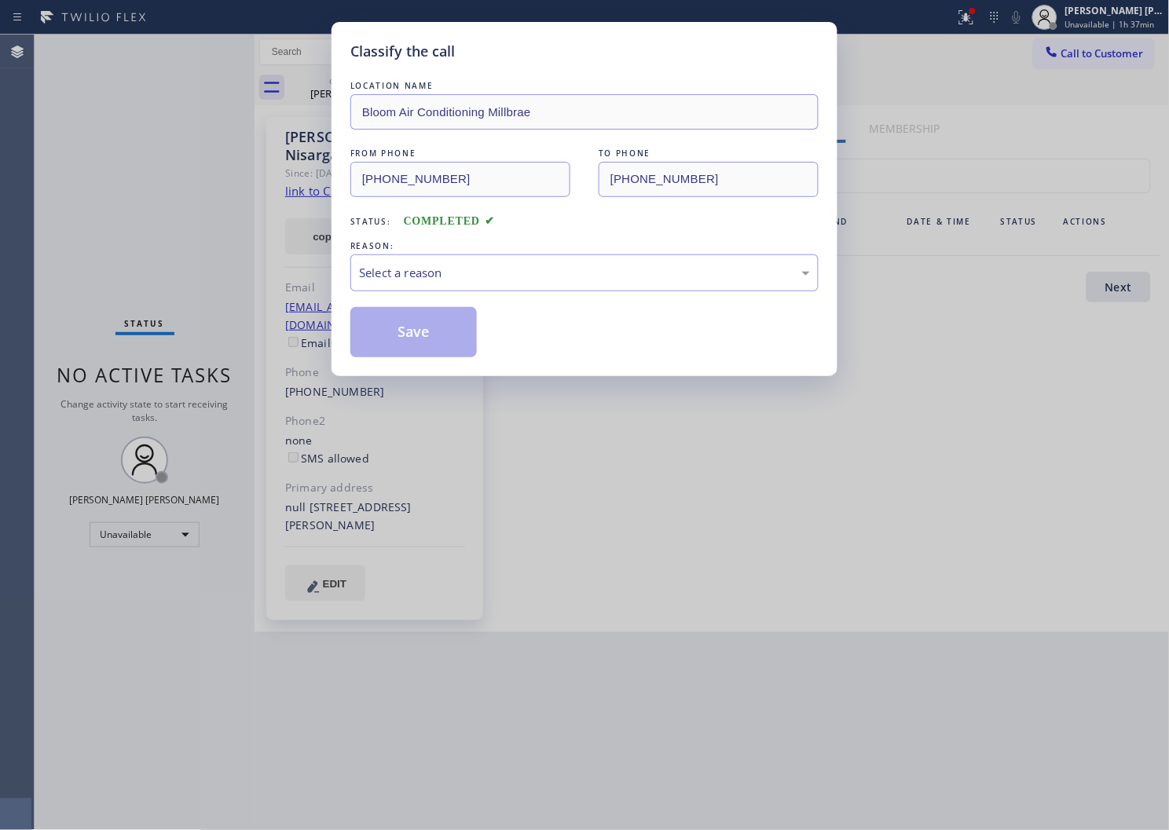
click at [454, 247] on div "REASON:" at bounding box center [584, 246] width 468 height 16
click at [430, 289] on div "Select a reason" at bounding box center [584, 273] width 468 height 37
click at [375, 334] on button "Save" at bounding box center [413, 332] width 126 height 50
drag, startPoint x: 375, startPoint y: 334, endPoint x: 135, endPoint y: 21, distance: 394.0
click at [375, 333] on button "Save" at bounding box center [413, 332] width 126 height 50
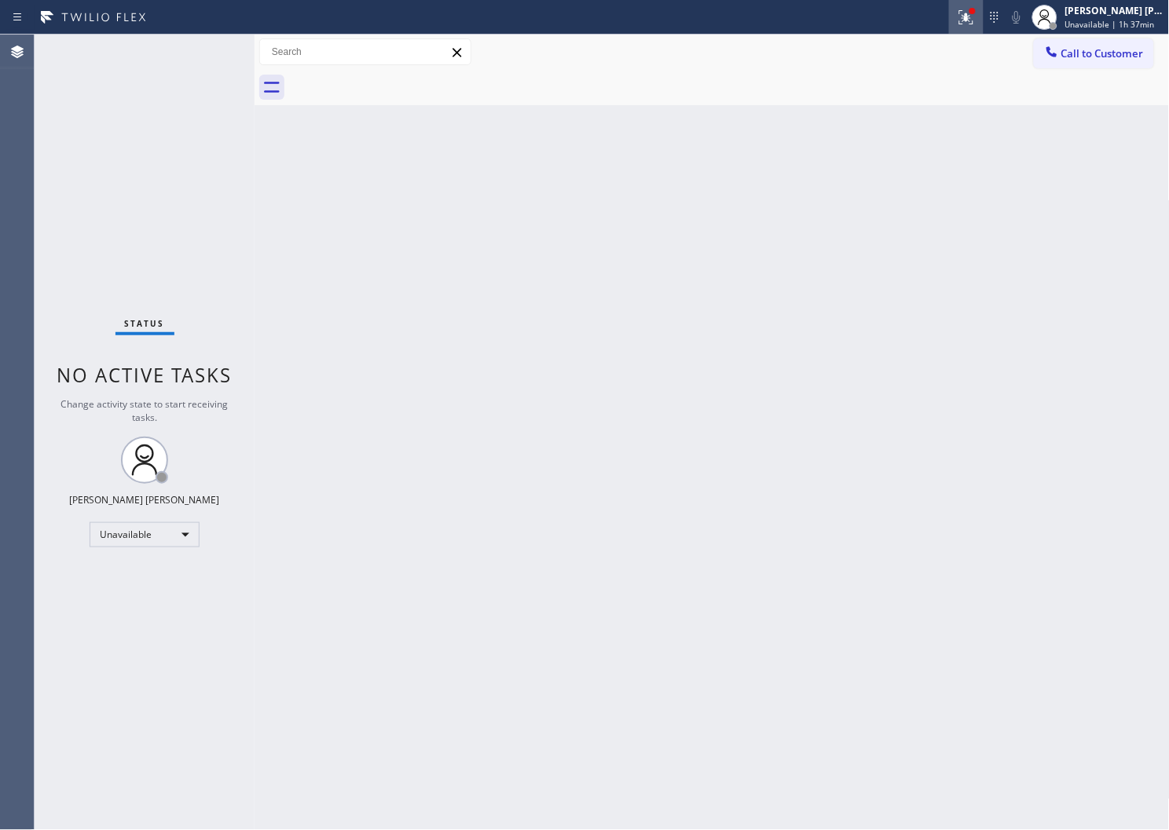
click at [984, 10] on div at bounding box center [966, 17] width 35 height 19
click at [976, 12] on div at bounding box center [973, 11] width 6 height 6
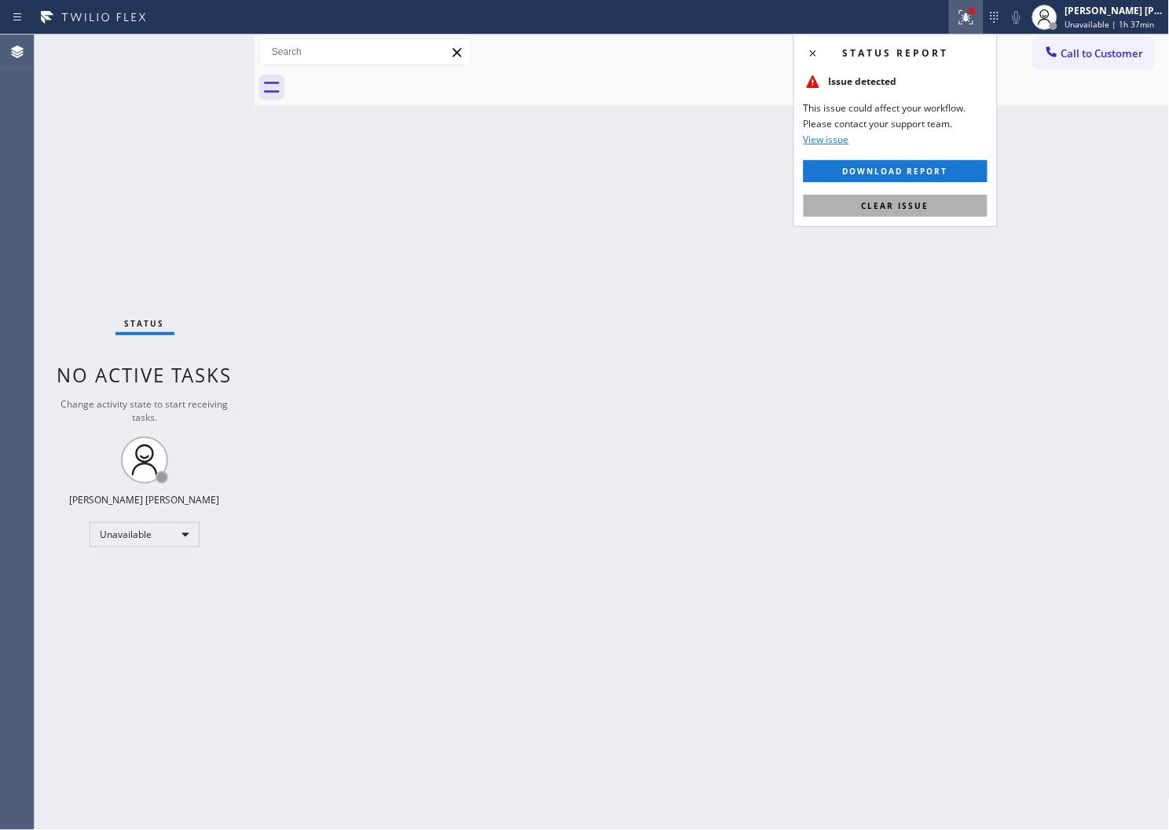
click at [904, 199] on button "Clear issue" at bounding box center [896, 206] width 184 height 22
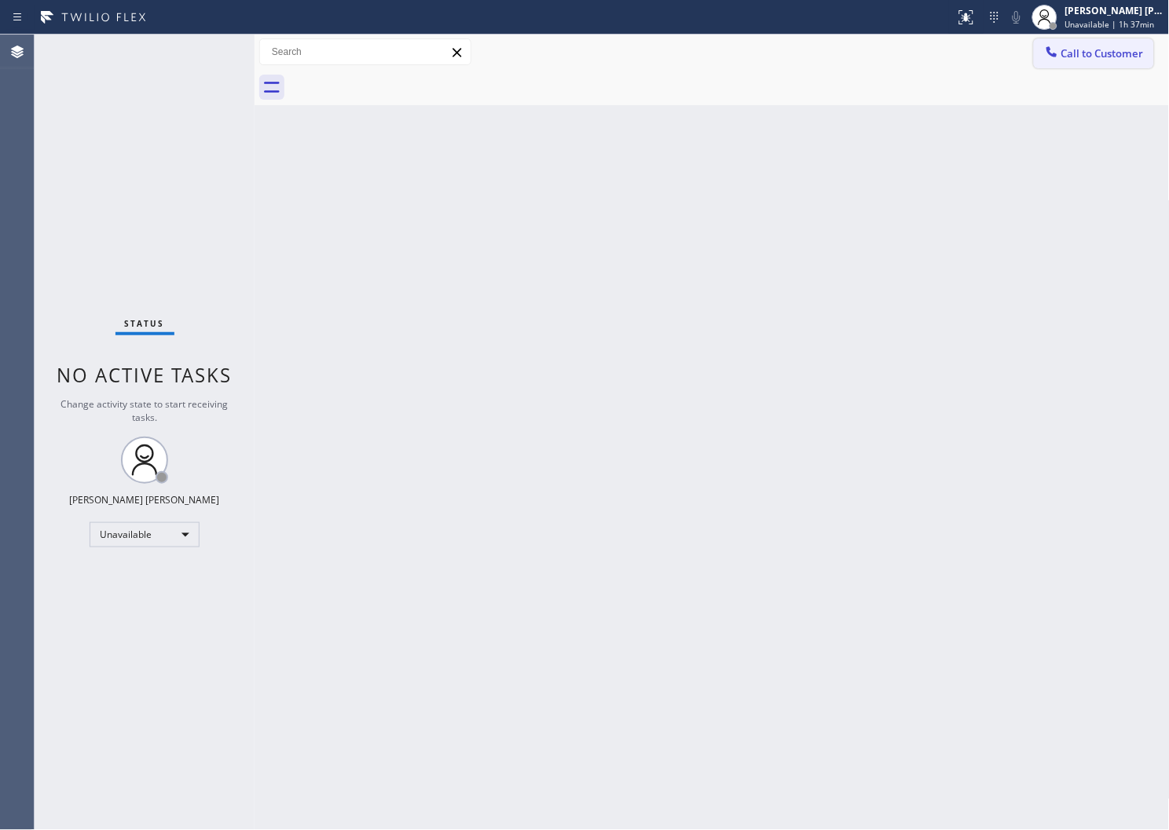
click at [1054, 47] on icon at bounding box center [1052, 52] width 16 height 16
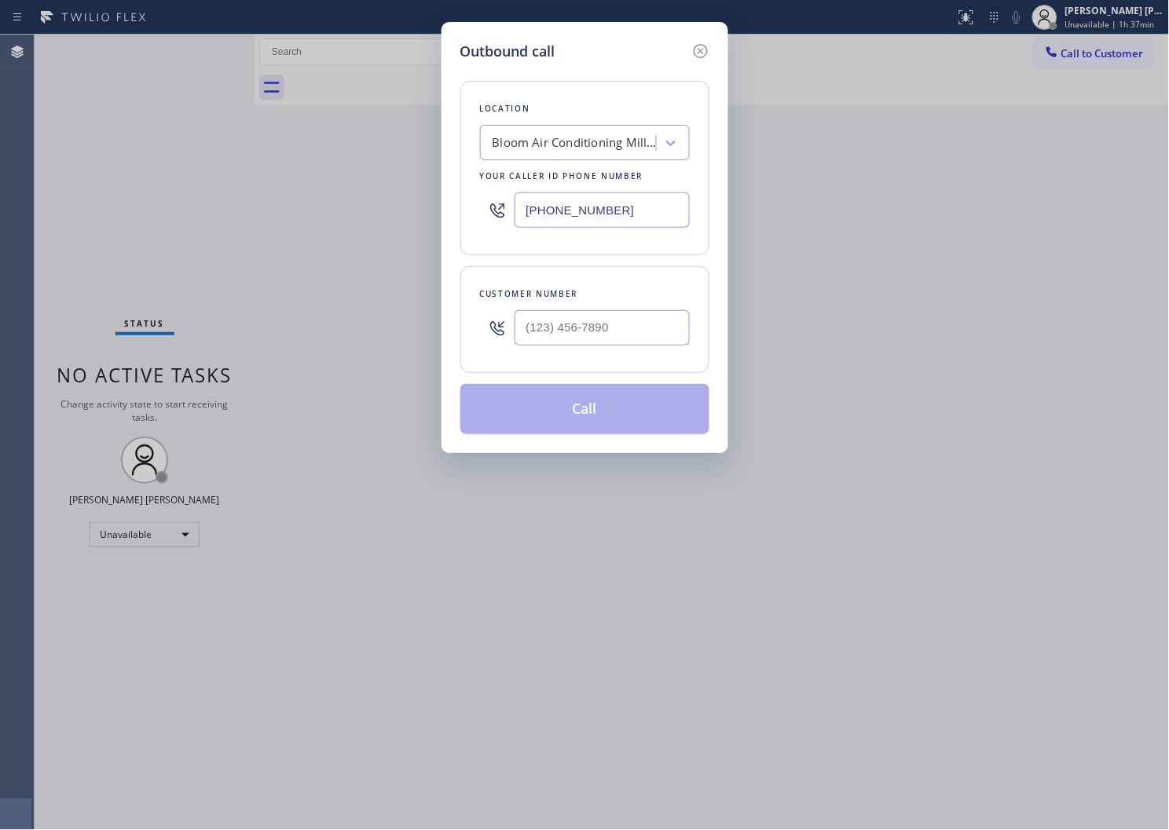
click at [570, 210] on input "(650) 800-6989" at bounding box center [602, 209] width 175 height 35
paste input "361) 203-2664"
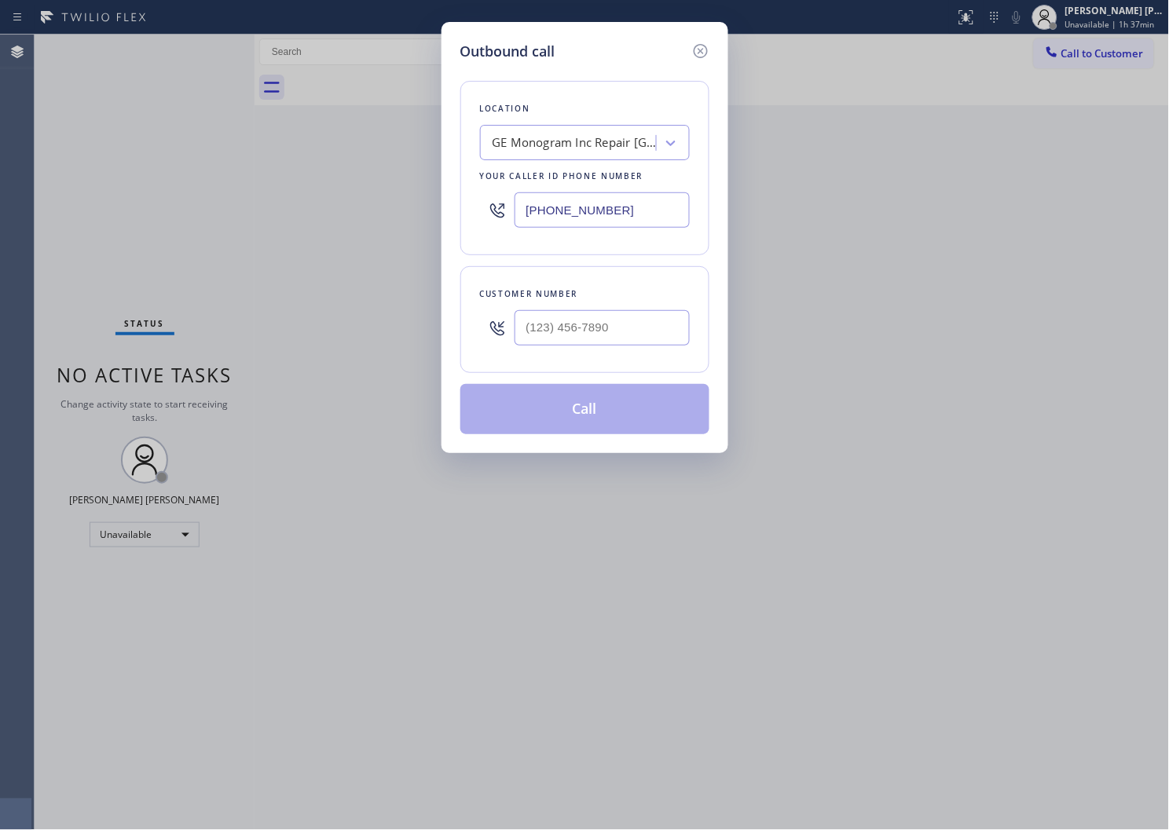
type input "(361) 203-2664"
click at [603, 324] on input "(___) ___-____" at bounding box center [602, 327] width 175 height 35
paste input "951) 252-4802"
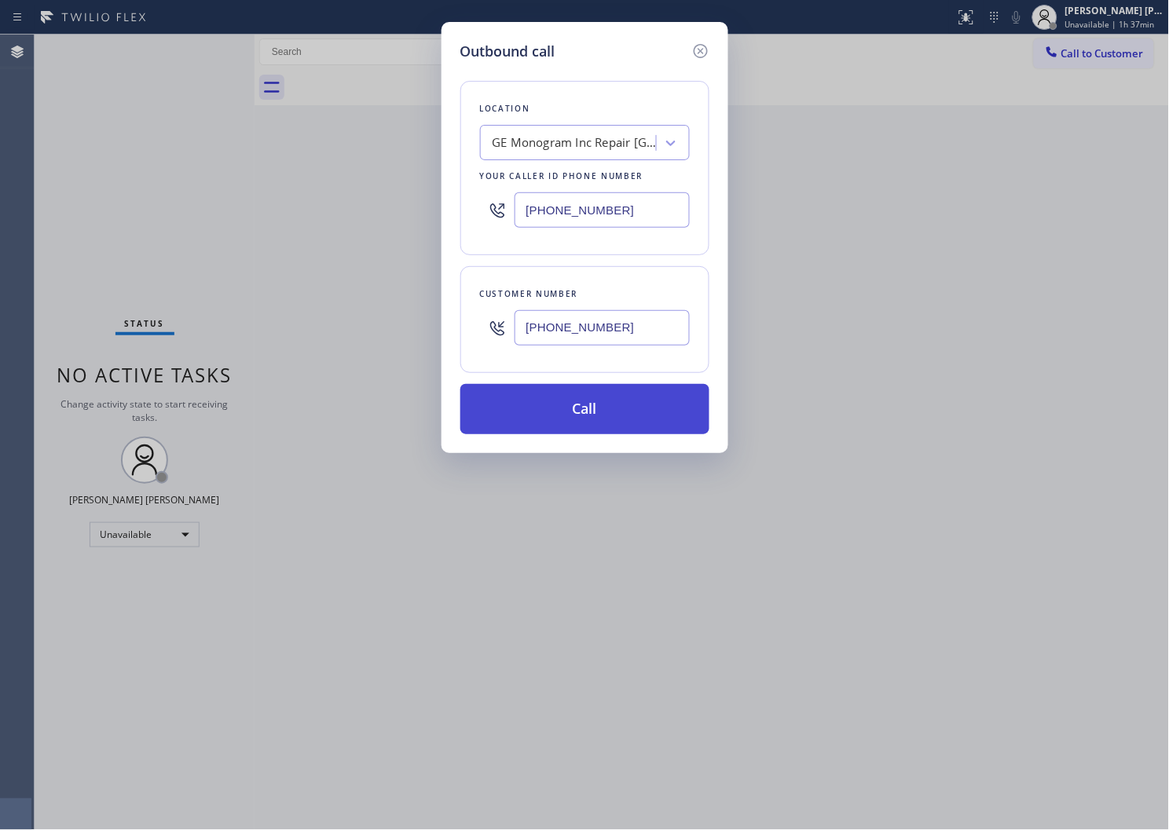
type input "(951) 252-4802"
click at [585, 412] on button "Call" at bounding box center [584, 409] width 249 height 50
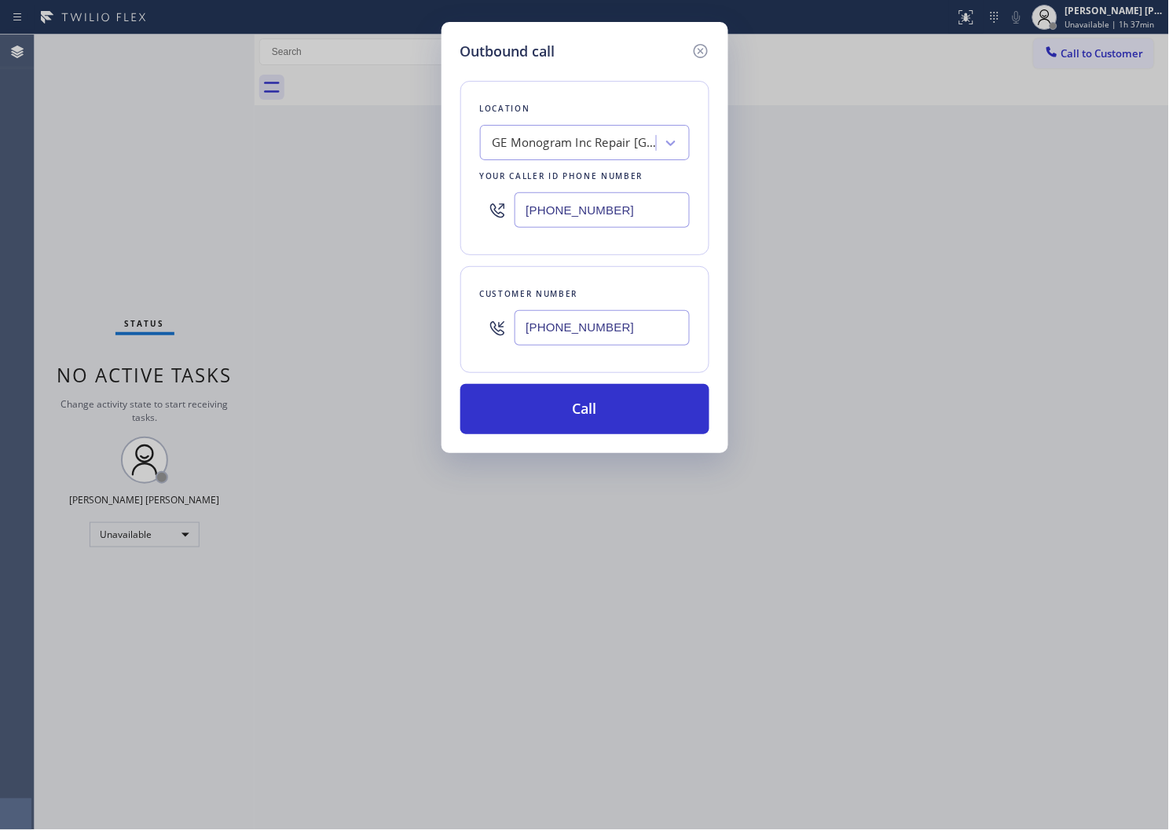
click at [749, 85] on div "Outbound call Location GE Monogram Inc Repair San Diego Your caller id phone nu…" at bounding box center [584, 415] width 1169 height 830
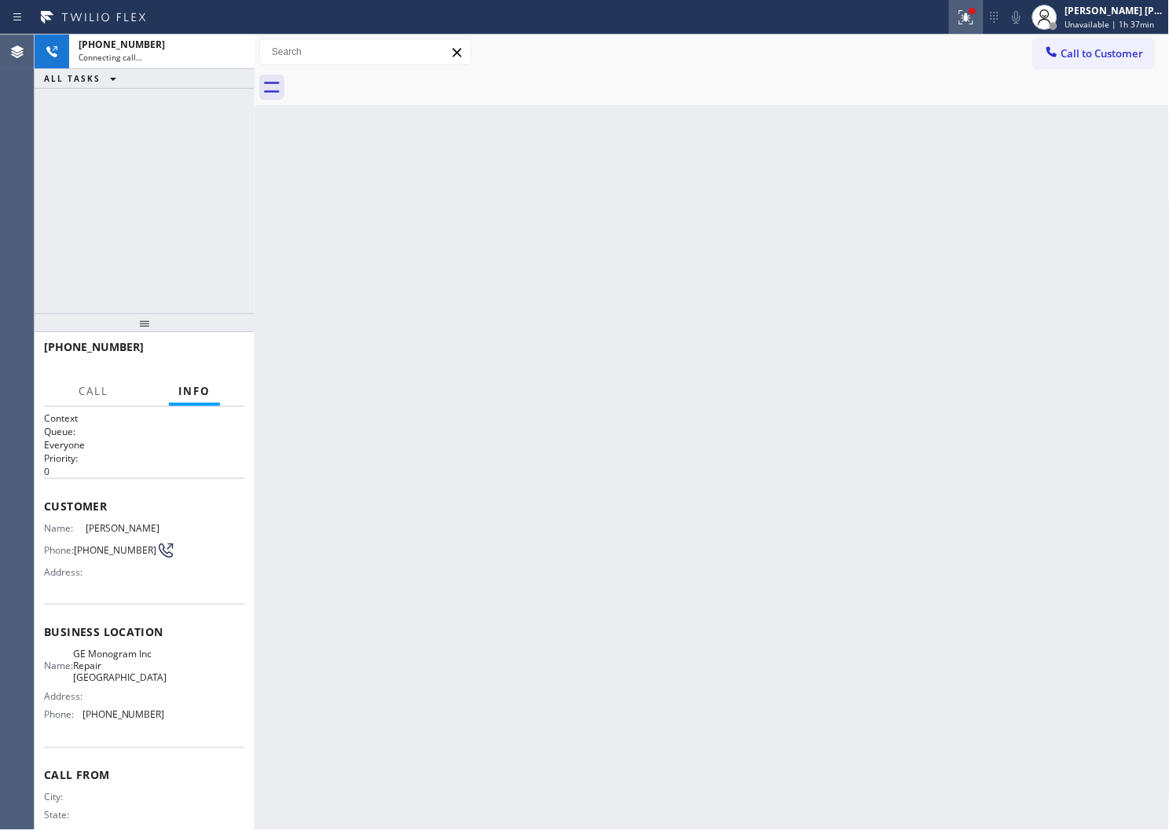
click at [976, 24] on icon at bounding box center [966, 17] width 19 height 19
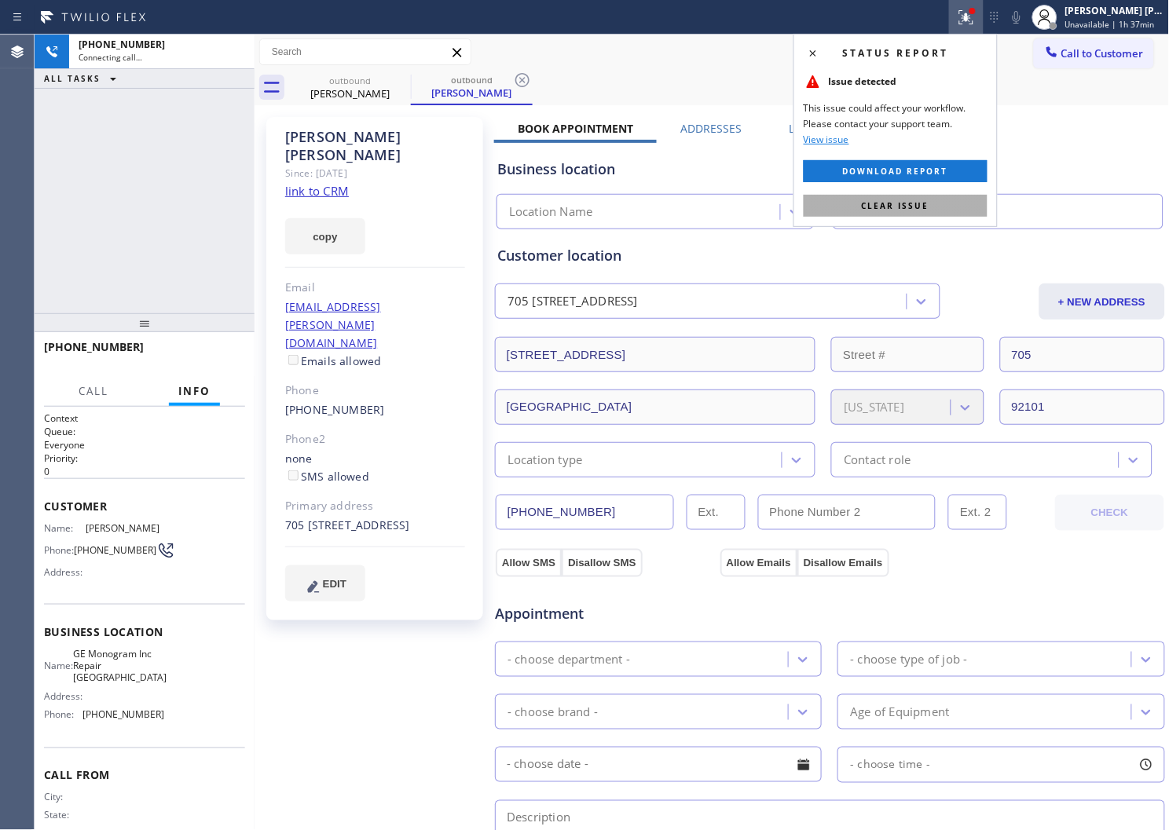
click at [898, 210] on span "Clear issue" at bounding box center [896, 205] width 68 height 11
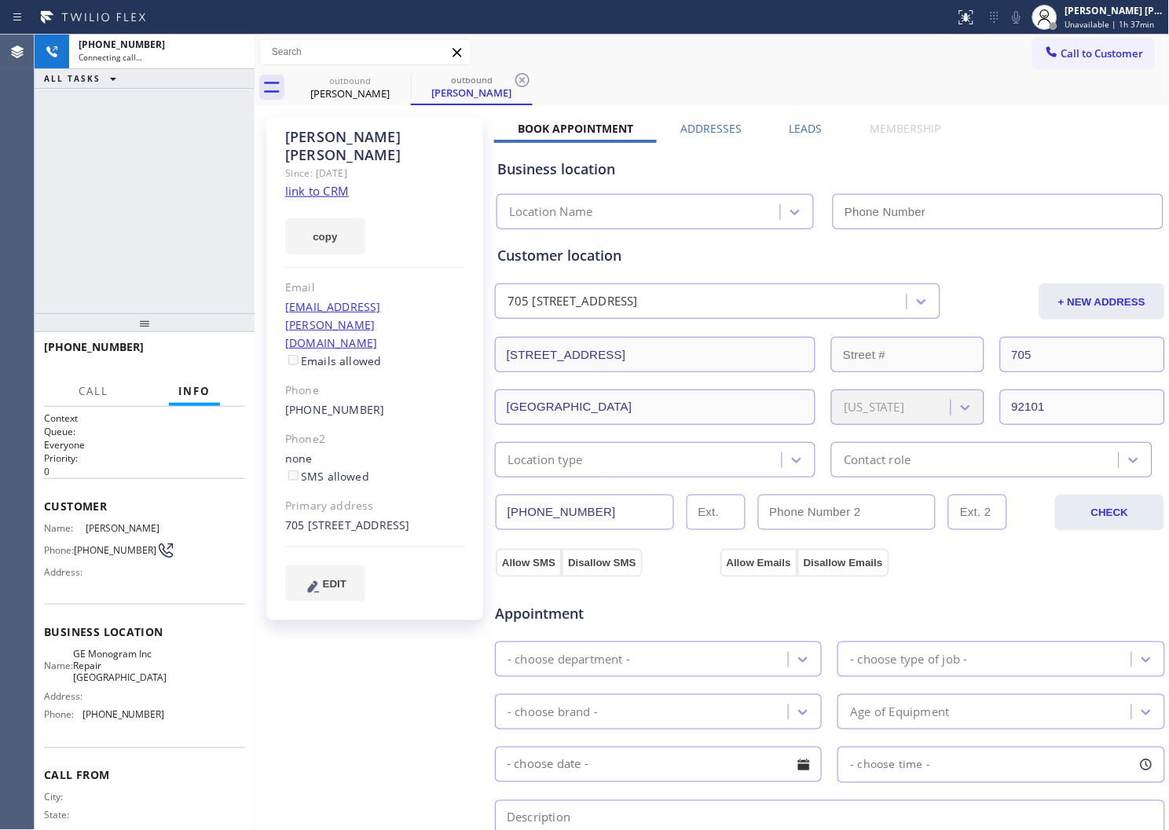
type input "(361) 203-2664"
click at [347, 137] on div "Karen Jones" at bounding box center [375, 146] width 180 height 36
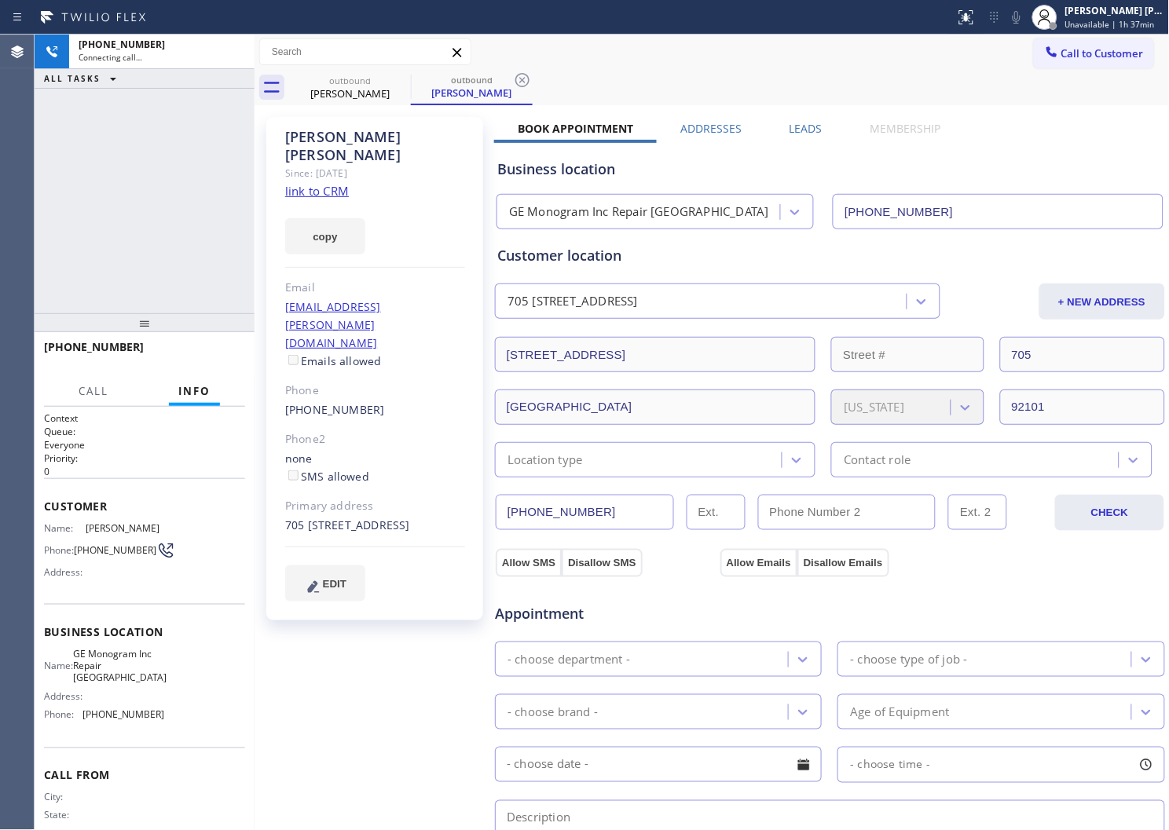
click at [347, 137] on div "Karen Jones" at bounding box center [375, 146] width 180 height 36
copy div "Karen Jones"
click at [0, 272] on div "Agent Desktop" at bounding box center [17, 433] width 34 height 796
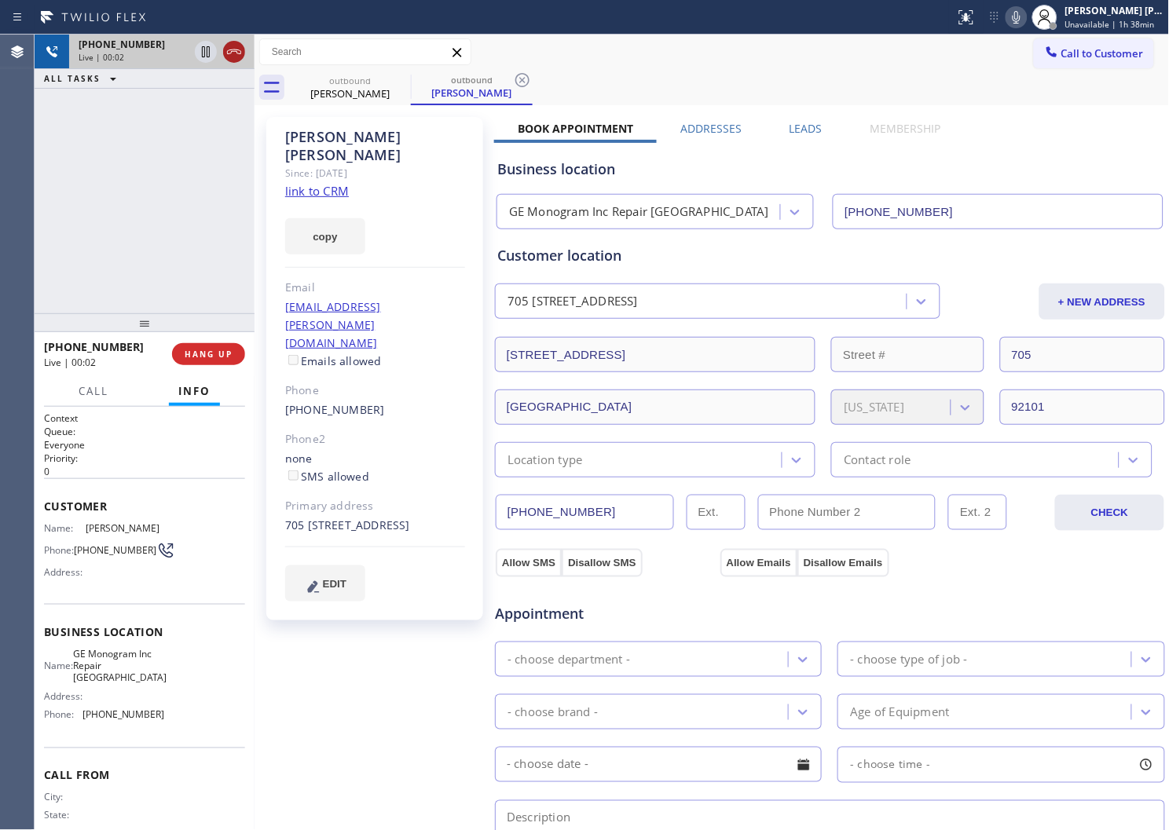
click at [225, 49] on icon at bounding box center [234, 51] width 19 height 19
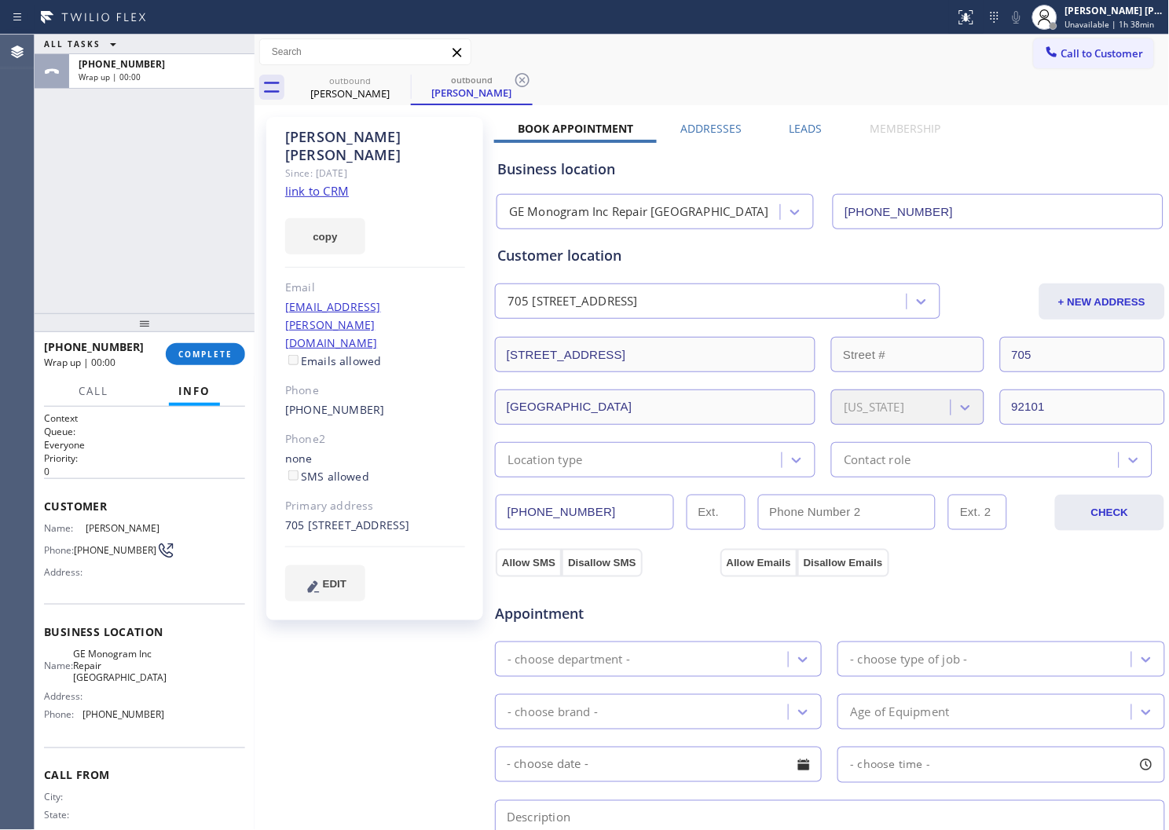
click at [309, 369] on div "Karen Jones Since: 20 may 2020 link to CRM copy Email jackandkaren93@cox.net Em…" at bounding box center [374, 369] width 217 height 504
click at [314, 401] on div "(951) 252-4802" at bounding box center [375, 410] width 180 height 18
click at [319, 402] on link "(951) 252-4802" at bounding box center [335, 409] width 100 height 15
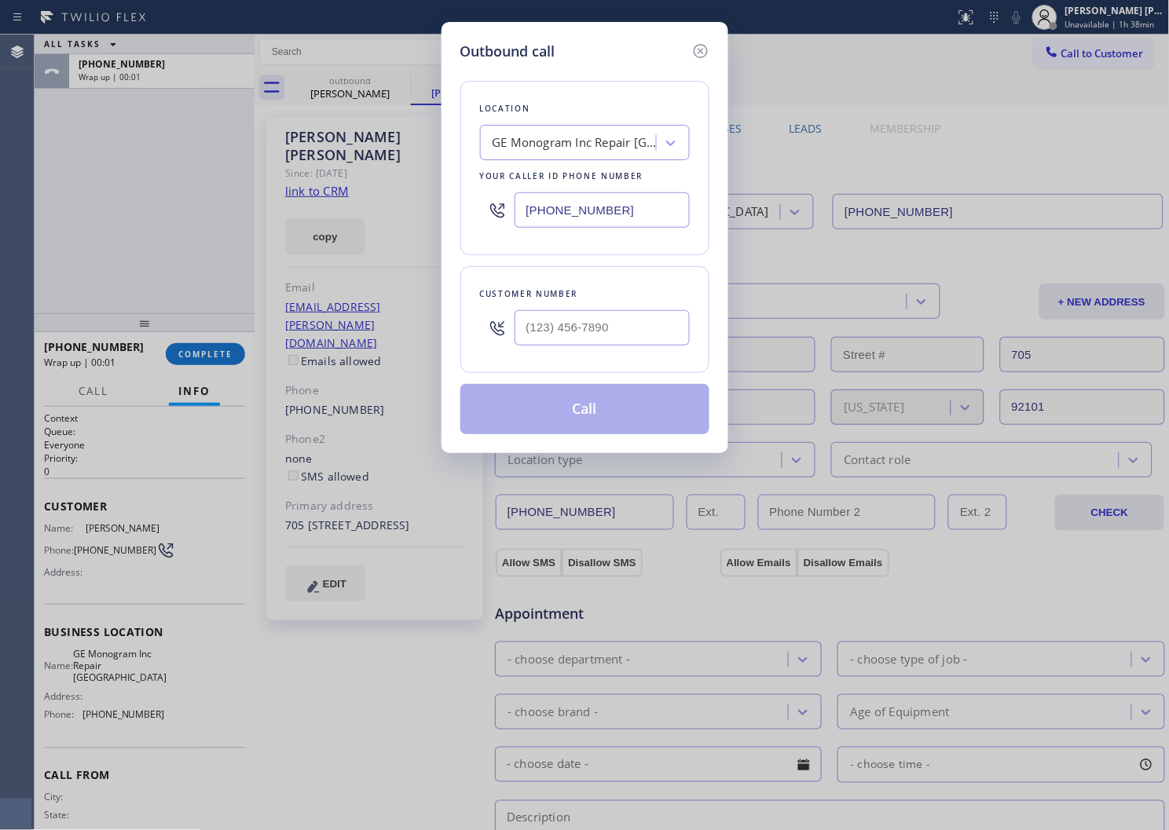
type input "(951) 252-4802"
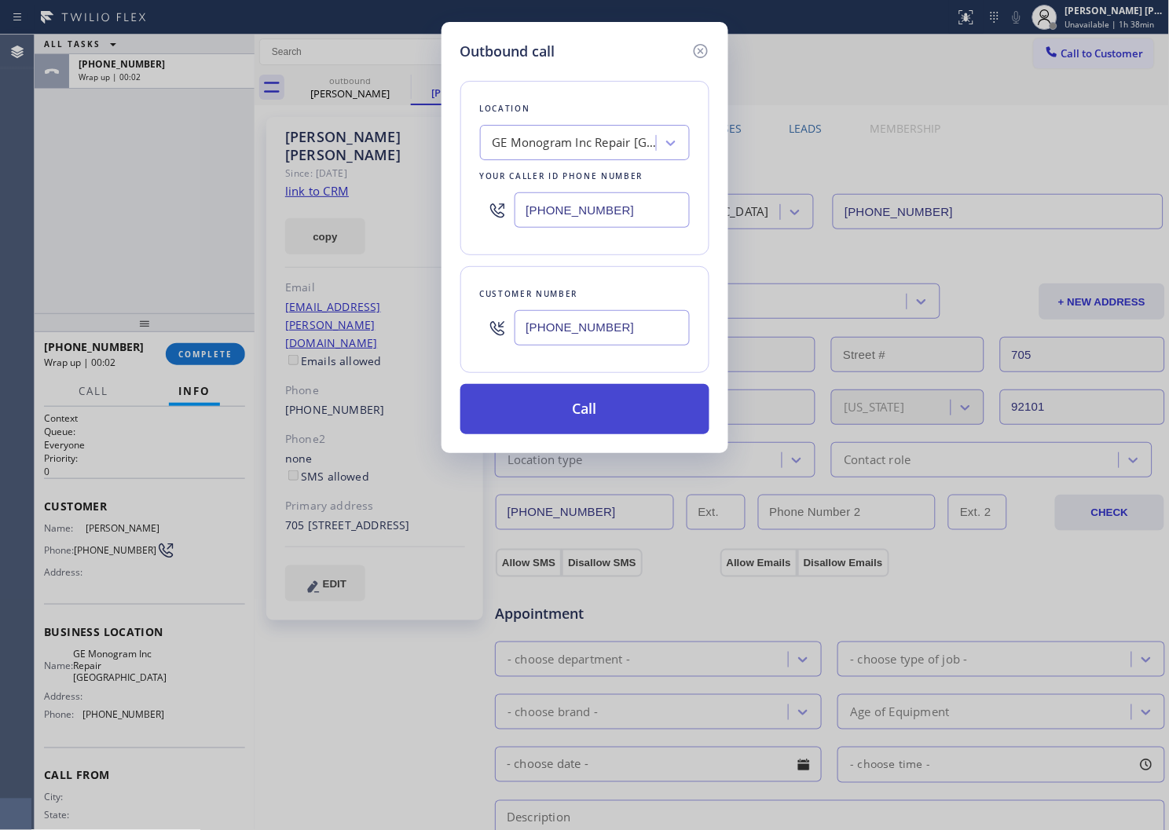
click at [550, 402] on button "Call" at bounding box center [584, 409] width 249 height 50
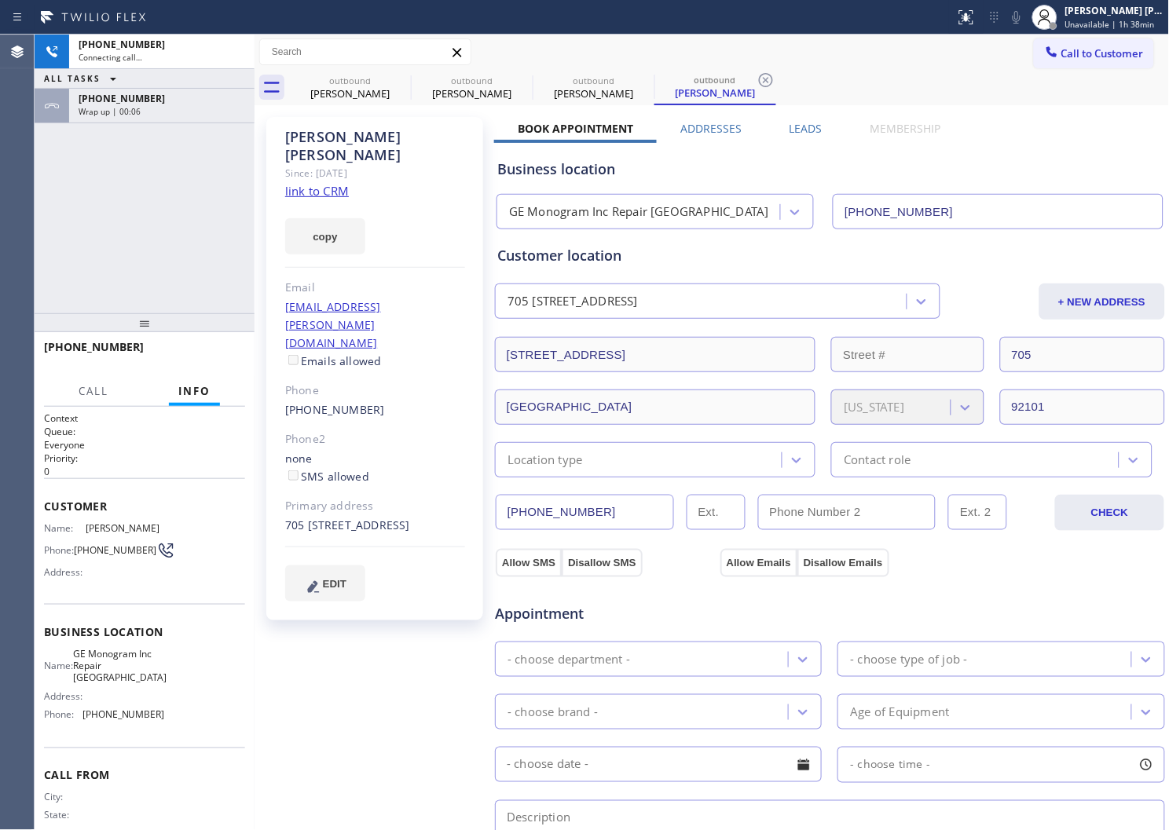
type input "(361) 203-2664"
click at [159, 97] on div "+19512524802" at bounding box center [162, 98] width 167 height 13
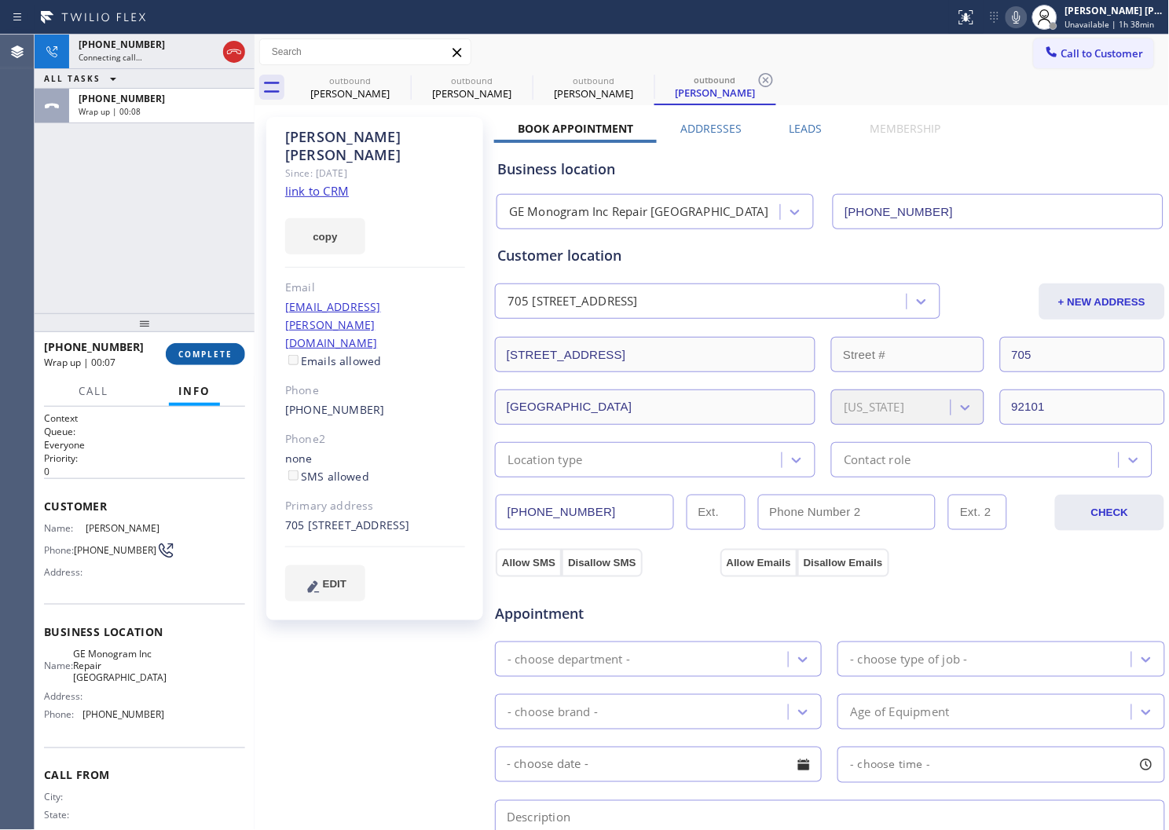
click at [207, 360] on button "COMPLETE" at bounding box center [205, 354] width 79 height 22
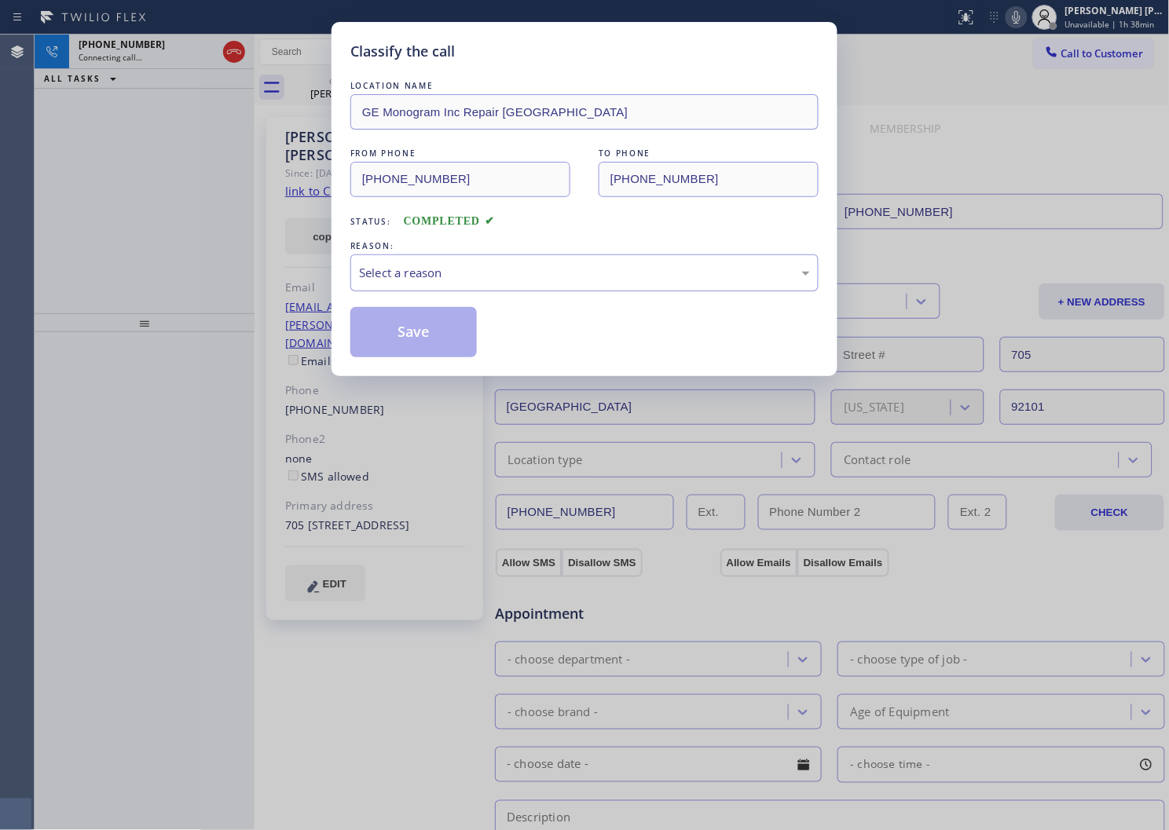
click at [444, 277] on div "Select a reason" at bounding box center [584, 273] width 451 height 18
click at [404, 352] on button "Save" at bounding box center [413, 332] width 126 height 50
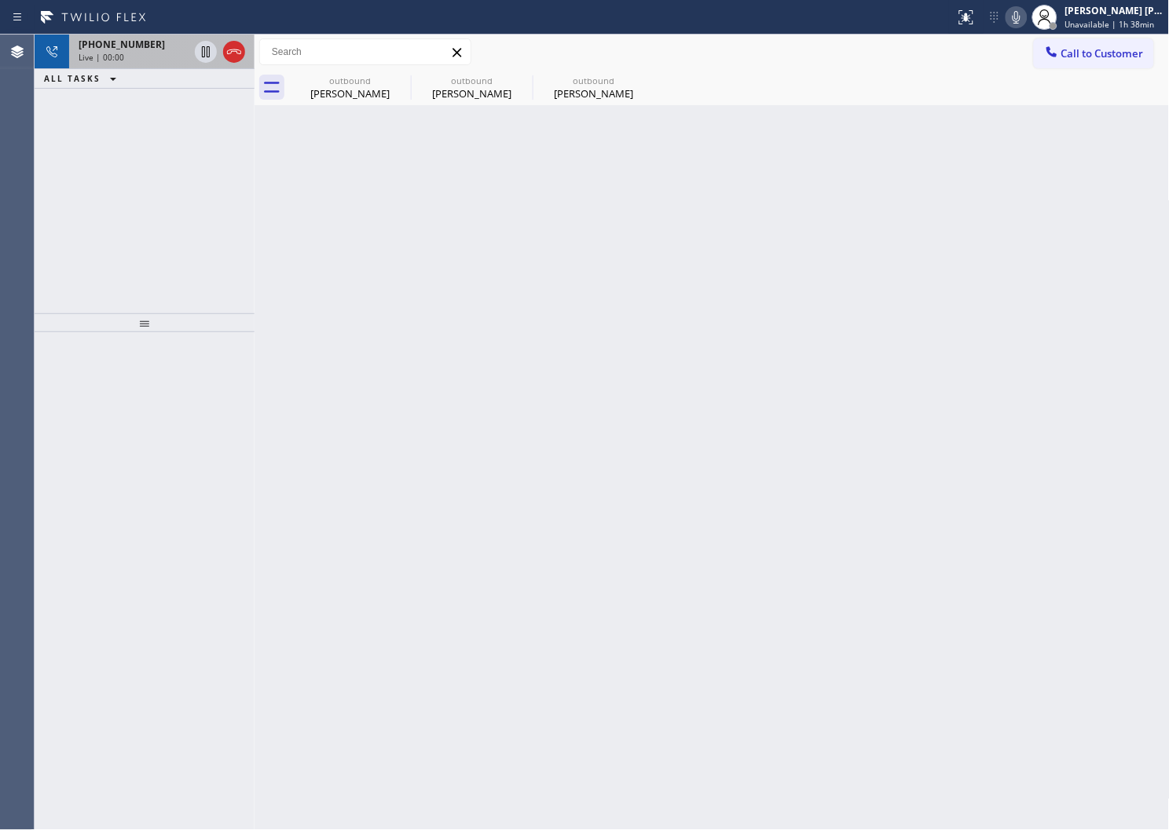
click at [112, 49] on span "+19512524802" at bounding box center [122, 44] width 86 height 13
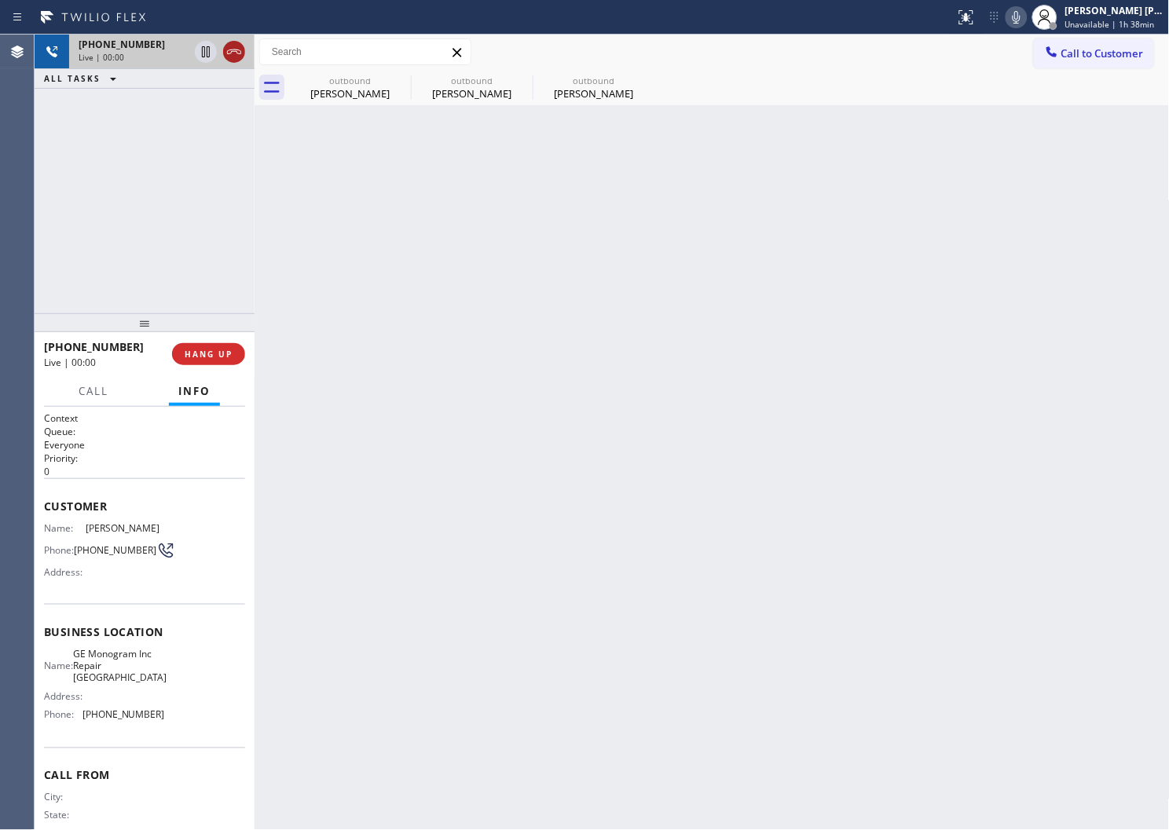
click at [348, 104] on div "outbound Karen Jones" at bounding box center [350, 87] width 119 height 35
click at [0, 0] on div "Karen Jones Since: 20 may 2020 link to CRM copy Email jackandkaren93@cox.net Em…" at bounding box center [0, 0] width 0 height 0
click at [229, 57] on icon at bounding box center [234, 51] width 19 height 19
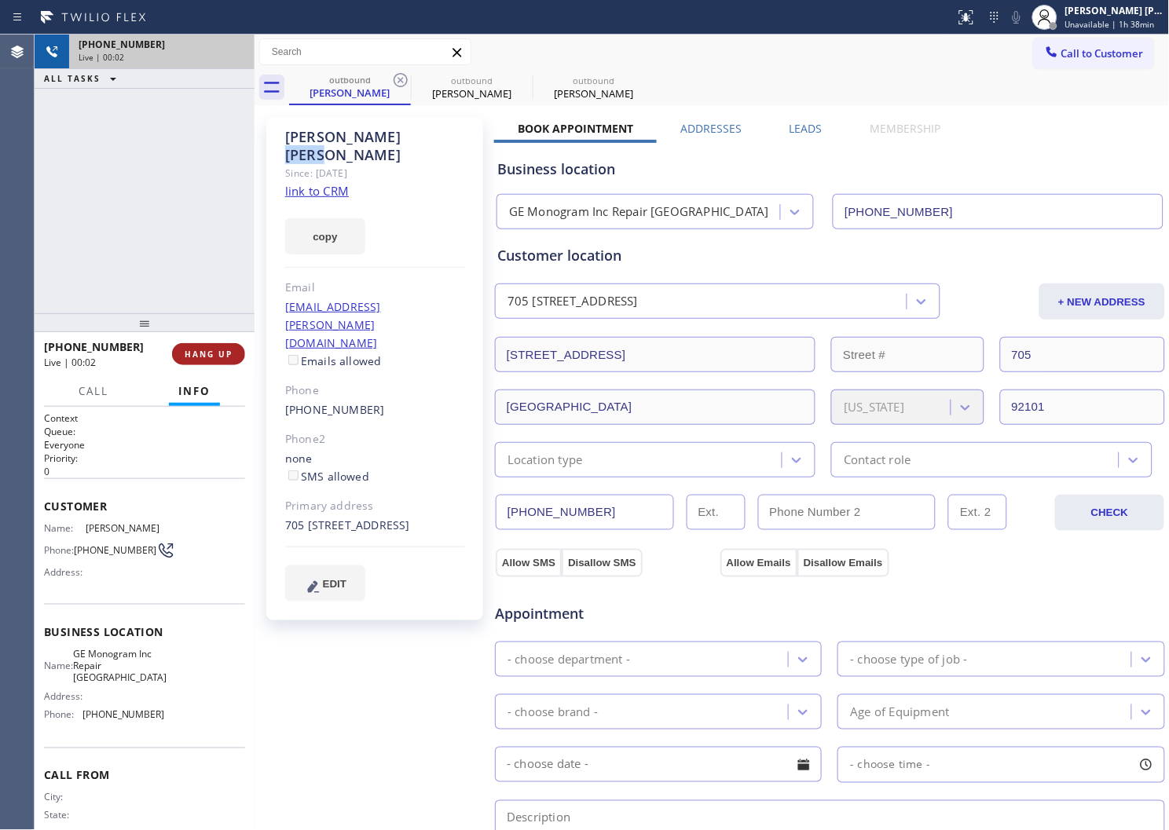
click at [217, 343] on button "HANG UP" at bounding box center [208, 354] width 73 height 22
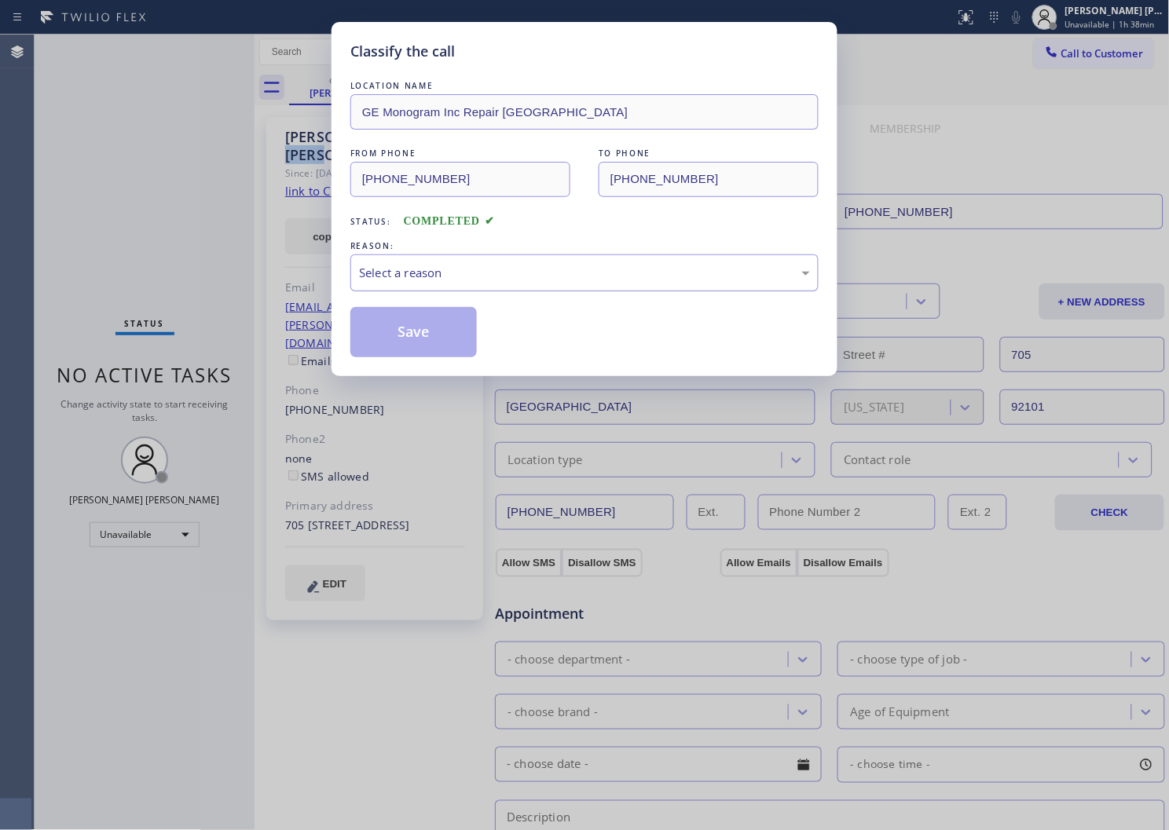
click at [409, 291] on div "Select a reason" at bounding box center [584, 273] width 468 height 37
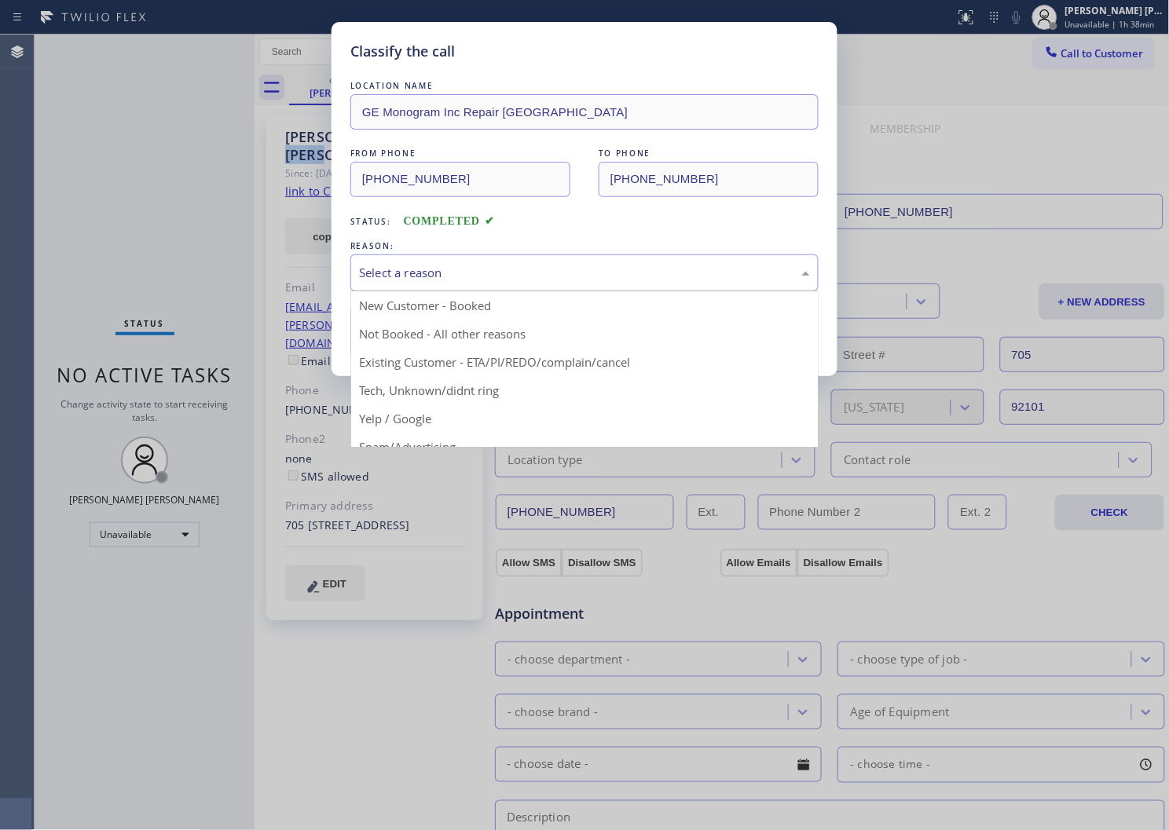
click at [409, 291] on div "New Customer - Booked Not Booked - All other reasons Existing Customer - ETA/PI…" at bounding box center [584, 369] width 468 height 157
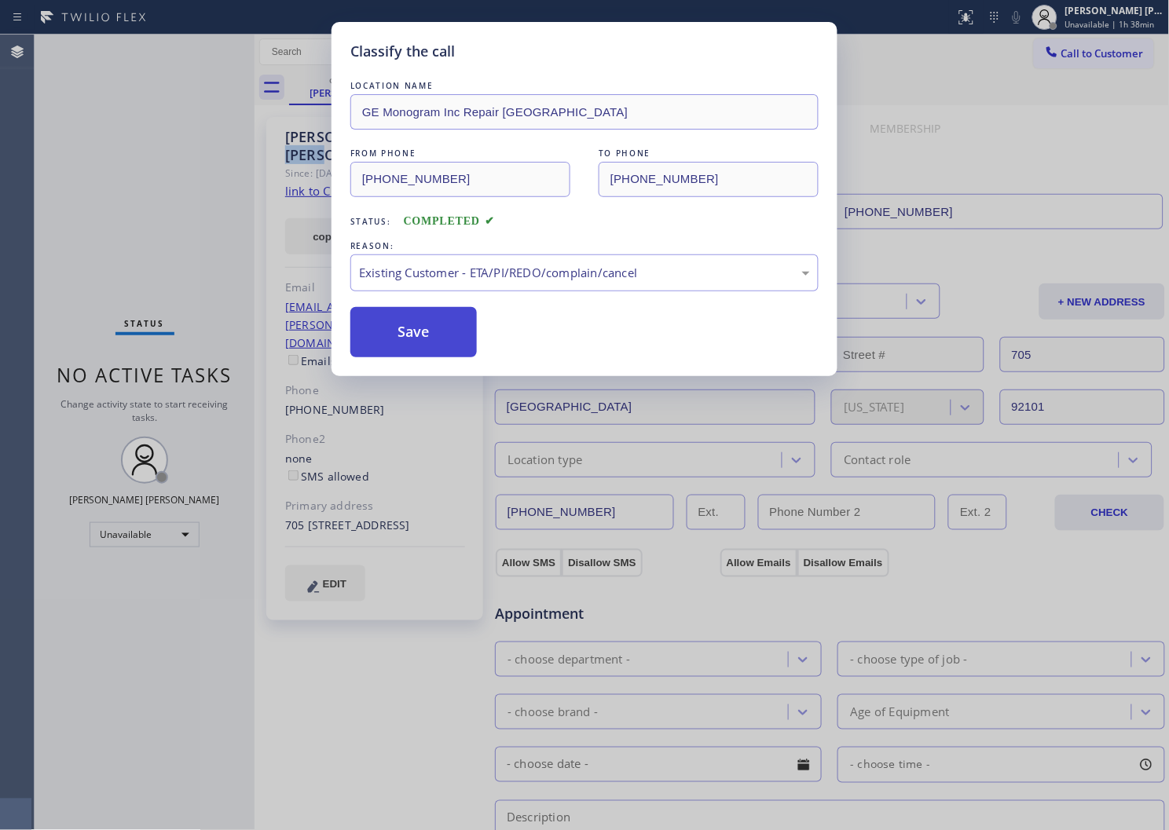
click at [389, 344] on button "Save" at bounding box center [413, 332] width 126 height 50
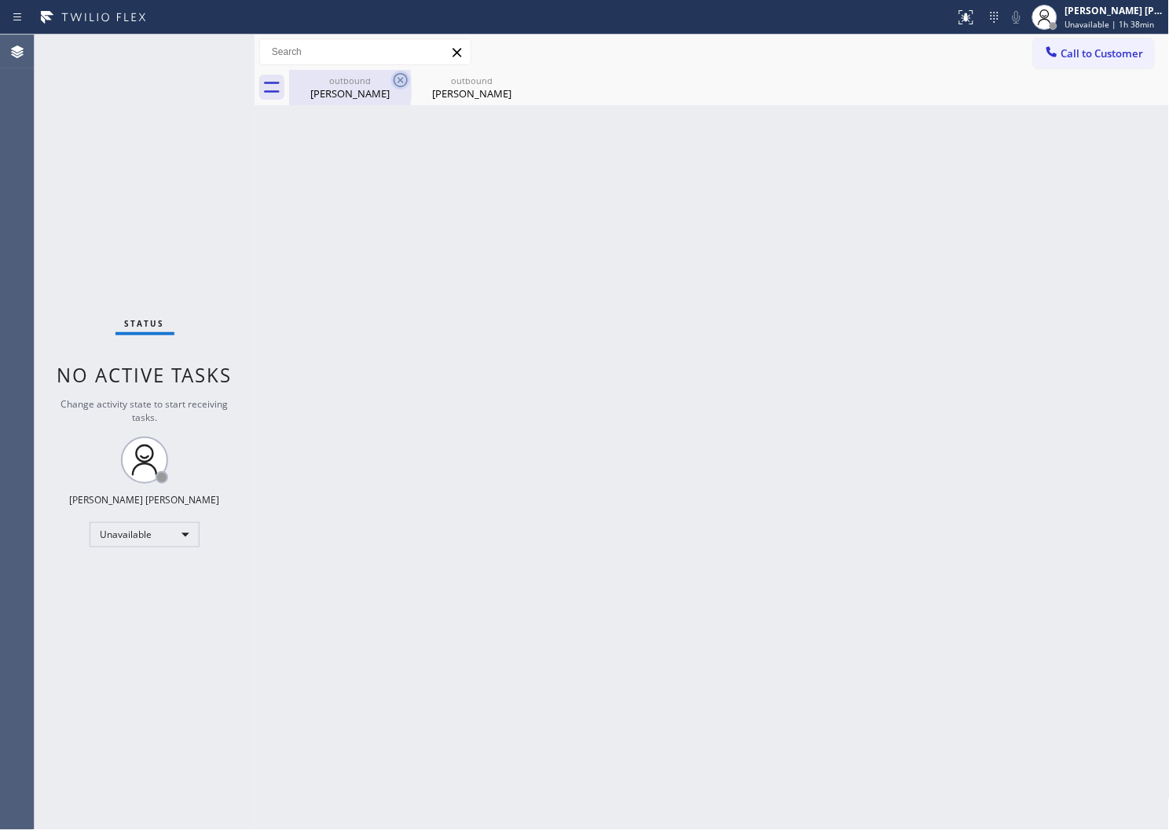
click at [398, 82] on icon at bounding box center [401, 80] width 14 height 14
drag, startPoint x: 398, startPoint y: 82, endPoint x: 379, endPoint y: 75, distance: 20.1
click at [0, 0] on icon at bounding box center [0, 0] width 0 height 0
click at [398, 82] on div "outbound Karen Jones outbound Karen Jones" at bounding box center [729, 87] width 881 height 35
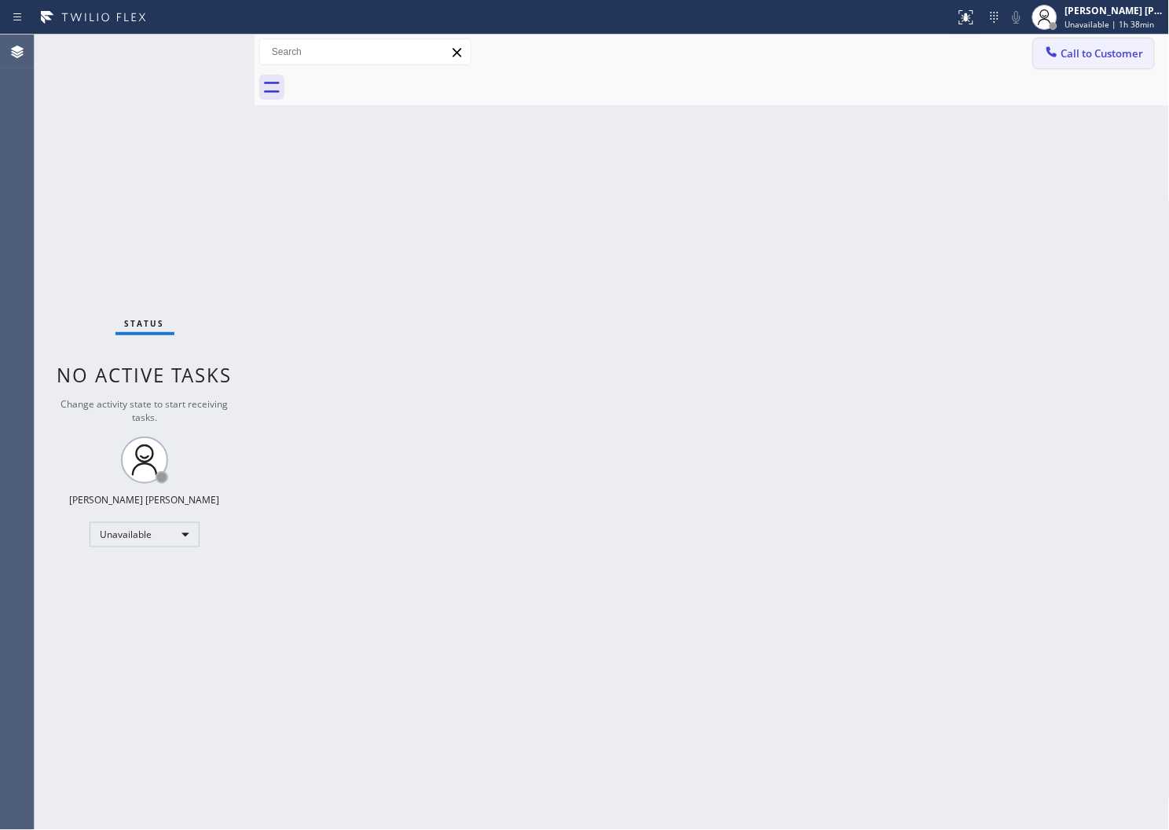
click at [1093, 53] on span "Call to Customer" at bounding box center [1102, 53] width 82 height 14
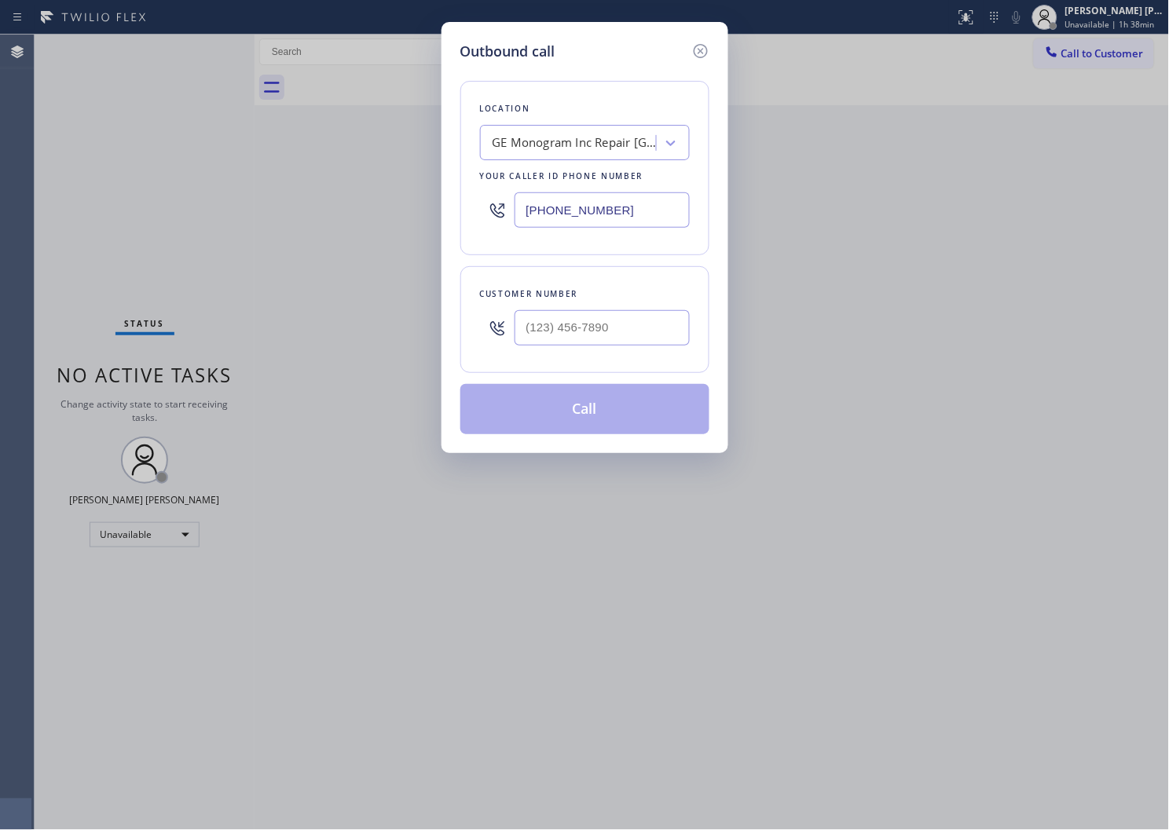
click at [577, 211] on input "(361) 203-2664" at bounding box center [602, 209] width 175 height 35
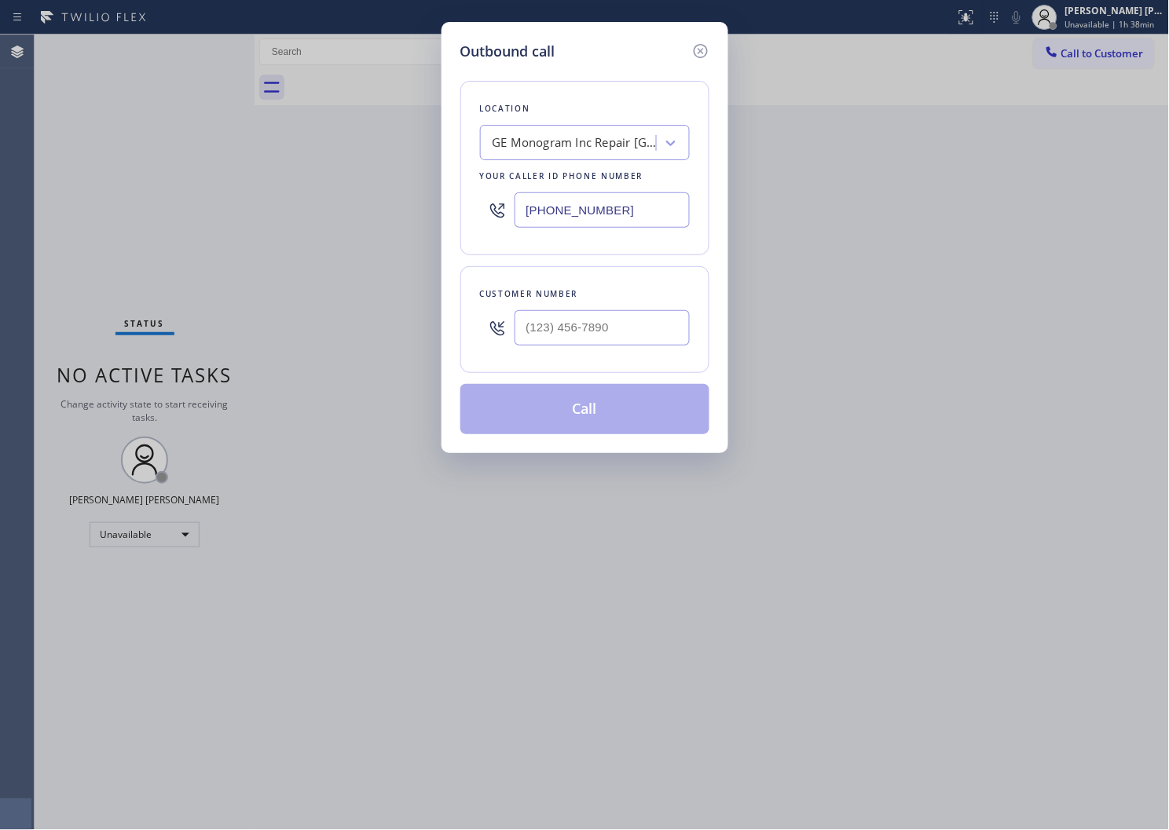
paste input "855) 731-4952"
type input "[PHONE_NUMBER]"
click at [601, 323] on input "(___) ___-____" at bounding box center [602, 327] width 175 height 35
paste input "714) 955-8880"
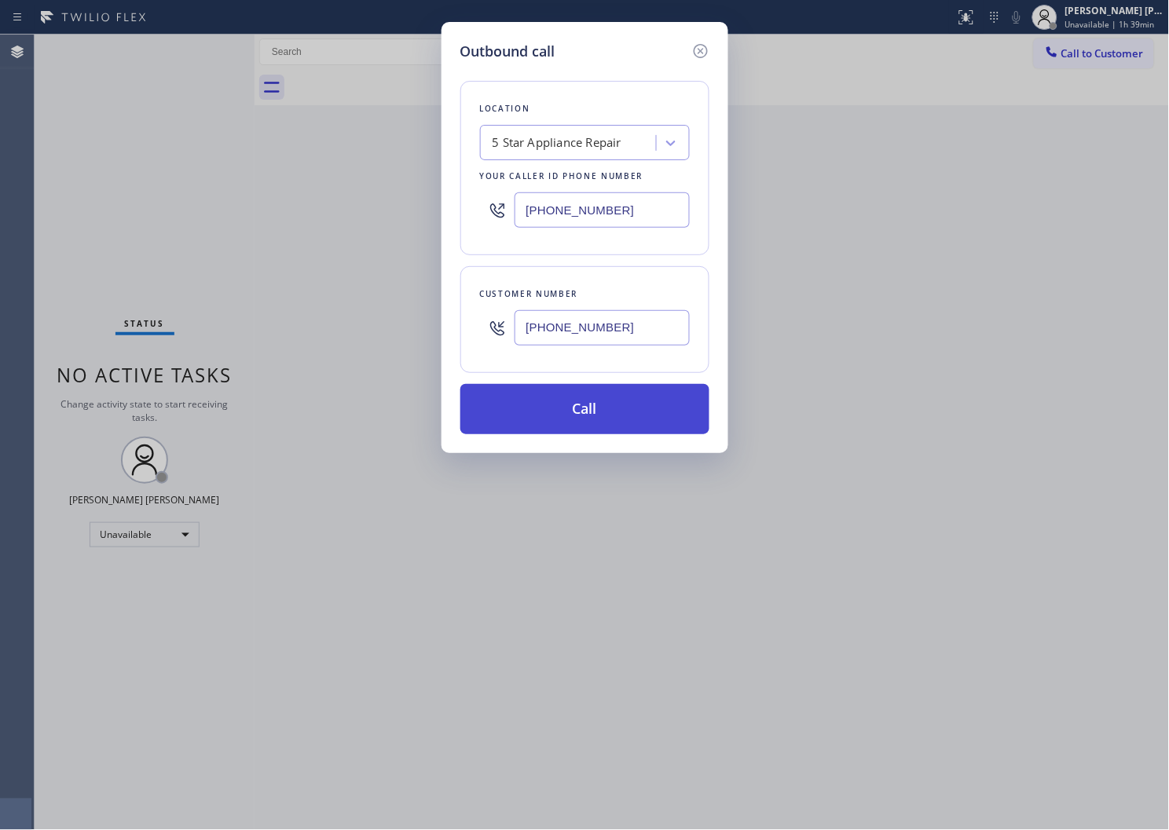
type input "(714) 955-8880"
click at [603, 405] on button "Call" at bounding box center [584, 409] width 249 height 50
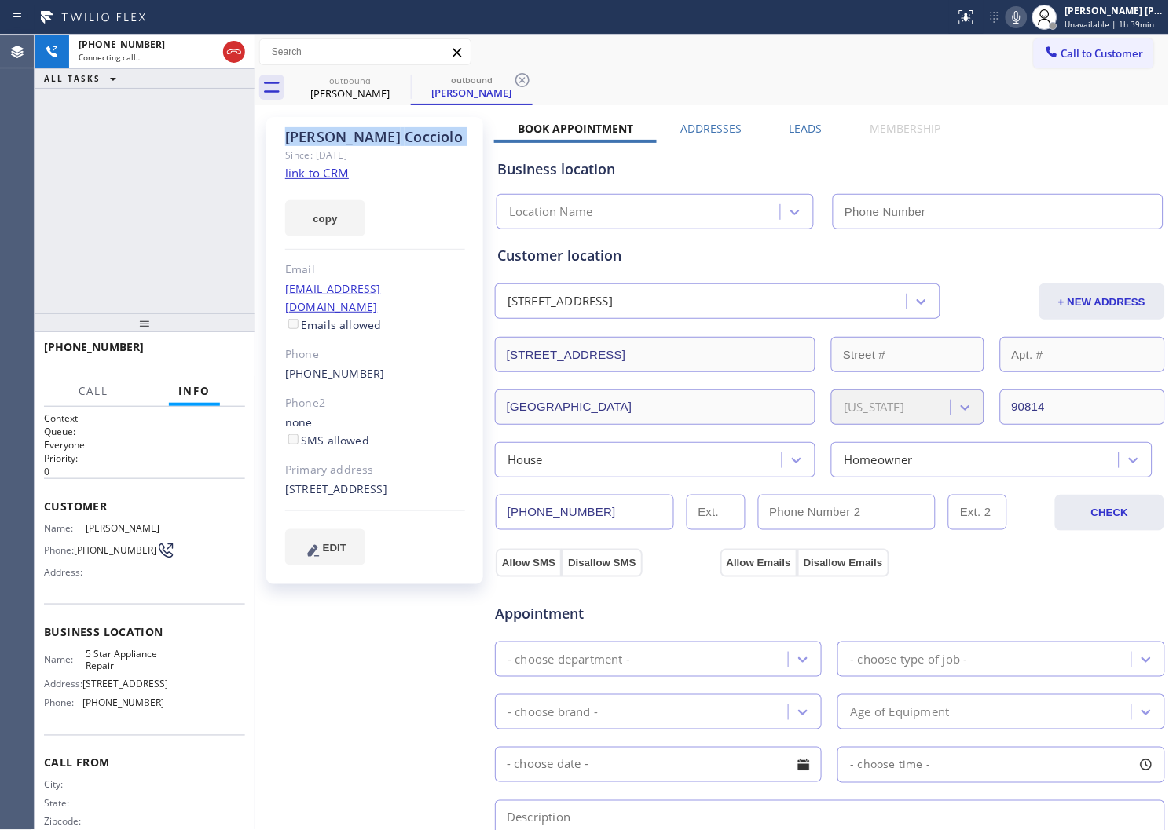
click at [623, 780] on input "text" at bounding box center [658, 764] width 327 height 35
type input "[PHONE_NUMBER]"
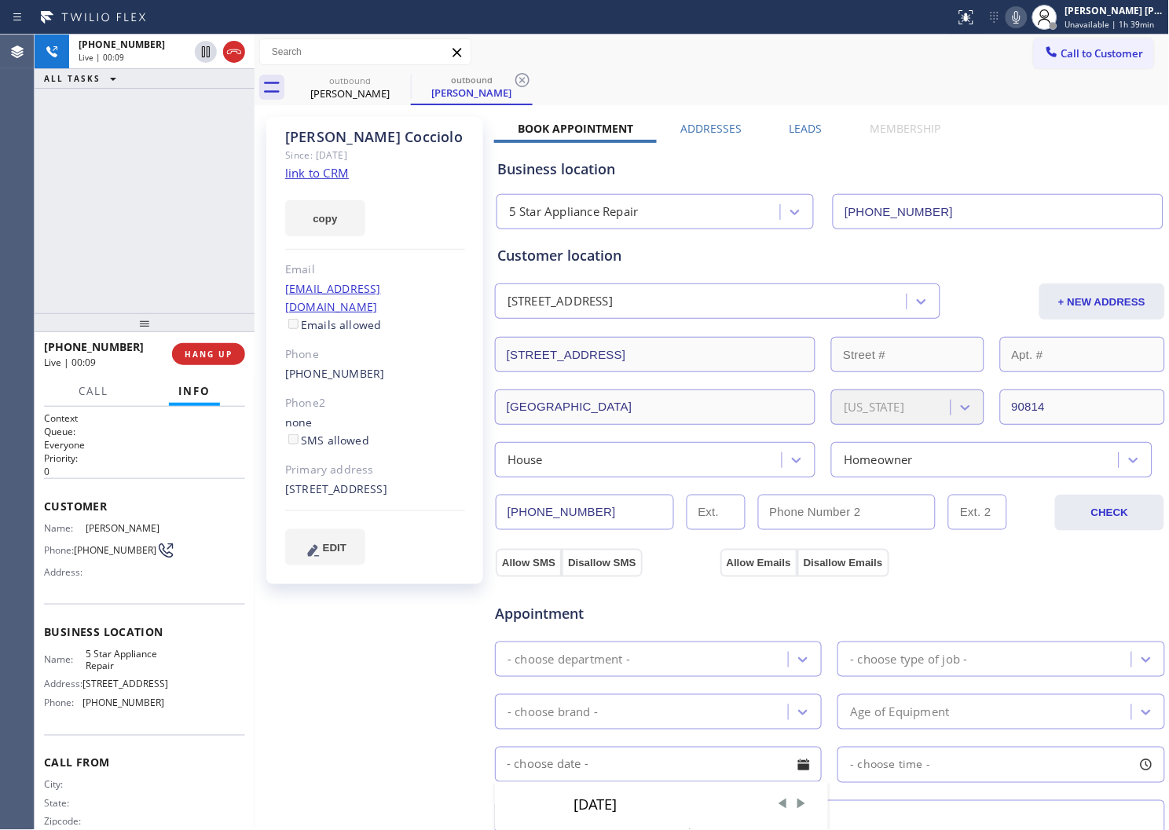
click at [17, 355] on div "Agent Desktop" at bounding box center [17, 433] width 34 height 796
click at [233, 46] on icon at bounding box center [234, 51] width 19 height 19
click at [324, 366] on link "(714) 955-8880" at bounding box center [335, 373] width 100 height 15
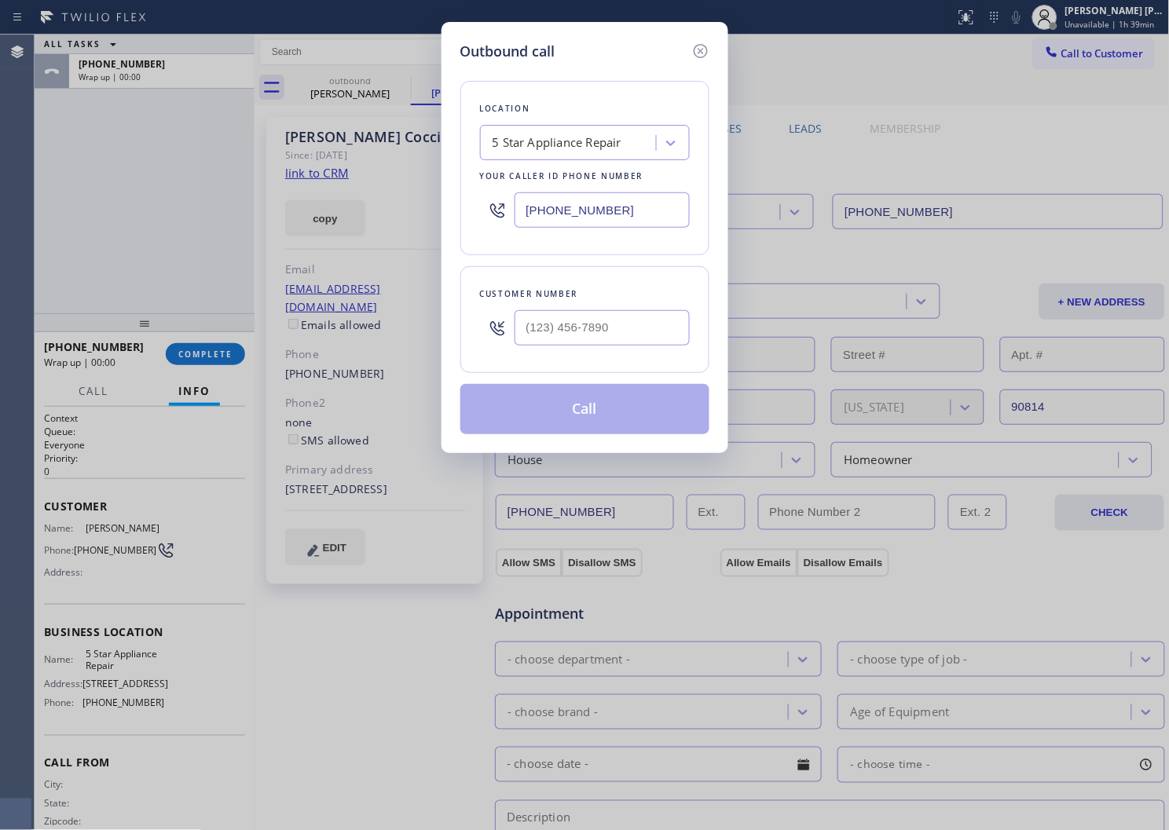
type input "(714) 955-8880"
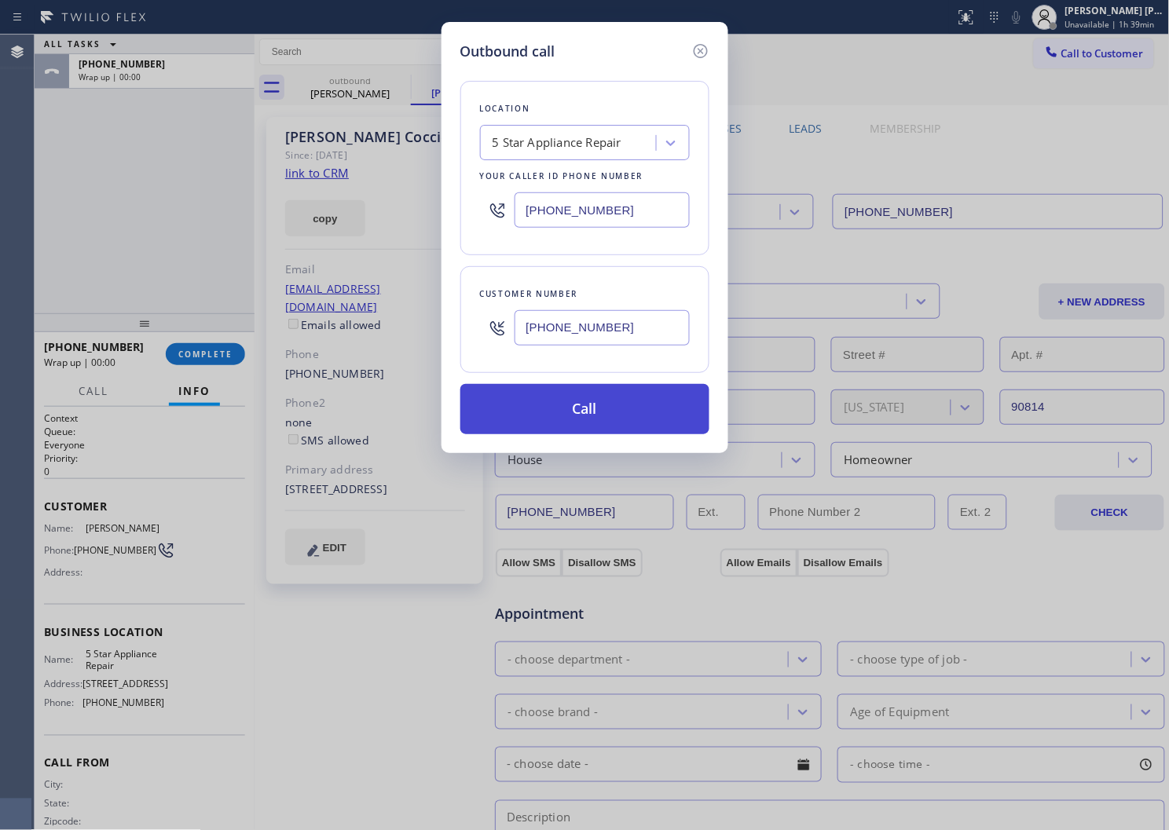
click at [594, 401] on button "Call" at bounding box center [584, 409] width 249 height 50
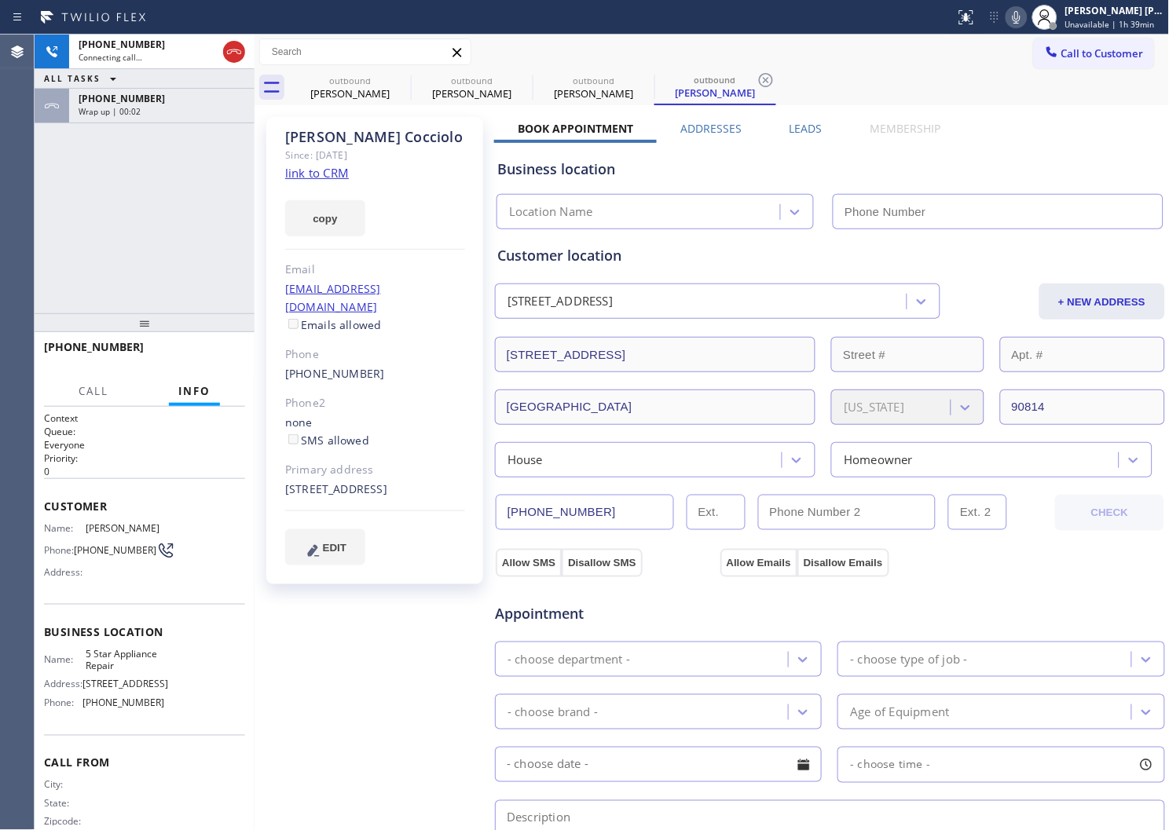
drag, startPoint x: 136, startPoint y: 112, endPoint x: 158, endPoint y: 161, distance: 53.4
click at [136, 112] on span "Wrap up | 00:02" at bounding box center [110, 111] width 62 height 11
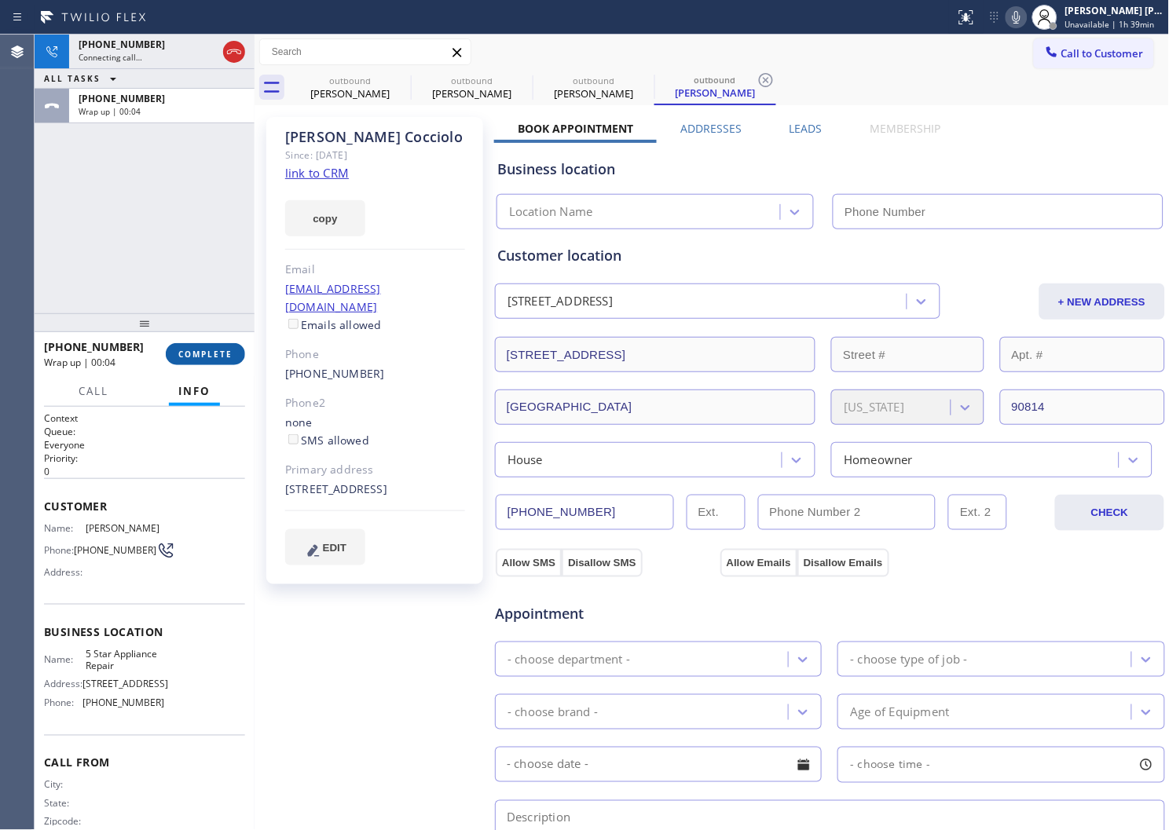
click at [190, 357] on span "COMPLETE" at bounding box center [205, 354] width 54 height 11
type input "[PHONE_NUMBER]"
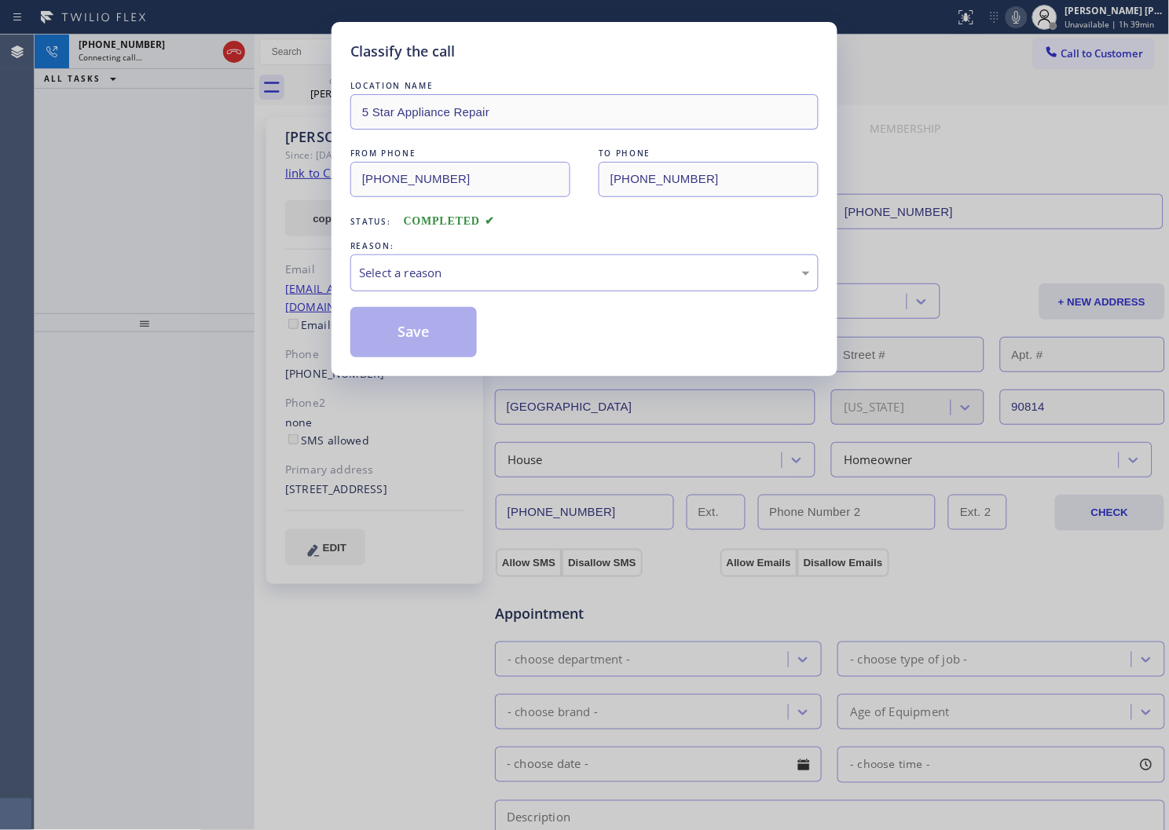
click at [382, 281] on div "Select a reason" at bounding box center [584, 273] width 451 height 18
click at [390, 344] on button "Save" at bounding box center [413, 332] width 126 height 50
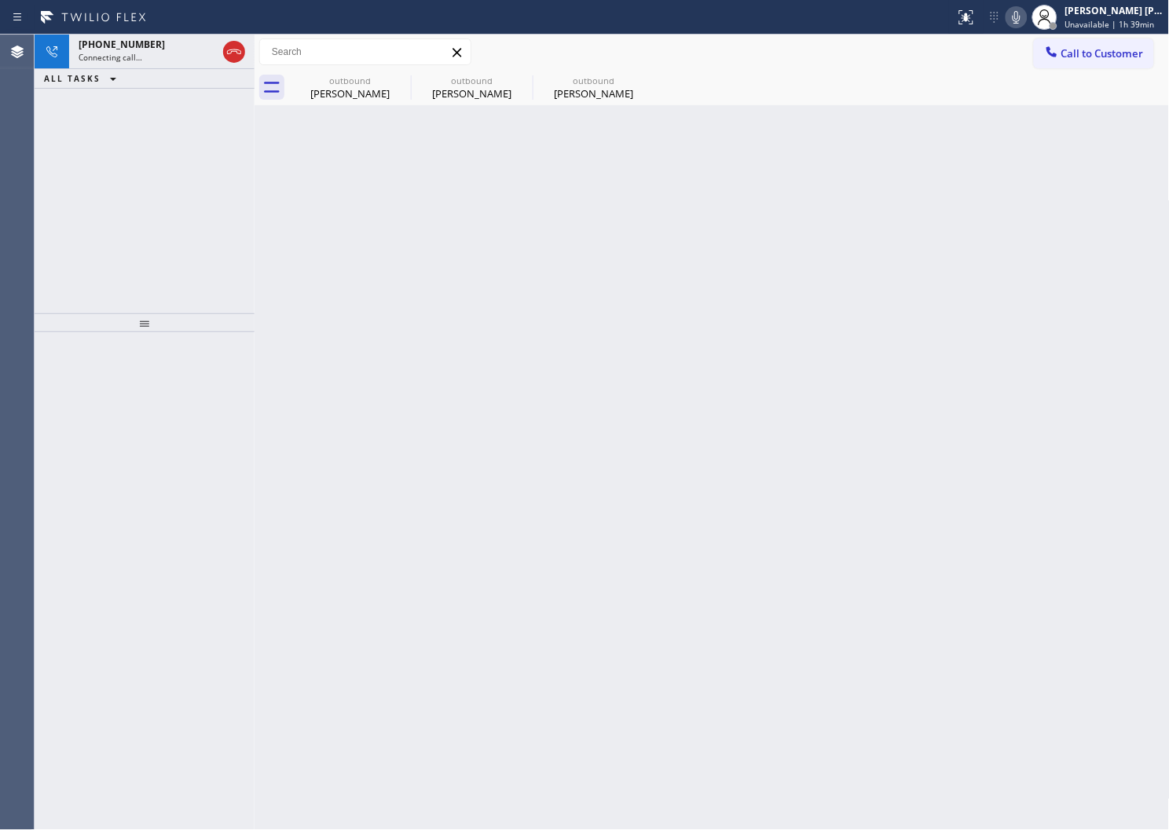
click at [127, 129] on div "+17149558880 Connecting call… ALL TASKS ALL TASKS ACTIVE TASKS TASKS IN WRAP UP" at bounding box center [145, 174] width 220 height 279
click at [154, 69] on div "ALL TASKS ALL TASKS ACTIVE TASKS TASKS IN WRAP UP" at bounding box center [145, 79] width 220 height 20
click at [159, 57] on div "Connecting call…" at bounding box center [148, 57] width 138 height 11
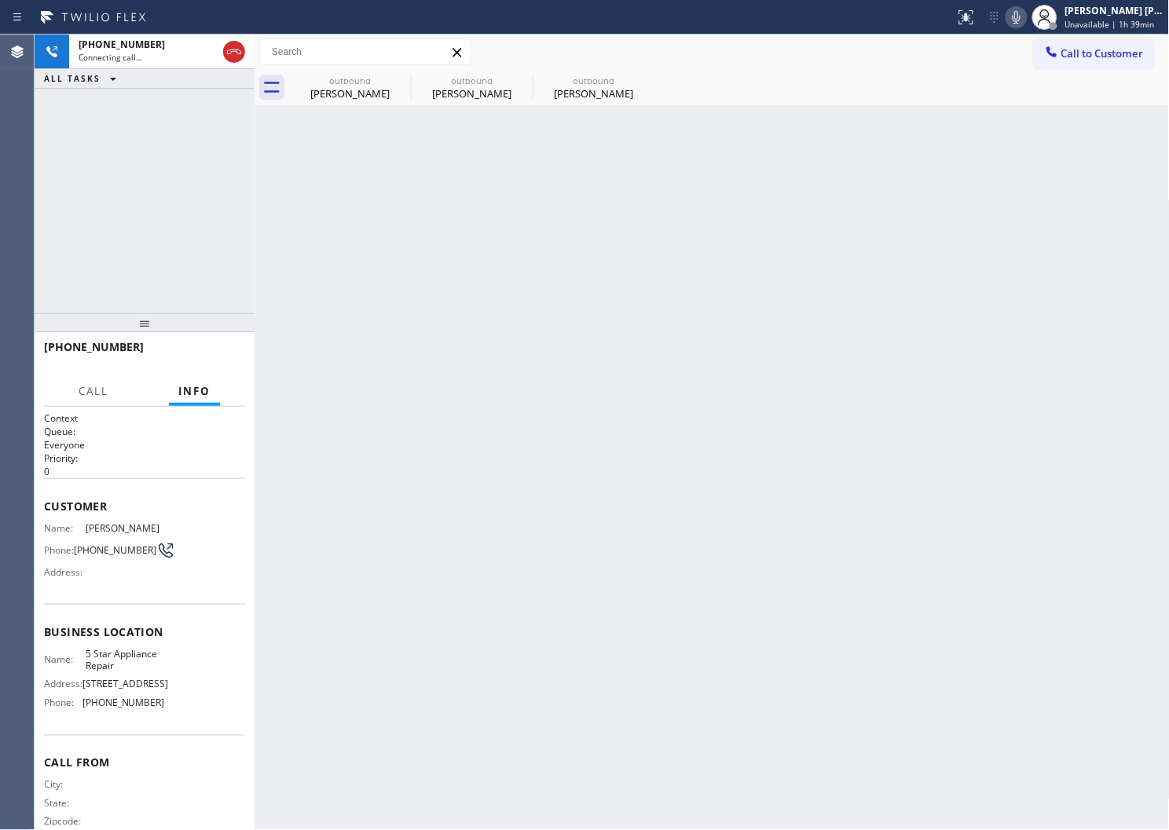
click at [380, 84] on div "outbound" at bounding box center [350, 81] width 119 height 12
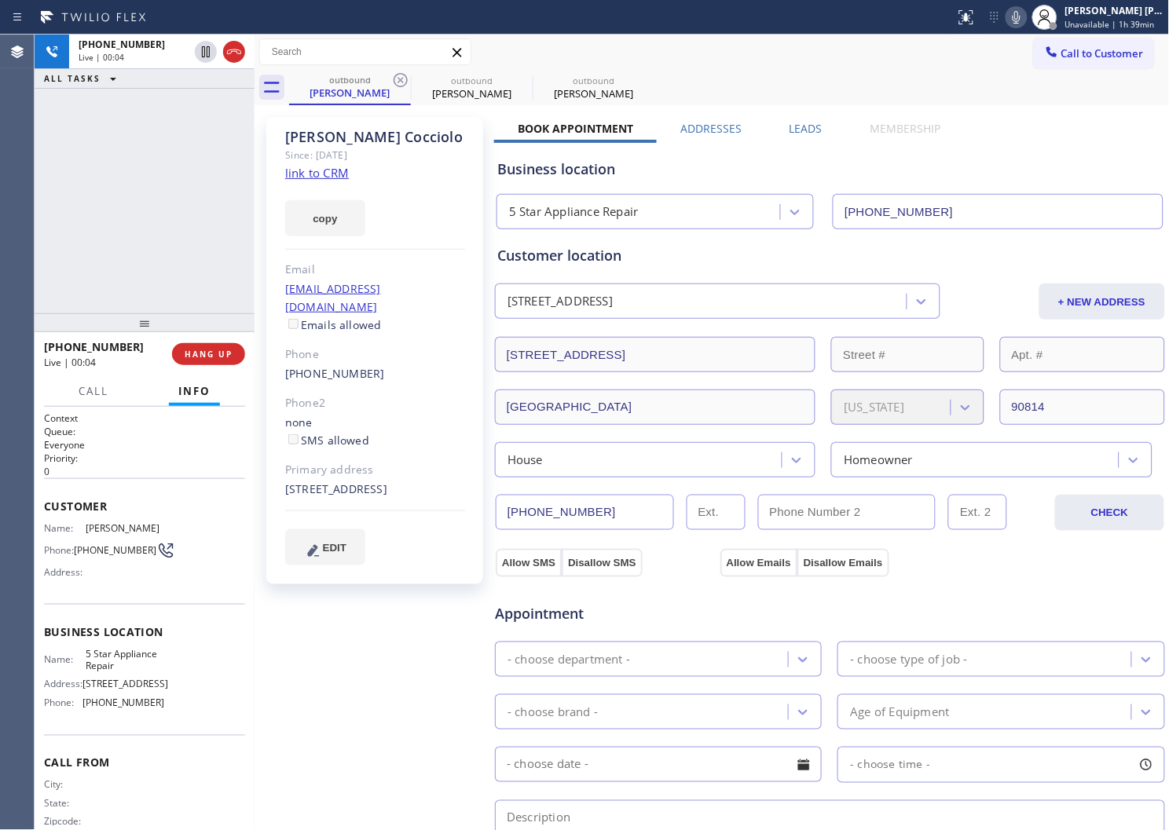
click at [0, 371] on div "Agent Desktop" at bounding box center [17, 433] width 34 height 796
click at [230, 53] on icon at bounding box center [234, 51] width 19 height 19
click at [189, 53] on div "Live | 00:05" at bounding box center [134, 57] width 110 height 11
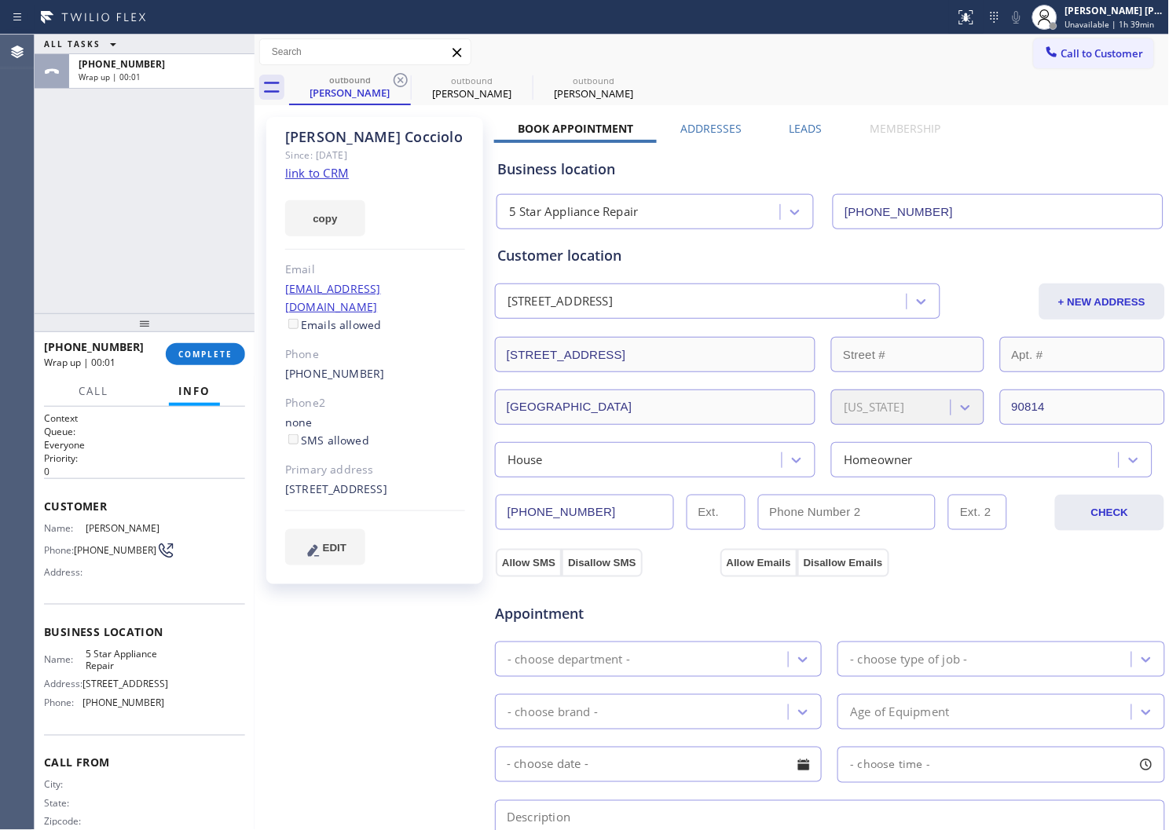
click at [199, 340] on div "+17149558880 Wrap up | 00:01 COMPLETE" at bounding box center [144, 354] width 201 height 41
click at [195, 350] on span "COMPLETE" at bounding box center [205, 354] width 54 height 11
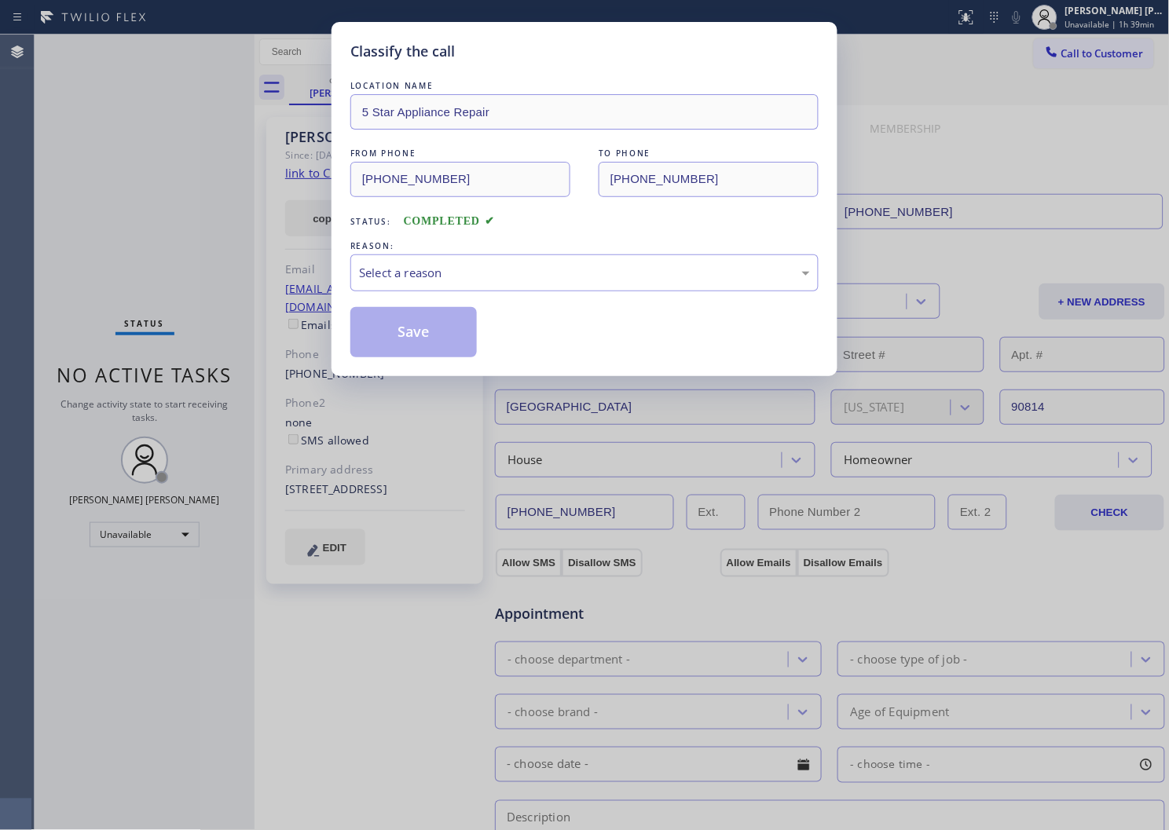
click at [525, 273] on div "Select a reason" at bounding box center [584, 273] width 451 height 18
click at [375, 340] on button "Save" at bounding box center [413, 332] width 126 height 50
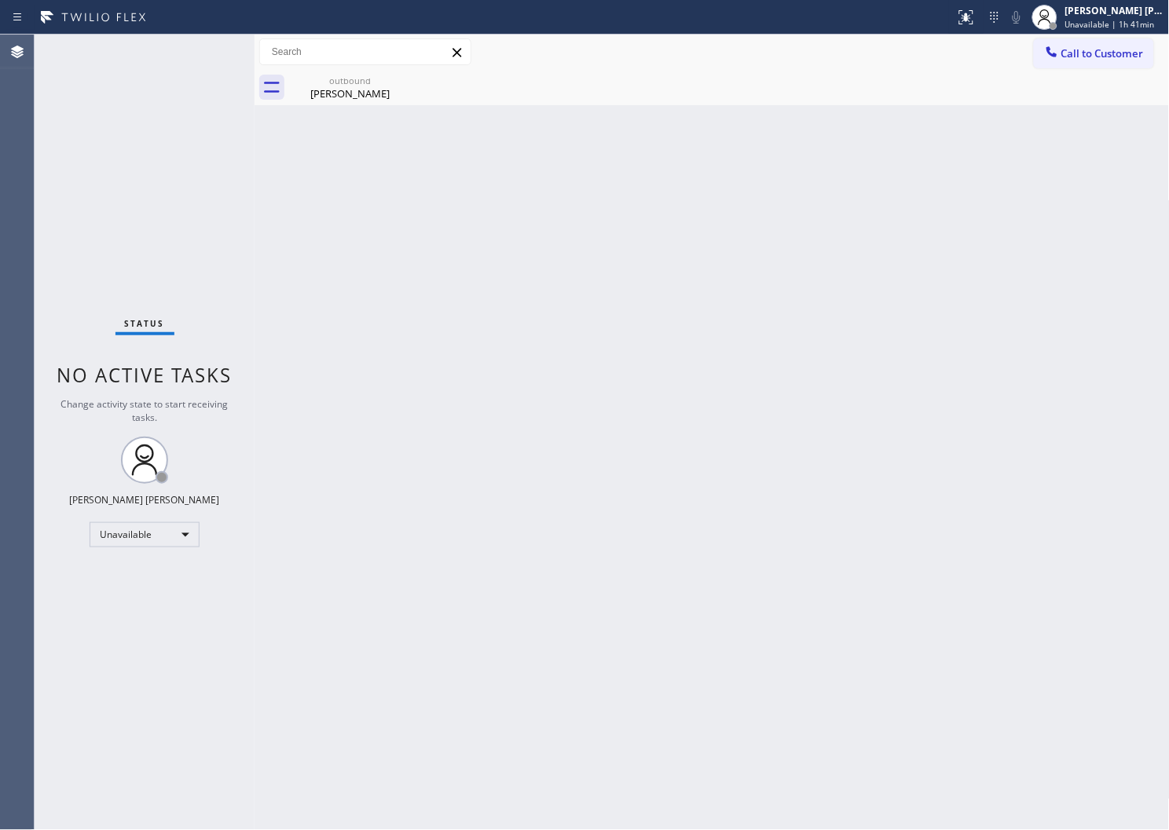
click at [0, 460] on div "Agent Desktop" at bounding box center [17, 433] width 34 height 796
click at [394, 74] on icon at bounding box center [400, 80] width 19 height 19
click at [409, 80] on icon at bounding box center [400, 80] width 19 height 19
click at [361, 93] on div "Liliana Cocciolo" at bounding box center [350, 93] width 119 height 14
click at [361, 93] on div "outbound Liliana Cocciolo" at bounding box center [729, 87] width 881 height 35
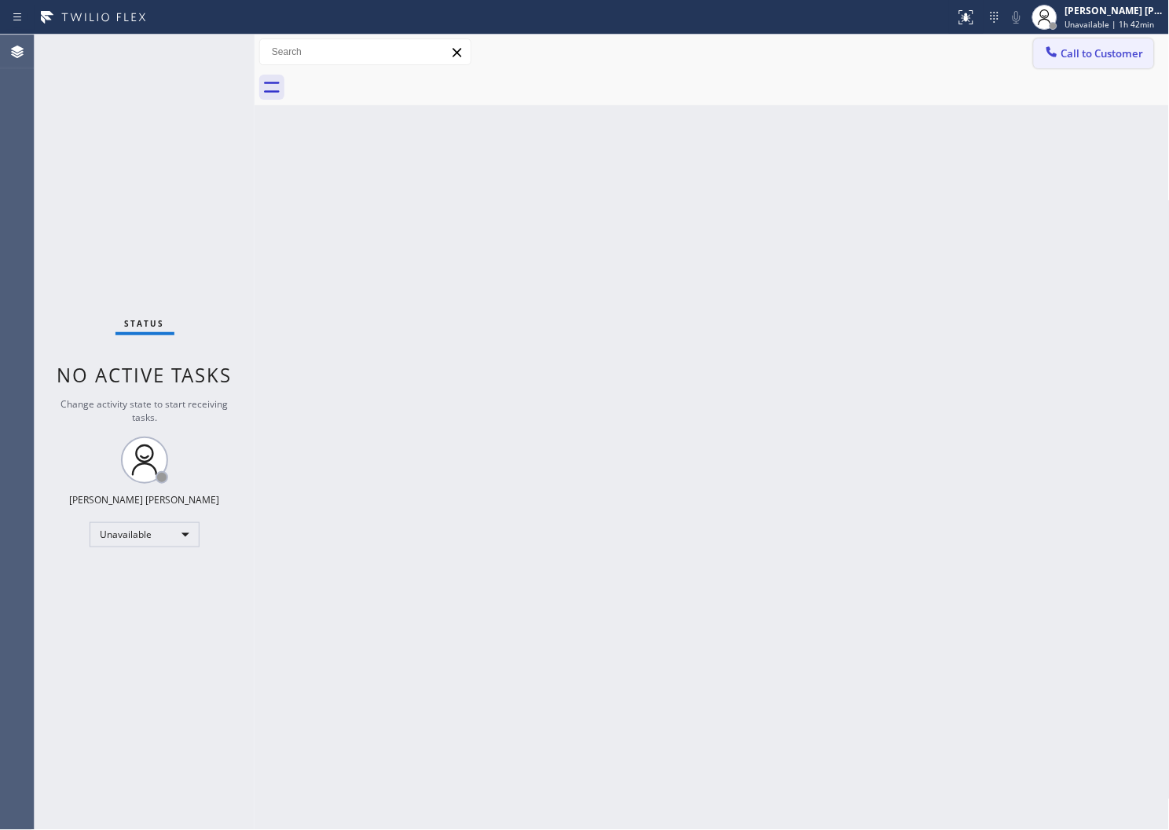
click at [1102, 40] on button "Call to Customer" at bounding box center [1094, 53] width 120 height 30
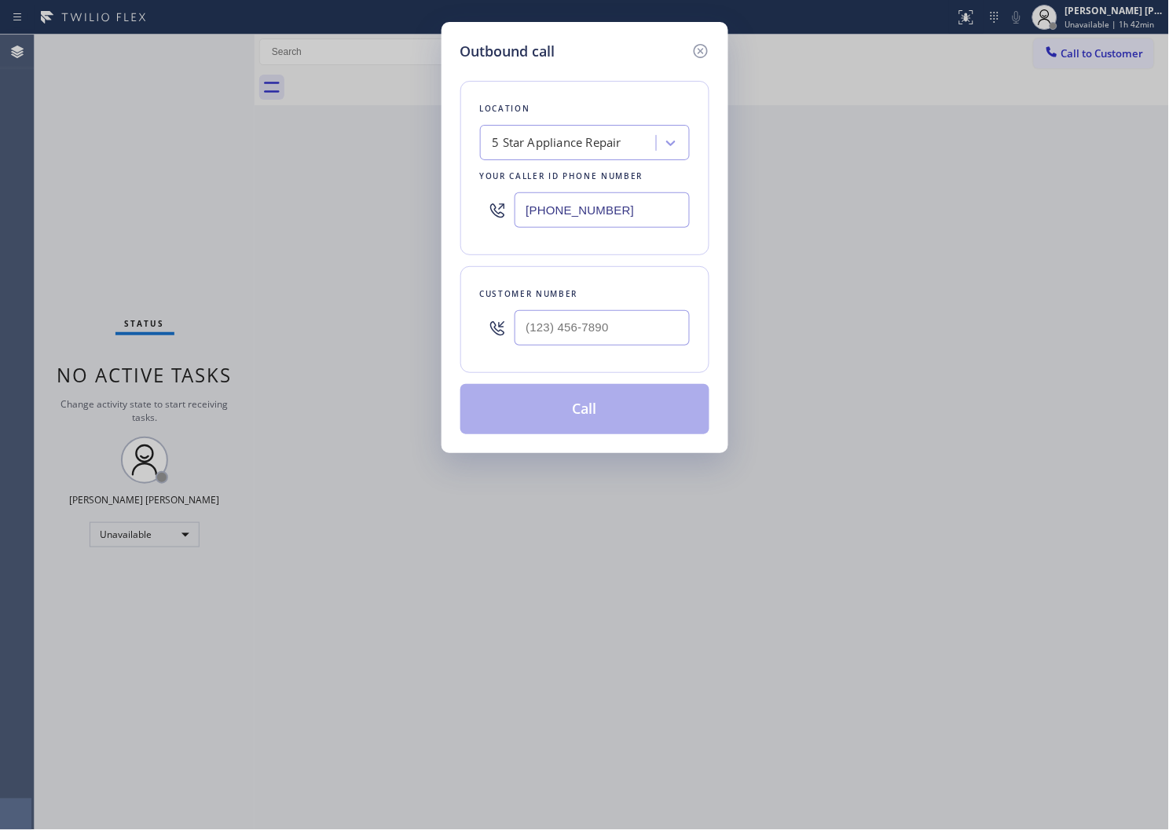
click at [571, 190] on div "[PHONE_NUMBER]" at bounding box center [585, 210] width 210 height 51
drag, startPoint x: 571, startPoint y: 190, endPoint x: 564, endPoint y: 201, distance: 13.1
click at [571, 190] on div "[PHONE_NUMBER]" at bounding box center [585, 210] width 210 height 51
click at [563, 204] on input "[PHONE_NUMBER]" at bounding box center [602, 209] width 175 height 35
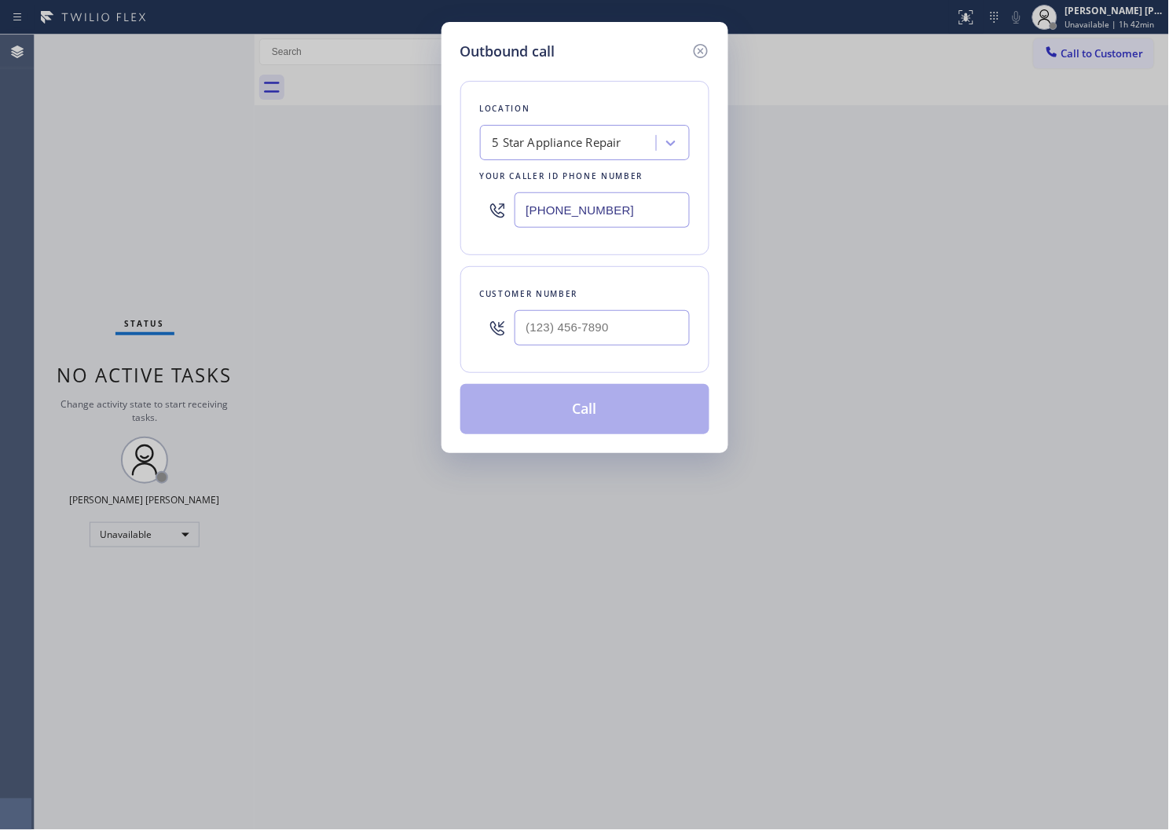
click at [563, 204] on input "[PHONE_NUMBER]" at bounding box center [602, 209] width 175 height 35
paste input "206) 905-9080"
type input "(206) 905-9080"
click at [632, 339] on input "(___) ___-____" at bounding box center [602, 327] width 175 height 35
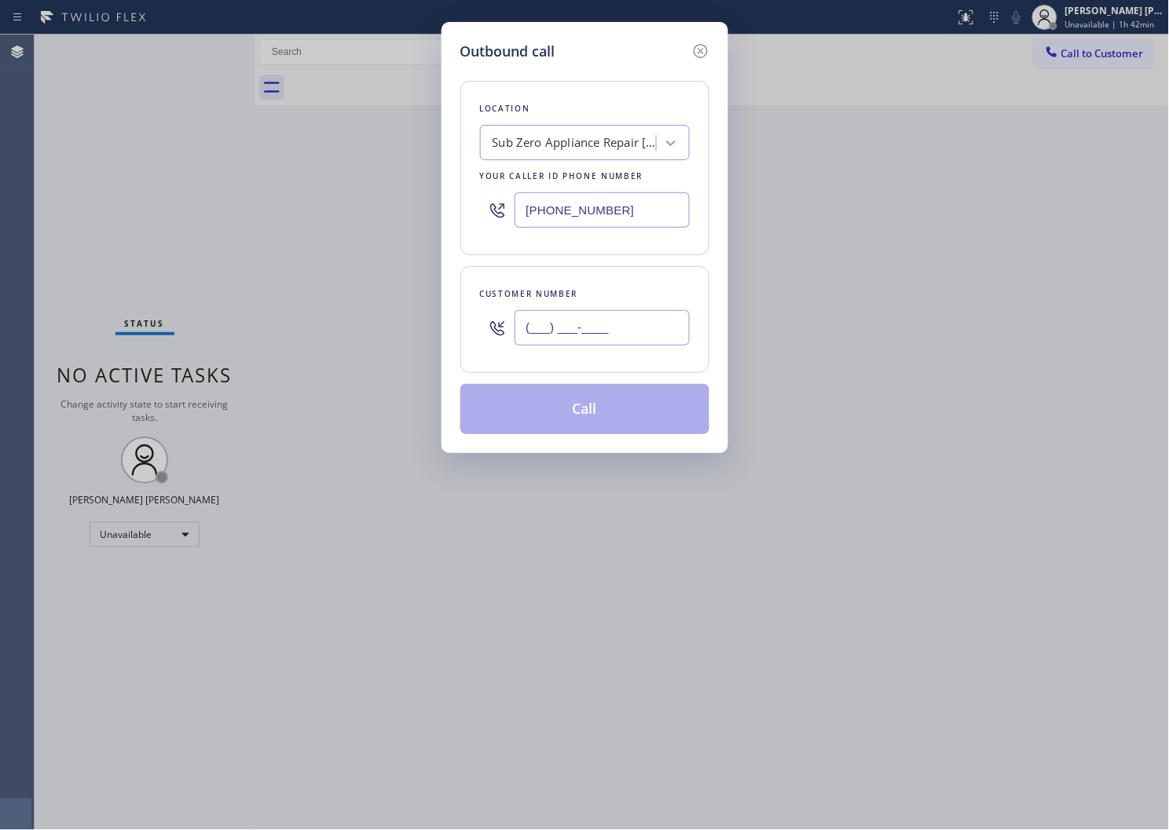
paste input "206) 786-6006"
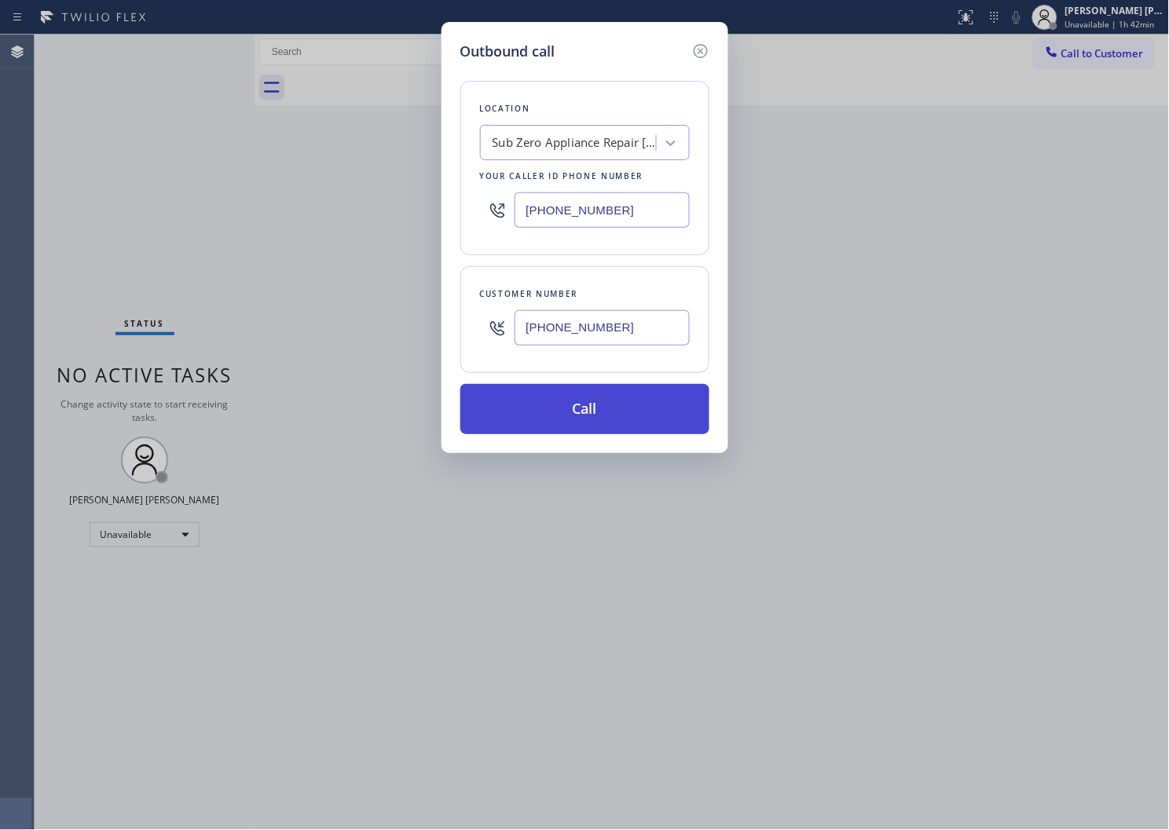
type input "(206) 786-6006"
click at [606, 409] on button "Call" at bounding box center [584, 409] width 249 height 50
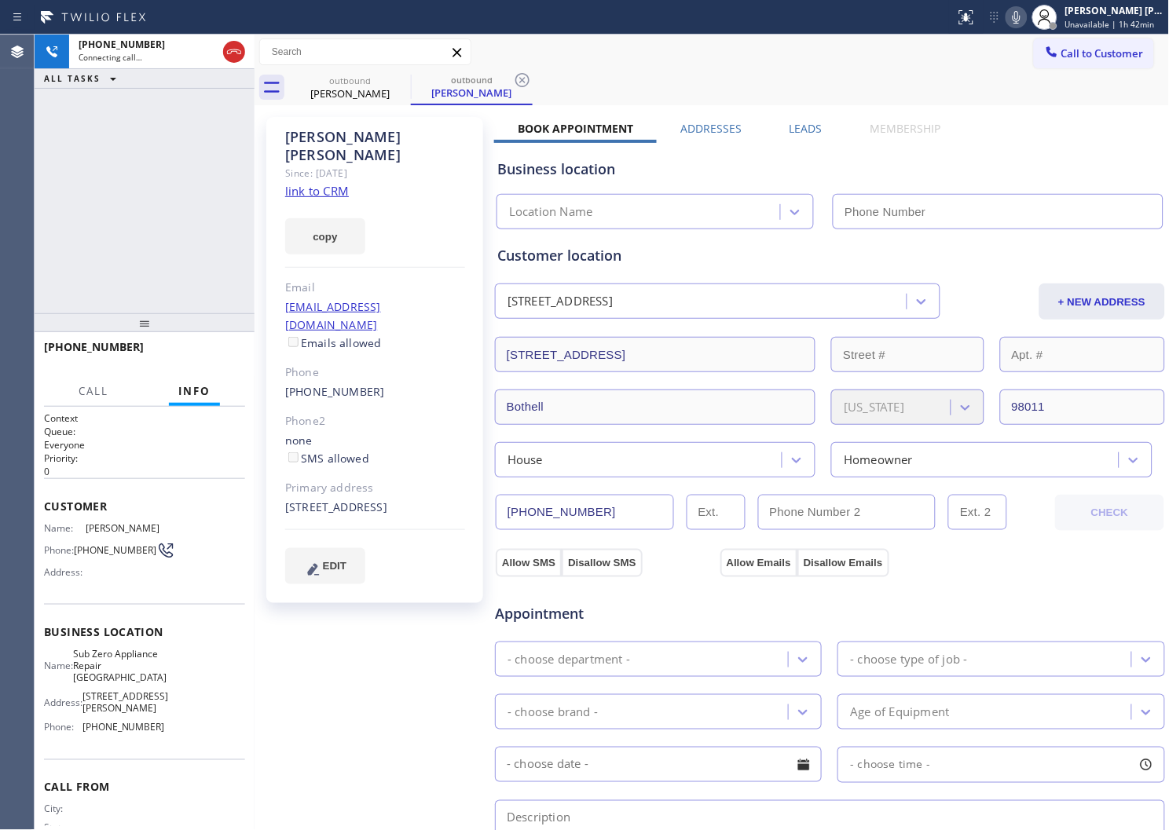
click at [323, 137] on div "Shelly Fuller" at bounding box center [375, 146] width 180 height 36
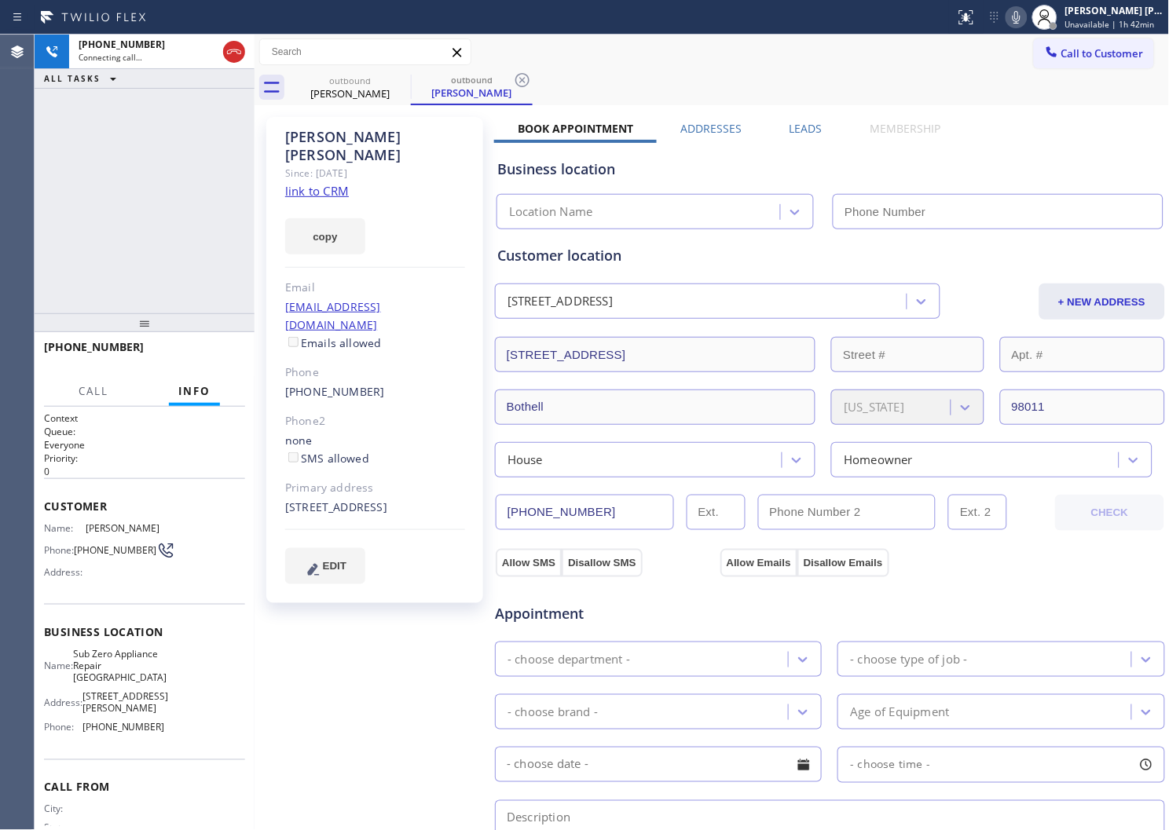
click at [323, 137] on div "Shelly Fuller" at bounding box center [375, 146] width 180 height 36
click at [96, 185] on div "+12067866006 Connecting call… ALL TASKS ALL TASKS ACTIVE TASKS TASKS IN WRAP UP" at bounding box center [145, 174] width 220 height 279
type input "(206) 905-9080"
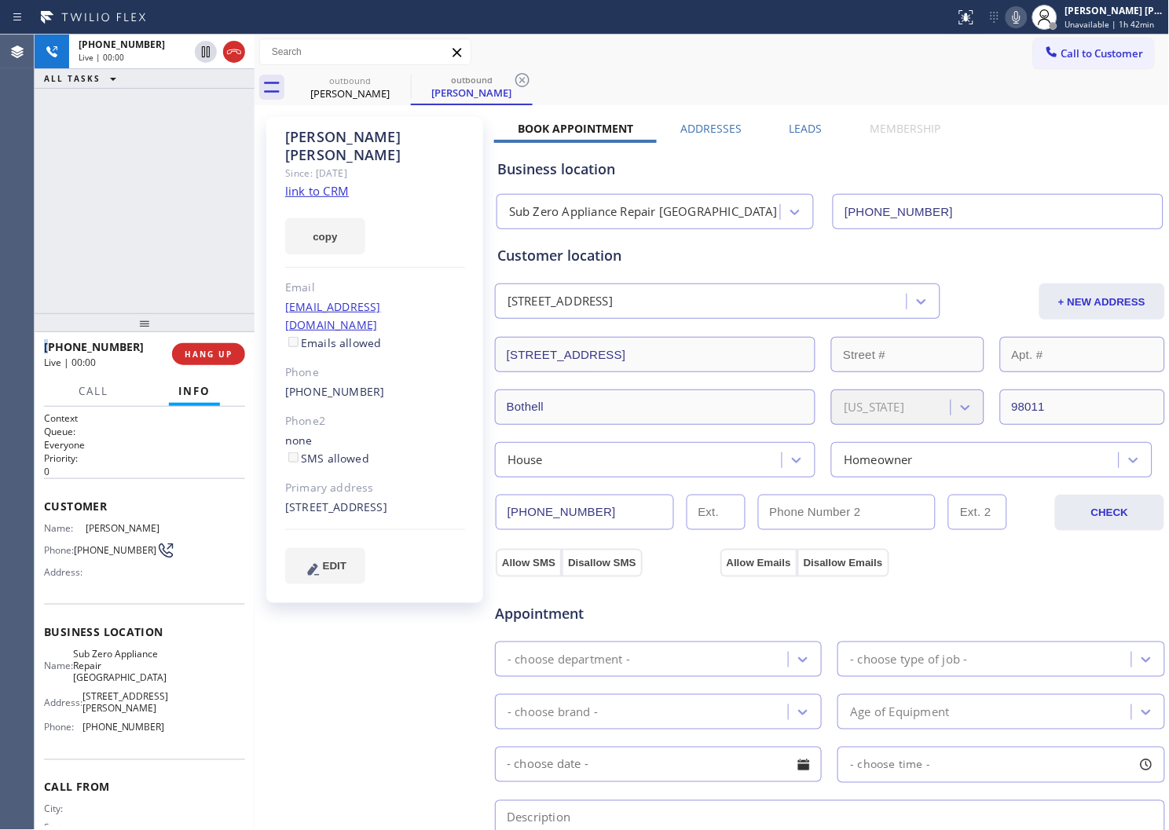
click at [14, 187] on div "Agent Desktop" at bounding box center [17, 433] width 34 height 796
drag, startPoint x: 231, startPoint y: 49, endPoint x: 309, endPoint y: 71, distance: 80.8
click at [231, 49] on icon at bounding box center [234, 51] width 14 height 5
click at [791, 131] on label "Leads" at bounding box center [806, 128] width 33 height 15
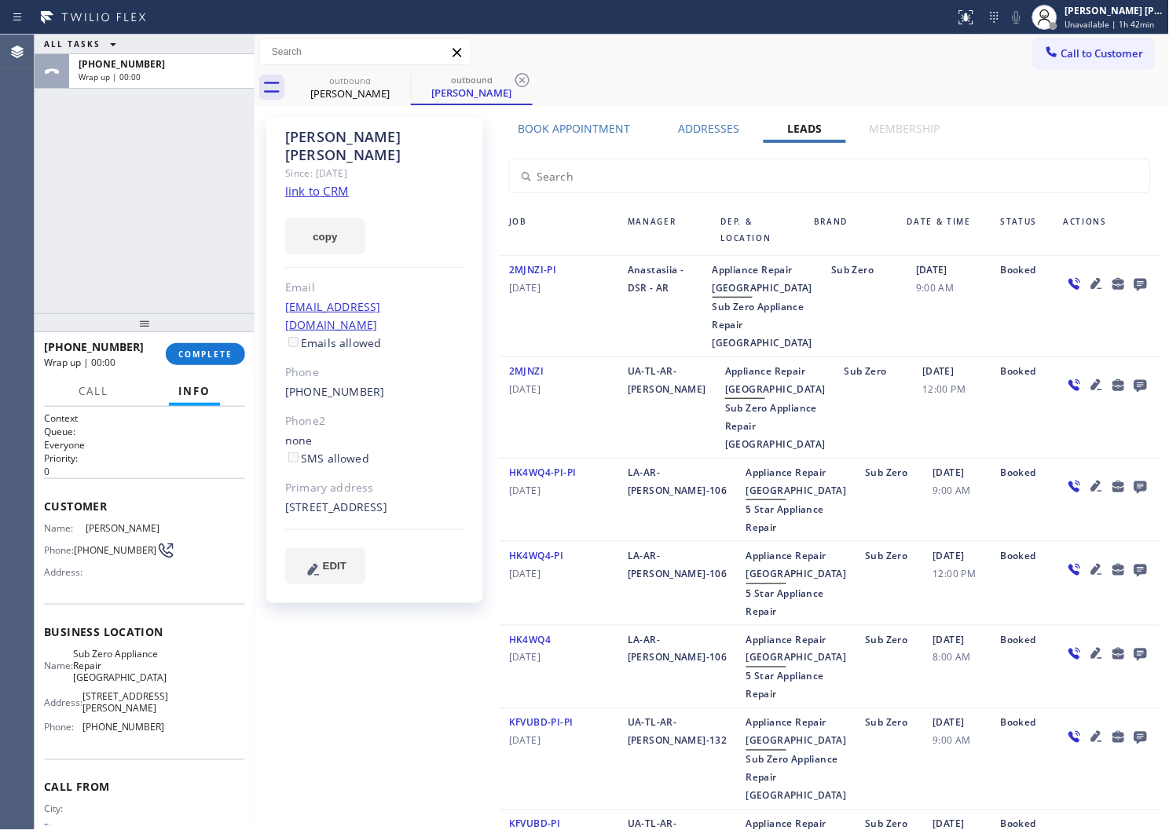
drag, startPoint x: 1127, startPoint y: 269, endPoint x: 1126, endPoint y: 278, distance: 8.8
click at [1127, 271] on div at bounding box center [1107, 306] width 106 height 91
click at [1135, 279] on icon at bounding box center [1141, 285] width 13 height 13
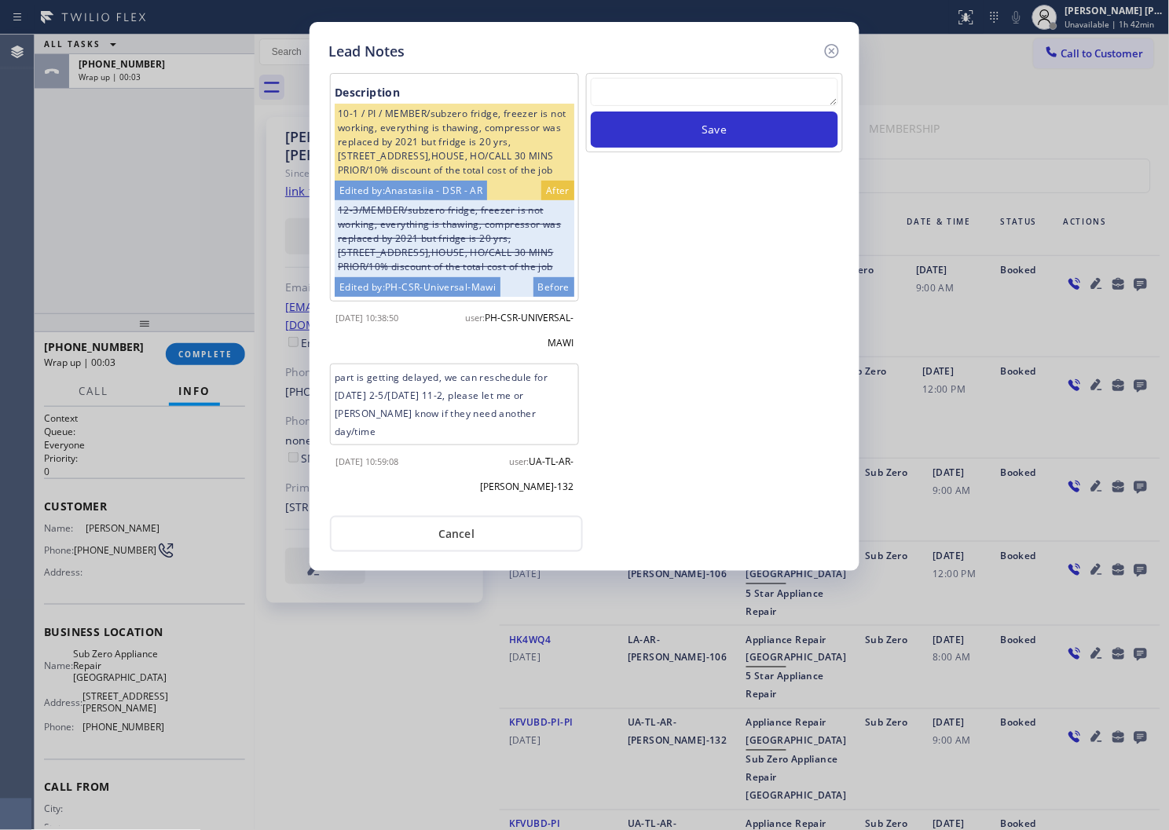
drag, startPoint x: 709, startPoint y: 74, endPoint x: 708, endPoint y: 89, distance: 14.9
click at [709, 74] on div "Save" at bounding box center [714, 112] width 257 height 79
click at [708, 90] on textarea at bounding box center [714, 92] width 247 height 28
paste textarea "N/A - Please transfer"
type textarea "N/A - Please transfer"
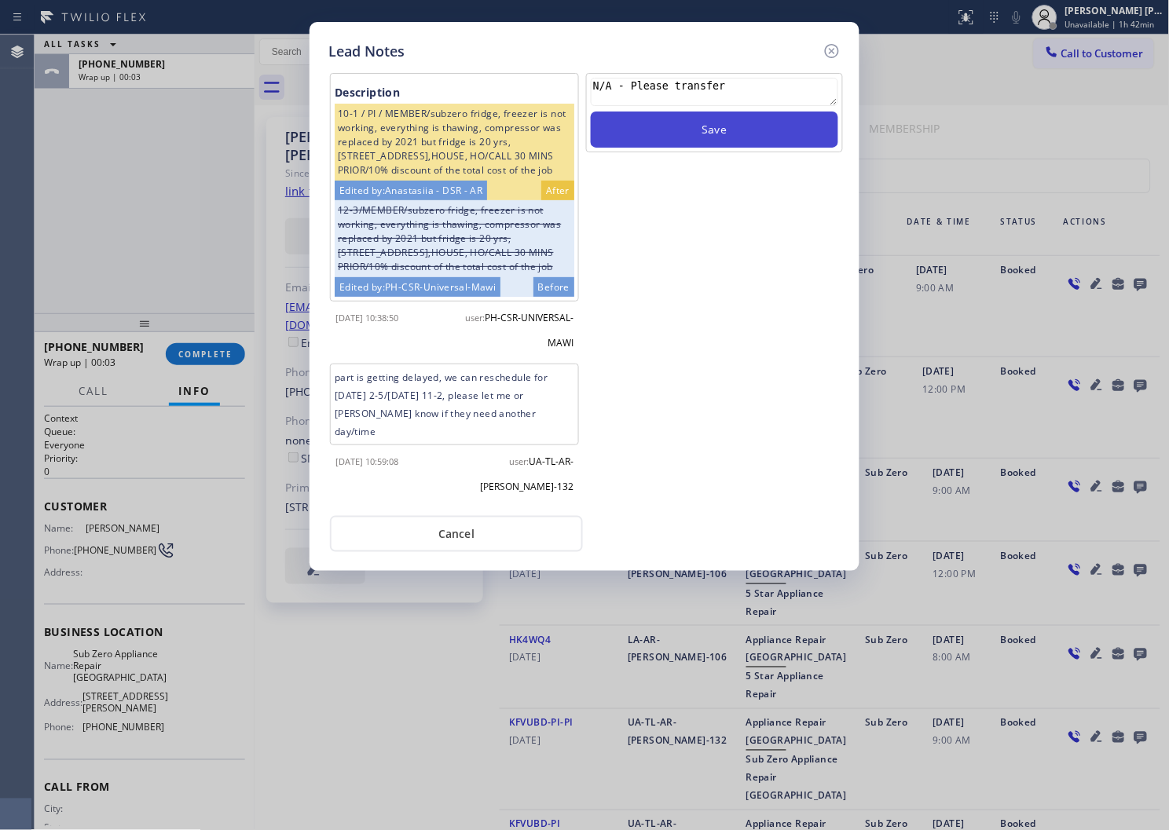
click at [711, 130] on button "Save" at bounding box center [714, 130] width 247 height 36
click at [836, 50] on icon at bounding box center [832, 51] width 19 height 19
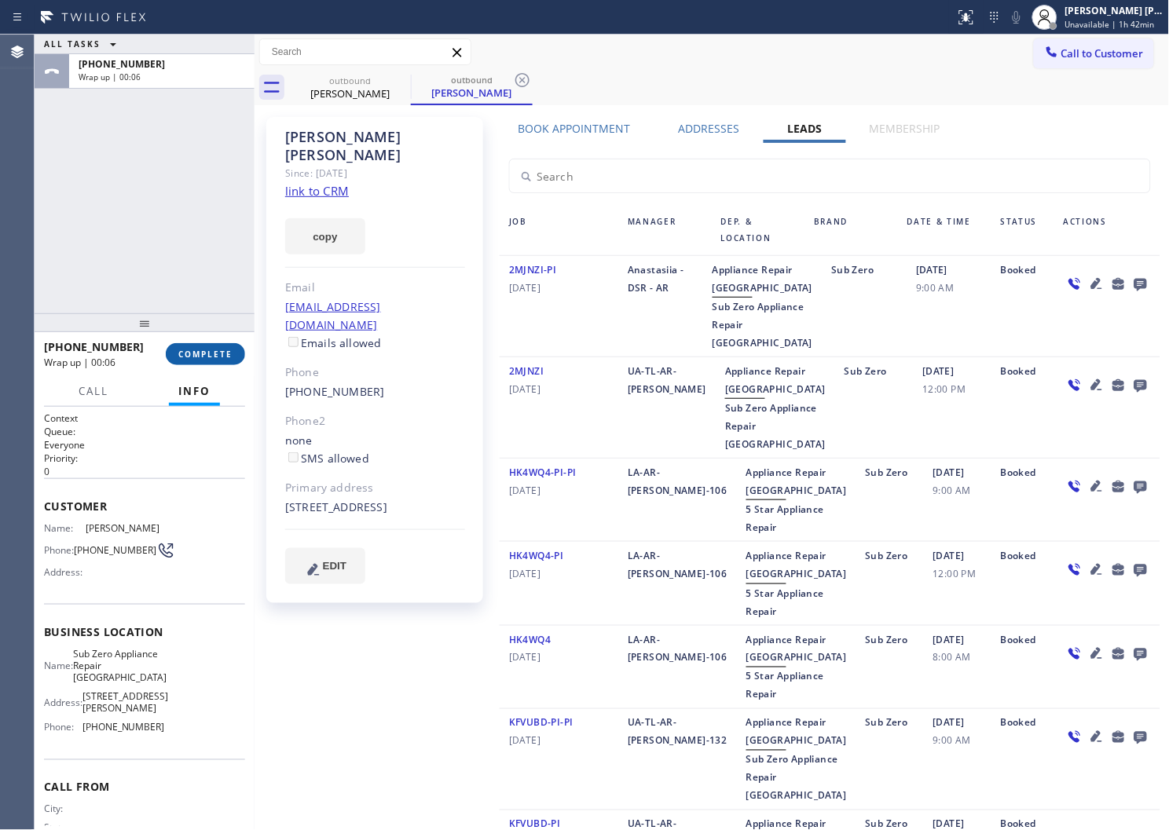
click at [211, 363] on button "COMPLETE" at bounding box center [205, 354] width 79 height 22
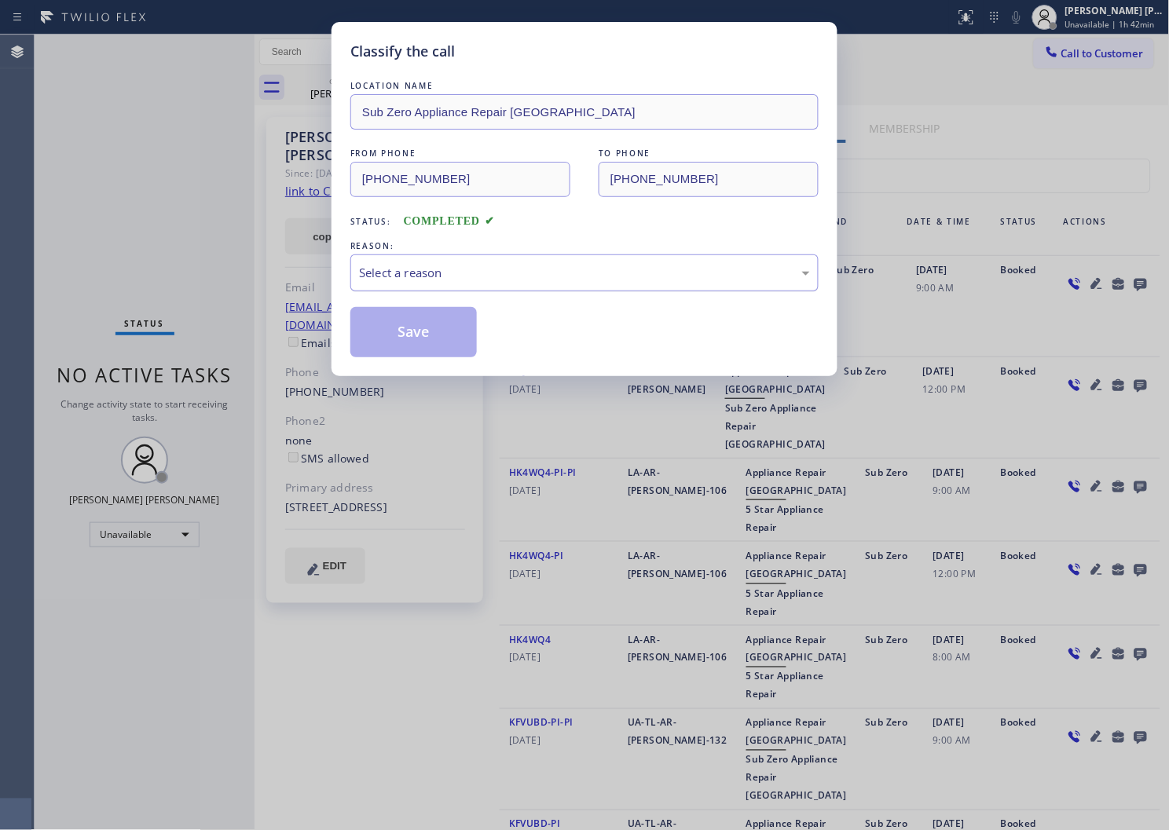
click at [459, 279] on div "Select a reason" at bounding box center [584, 273] width 451 height 18
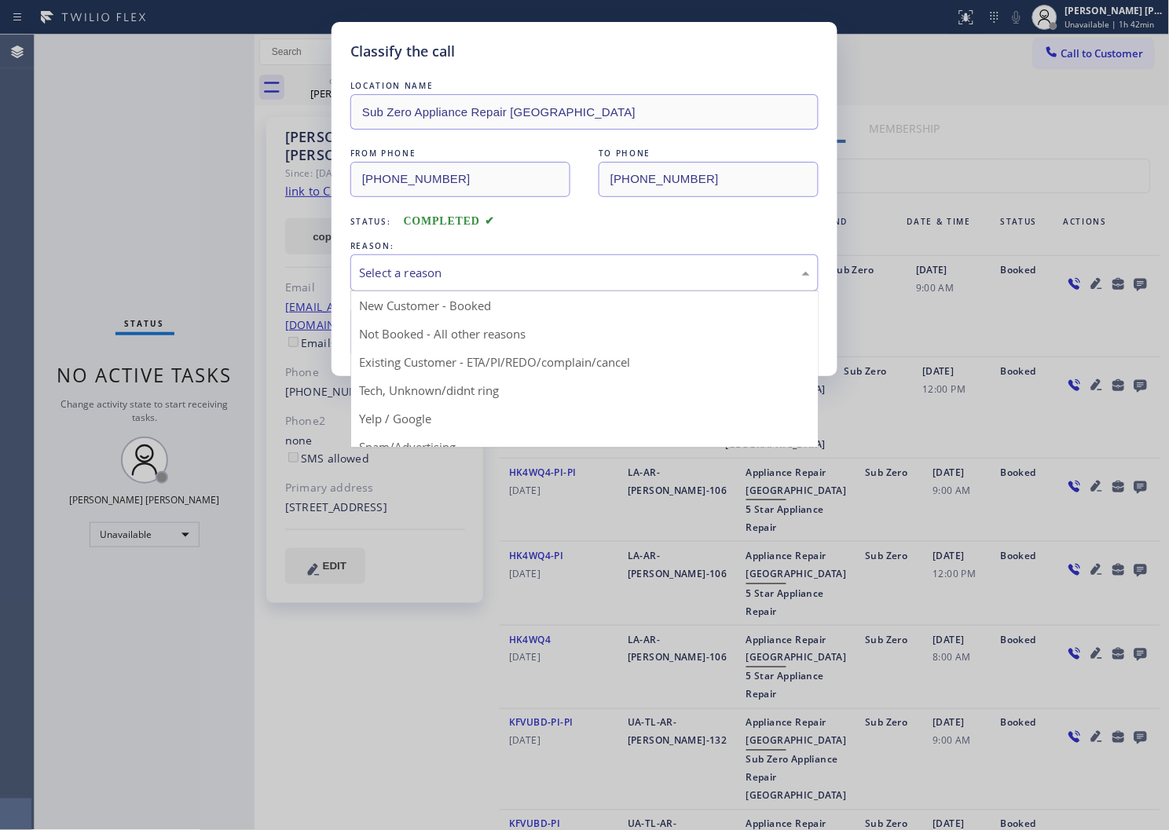
click at [449, 362] on div "Classify the call LOCATION NAME Sub Zero Appliance Repair Redmond FROM PHONE (2…" at bounding box center [585, 199] width 506 height 354
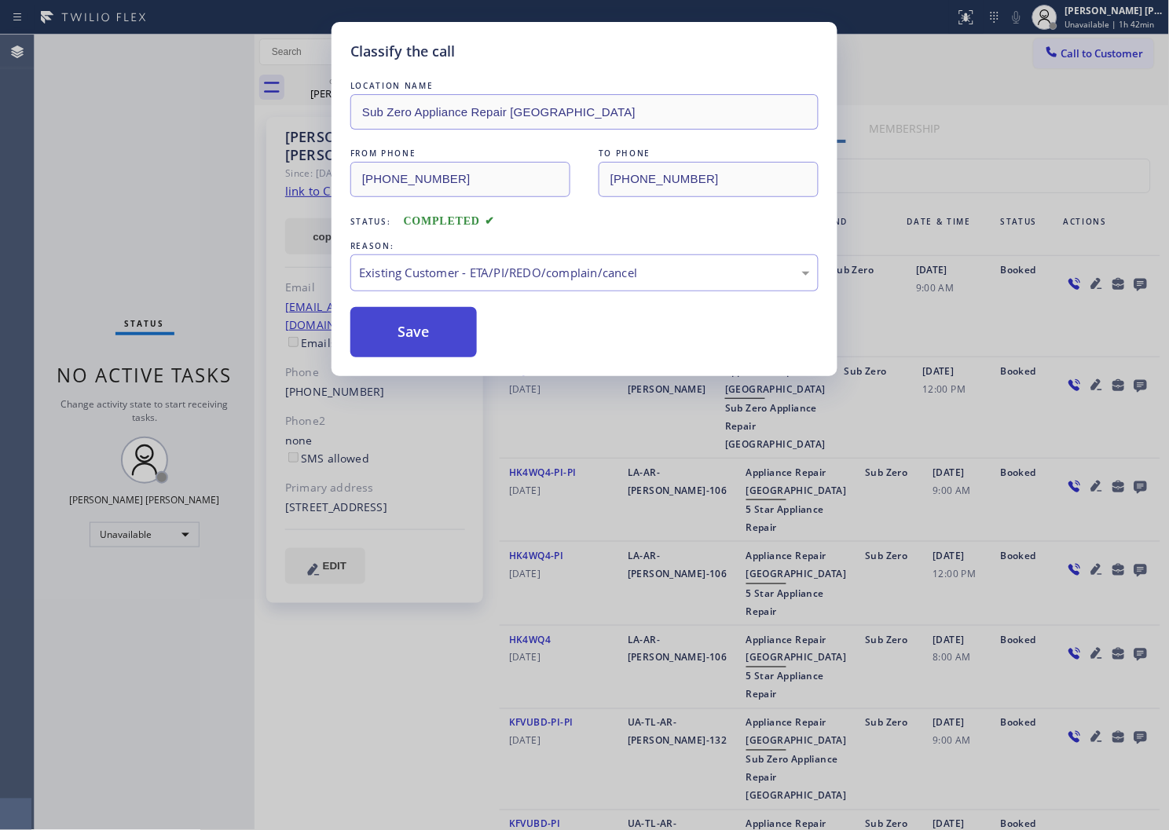
click at [381, 347] on button "Save" at bounding box center [413, 332] width 126 height 50
drag, startPoint x: 381, startPoint y: 347, endPoint x: 276, endPoint y: 250, distance: 143.4
click at [381, 347] on button "Save" at bounding box center [413, 332] width 126 height 50
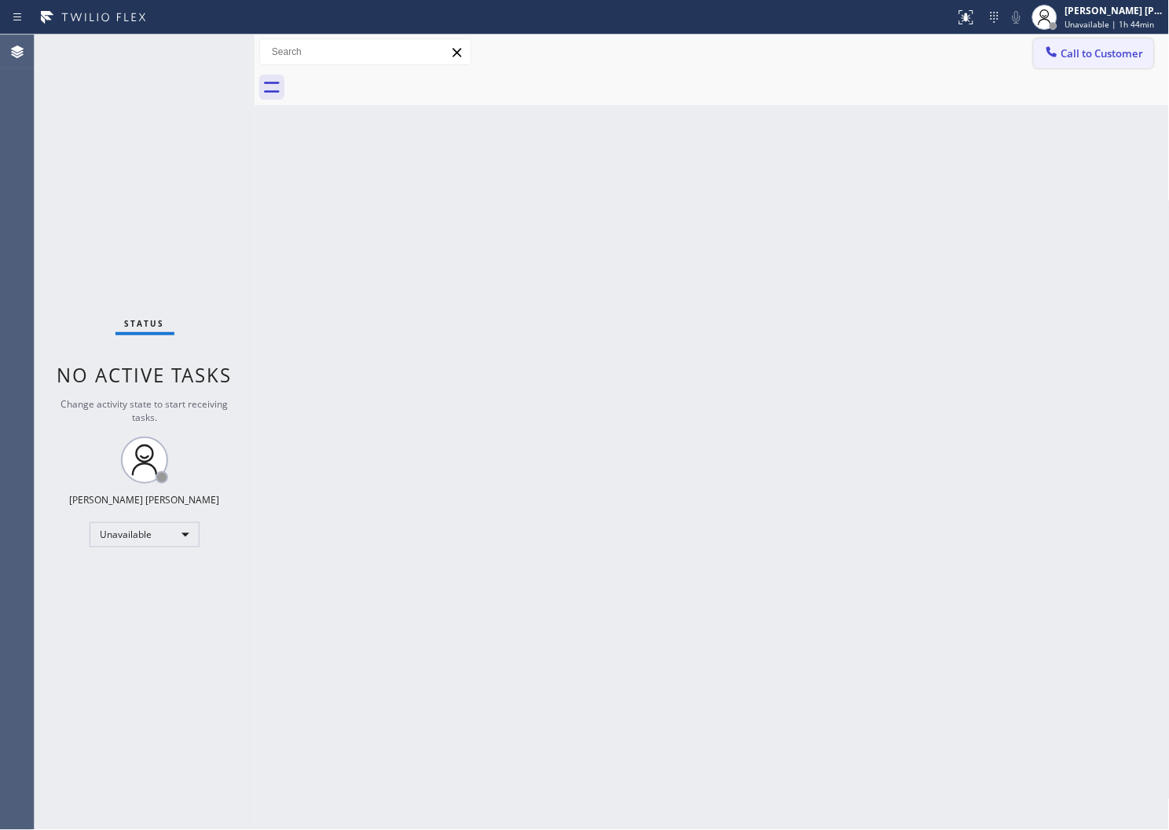
click at [1069, 46] on span "Call to Customer" at bounding box center [1102, 53] width 82 height 14
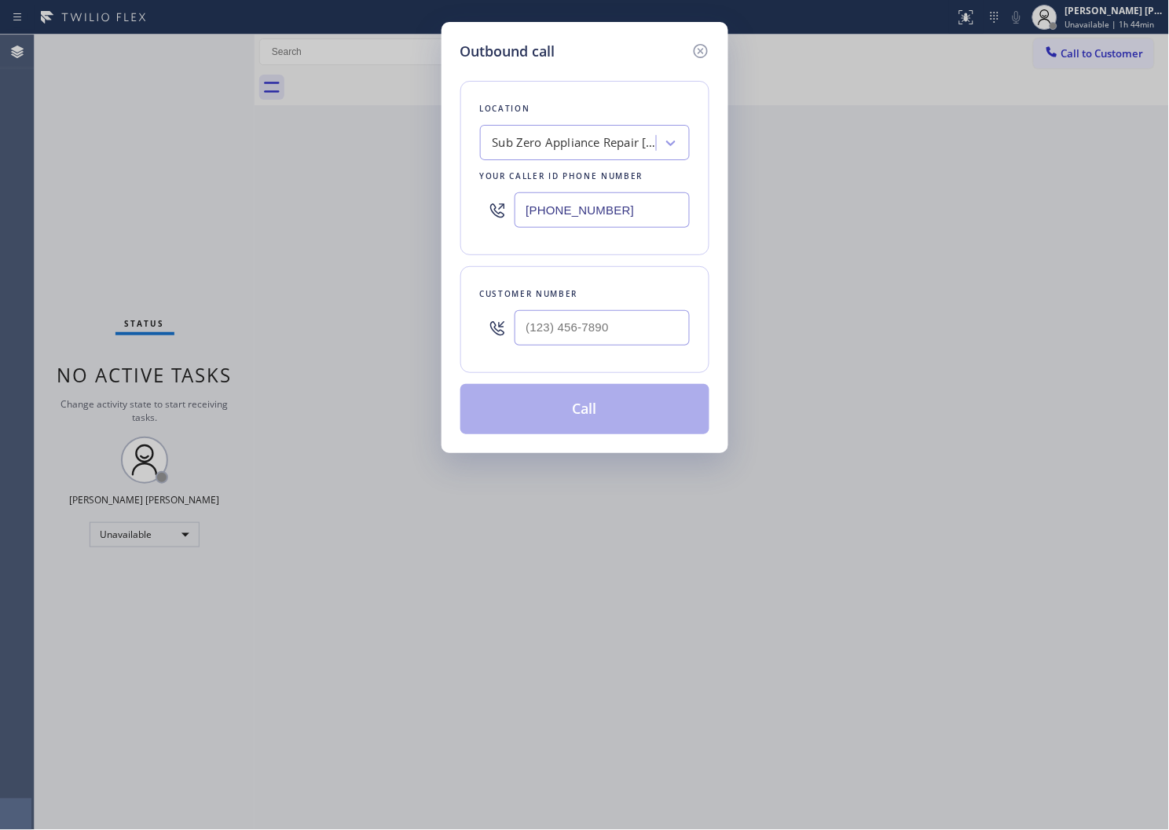
click at [601, 190] on div "(206) 905-9080" at bounding box center [585, 210] width 210 height 51
click at [589, 200] on input "(206) 905-9080" at bounding box center [602, 209] width 175 height 35
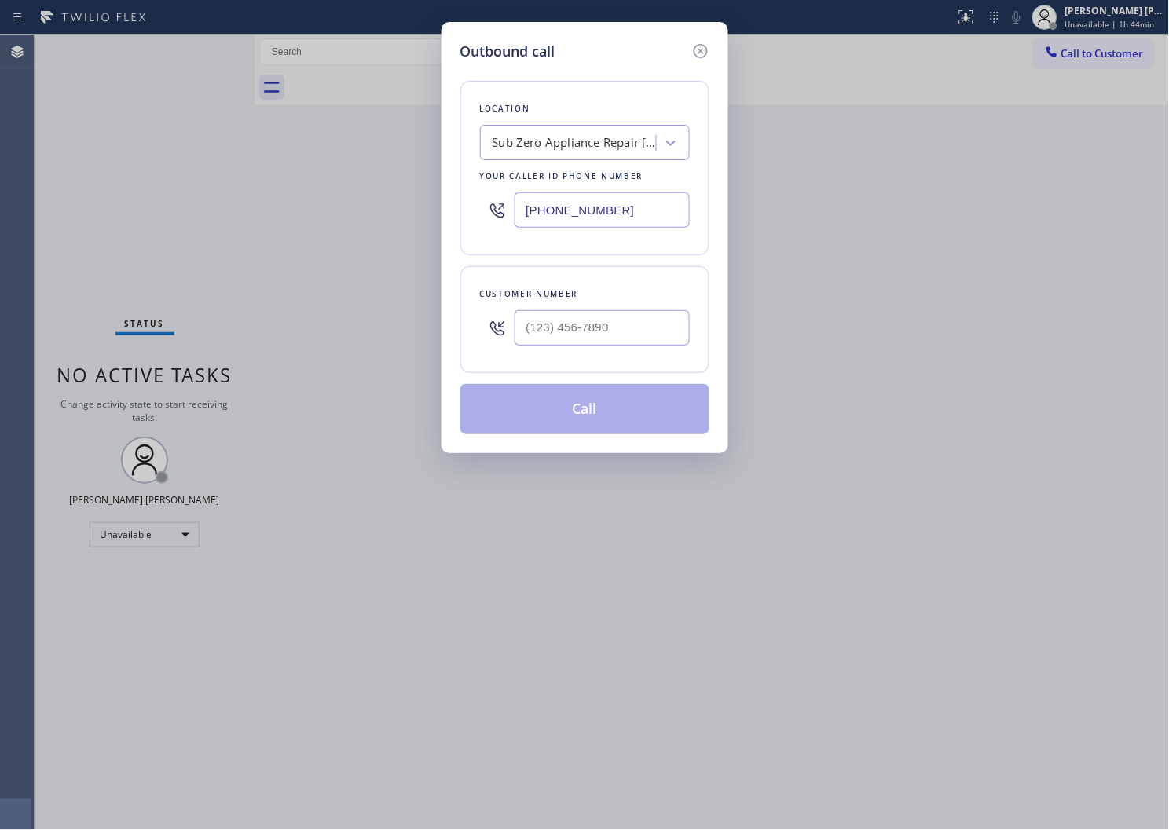
click at [589, 200] on input "(206) 905-9080" at bounding box center [602, 209] width 175 height 35
paste input "786) 802-7492"
type input "(786) 802-7492"
click at [599, 305] on div at bounding box center [602, 327] width 175 height 51
click at [601, 319] on input "(___) ___-____" at bounding box center [602, 327] width 175 height 35
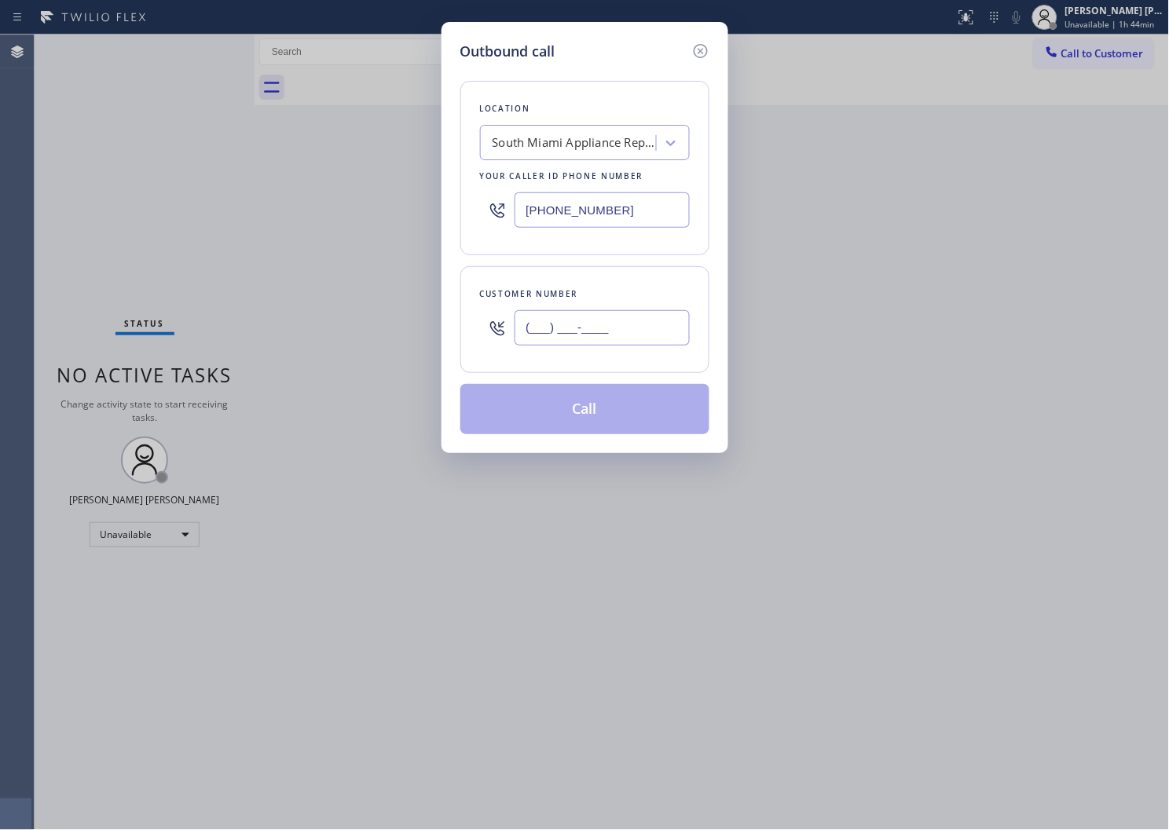
paste input "786) 536-7782"
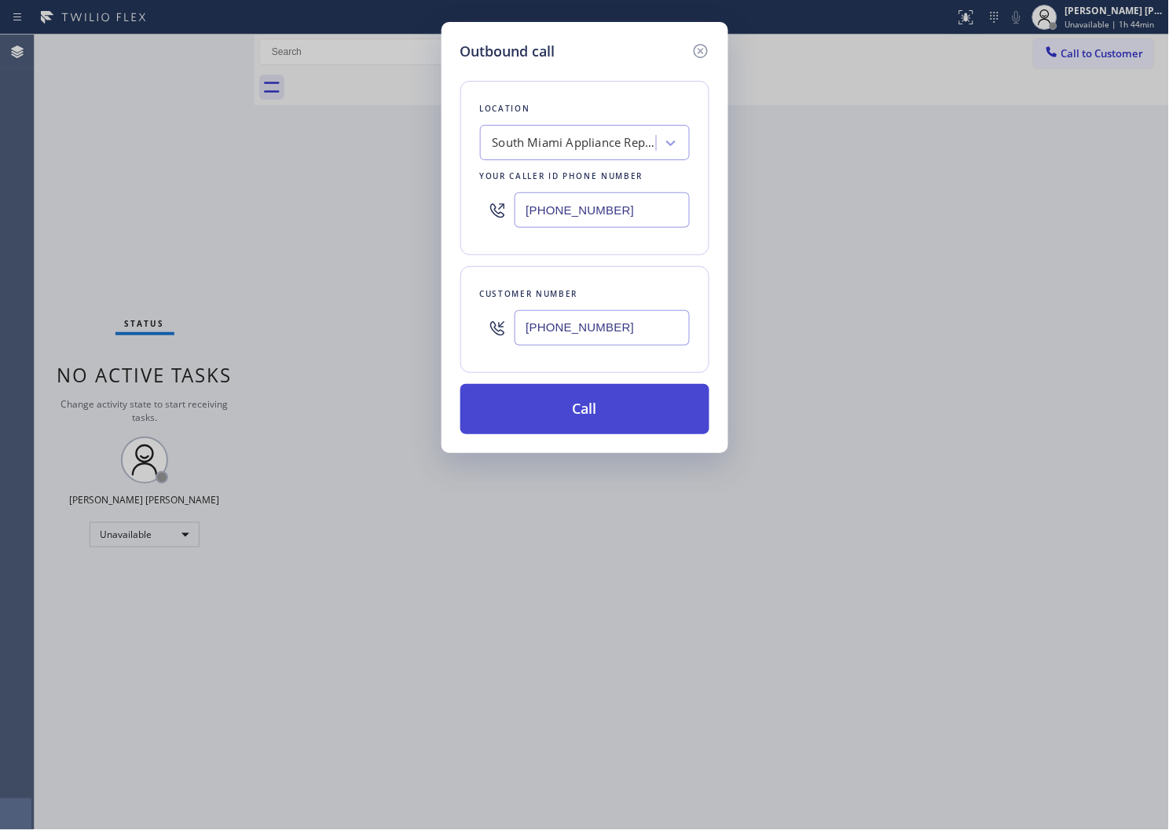
type input "(786) 536-7782"
click at [600, 414] on button "Call" at bounding box center [584, 409] width 249 height 50
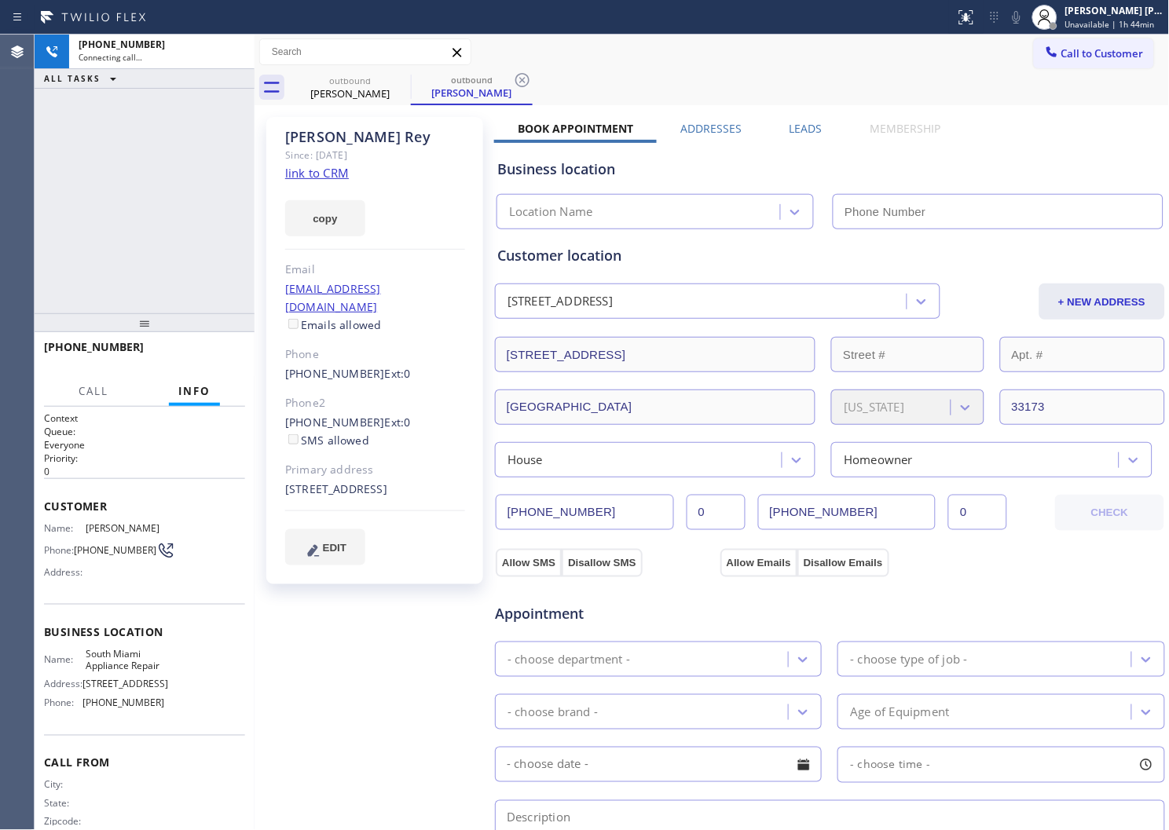
click at [317, 143] on div "Manuel Rey" at bounding box center [375, 137] width 180 height 18
click at [66, 253] on div "+17865367782 Connecting call… ALL TASKS ALL TASKS ACTIVE TASKS TASKS IN WRAP UP" at bounding box center [145, 174] width 220 height 279
type input "(786) 802-7492"
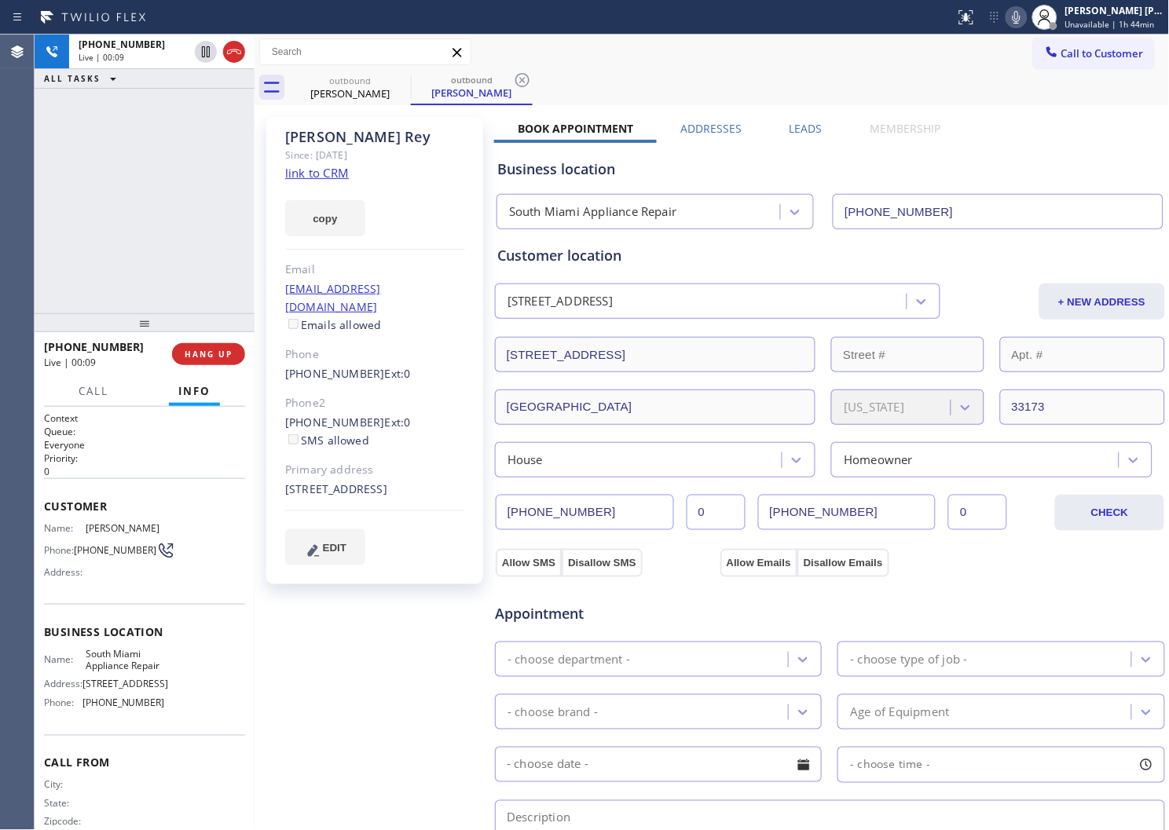
click at [1, 212] on div "Agent Desktop" at bounding box center [17, 433] width 34 height 796
click at [134, 218] on div "+17865367782 Live | 00:26 ALL TASKS ALL TASKS ACTIVE TASKS TASKS IN WRAP UP" at bounding box center [145, 174] width 220 height 279
click at [230, 56] on icon at bounding box center [234, 51] width 19 height 19
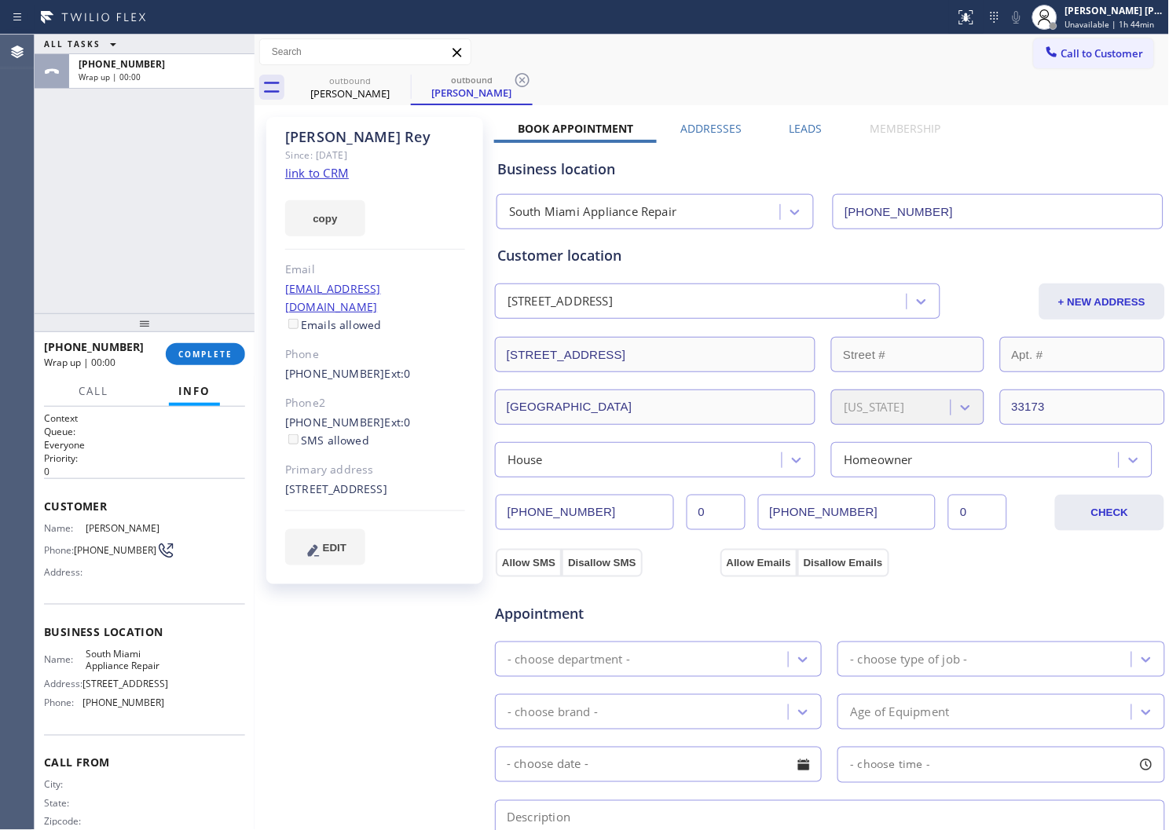
click at [811, 130] on label "Leads" at bounding box center [806, 128] width 33 height 15
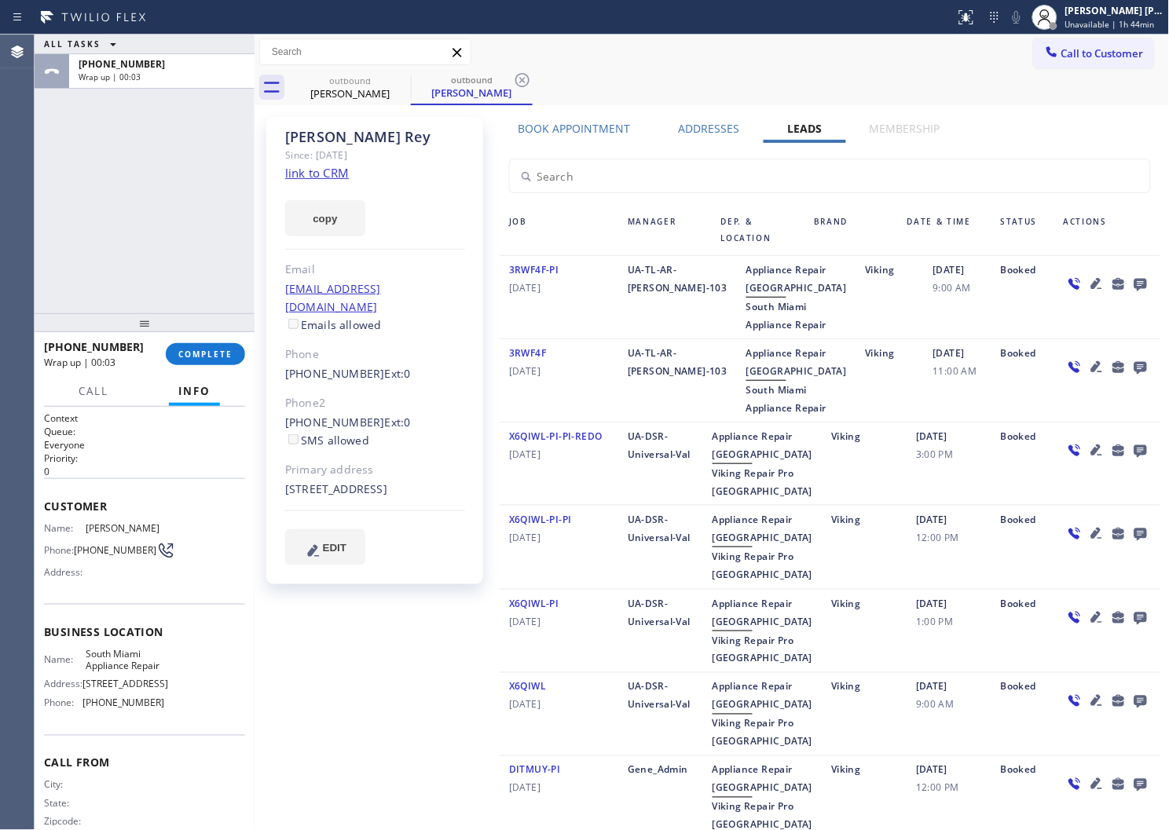
click at [1140, 273] on div at bounding box center [1107, 297] width 106 height 73
click at [1135, 284] on icon at bounding box center [1141, 285] width 13 height 13
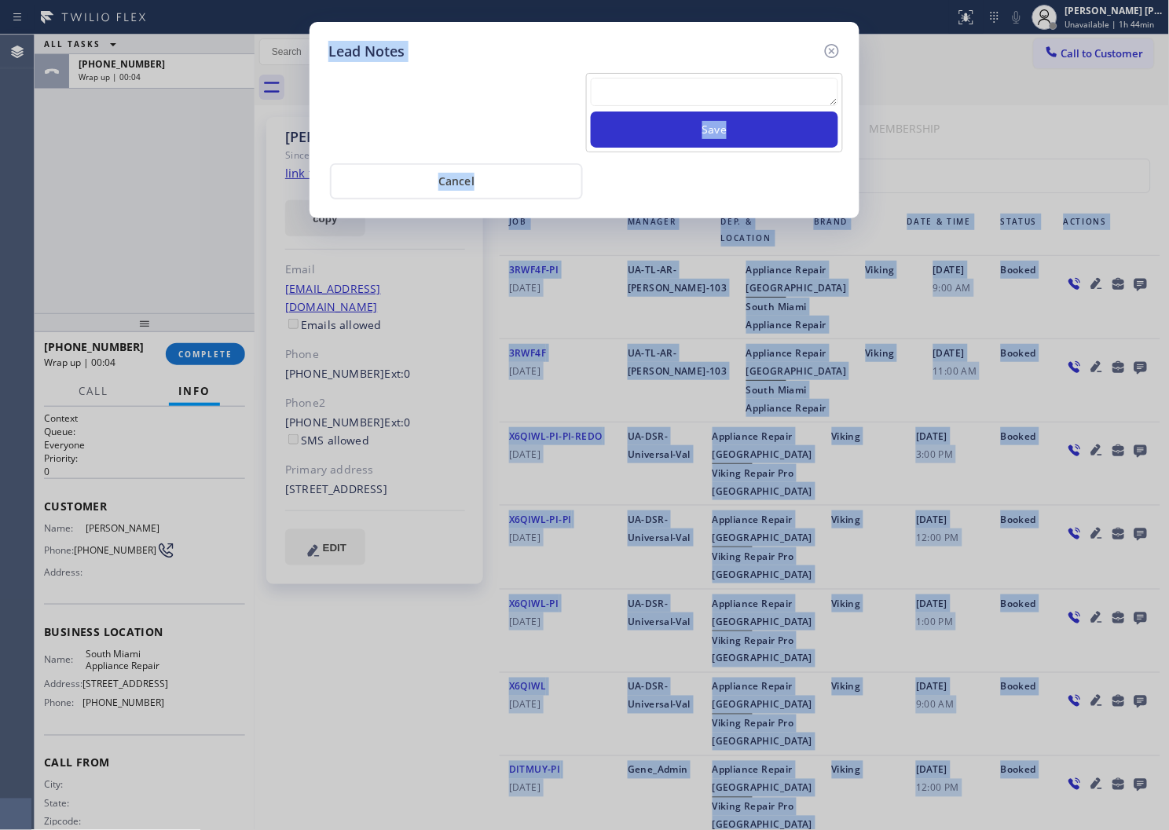
click at [751, 98] on textarea at bounding box center [714, 92] width 247 height 28
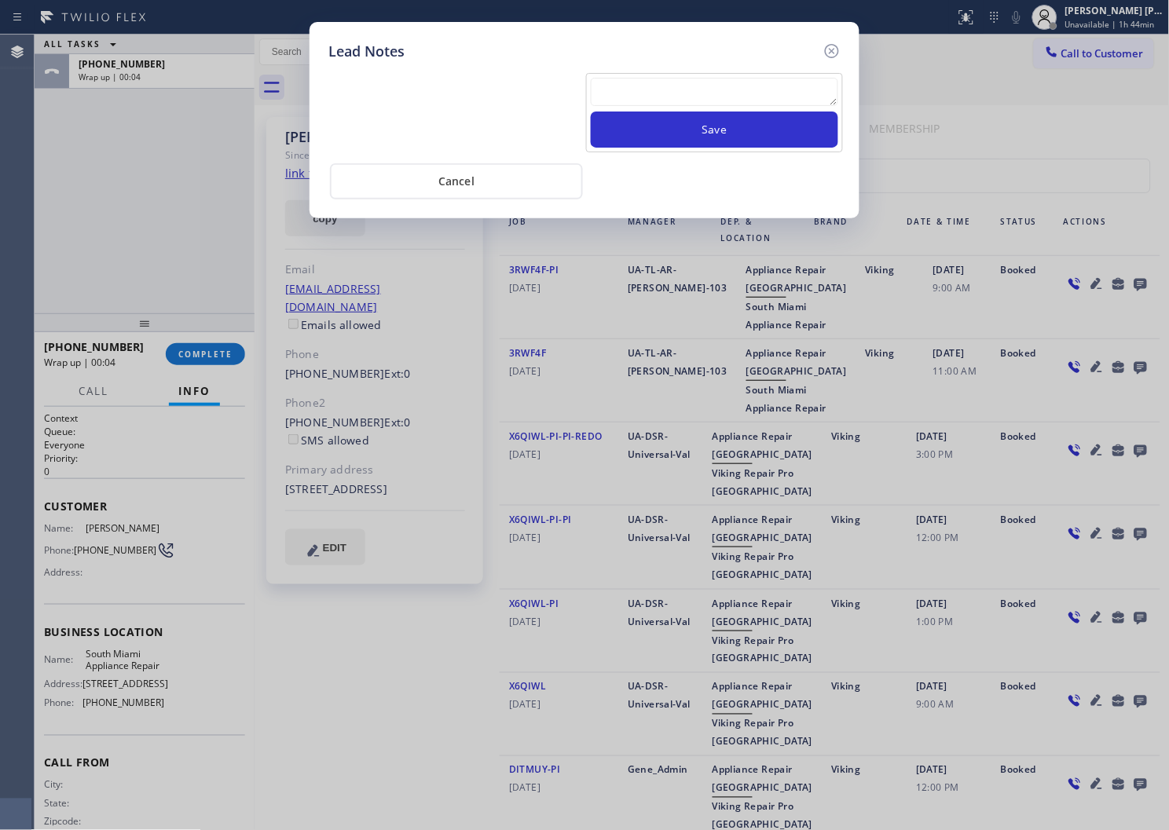
click at [751, 98] on textarea at bounding box center [714, 92] width 247 height 28
paste textarea "N/A - Please transfer"
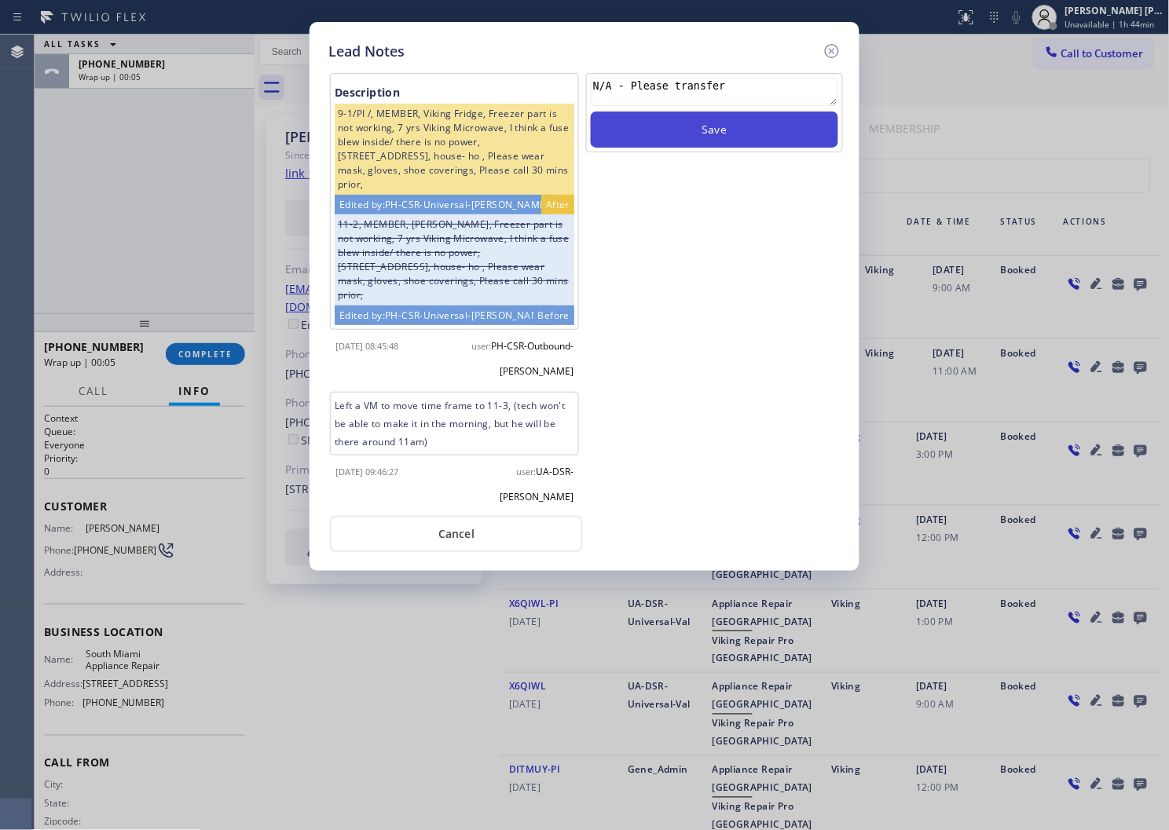
type textarea "N/A - Please transfer"
click at [784, 136] on button "Save" at bounding box center [714, 130] width 247 height 36
click at [833, 49] on icon at bounding box center [832, 51] width 19 height 19
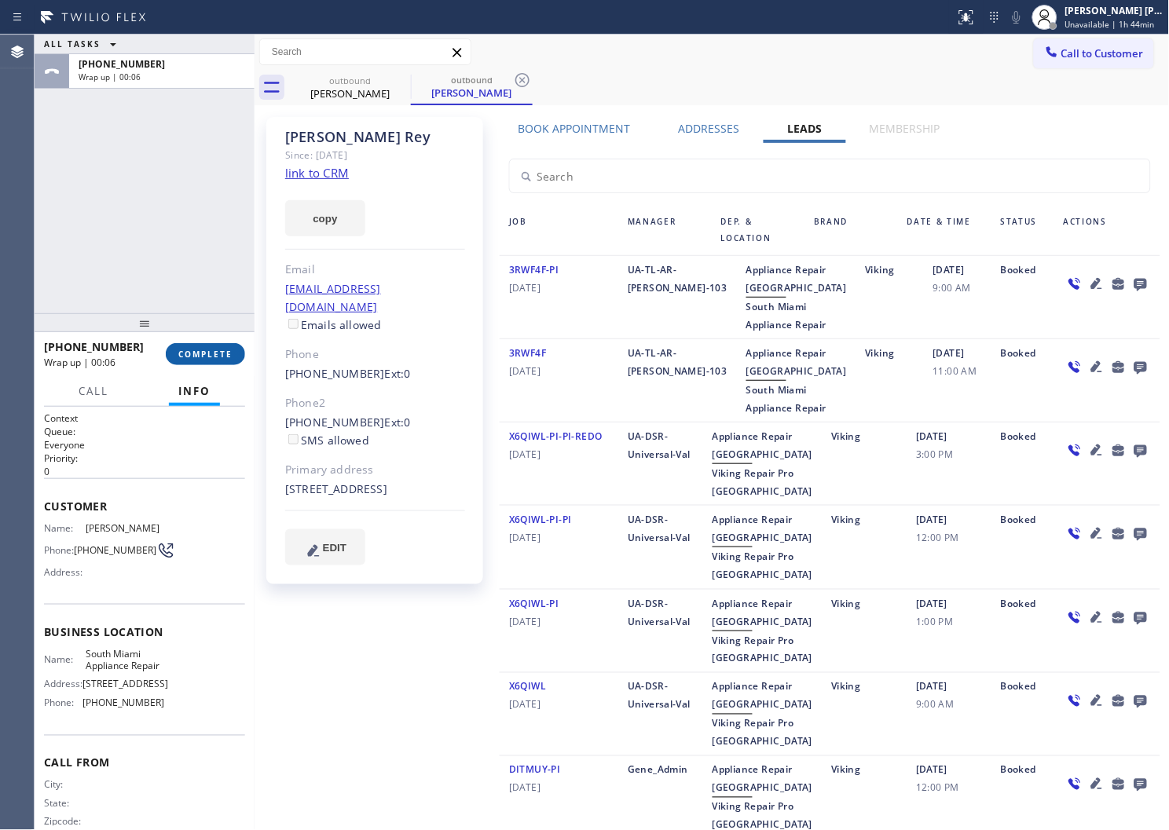
click at [232, 343] on button "COMPLETE" at bounding box center [205, 354] width 79 height 22
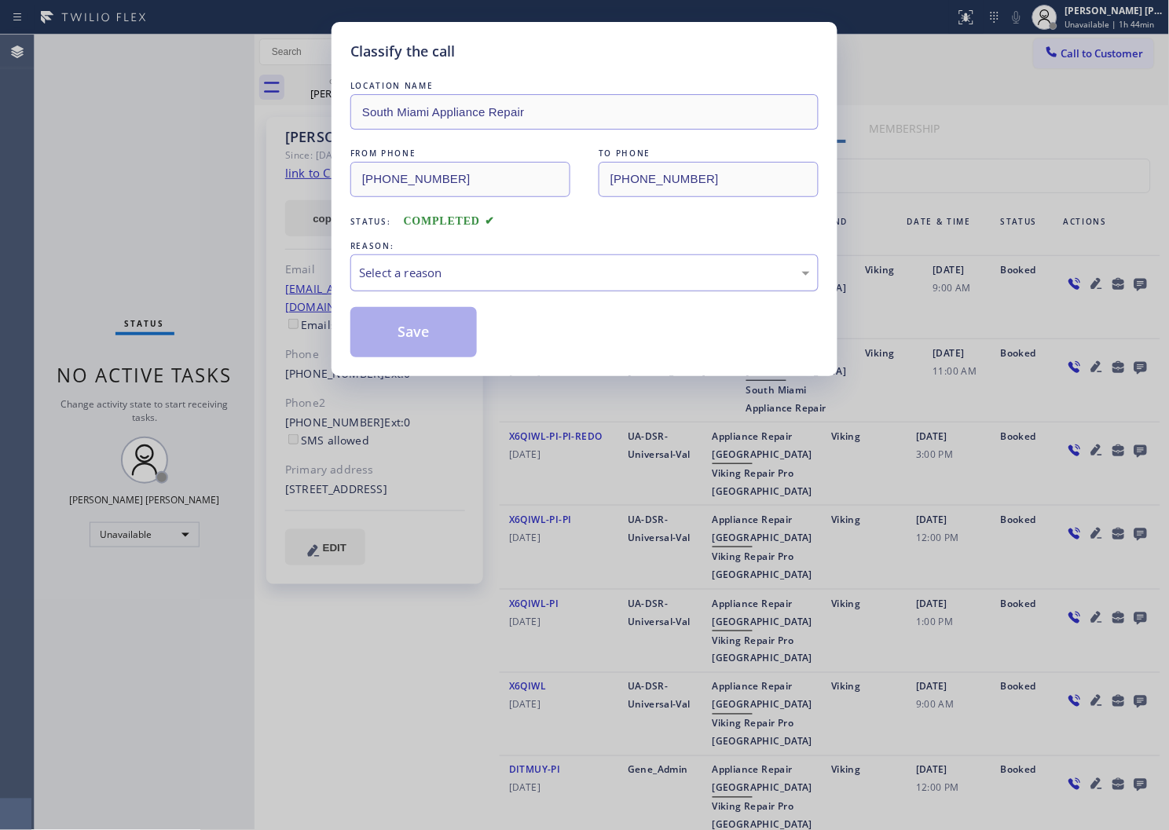
click at [401, 272] on div "Select a reason" at bounding box center [584, 273] width 451 height 18
click at [385, 342] on button "Save" at bounding box center [413, 332] width 126 height 50
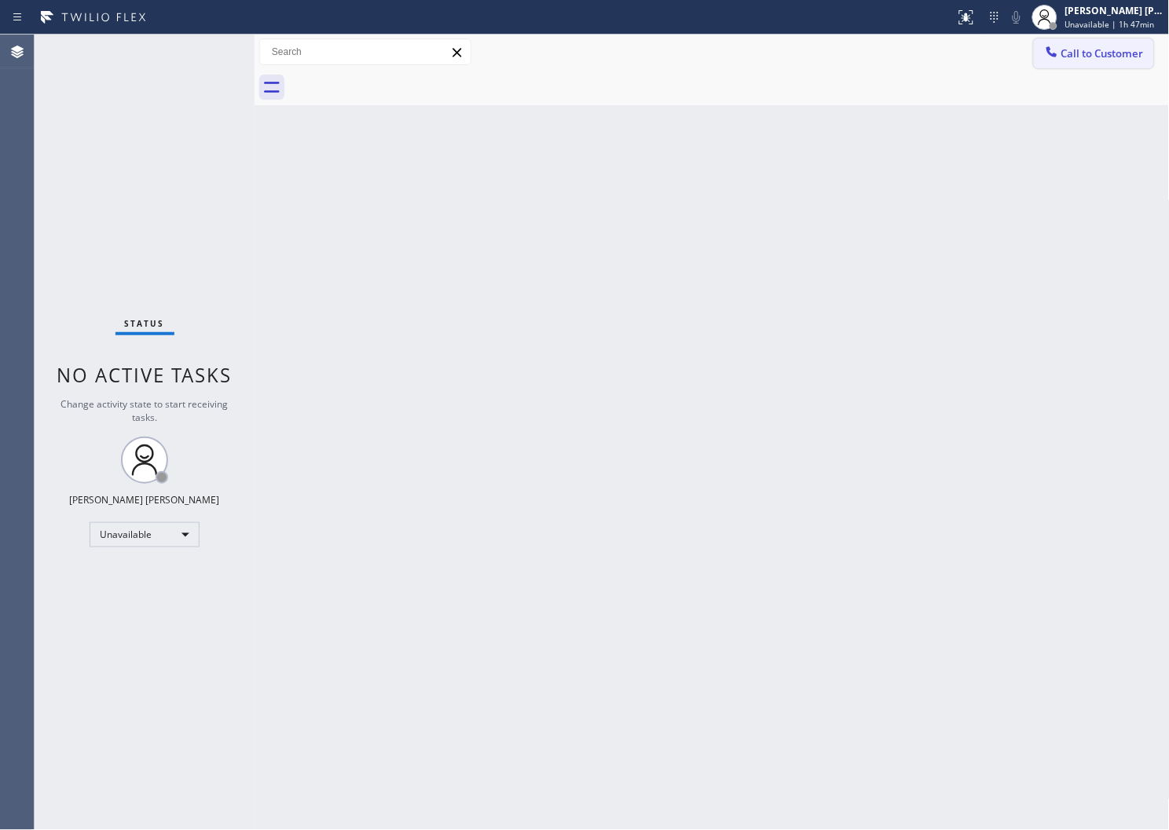
click at [1080, 43] on button "Call to Customer" at bounding box center [1094, 53] width 120 height 30
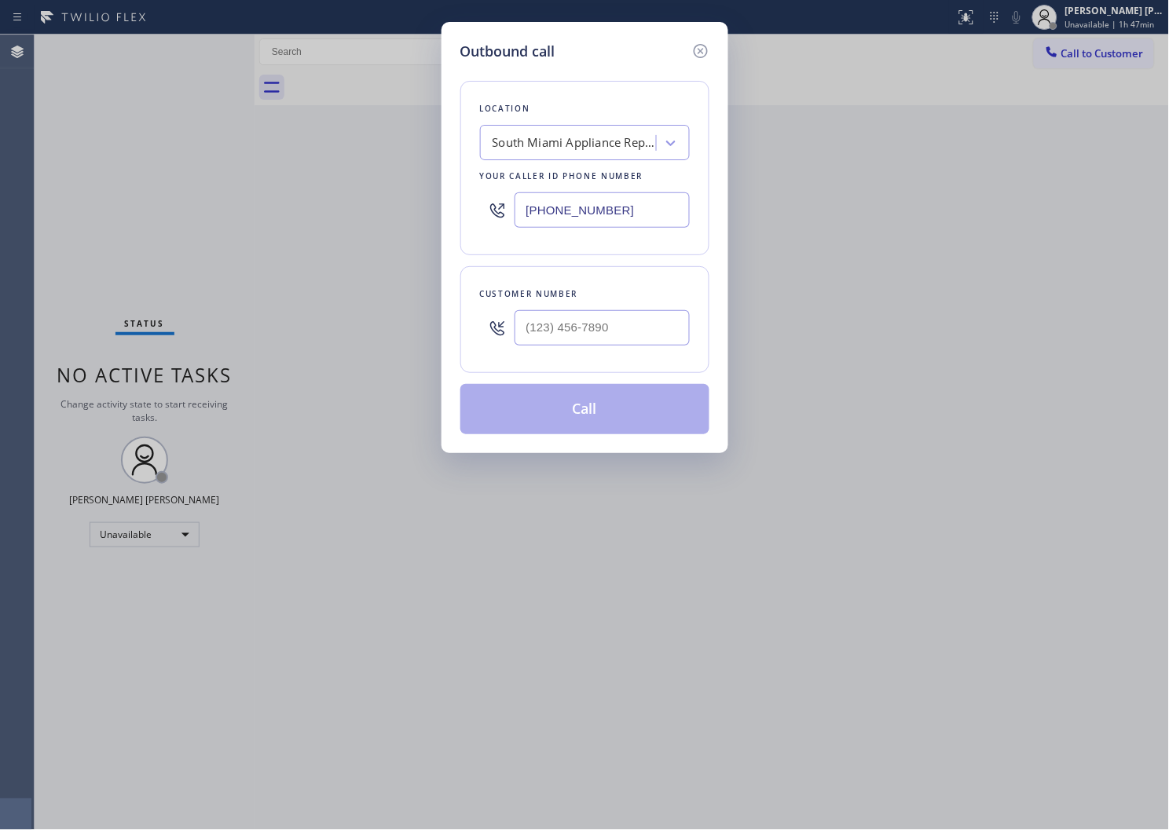
click at [599, 214] on input "(786) 802-7492" at bounding box center [602, 209] width 175 height 35
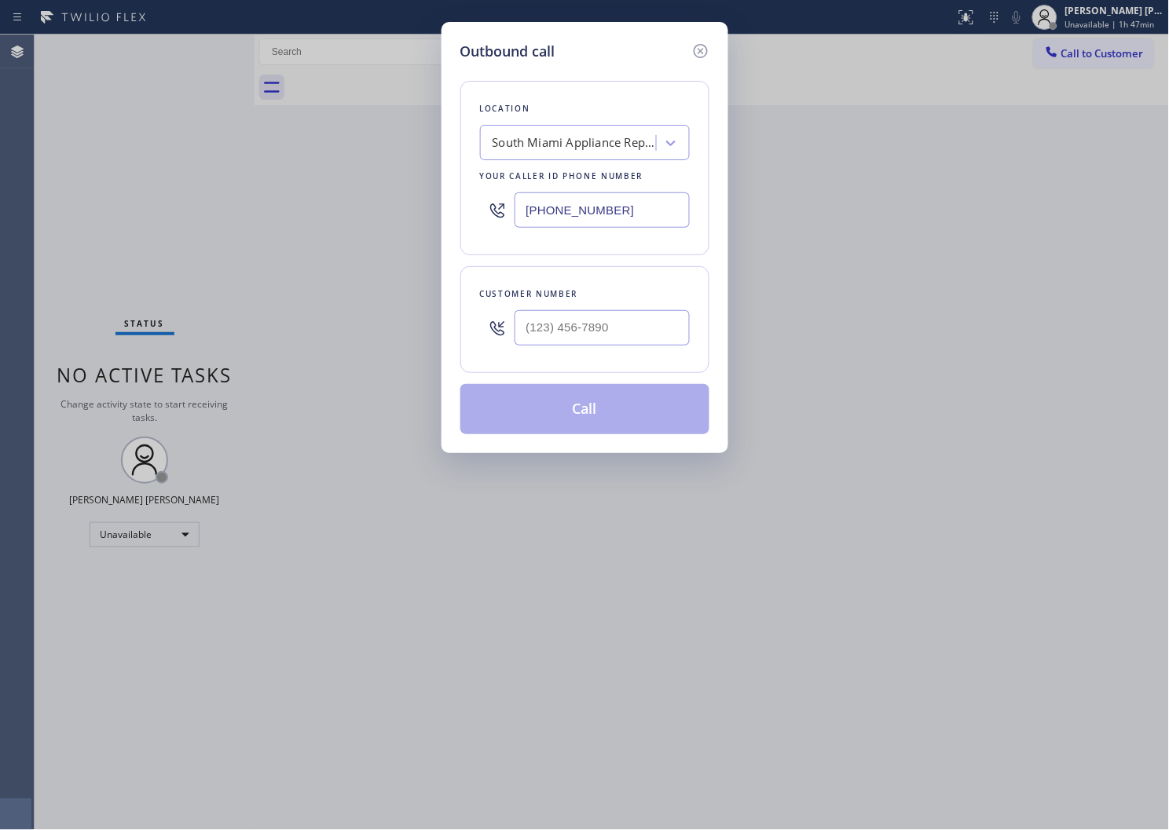
click at [599, 214] on input "(786) 802-7492" at bounding box center [602, 209] width 175 height 35
paste input "510) 327-3400"
type input "(510) 327-3400"
click at [603, 324] on input "(___) ___-____" at bounding box center [602, 327] width 175 height 35
paste input "415) 577-4639"
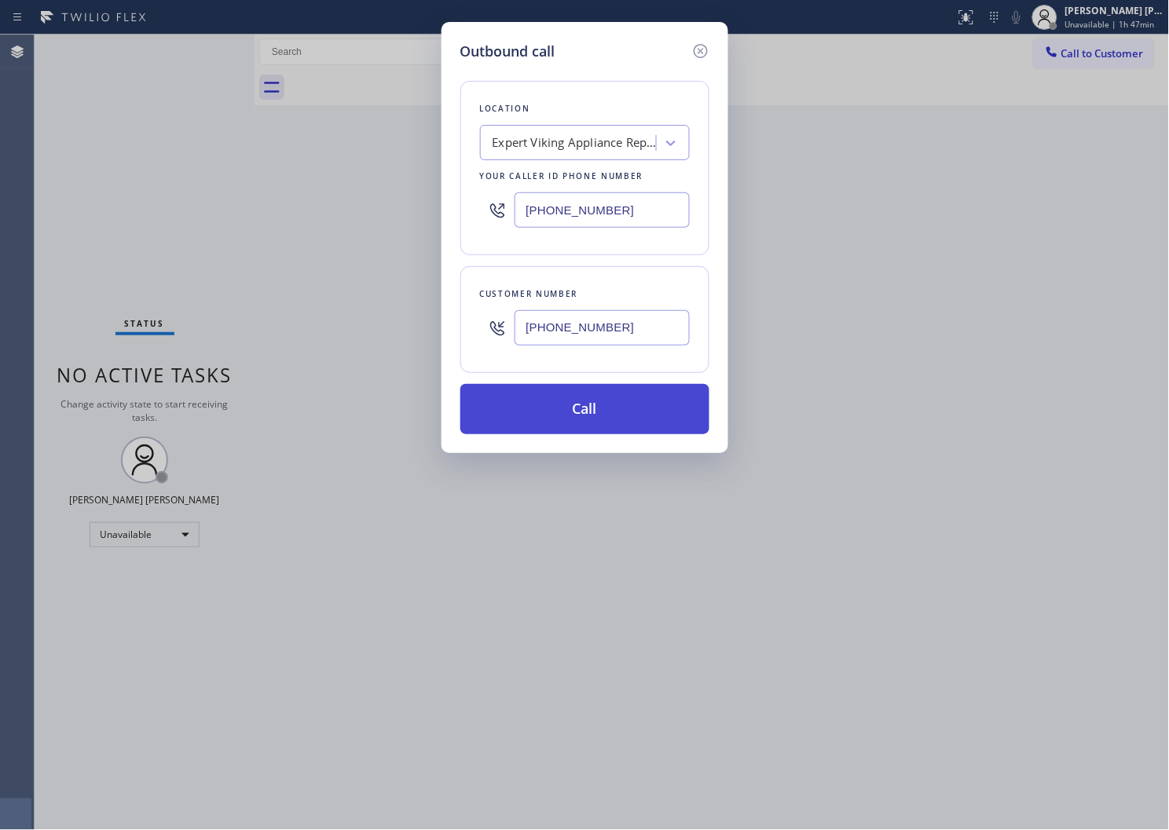
type input "(415) 577-4639"
click at [603, 397] on button "Call" at bounding box center [584, 409] width 249 height 50
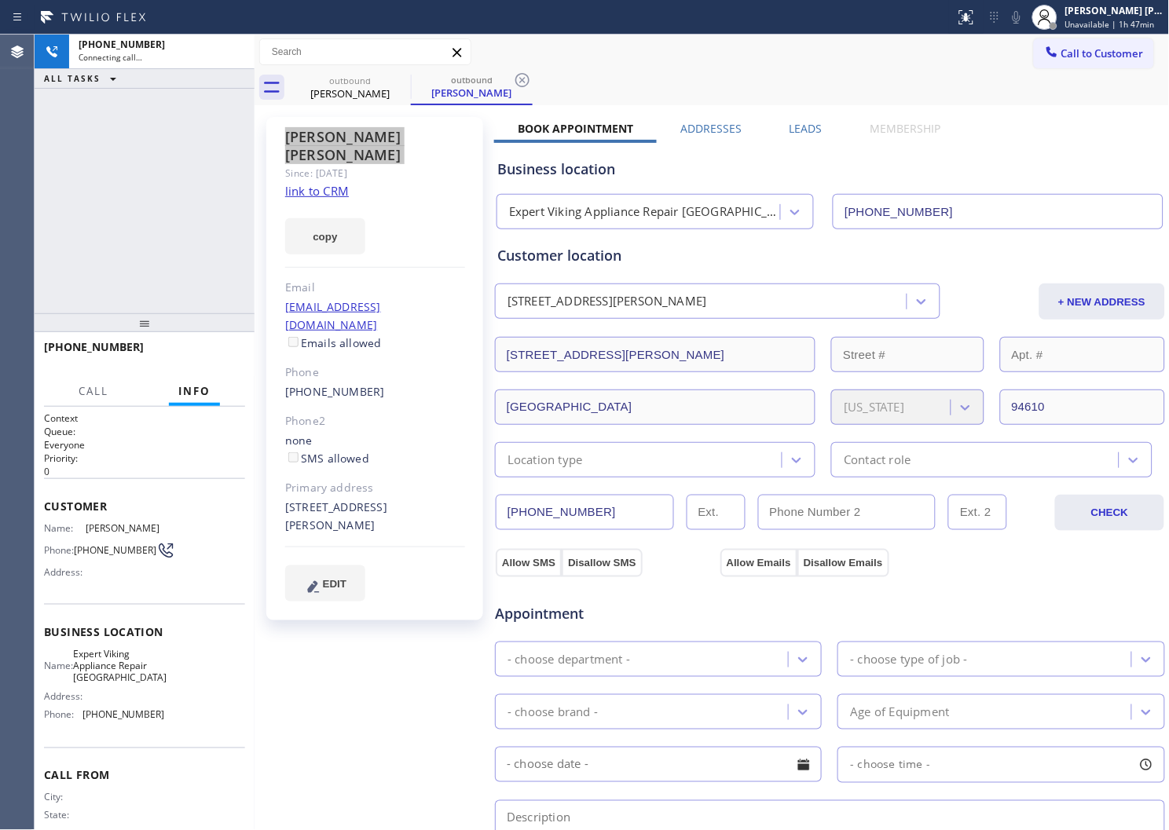
type input "(510) 327-3400"
click at [46, 288] on div "+14155774639 Live | 00:01 ALL TASKS ALL TASKS ACTIVE TASKS TASKS IN WRAP UP" at bounding box center [145, 174] width 220 height 279
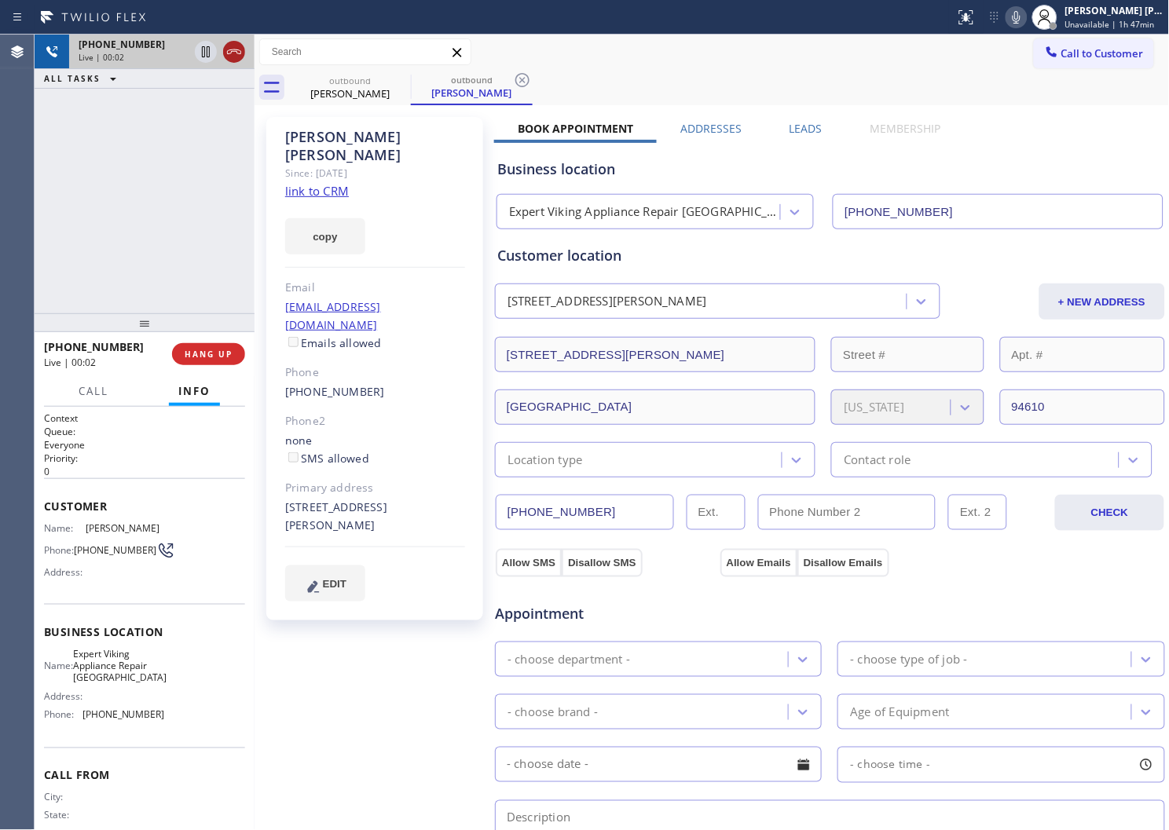
click at [237, 49] on icon at bounding box center [234, 51] width 19 height 19
click at [797, 139] on div "Business location Expert Viking Appliance Repair Fruitvale (510) 327-3400" at bounding box center [830, 183] width 672 height 93
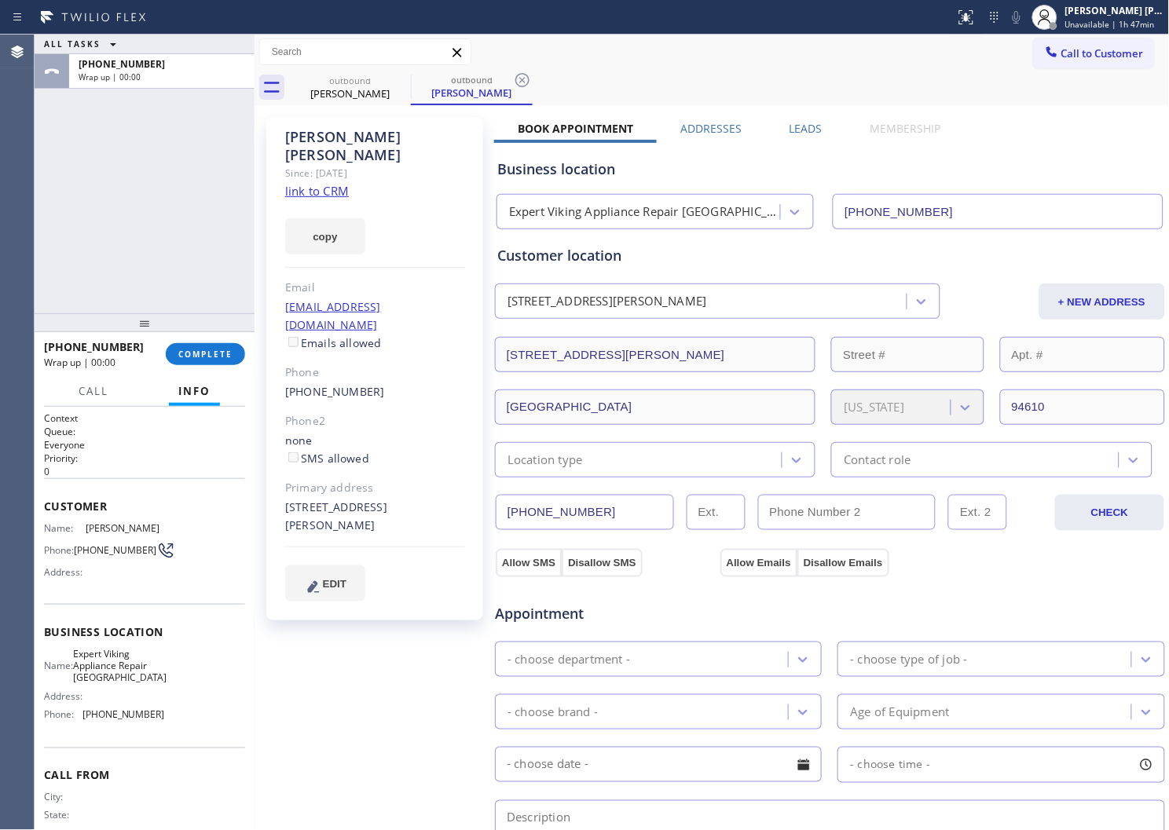
click at [805, 134] on label "Leads" at bounding box center [806, 128] width 33 height 15
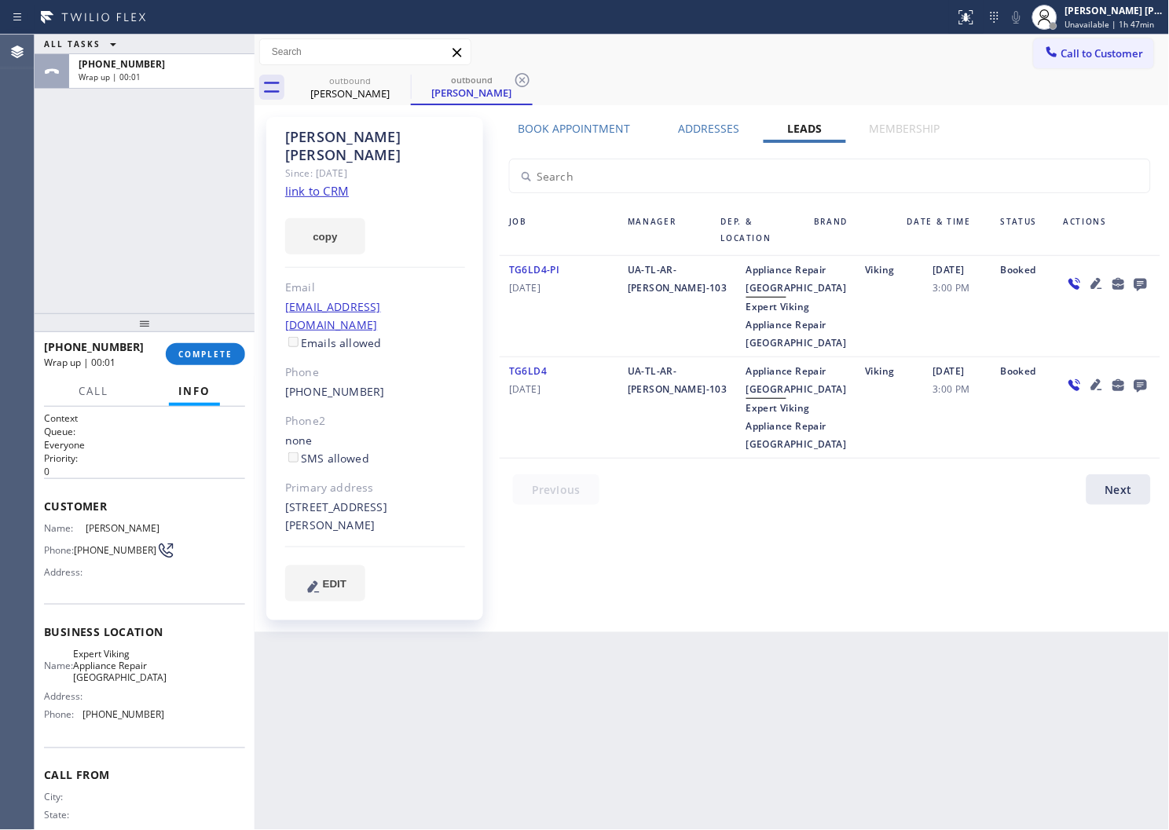
click at [1138, 280] on icon at bounding box center [1141, 285] width 13 height 13
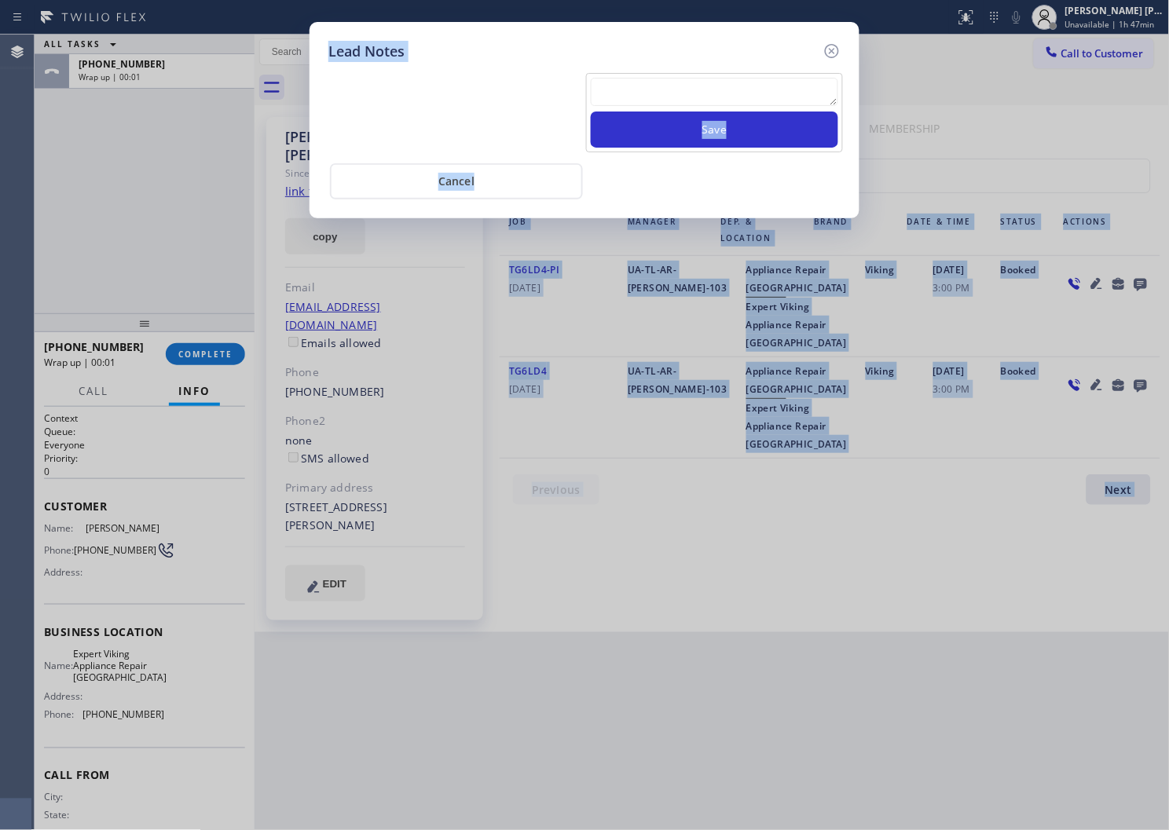
click at [733, 71] on div "Save" at bounding box center [584, 111] width 520 height 82
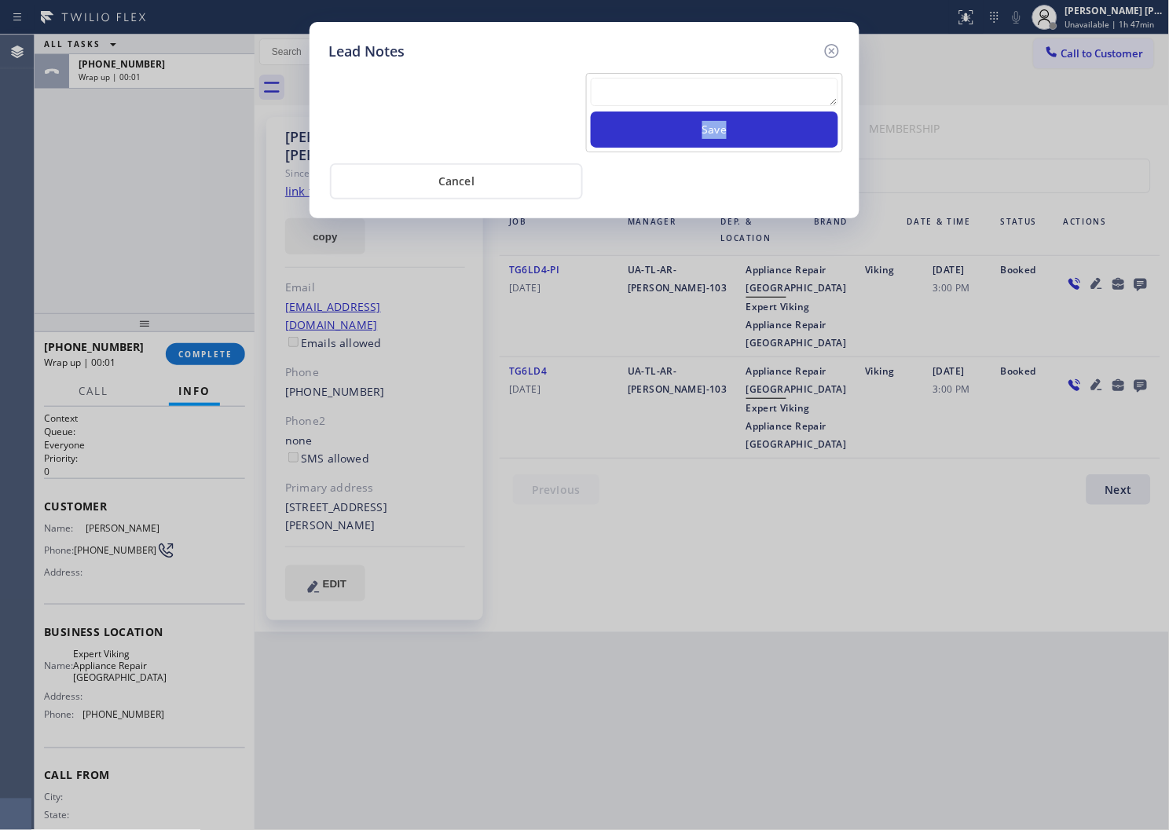
click at [733, 71] on div "Save" at bounding box center [584, 111] width 520 height 82
click at [726, 92] on textarea at bounding box center [714, 92] width 247 height 28
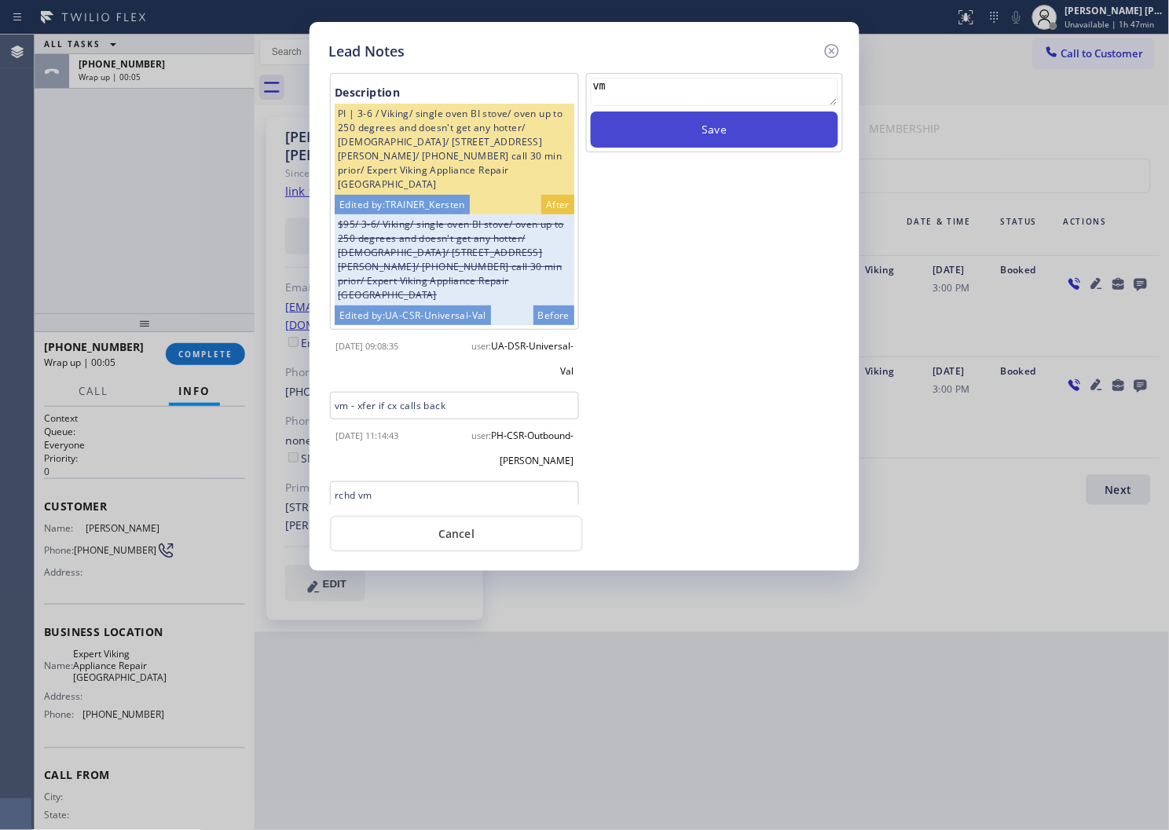
type textarea "vm"
click at [742, 126] on button "Save" at bounding box center [714, 130] width 247 height 36
click at [830, 50] on icon at bounding box center [832, 51] width 19 height 19
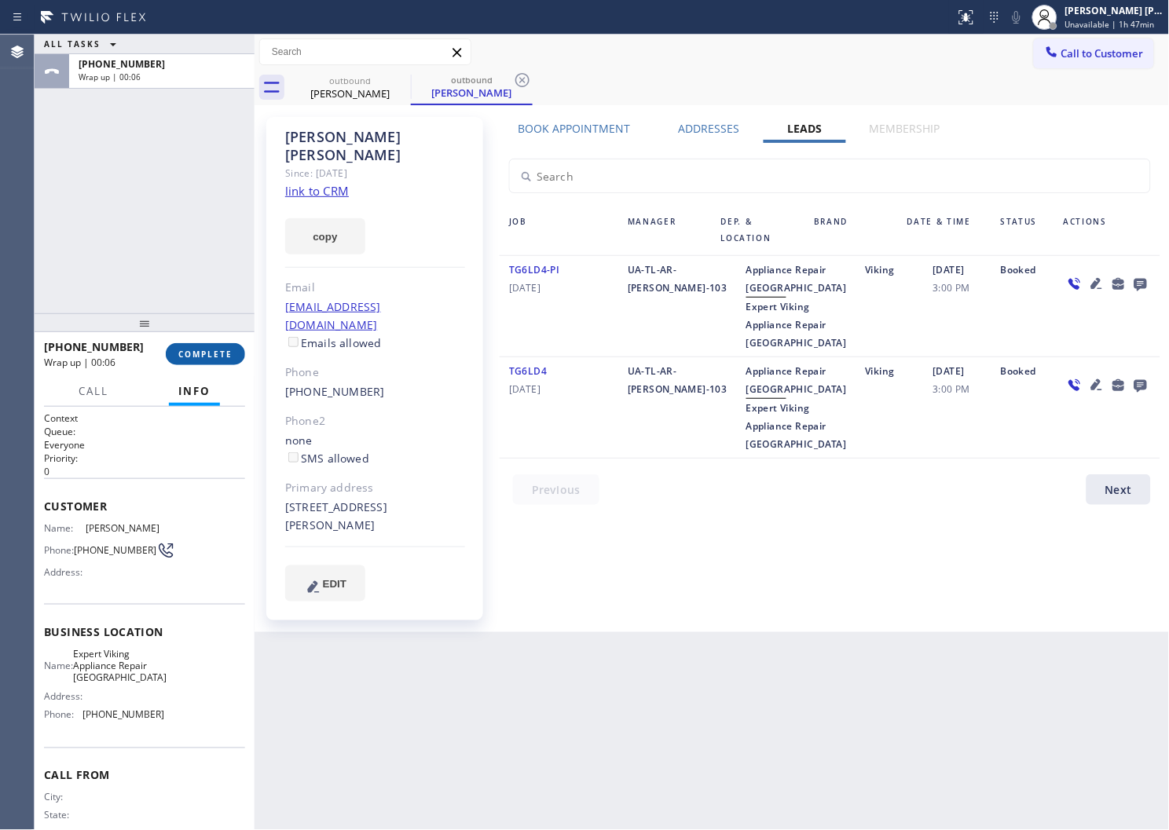
click at [225, 354] on span "COMPLETE" at bounding box center [205, 354] width 54 height 11
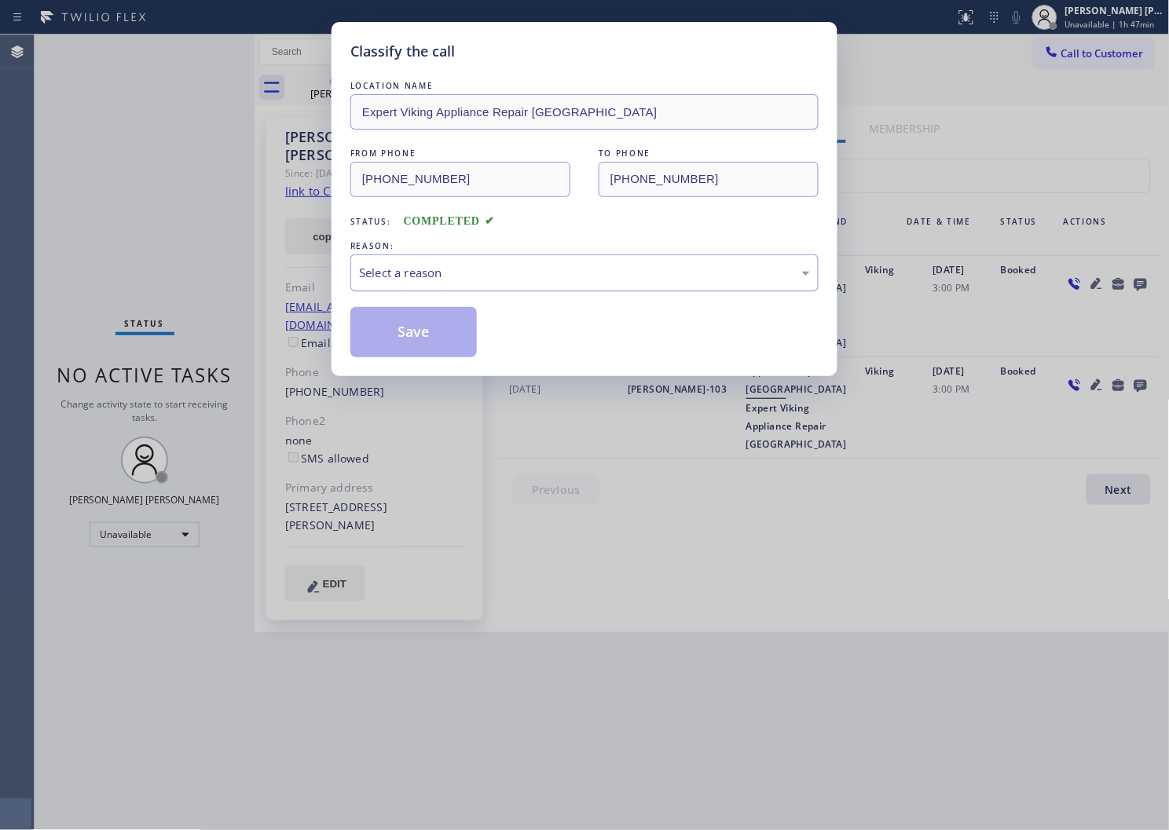
click at [485, 273] on div "Select a reason" at bounding box center [584, 273] width 451 height 18
click at [397, 343] on button "Save" at bounding box center [413, 332] width 126 height 50
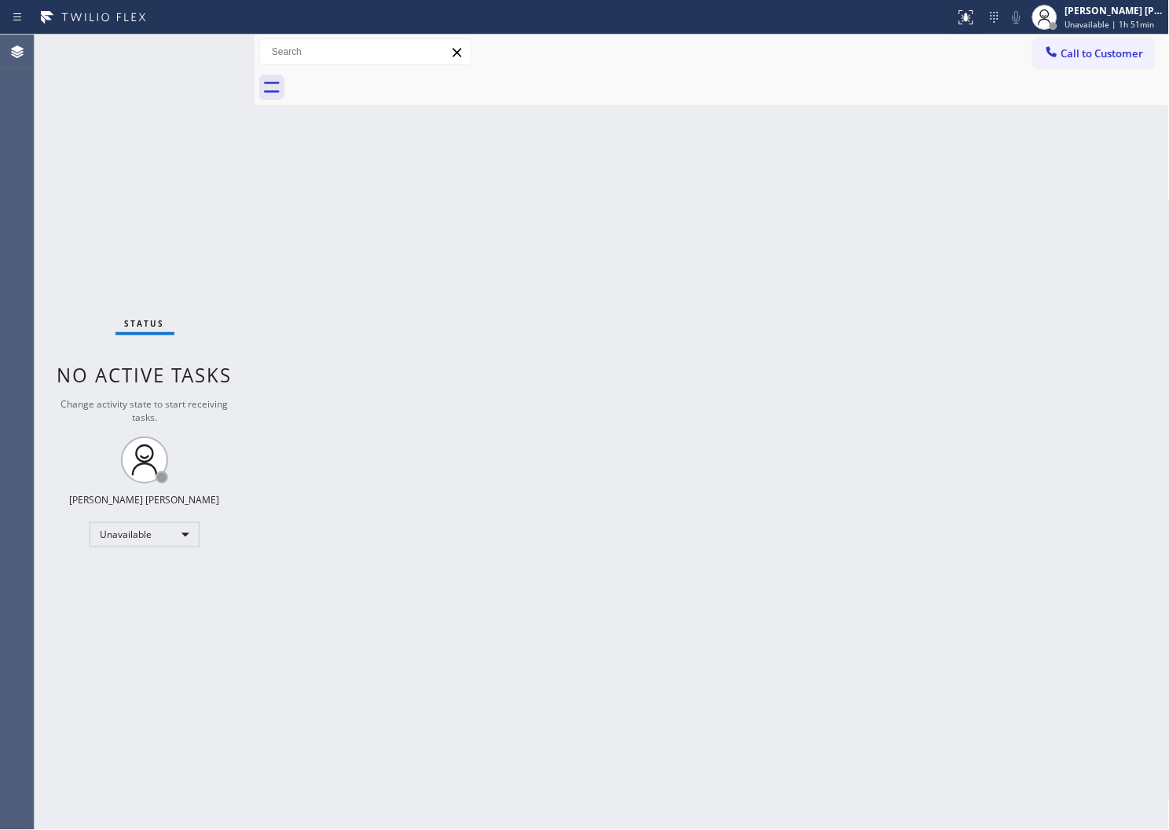
click at [1118, 590] on div "Back to Dashboard Change Sender ID Customers Technicians Select a contact Outbo…" at bounding box center [712, 433] width 915 height 796
click at [26, 166] on div "Agent Desktop" at bounding box center [17, 433] width 34 height 796
click at [1086, 57] on span "Call to Customer" at bounding box center [1102, 53] width 82 height 14
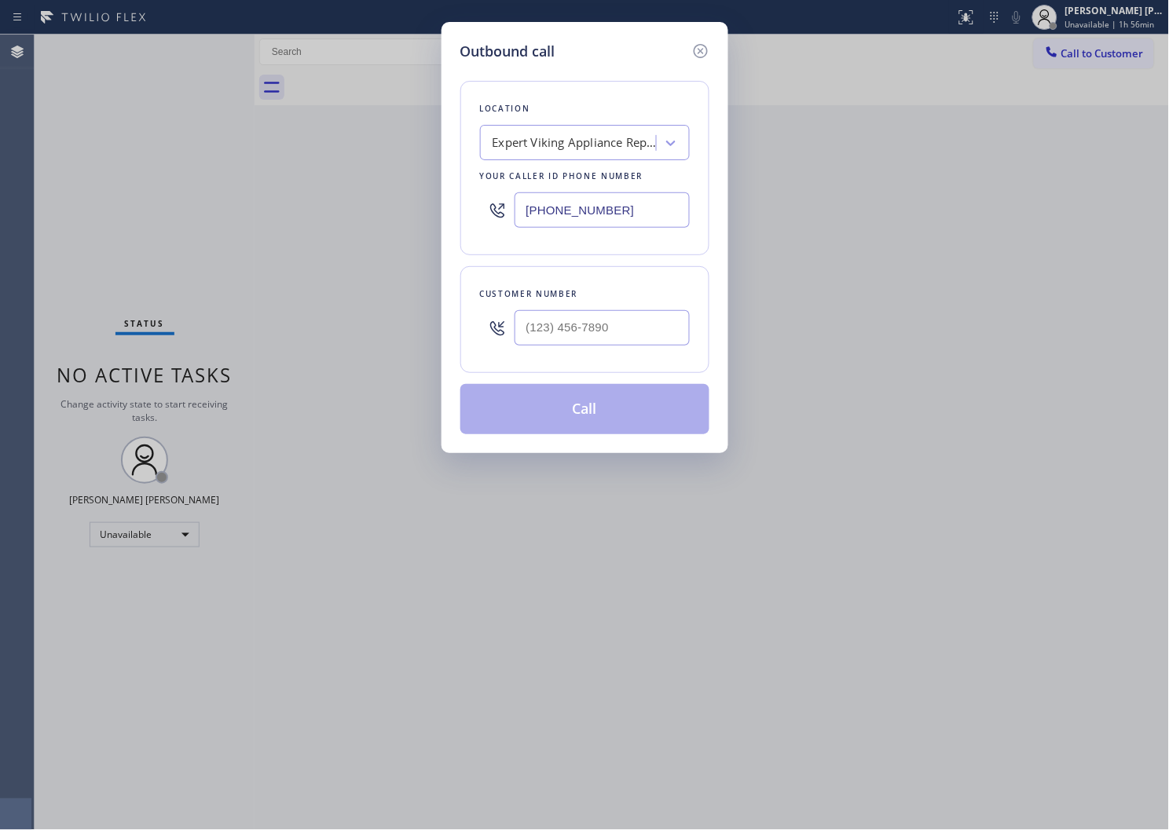
click at [577, 225] on input "(510) 327-3400" at bounding box center [602, 209] width 175 height 35
paste input "text"
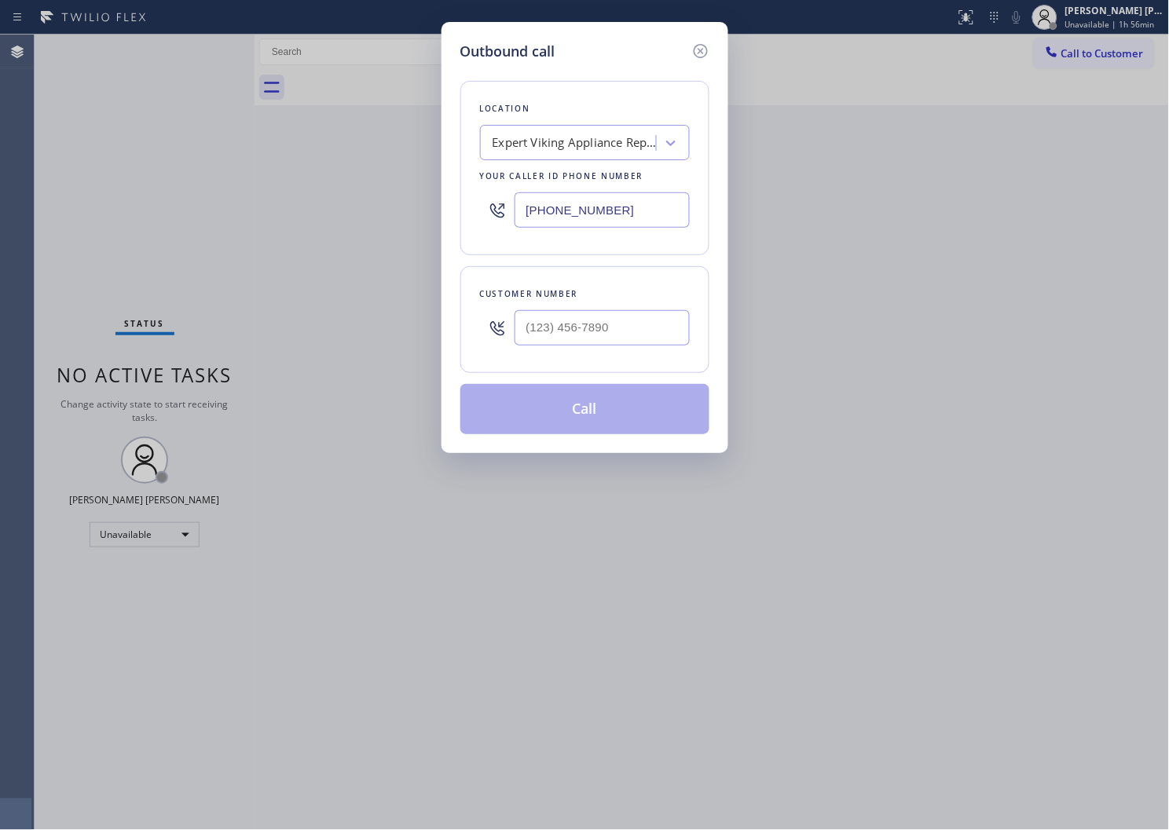
click at [558, 213] on input "(510) 327-3400" at bounding box center [602, 209] width 175 height 35
paste input "949) 239-0453"
click at [570, 208] on input "(949) 239-0453" at bounding box center [602, 209] width 175 height 35
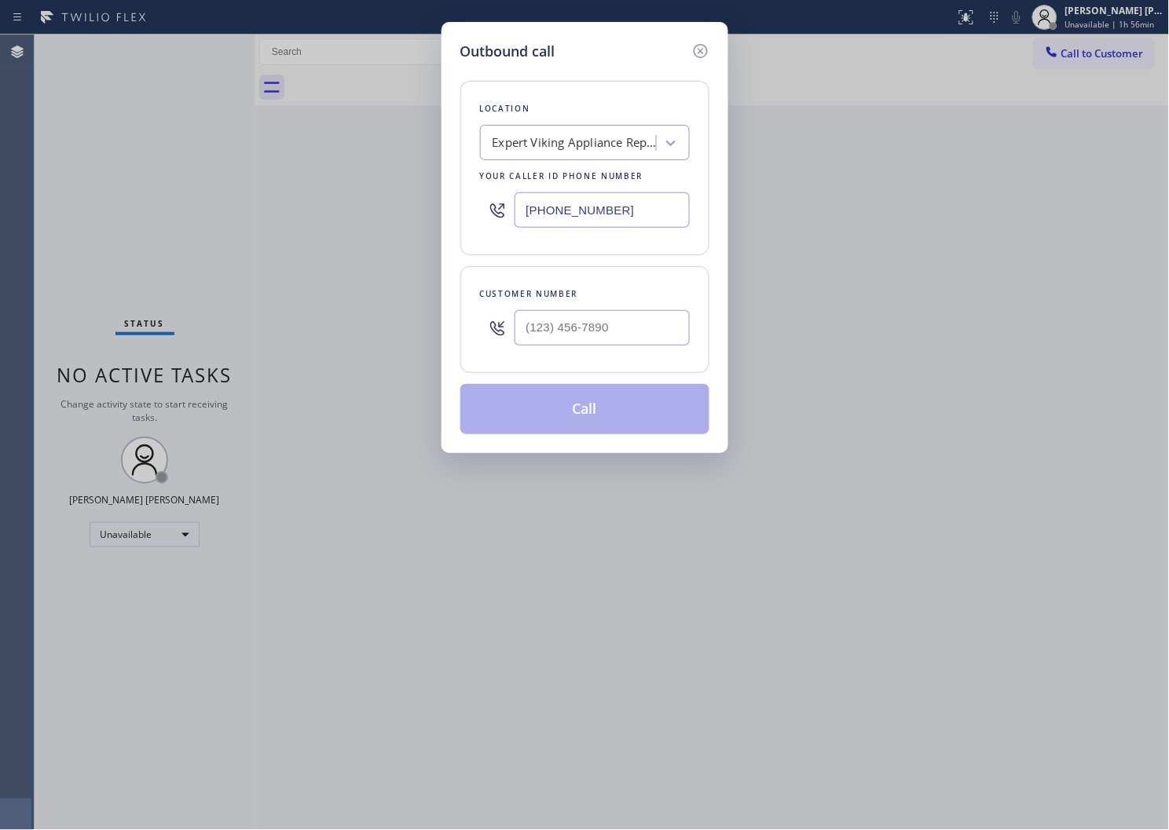
click at [570, 208] on input "(949) 239-0453" at bounding box center [602, 209] width 175 height 35
paste input "text"
type input "(949) 239-0453"
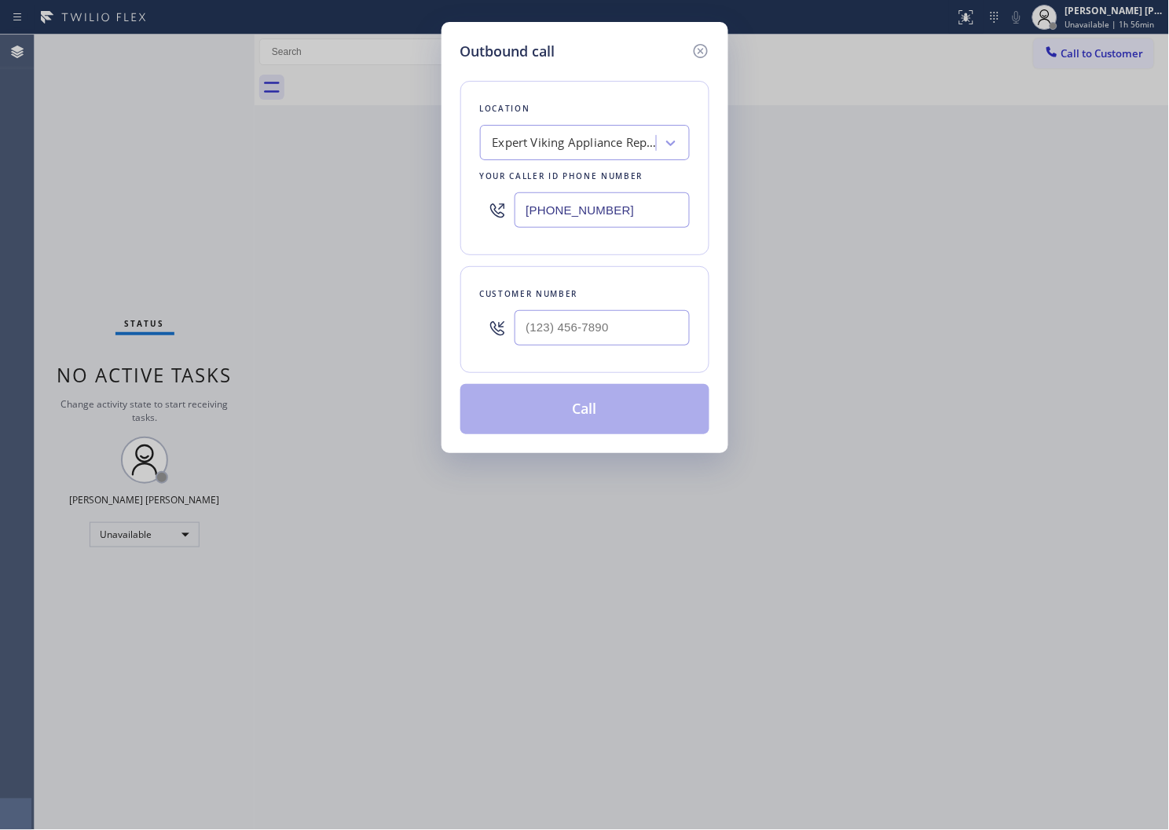
click at [618, 322] on input "text" at bounding box center [602, 327] width 175 height 35
paste input "502) 472-3237"
type input "(502) 472-3237"
click at [693, 48] on icon at bounding box center [700, 51] width 19 height 19
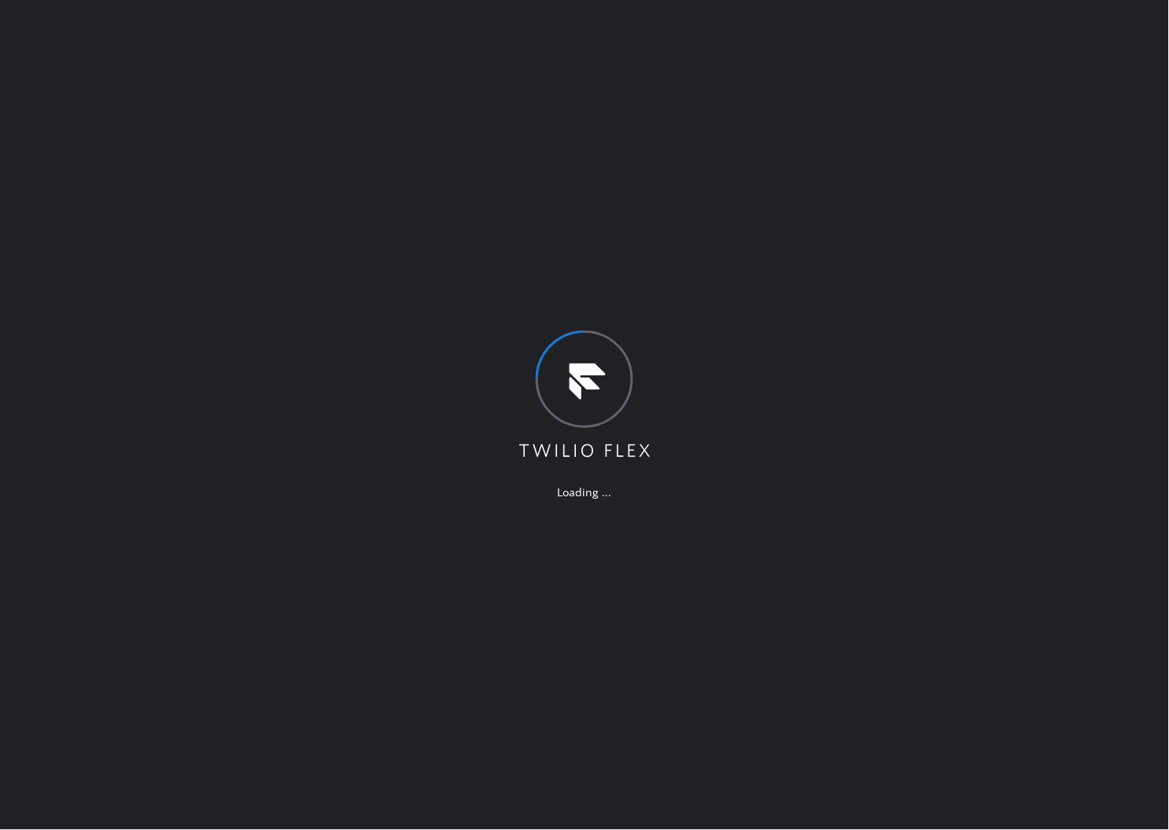
click at [0, 442] on div "Loading ..." at bounding box center [584, 415] width 1169 height 830
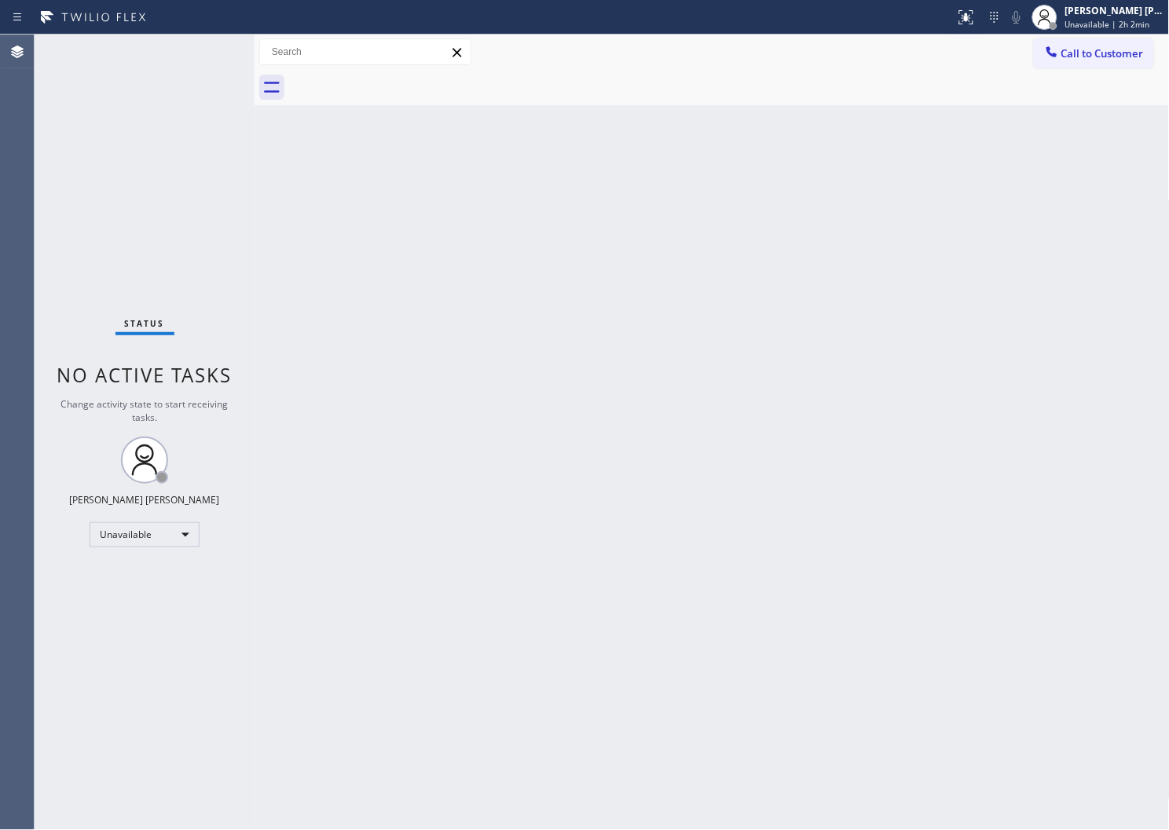
click at [0, 417] on div "Agent Desktop" at bounding box center [17, 433] width 34 height 796
click at [0, 462] on div "Agent Desktop" at bounding box center [17, 433] width 34 height 796
click at [1113, 35] on div "Call to Customer Outbound call Location Search location Your caller id phone nu…" at bounding box center [712, 52] width 915 height 35
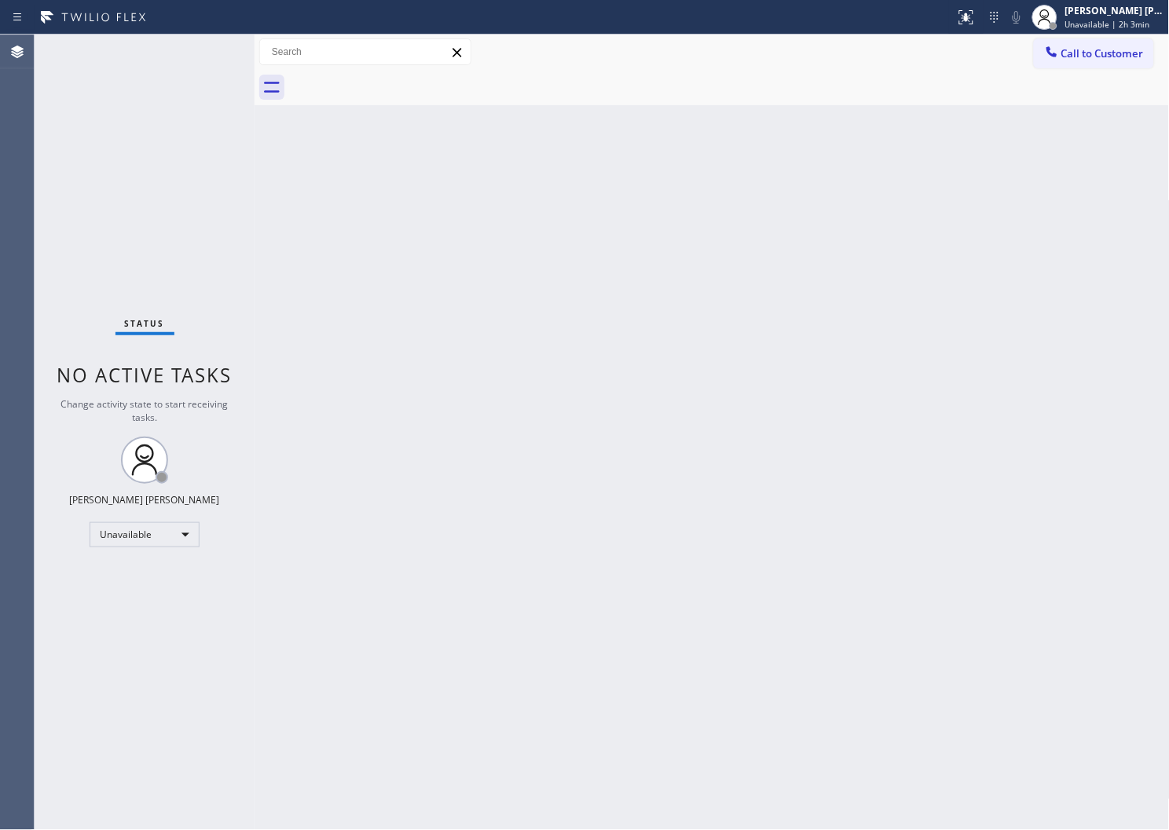
click at [1113, 35] on div "Call to Customer Outbound call Location Search location Your caller id phone nu…" at bounding box center [712, 52] width 915 height 35
click at [1110, 21] on span "Unavailable | 2h 3min" at bounding box center [1107, 24] width 85 height 11
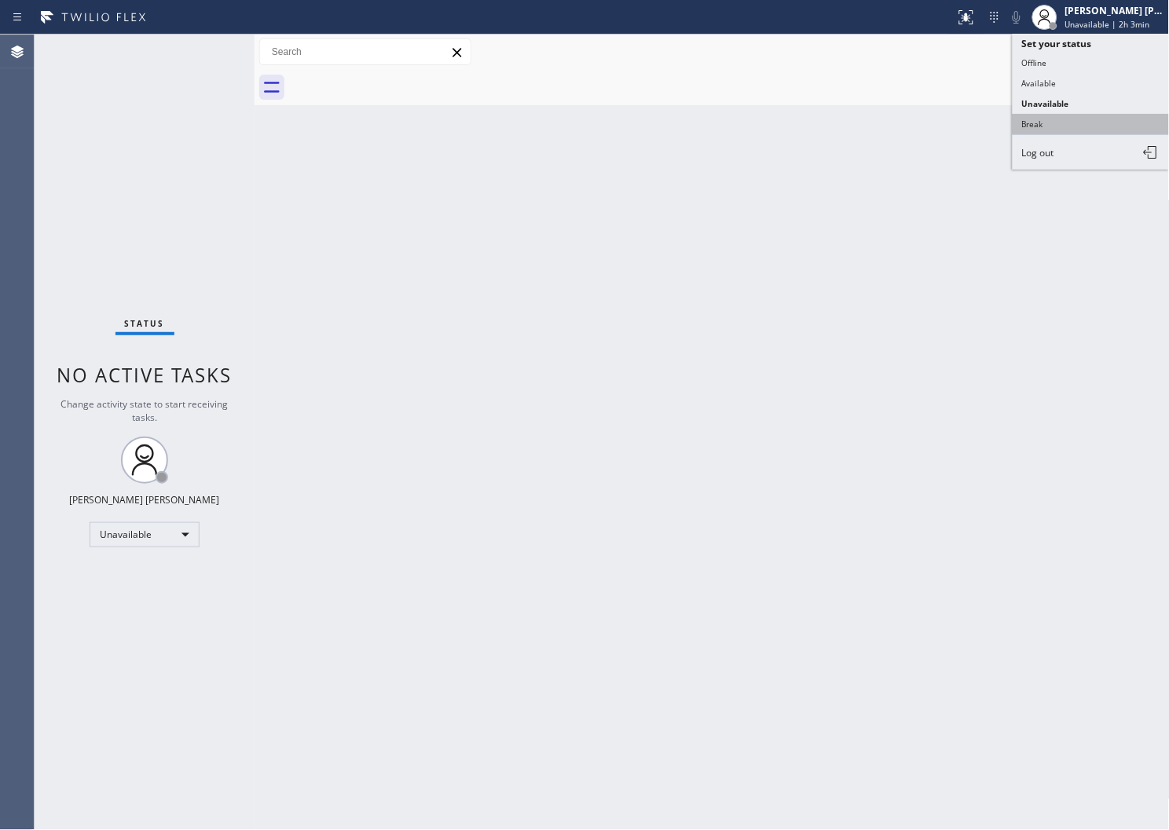
click at [1032, 121] on button "Break" at bounding box center [1091, 124] width 157 height 20
click at [1032, 121] on div "Back to Dashboard Change Sender ID Customers Technicians Select a contact Outbo…" at bounding box center [712, 433] width 915 height 796
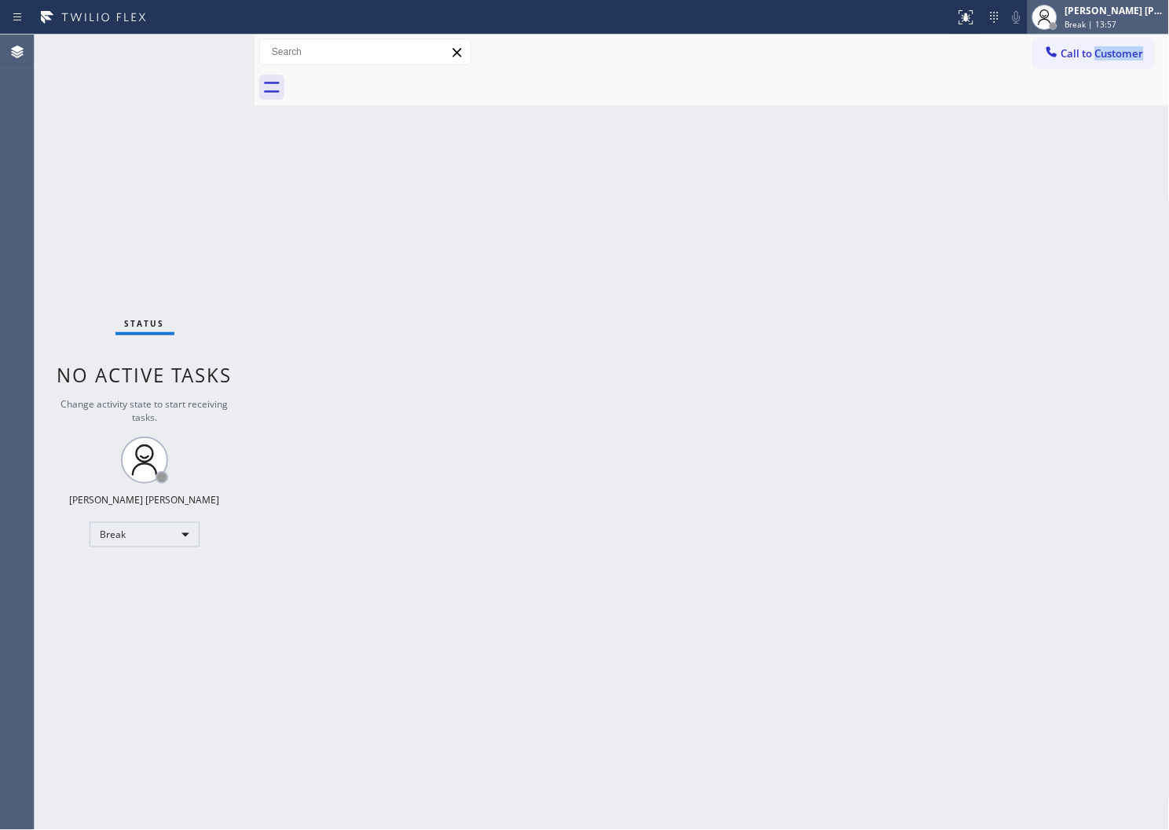
click at [1133, 21] on div "Break | 13:57" at bounding box center [1114, 24] width 99 height 11
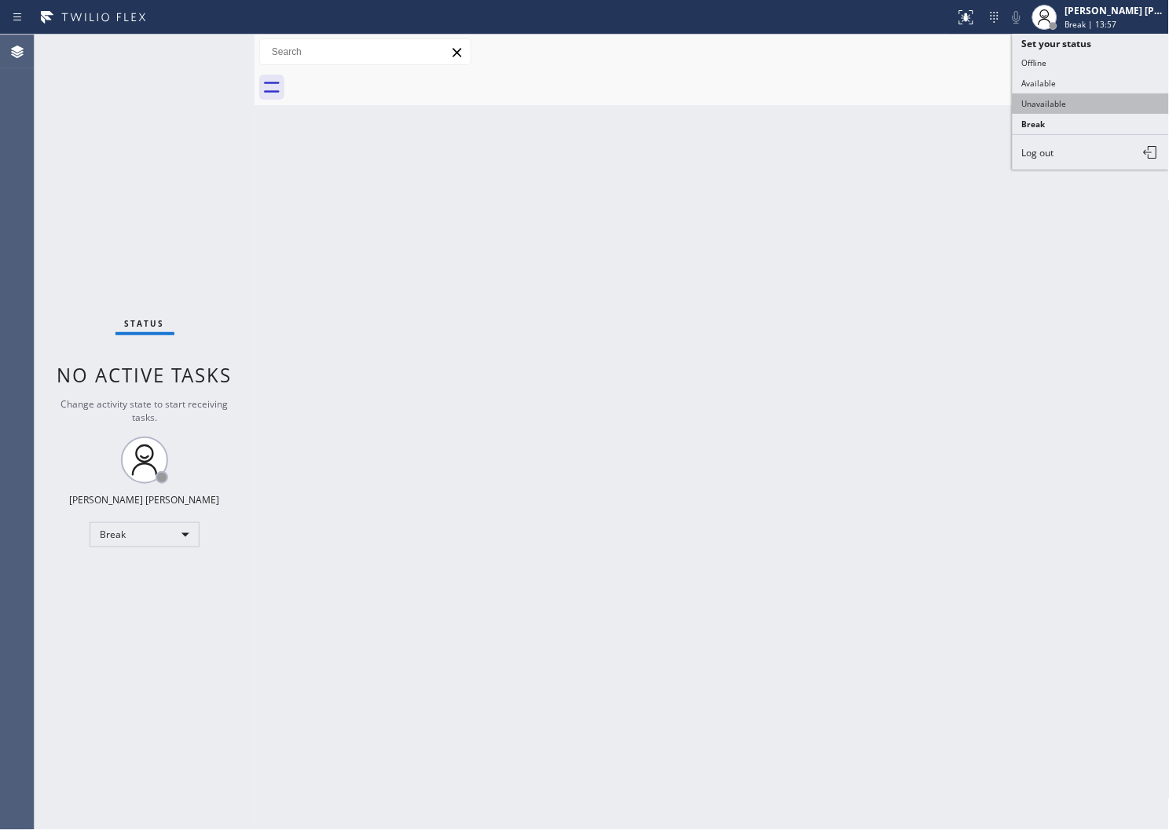
click at [1046, 99] on button "Unavailable" at bounding box center [1091, 103] width 157 height 20
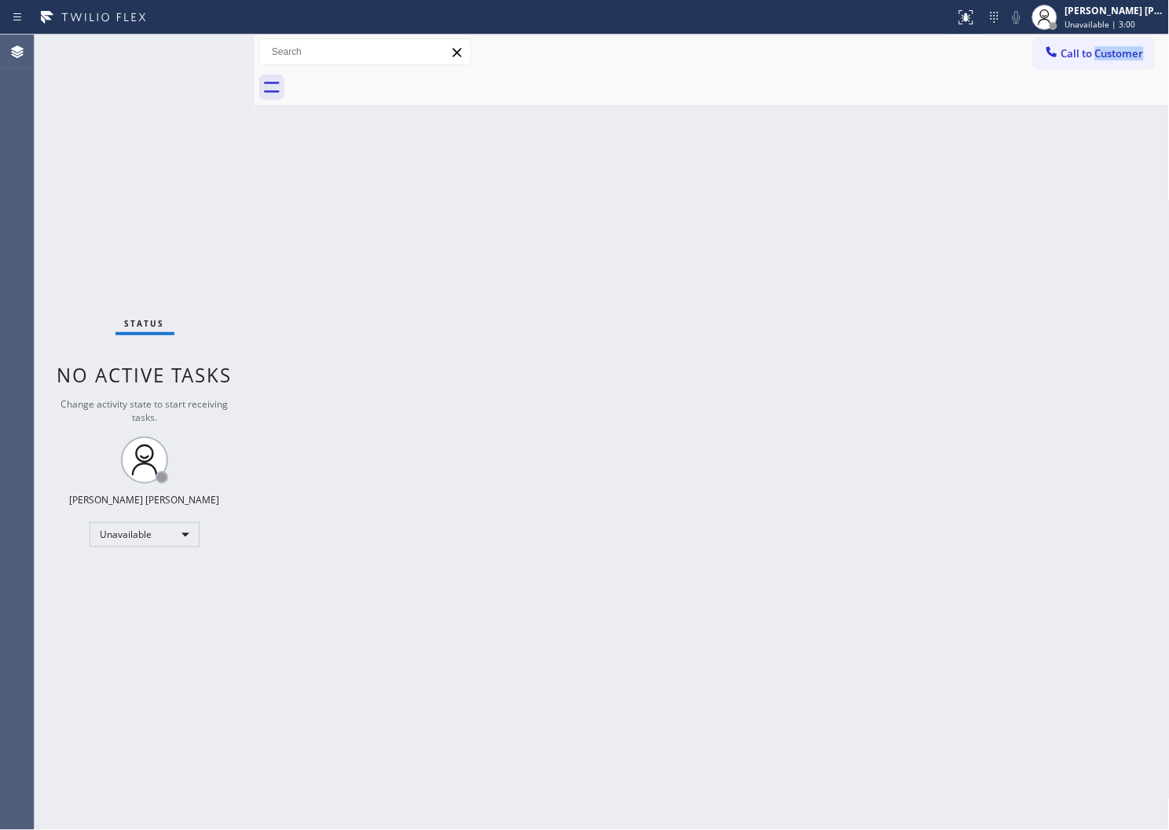
drag, startPoint x: 0, startPoint y: 475, endPoint x: 42, endPoint y: 487, distance: 44.0
click at [0, 475] on div "Agent Desktop" at bounding box center [17, 433] width 34 height 796
click at [1027, 52] on div "Call to Customer Outbound call Location Search location Your caller id phone nu…" at bounding box center [712, 51] width 915 height 27
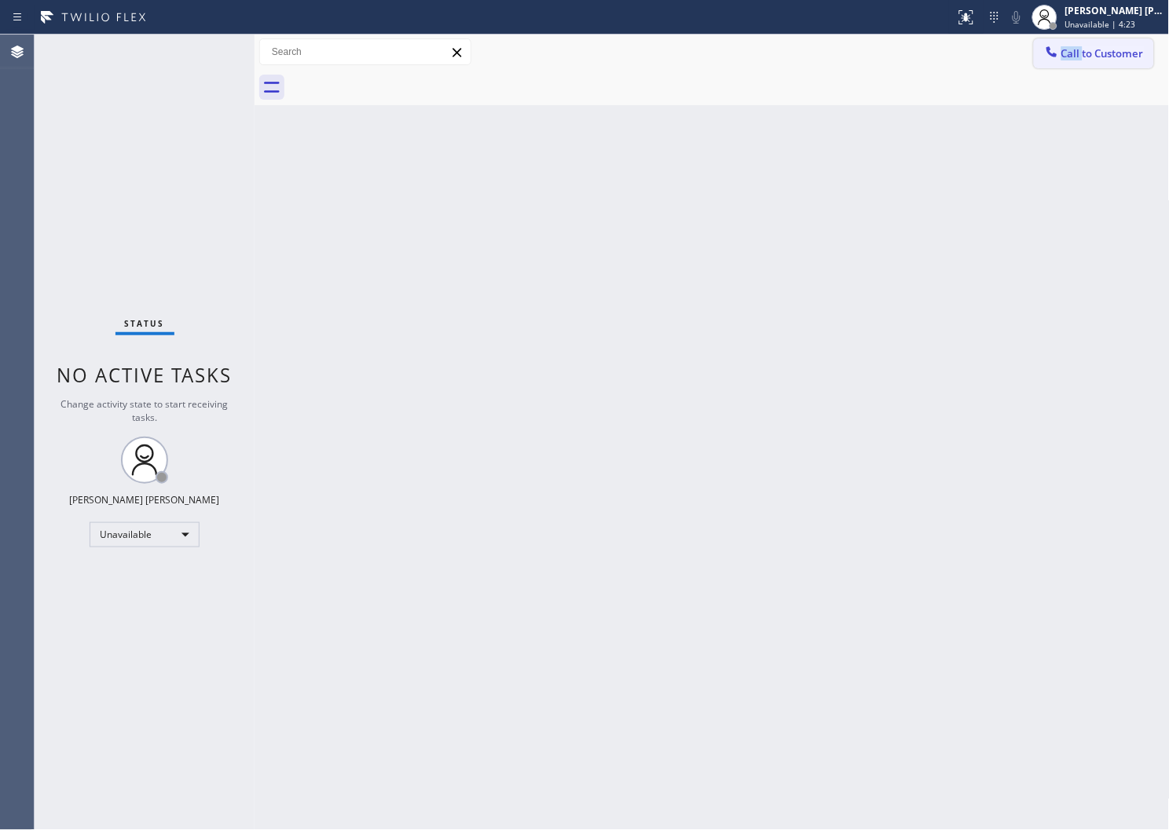
click at [1081, 57] on span "Call to Customer" at bounding box center [1102, 53] width 82 height 14
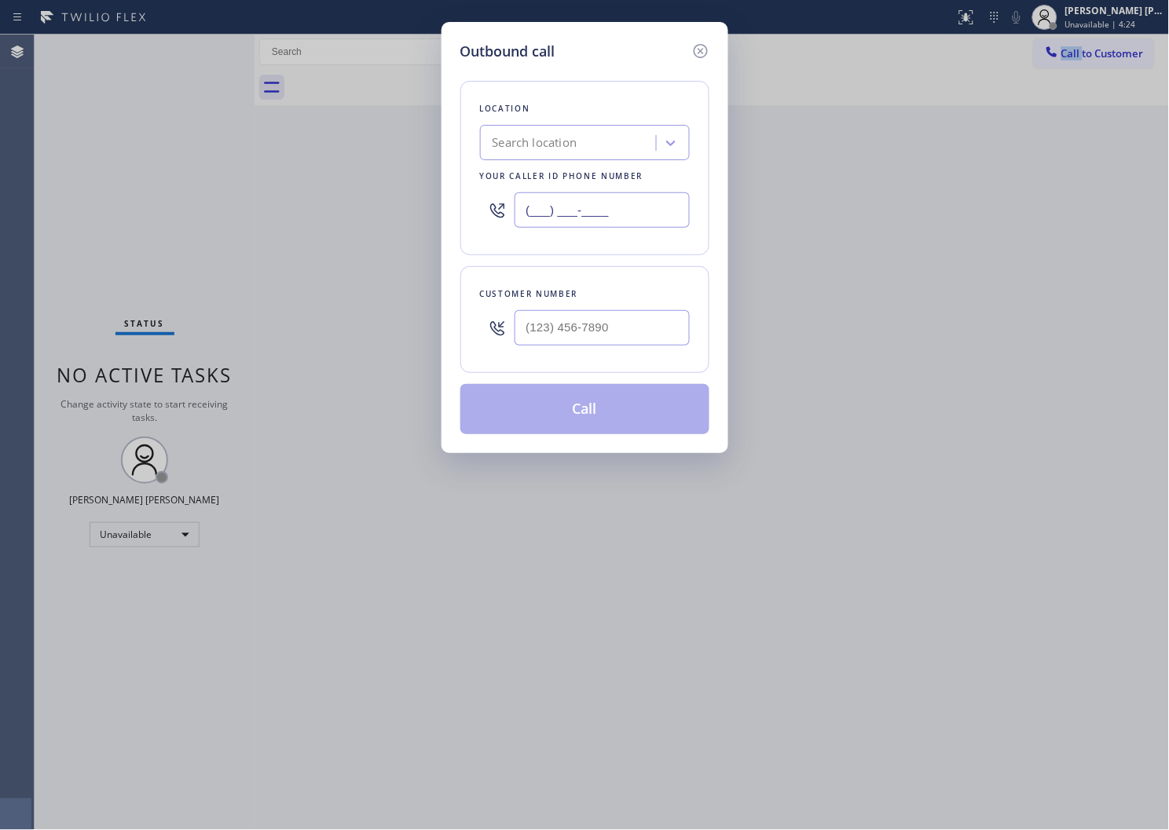
click at [570, 209] on input "(___) ___-____" at bounding box center [602, 209] width 175 height 35
paste input "754) 205-3961"
type input "(754) 205-3961"
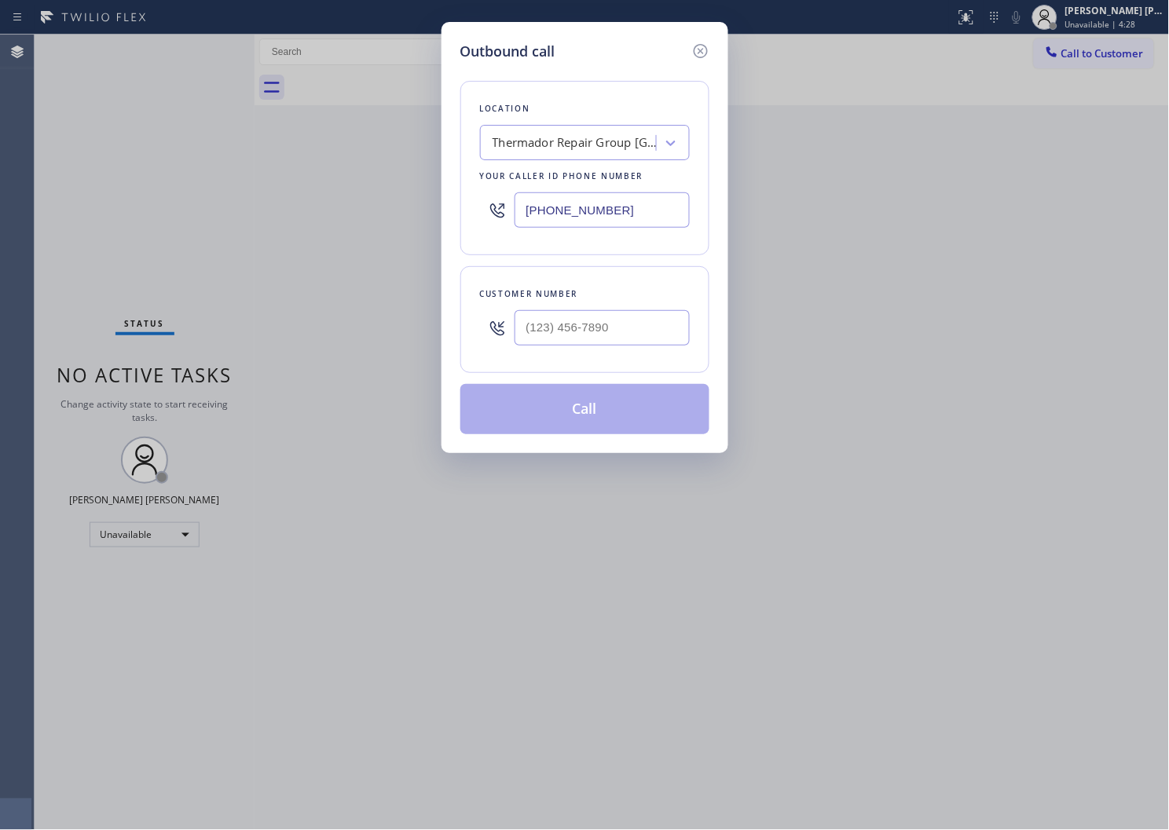
click at [637, 315] on input "text" at bounding box center [602, 327] width 175 height 35
click at [637, 315] on input "(___) ___-____" at bounding box center [602, 327] width 175 height 35
drag, startPoint x: 637, startPoint y: 315, endPoint x: 611, endPoint y: 305, distance: 27.9
click at [637, 315] on input "(___) ___-____" at bounding box center [602, 327] width 175 height 35
paste input "305) 409-0558"
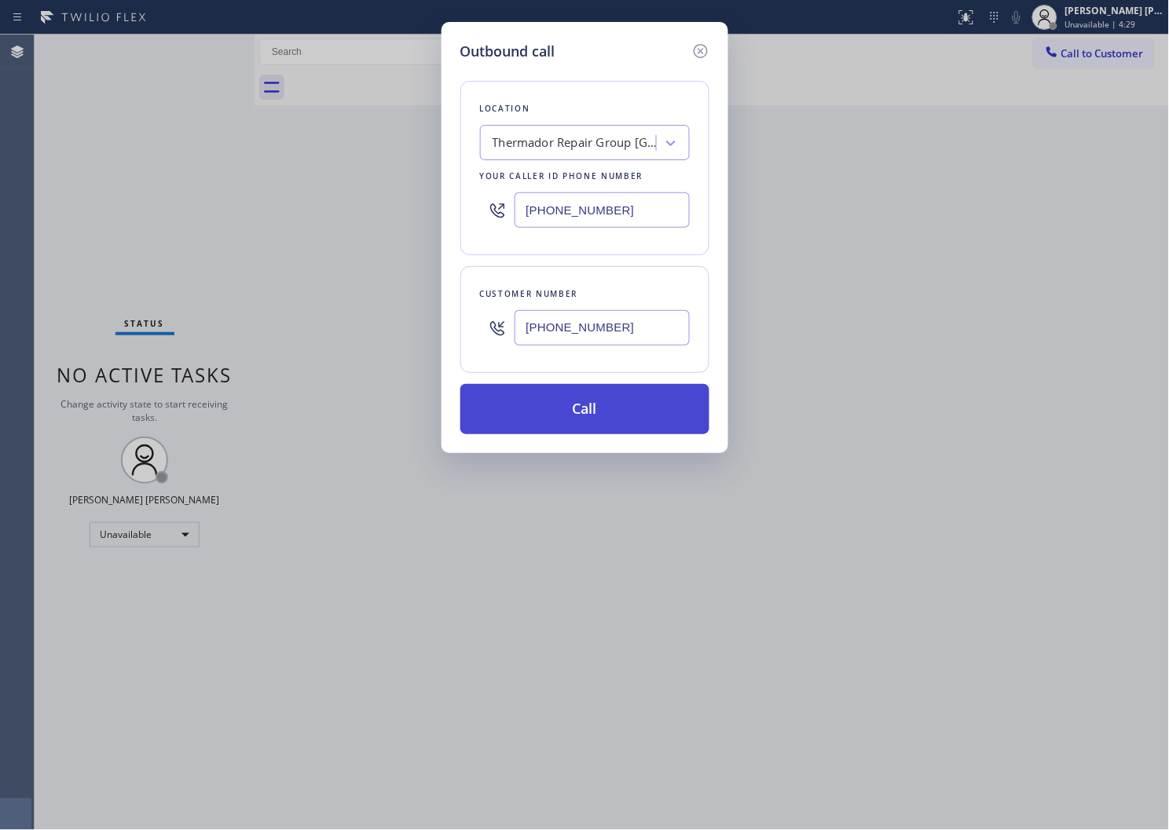
type input "(305) 409-0558"
click at [602, 409] on button "Call" at bounding box center [584, 409] width 249 height 50
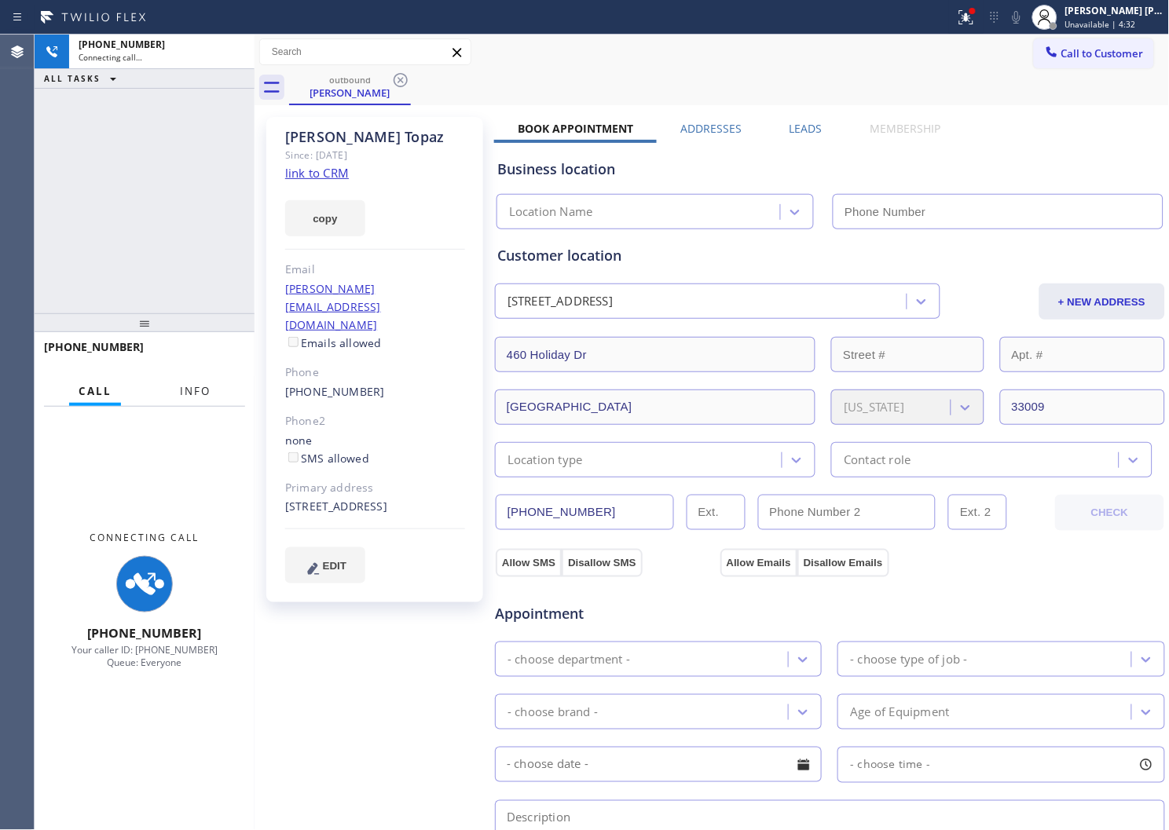
drag, startPoint x: 205, startPoint y: 395, endPoint x: 246, endPoint y: 328, distance: 78.3
click at [204, 395] on span "Info" at bounding box center [195, 391] width 31 height 14
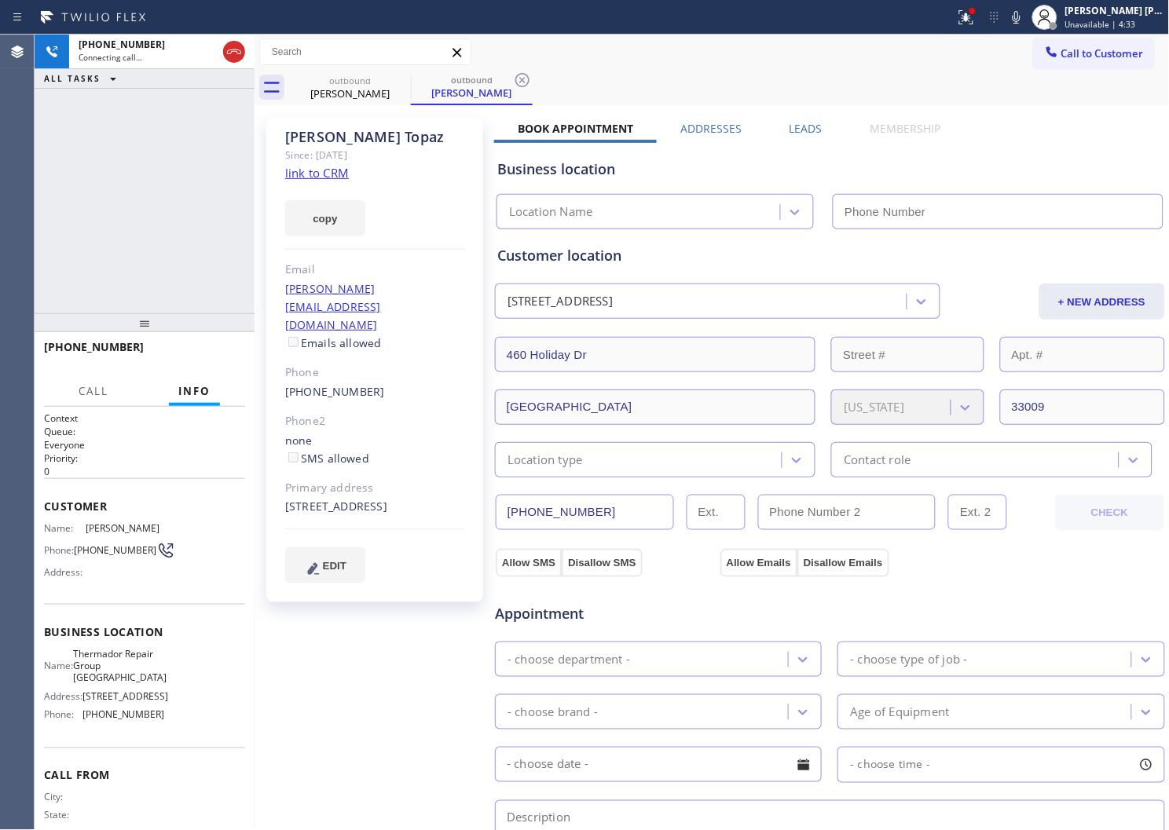
click at [306, 139] on div "Dori Topaz" at bounding box center [375, 137] width 180 height 18
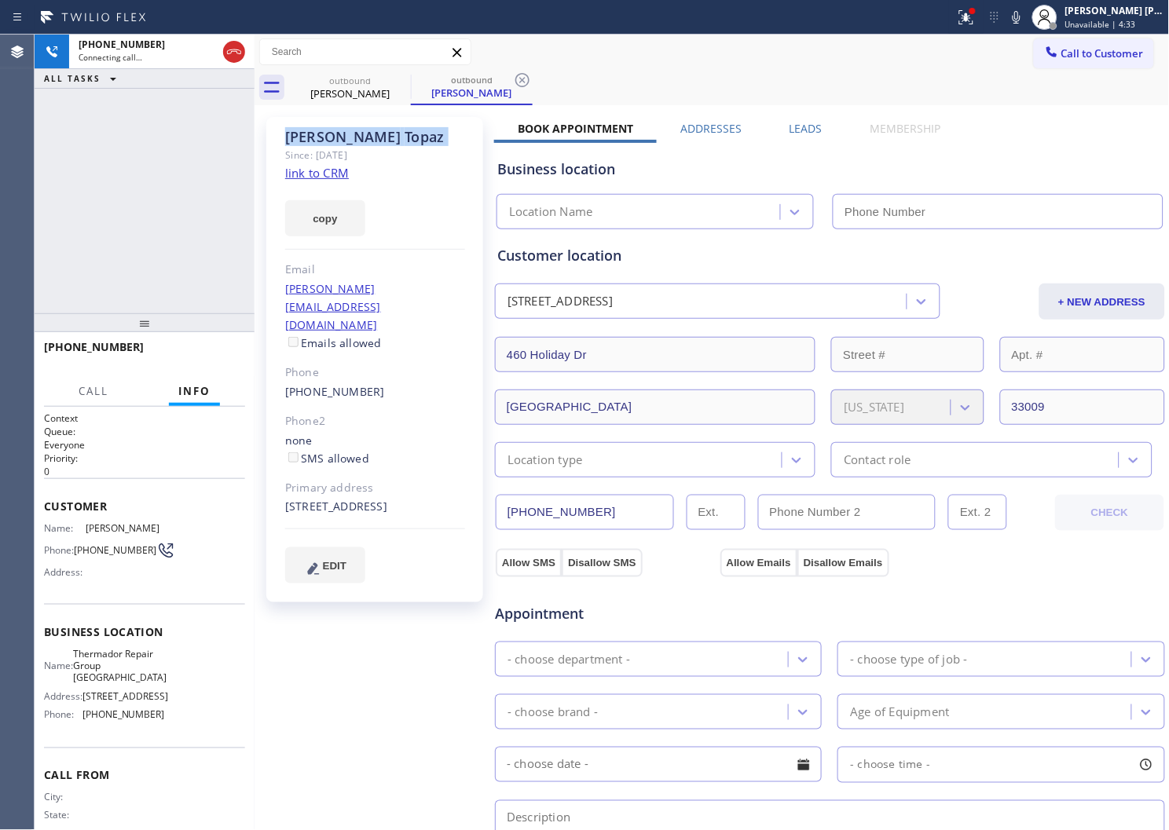
click at [306, 139] on div "Dori Topaz" at bounding box center [375, 137] width 180 height 18
copy div "Dori Topaz"
click at [976, 25] on icon at bounding box center [966, 17] width 19 height 19
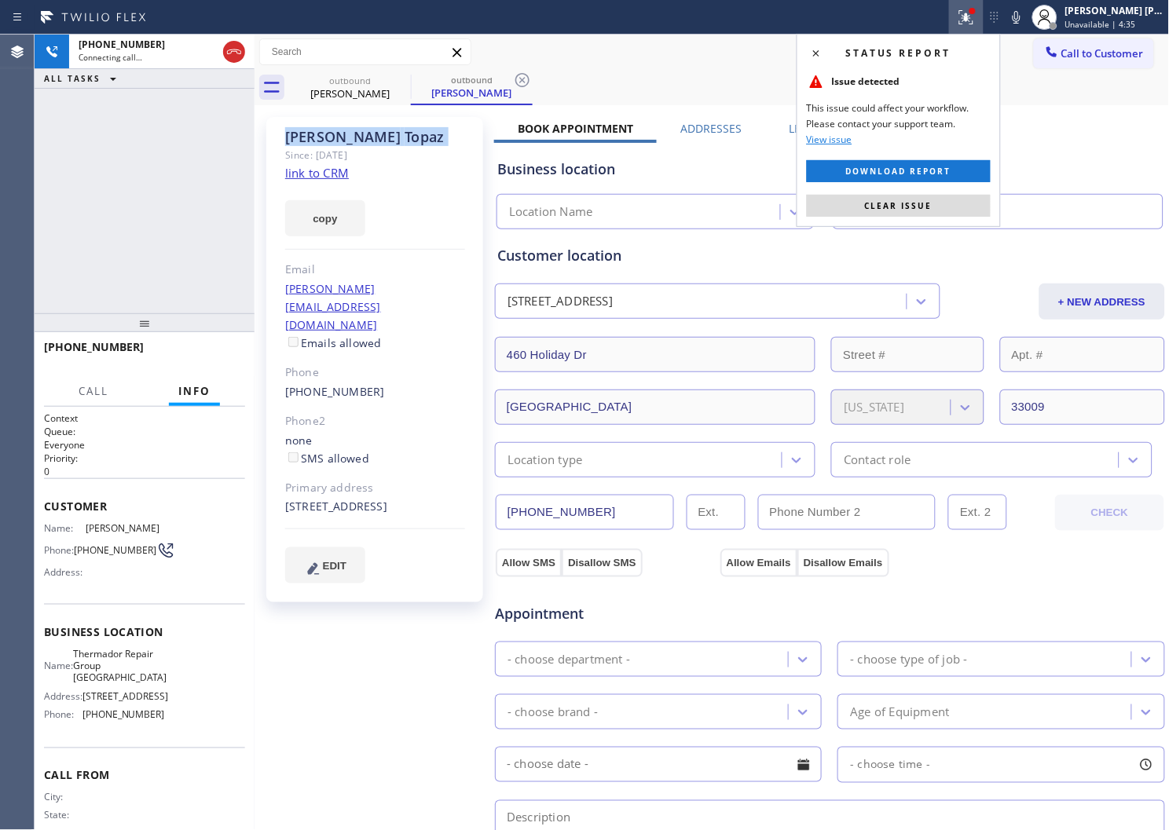
click at [896, 202] on span "Clear issue" at bounding box center [899, 205] width 68 height 11
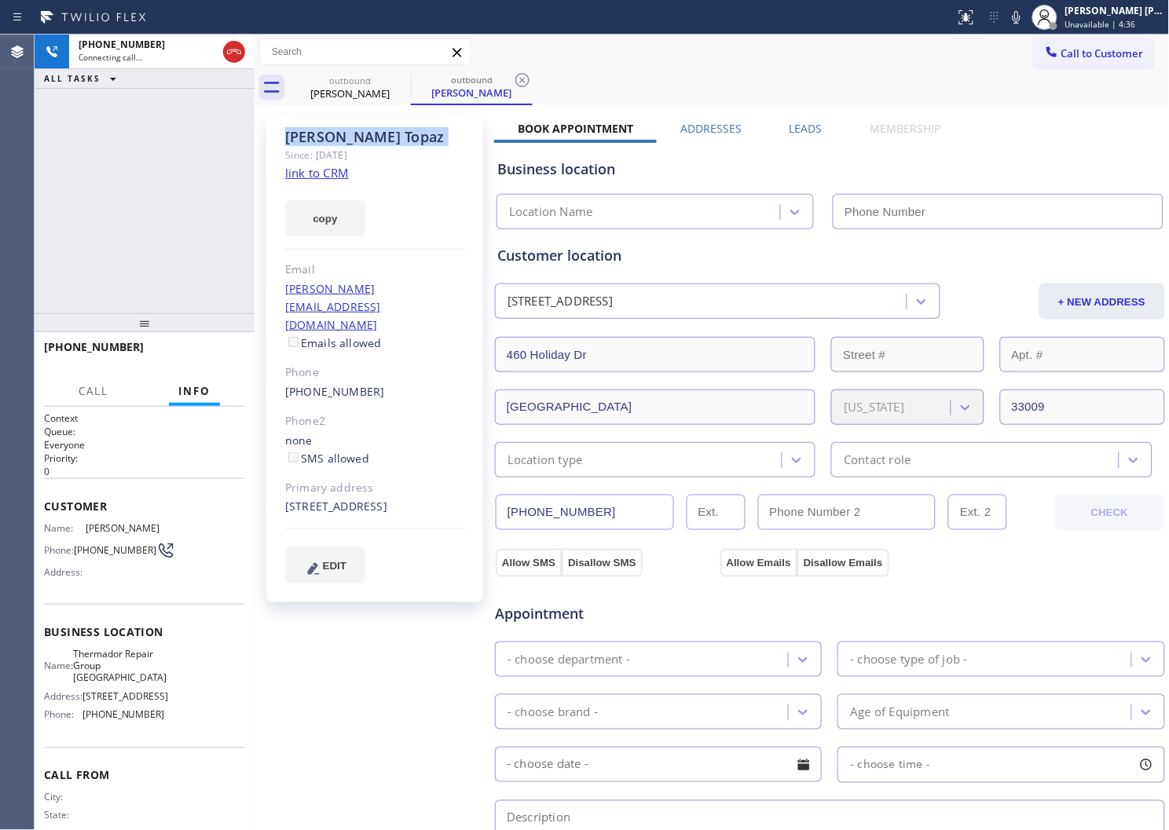
type input "(754) 205-3961"
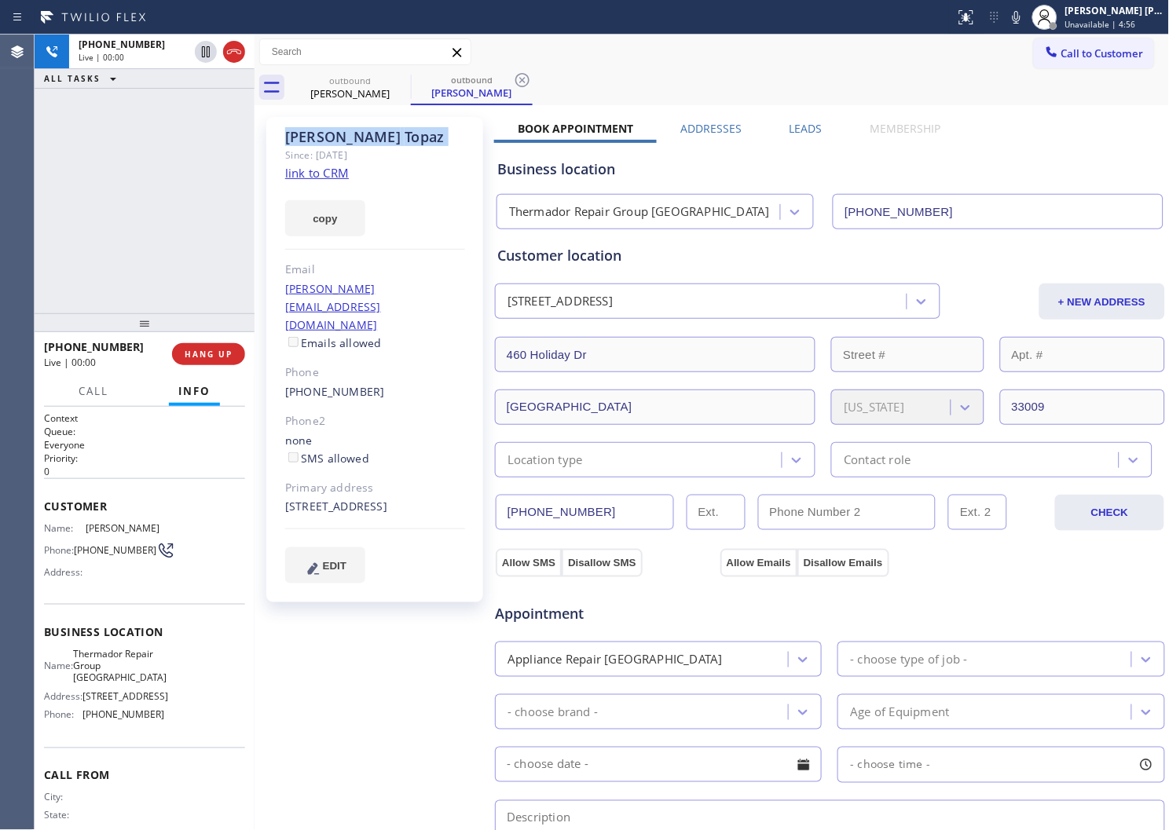
drag, startPoint x: 0, startPoint y: 178, endPoint x: 0, endPoint y: 189, distance: 11.0
click at [0, 178] on div "Agent Desktop" at bounding box center [17, 433] width 34 height 796
click at [1025, 20] on icon at bounding box center [1016, 17] width 19 height 19
click at [1026, 19] on icon at bounding box center [1016, 17] width 19 height 19
click at [197, 280] on div "+13054090558 Live | 01:02 ALL TASKS ALL TASKS ACTIVE TASKS TASKS IN WRAP UP" at bounding box center [145, 174] width 220 height 279
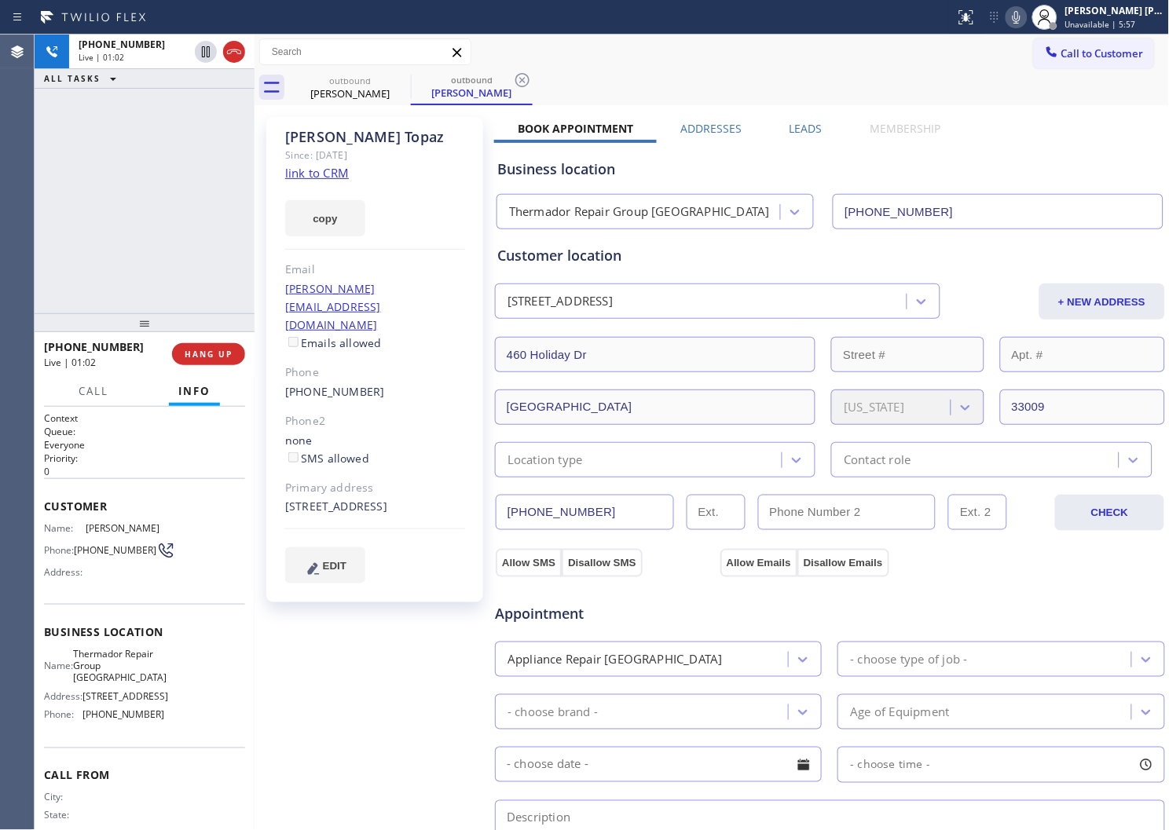
click at [197, 280] on div "+13054090558 Live | 01:02 ALL TASKS ALL TASKS ACTIVE TASKS TASKS IN WRAP UP" at bounding box center [145, 174] width 220 height 279
click at [165, 249] on div "+13054090558 Live | 01:03 ALL TASKS ALL TASKS ACTIVE TASKS TASKS IN WRAP UP" at bounding box center [145, 174] width 220 height 279
click at [302, 136] on div "Dori Topaz" at bounding box center [375, 137] width 180 height 18
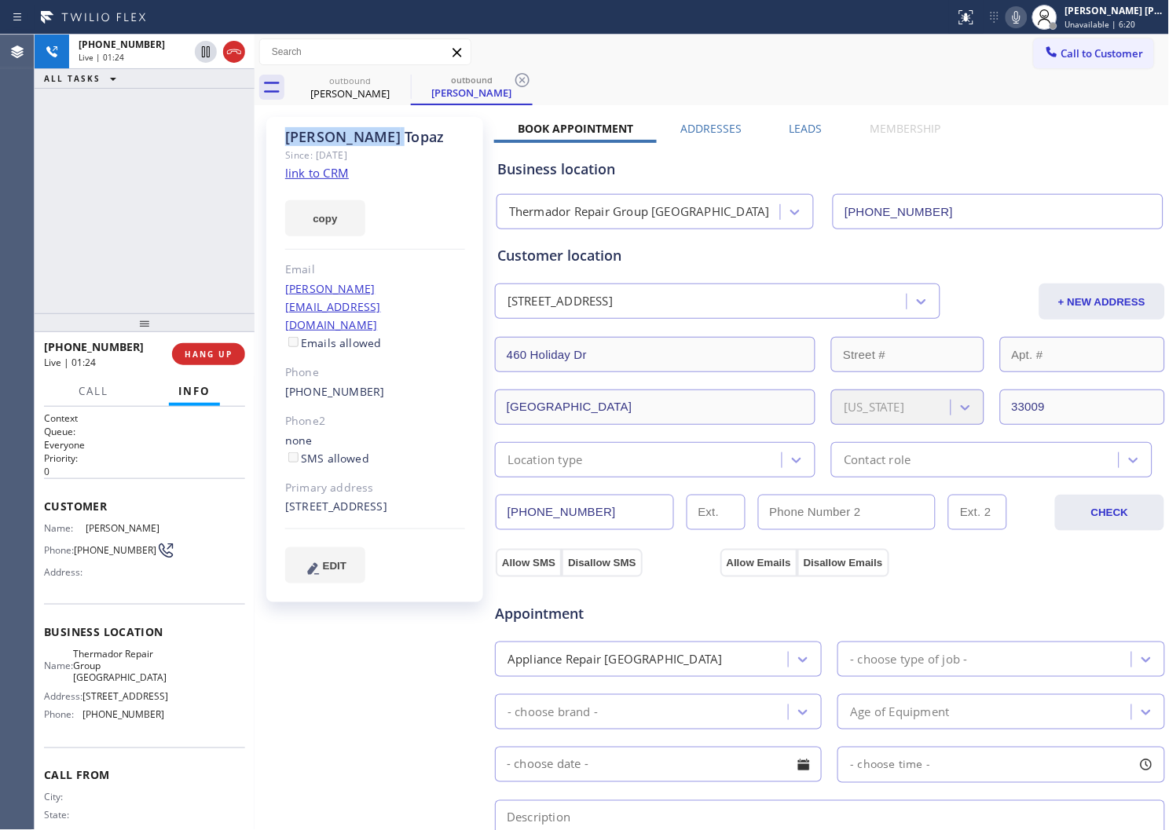
click at [302, 136] on div "Dori Topaz" at bounding box center [375, 137] width 180 height 18
click at [379, 142] on div "Dori Topaz" at bounding box center [375, 137] width 180 height 18
click at [342, 138] on div "Dori Topaz" at bounding box center [375, 137] width 180 height 18
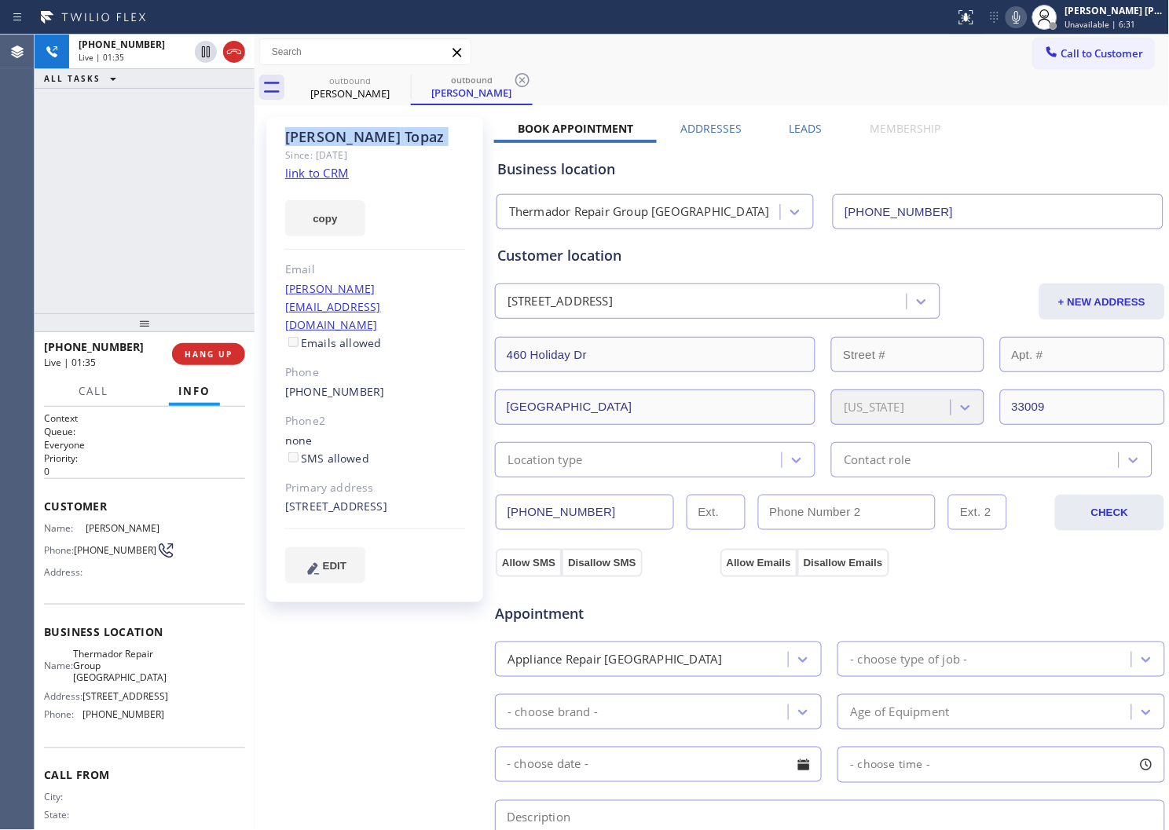
click at [342, 138] on div "Dori Topaz" at bounding box center [375, 137] width 180 height 18
click at [130, 211] on div "+13054090558 Live | 01:37 ALL TASKS ALL TASKS ACTIVE TASKS TASKS IN WRAP UP" at bounding box center [145, 174] width 220 height 279
click at [137, 246] on div "+13054090558 Live | 01:39 ALL TASKS ALL TASKS ACTIVE TASKS TASKS IN WRAP UP" at bounding box center [145, 174] width 220 height 279
click at [396, 142] on div "Dori Topaz" at bounding box center [375, 137] width 180 height 18
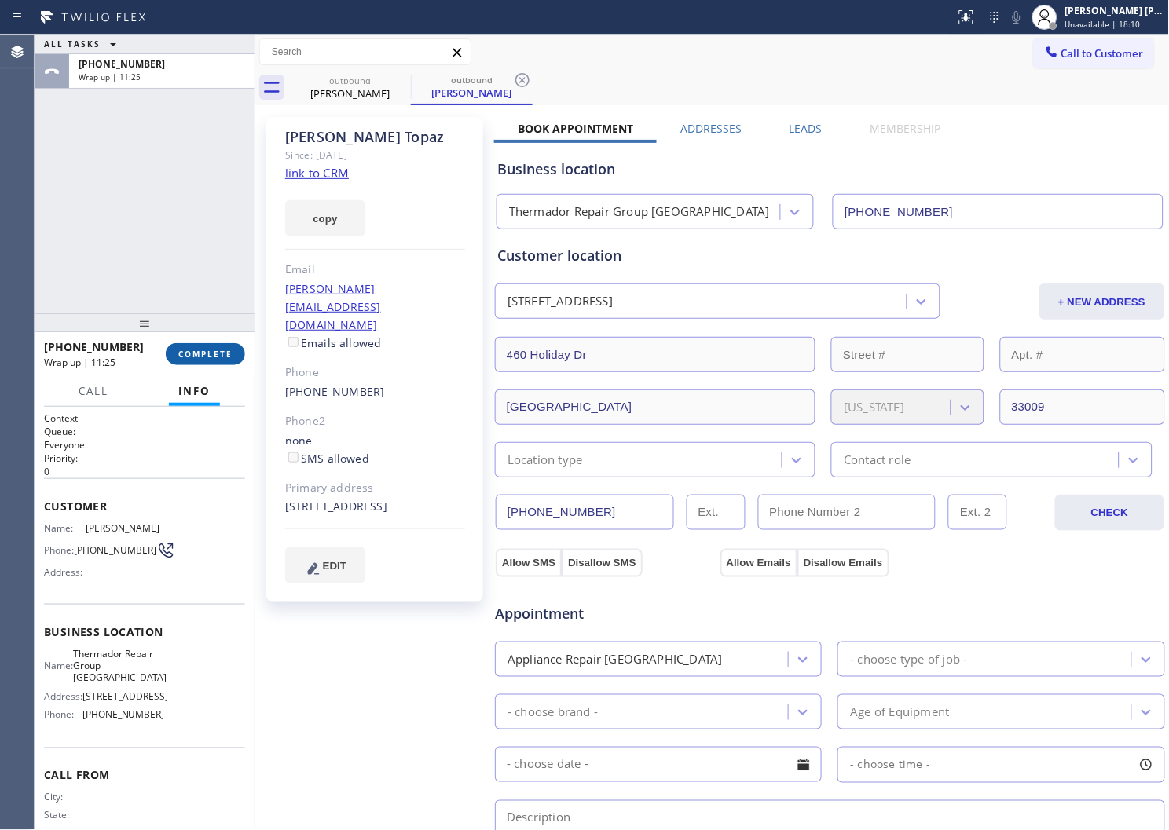
click at [237, 346] on button "COMPLETE" at bounding box center [205, 354] width 79 height 22
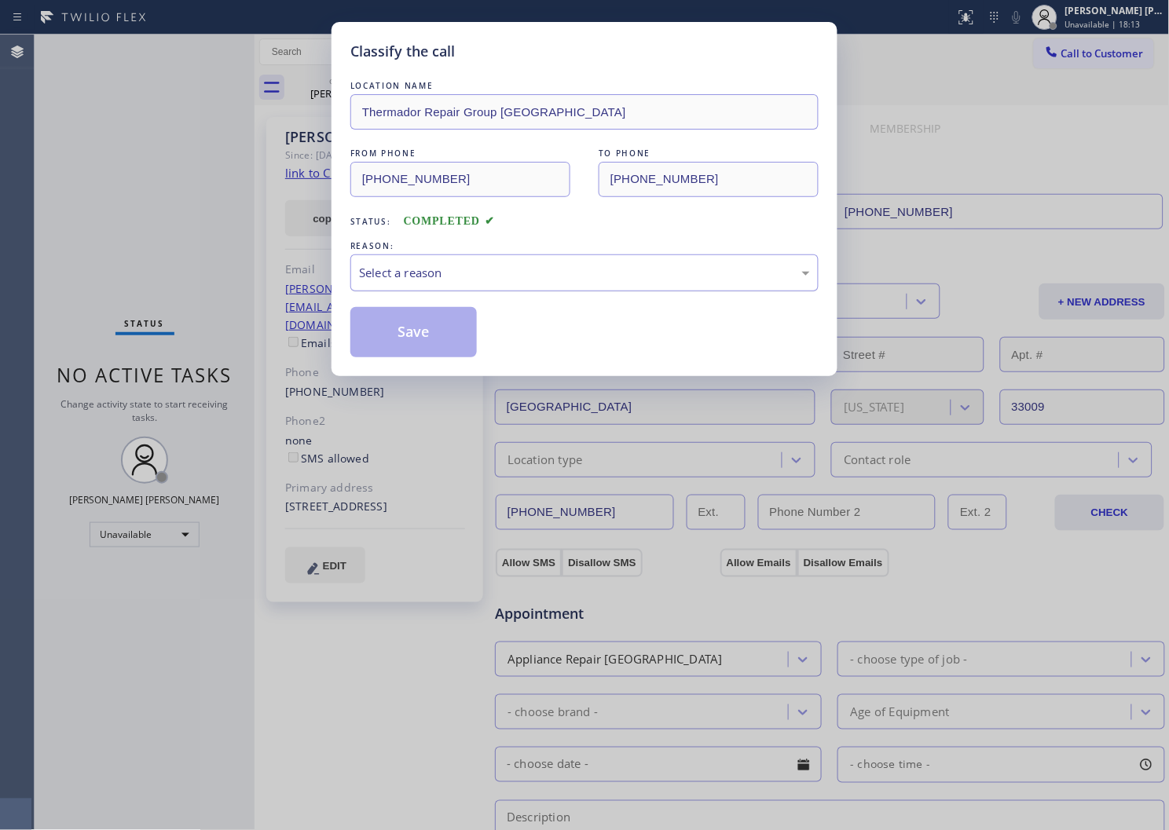
click at [529, 289] on div "Select a reason" at bounding box center [584, 273] width 468 height 37
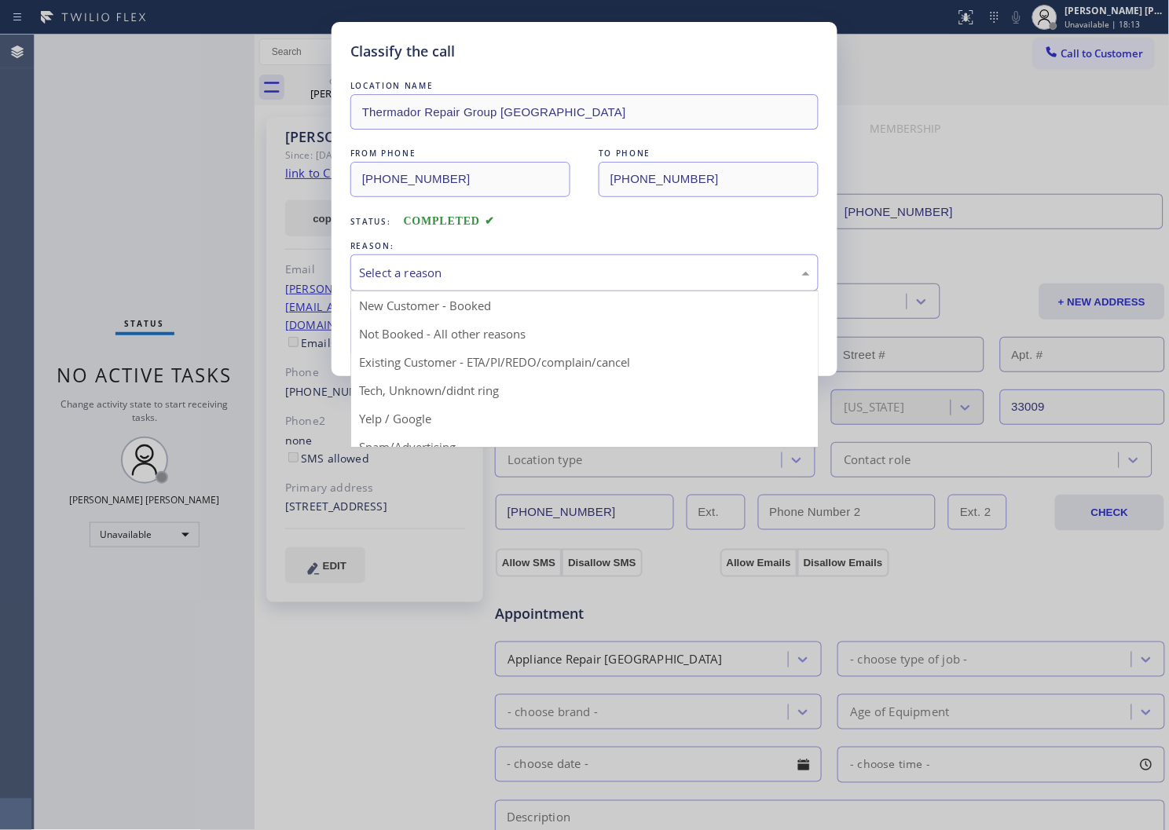
click at [529, 289] on div "Select a reason" at bounding box center [584, 273] width 468 height 37
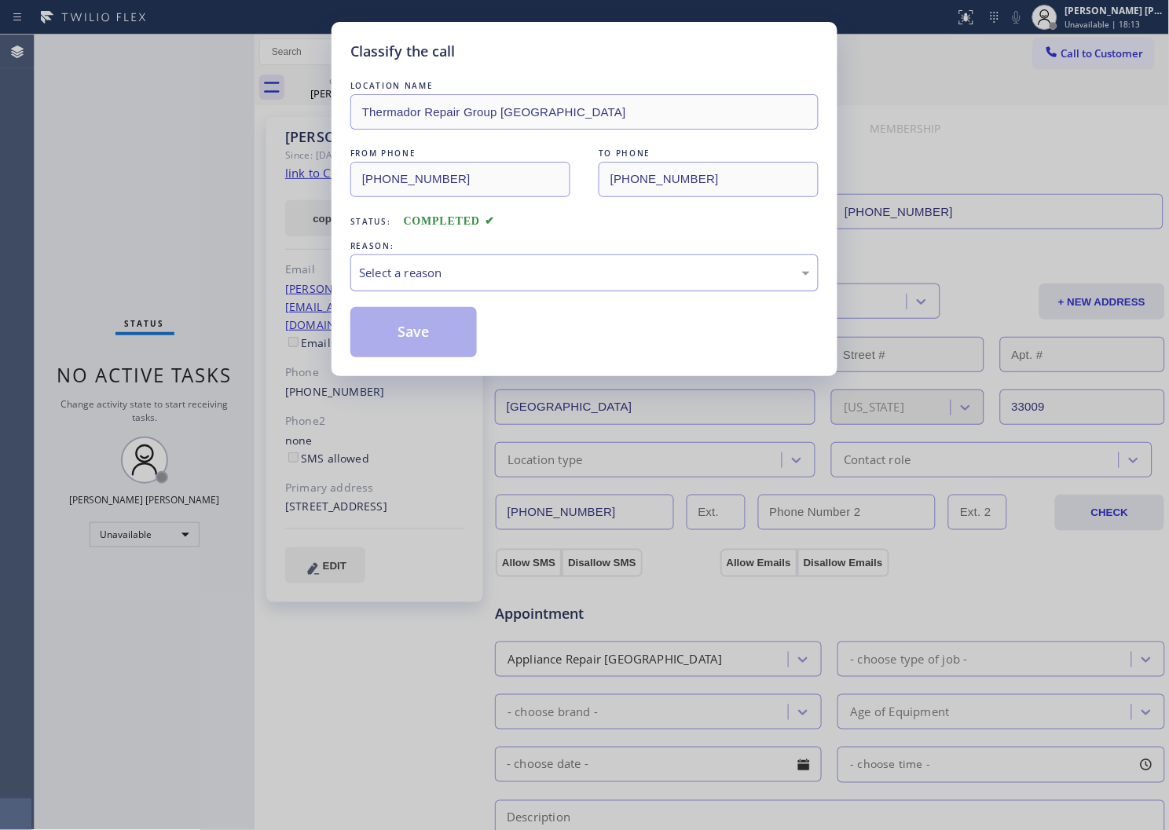
click at [508, 279] on div "Select a reason" at bounding box center [584, 273] width 451 height 18
click at [423, 346] on button "Save" at bounding box center [413, 332] width 126 height 50
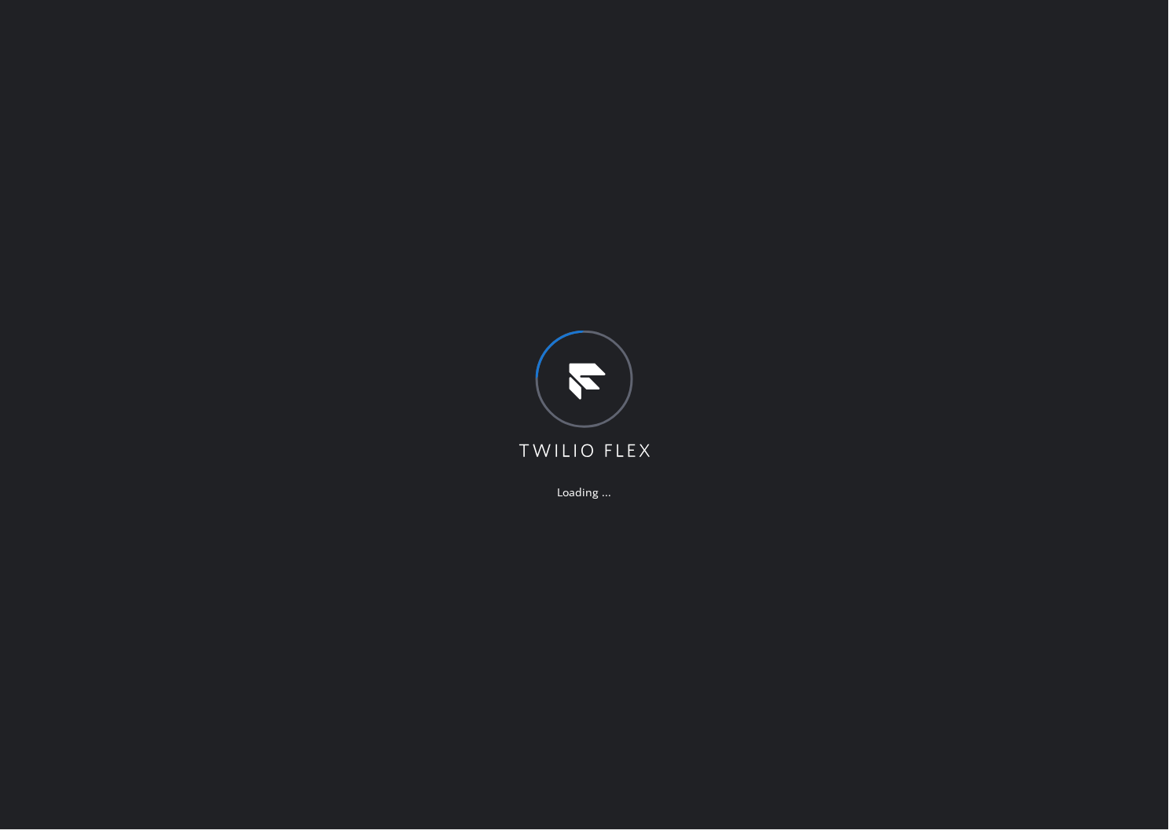
click at [20, 562] on div "Loading ..." at bounding box center [584, 415] width 1169 height 830
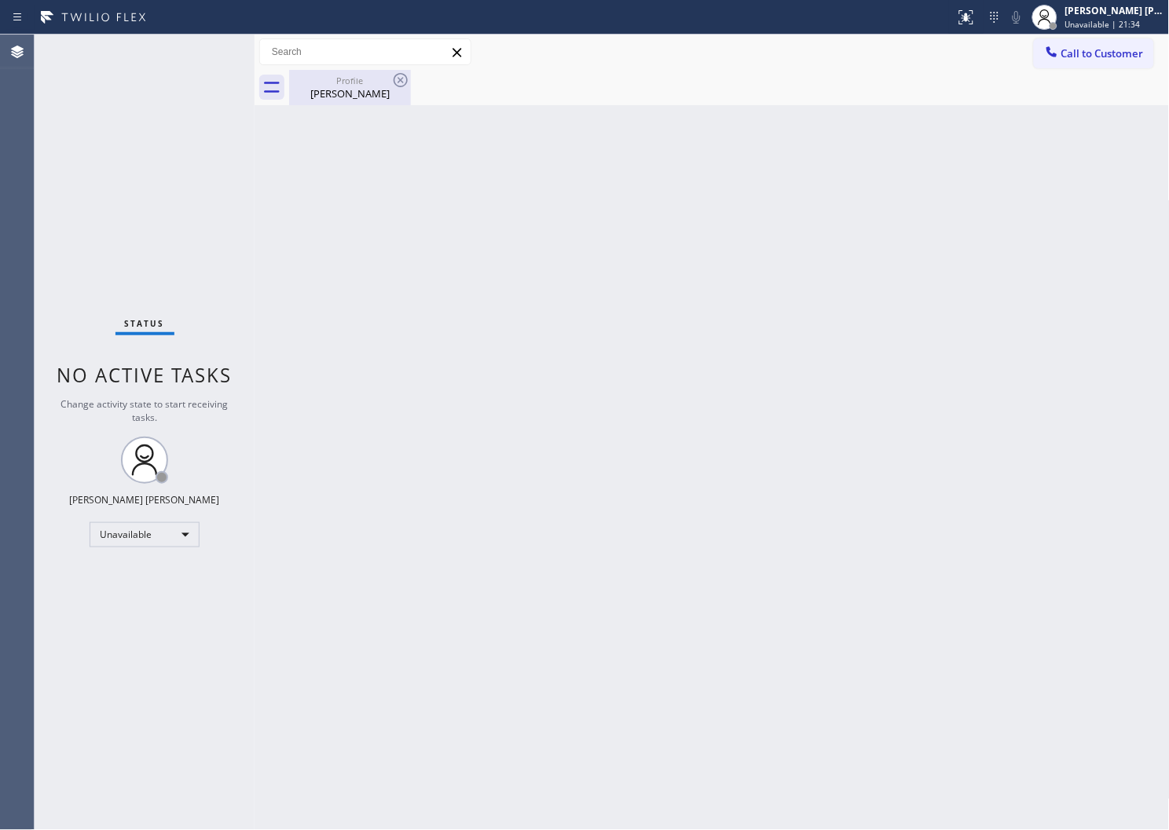
click at [386, 100] on div "[PERSON_NAME]" at bounding box center [350, 93] width 119 height 14
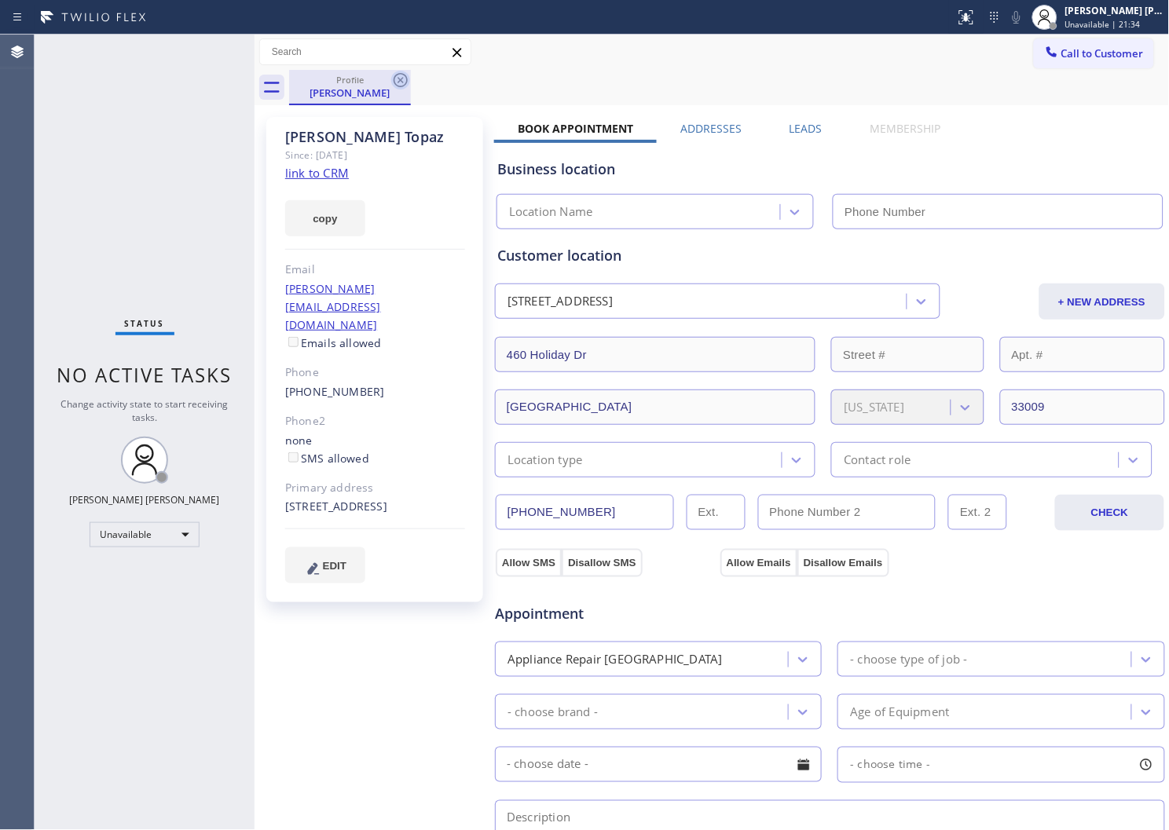
click at [405, 79] on icon at bounding box center [400, 80] width 19 height 19
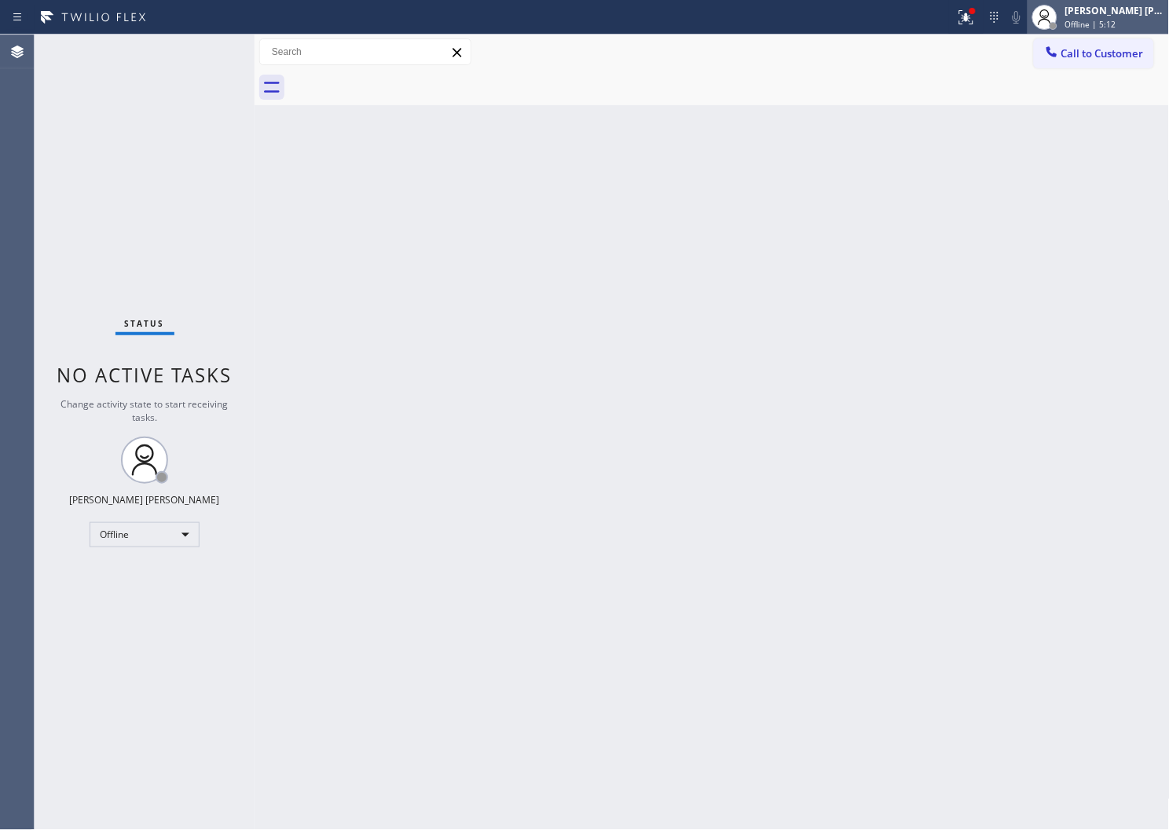
click at [1090, 27] on span "Offline | 5:12" at bounding box center [1090, 24] width 51 height 11
click at [1098, 9] on div "[PERSON_NAME] [PERSON_NAME]" at bounding box center [1114, 10] width 99 height 13
click at [1104, 14] on div "[PERSON_NAME] [PERSON_NAME]" at bounding box center [1114, 10] width 99 height 13
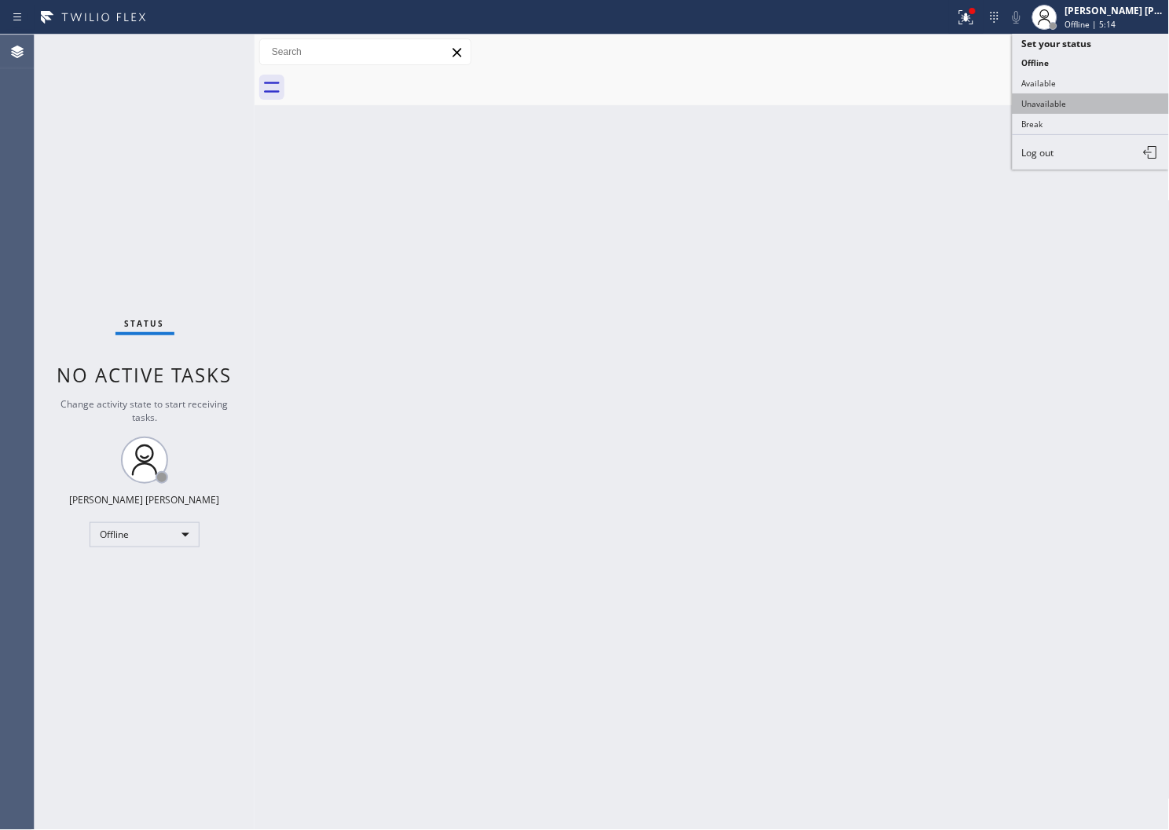
click at [1072, 97] on button "Unavailable" at bounding box center [1091, 103] width 157 height 20
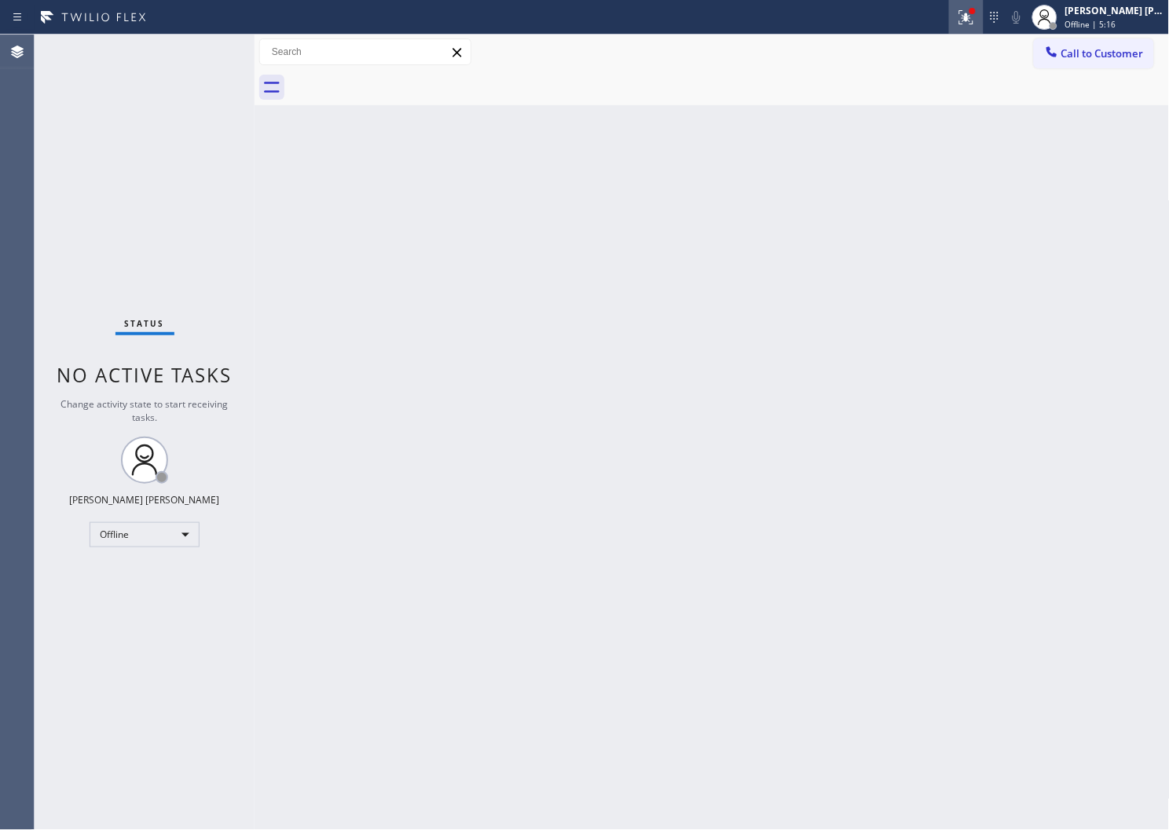
click at [976, 12] on icon at bounding box center [966, 17] width 19 height 19
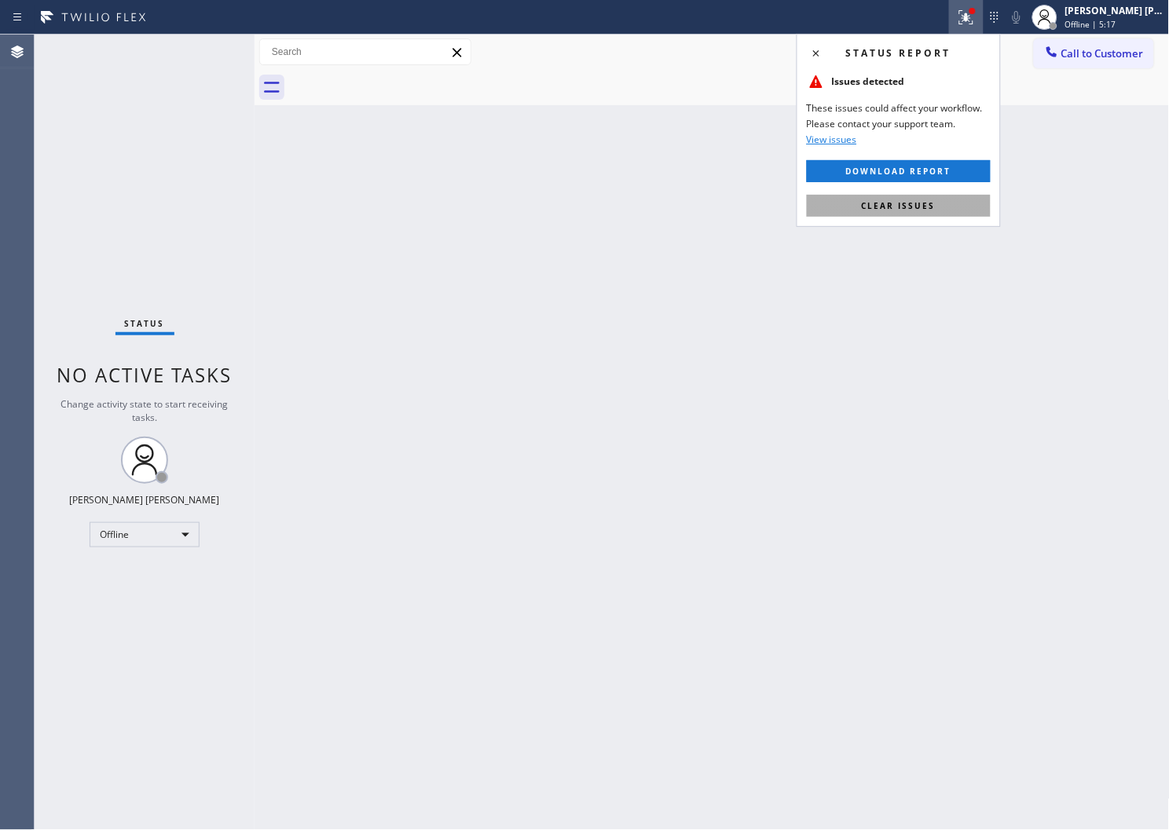
click at [864, 195] on button "Clear issues" at bounding box center [899, 206] width 184 height 22
click at [864, 196] on div "Back to Dashboard Change Sender ID Customers Technicians Select a contact Outbo…" at bounding box center [712, 433] width 915 height 796
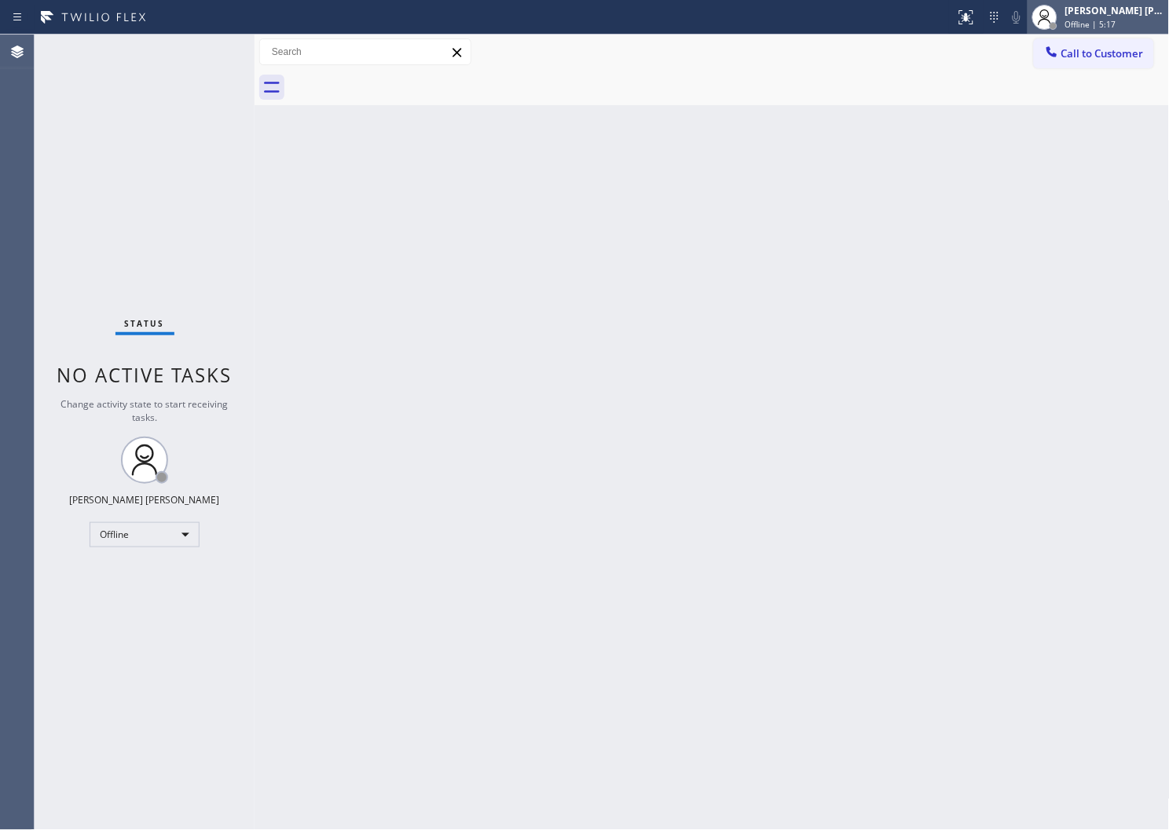
click at [1110, 31] on div "Shiena Mae Palao Offline | 5:17" at bounding box center [1098, 17] width 141 height 35
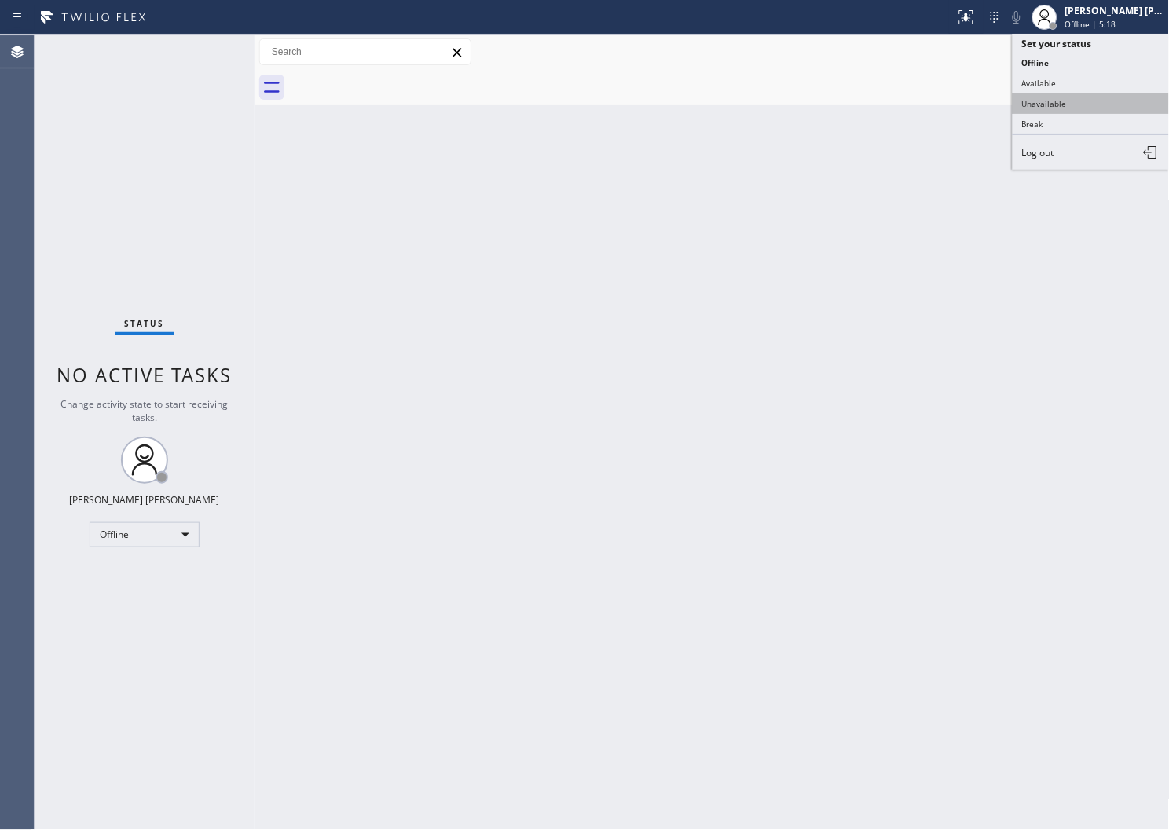
click at [1061, 102] on button "Unavailable" at bounding box center [1091, 103] width 157 height 20
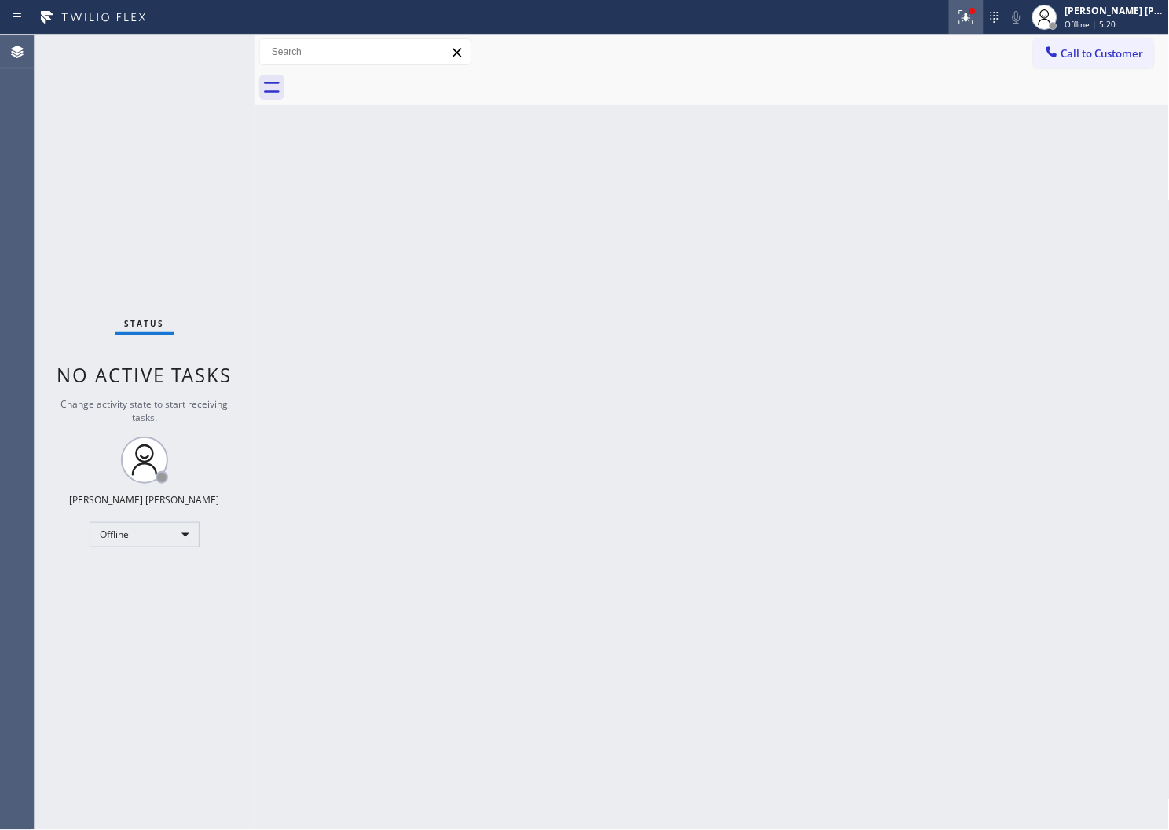
click at [976, 22] on icon at bounding box center [966, 17] width 19 height 19
click at [974, 18] on icon at bounding box center [966, 17] width 19 height 19
click at [995, 37] on div "Call to Customer Outbound call Location Search location Your caller id phone nu…" at bounding box center [712, 52] width 915 height 35
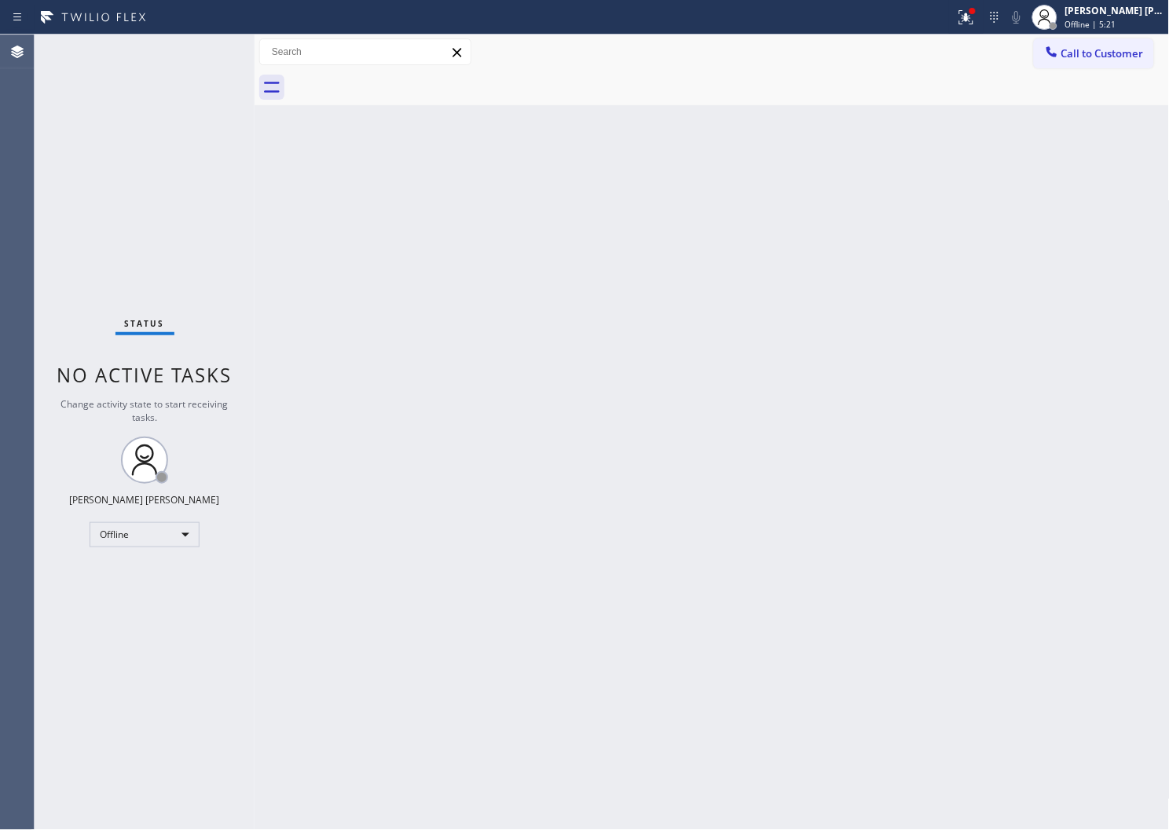
click at [995, 37] on div "Call to Customer Outbound call Location Search location Your caller id phone nu…" at bounding box center [712, 52] width 915 height 35
click at [976, 21] on icon at bounding box center [966, 17] width 19 height 19
click at [1116, 25] on span "Offline | 5:38" at bounding box center [1090, 24] width 51 height 11
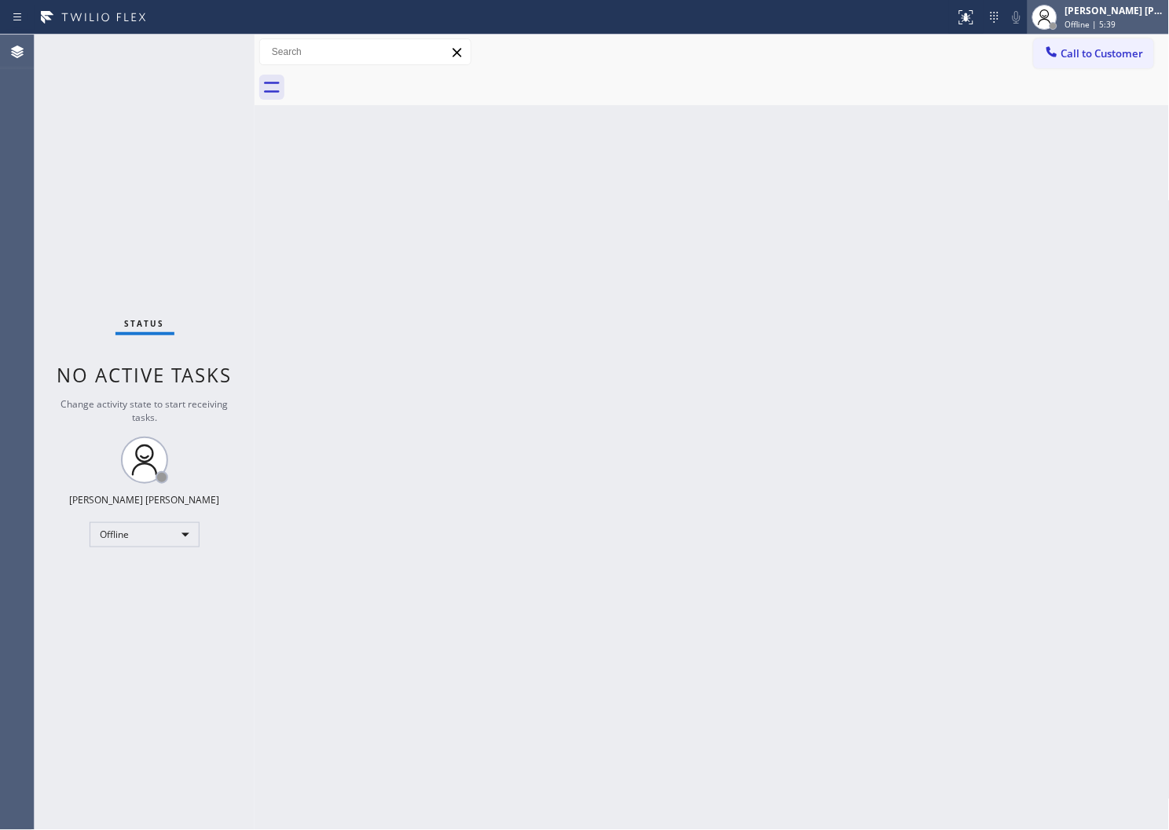
click at [1116, 25] on span "Offline | 5:39" at bounding box center [1090, 24] width 51 height 11
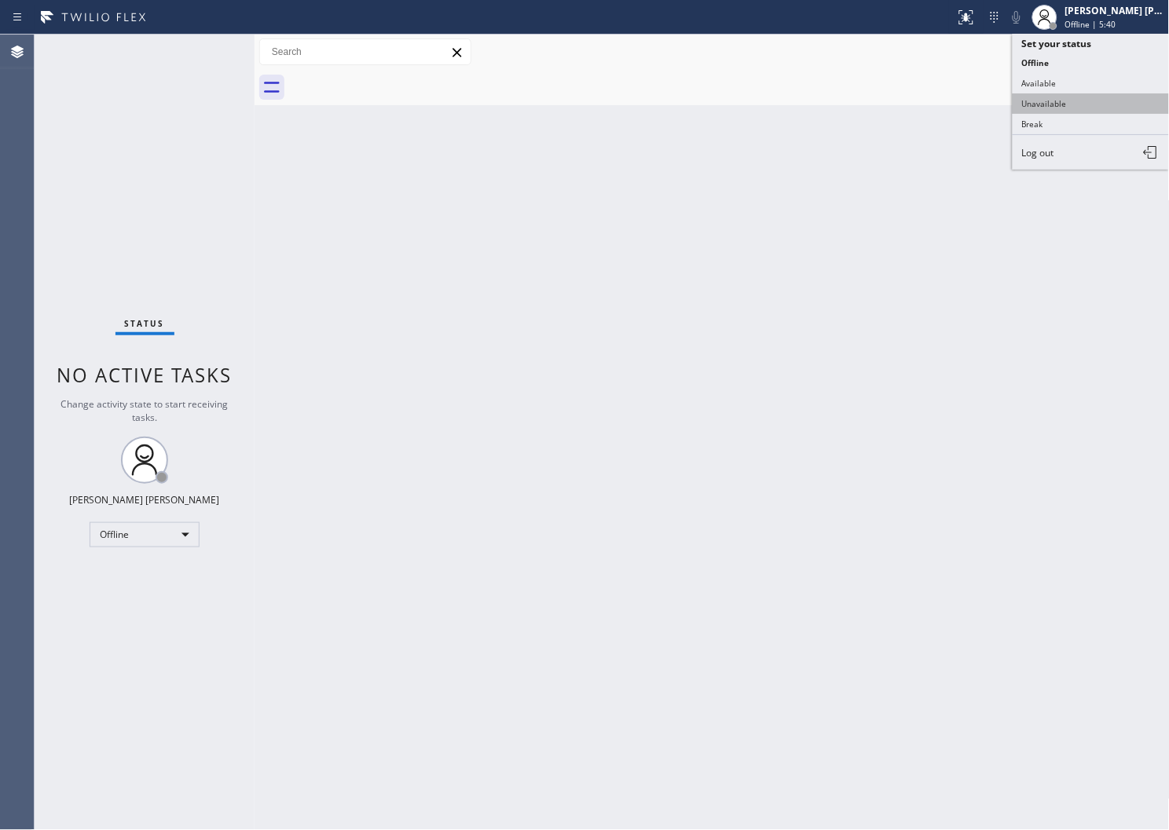
click at [1086, 110] on button "Unavailable" at bounding box center [1091, 103] width 157 height 20
click at [1079, 64] on button "Call to Customer" at bounding box center [1094, 53] width 120 height 30
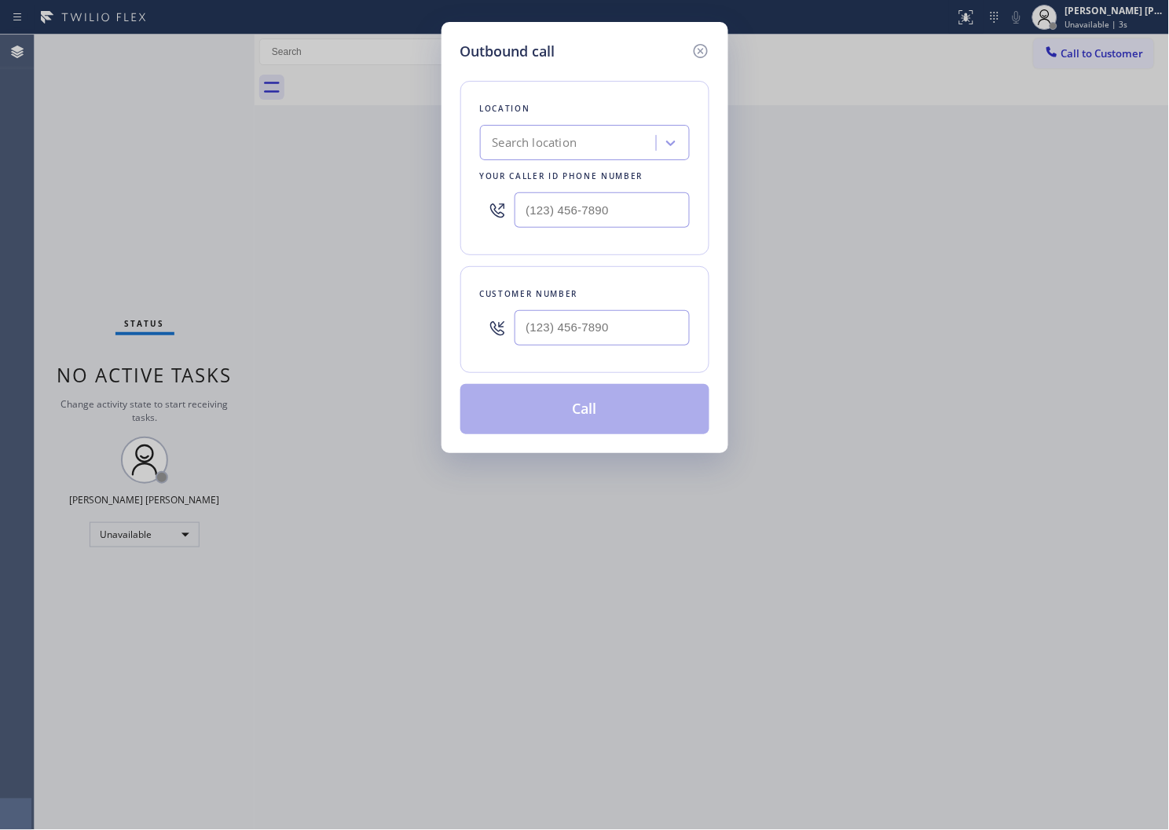
click at [599, 215] on input "text" at bounding box center [602, 209] width 175 height 35
click at [599, 215] on input "(___) ___-____" at bounding box center [602, 209] width 175 height 35
paste input "949) 528-8405"
type input "[PHONE_NUMBER]"
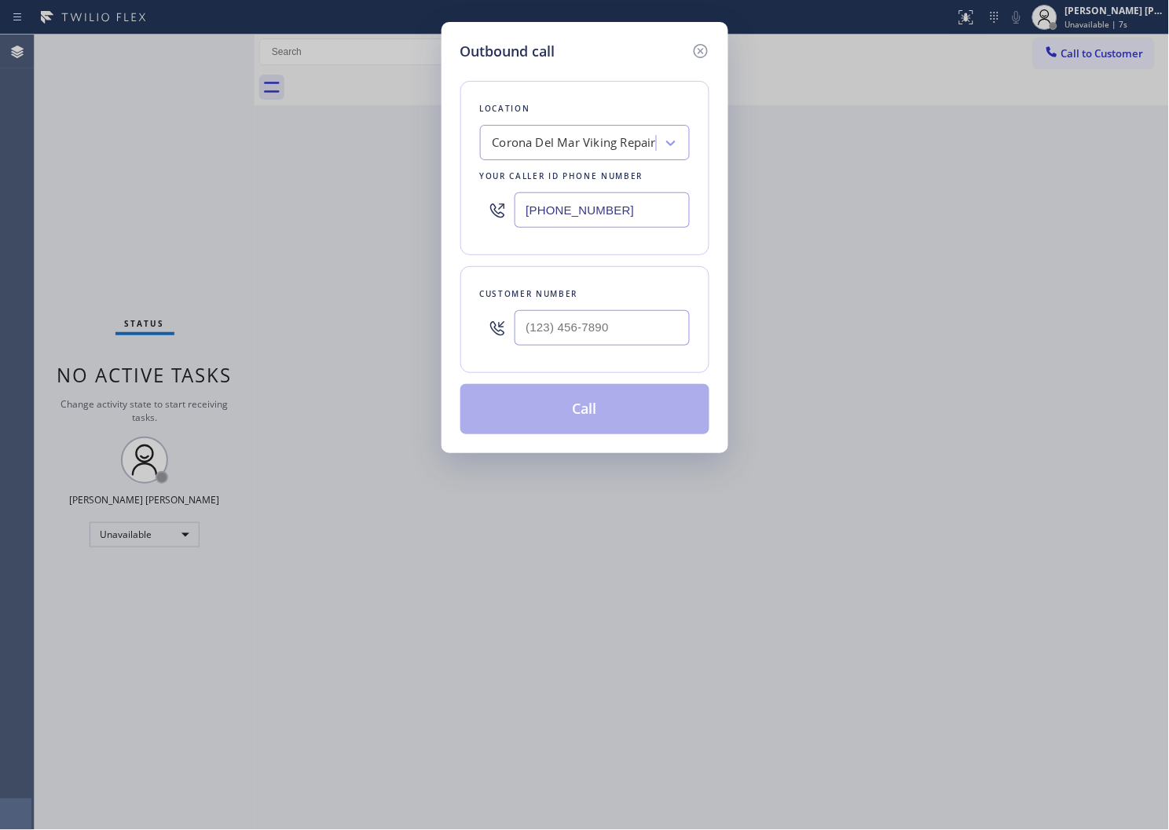
click at [623, 334] on input "text" at bounding box center [602, 327] width 175 height 35
paste input "949) 554-5222"
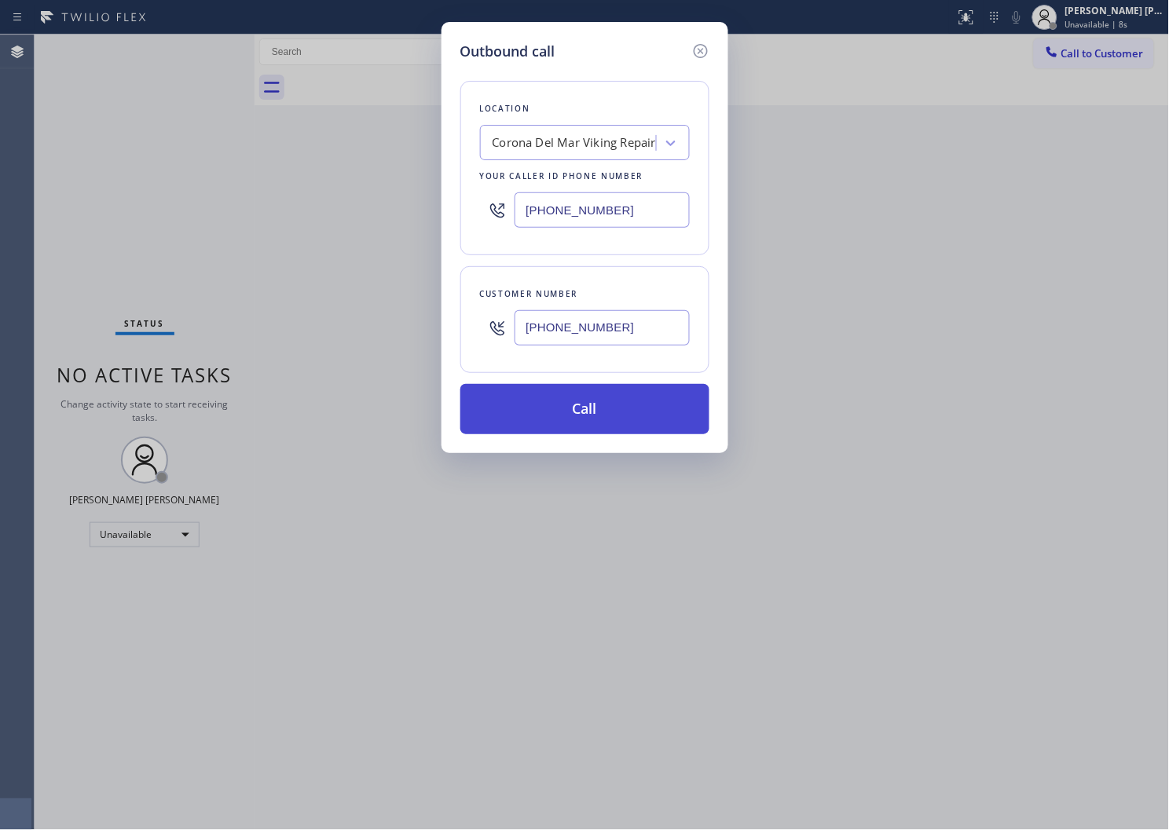
type input "[PHONE_NUMBER]"
click at [601, 407] on button "Call" at bounding box center [584, 409] width 249 height 50
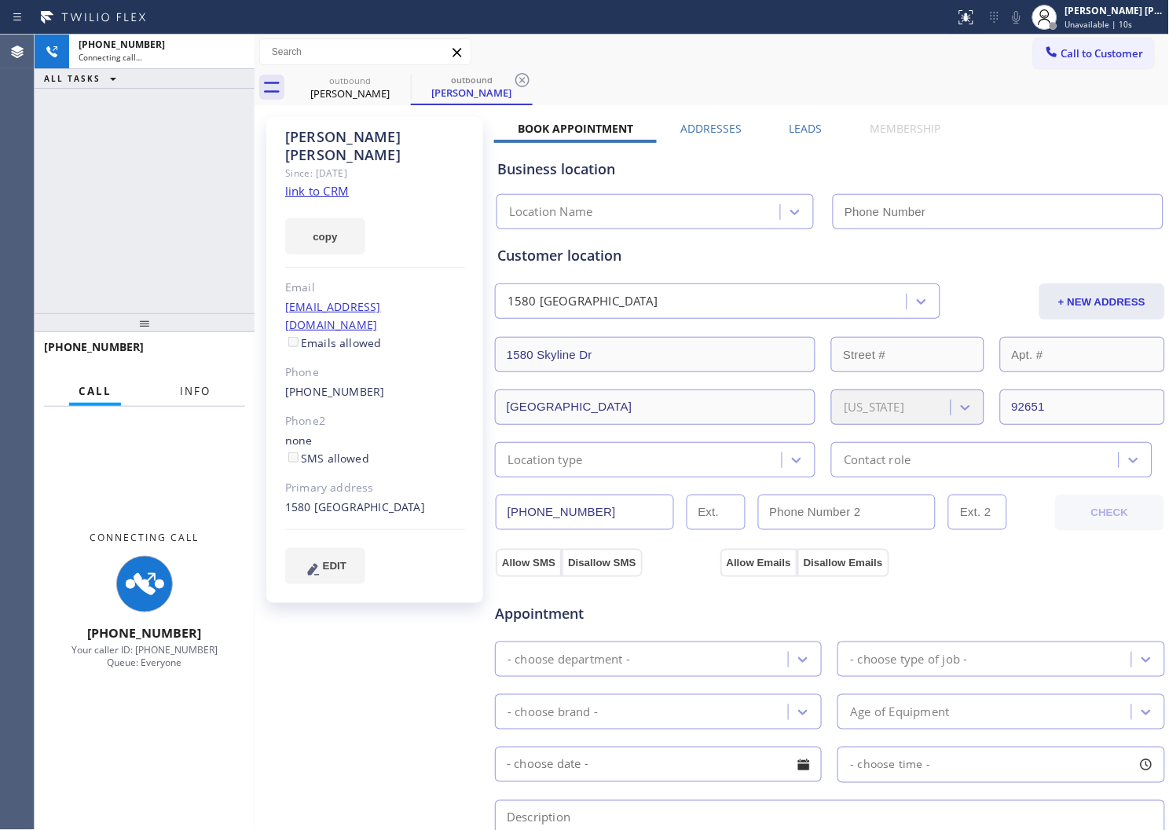
click at [185, 398] on button "Info" at bounding box center [194, 391] width 49 height 31
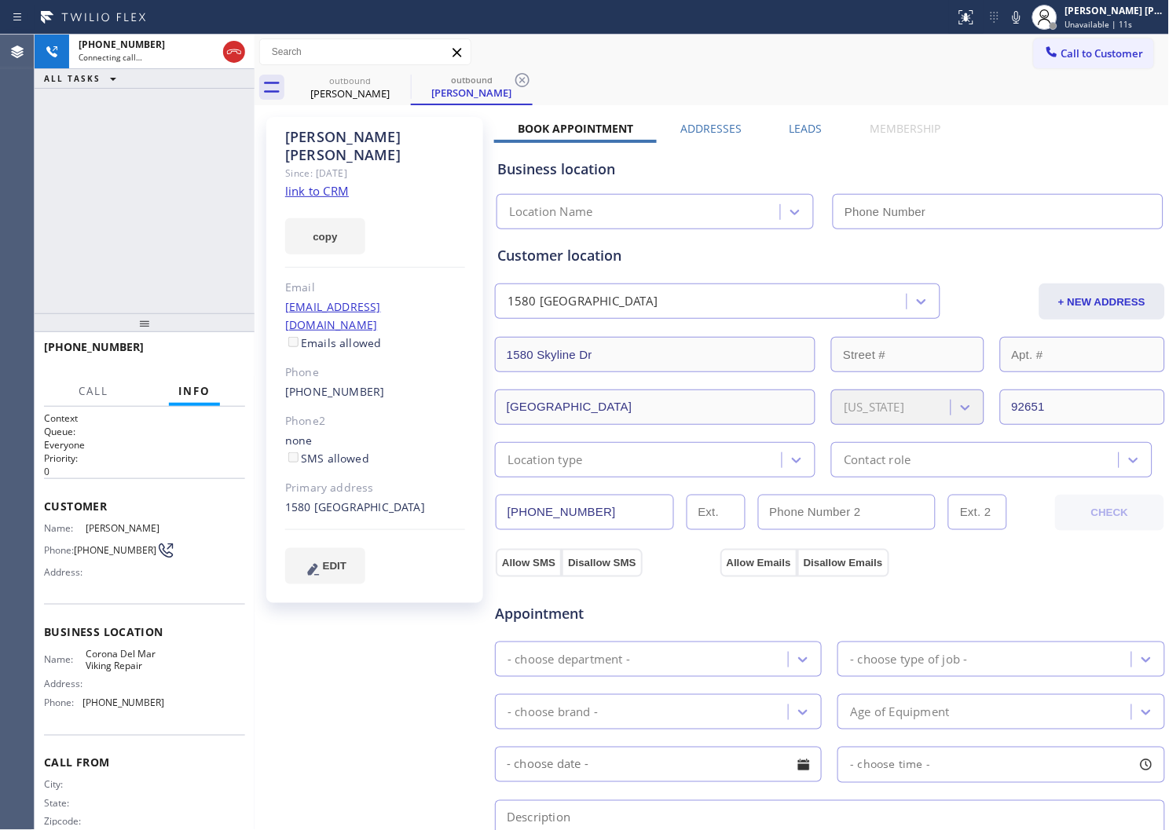
click at [313, 138] on div "Richard Helmer" at bounding box center [375, 146] width 180 height 36
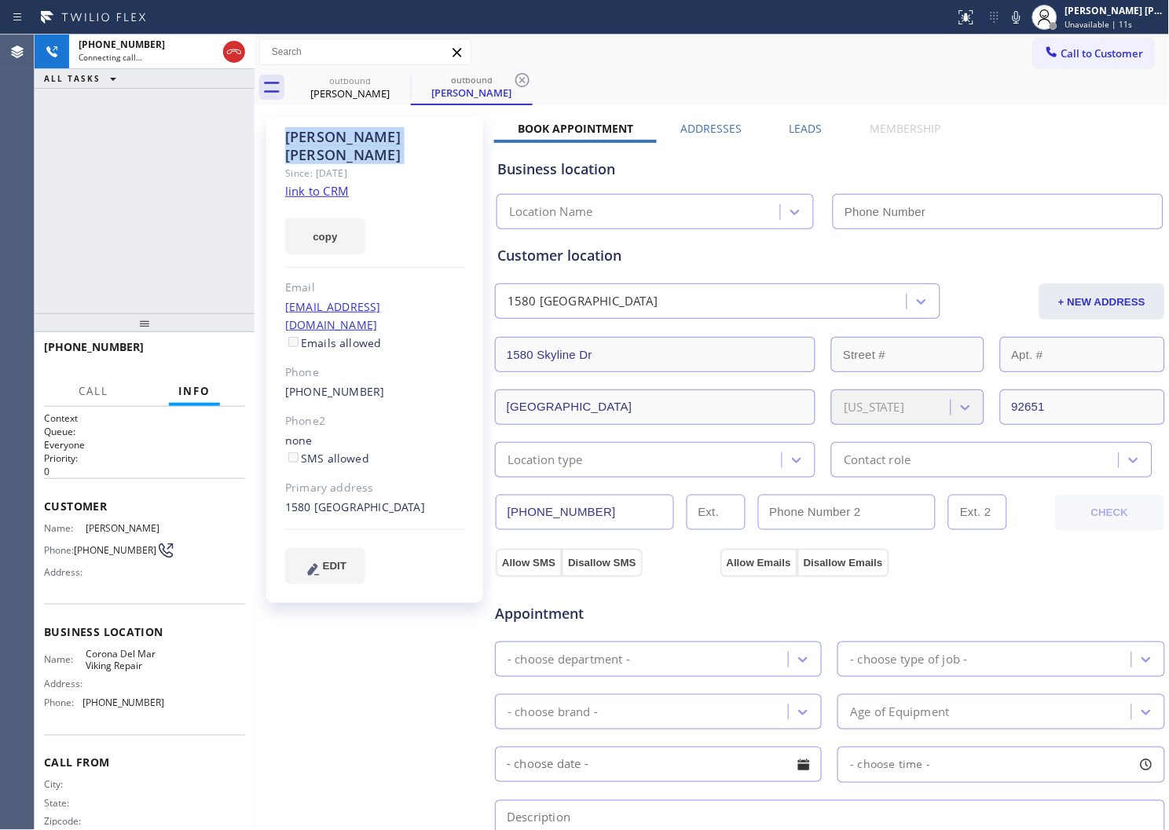
click at [313, 138] on div "Richard Helmer" at bounding box center [375, 146] width 180 height 36
copy div "Richard Helmer"
click at [0, 178] on div "Agent Desktop" at bounding box center [17, 433] width 34 height 796
type input "(949) 528-8405"
click at [55, 253] on div "+19495545222 Connecting call… ALL TASKS ALL TASKS ACTIVE TASKS TASKS IN WRAP UP" at bounding box center [145, 174] width 220 height 279
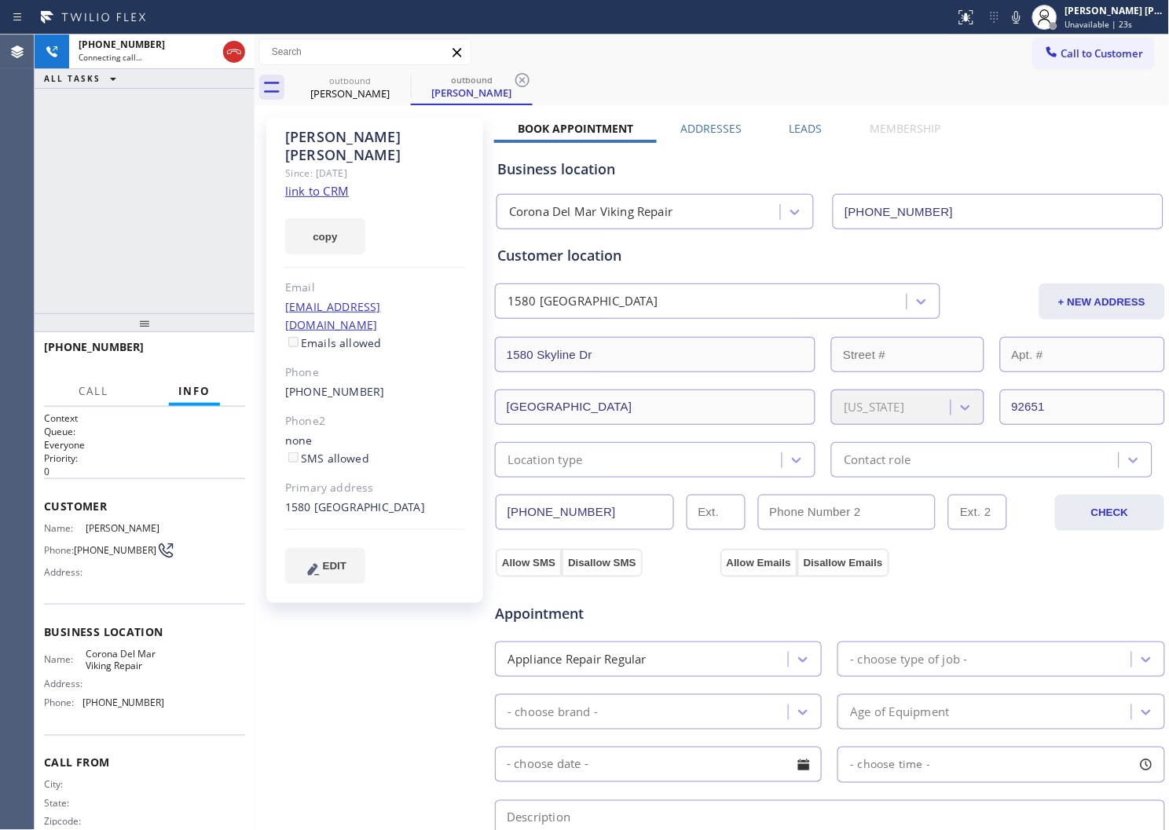
click at [135, 240] on div "+19495545222 Connecting call… ALL TASKS ALL TASKS ACTIVE TASKS TASKS IN WRAP UP" at bounding box center [145, 174] width 220 height 279
click at [181, 192] on div "+19495545222 Connecting call… ALL TASKS ALL TASKS ACTIVE TASKS TASKS IN WRAP UP" at bounding box center [145, 174] width 220 height 279
click at [178, 250] on div "+19495545222 Connecting call… ALL TASKS ALL TASKS ACTIVE TASKS TASKS IN WRAP UP" at bounding box center [145, 174] width 220 height 279
click at [196, 257] on div "+19495545222 Connecting call… ALL TASKS ALL TASKS ACTIVE TASKS TASKS IN WRAP UP" at bounding box center [145, 174] width 220 height 279
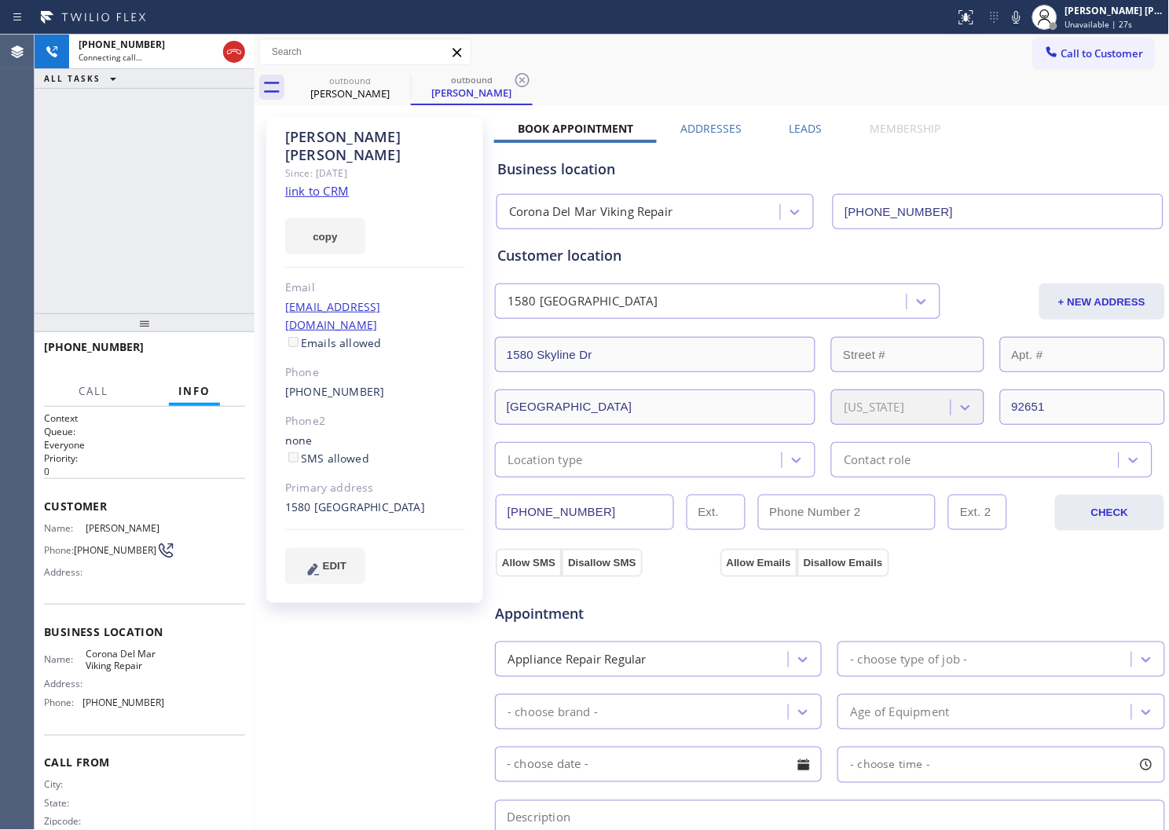
click at [196, 257] on div "+19495545222 Connecting call… ALL TASKS ALL TASKS ACTIVE TASKS TASKS IN WRAP UP" at bounding box center [145, 174] width 220 height 279
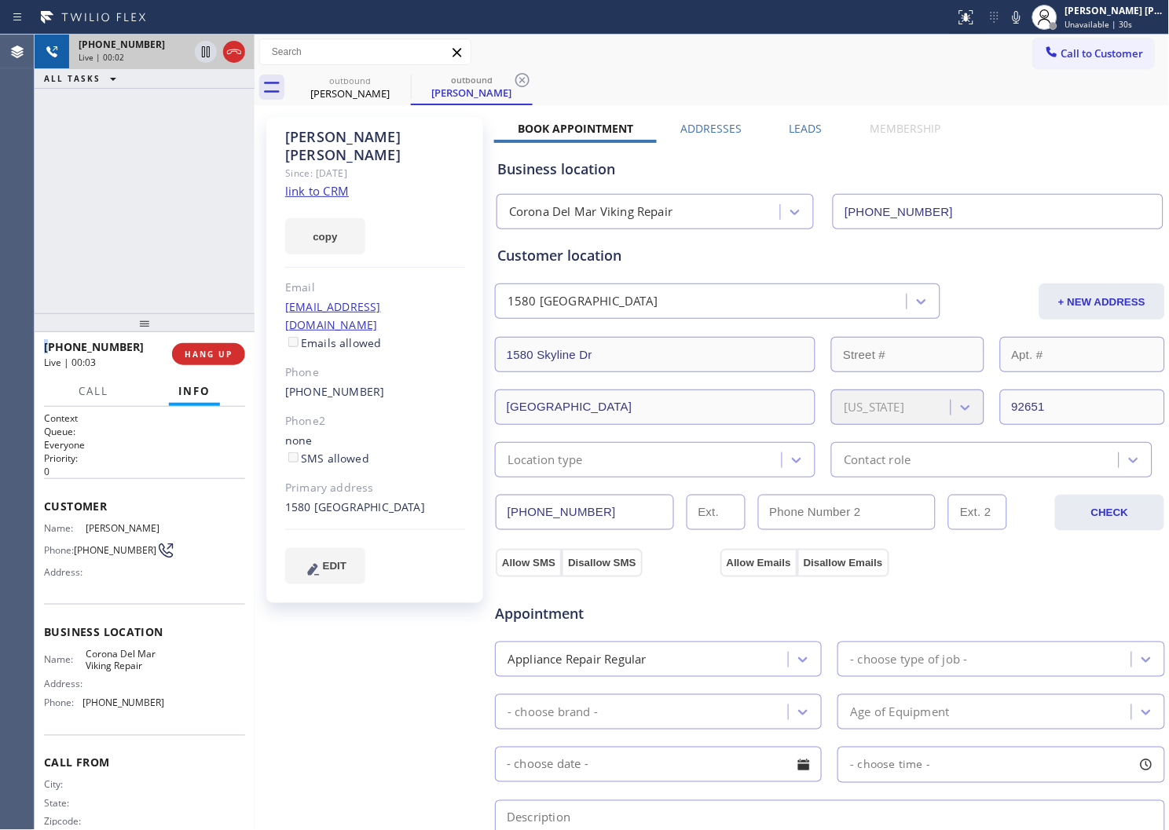
click at [233, 47] on icon at bounding box center [234, 51] width 19 height 19
click at [791, 127] on label "Leads" at bounding box center [806, 128] width 33 height 15
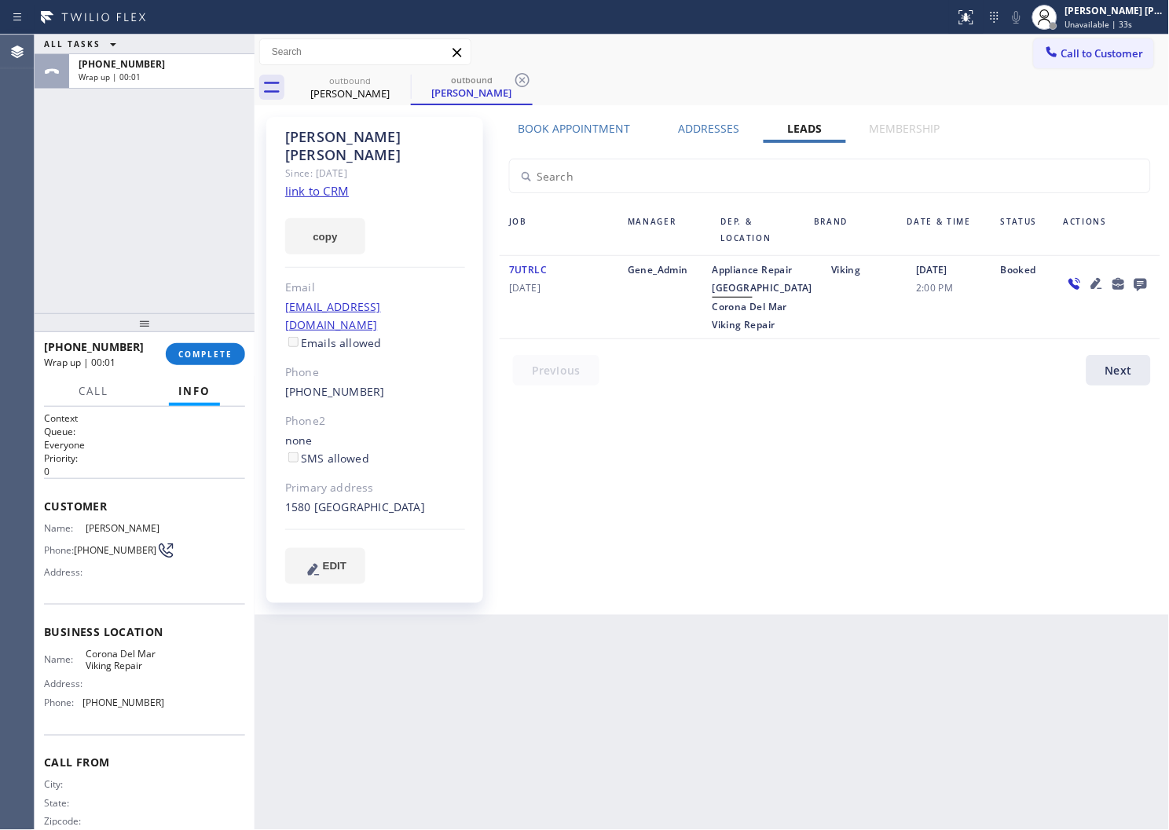
click at [1140, 288] on icon at bounding box center [1141, 285] width 13 height 13
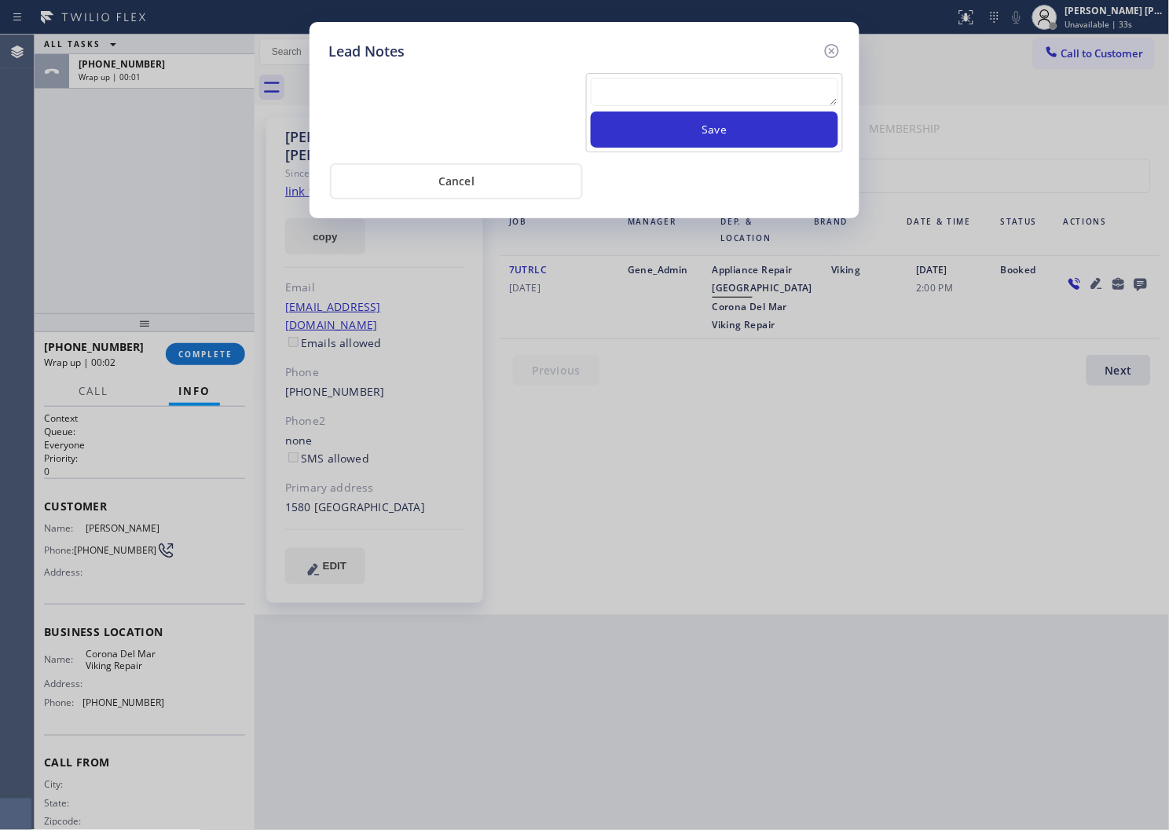
click at [690, 81] on textarea at bounding box center [714, 92] width 247 height 28
paste textarea "N/A - Please transfer"
type textarea "N/A - Please transfer"
click at [680, 136] on button "Save" at bounding box center [714, 130] width 247 height 36
click at [828, 57] on icon at bounding box center [832, 51] width 19 height 19
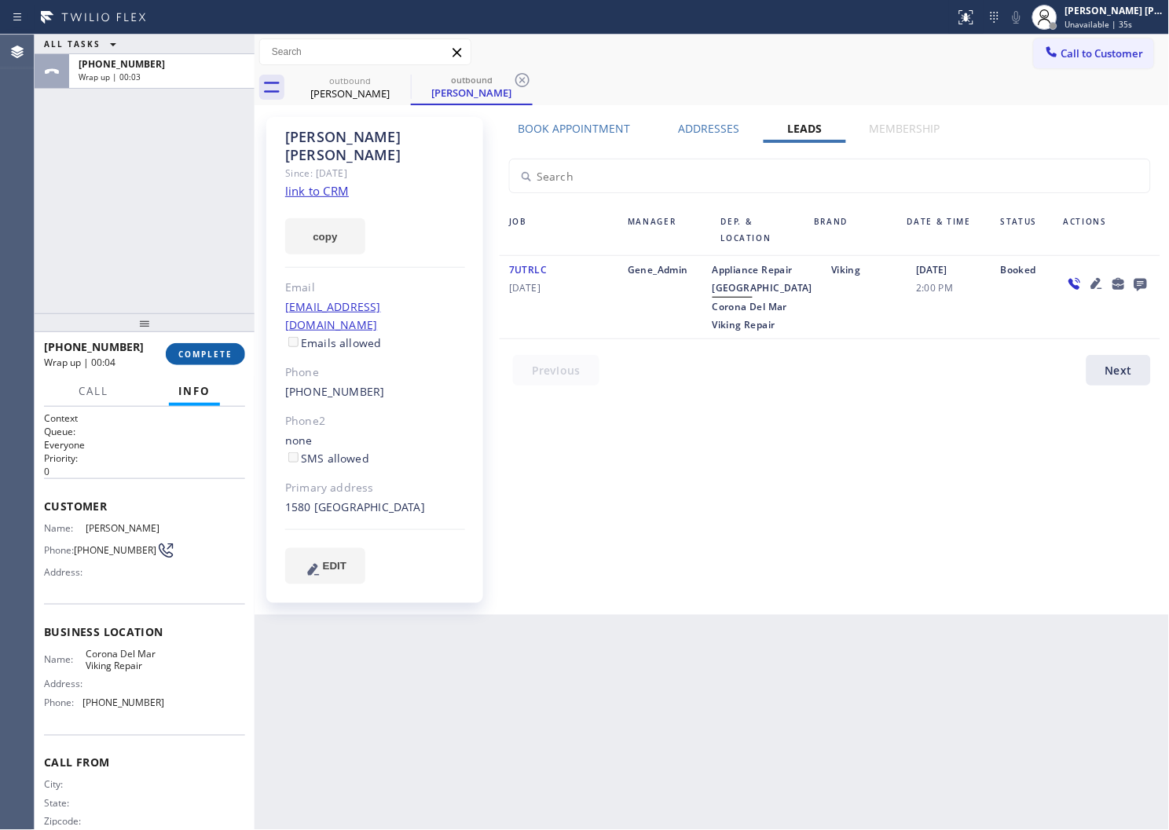
click at [159, 355] on div "+19495545222 Wrap up | 00:04" at bounding box center [105, 354] width 122 height 41
click at [162, 355] on div "+19495545222 Wrap up | 00:04" at bounding box center [105, 354] width 122 height 41
click at [206, 350] on span "COMPLETE" at bounding box center [205, 354] width 54 height 11
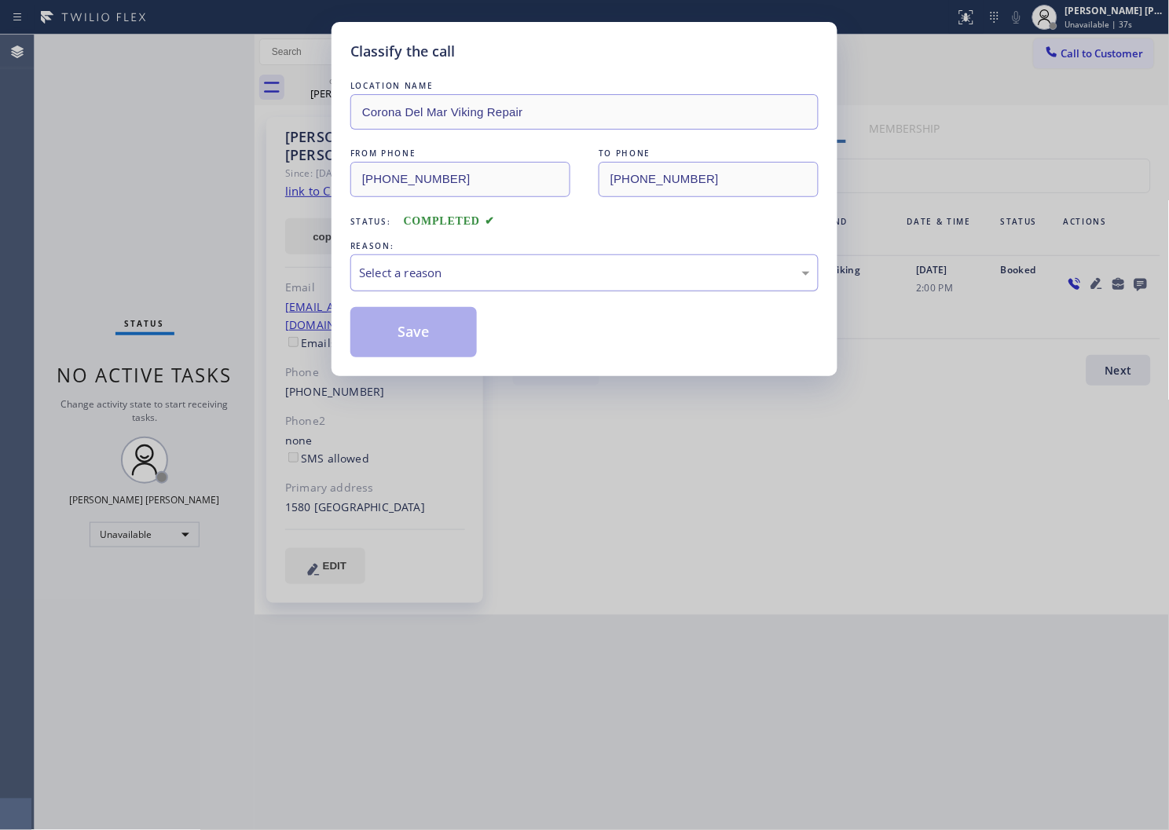
click at [434, 264] on div "Select a reason" at bounding box center [584, 273] width 451 height 18
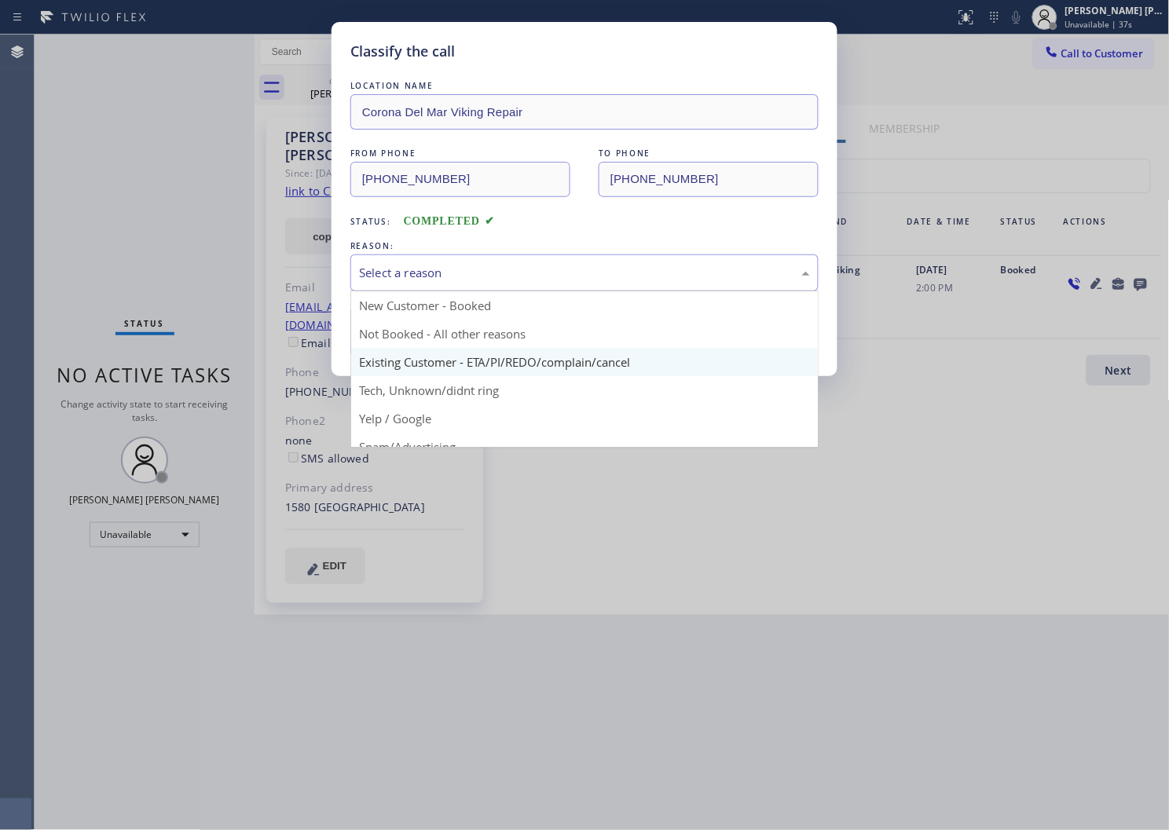
drag, startPoint x: 380, startPoint y: 358, endPoint x: 376, endPoint y: 343, distance: 15.7
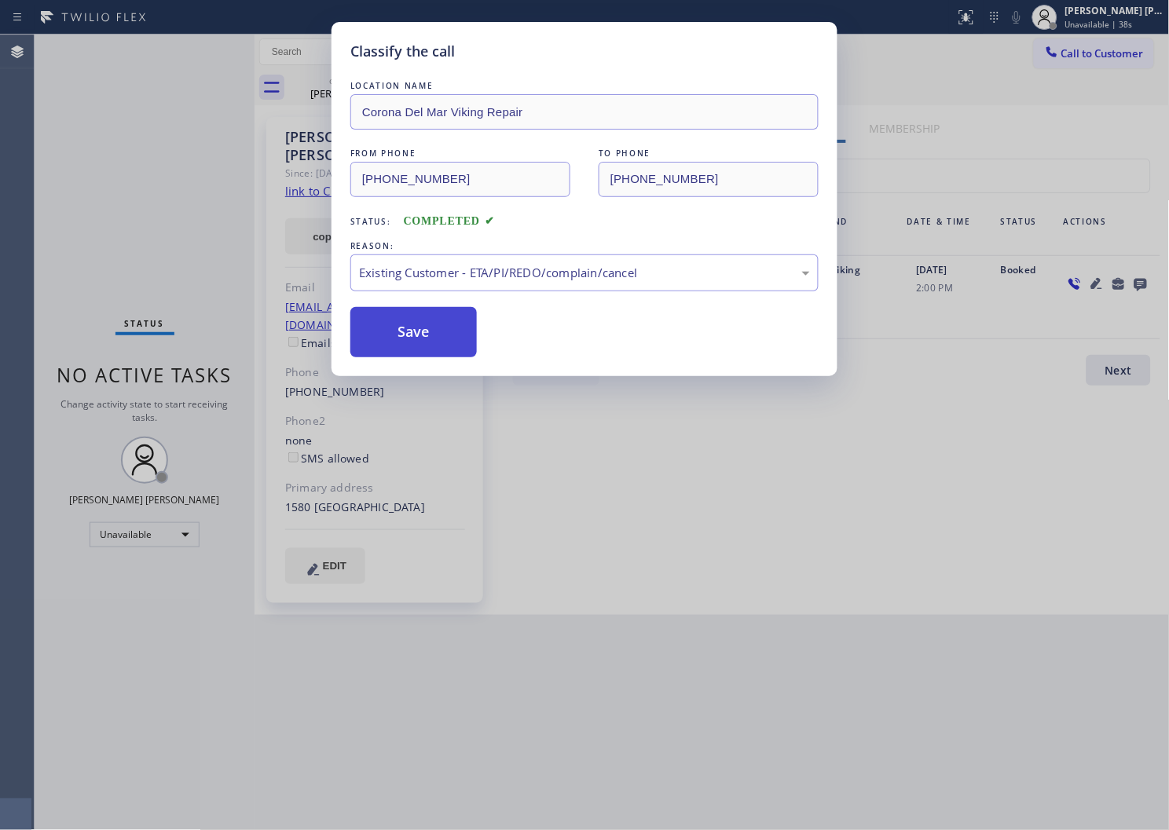
click at [376, 343] on button "Save" at bounding box center [413, 332] width 126 height 50
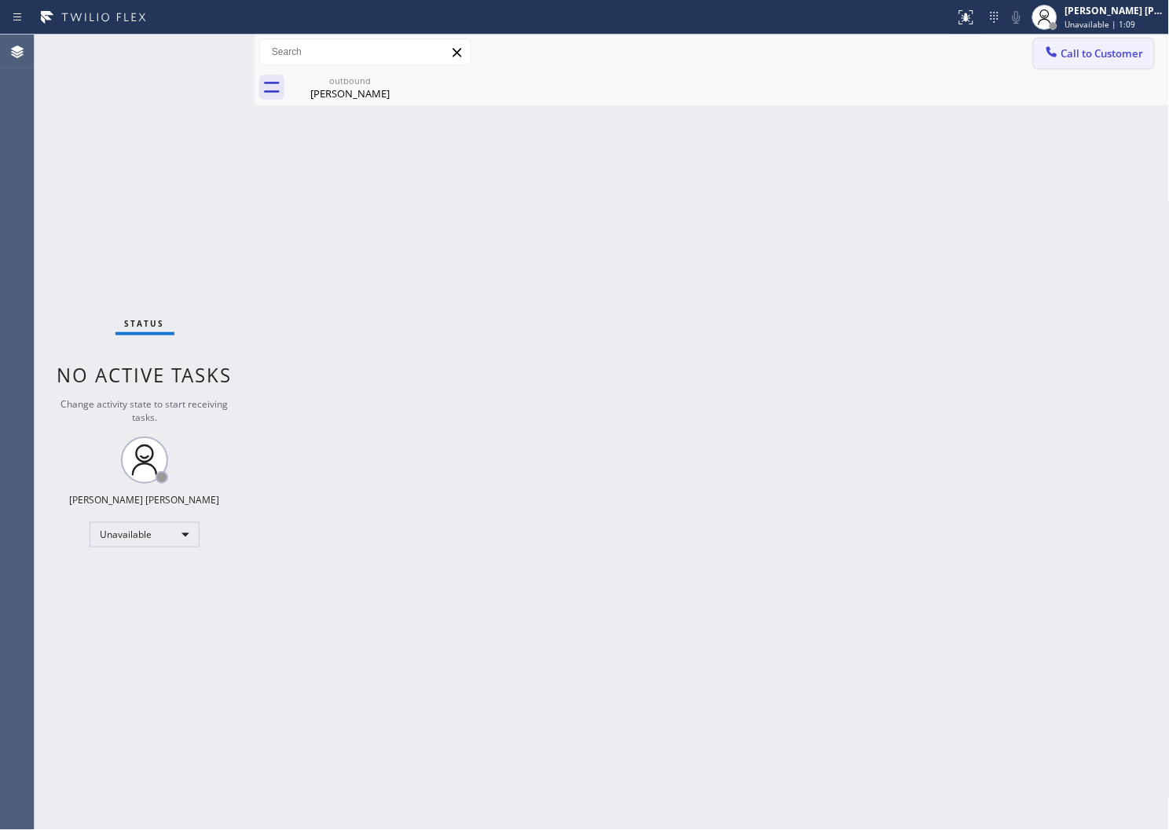
click at [1075, 68] on button "Call to Customer" at bounding box center [1094, 53] width 120 height 30
click at [0, 0] on div "Outbound call Location Corona Del Mar Viking Repair Your caller id phone number…" at bounding box center [0, 0] width 0 height 0
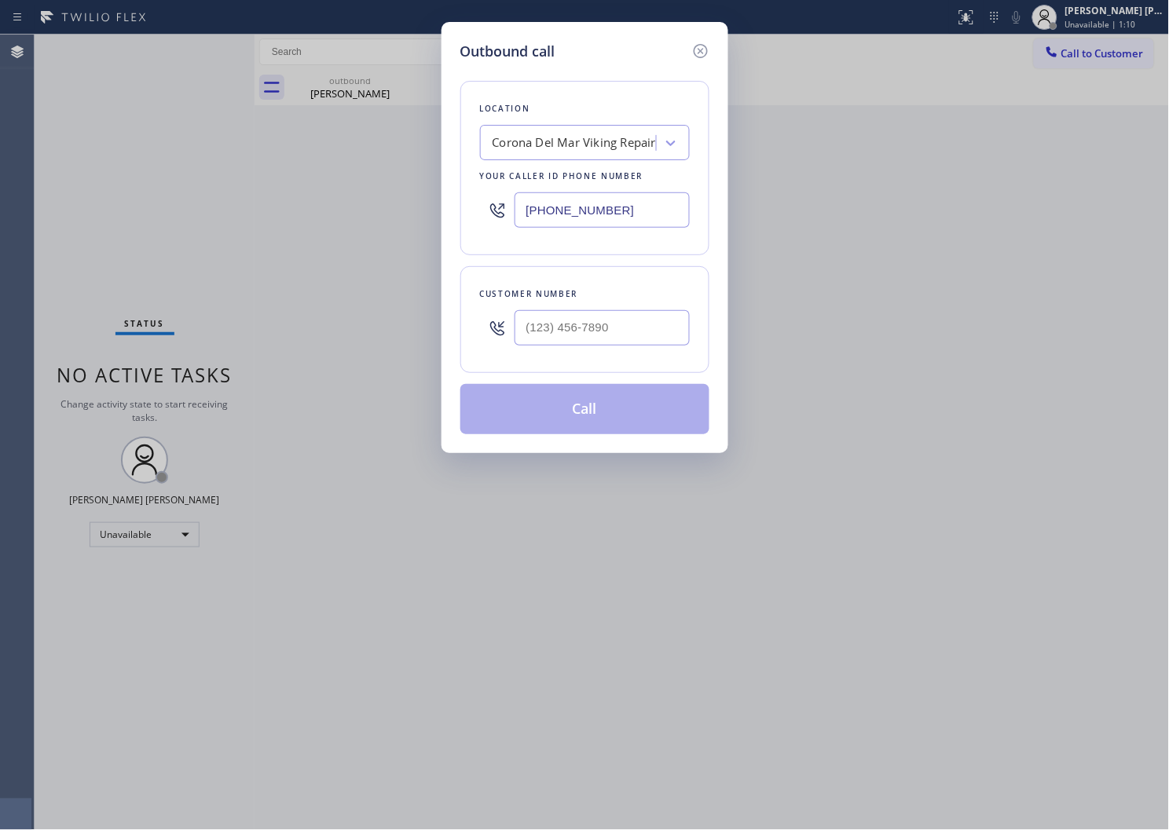
click at [635, 208] on input "(949) 528-8405" at bounding box center [602, 209] width 175 height 35
click at [632, 209] on input "(949) 528-8405" at bounding box center [602, 209] width 175 height 35
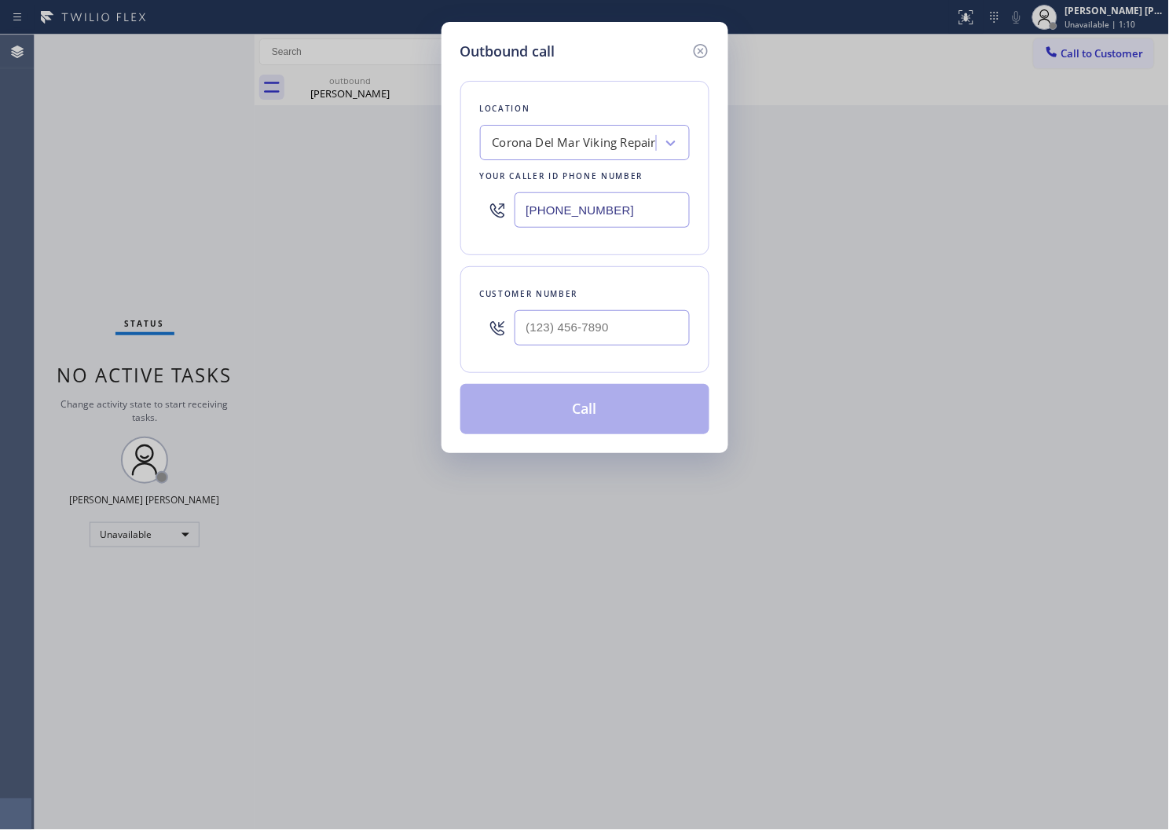
click at [632, 209] on input "(949) 528-8405" at bounding box center [602, 209] width 175 height 35
paste input "520) 210-4153"
type input "(520) 210-4153"
click at [640, 341] on input "text" at bounding box center [602, 327] width 175 height 35
click at [640, 341] on input "(___) ___-____" at bounding box center [602, 327] width 175 height 35
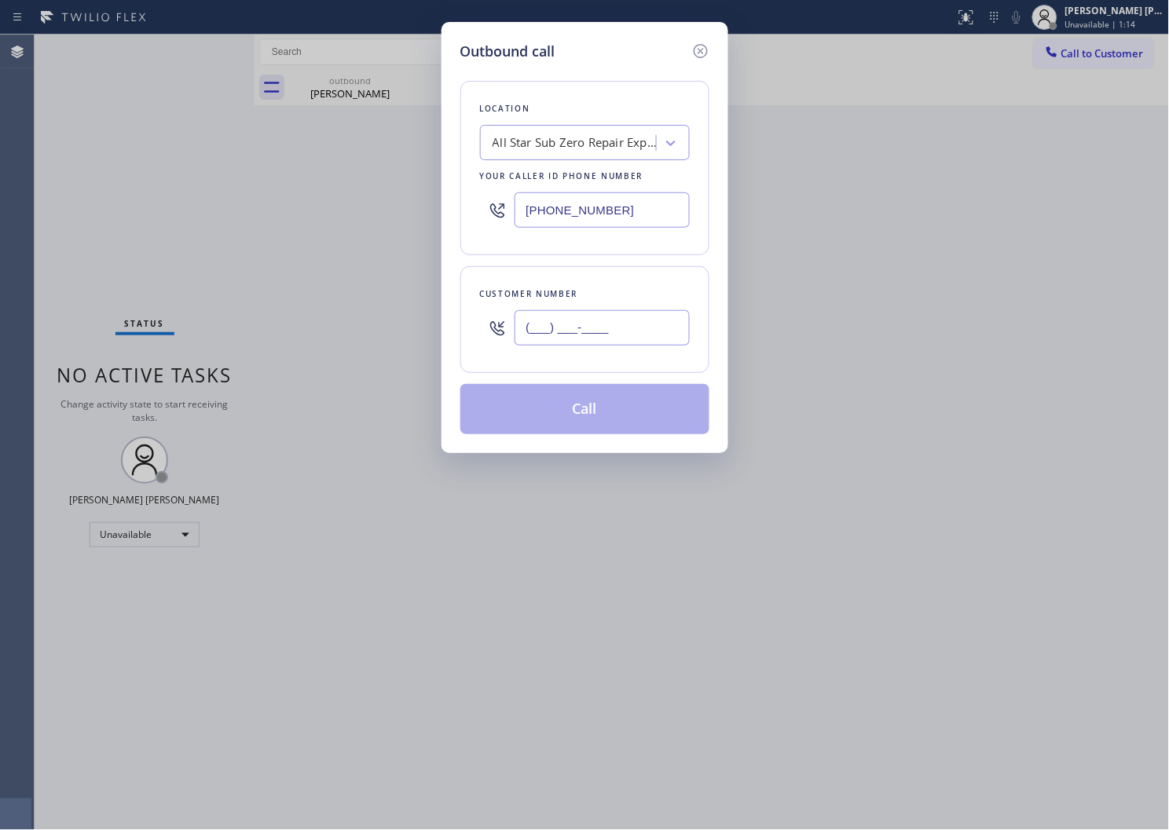
paste input "6026"
click at [595, 332] on input "(___) ___-6026" at bounding box center [602, 327] width 175 height 35
paste input "text"
click at [595, 332] on input "(___) ___-6026" at bounding box center [602, 327] width 175 height 35
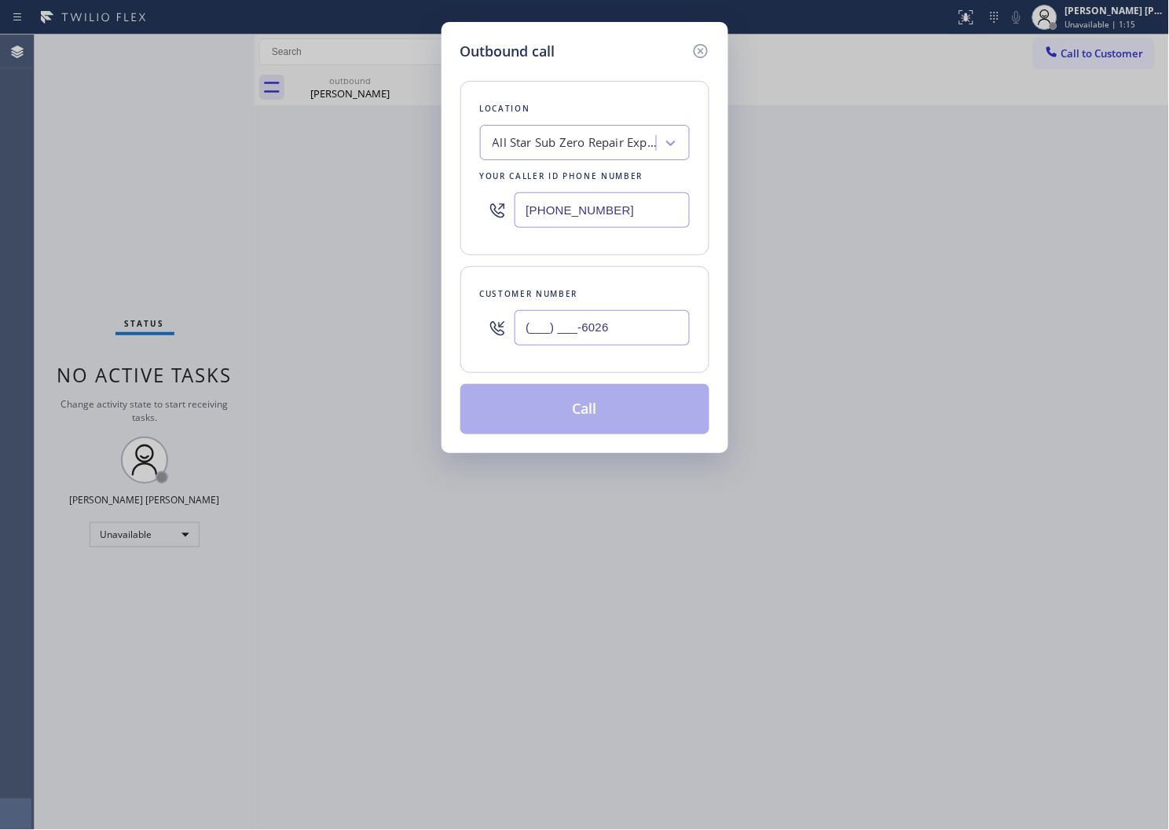
click at [595, 332] on input "(___) ___-6026" at bounding box center [602, 327] width 175 height 35
paste input "602) 697-785"
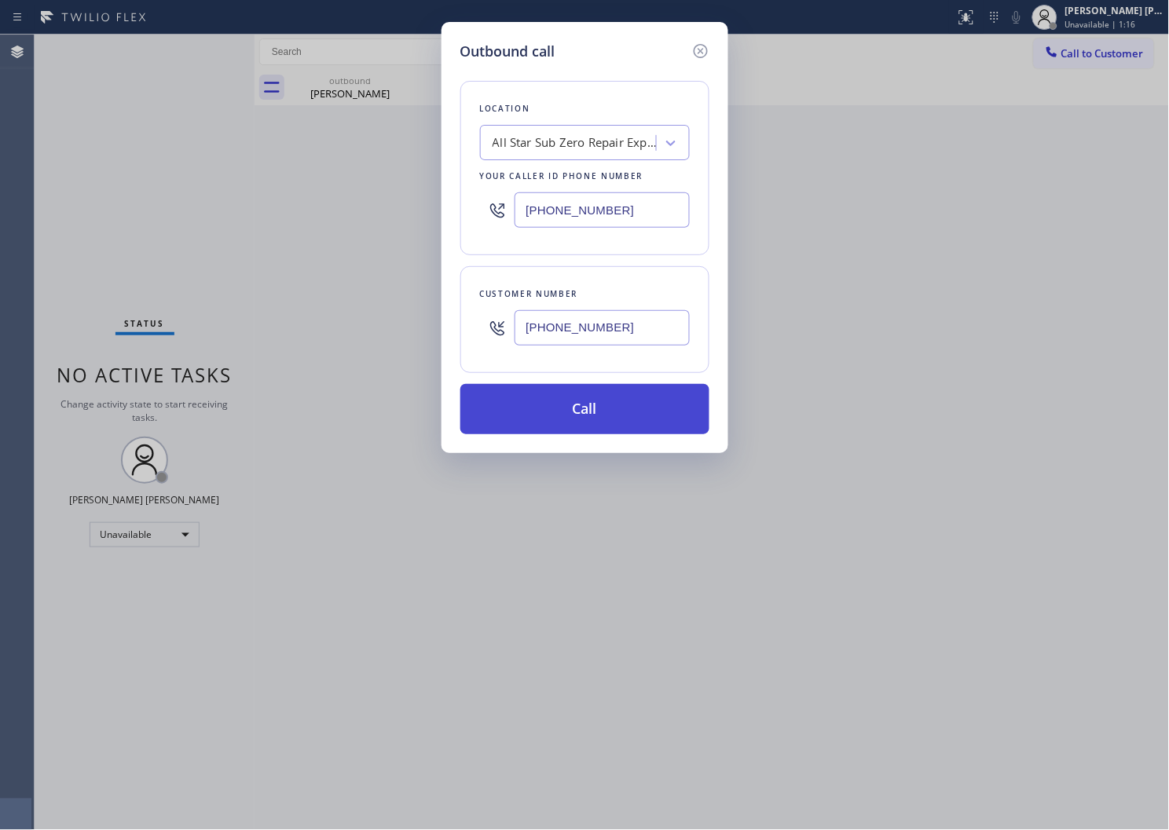
type input "(602) 697-7856"
click at [599, 410] on button "Call" at bounding box center [584, 409] width 249 height 50
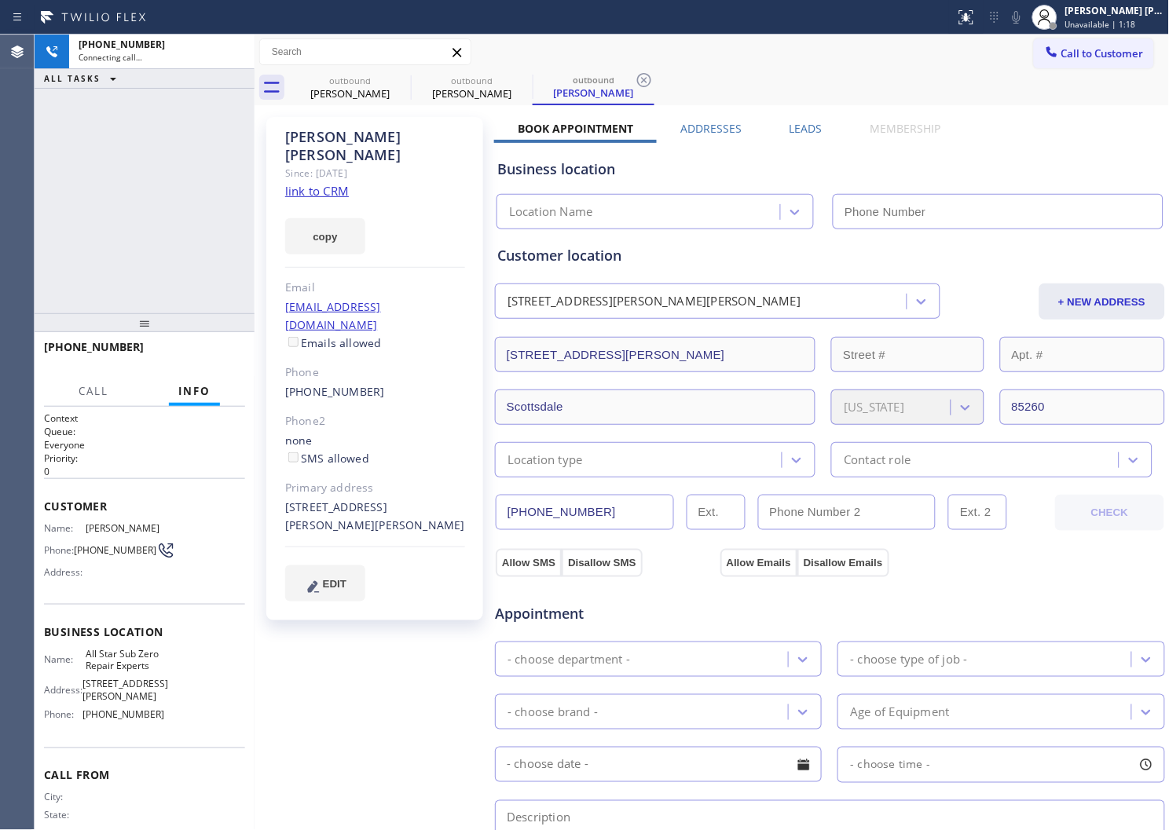
click at [0, 0] on icon at bounding box center [0, 0] width 0 height 0
click at [635, 79] on icon at bounding box center [644, 80] width 19 height 19
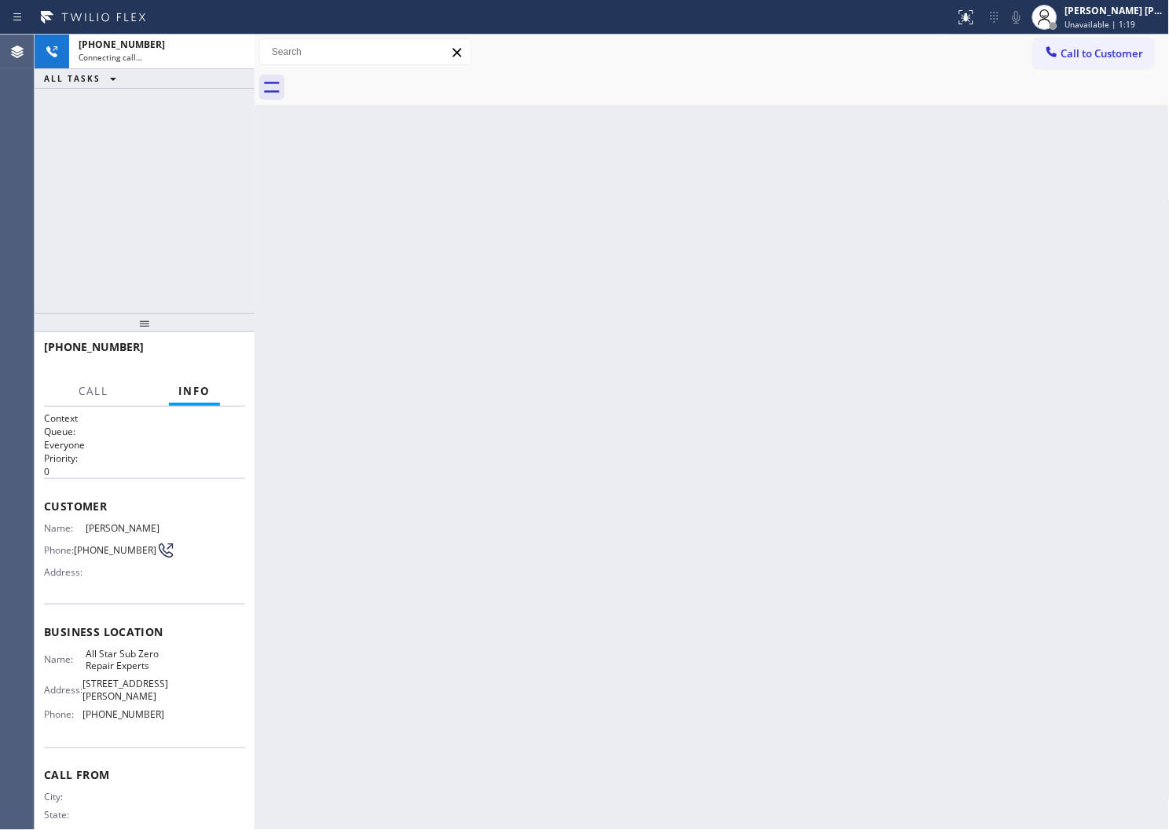
click at [336, 135] on div "Back to Dashboard Change Sender ID Customers Technicians Select a contact Outbo…" at bounding box center [712, 433] width 915 height 796
click at [158, 58] on div "Connecting call…" at bounding box center [148, 57] width 138 height 11
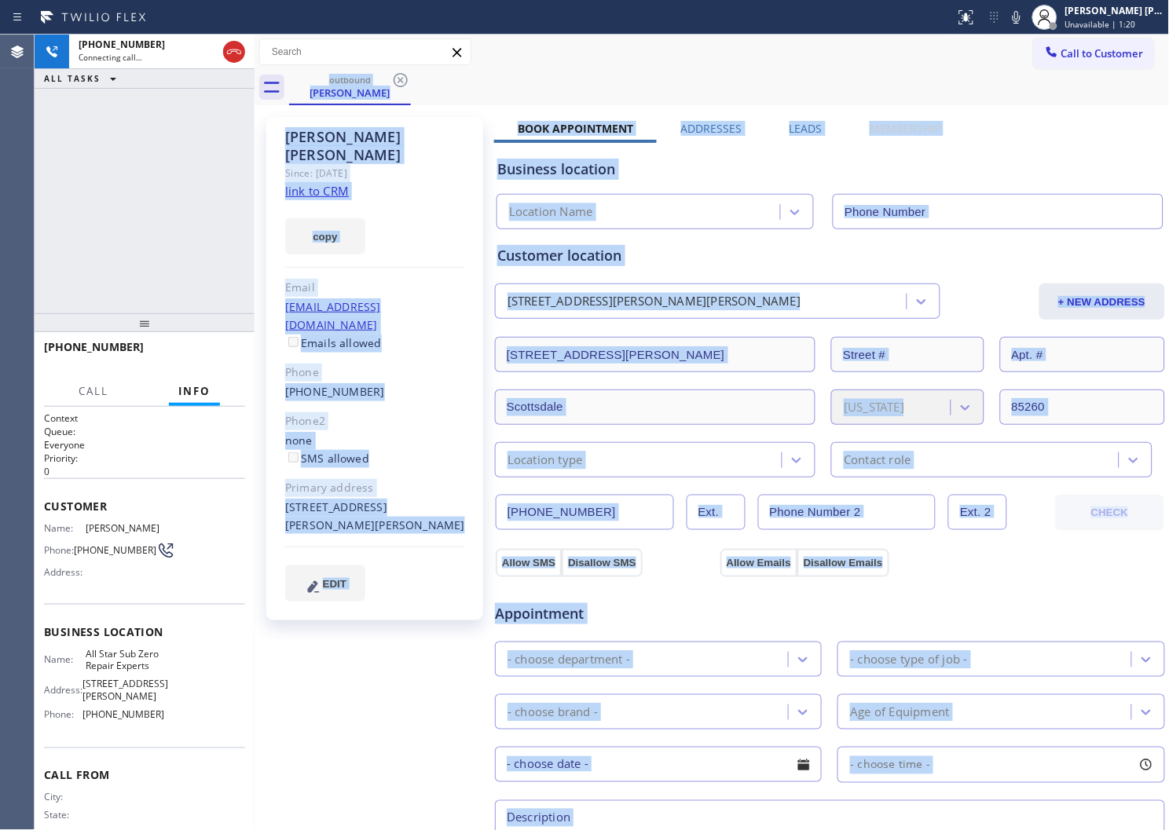
click at [526, 144] on div "Business location Location Name" at bounding box center [830, 186] width 672 height 86
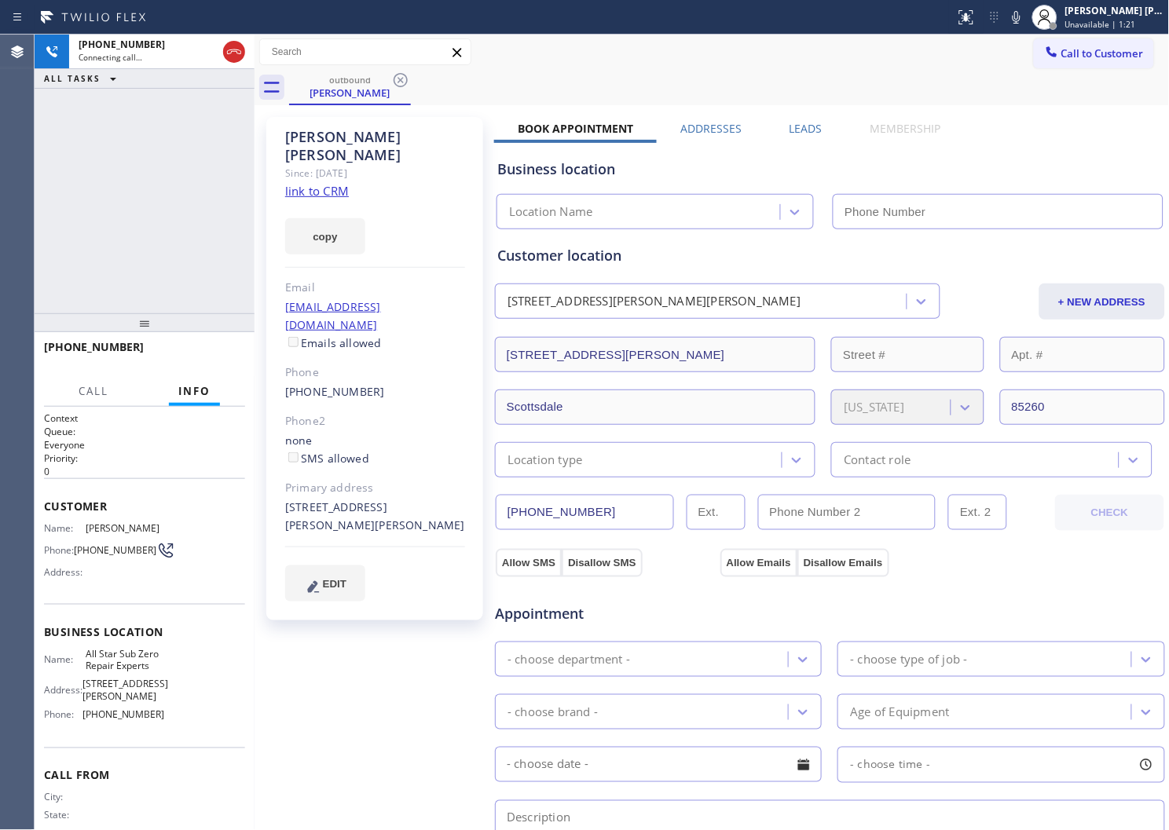
click at [343, 135] on div "Beth Norris" at bounding box center [375, 146] width 180 height 36
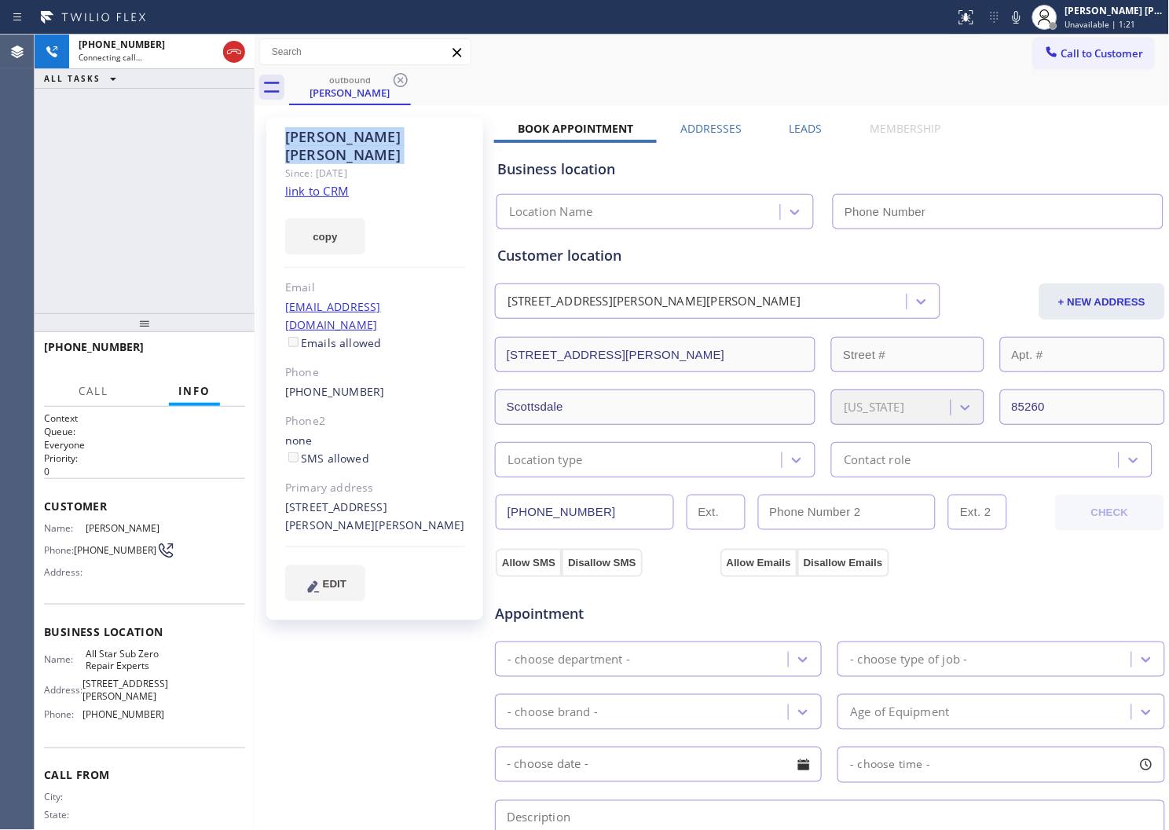
click at [343, 135] on div "Beth Norris" at bounding box center [375, 146] width 180 height 36
copy div "Beth Norris"
type input "(520) 210-4153"
click at [161, 158] on div "+16026977856 Connecting call… ALL TASKS ALL TASKS ACTIVE TASKS TASKS IN WRAP UP" at bounding box center [145, 174] width 220 height 279
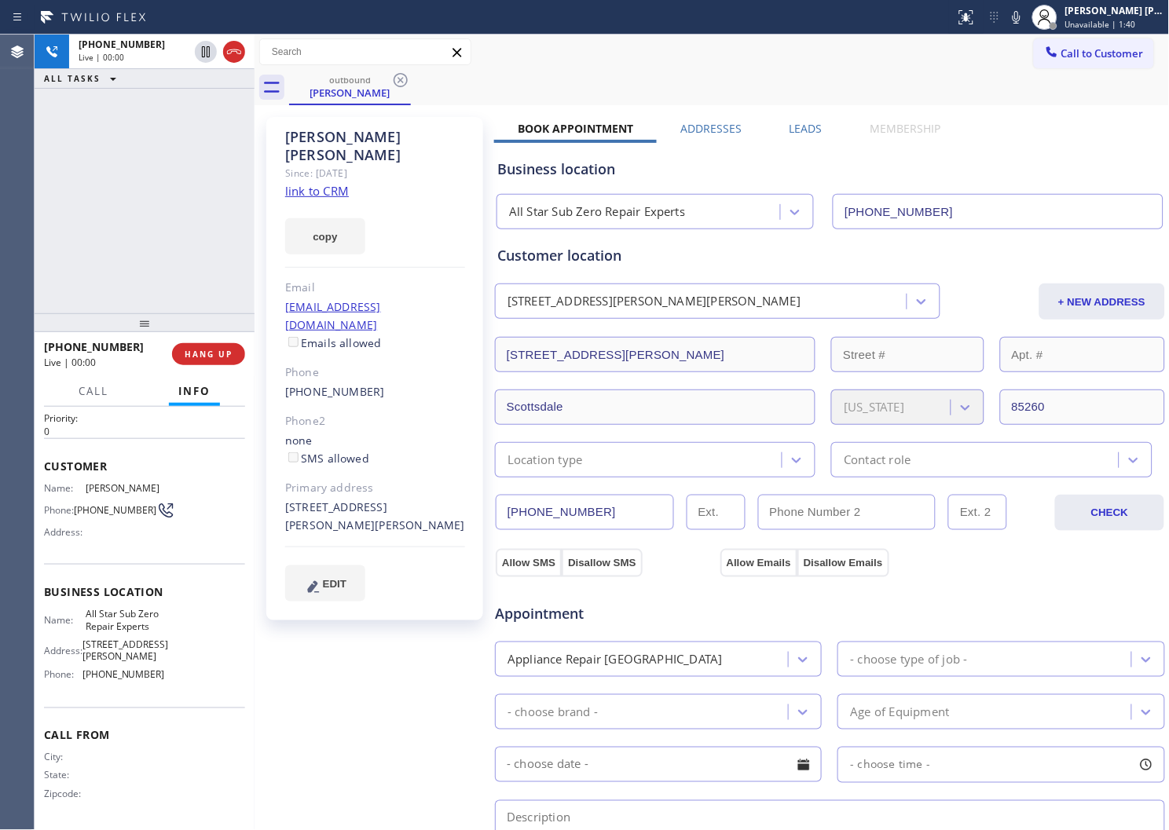
scroll to position [43, 0]
click at [0, 262] on div "Agent Desktop" at bounding box center [17, 433] width 34 height 796
click at [236, 50] on icon at bounding box center [234, 51] width 19 height 19
click at [792, 123] on label "Leads" at bounding box center [806, 128] width 33 height 15
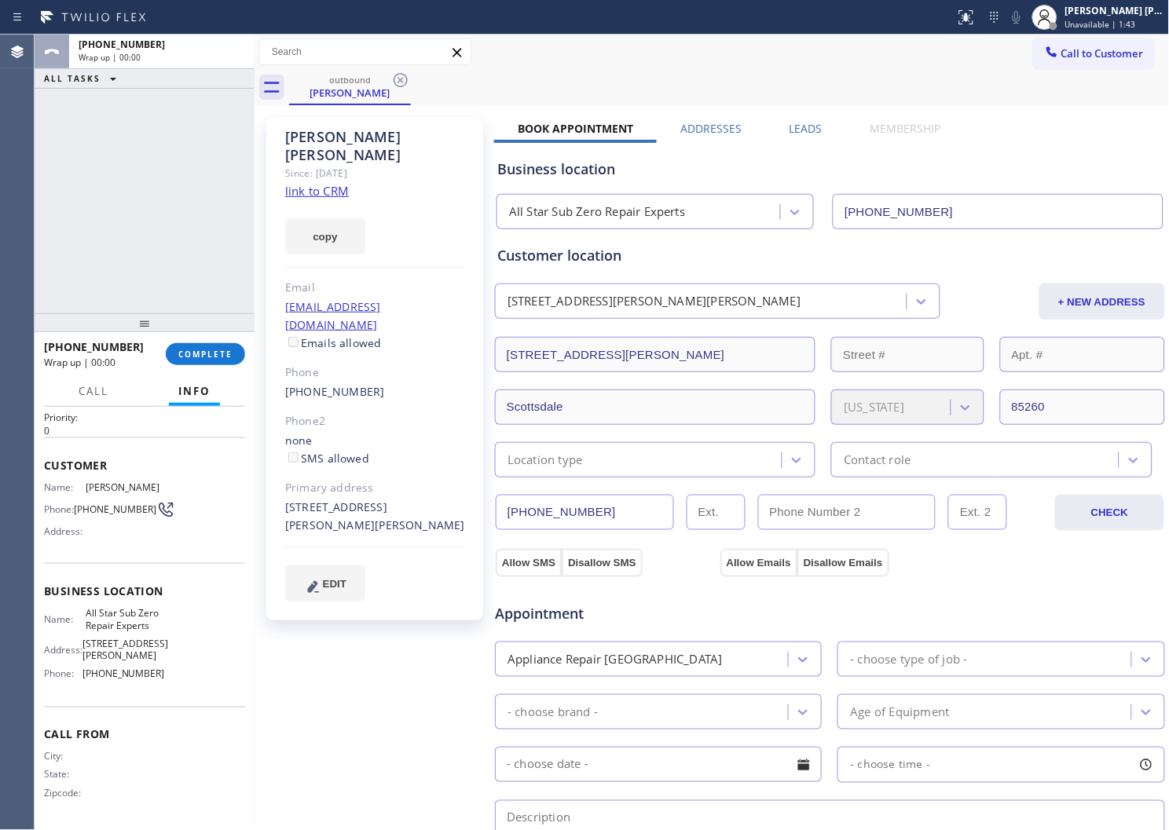
click at [792, 123] on label "Leads" at bounding box center [806, 128] width 33 height 15
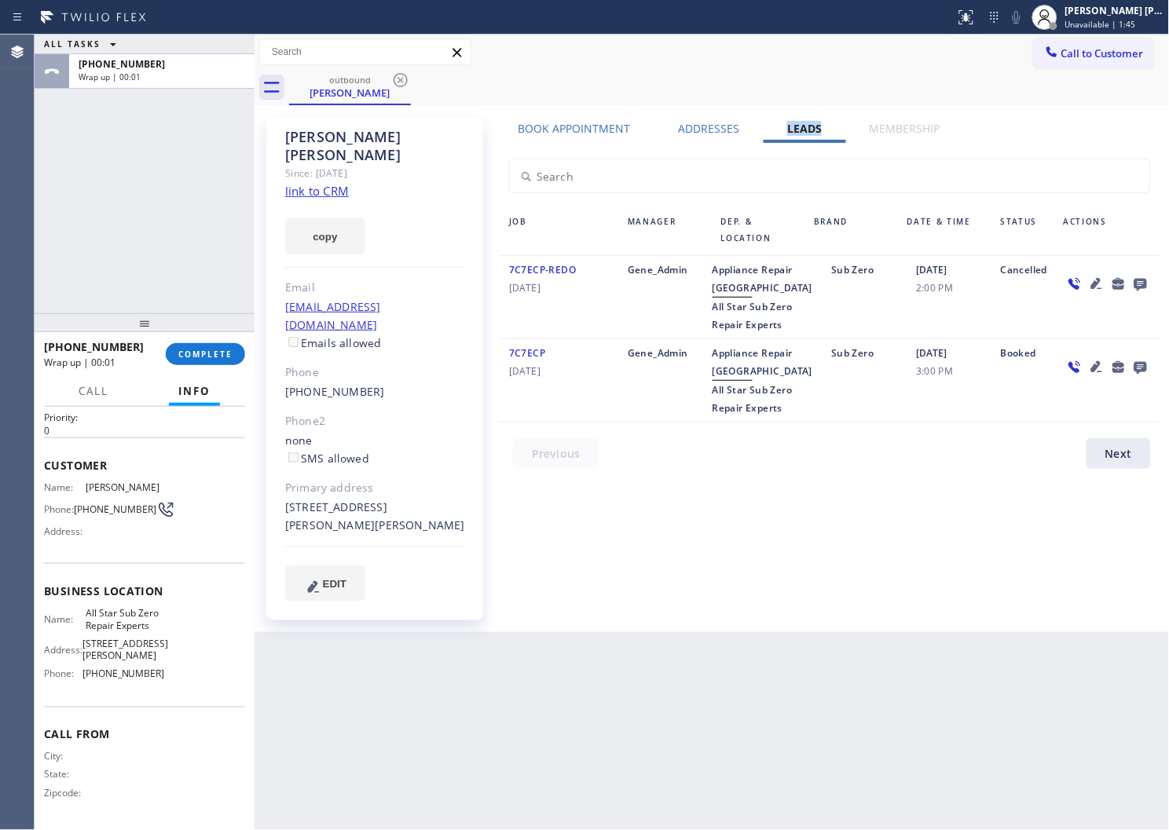
click at [1143, 291] on icon at bounding box center [1140, 284] width 19 height 20
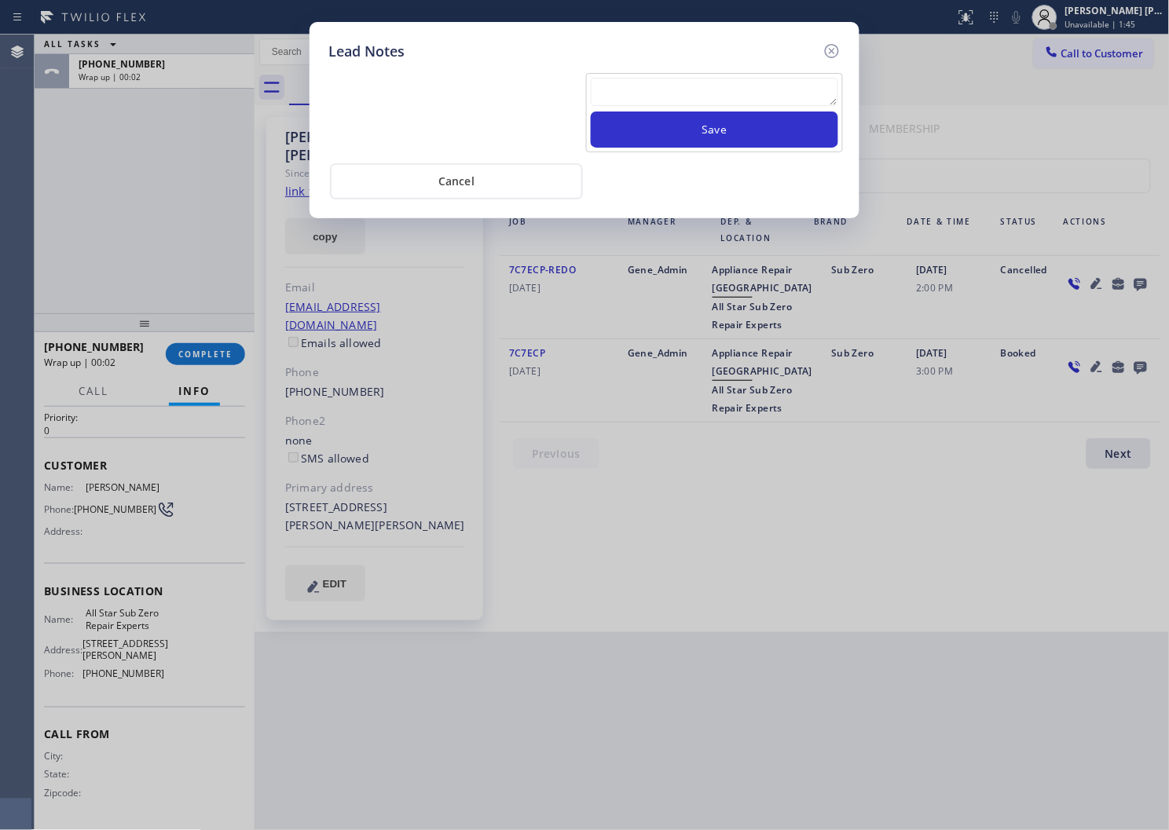
click at [724, 92] on textarea at bounding box center [714, 92] width 247 height 28
paste textarea "N/A - Please transfer"
type textarea "N/A - Please transfer"
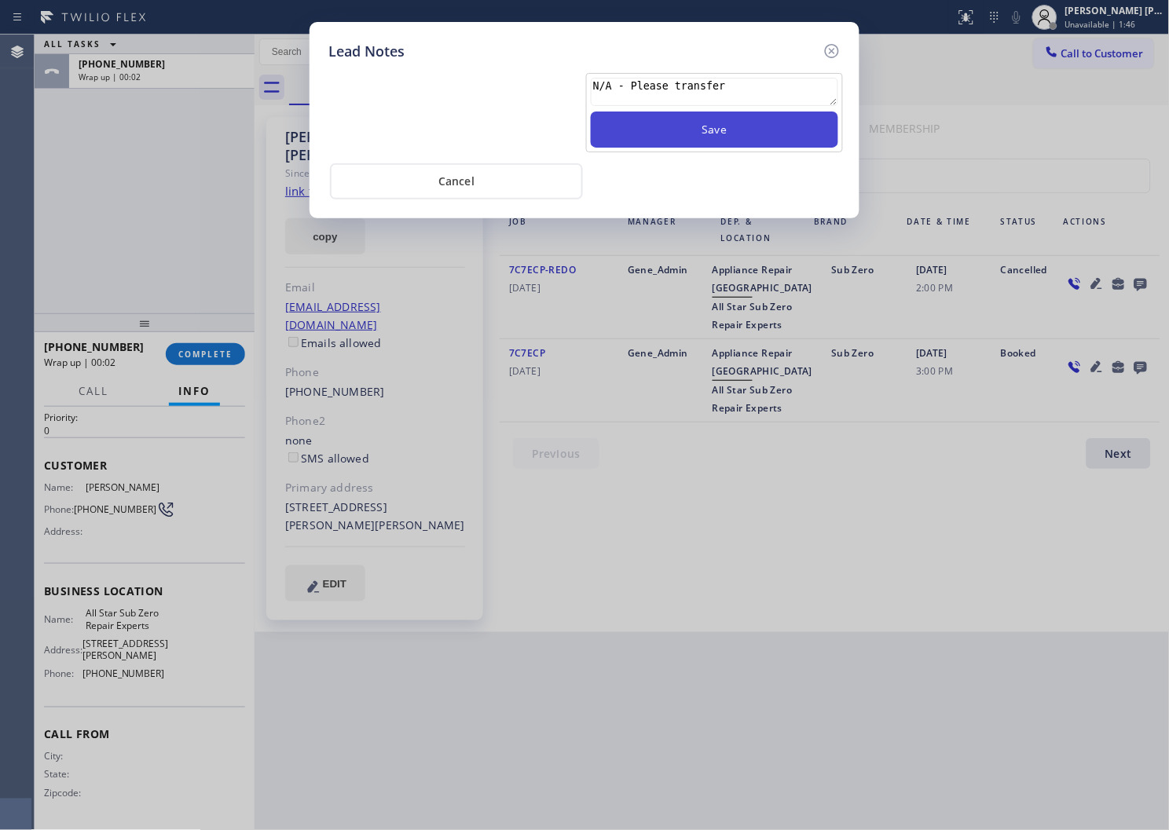
click at [709, 135] on button "Save" at bounding box center [714, 130] width 247 height 36
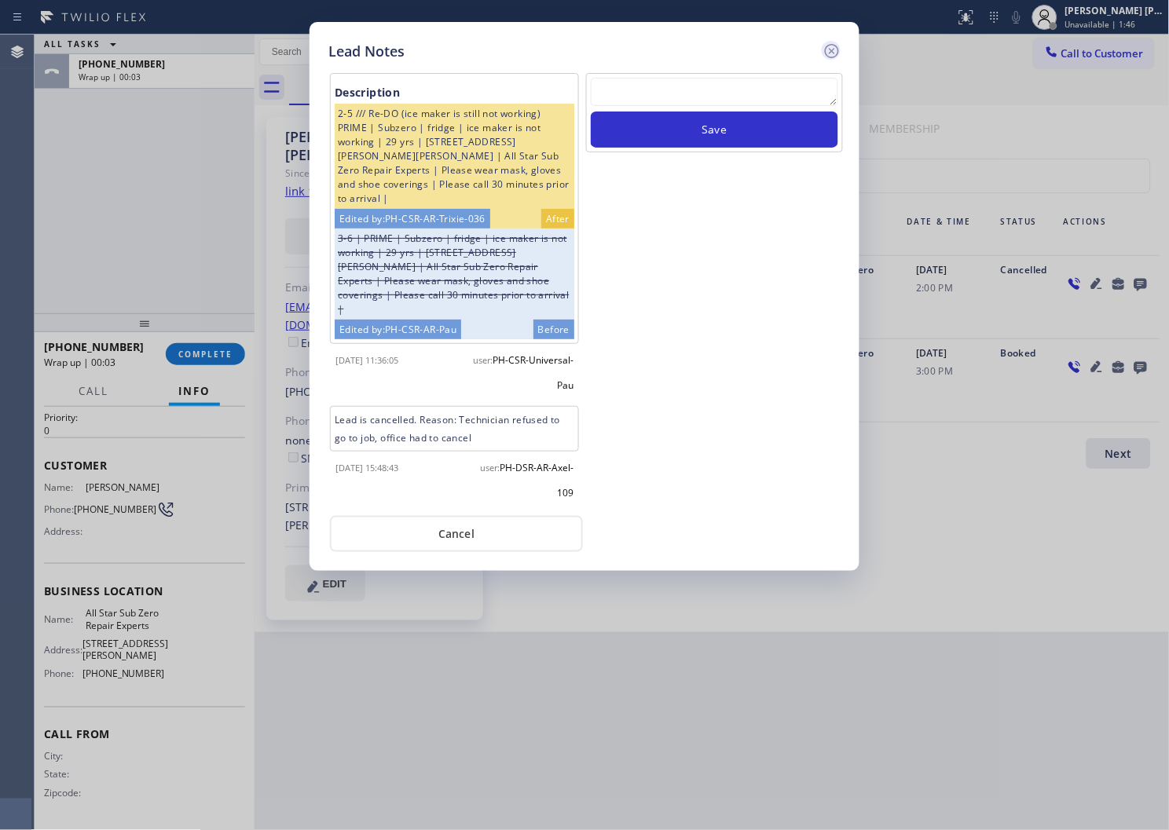
click at [833, 44] on icon at bounding box center [832, 51] width 14 height 14
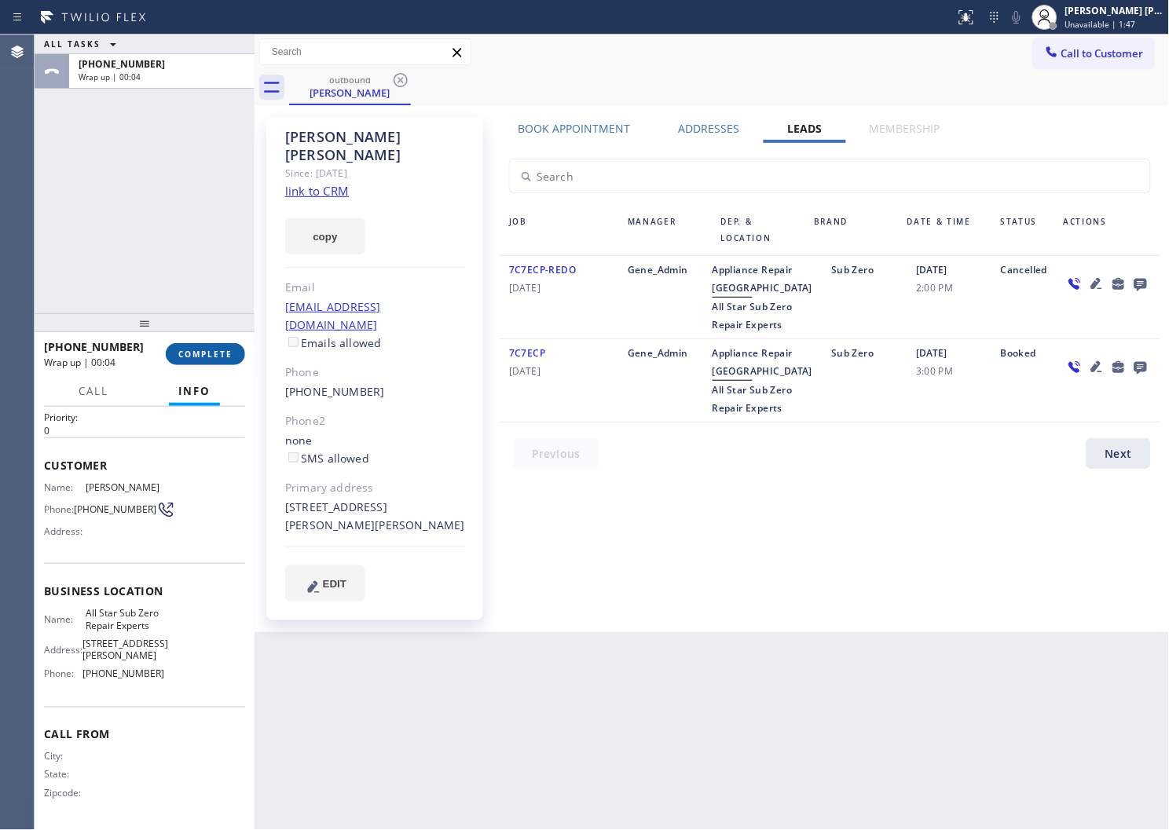
click at [209, 351] on span "COMPLETE" at bounding box center [205, 354] width 54 height 11
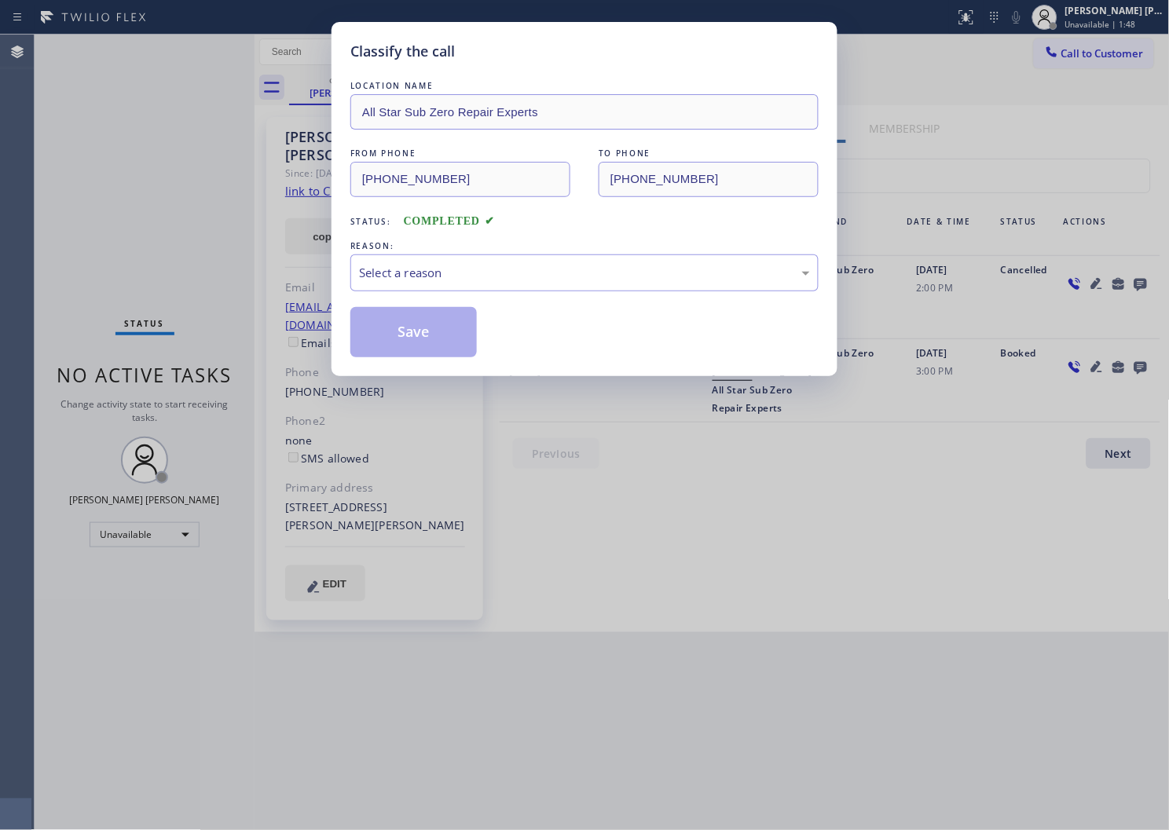
click at [364, 297] on div "LOCATION NAME All Star Sub Zero Repair Experts FROM PHONE (520) 210-4153 TO PHO…" at bounding box center [584, 218] width 468 height 280
click at [398, 287] on div "Select a reason" at bounding box center [584, 273] width 468 height 37
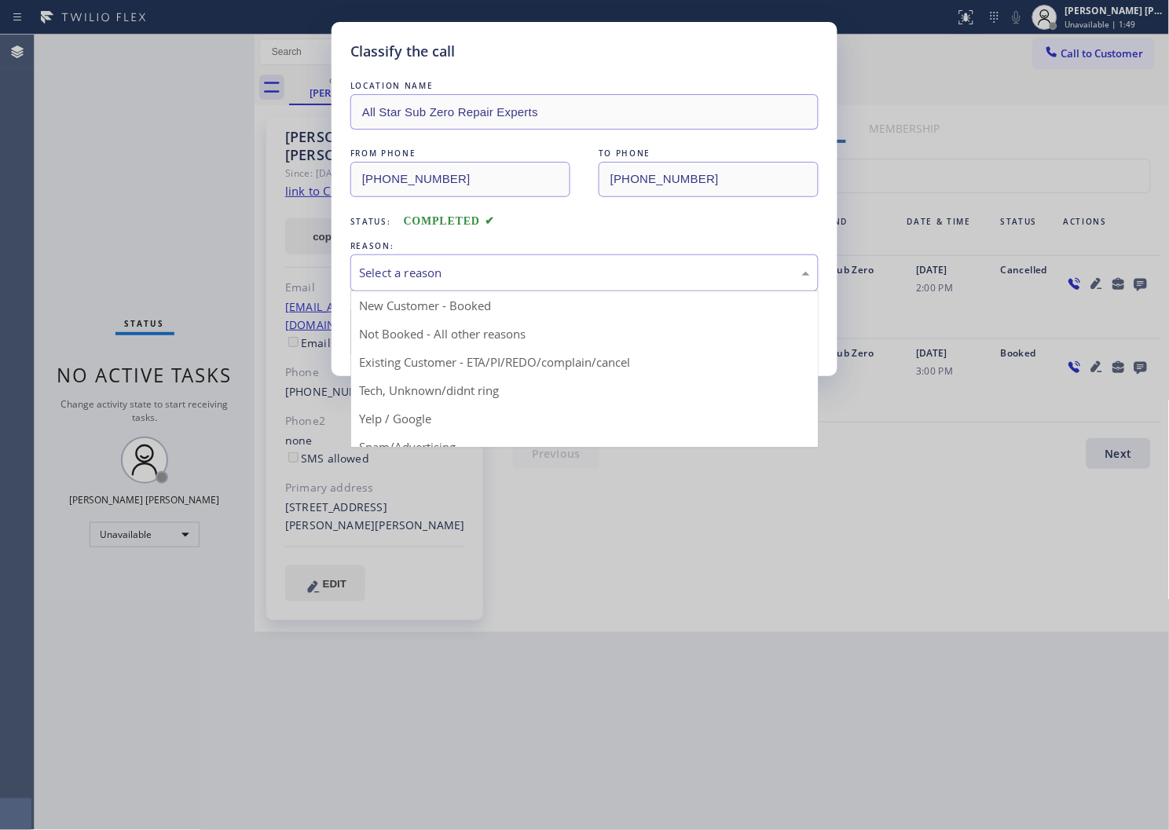
drag, startPoint x: 398, startPoint y: 361, endPoint x: 377, endPoint y: 342, distance: 28.9
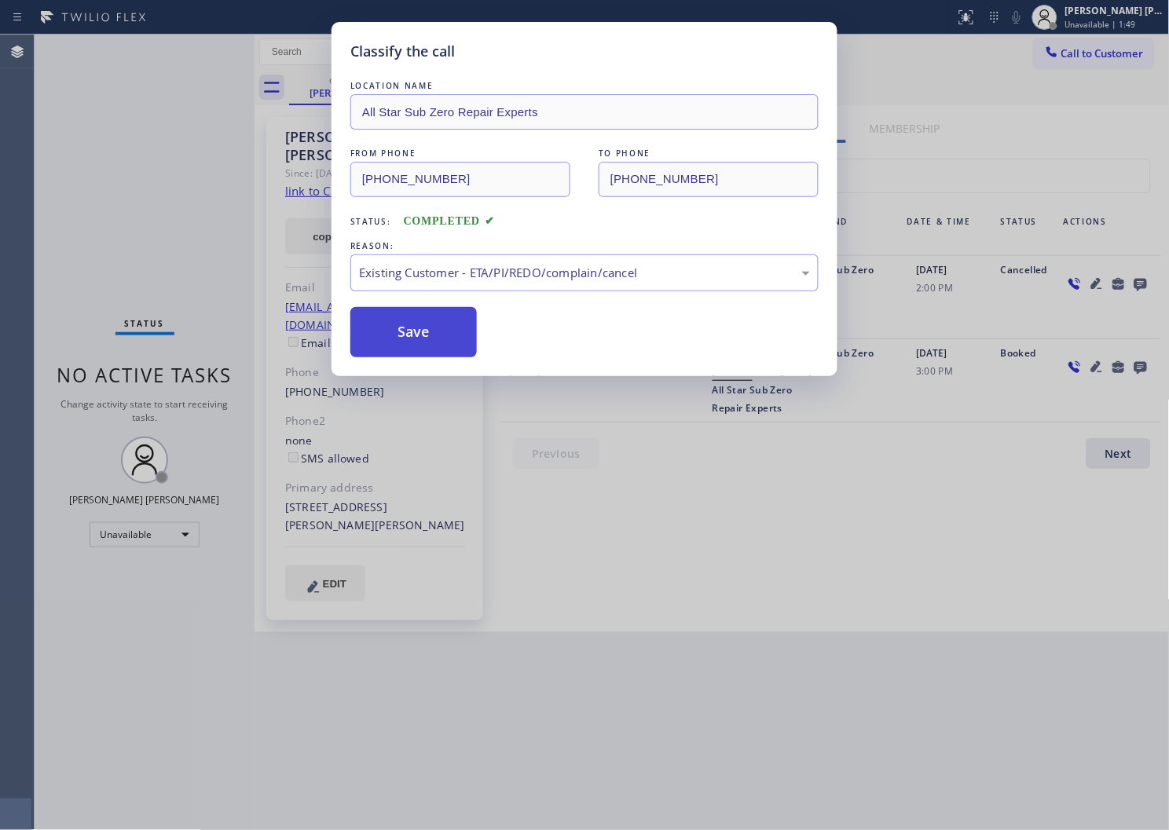
drag, startPoint x: 377, startPoint y: 342, endPoint x: 333, endPoint y: 334, distance: 44.7
click at [377, 341] on button "Save" at bounding box center [413, 332] width 126 height 50
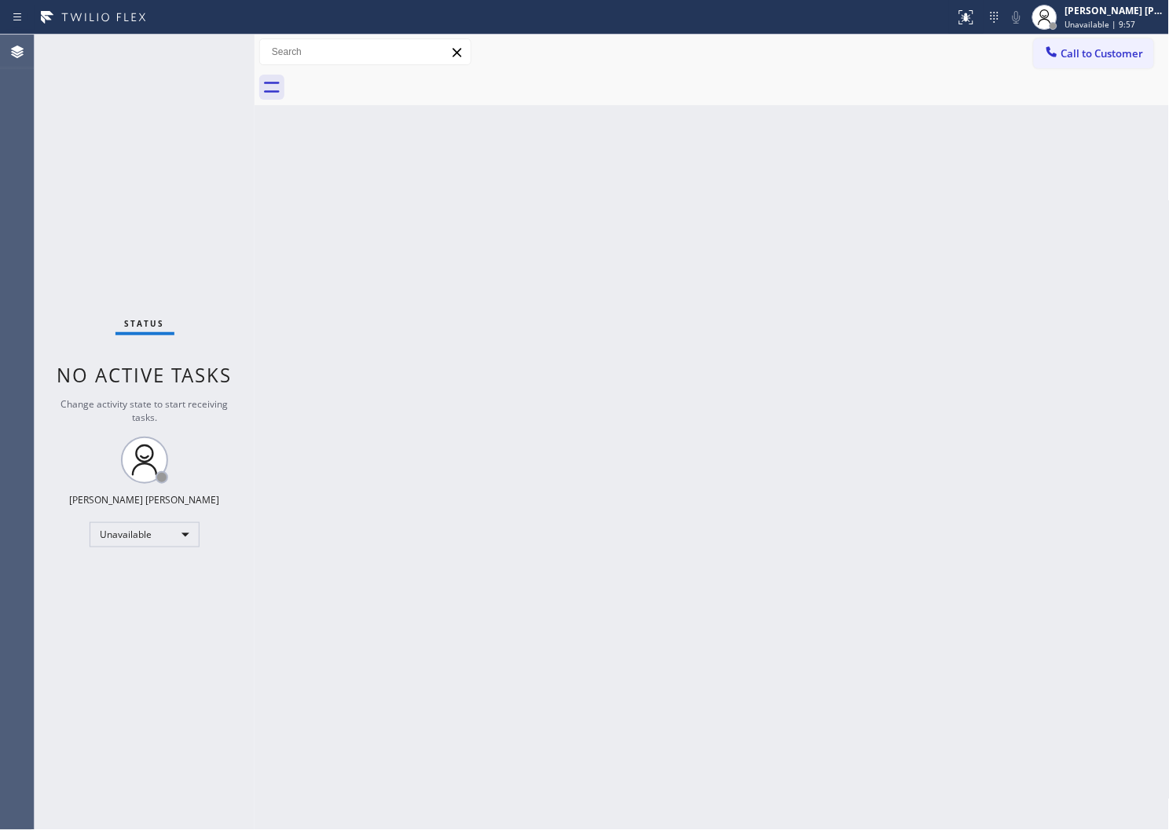
click at [36, 313] on div "Status No active tasks Change activity state to start receiving tasks. [PERSON_…" at bounding box center [145, 433] width 220 height 796
click at [1072, 64] on button "Call to Customer" at bounding box center [1094, 53] width 120 height 30
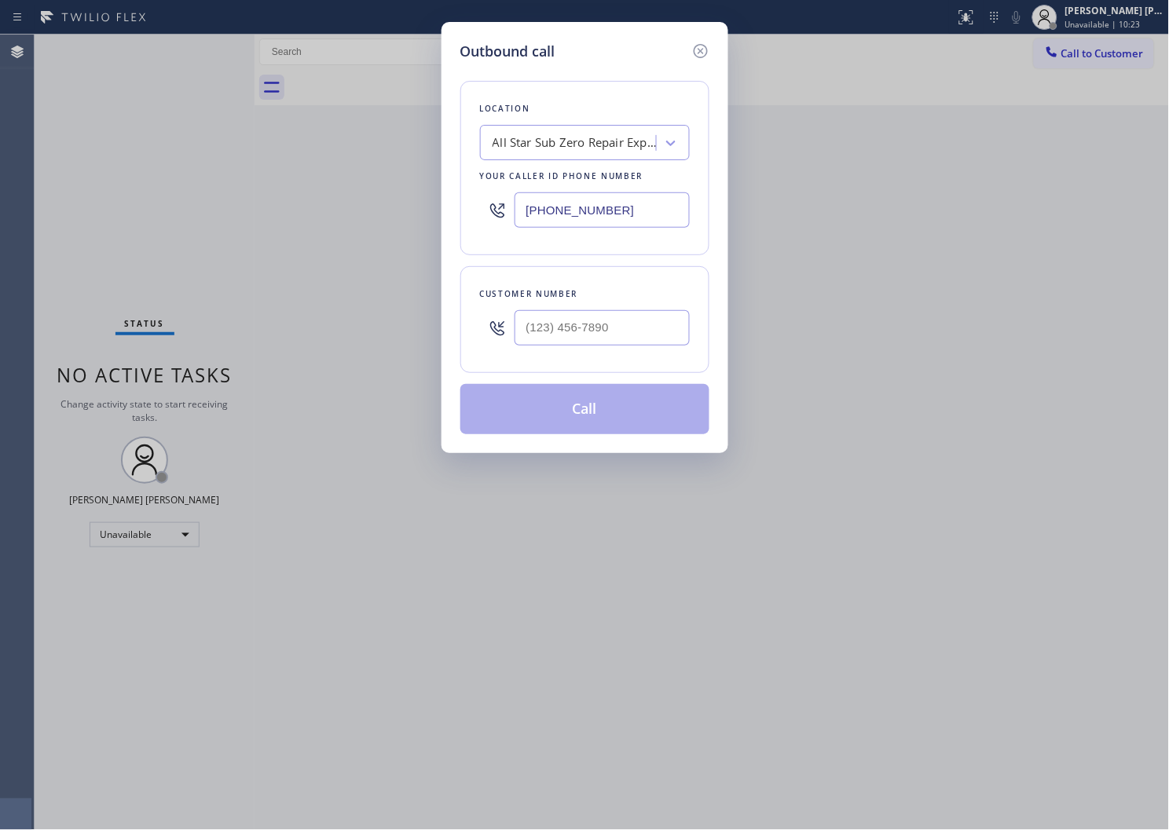
click at [589, 208] on input "(520) 210-4153" at bounding box center [602, 209] width 175 height 35
paste input "480) 787-0279"
type input "(480) 787-0279"
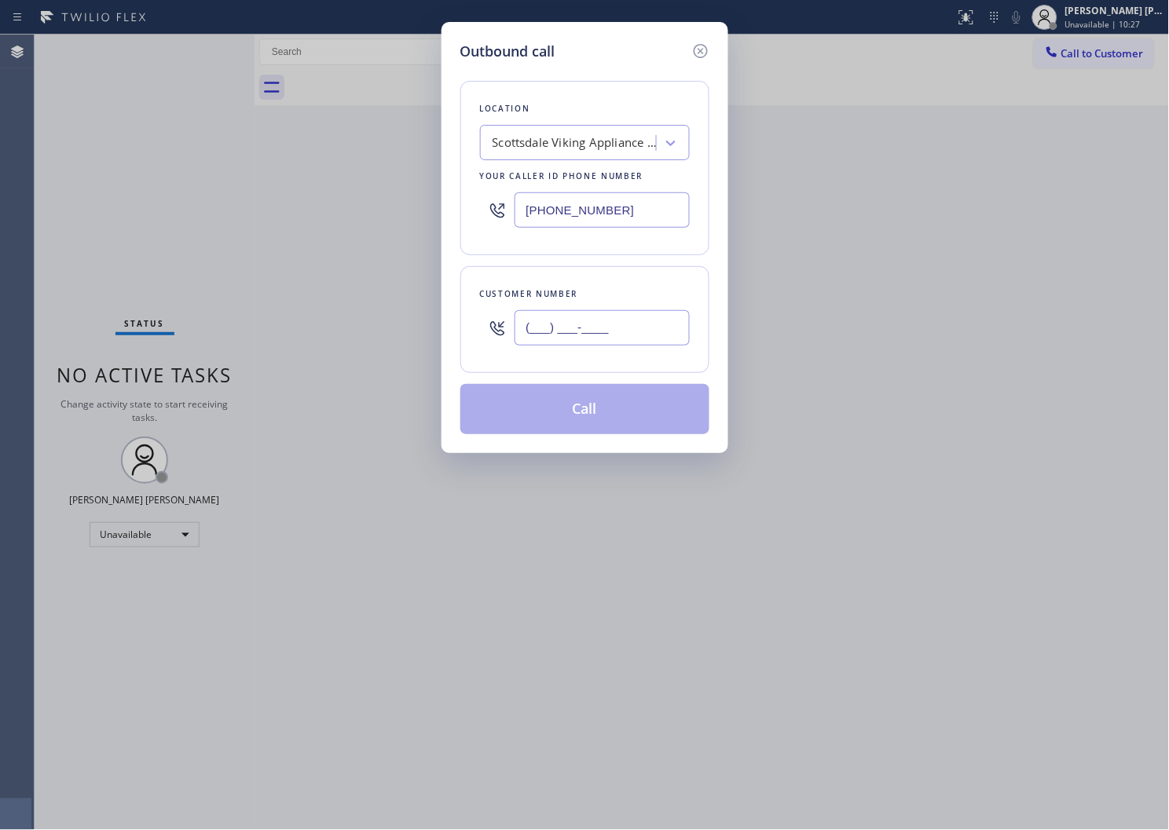
click at [643, 339] on input "(___) ___-____" at bounding box center [602, 327] width 175 height 35
paste input "602) 284-7285"
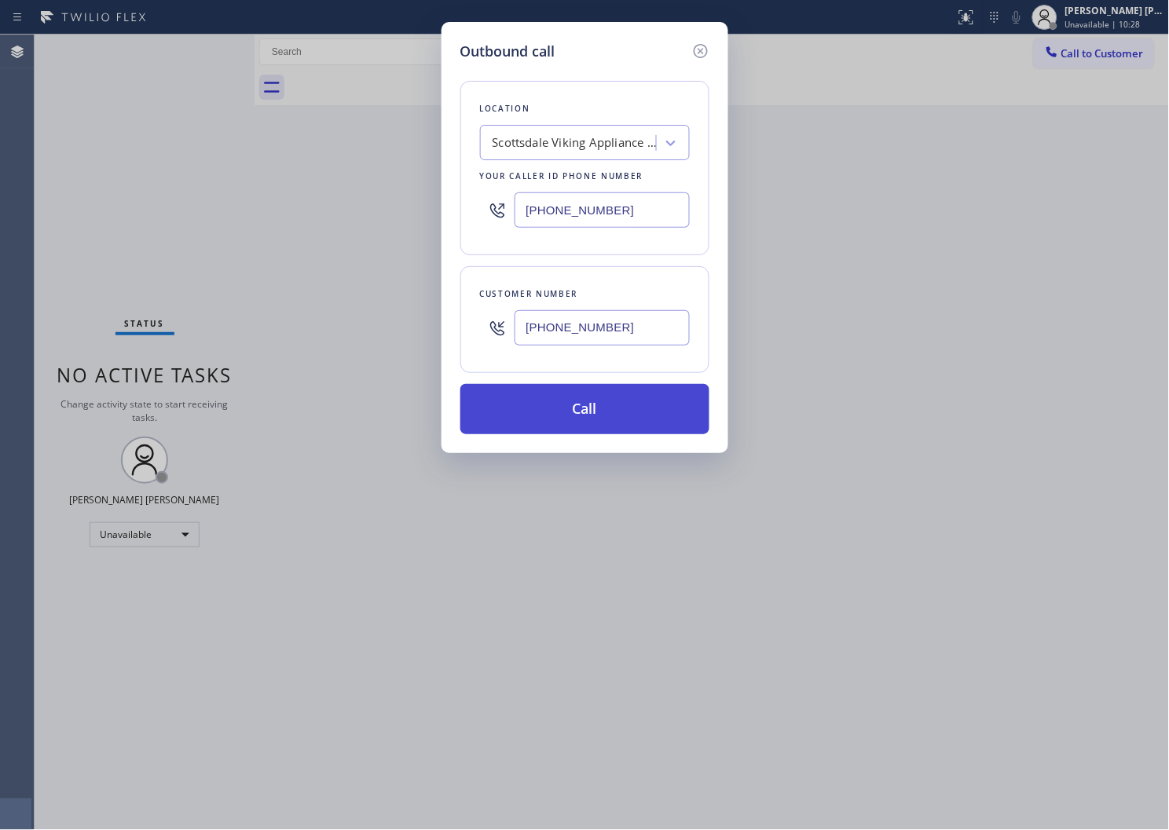
type input "(602) 284-7285"
click at [617, 418] on button "Call" at bounding box center [584, 409] width 249 height 50
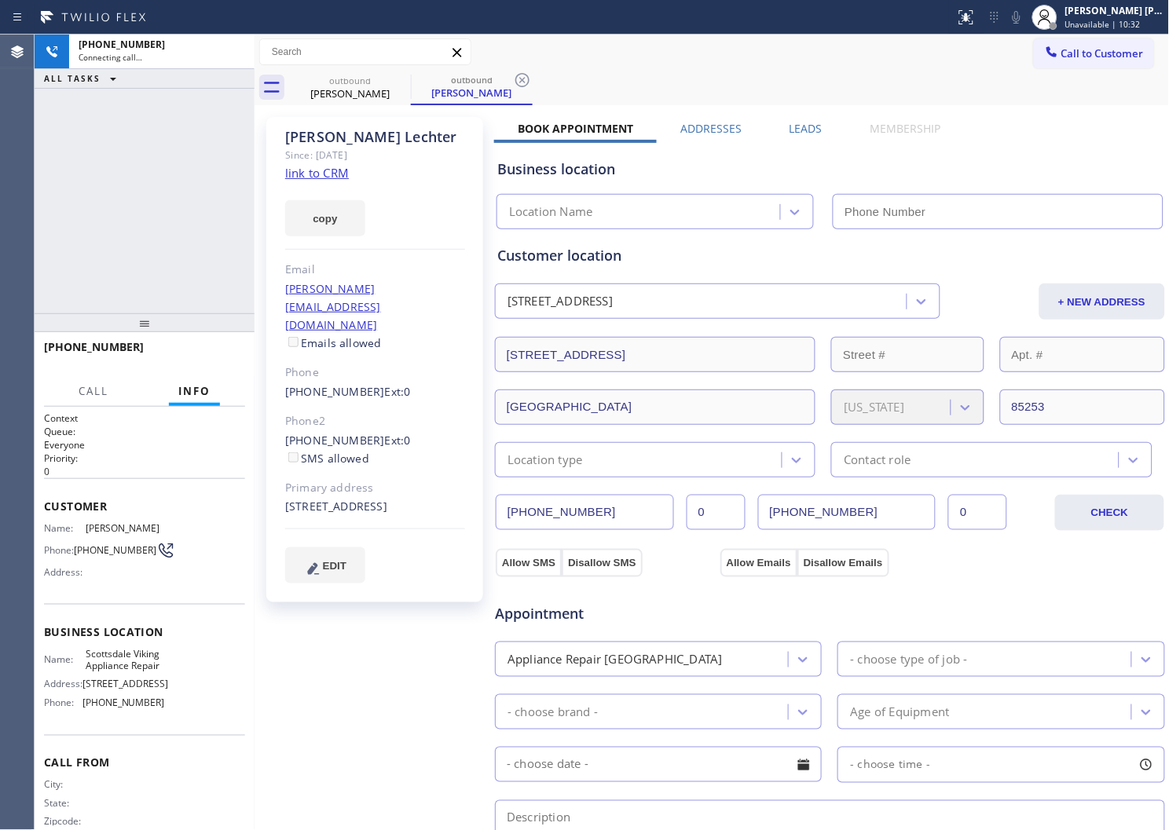
type input "(480) 787-0279"
drag, startPoint x: 1033, startPoint y: 18, endPoint x: 1065, endPoint y: 81, distance: 70.3
click at [1026, 18] on icon at bounding box center [1016, 17] width 19 height 19
click at [1026, 19] on icon at bounding box center [1016, 17] width 19 height 19
click at [319, 144] on div "Sharon Lechter" at bounding box center [375, 137] width 180 height 18
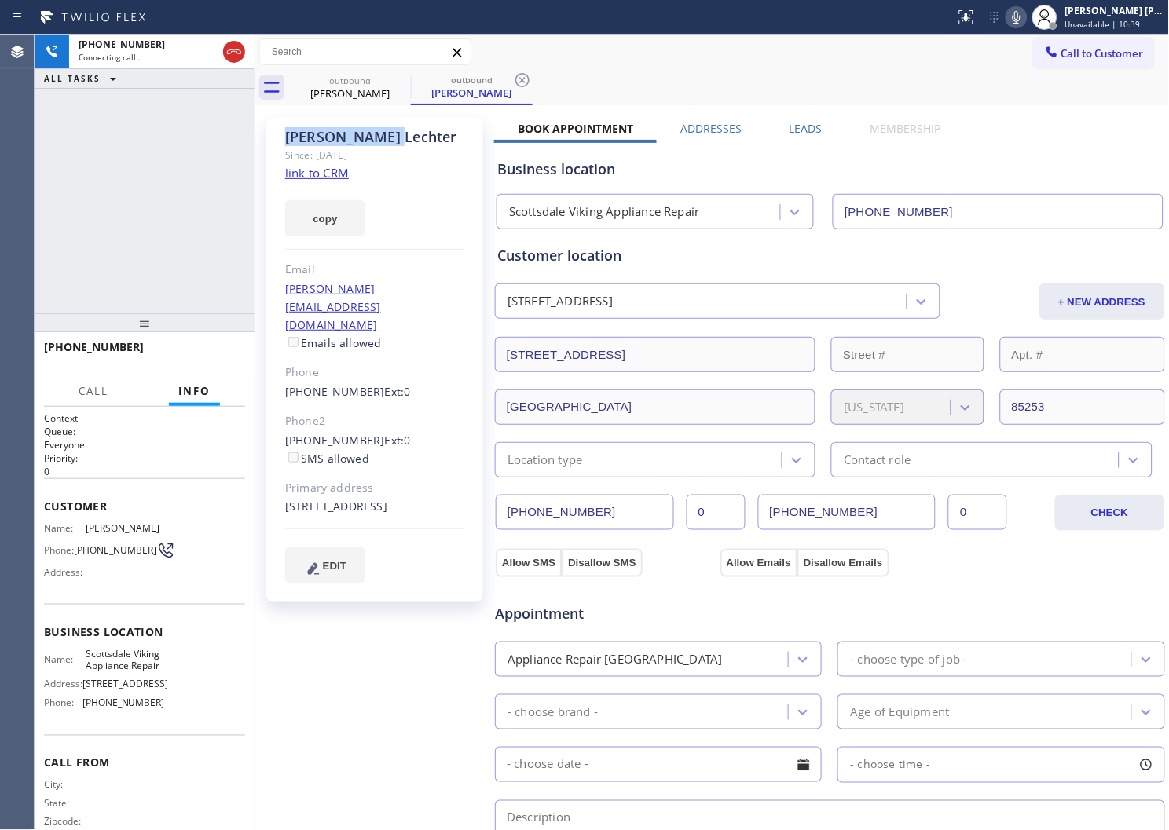
click at [319, 144] on div "Sharon Lechter" at bounding box center [375, 137] width 180 height 18
copy div "Sharon Lechter"
click at [137, 181] on div "+16022847285 Connecting call… ALL TASKS ALL TASKS ACTIVE TASKS TASKS IN WRAP UP" at bounding box center [145, 174] width 220 height 279
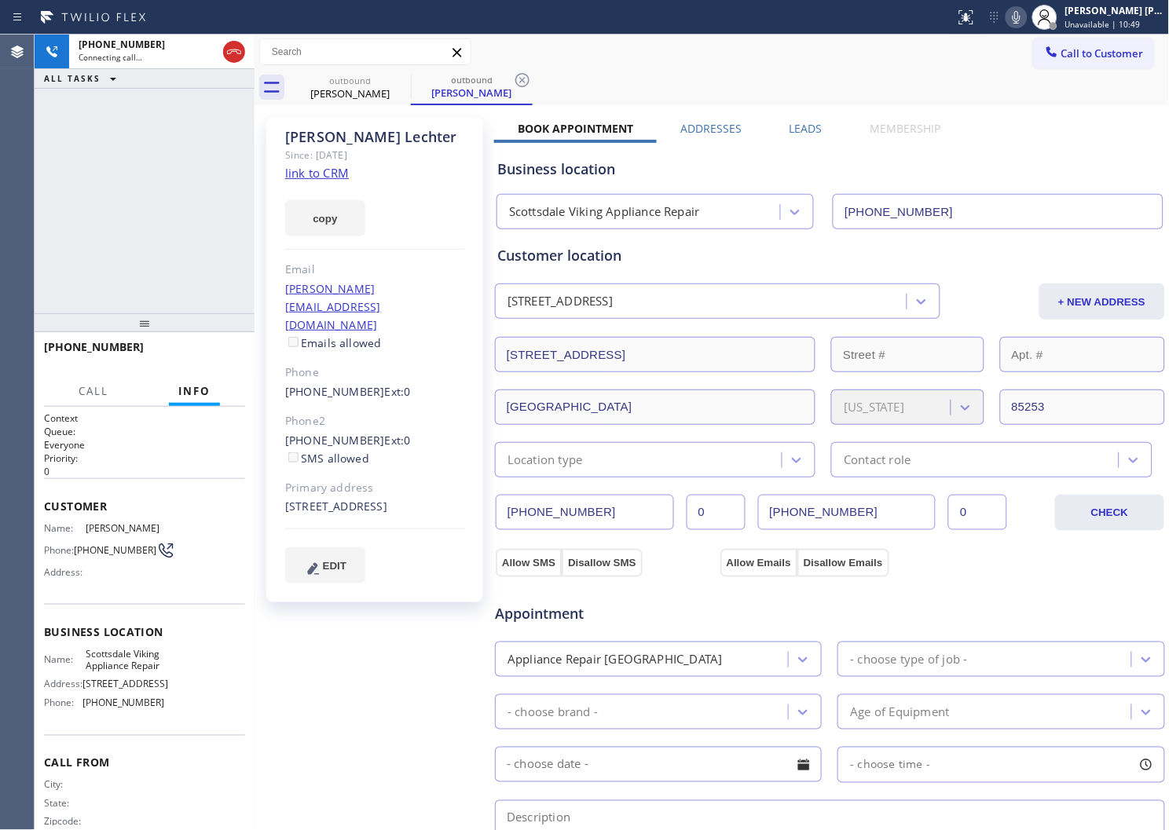
click at [167, 221] on div "+16022847285 Connecting call… ALL TASKS ALL TASKS ACTIVE TASKS TASKS IN WRAP UP" at bounding box center [145, 174] width 220 height 279
click at [1042, 29] on div "Status report No issues detected If you experience an issue, please download th…" at bounding box center [1059, 17] width 220 height 35
click at [1026, 24] on icon at bounding box center [1016, 17] width 19 height 19
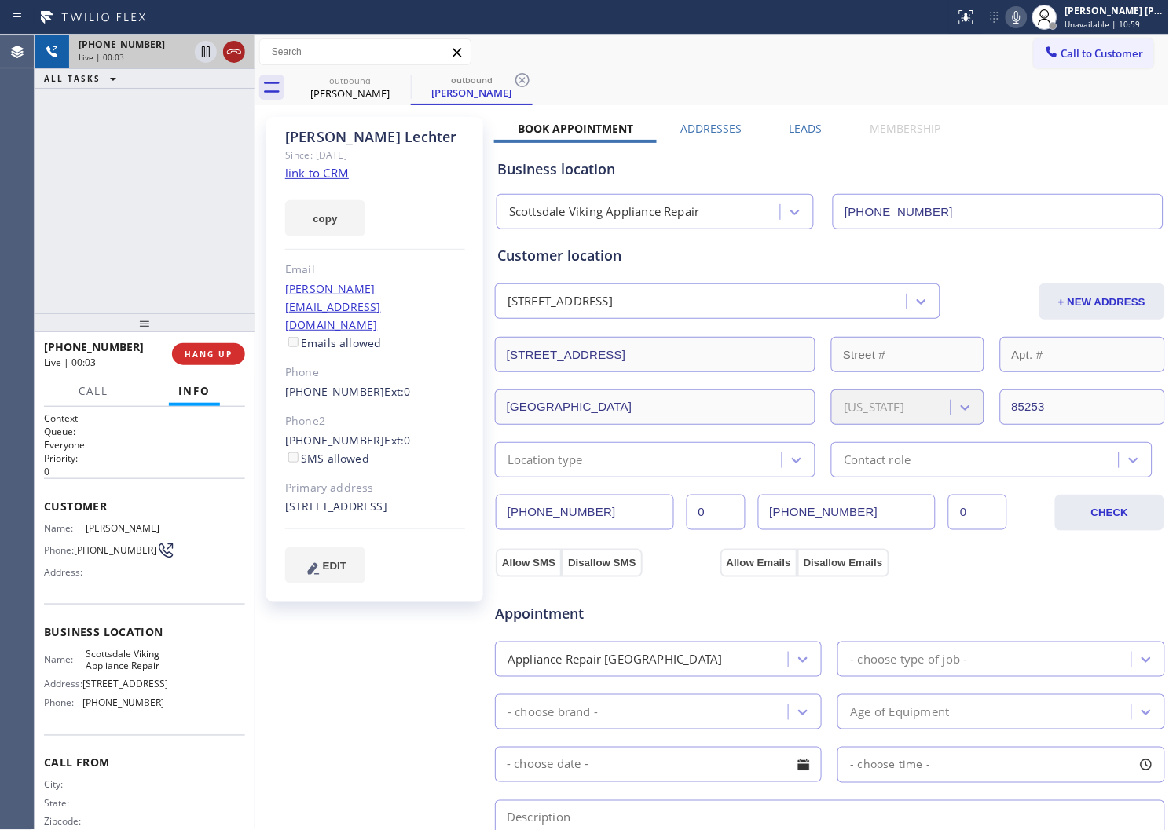
click at [240, 57] on icon at bounding box center [234, 51] width 19 height 19
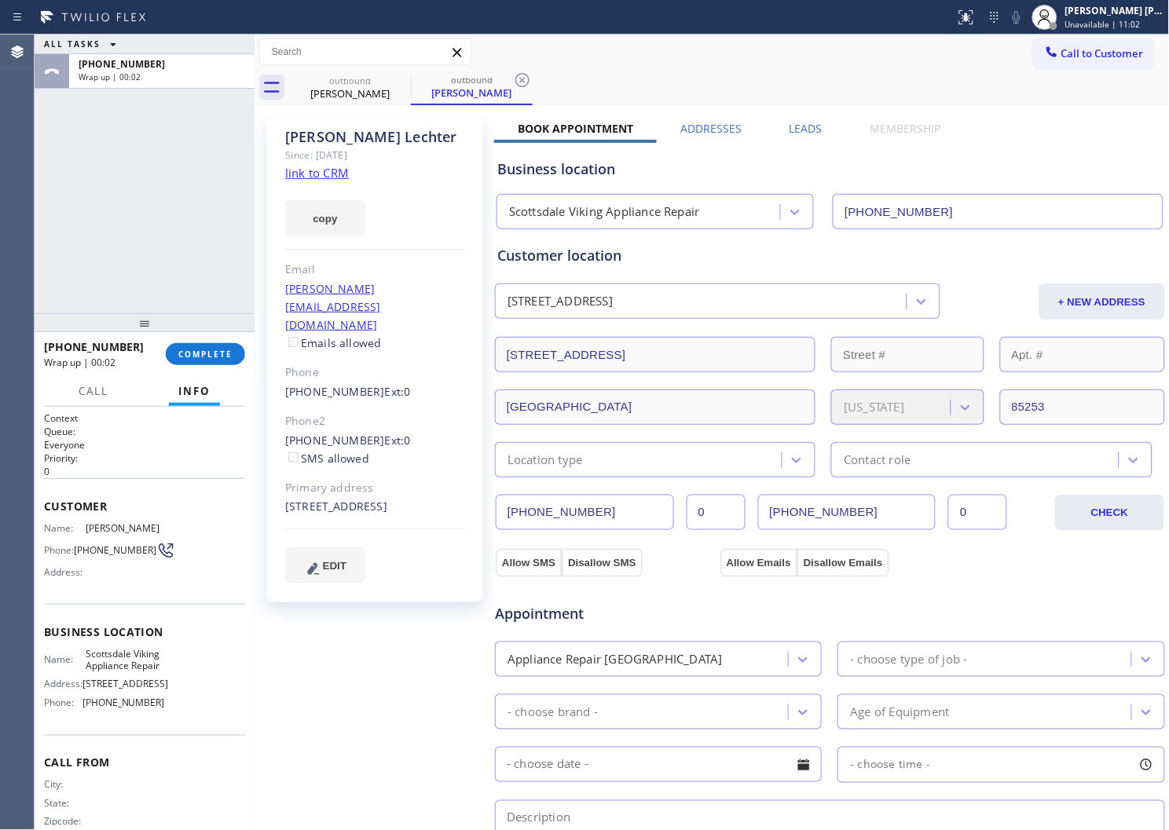
click at [790, 126] on label "Leads" at bounding box center [806, 128] width 33 height 15
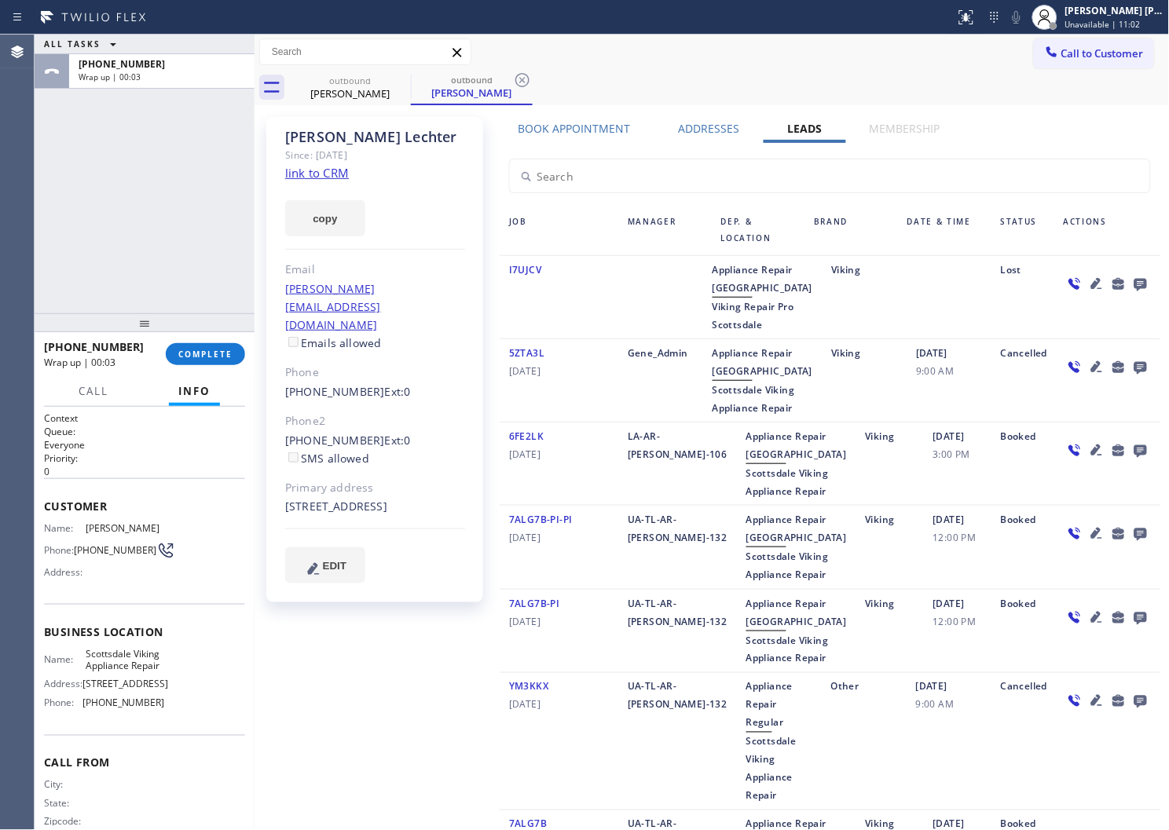
click at [1131, 275] on icon at bounding box center [1140, 284] width 19 height 20
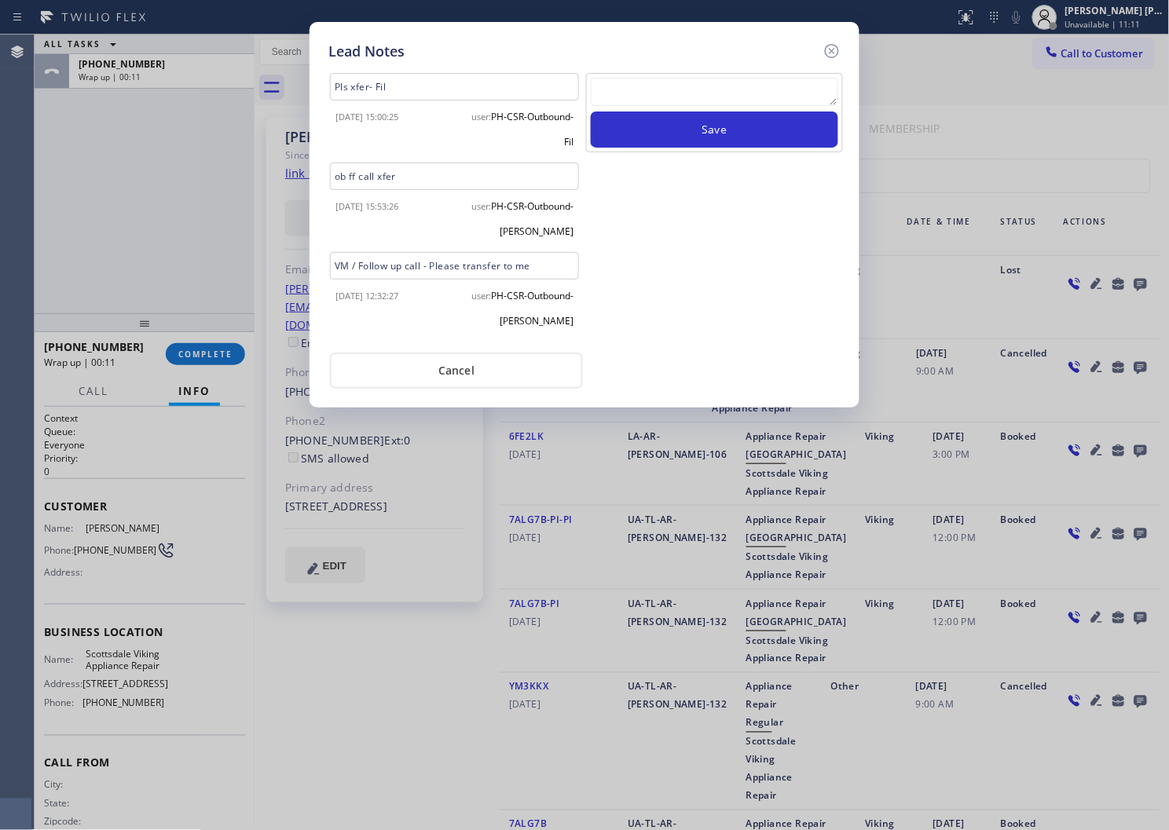
click at [660, 108] on div at bounding box center [714, 95] width 247 height 34
click at [660, 86] on textarea at bounding box center [714, 92] width 247 height 28
paste textarea "N/A - Please transfer"
type textarea "N/A - Please transfer"
click at [668, 119] on button "Save" at bounding box center [714, 130] width 247 height 36
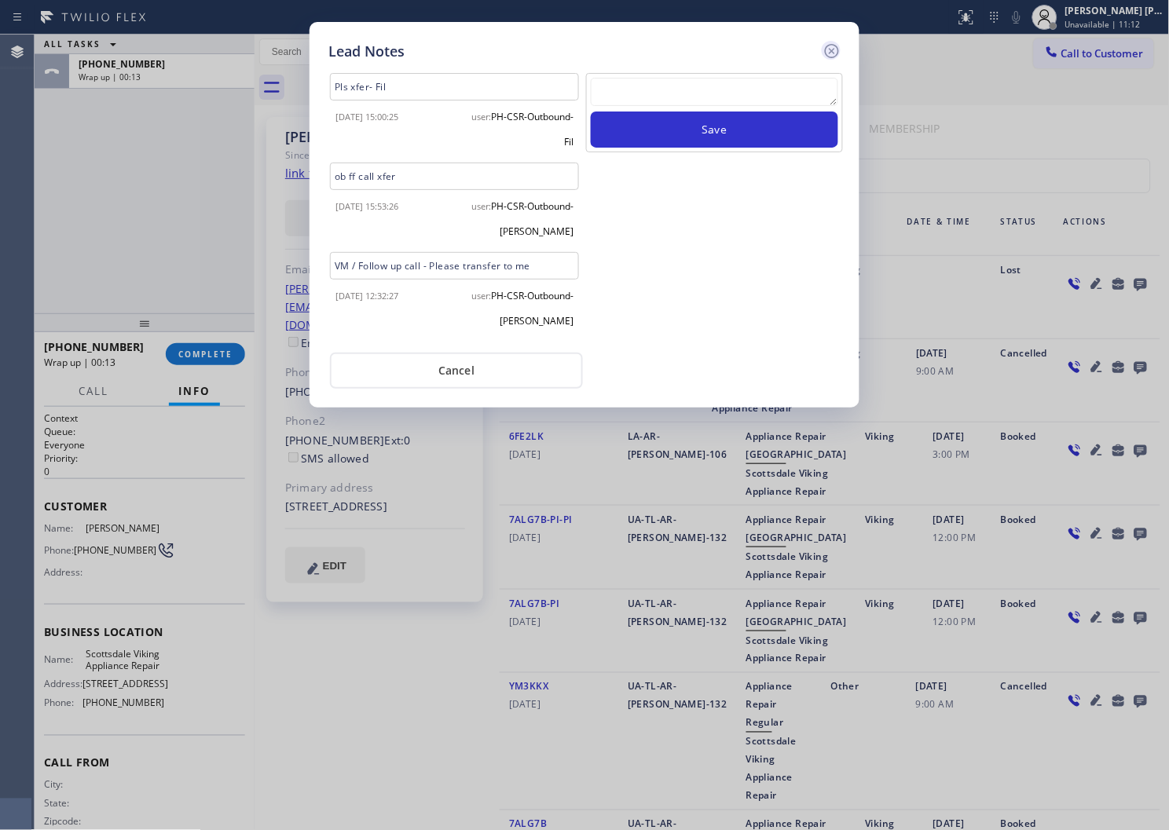
click at [830, 52] on icon at bounding box center [832, 51] width 14 height 14
click at [830, 52] on div "Call to Customer Outbound call Location Scottsdale Viking Appliance Repair Your…" at bounding box center [712, 51] width 915 height 27
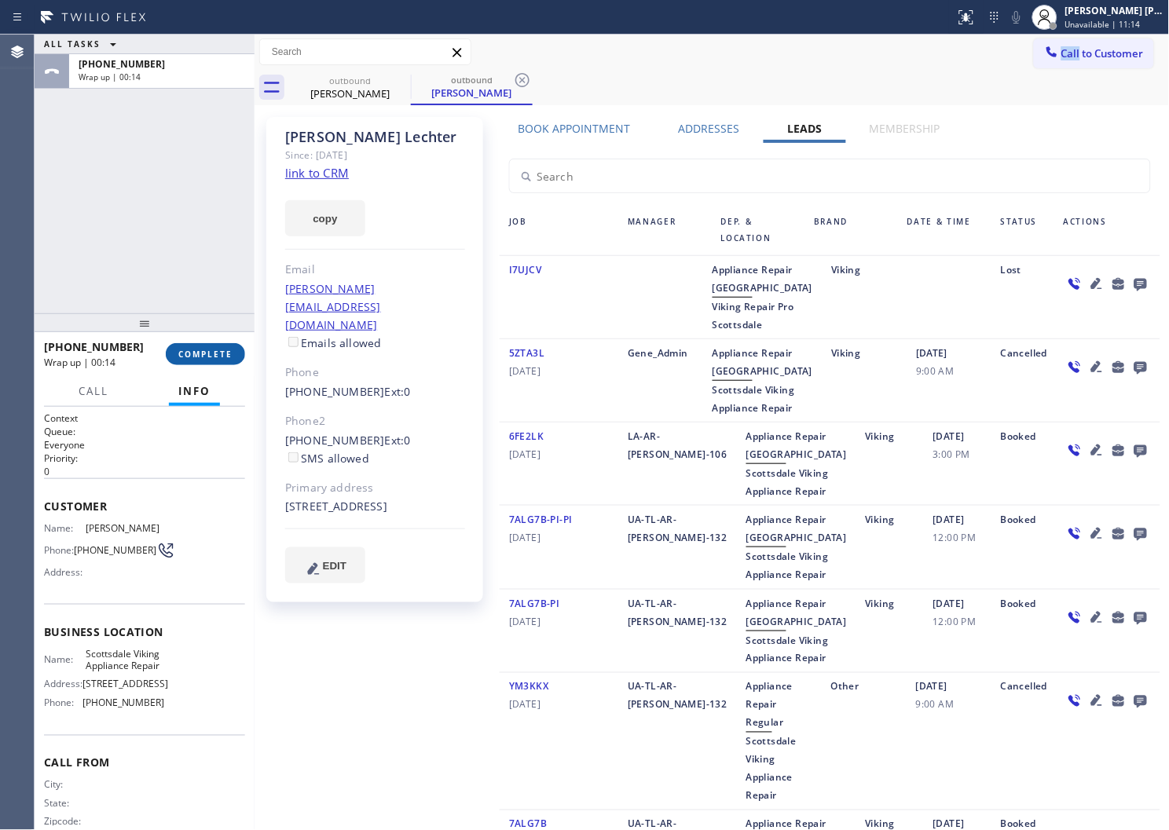
click at [225, 360] on button "COMPLETE" at bounding box center [205, 354] width 79 height 22
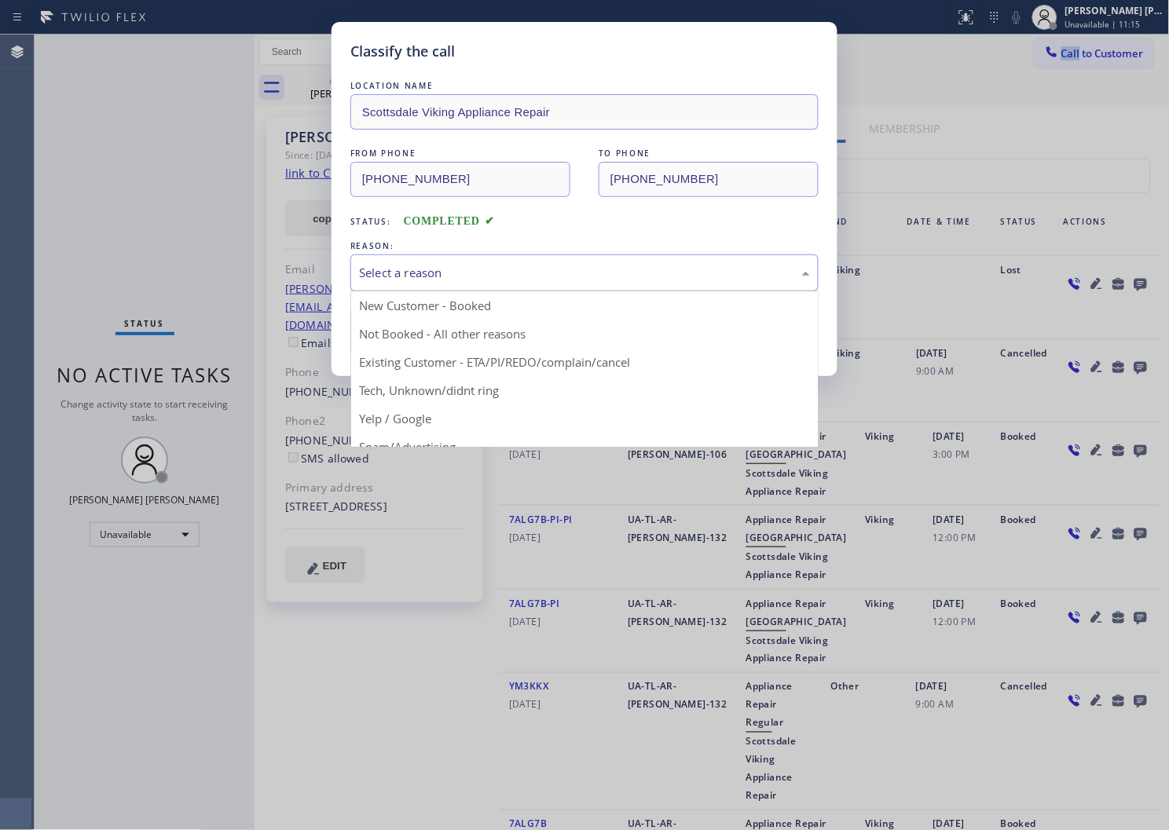
click at [456, 283] on div "Select a reason" at bounding box center [584, 273] width 468 height 37
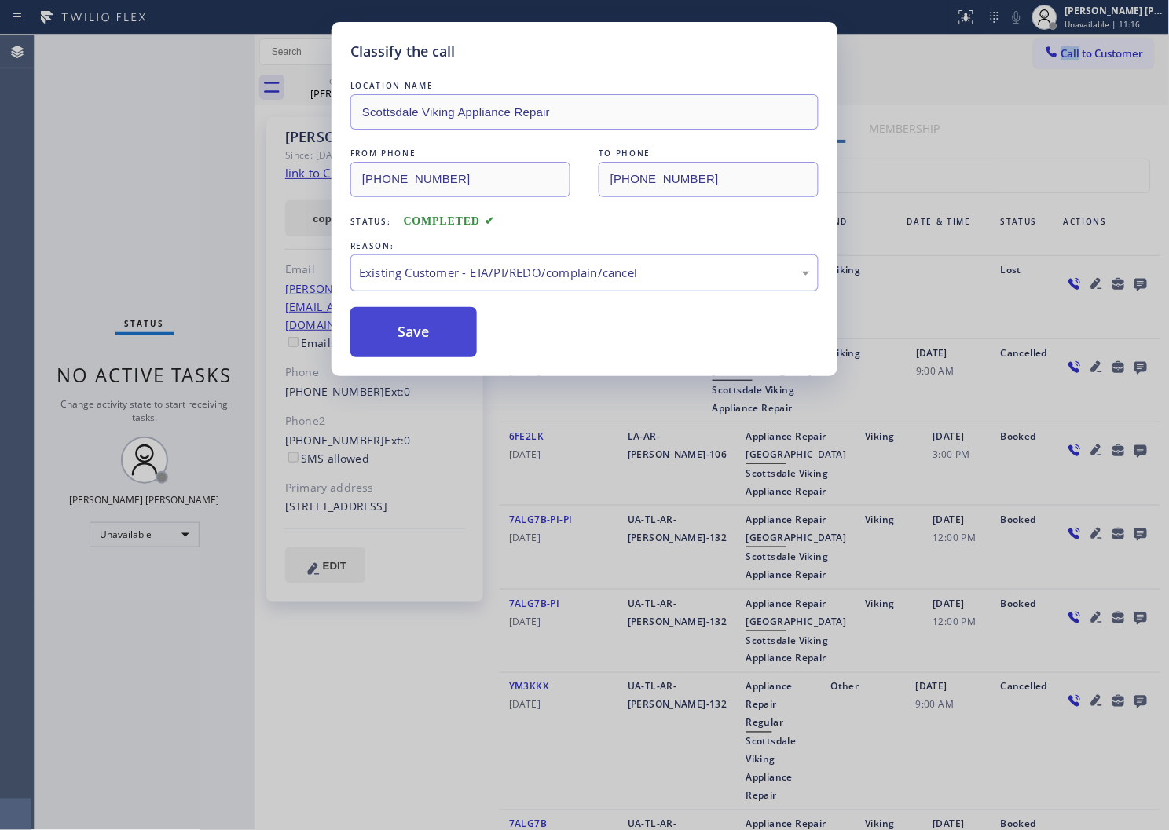
click at [394, 338] on button "Save" at bounding box center [413, 332] width 126 height 50
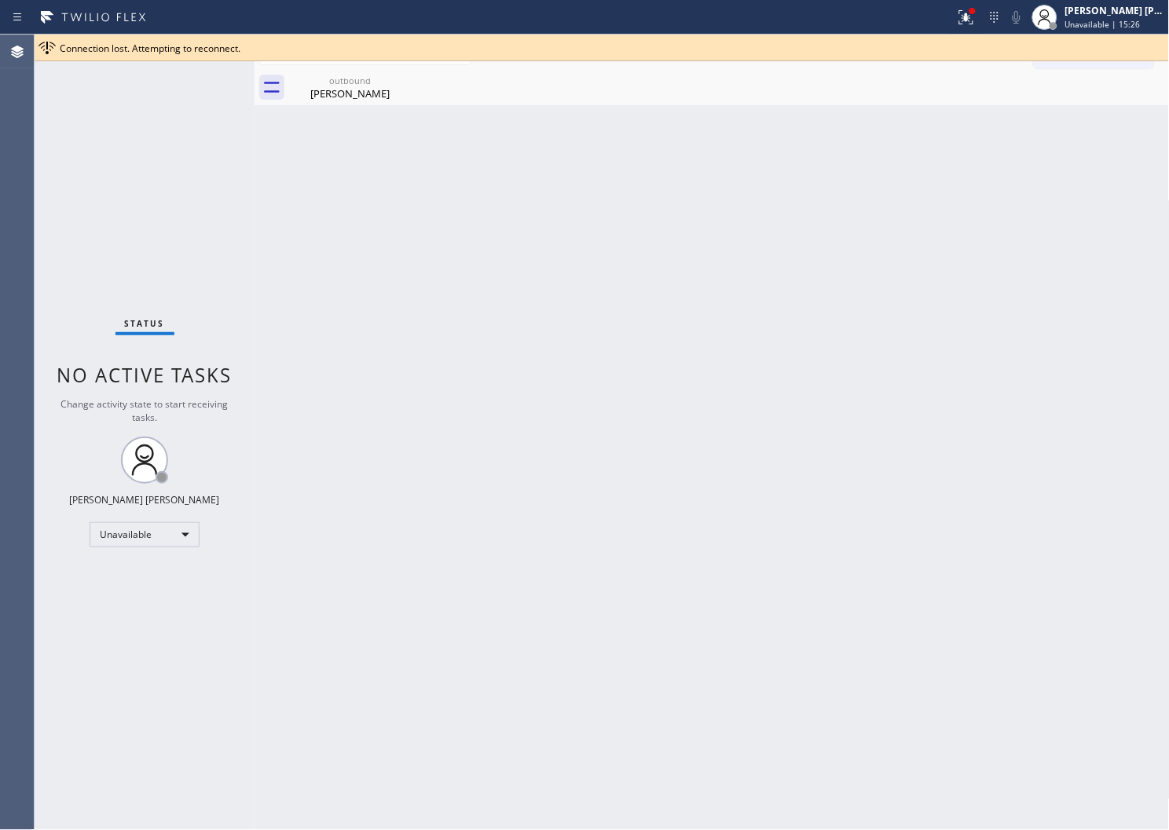
click at [975, 95] on div "outbound Sharon Lechter" at bounding box center [729, 87] width 881 height 35
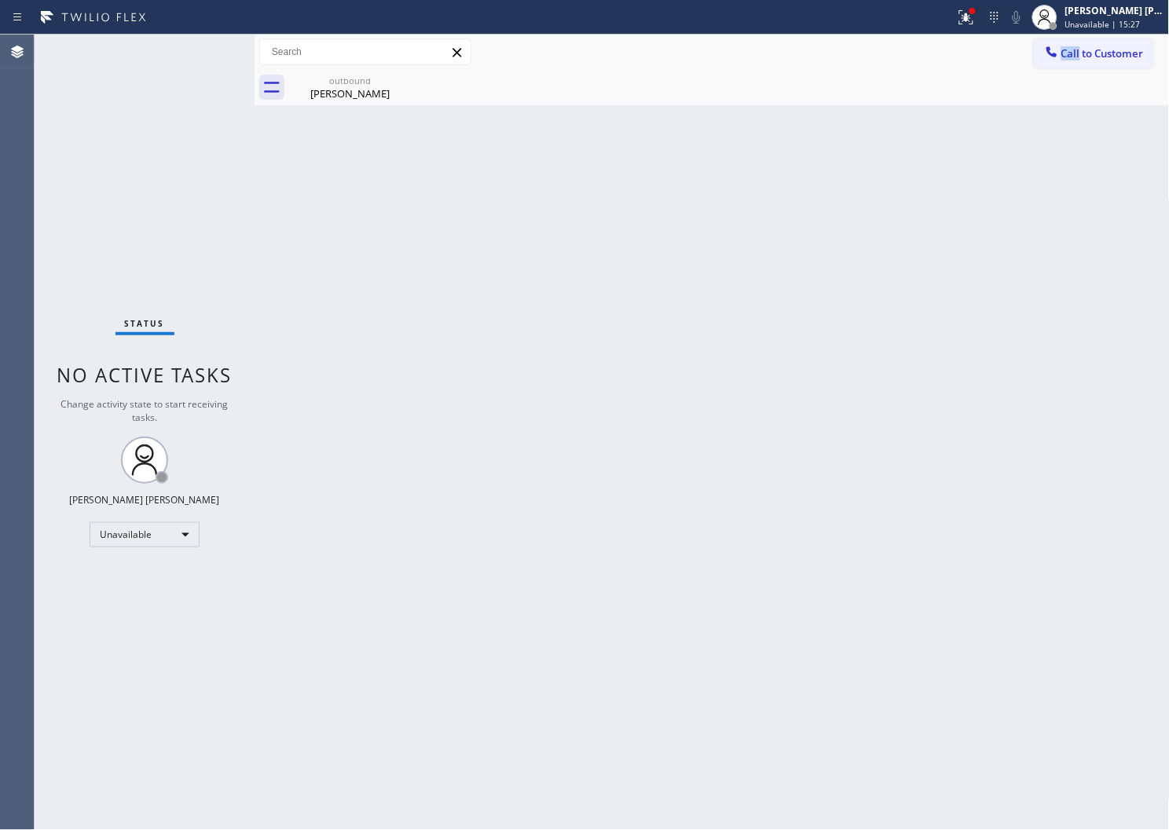
click at [866, 86] on div "outbound Sharon Lechter" at bounding box center [729, 87] width 881 height 35
click at [970, 25] on div at bounding box center [966, 17] width 35 height 19
click at [976, 18] on icon at bounding box center [966, 17] width 19 height 19
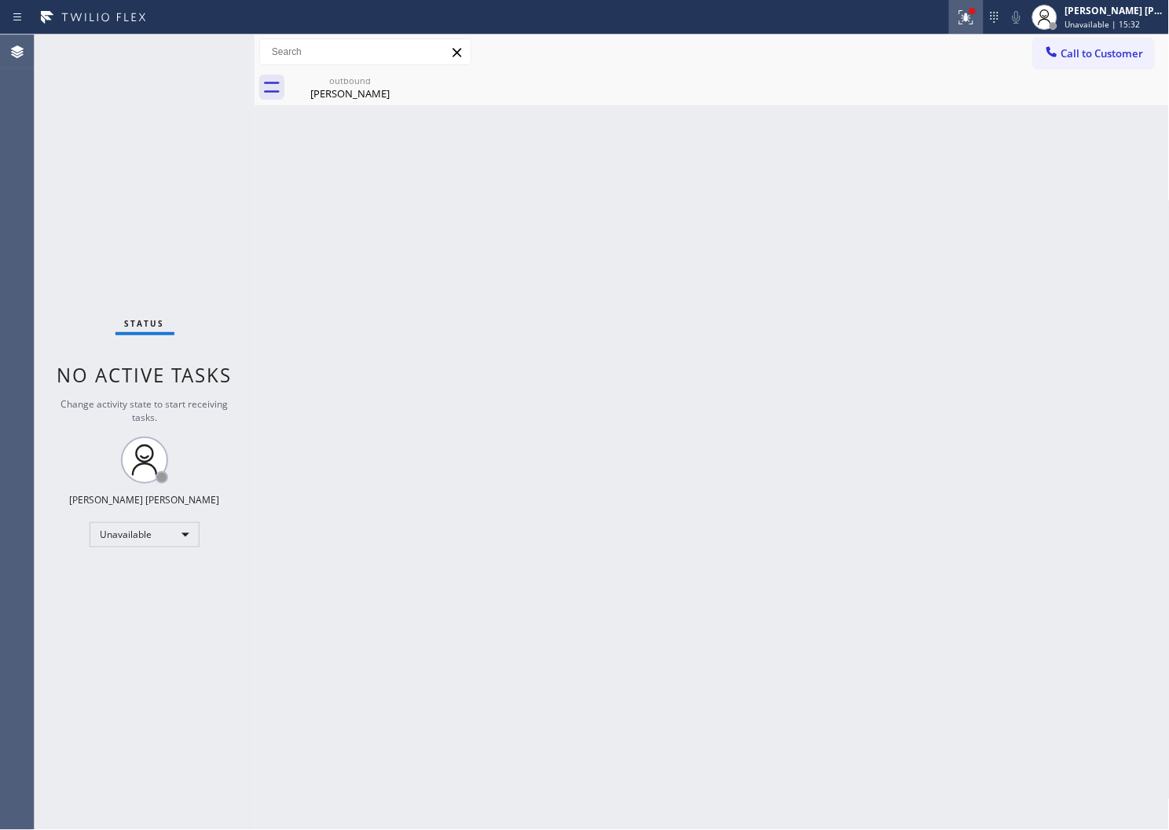
click at [976, 21] on icon at bounding box center [966, 17] width 19 height 19
click at [981, 36] on div "Call to Customer Outbound call Location Scottsdale Viking Appliance Repair Your…" at bounding box center [712, 52] width 915 height 35
click at [976, 24] on icon at bounding box center [966, 17] width 19 height 19
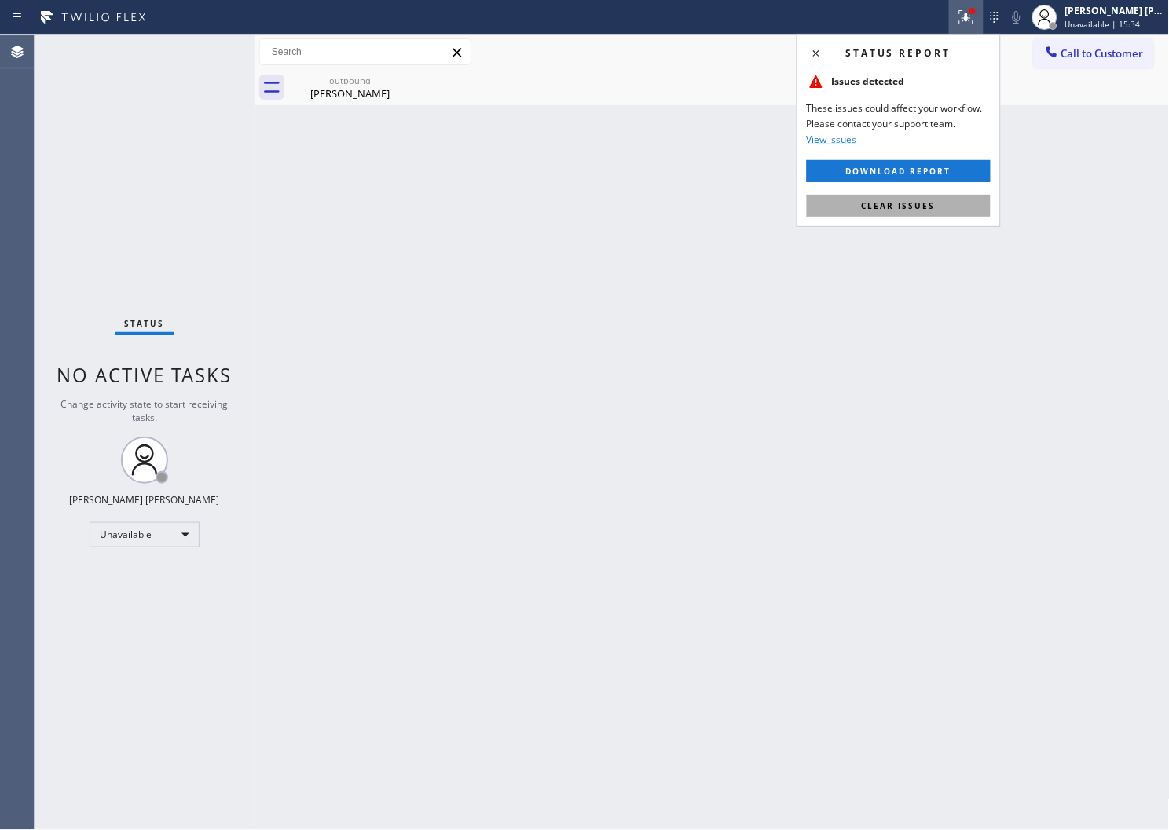
click at [933, 209] on span "Clear issues" at bounding box center [899, 205] width 74 height 11
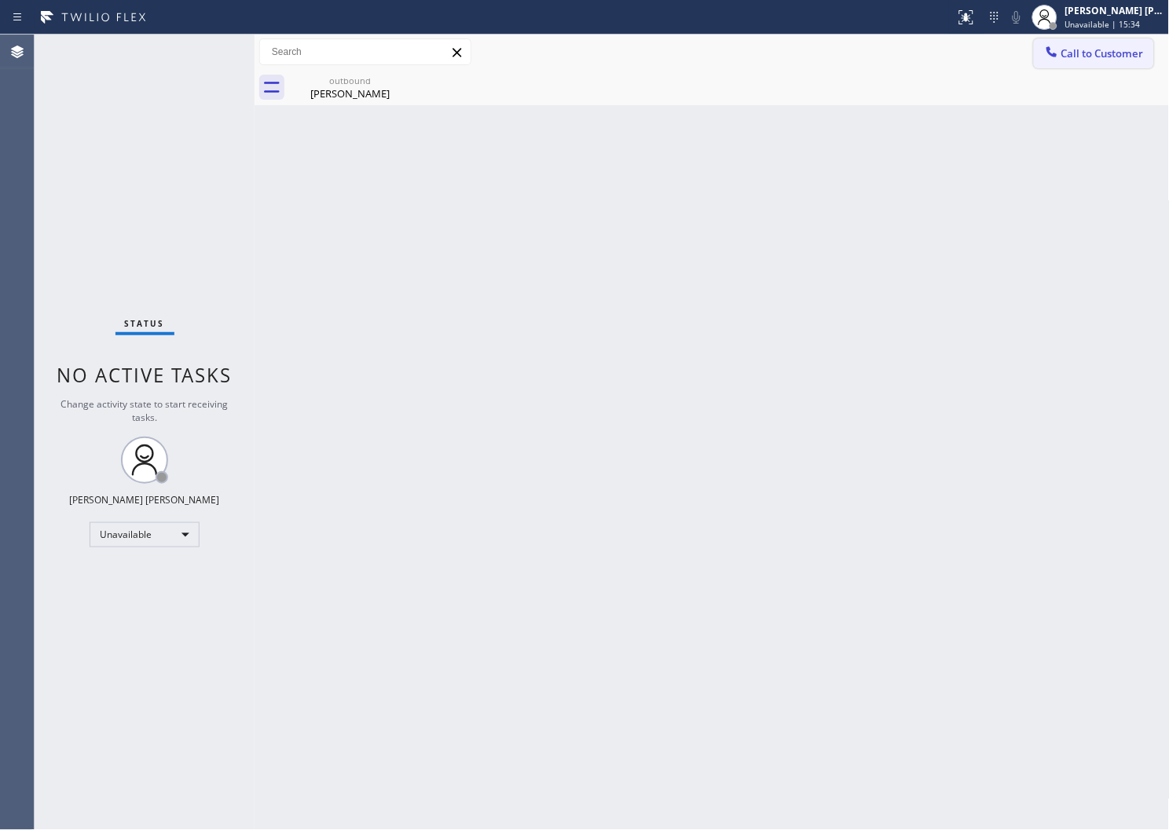
click at [1058, 56] on icon at bounding box center [1052, 52] width 16 height 16
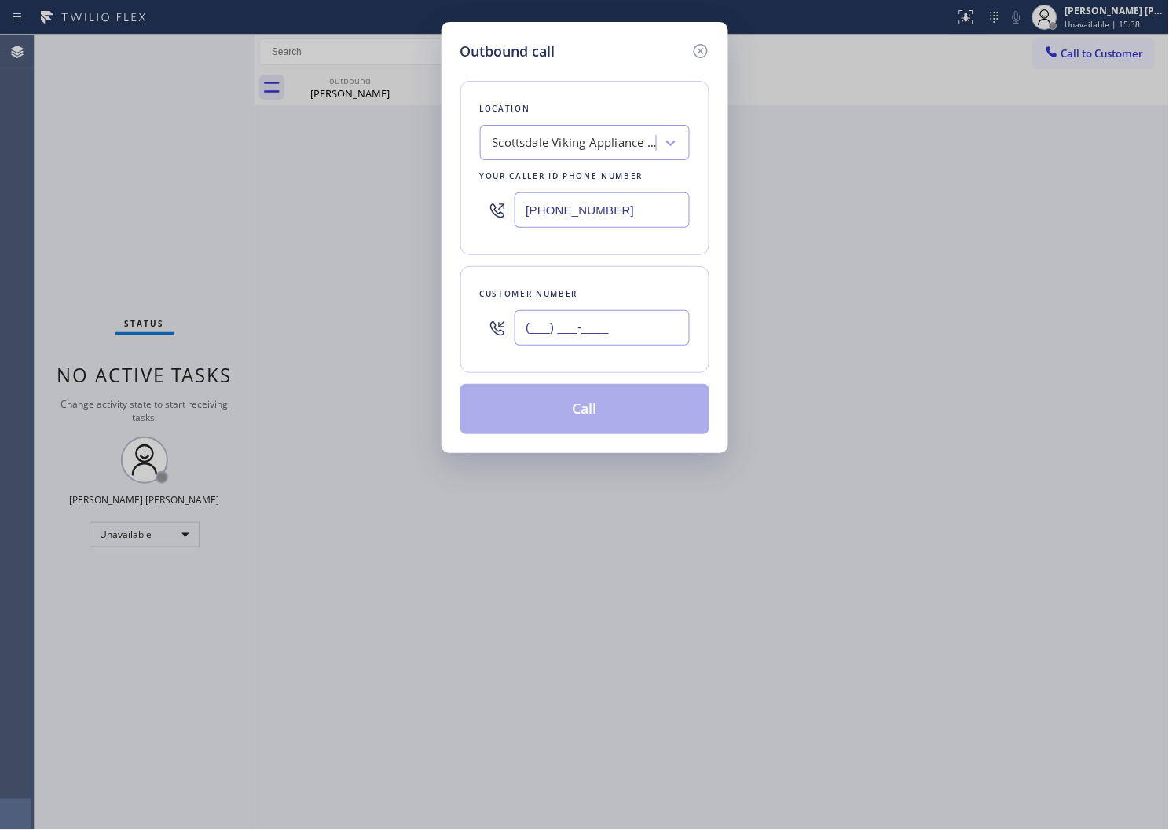
click at [619, 334] on input "(___) ___-____" at bounding box center [602, 327] width 175 height 35
paste input "602) 284-7285"
type input "(602) 284-7285"
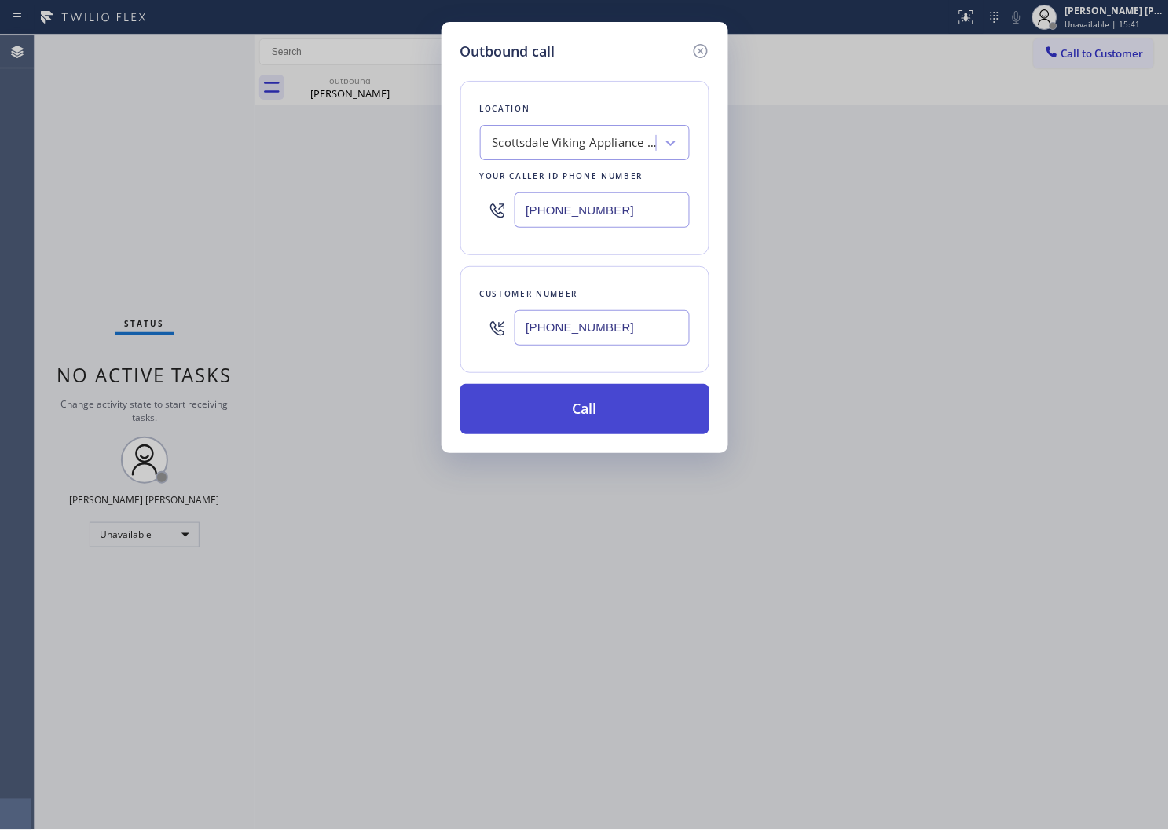
click at [624, 409] on button "Call" at bounding box center [584, 409] width 249 height 50
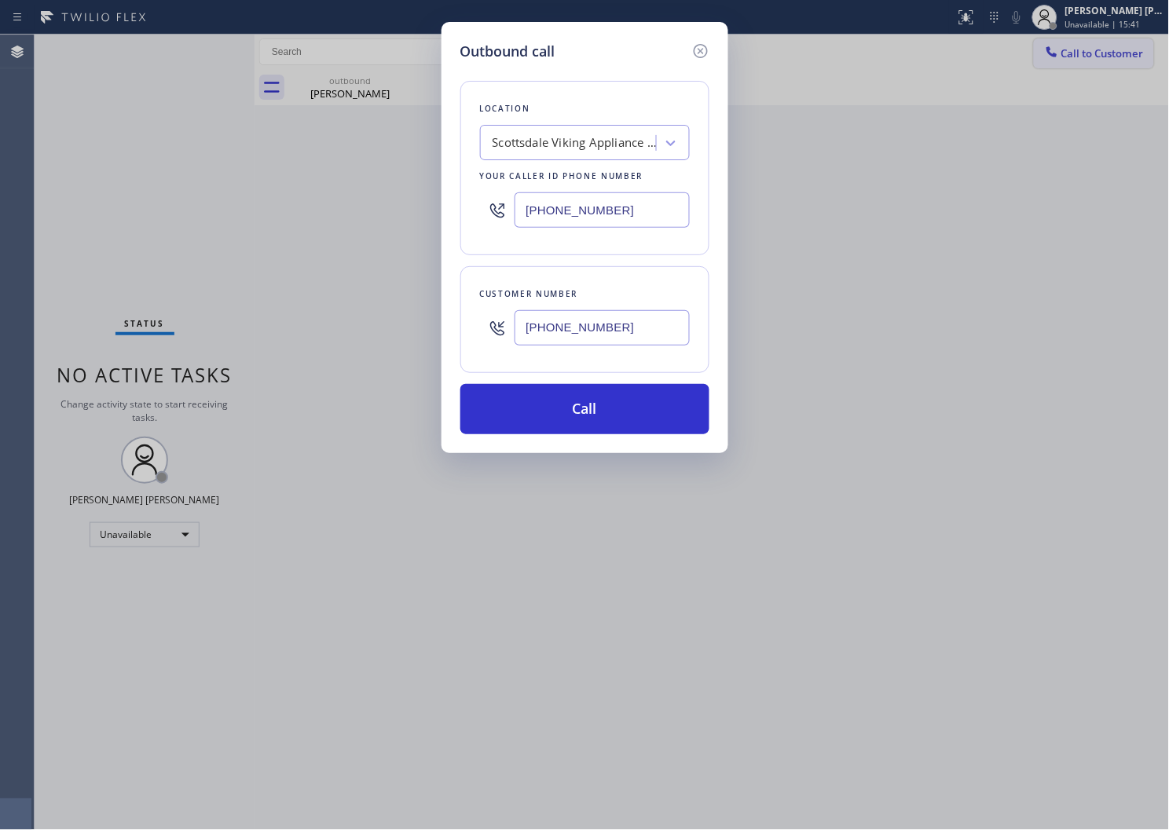
click at [737, 88] on div "Outbound call Location Scottsdale Viking Appliance Repair Your caller id phone …" at bounding box center [584, 415] width 1169 height 830
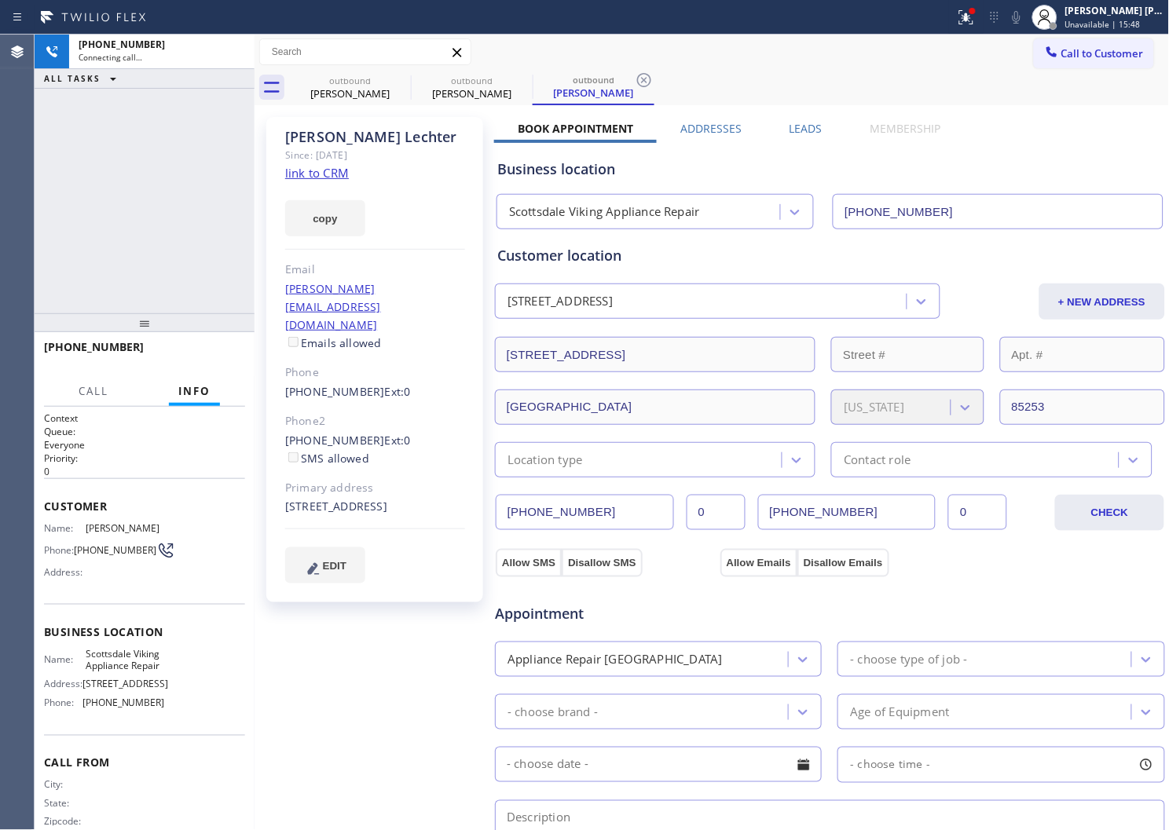
type input "(480) 787-0279"
click at [1025, 20] on icon at bounding box center [1016, 17] width 19 height 19
click at [237, 53] on icon at bounding box center [234, 51] width 14 height 5
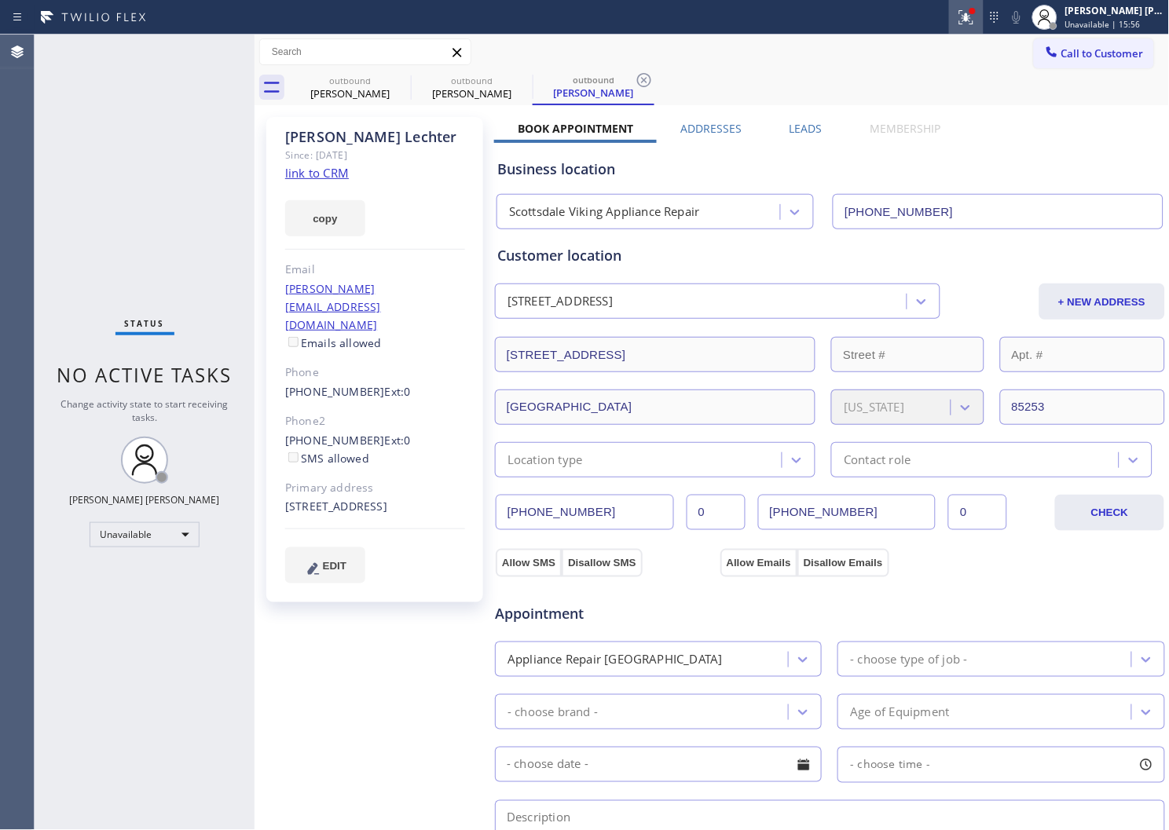
click at [1001, 20] on div at bounding box center [995, 17] width 22 height 19
click at [971, 17] on icon at bounding box center [966, 15] width 9 height 5
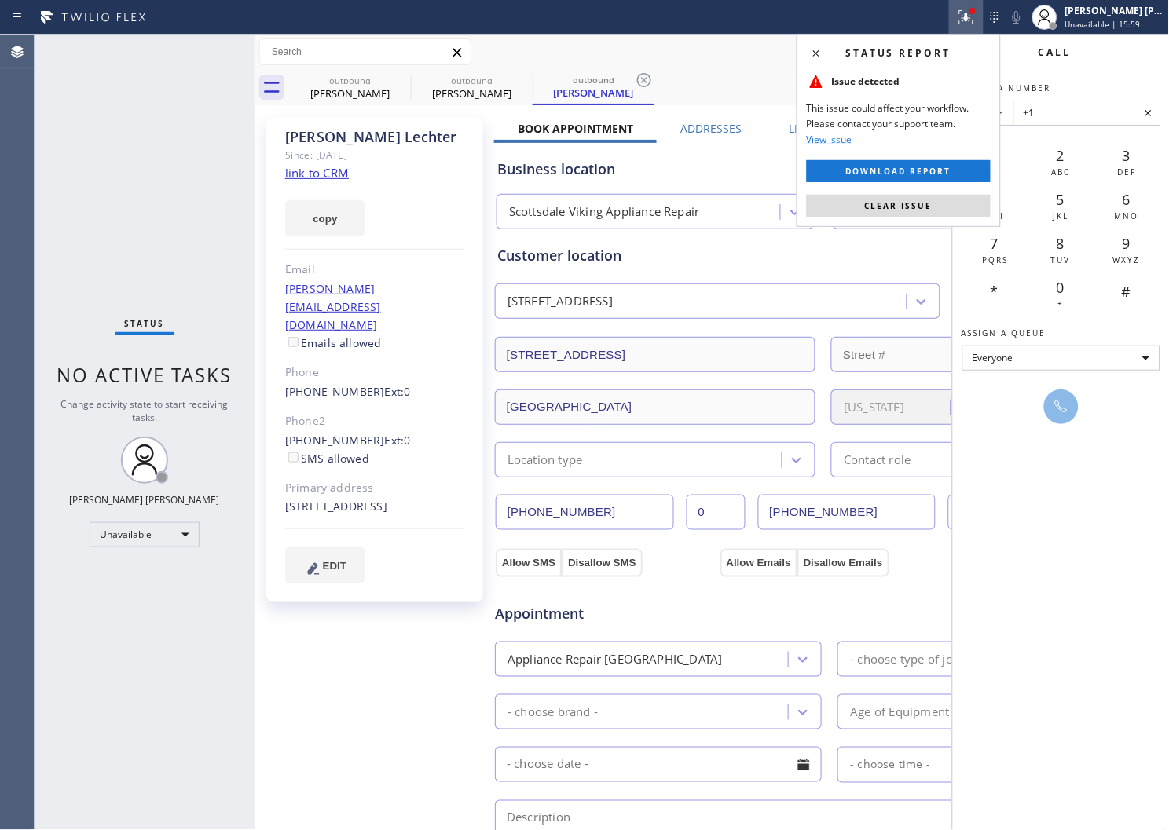
click at [884, 267] on div "Customer location 6611 North 64th Place Paradise Valley, 85253 AZ + NEW ADDRESS…" at bounding box center [829, 361] width 665 height 233
click at [1004, 10] on icon at bounding box center [994, 17] width 19 height 19
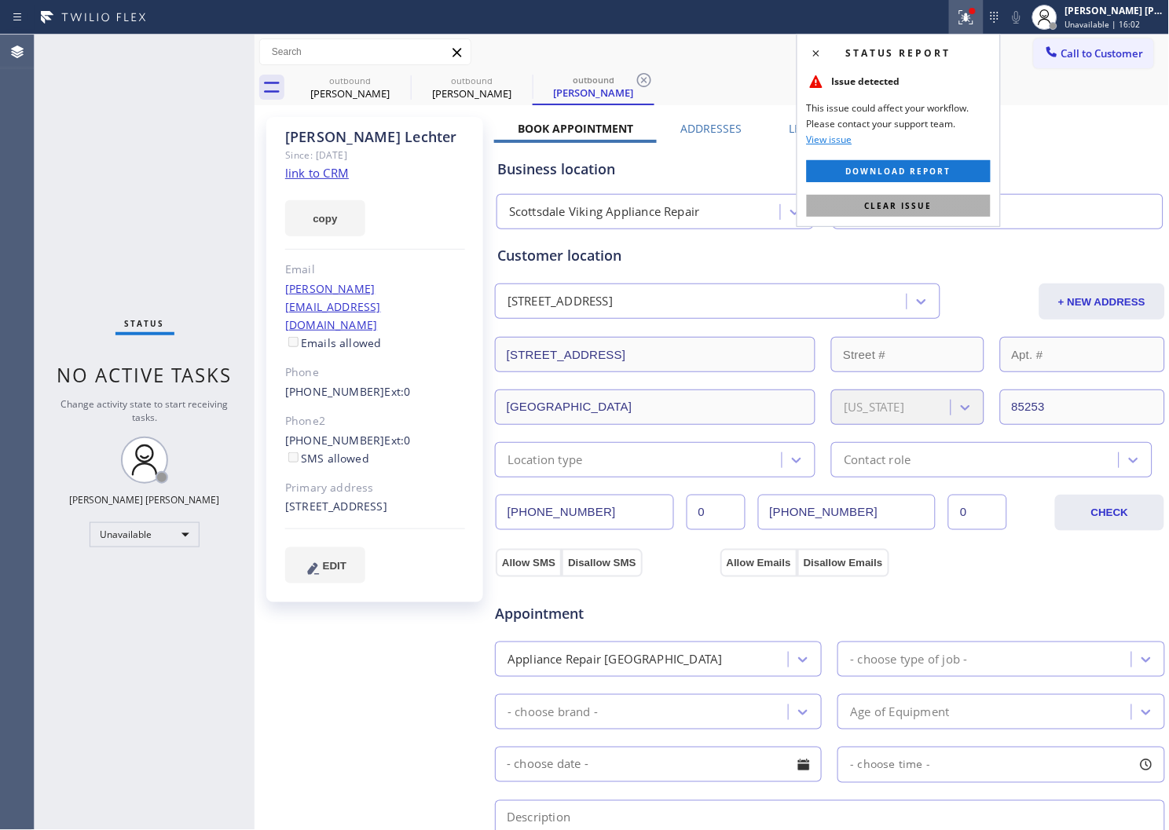
click at [911, 200] on span "Clear issue" at bounding box center [899, 205] width 68 height 11
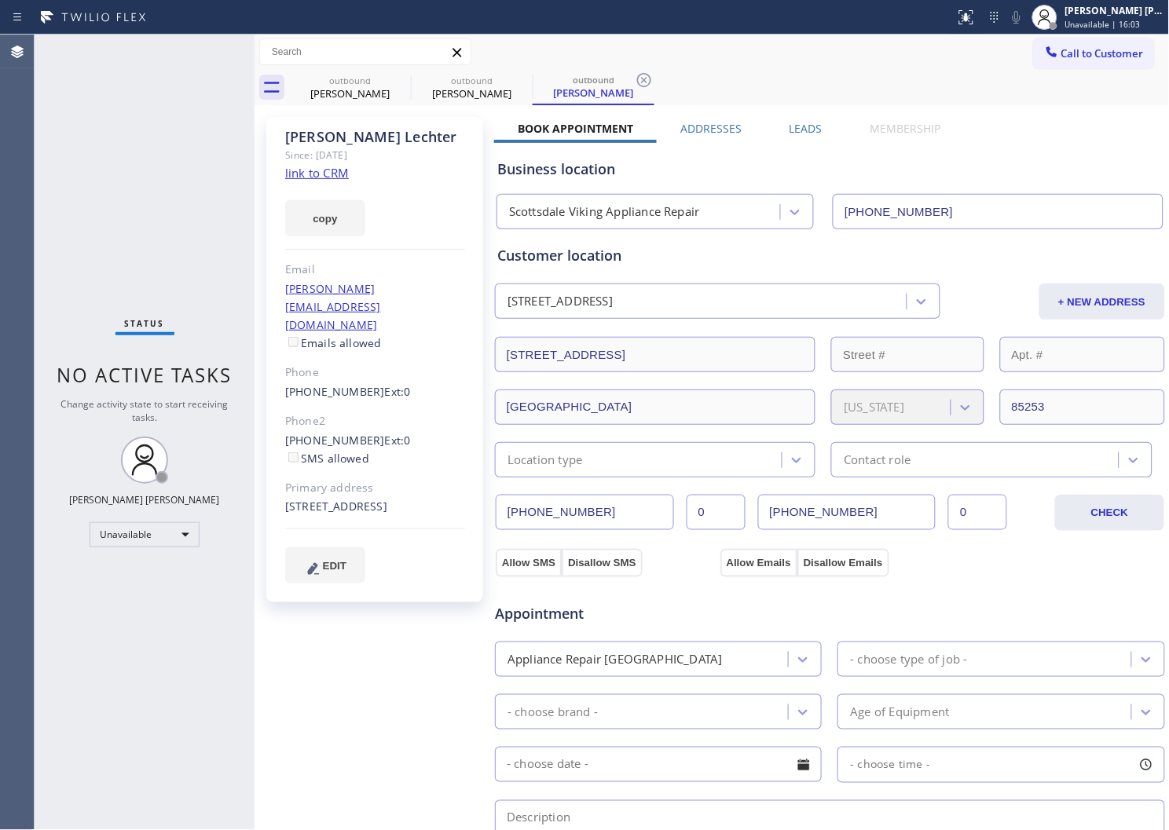
click at [0, 0] on icon at bounding box center [0, 0] width 0 height 0
click at [637, 79] on icon at bounding box center [644, 80] width 14 height 14
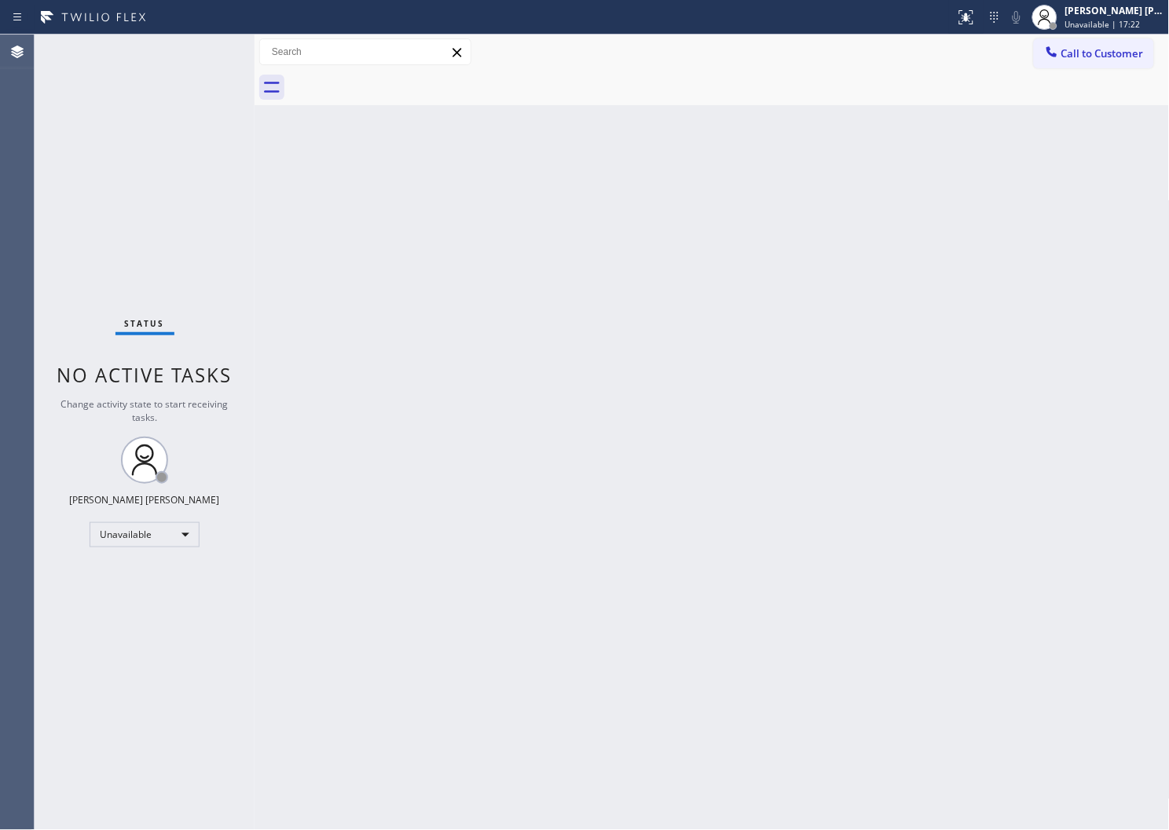
click at [0, 512] on div "Agent Desktop" at bounding box center [17, 433] width 34 height 796
click at [1070, 55] on span "Call to Customer" at bounding box center [1102, 53] width 82 height 14
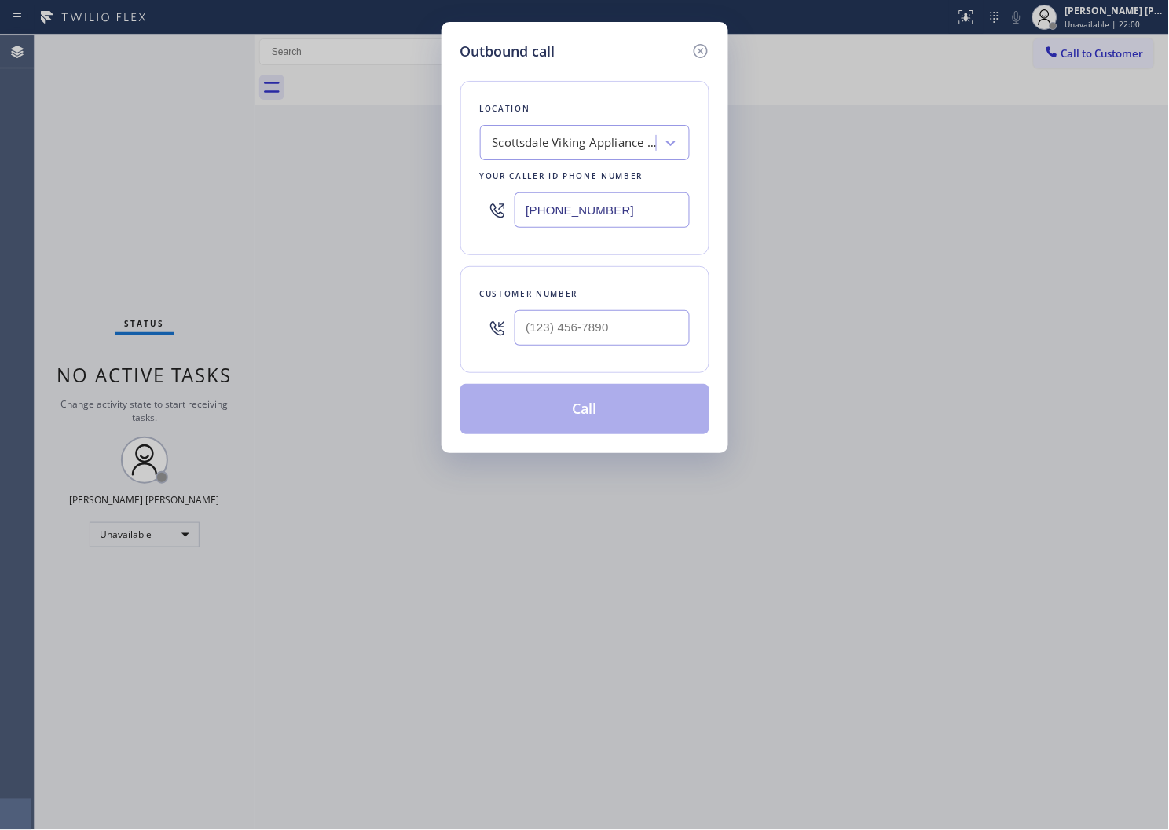
click at [558, 218] on input "(480) 787-0279" at bounding box center [602, 209] width 175 height 35
paste input "855) 731-4952"
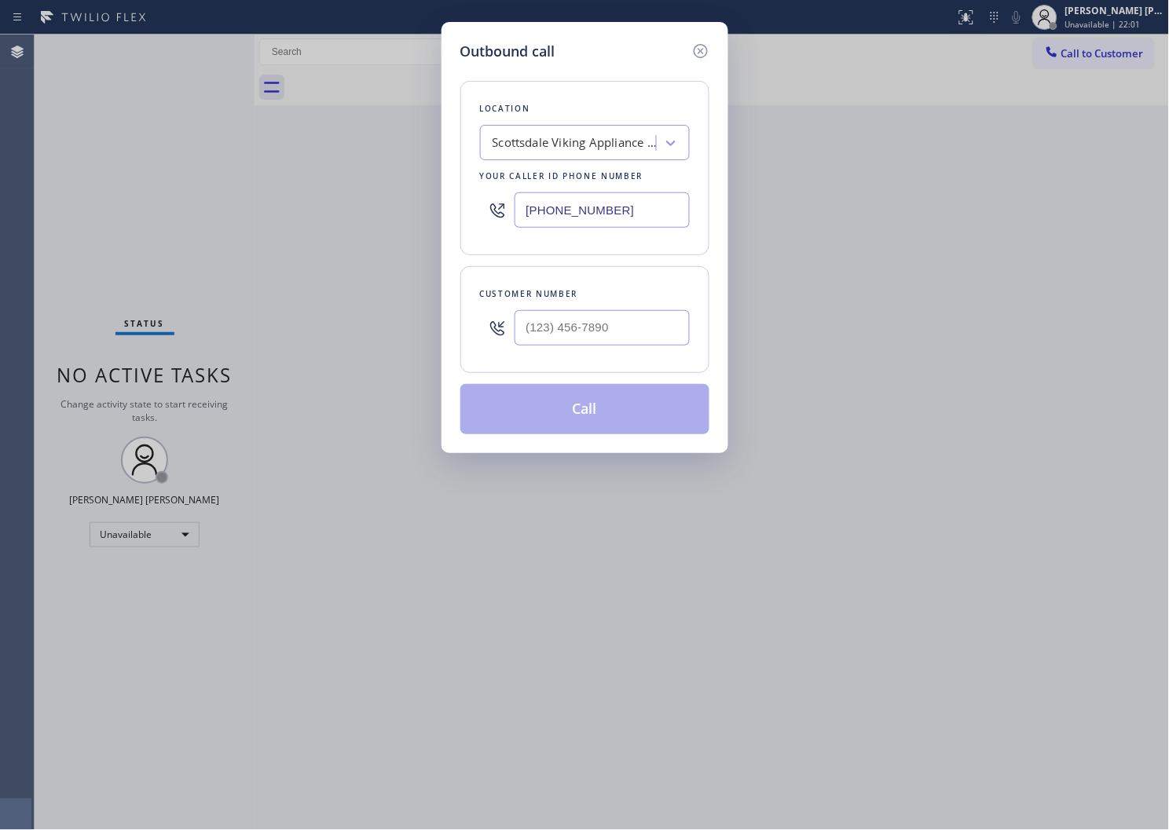
type input "[PHONE_NUMBER]"
click at [561, 314] on input "(___) ___-____" at bounding box center [602, 327] width 175 height 35
paste input "786) 218-2247"
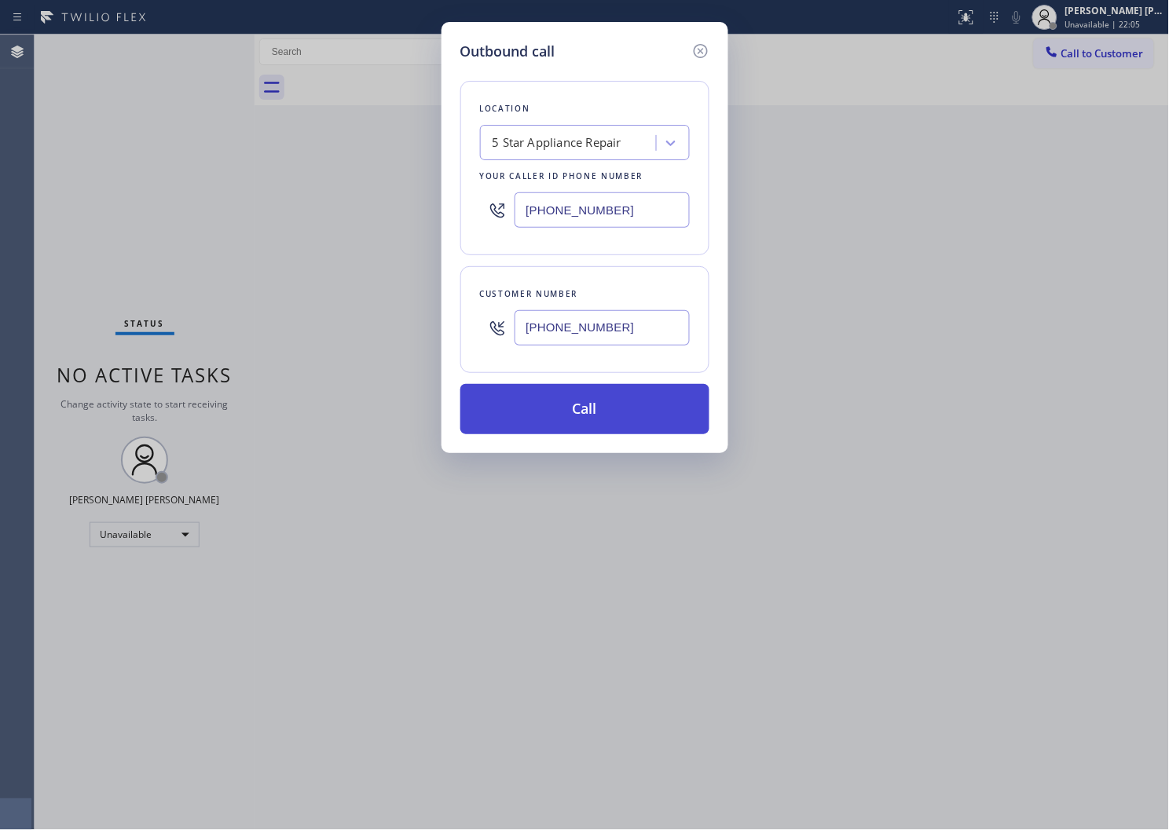
type input "(786) 218-2247"
click at [585, 403] on button "Call" at bounding box center [584, 409] width 249 height 50
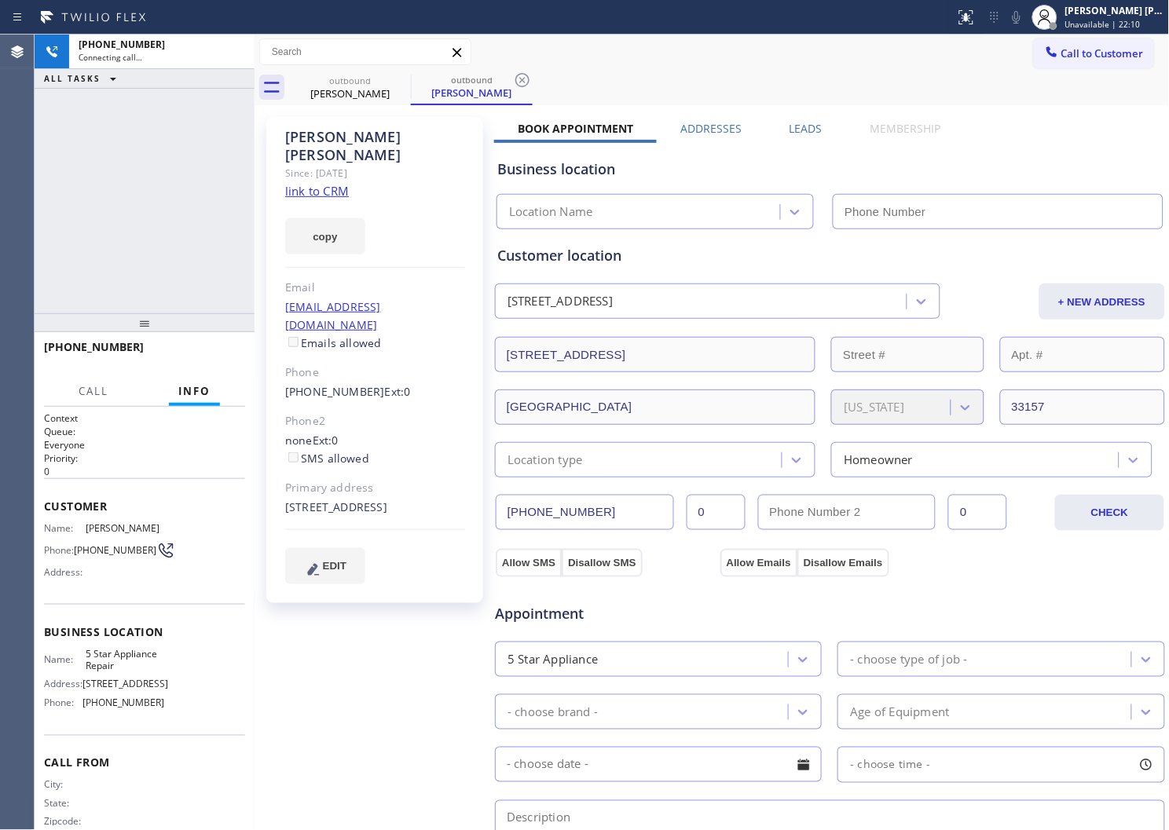
type input "[PHONE_NUMBER]"
click at [349, 143] on div "Monica Ortega" at bounding box center [375, 146] width 180 height 36
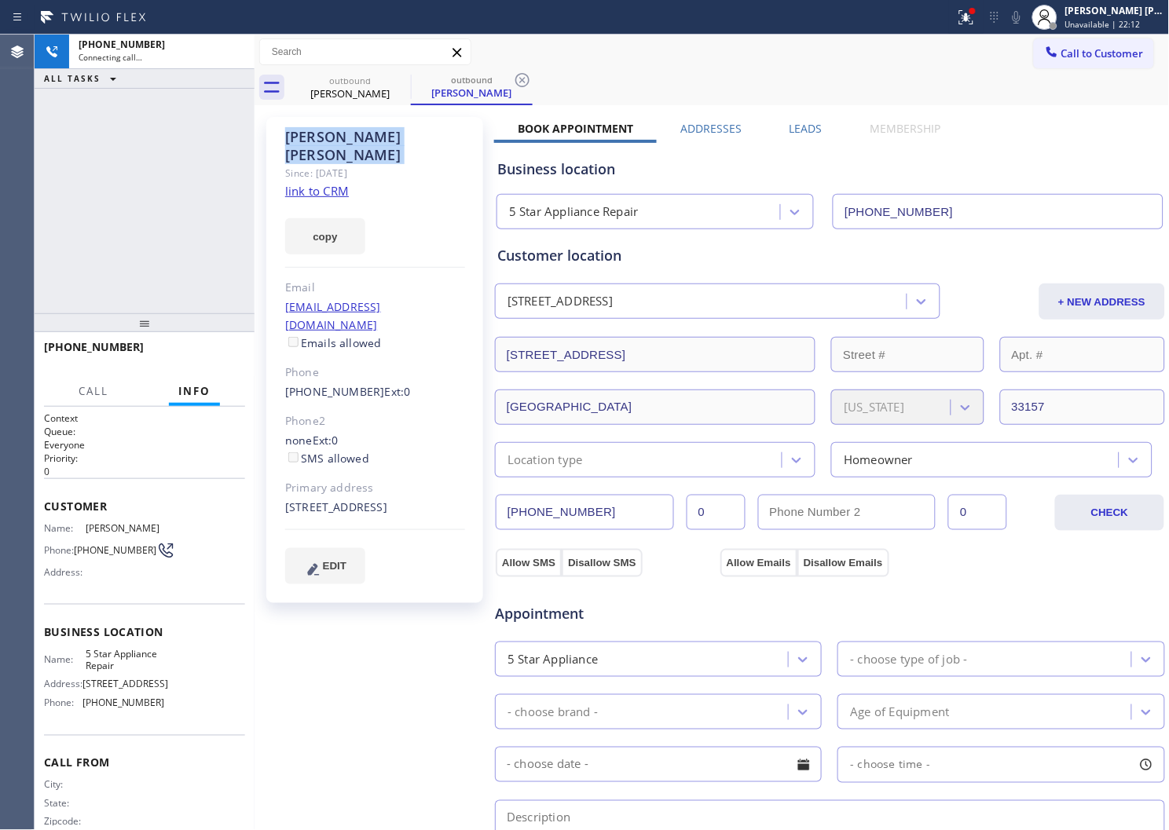
copy div "Monica Ortega"
click at [971, 17] on icon at bounding box center [966, 15] width 9 height 5
click at [971, 18] on div at bounding box center [966, 17] width 35 height 19
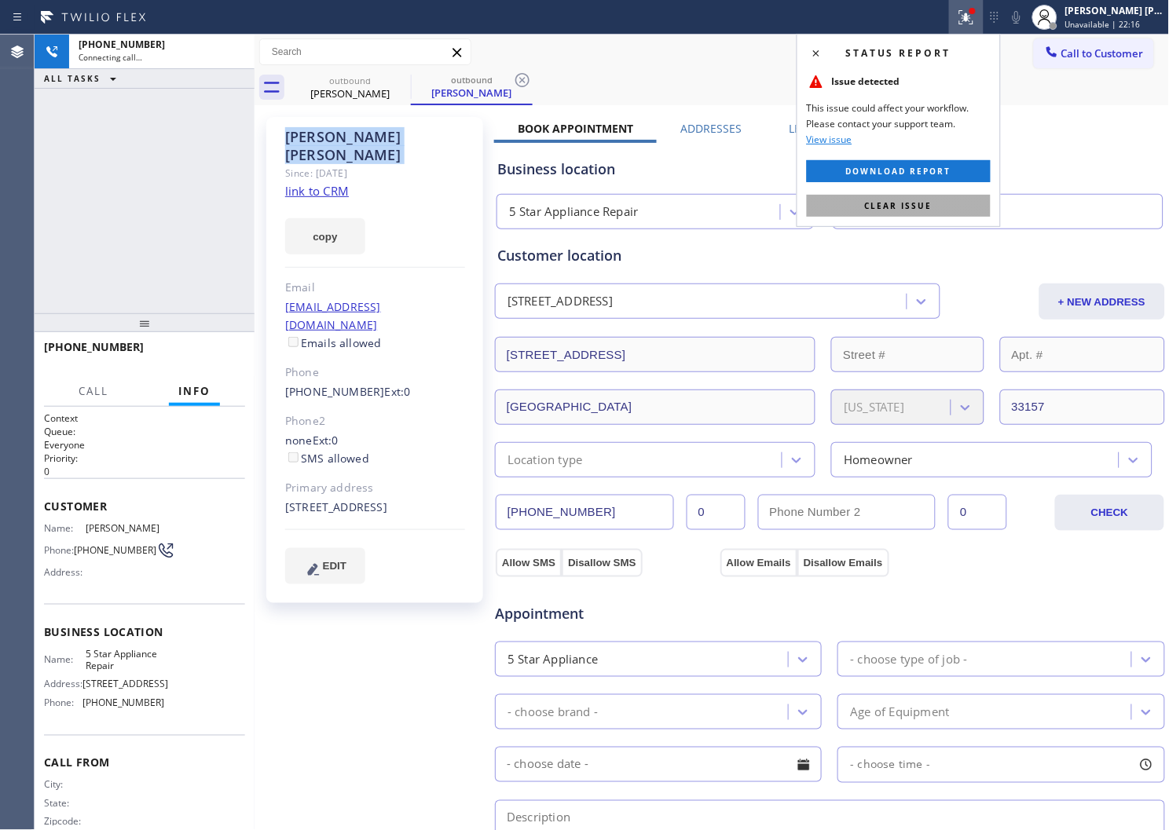
click at [905, 202] on span "Clear issue" at bounding box center [899, 205] width 68 height 11
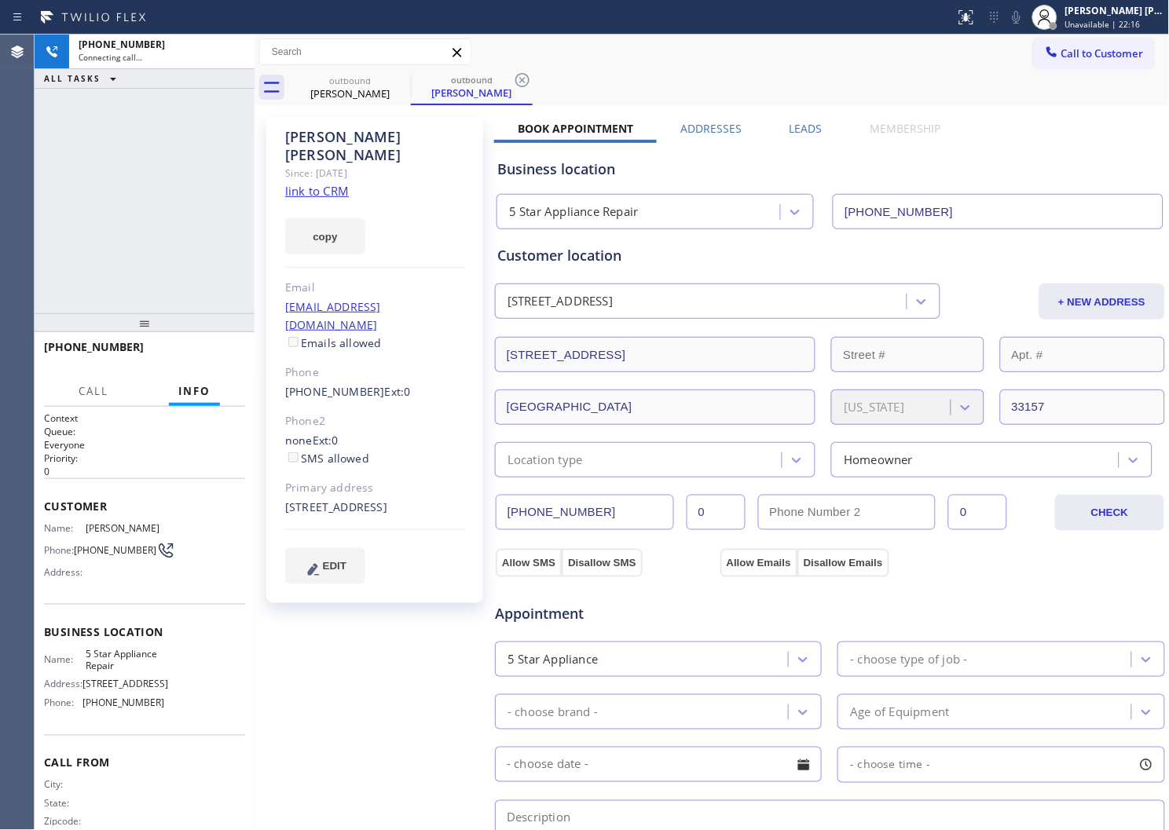
click at [101, 187] on div "+17862182247 Connecting call… ALL TASKS ALL TASKS ACTIVE TASKS TASKS IN WRAP UP" at bounding box center [145, 174] width 220 height 279
click at [1122, 17] on div "Shiena Mae Palao Unavailable | 22:30" at bounding box center [1115, 16] width 107 height 27
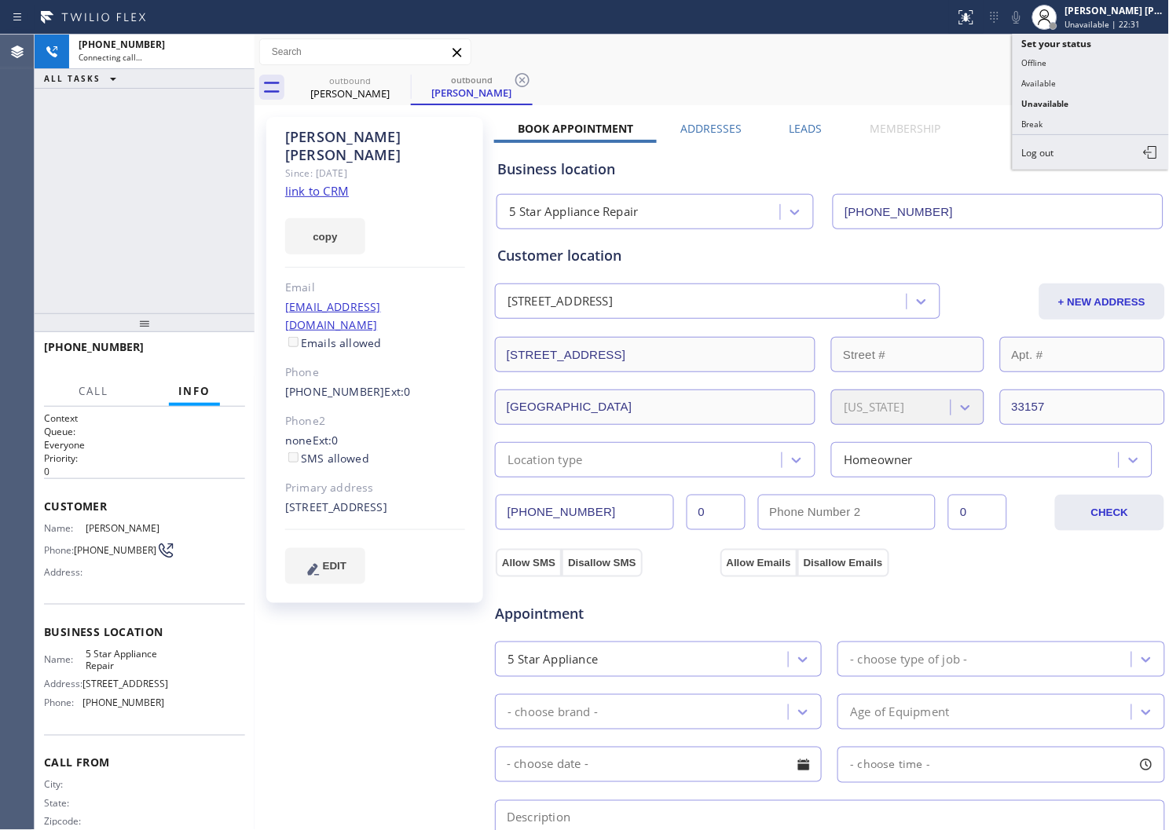
click at [768, 107] on div "Monica Ortega Since: 20 may 2020 link to CRM copy Email ericmasnata@gmail.com E…" at bounding box center [712, 634] width 915 height 1058
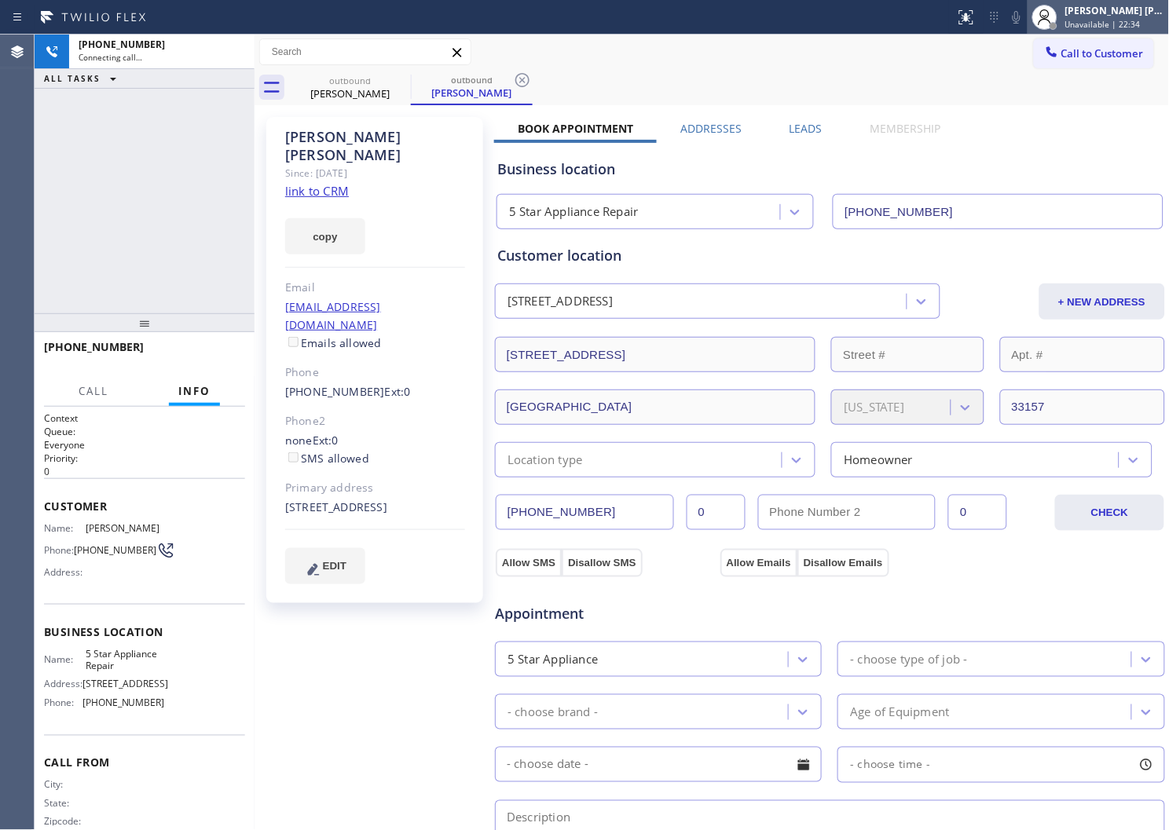
click at [1116, 19] on span "Unavailable | 22:34" at bounding box center [1102, 24] width 75 height 11
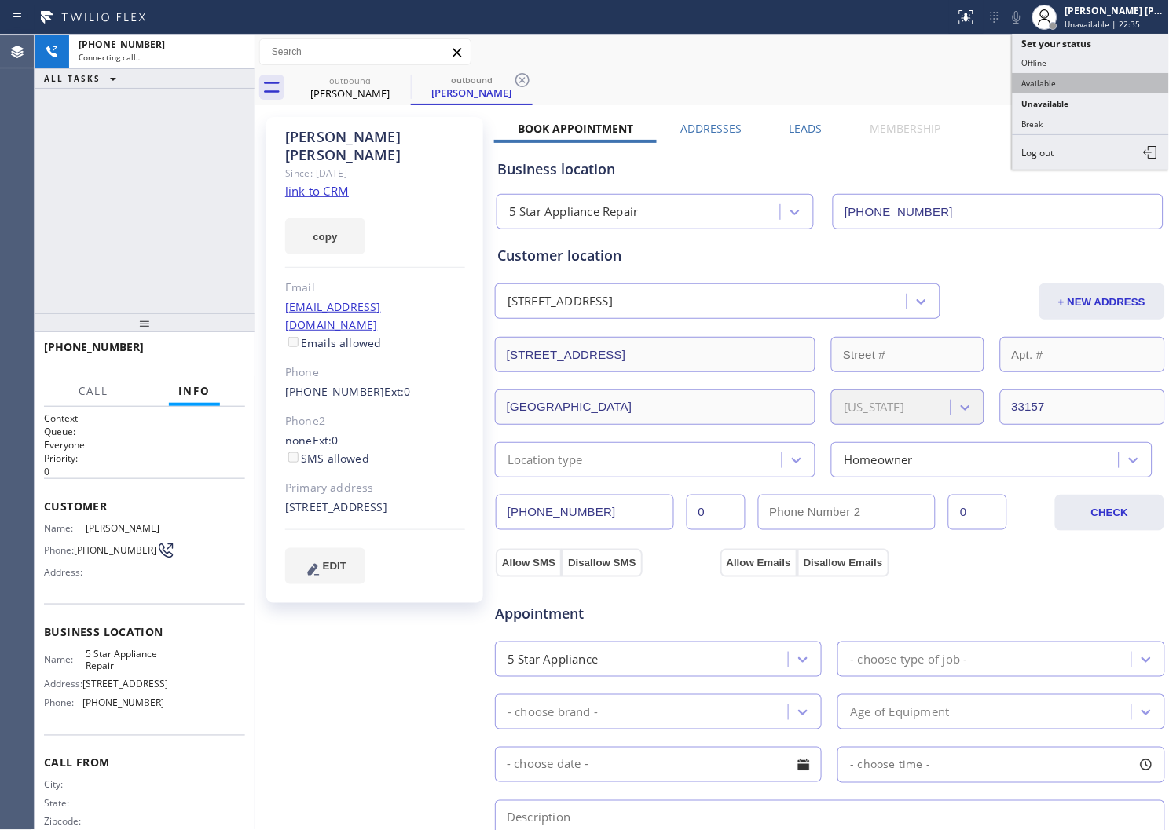
click at [1066, 83] on button "Available" at bounding box center [1091, 83] width 157 height 20
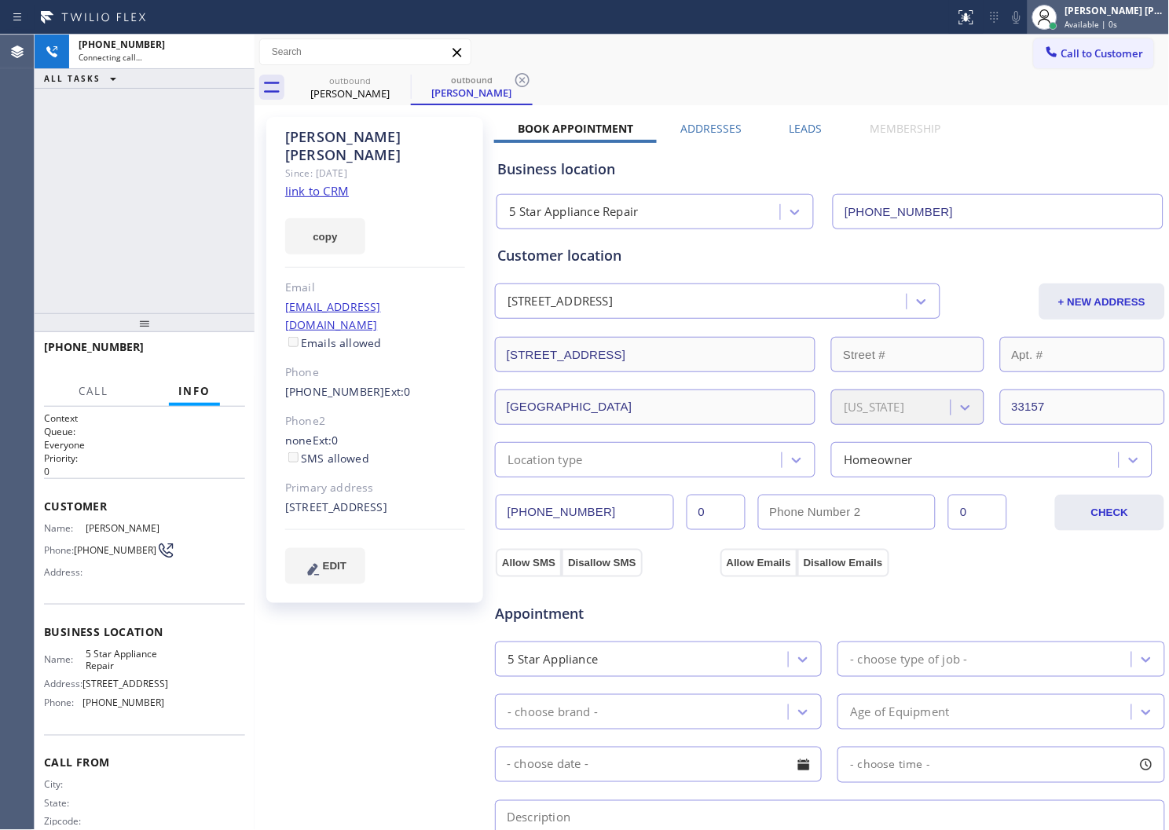
click at [1120, 16] on div "[PERSON_NAME] [PERSON_NAME]" at bounding box center [1114, 10] width 99 height 13
click at [1109, 21] on span "Available | 1s" at bounding box center [1091, 24] width 53 height 11
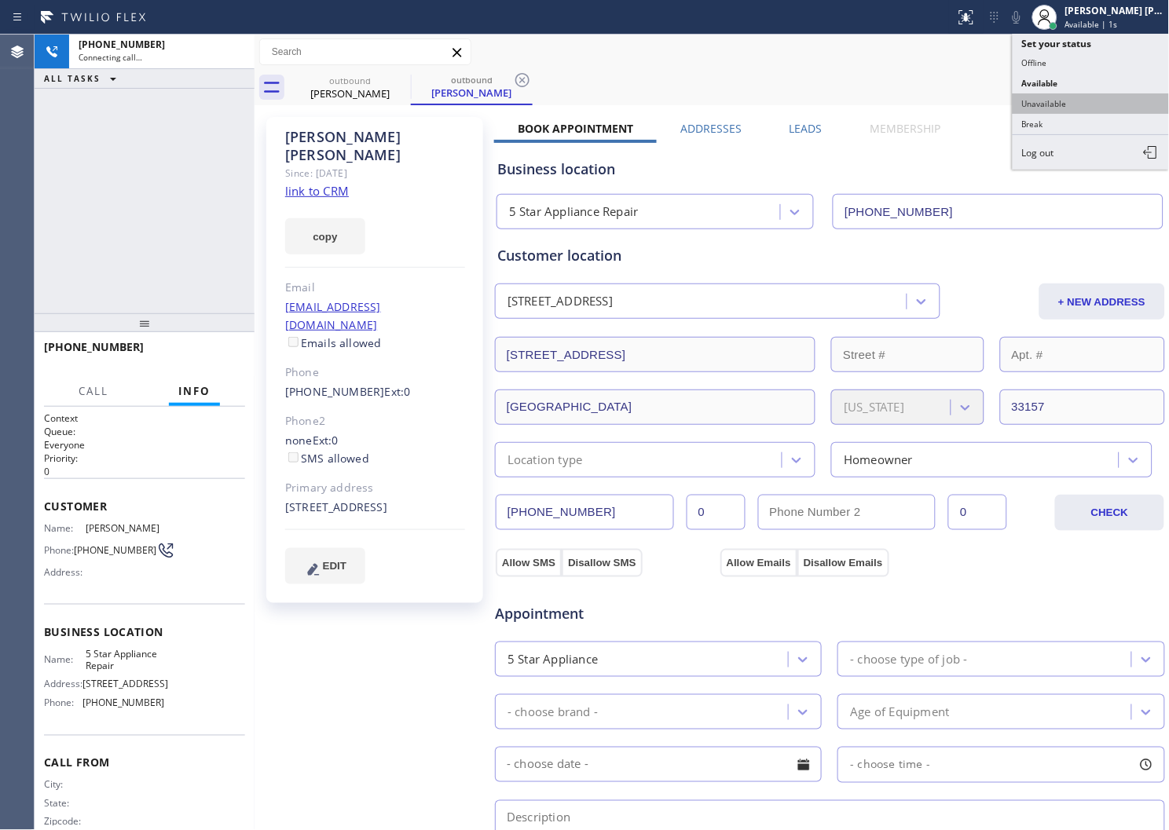
click at [1055, 105] on button "Unavailable" at bounding box center [1091, 103] width 157 height 20
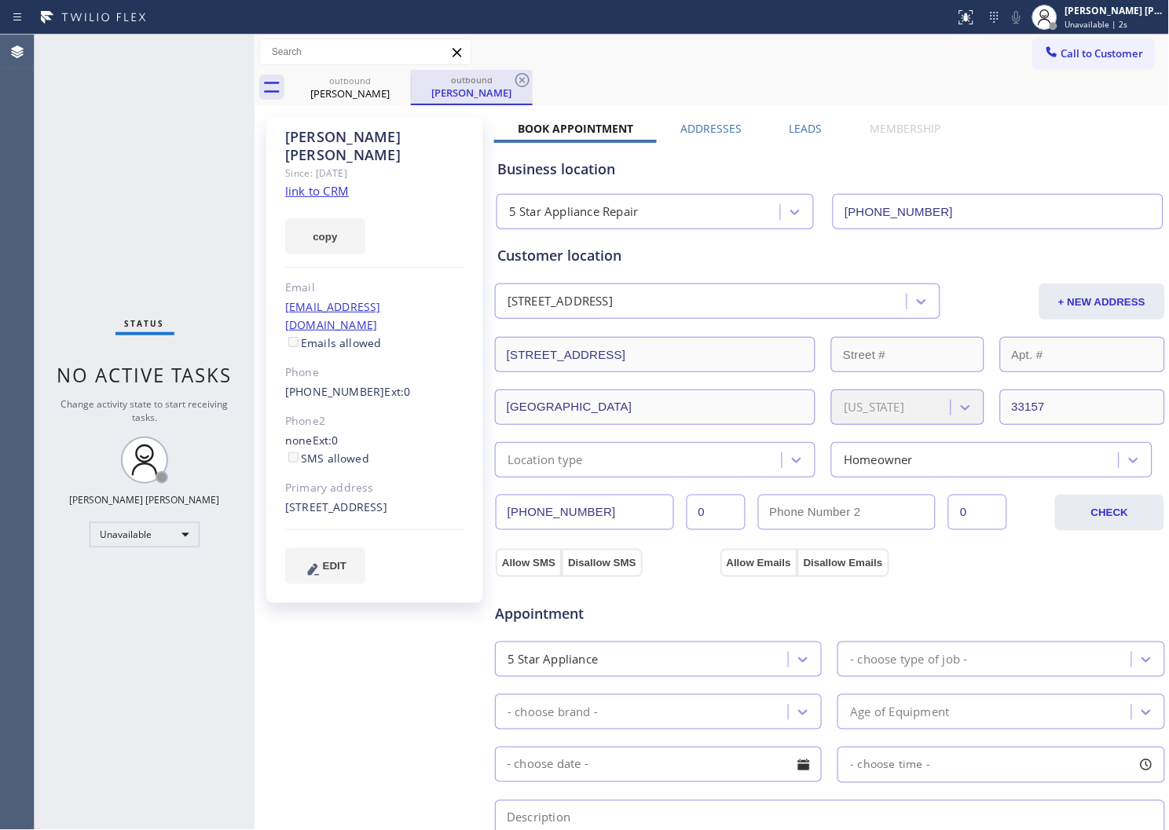
drag, startPoint x: 390, startPoint y: 119, endPoint x: 411, endPoint y: 87, distance: 38.1
click at [390, 118] on div "Monica Ortega Since: 20 may 2020 link to CRM copy Email ericmasnata@gmail.com E…" at bounding box center [374, 360] width 217 height 486
click at [405, 95] on div "Monica Ortega" at bounding box center [350, 93] width 119 height 14
click at [405, 79] on icon at bounding box center [400, 80] width 19 height 19
click at [0, 0] on icon at bounding box center [0, 0] width 0 height 0
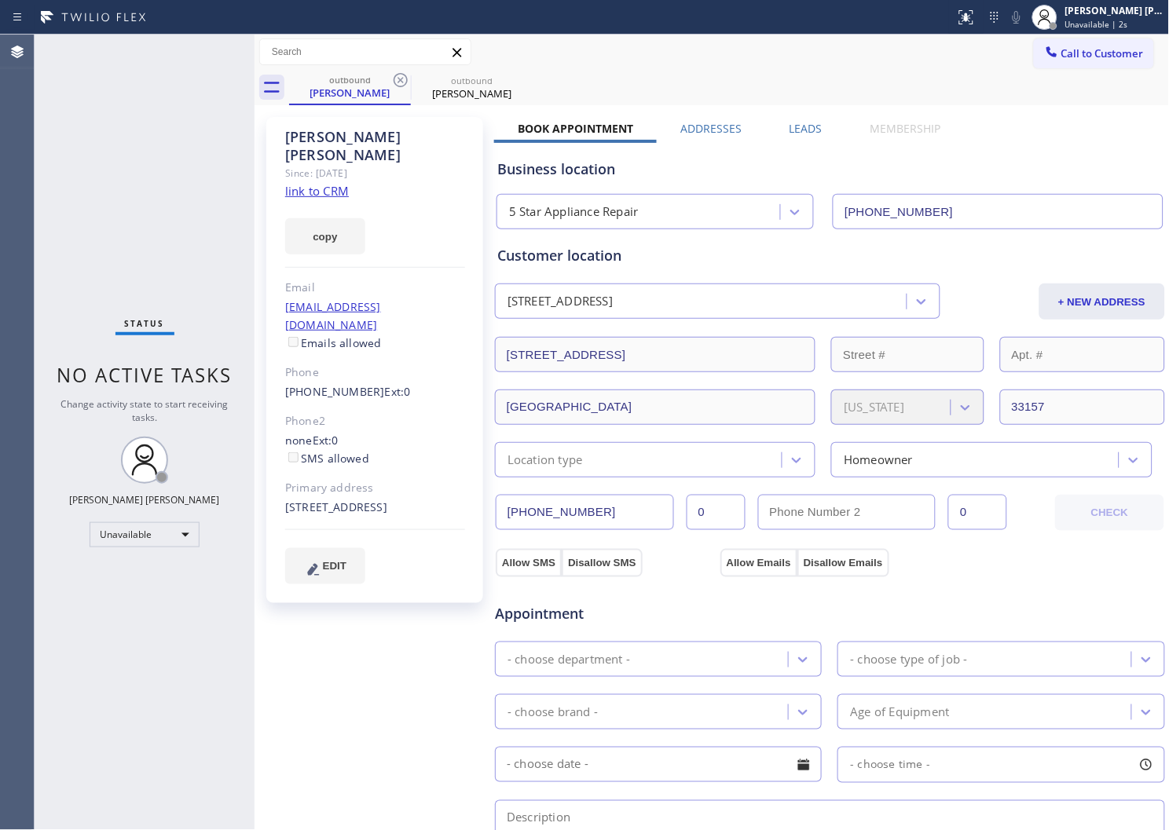
drag, startPoint x: 405, startPoint y: 79, endPoint x: 972, endPoint y: 116, distance: 567.7
click at [405, 79] on div "outbound Monica Ortega outbound Monica Ortega" at bounding box center [729, 87] width 881 height 35
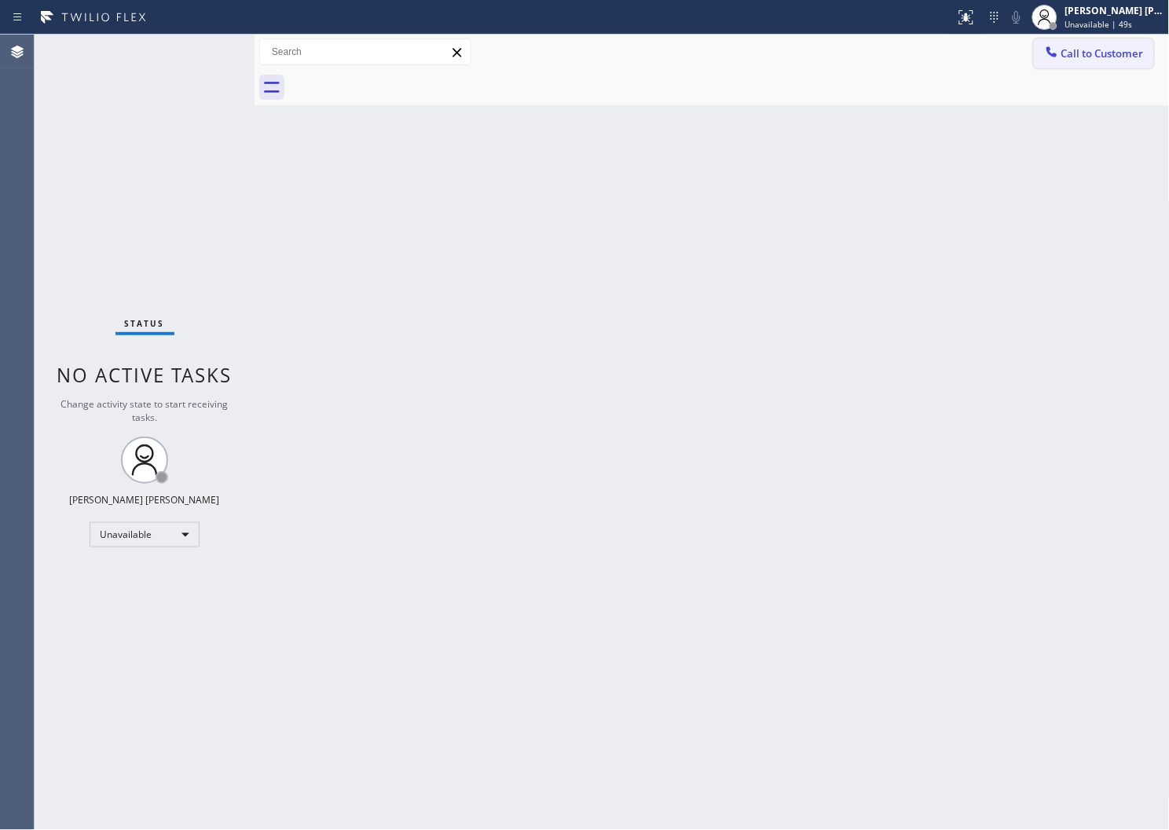
click at [1085, 57] on span "Call to Customer" at bounding box center [1102, 53] width 82 height 14
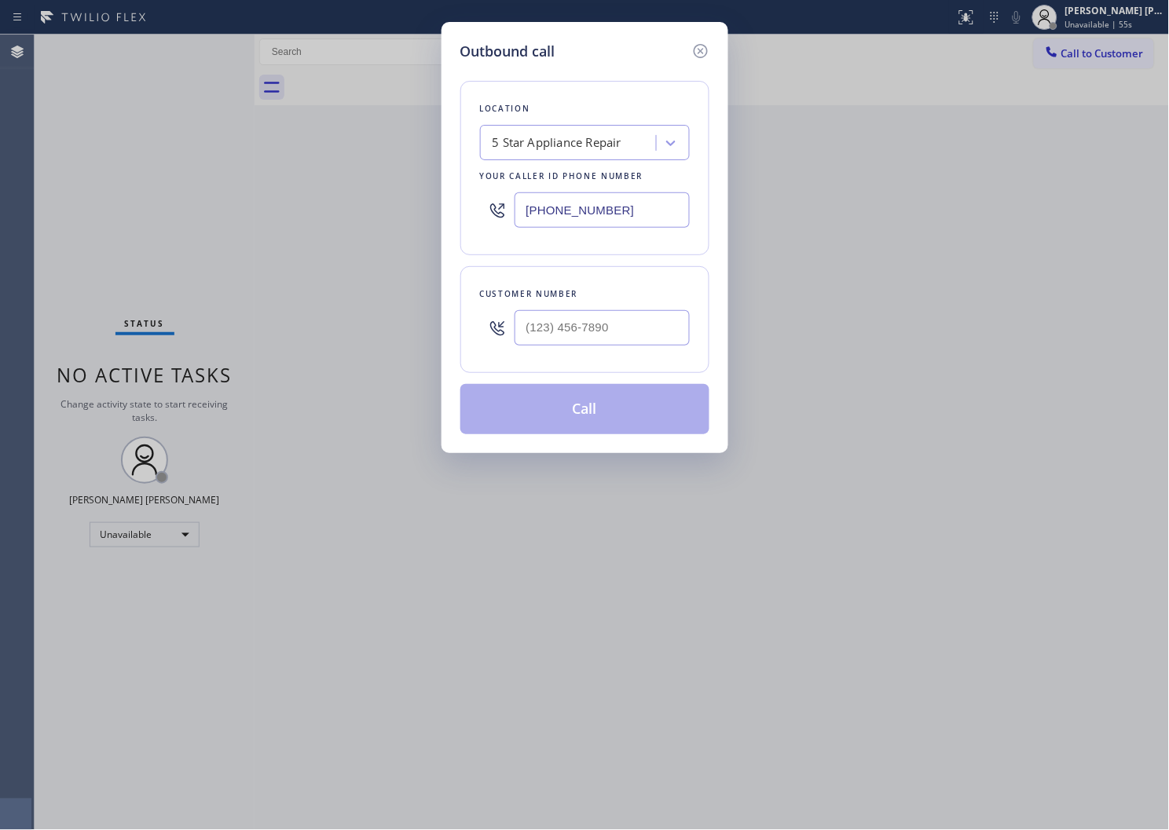
click at [563, 217] on input "[PHONE_NUMBER]" at bounding box center [602, 209] width 175 height 35
click at [567, 236] on div "Location 5 Star Appliance Repair Your caller id phone number (855) 731-4952" at bounding box center [584, 168] width 249 height 174
click at [564, 217] on input "[PHONE_NUMBER]" at bounding box center [602, 209] width 175 height 35
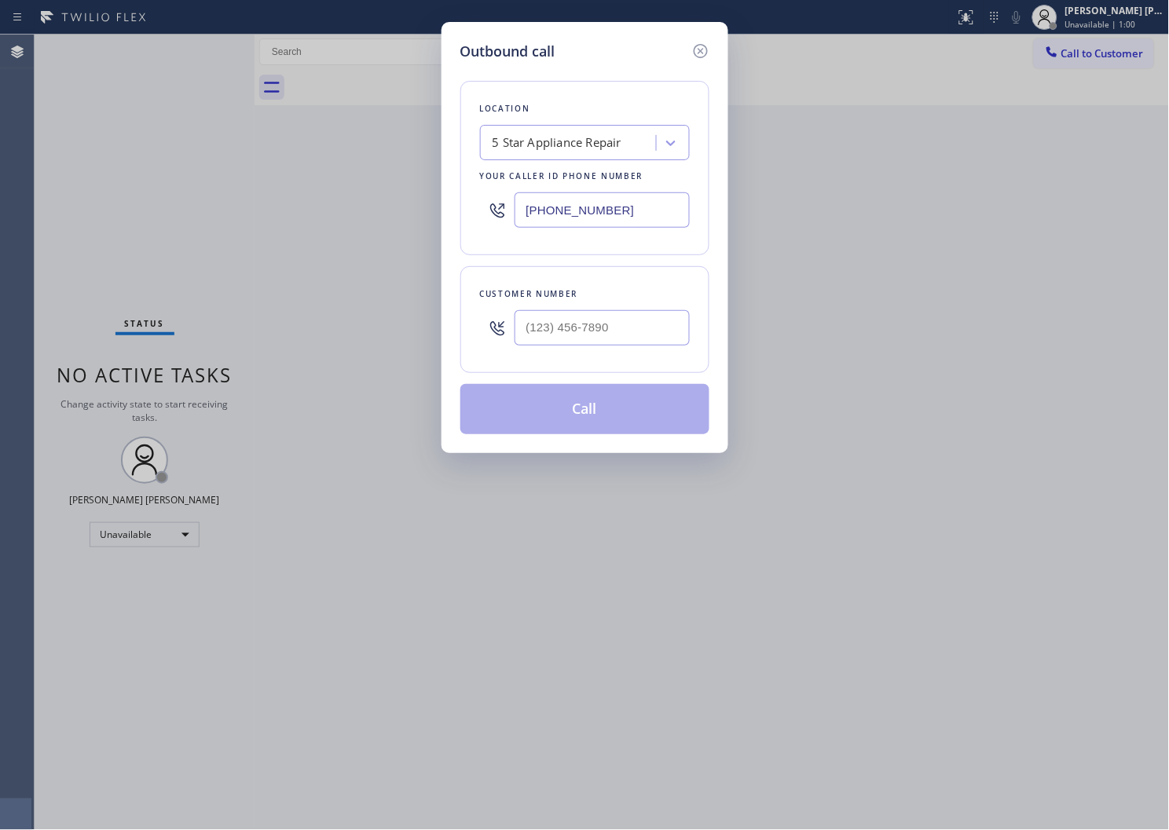
click at [564, 217] on input "[PHONE_NUMBER]" at bounding box center [602, 209] width 175 height 35
paste input "340-1313"
type input "[PHONE_NUMBER]"
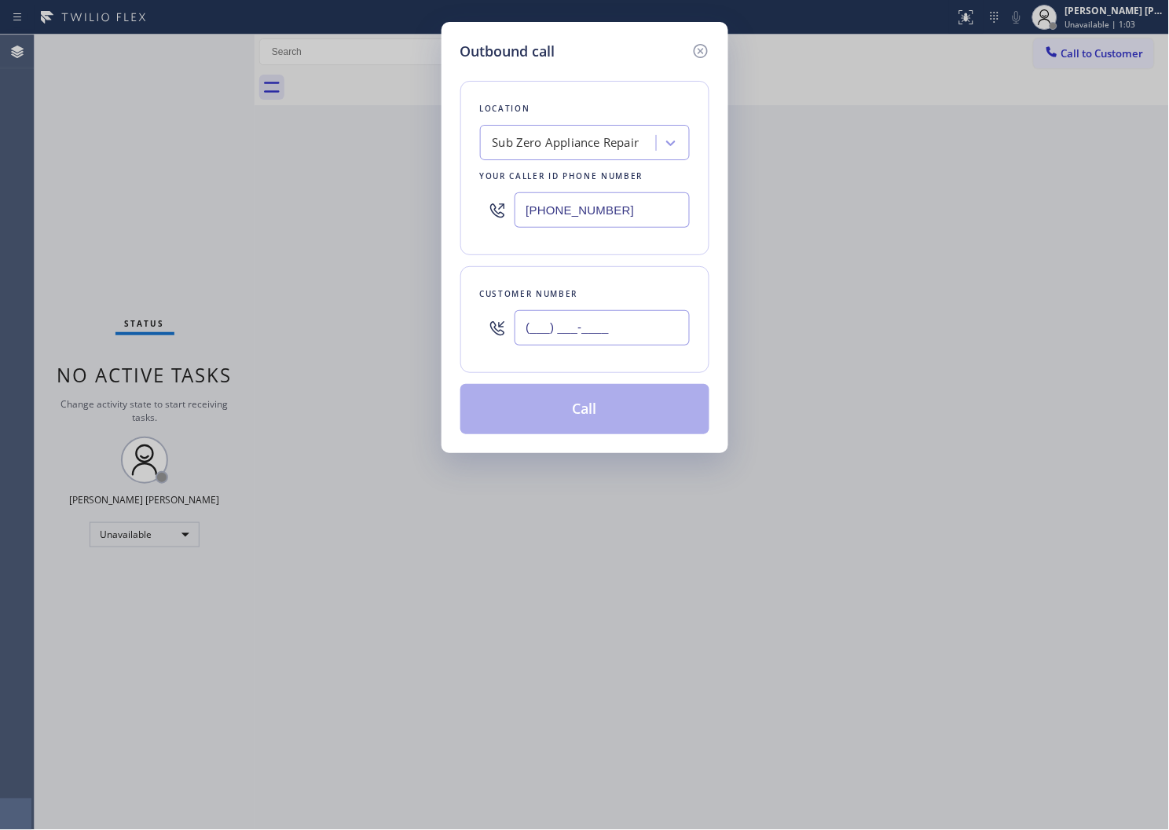
click at [610, 317] on input "(___) ___-____" at bounding box center [602, 327] width 175 height 35
paste input "7033"
click at [596, 339] on input "(___) ___-7033" at bounding box center [602, 327] width 175 height 35
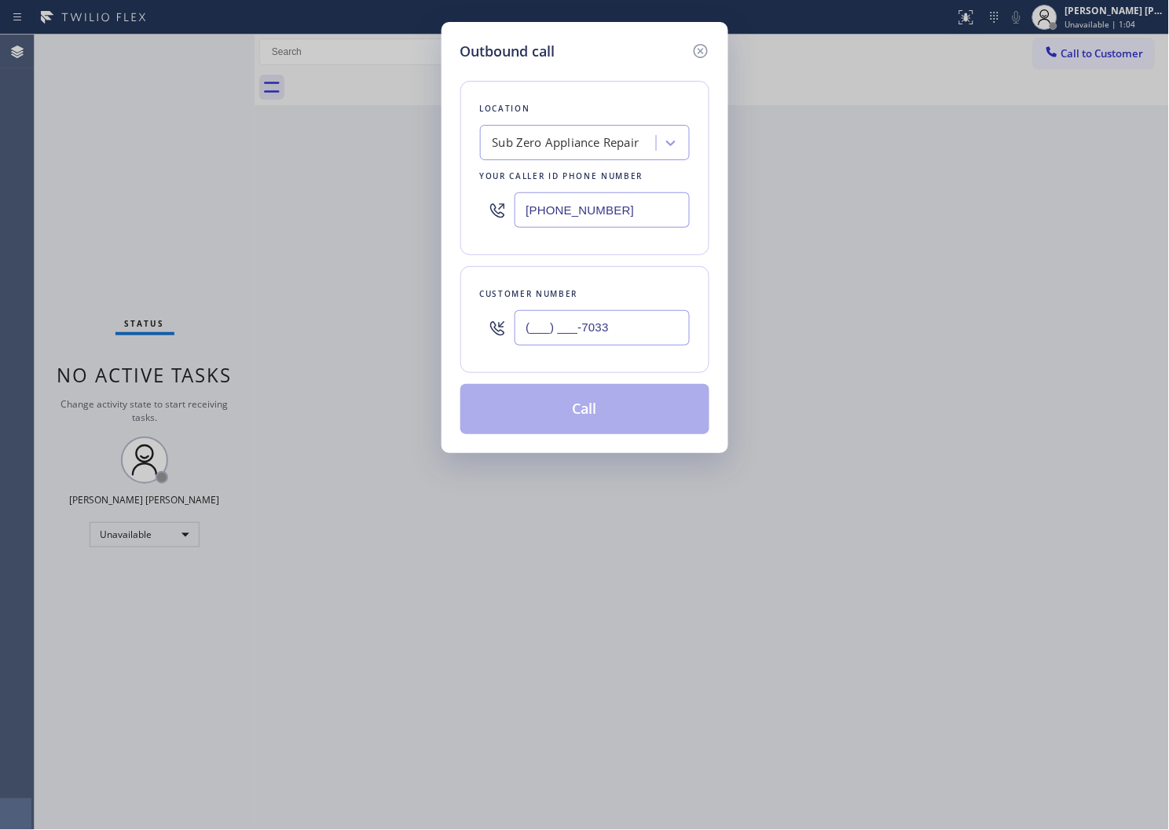
paste input "text"
click at [596, 339] on input "(___) ___-7033" at bounding box center [602, 327] width 175 height 35
paste input "text"
click at [596, 339] on input "(___) ___-7033" at bounding box center [602, 327] width 175 height 35
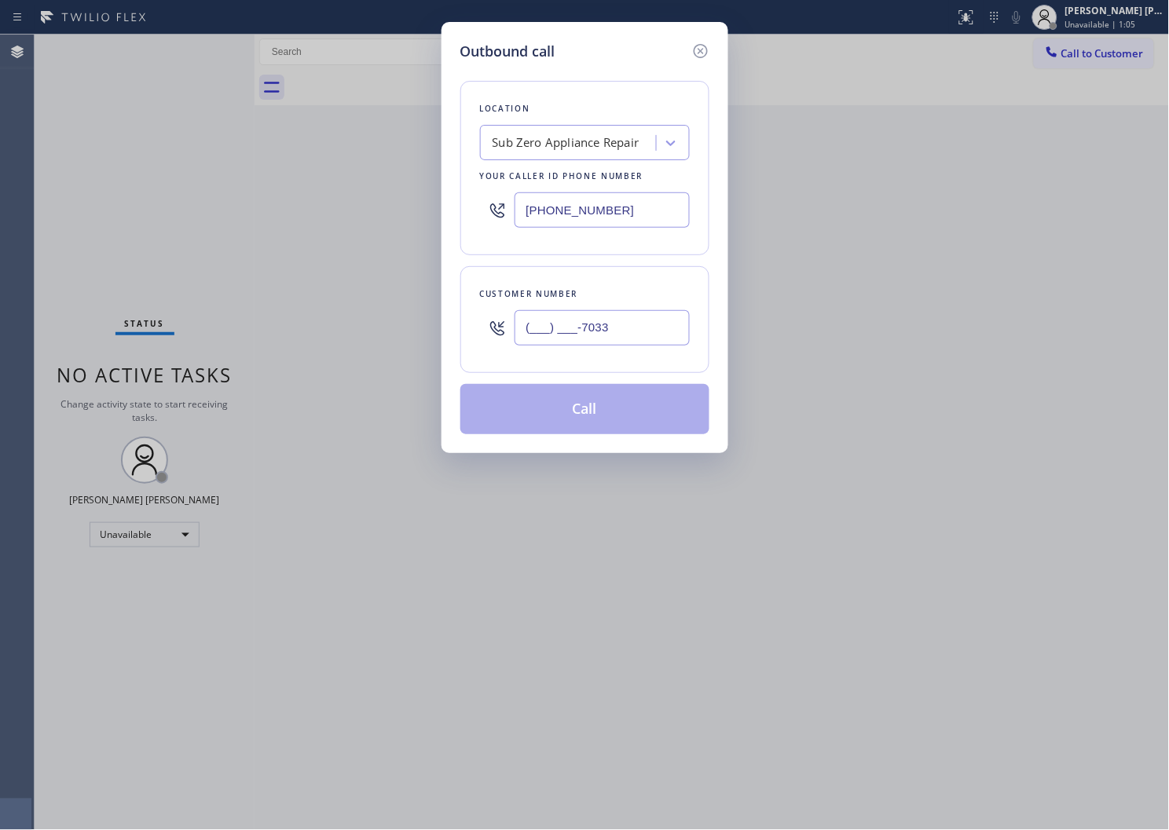
click at [596, 339] on input "(___) ___-7033" at bounding box center [602, 327] width 175 height 35
paste input "703) 328-0095"
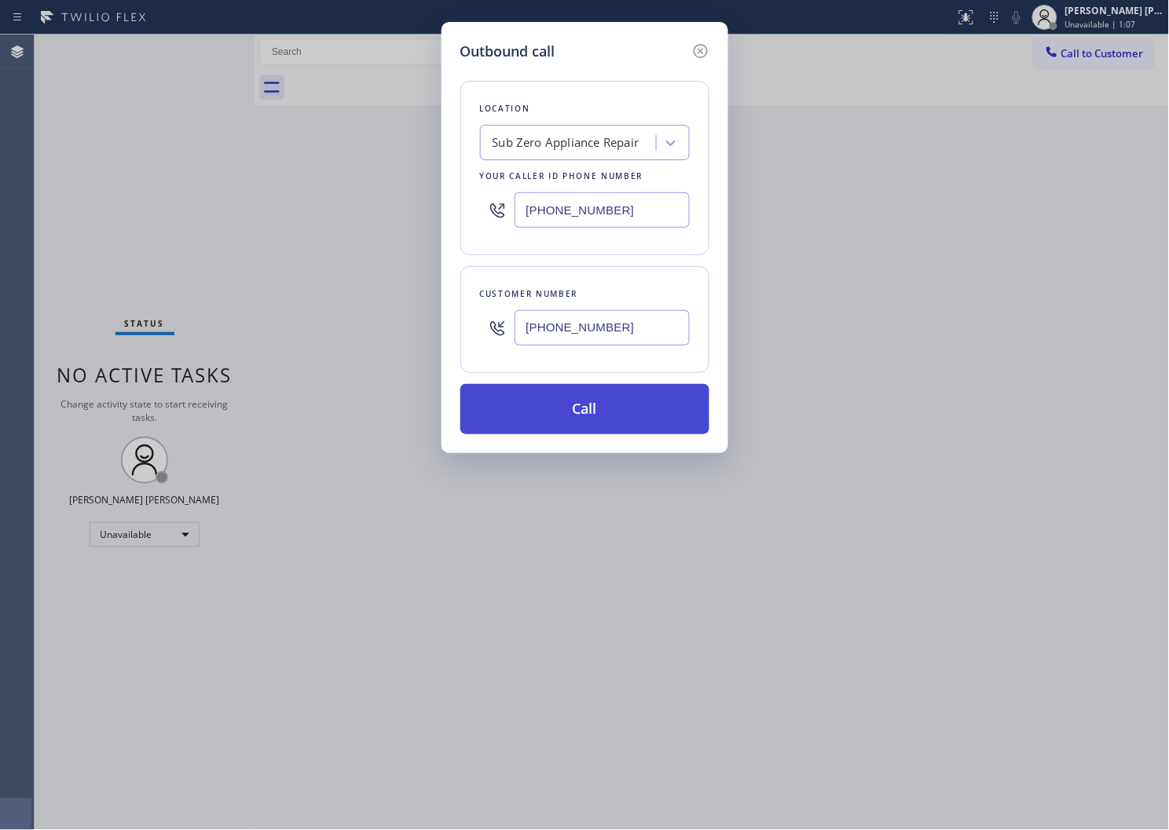
type input "[PHONE_NUMBER]"
click at [611, 411] on button "Call" at bounding box center [584, 409] width 249 height 50
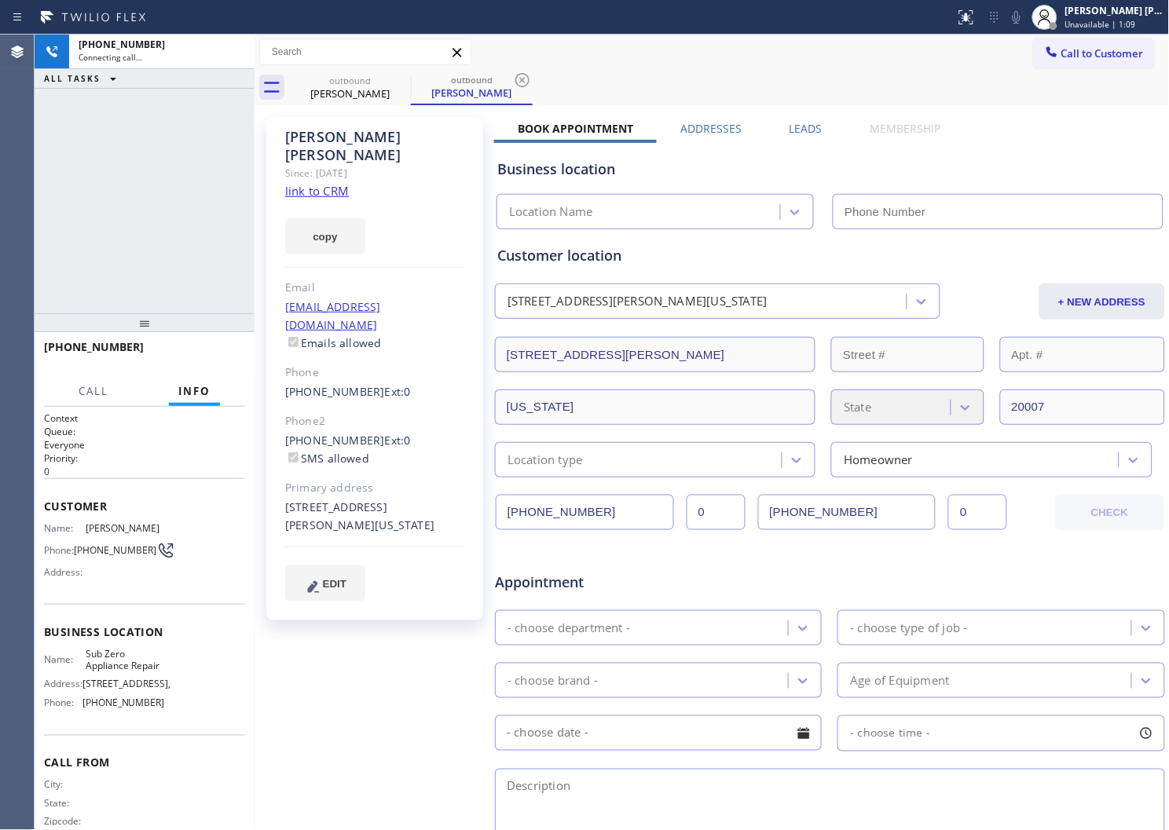
drag, startPoint x: 1153, startPoint y: 234, endPoint x: 315, endPoint y: 134, distance: 843.5
click at [315, 134] on div "[PERSON_NAME]" at bounding box center [375, 146] width 180 height 36
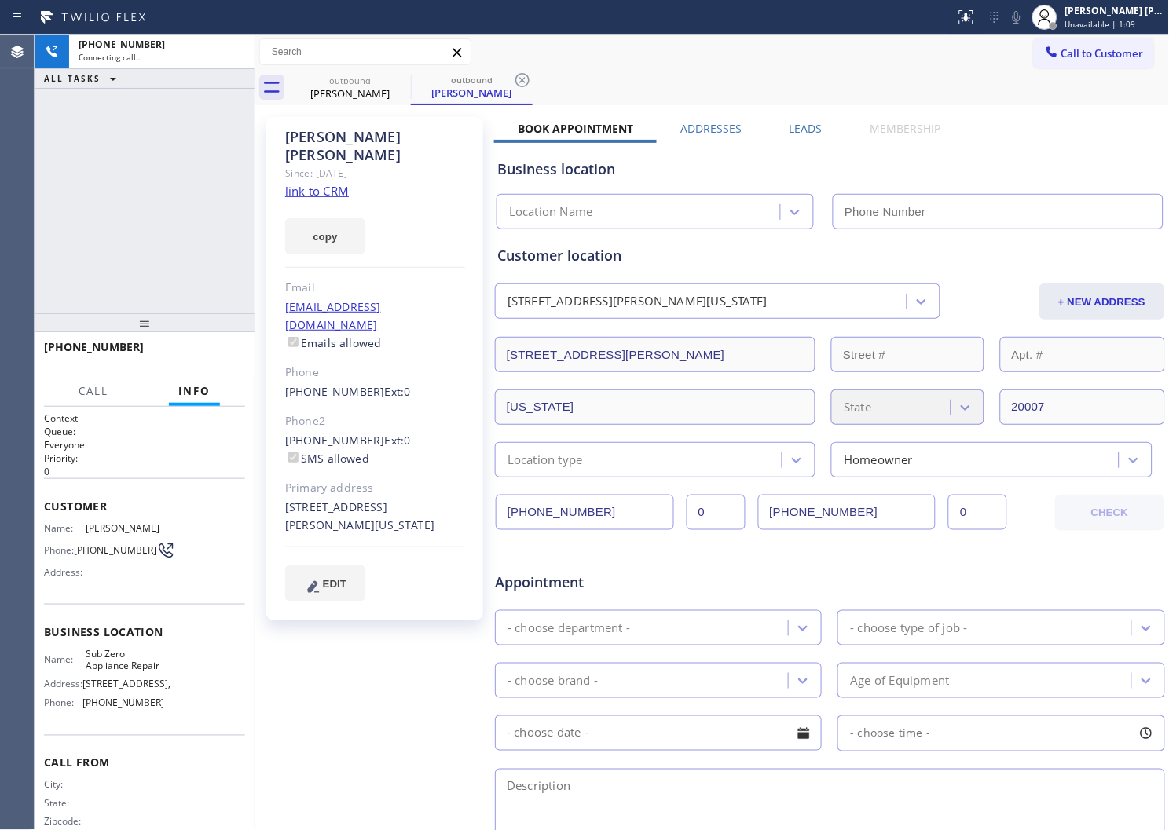
click at [315, 134] on div "[PERSON_NAME]" at bounding box center [375, 146] width 180 height 36
click at [49, 194] on div "[PHONE_NUMBER] Connecting call… ALL TASKS ALL TASKS ACTIVE TASKS TASKS IN WRAP …" at bounding box center [145, 174] width 220 height 279
type input "[PHONE_NUMBER]"
click at [976, 16] on icon at bounding box center [966, 17] width 19 height 19
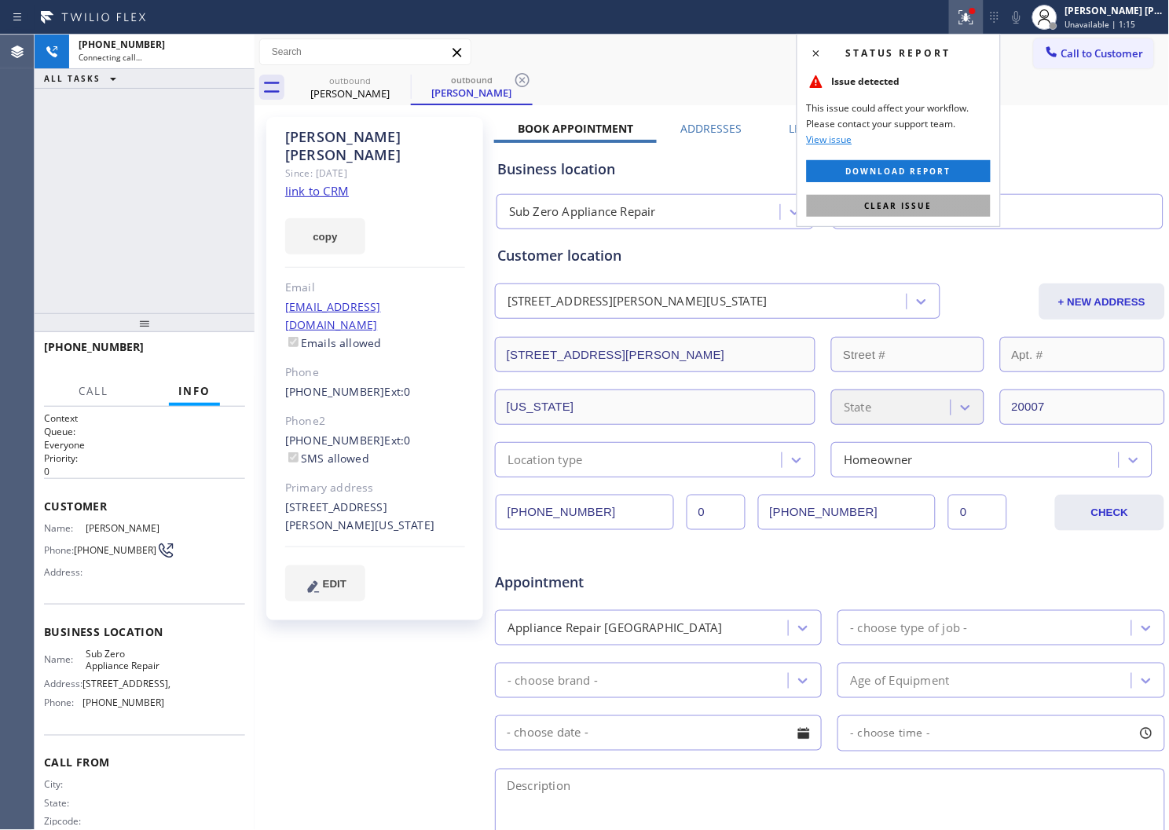
click at [913, 204] on span "Clear issue" at bounding box center [899, 205] width 68 height 11
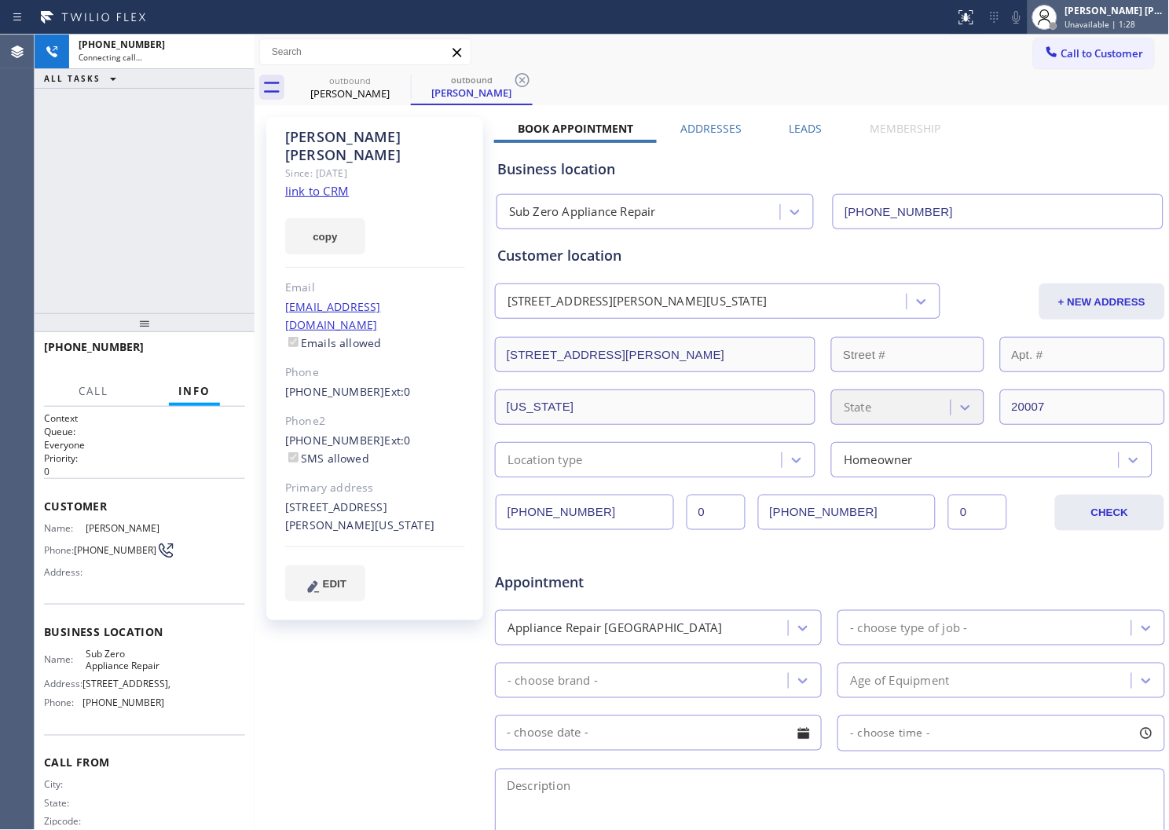
click at [1119, 21] on span "Unavailable | 1:28" at bounding box center [1100, 24] width 71 height 11
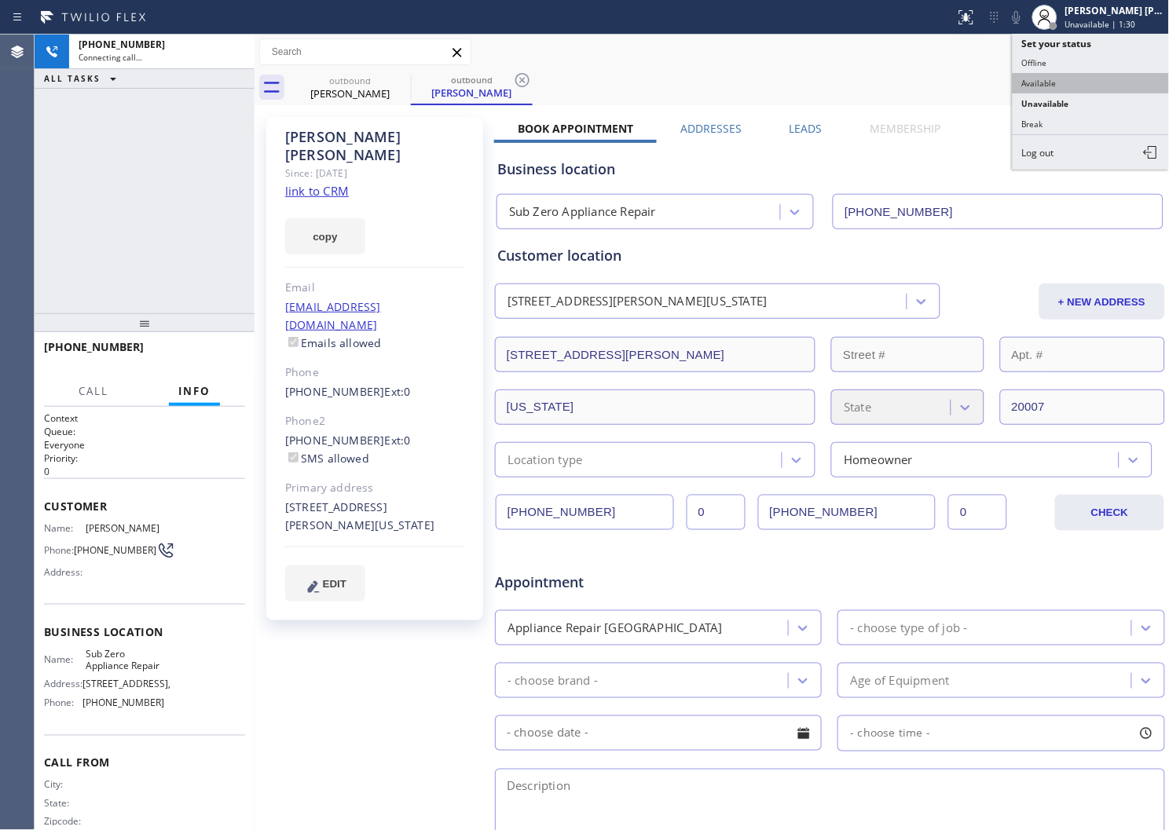
click at [1069, 90] on button "Available" at bounding box center [1091, 83] width 157 height 20
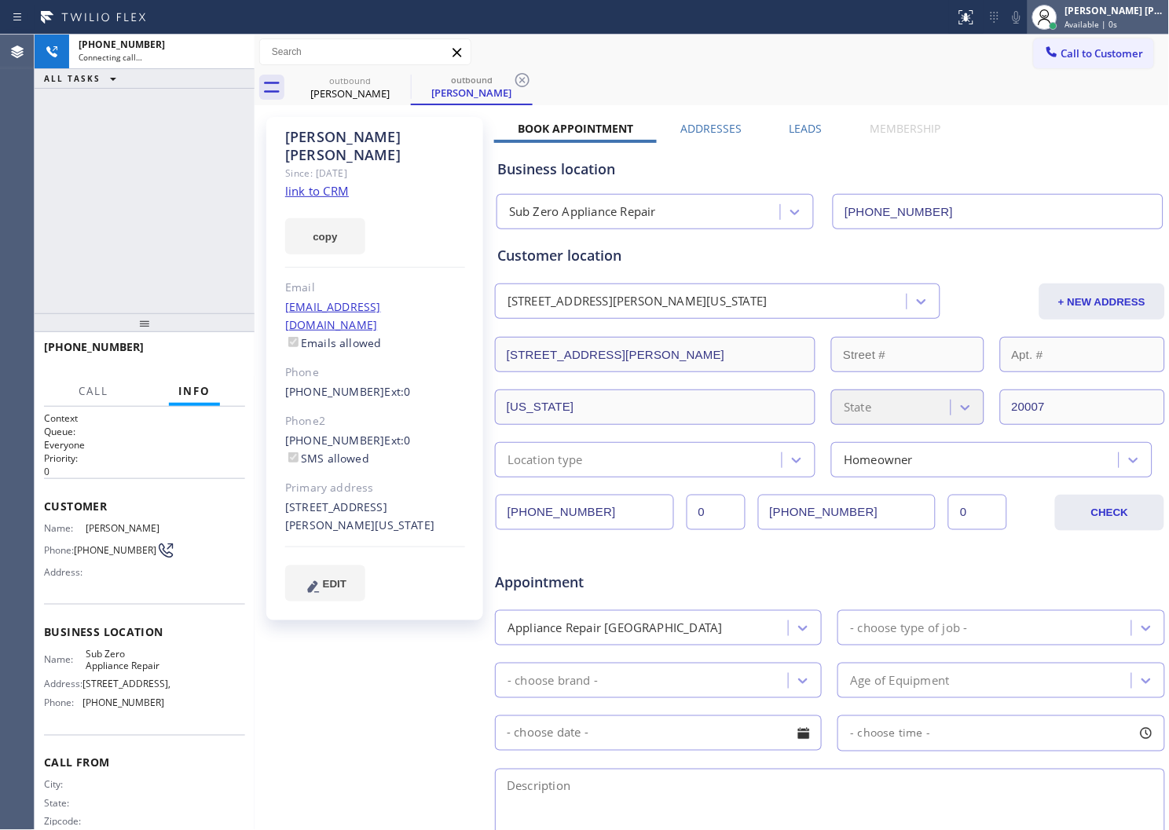
click at [1113, 20] on span "Available | 0s" at bounding box center [1091, 24] width 53 height 11
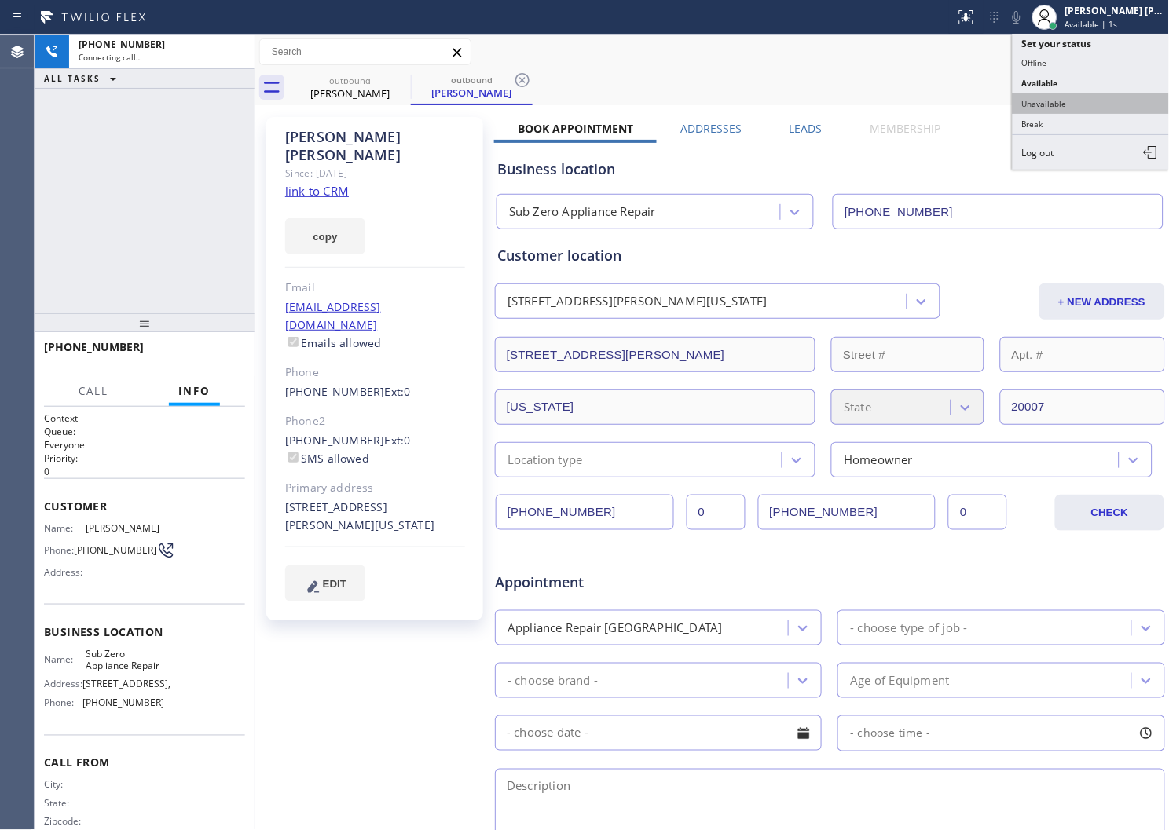
click at [1061, 100] on button "Unavailable" at bounding box center [1091, 103] width 157 height 20
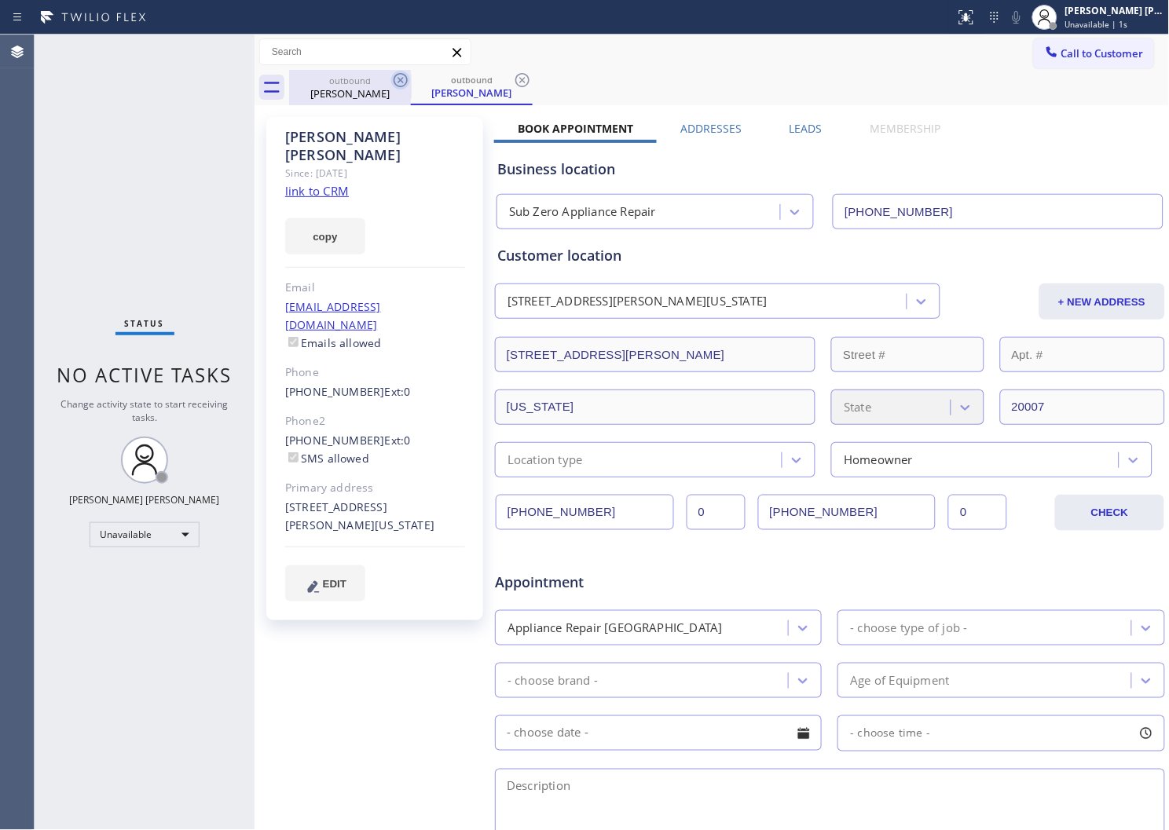
click at [378, 82] on div "outbound" at bounding box center [350, 81] width 119 height 12
click at [399, 76] on icon at bounding box center [400, 80] width 19 height 19
click at [0, 0] on icon at bounding box center [0, 0] width 0 height 0
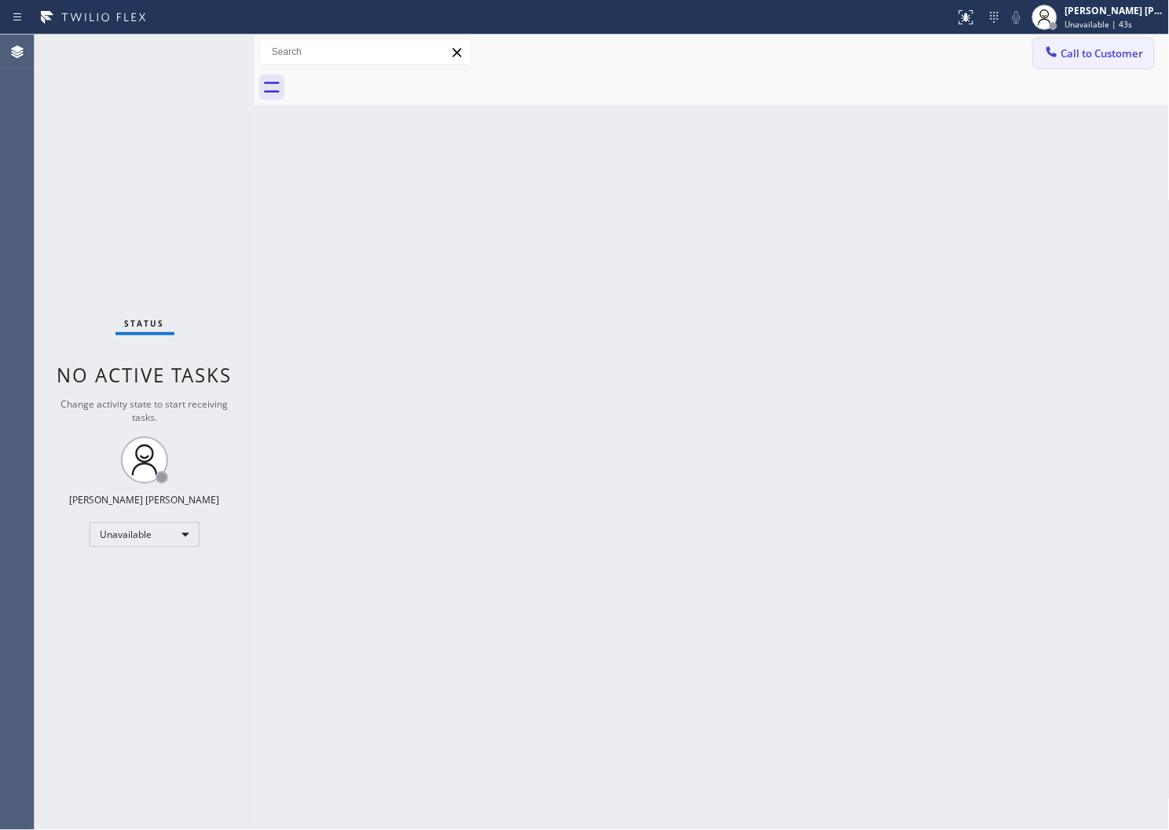
click at [1113, 44] on button "Call to Customer" at bounding box center [1094, 53] width 120 height 30
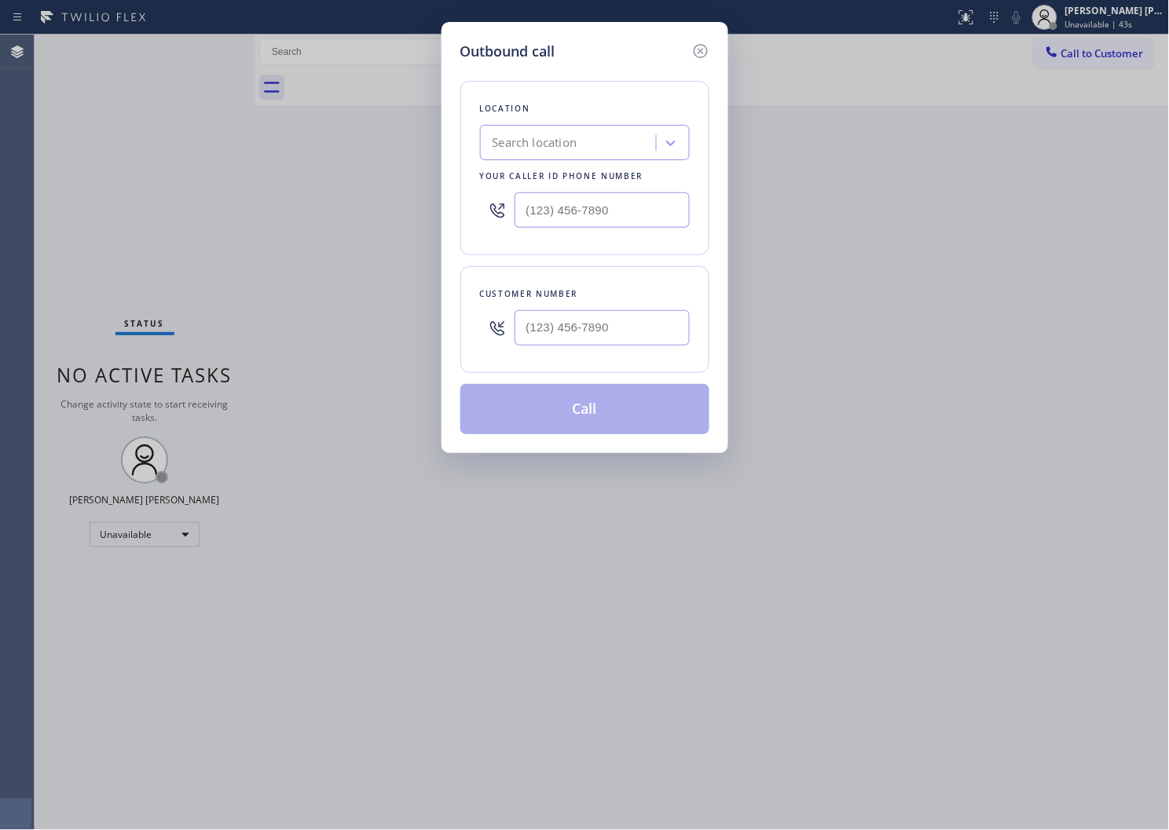
click at [524, 204] on input "text" at bounding box center [602, 209] width 175 height 35
click at [524, 204] on input "(___) ___-____" at bounding box center [602, 209] width 175 height 35
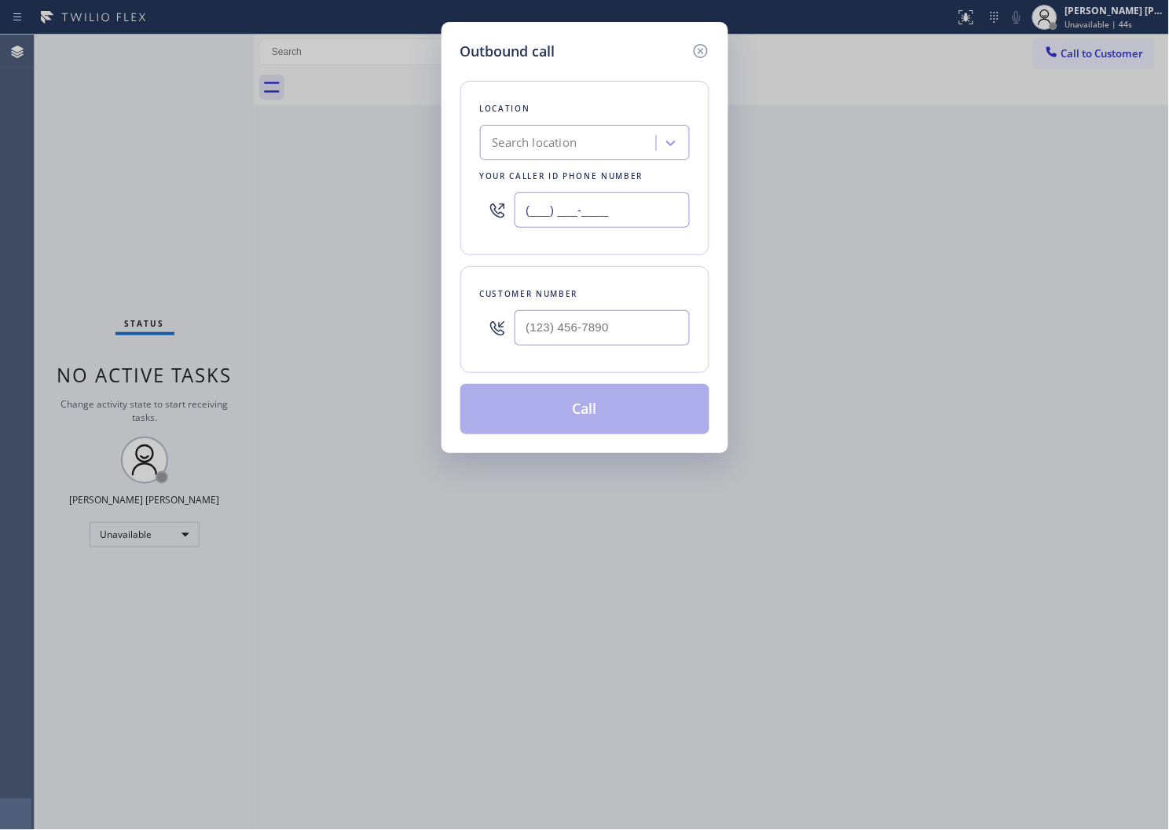
paste input "855) 340-1313"
type input "[PHONE_NUMBER]"
click at [566, 322] on input "text" at bounding box center [602, 327] width 175 height 35
paste input "703) 328-0095"
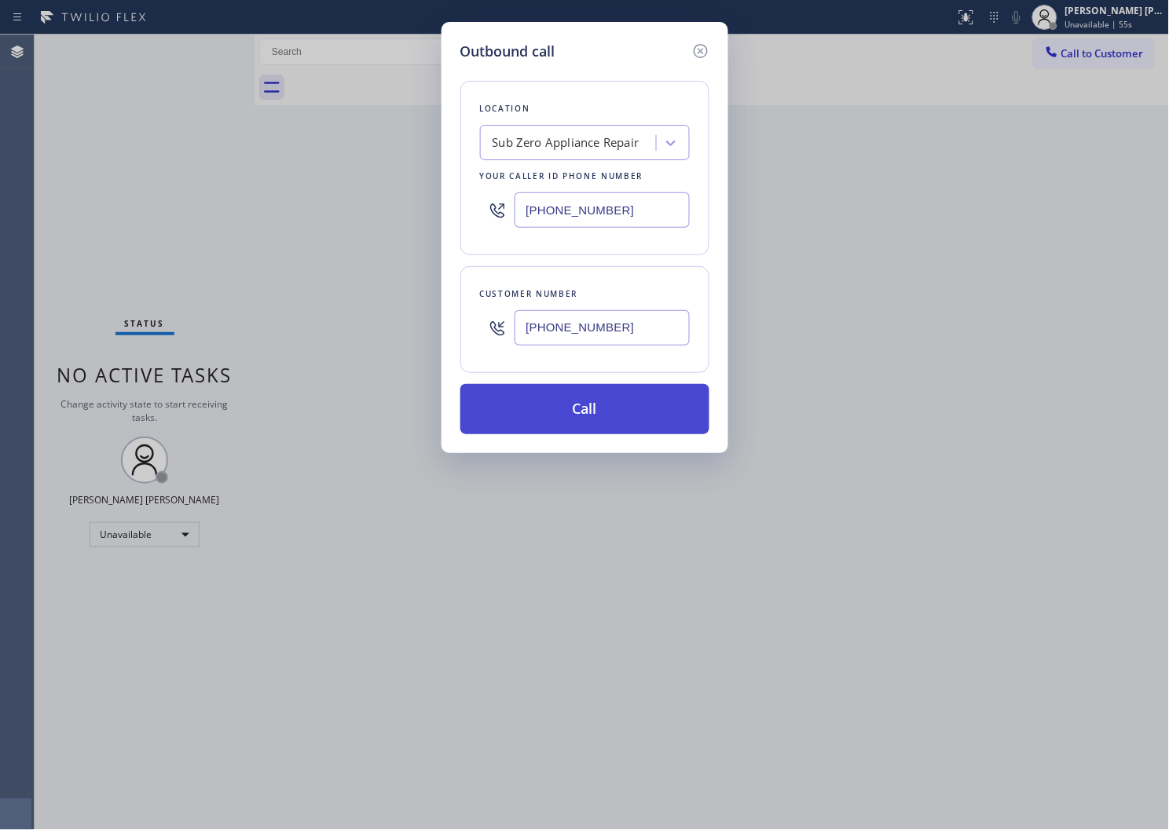
type input "[PHONE_NUMBER]"
click at [603, 413] on button "Call" at bounding box center [584, 409] width 249 height 50
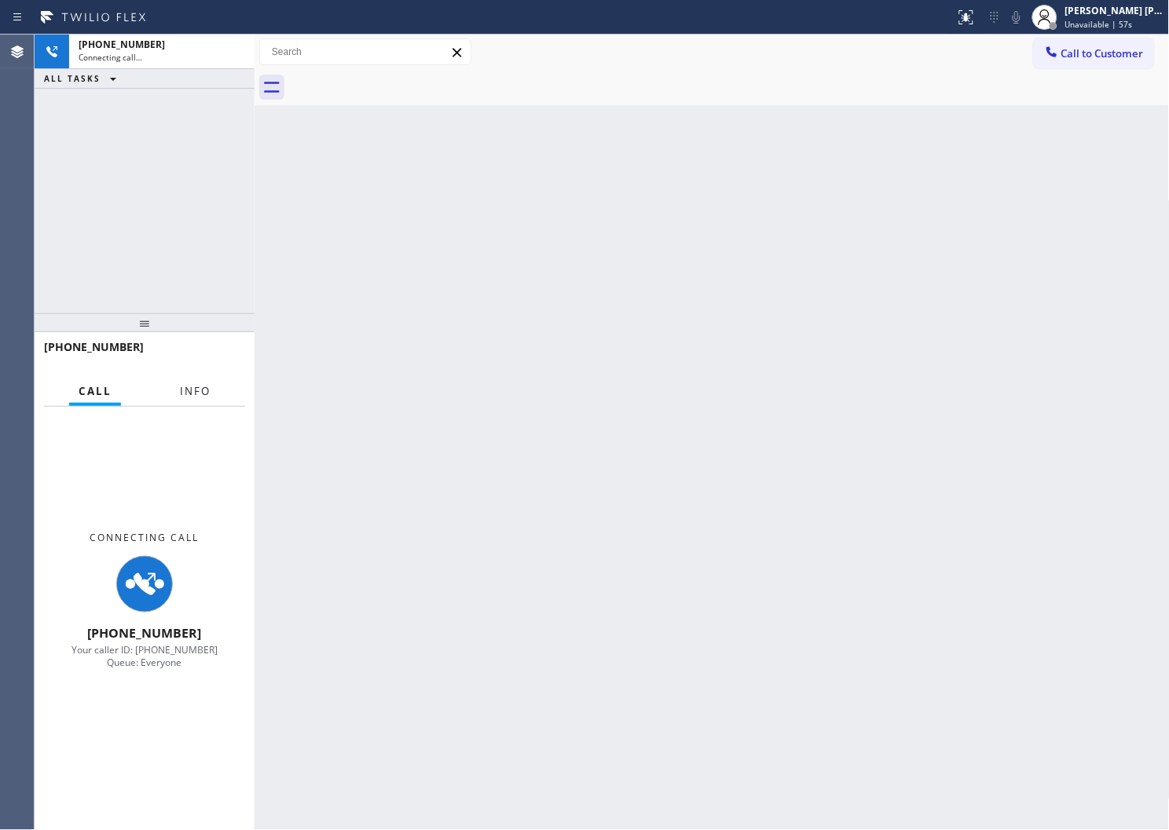
click at [181, 395] on span "Info" at bounding box center [195, 391] width 31 height 14
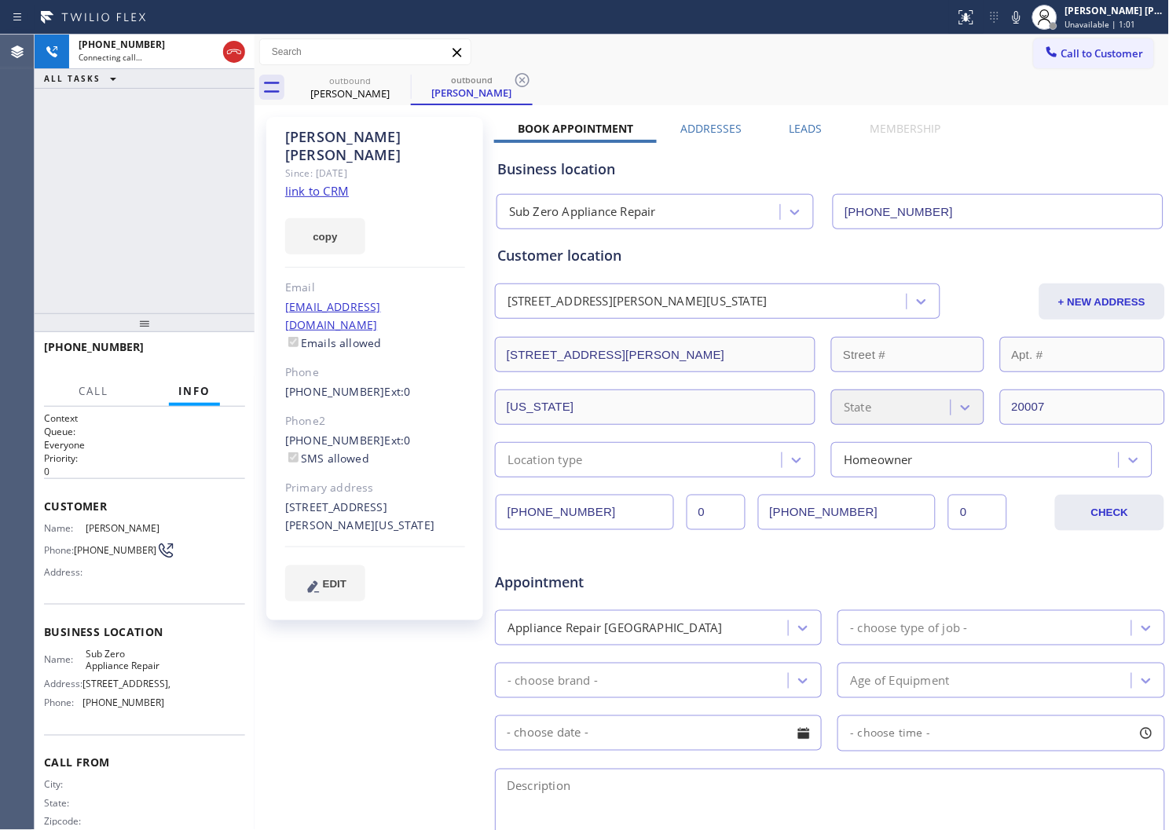
type input "[PHONE_NUMBER]"
click at [1026, 19] on icon at bounding box center [1016, 17] width 19 height 19
click at [1026, 20] on icon at bounding box center [1016, 17] width 19 height 19
click at [315, 136] on div "[PERSON_NAME]" at bounding box center [375, 146] width 180 height 36
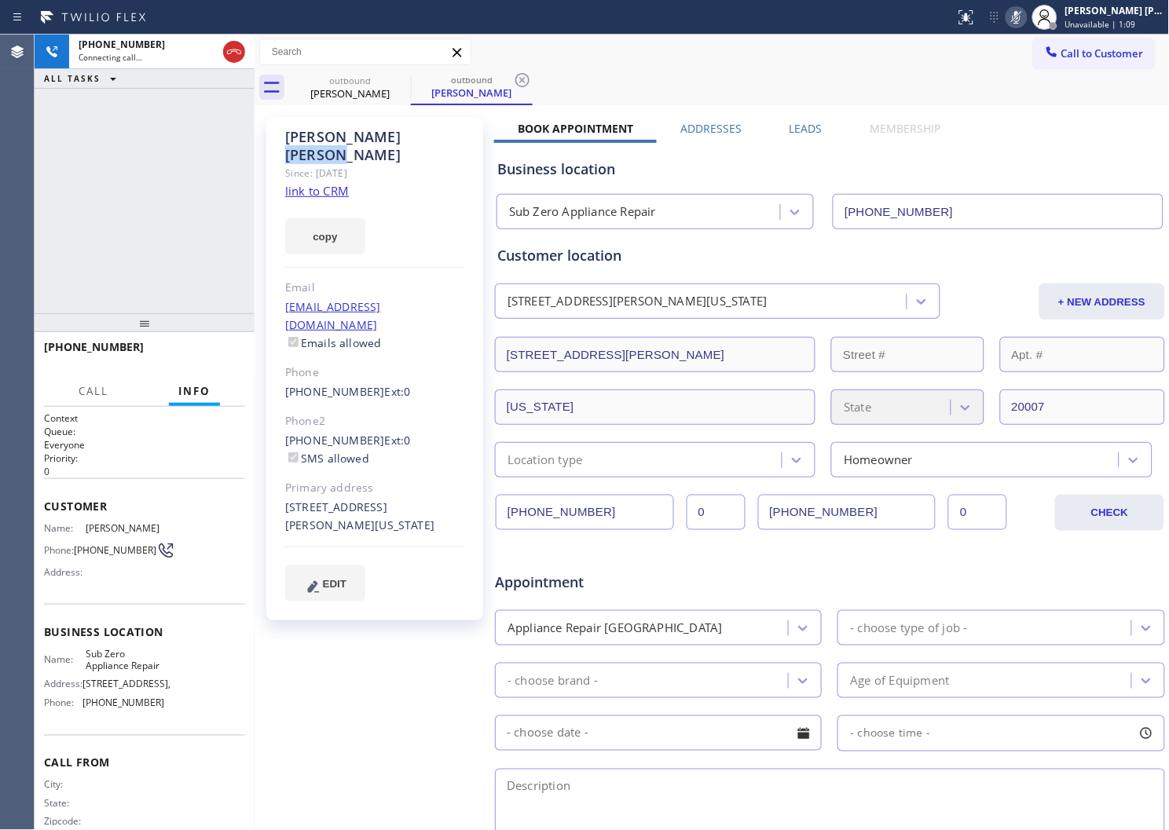
click at [315, 136] on div "[PERSON_NAME]" at bounding box center [375, 146] width 180 height 36
click at [589, 87] on div "outbound [PERSON_NAME] outbound [PERSON_NAME]" at bounding box center [729, 87] width 881 height 35
click at [372, 499] on div "[STREET_ADDRESS][PERSON_NAME][US_STATE]" at bounding box center [375, 517] width 180 height 36
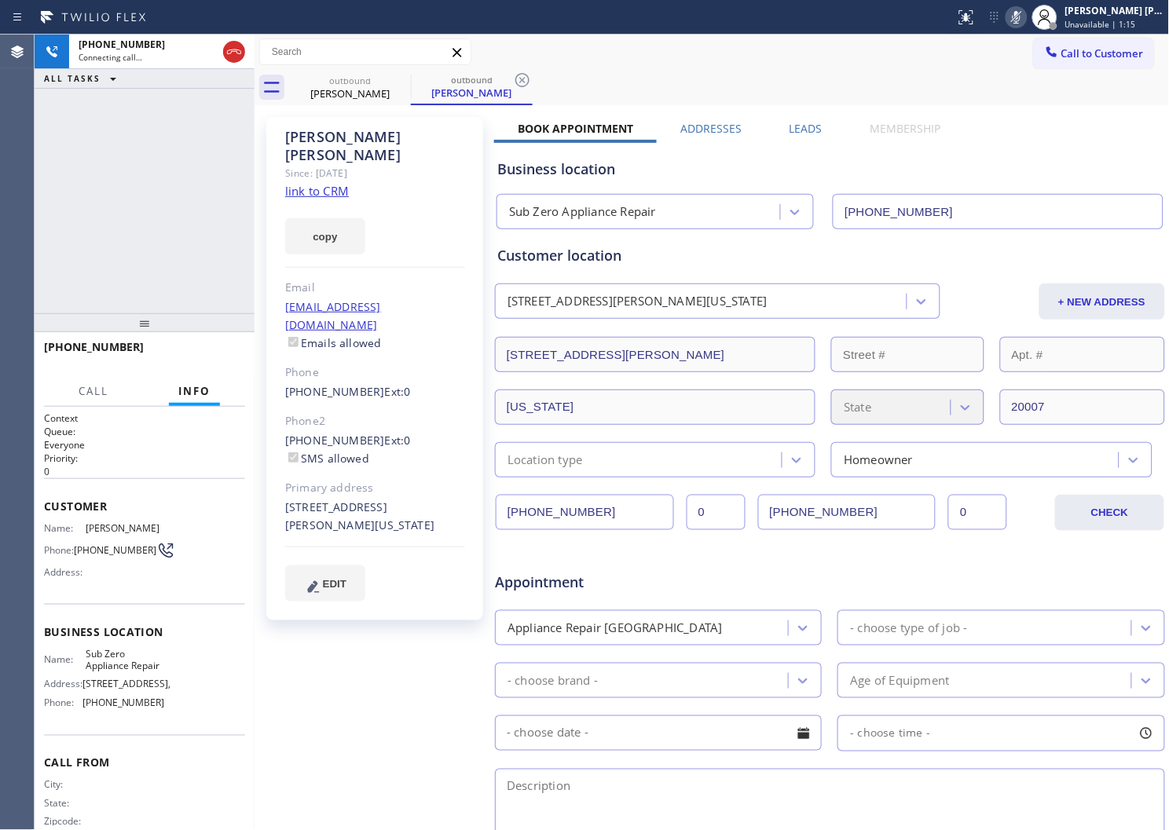
copy div "20007"
click at [1026, 14] on icon at bounding box center [1016, 17] width 19 height 19
click at [116, 207] on div "[PHONE_NUMBER] Connecting call… ALL TASKS ALL TASKS ACTIVE TASKS TASKS IN WRAP …" at bounding box center [145, 174] width 220 height 279
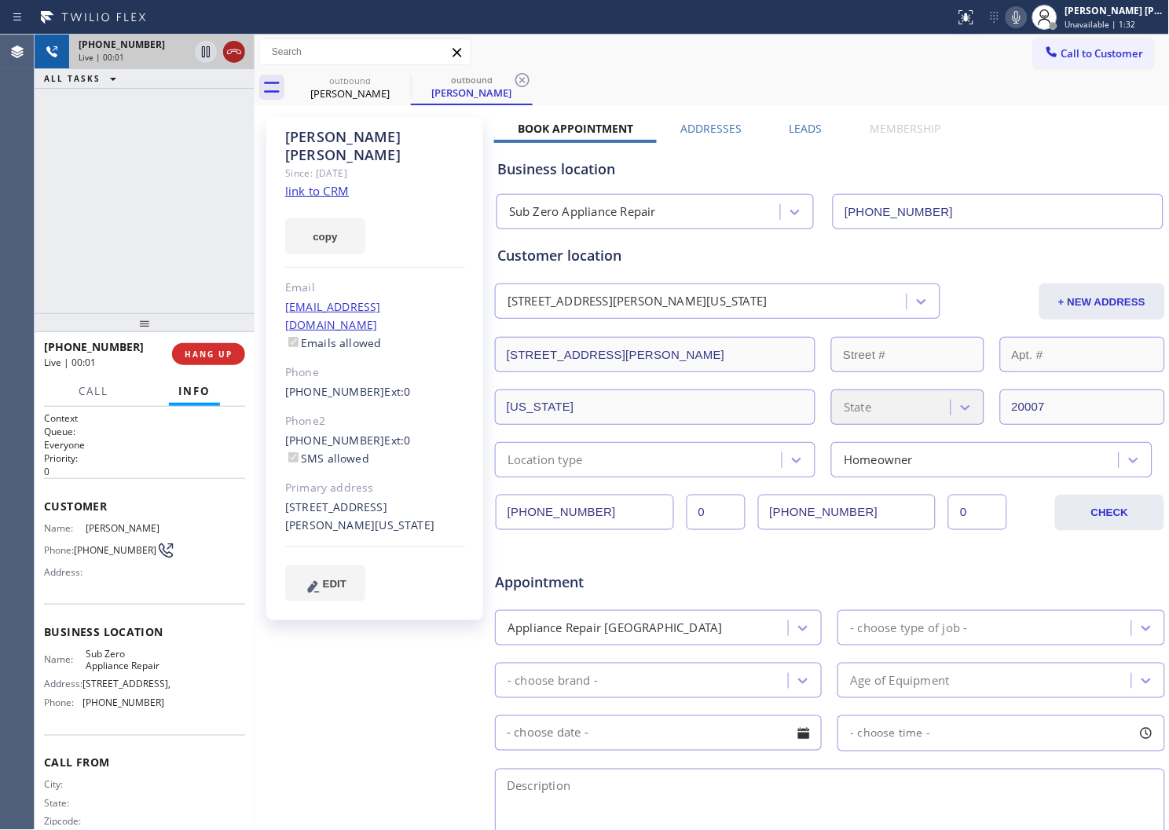
click at [233, 56] on icon at bounding box center [234, 51] width 19 height 19
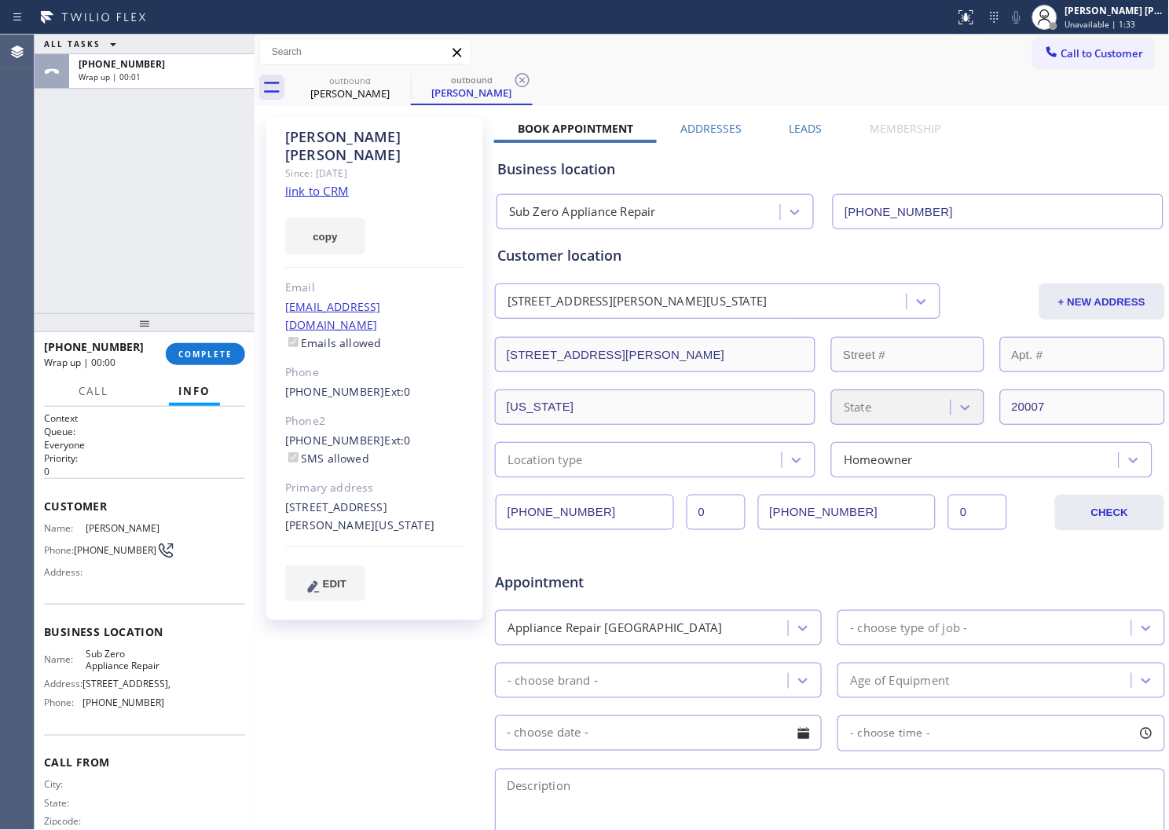
click at [810, 127] on label "Leads" at bounding box center [806, 128] width 33 height 15
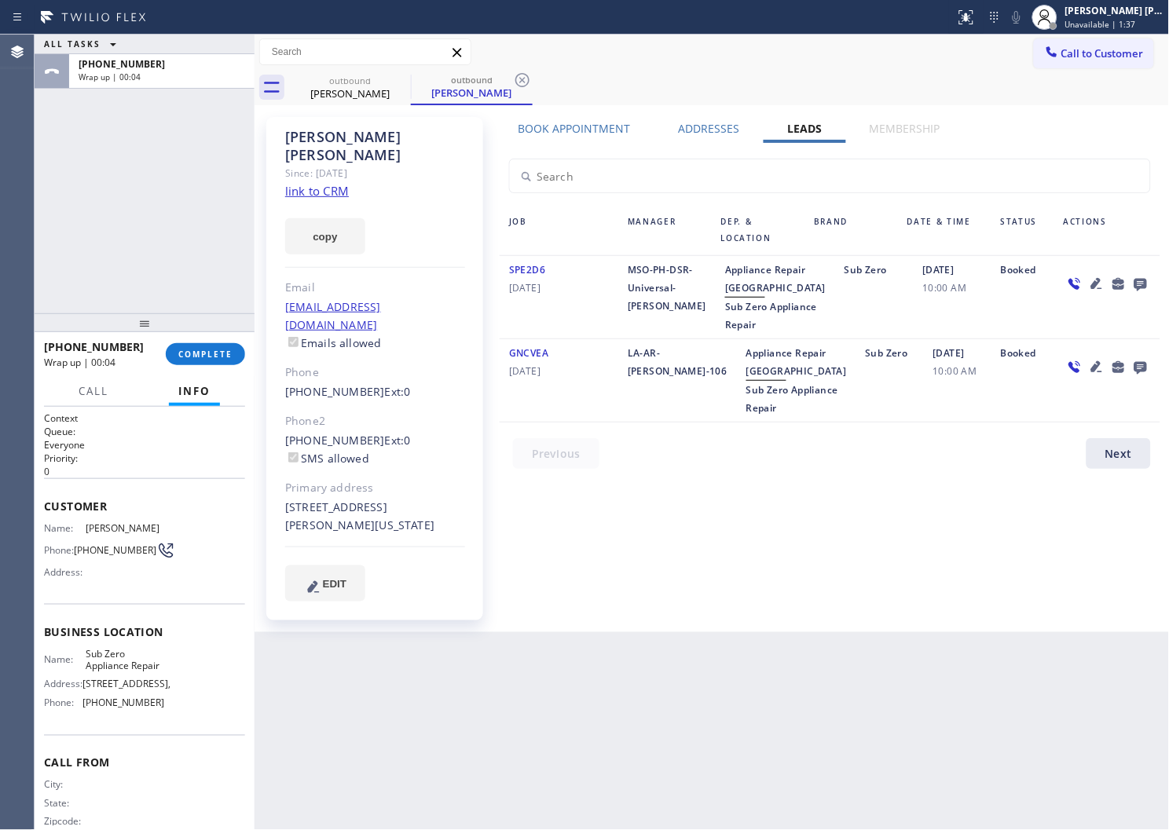
click at [1137, 281] on icon at bounding box center [1141, 285] width 13 height 13
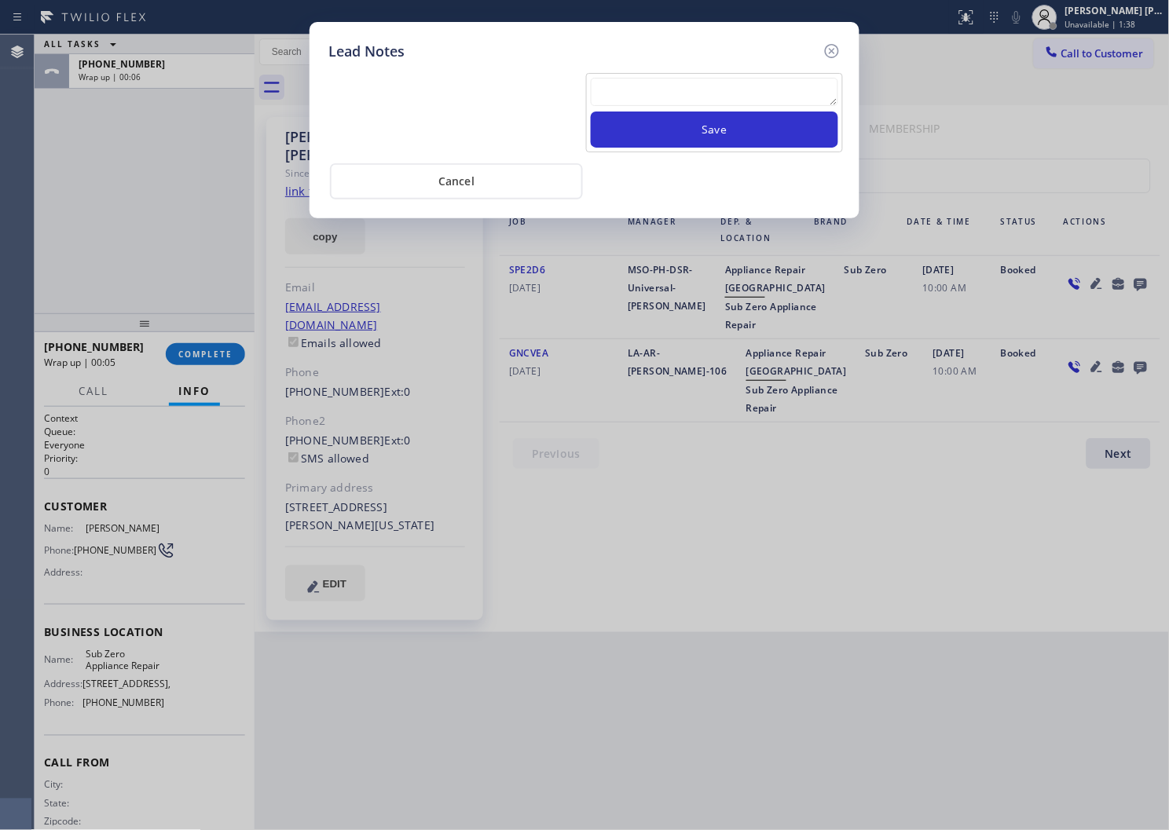
click at [645, 91] on textarea at bounding box center [714, 92] width 247 height 28
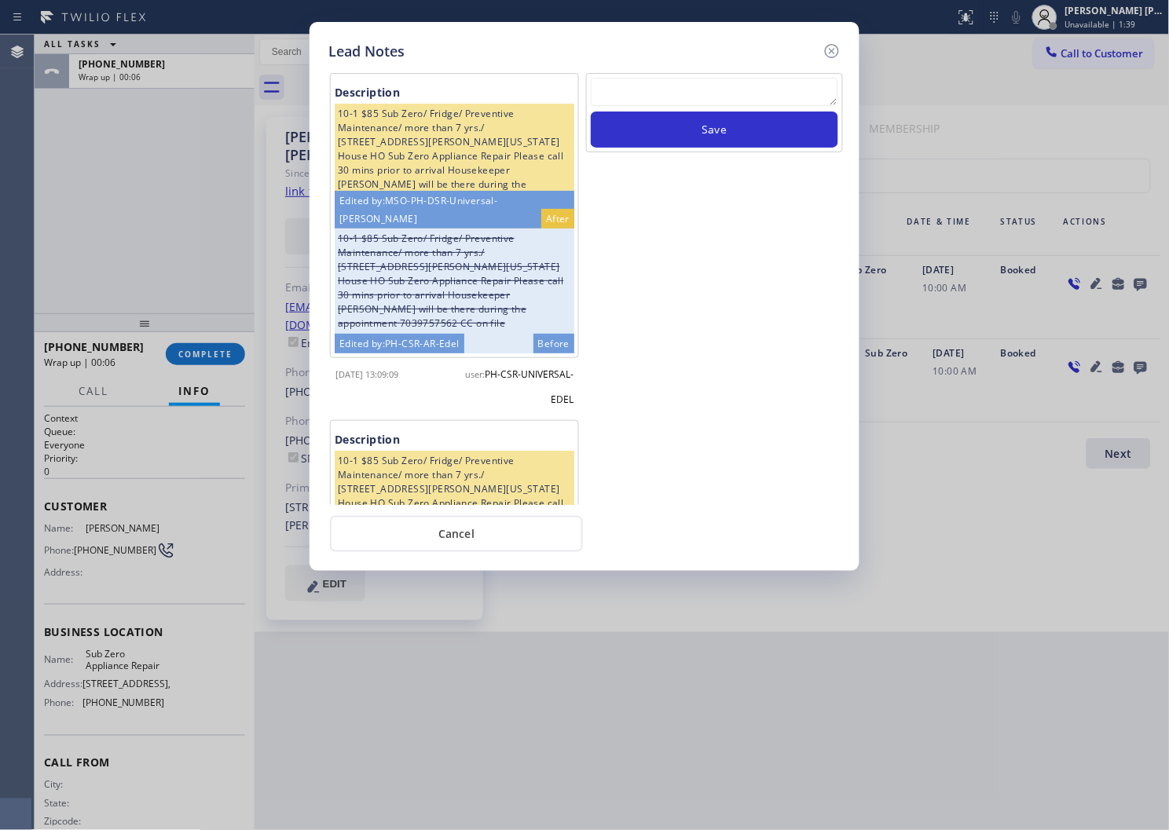
paste textarea "N/A - Please transfer"
type textarea "N/A - Please transfer"
click at [679, 143] on button "Save" at bounding box center [714, 130] width 247 height 36
click at [831, 52] on icon at bounding box center [832, 51] width 19 height 19
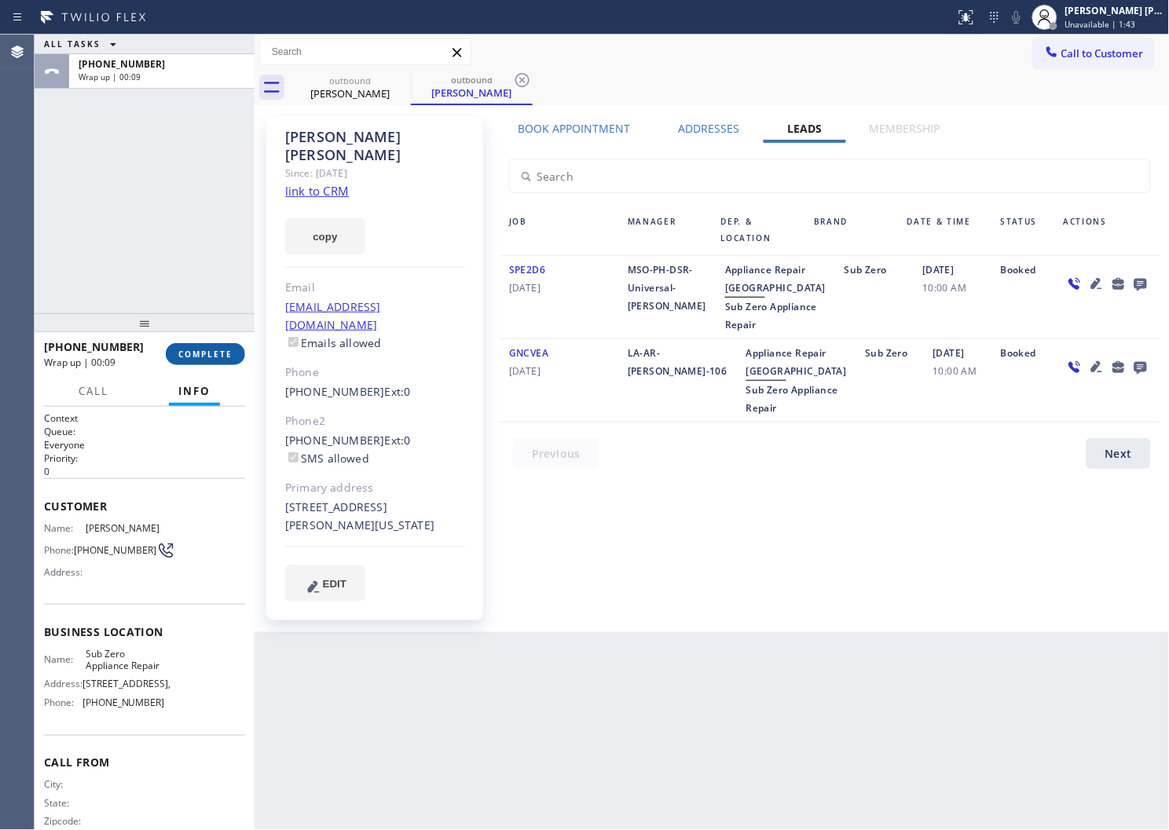
click at [215, 355] on span "COMPLETE" at bounding box center [205, 354] width 54 height 11
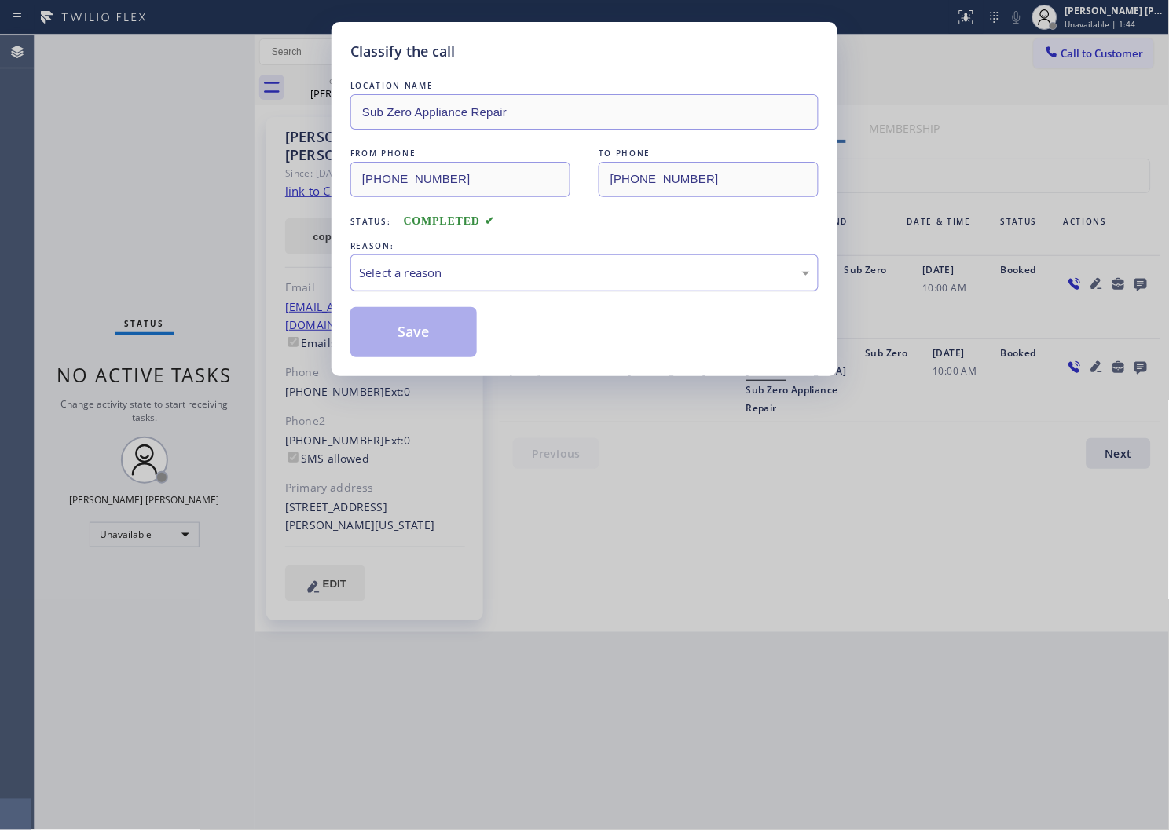
click at [448, 277] on div "Select a reason" at bounding box center [584, 273] width 451 height 18
click at [409, 335] on button "Save" at bounding box center [413, 332] width 126 height 50
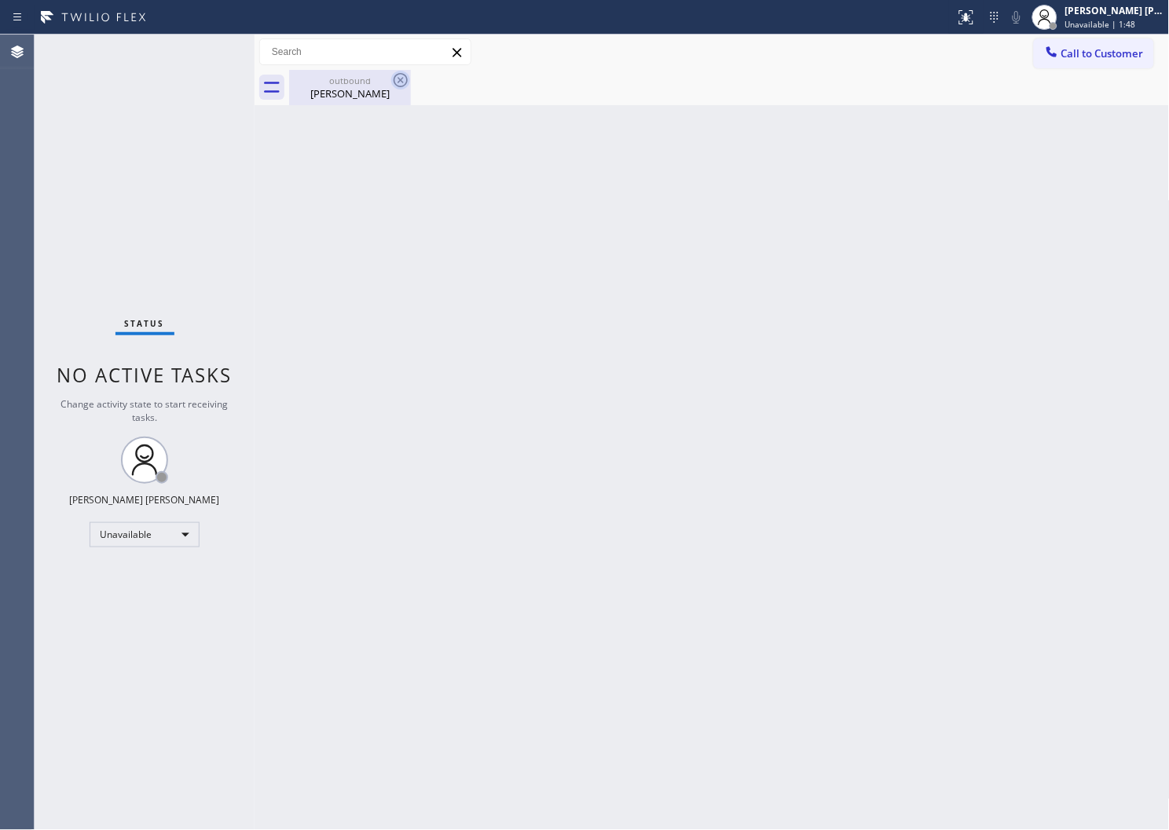
click at [389, 88] on div "[PERSON_NAME]" at bounding box center [350, 93] width 119 height 14
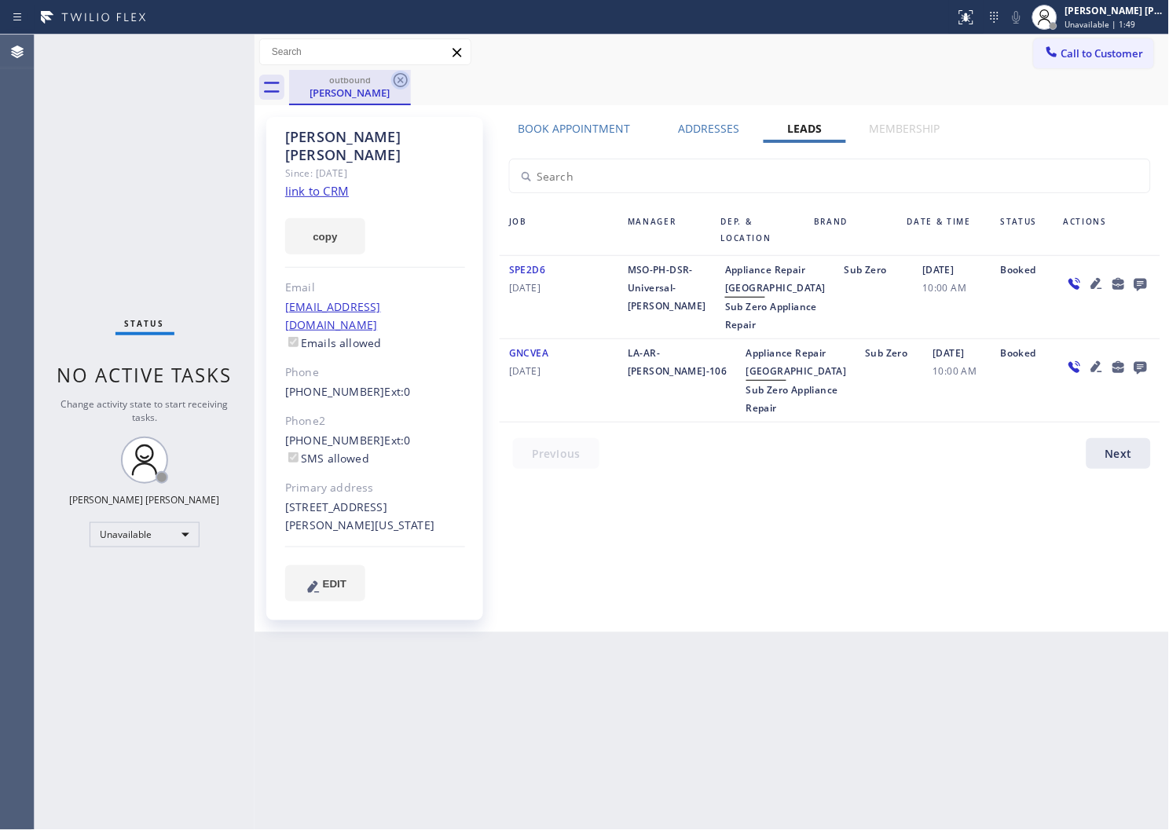
click at [406, 77] on icon at bounding box center [401, 80] width 14 height 14
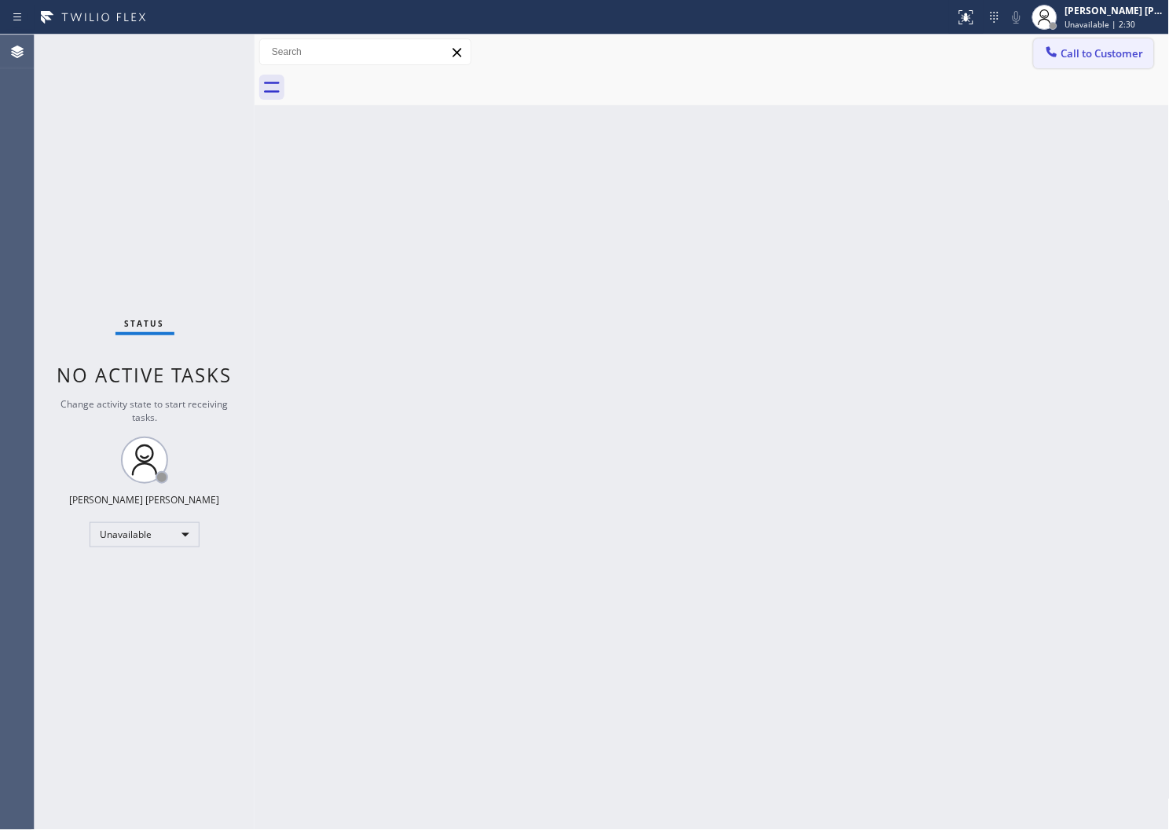
click at [1067, 67] on button "Call to Customer" at bounding box center [1094, 53] width 120 height 30
click at [0, 0] on div "Outbound call Location Sub Zero Appliance Repair Your caller id phone number [P…" at bounding box center [0, 0] width 0 height 0
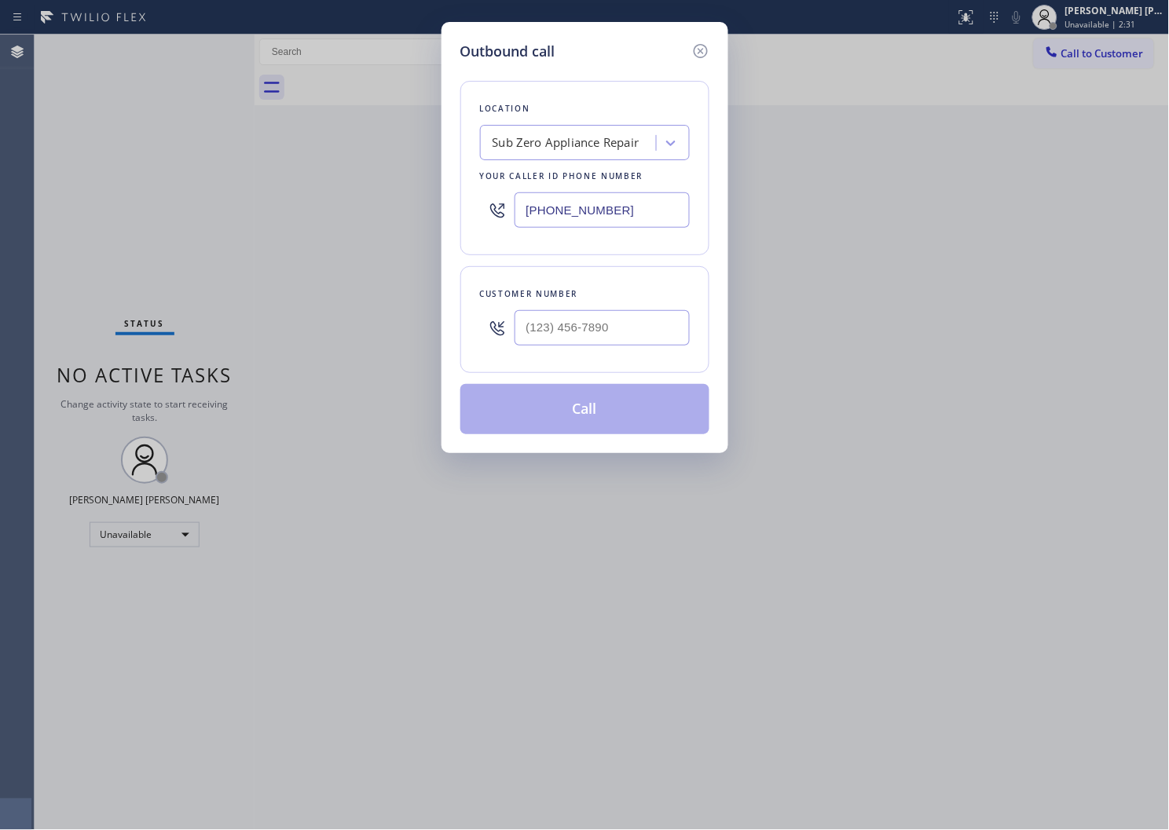
click at [593, 212] on input "[PHONE_NUMBER]" at bounding box center [602, 209] width 175 height 35
paste input "731-4952"
type input "[PHONE_NUMBER]"
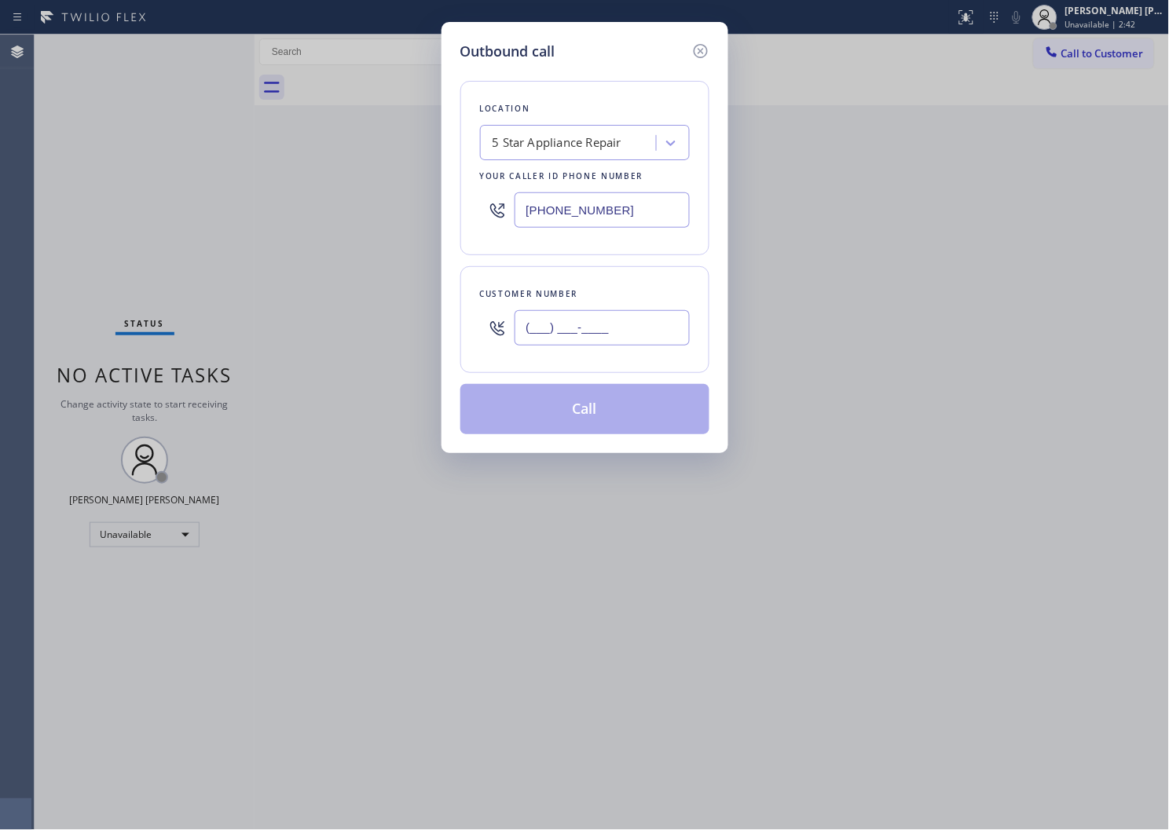
click at [591, 324] on input "(___) ___-____" at bounding box center [602, 327] width 175 height 35
paste input "310) 283-7013"
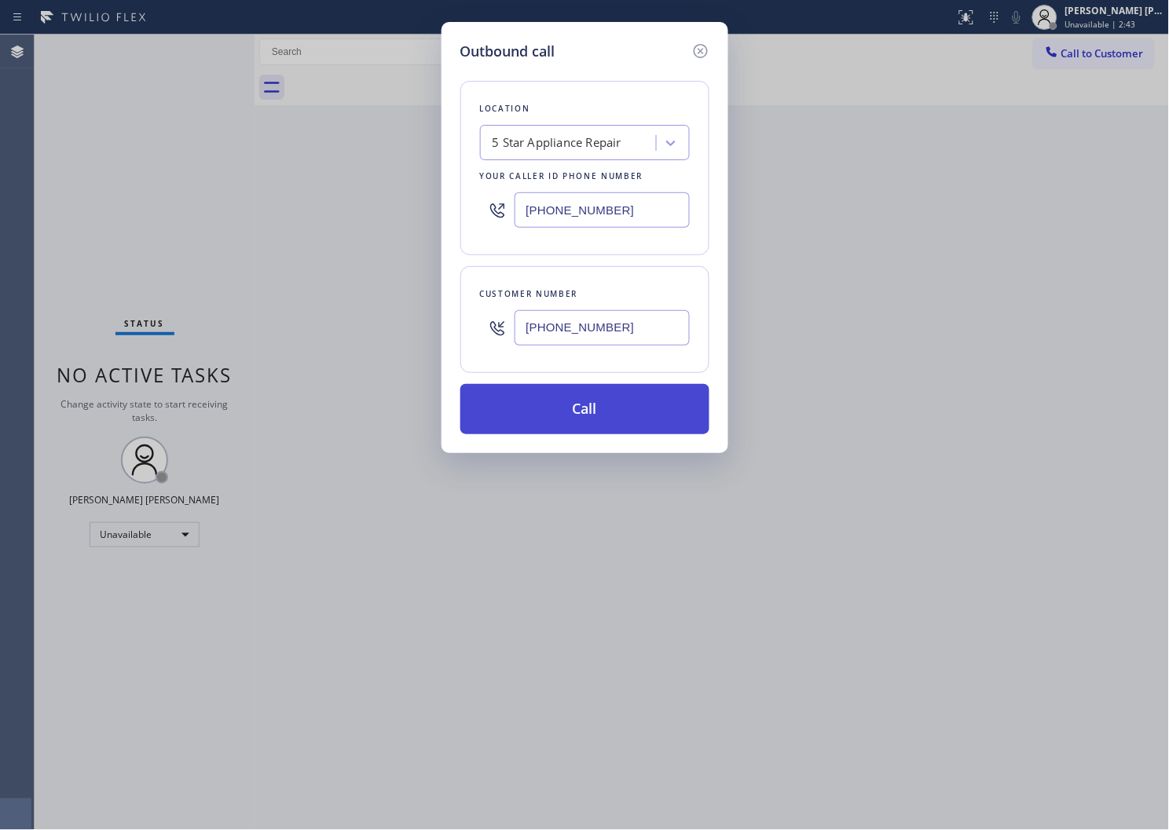
type input "[PHONE_NUMBER]"
click at [564, 412] on button "Call" at bounding box center [584, 409] width 249 height 50
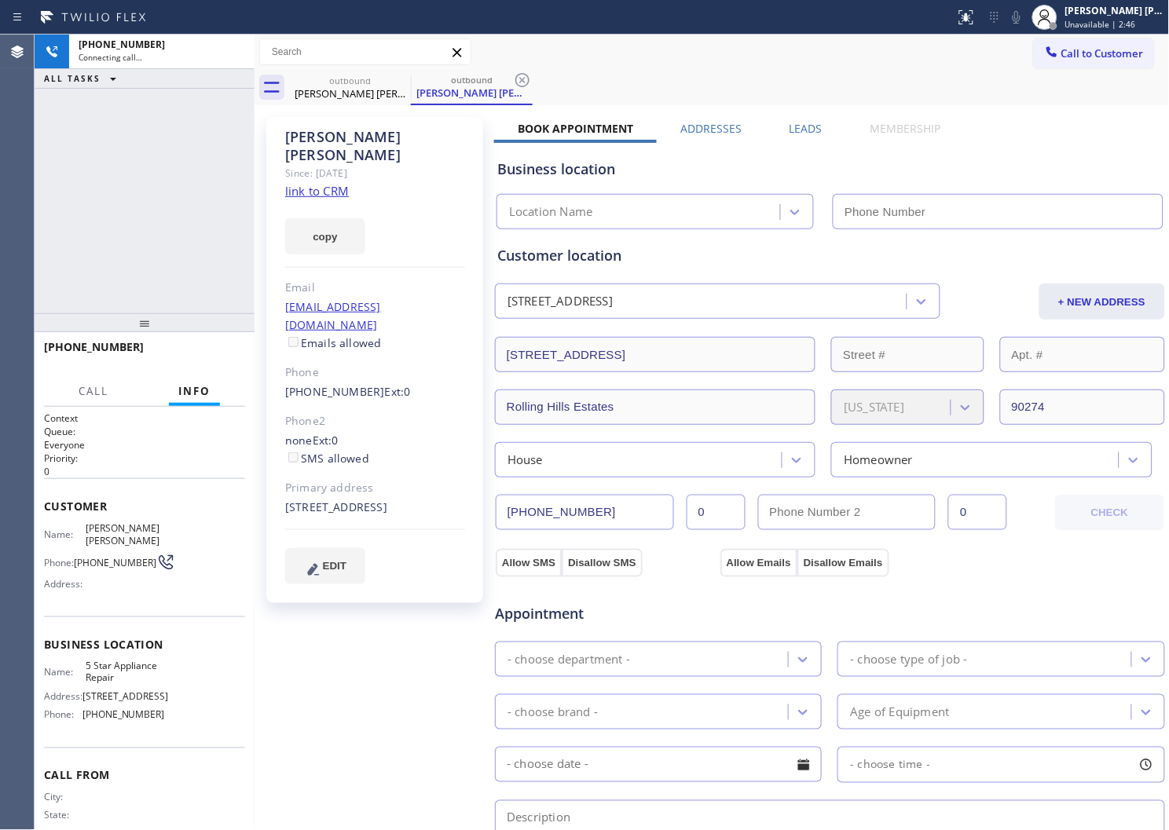
click at [347, 142] on div "[PERSON_NAME] [PERSON_NAME]" at bounding box center [375, 146] width 180 height 36
drag, startPoint x: 229, startPoint y: 154, endPoint x: 347, endPoint y: 142, distance: 119.2
click at [347, 142] on div "[PERSON_NAME] [PERSON_NAME]" at bounding box center [375, 146] width 180 height 36
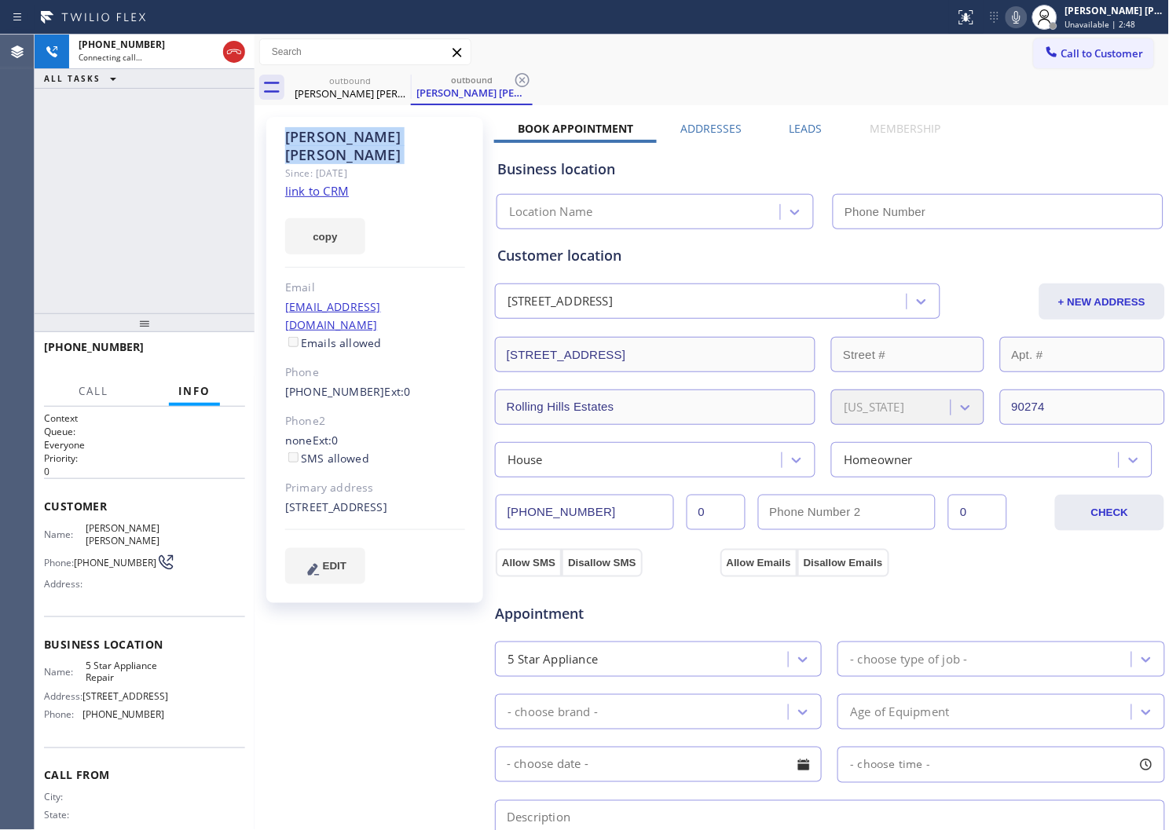
click at [1021, 20] on icon at bounding box center [1017, 17] width 8 height 13
type input "[PHONE_NUMBER]"
click at [126, 217] on div "[PHONE_NUMBER] Connecting call… ALL TASKS ALL TASKS ACTIVE TASKS TASKS IN WRAP …" at bounding box center [145, 174] width 220 height 279
click at [406, 499] on div "[STREET_ADDRESS]" at bounding box center [375, 508] width 180 height 18
click at [411, 499] on div "[STREET_ADDRESS]" at bounding box center [375, 508] width 180 height 18
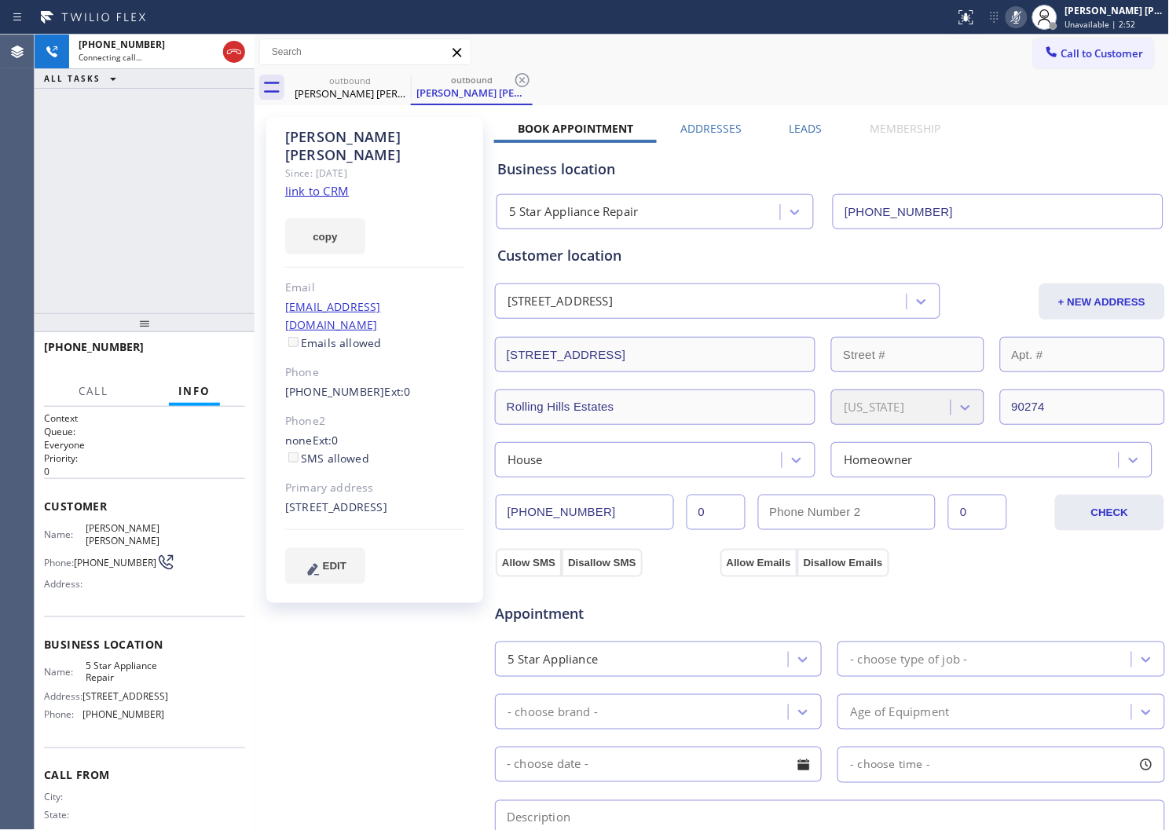
click at [410, 499] on div "[STREET_ADDRESS]" at bounding box center [375, 508] width 180 height 18
copy div "90274"
click at [1026, 21] on icon at bounding box center [1016, 17] width 19 height 19
click at [321, 139] on div "[PERSON_NAME] [PERSON_NAME]" at bounding box center [375, 146] width 180 height 36
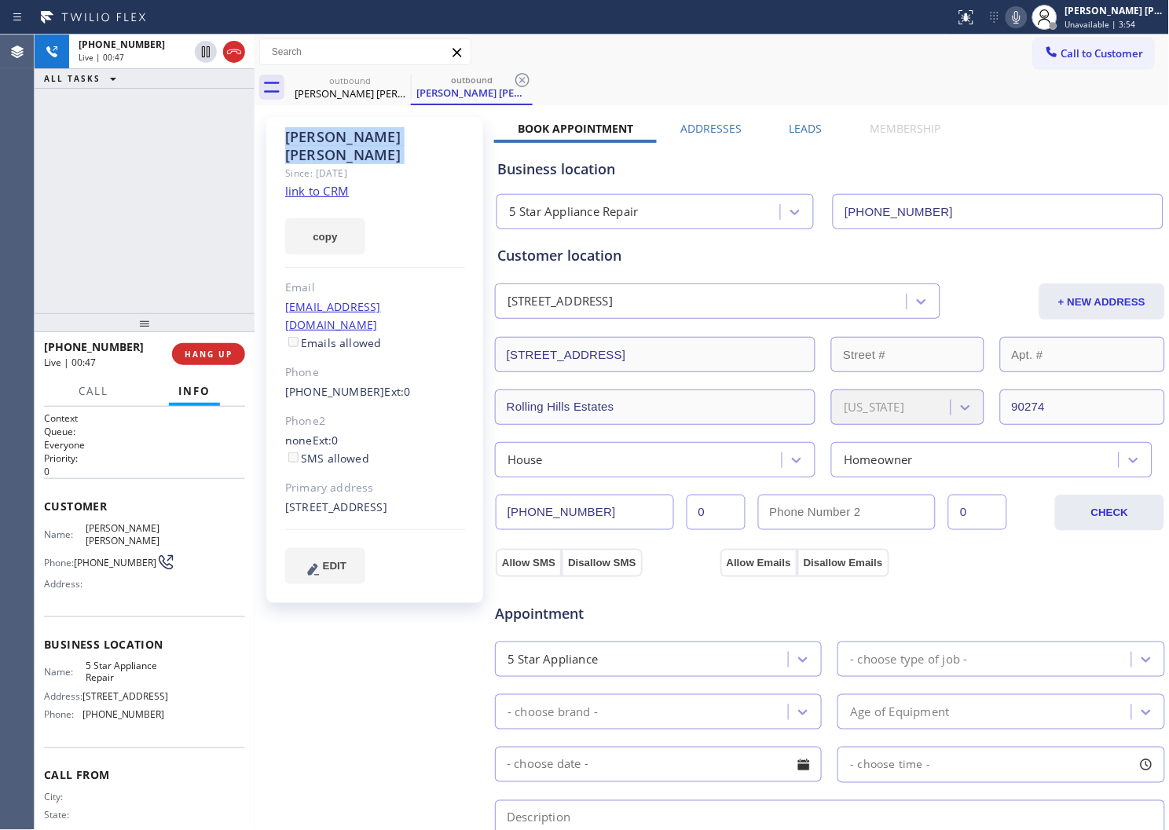
click at [321, 139] on div "[PERSON_NAME] [PERSON_NAME]" at bounding box center [375, 146] width 180 height 36
click at [1026, 19] on icon at bounding box center [1016, 17] width 19 height 19
click at [232, 53] on icon at bounding box center [234, 51] width 19 height 19
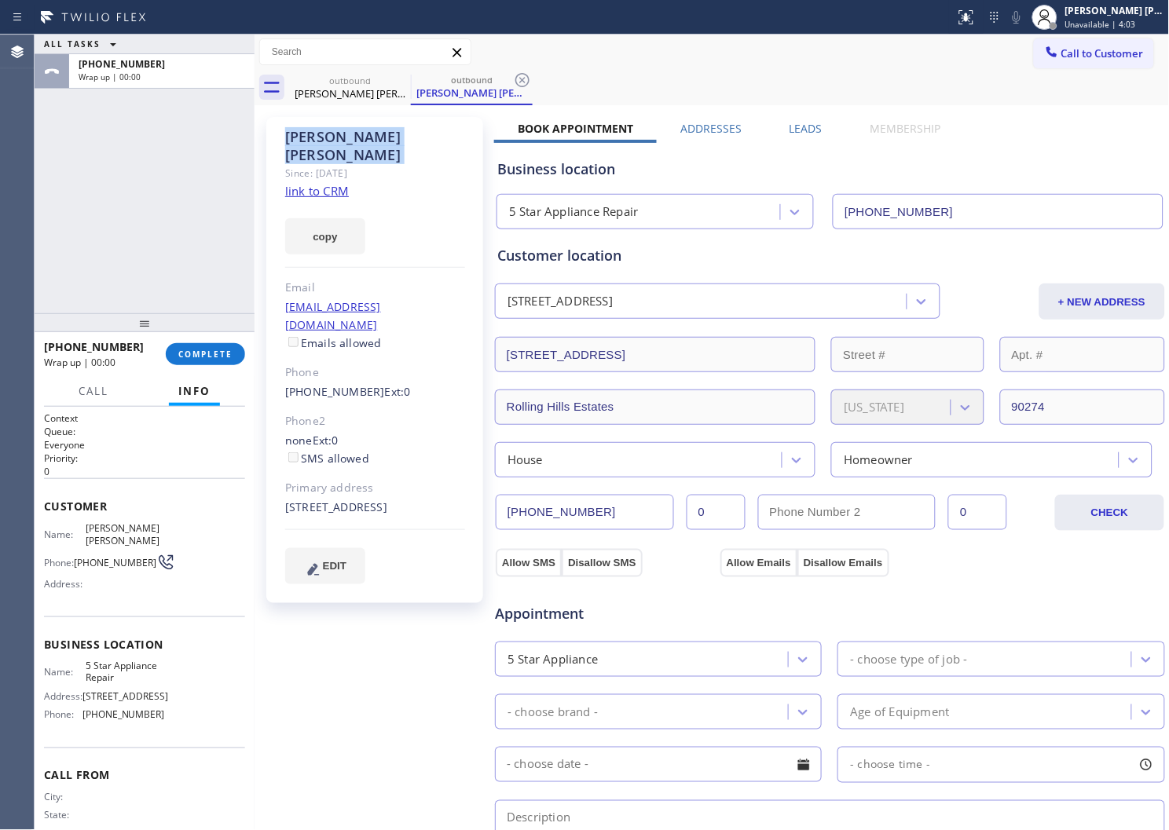
click at [791, 129] on label "Leads" at bounding box center [806, 128] width 33 height 15
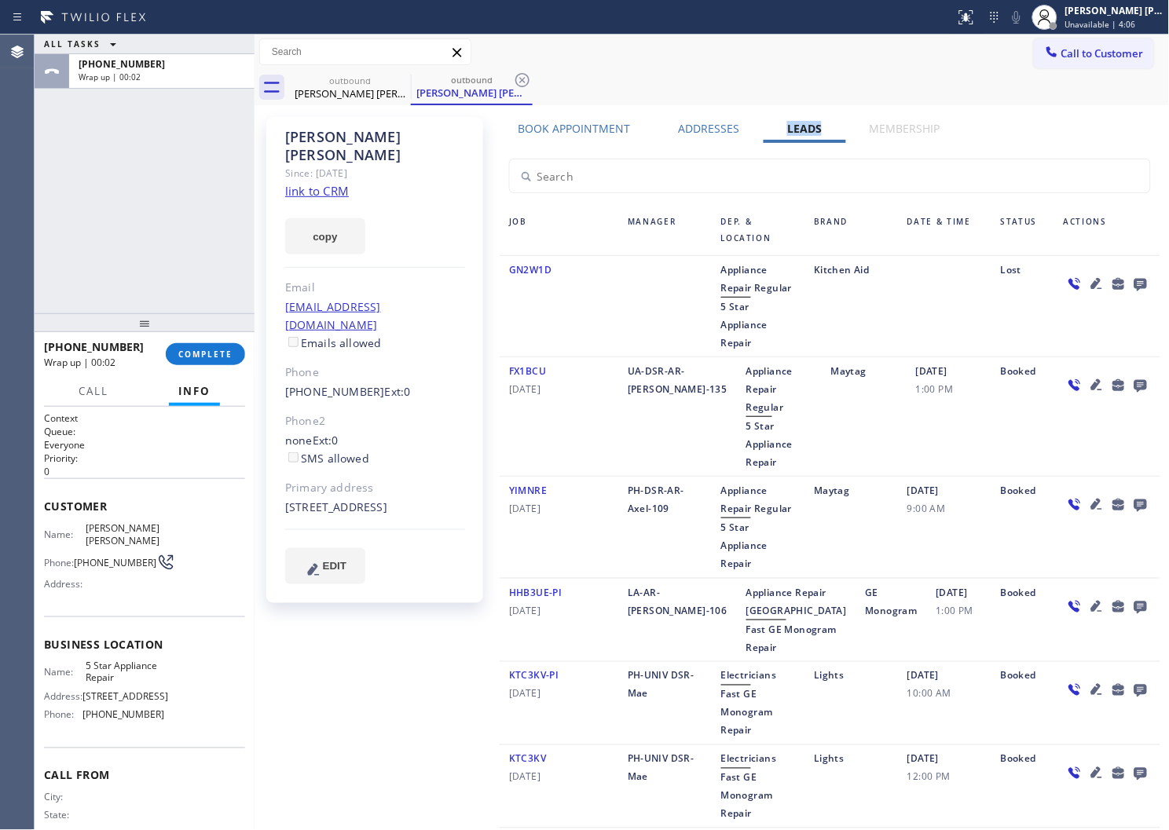
click at [1131, 283] on icon at bounding box center [1140, 284] width 19 height 20
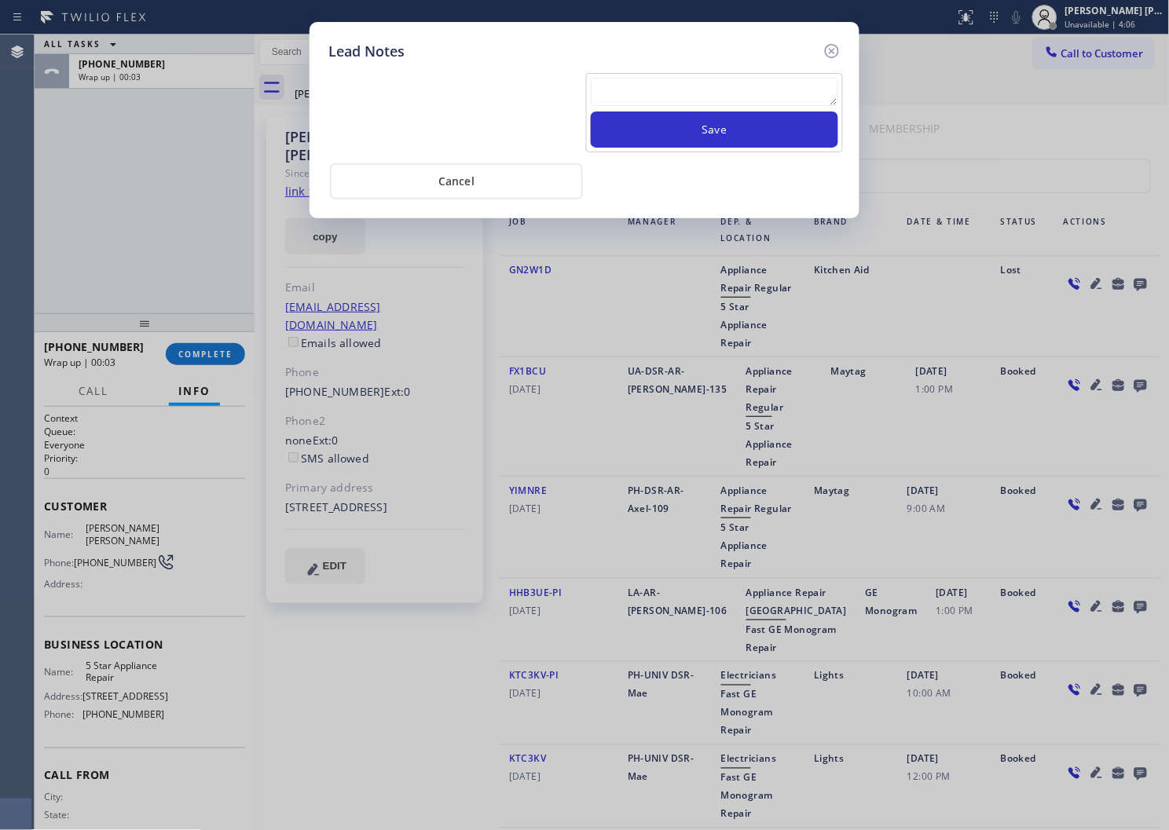
click at [770, 103] on textarea at bounding box center [714, 92] width 247 height 28
paste textarea "ALL GOOD - Please transfer"
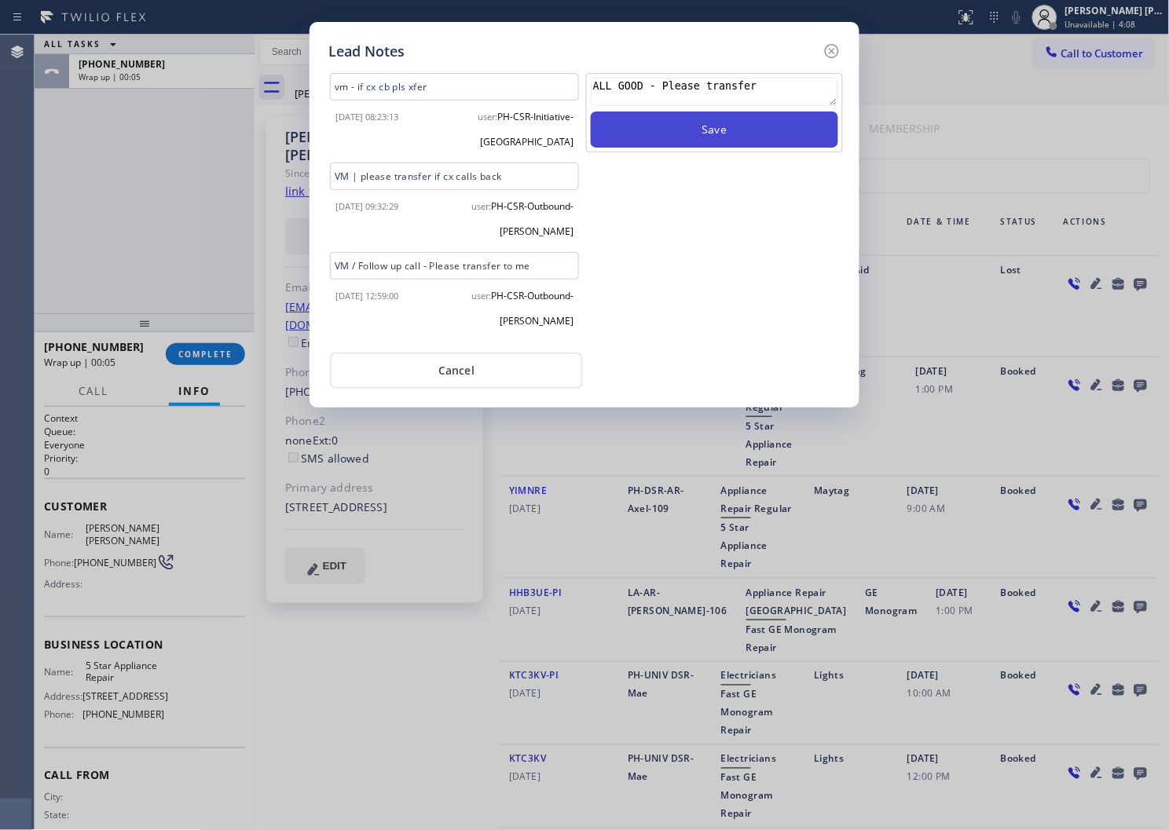
type textarea "ALL GOOD - Please transfer"
click at [757, 134] on button "Save" at bounding box center [714, 130] width 247 height 36
click at [827, 55] on icon at bounding box center [832, 51] width 19 height 19
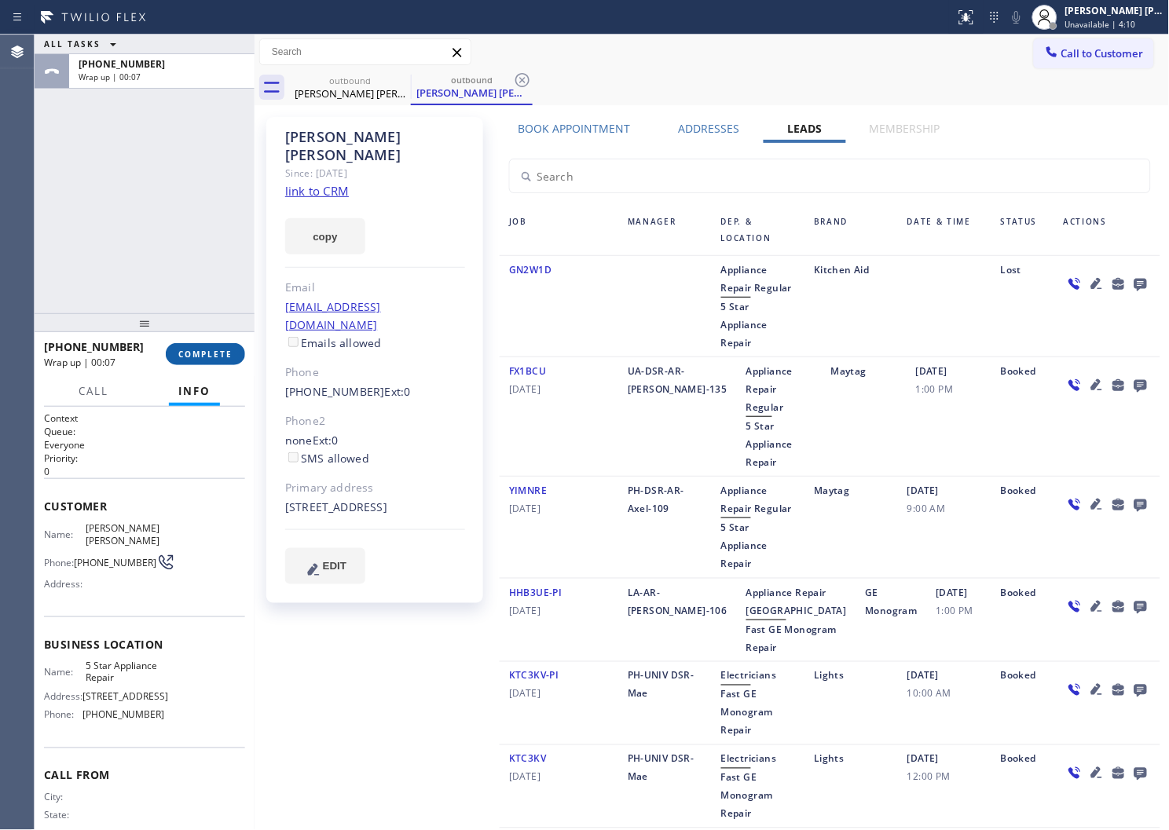
click at [229, 362] on button "COMPLETE" at bounding box center [205, 354] width 79 height 22
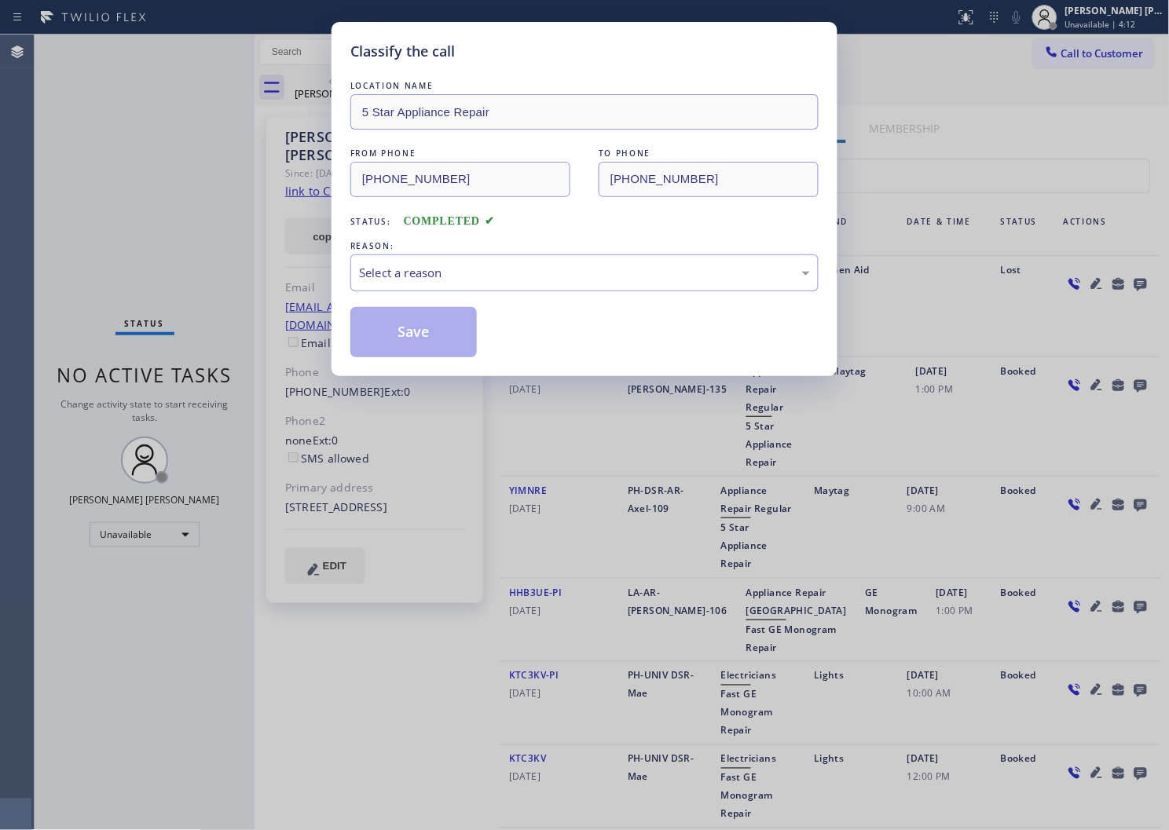
click at [470, 288] on div "Select a reason" at bounding box center [584, 273] width 468 height 37
click at [412, 335] on button "Save" at bounding box center [413, 332] width 126 height 50
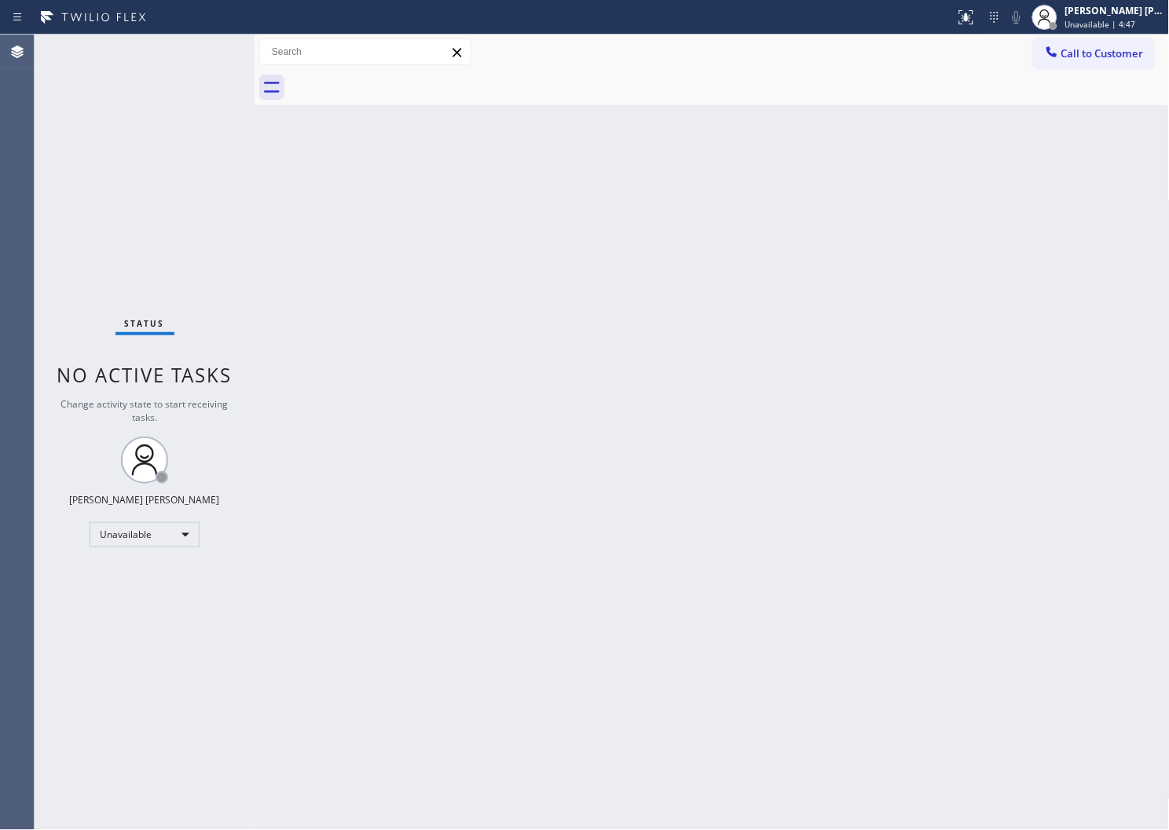
click at [0, 126] on div "Agent Desktop" at bounding box center [17, 433] width 34 height 796
click at [998, 132] on div "Back to Dashboard Change Sender ID Customers Technicians Select a contact Outbo…" at bounding box center [712, 433] width 915 height 796
click at [84, 193] on div "Status No active tasks Change activity state to start receiving tasks. [PERSON_…" at bounding box center [145, 433] width 220 height 796
click at [85, 196] on div "Status No active tasks Change activity state to start receiving tasks. [PERSON_…" at bounding box center [145, 433] width 220 height 796
click at [1102, 55] on span "Call to Customer" at bounding box center [1102, 53] width 82 height 14
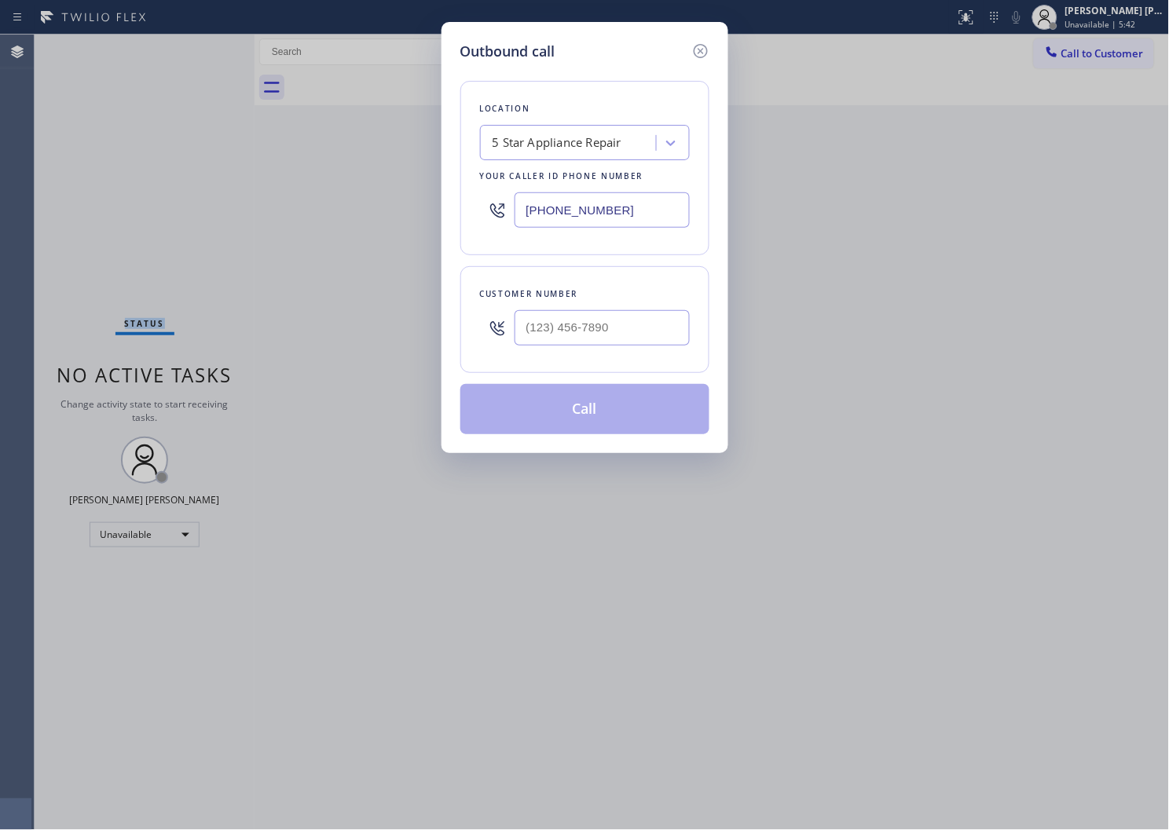
click at [537, 214] on input "[PHONE_NUMBER]" at bounding box center [602, 209] width 175 height 35
paste input "623) 552-6136"
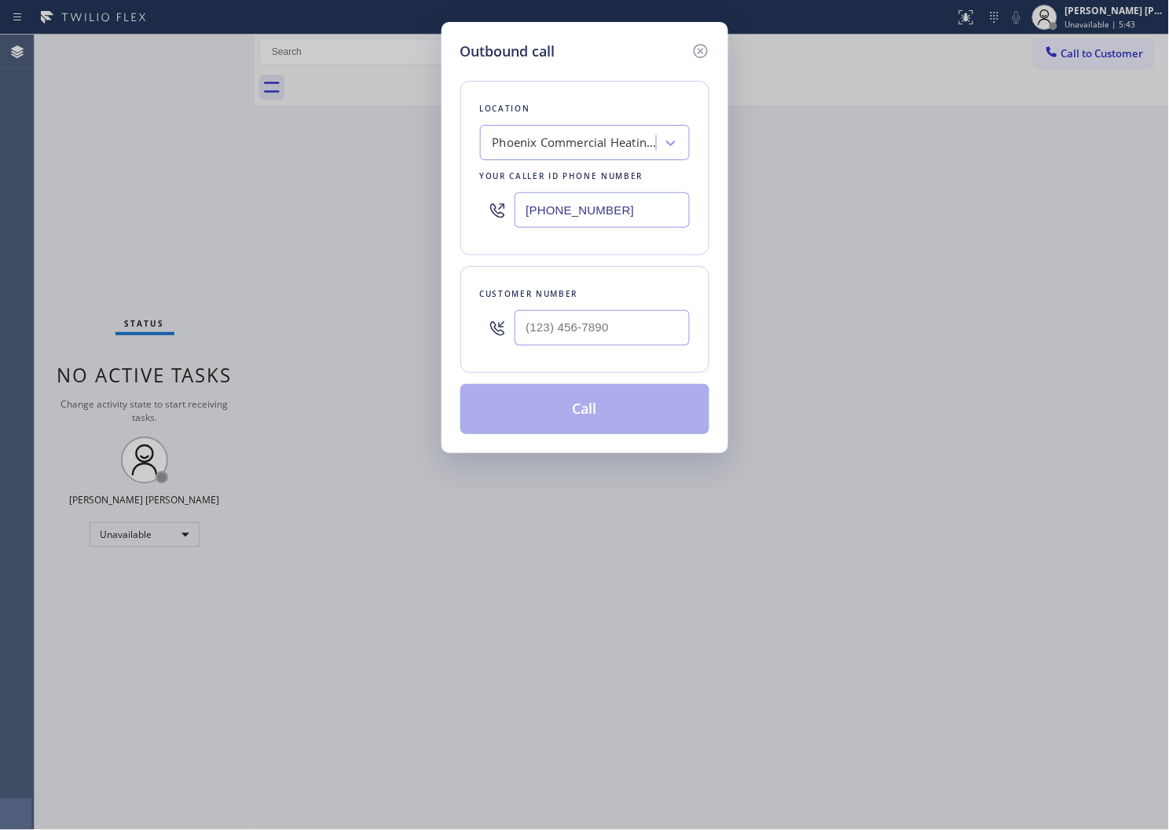
type input "[PHONE_NUMBER]"
click at [585, 338] on input "(___) ___-____" at bounding box center [602, 327] width 175 height 35
paste input "715) 944-3980"
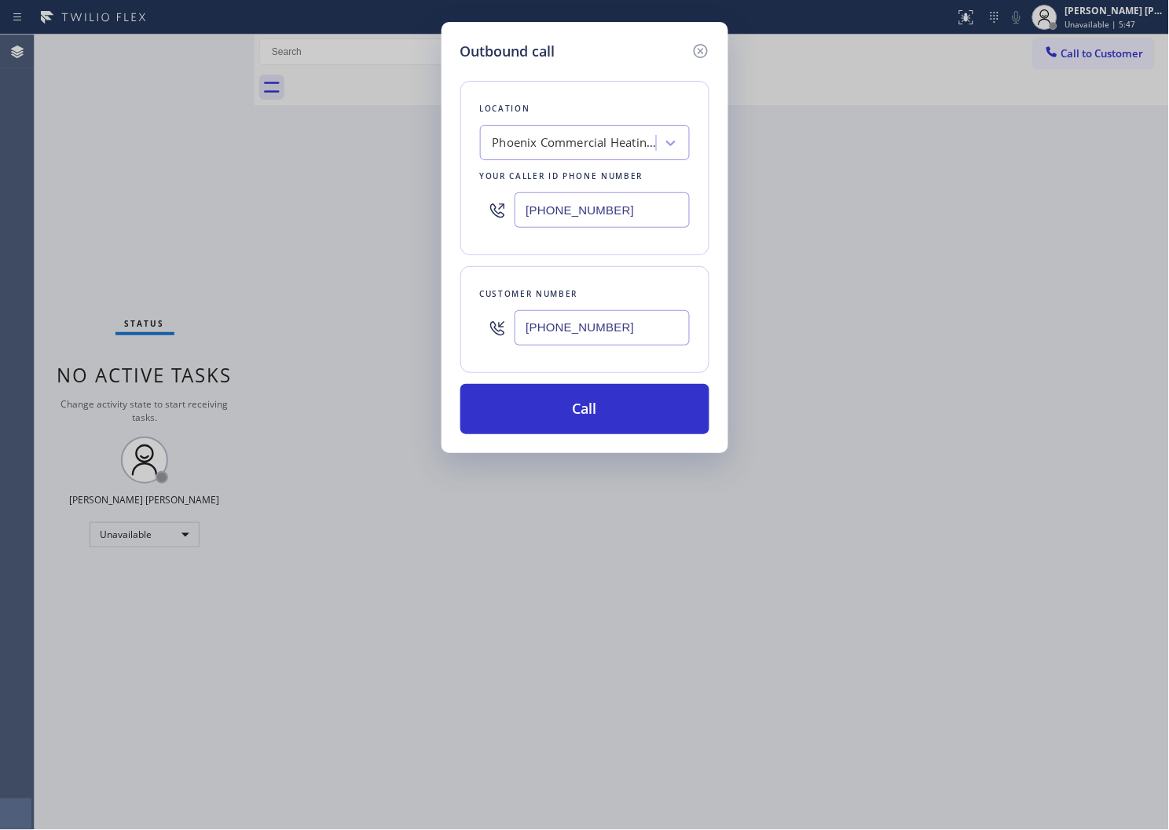
type input "[PHONE_NUMBER]"
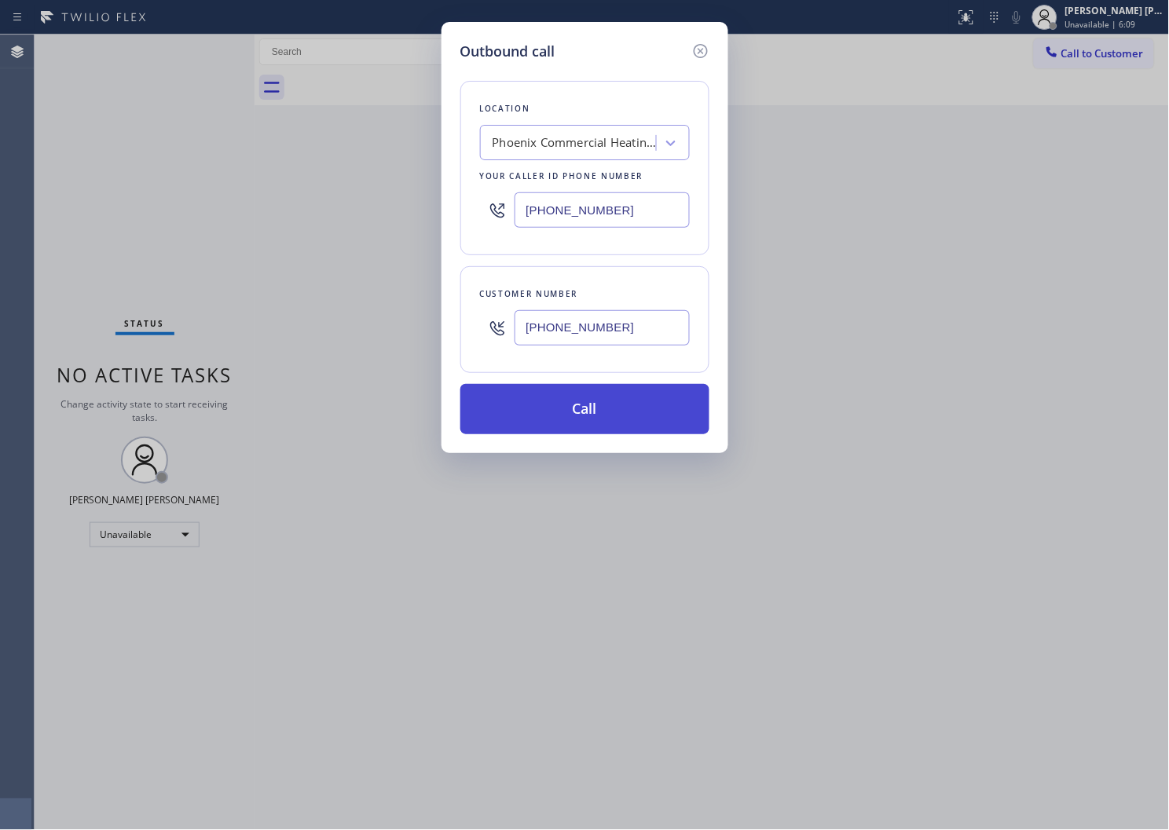
click at [574, 425] on button "Call" at bounding box center [584, 409] width 249 height 50
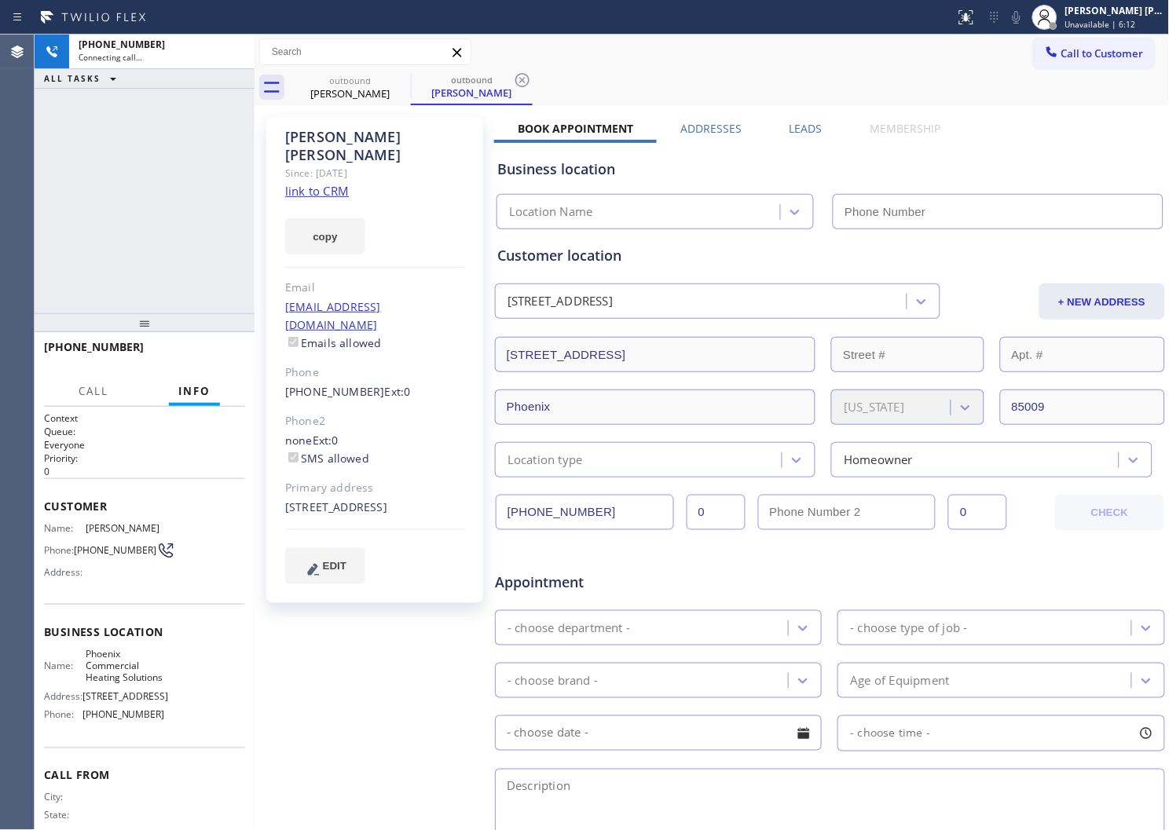
click at [318, 140] on div "[PERSON_NAME]" at bounding box center [375, 146] width 180 height 36
type input "[PHONE_NUMBER]"
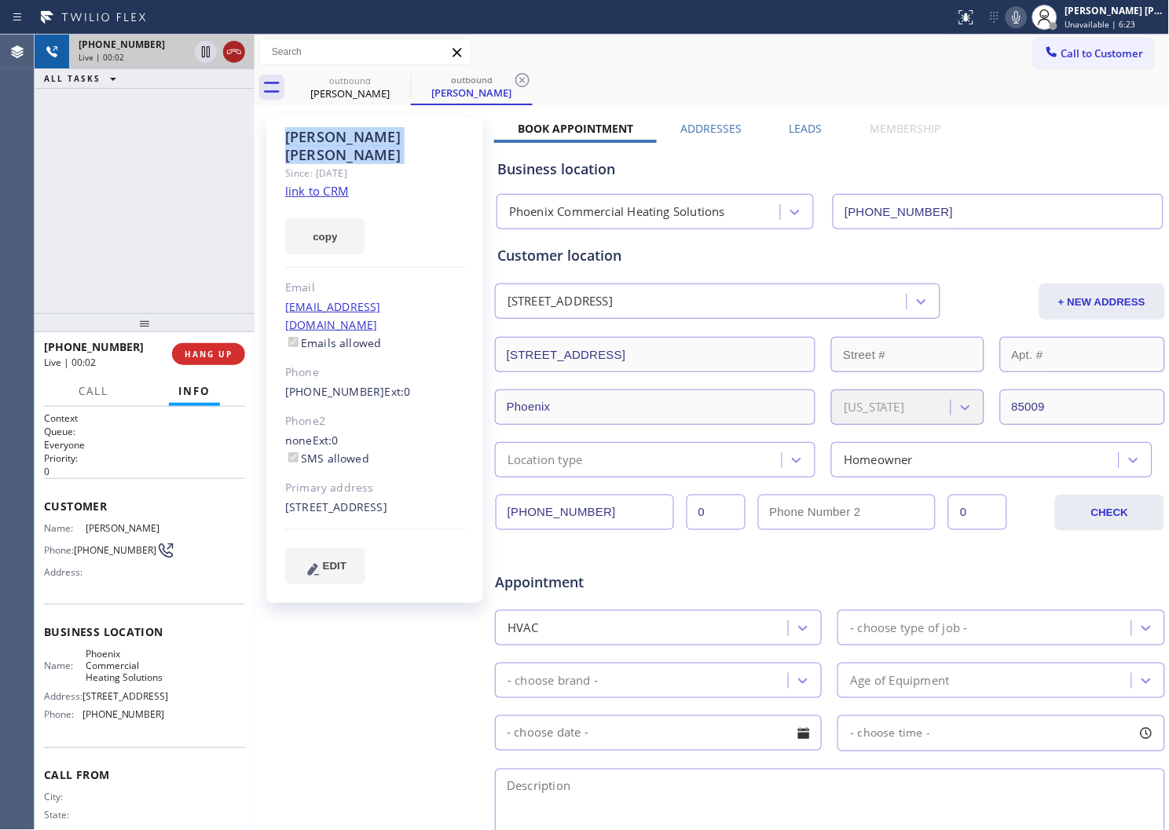
click at [229, 56] on icon at bounding box center [234, 51] width 19 height 19
click at [79, 346] on span "[PHONE_NUMBER]" at bounding box center [94, 346] width 100 height 15
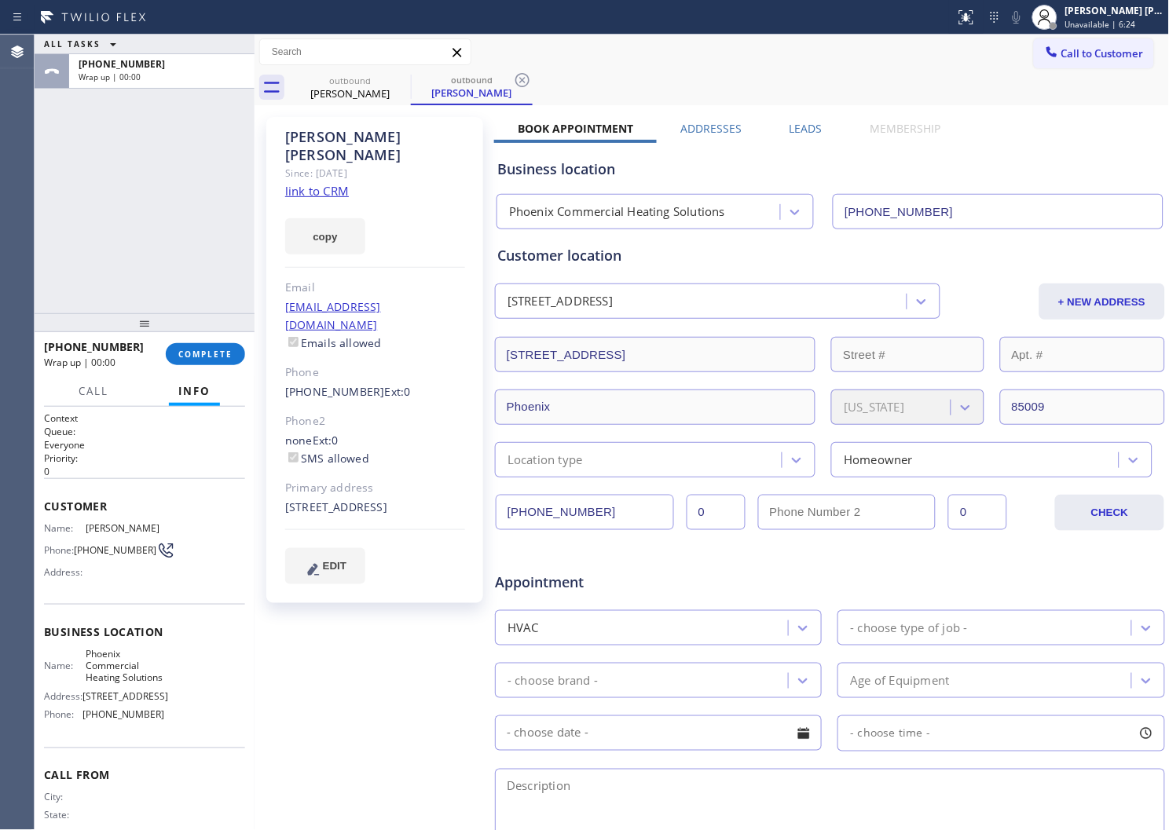
click at [79, 346] on span "[PHONE_NUMBER]" at bounding box center [94, 346] width 100 height 15
copy span "[PHONE_NUMBER]"
click at [218, 360] on button "COMPLETE" at bounding box center [205, 354] width 79 height 22
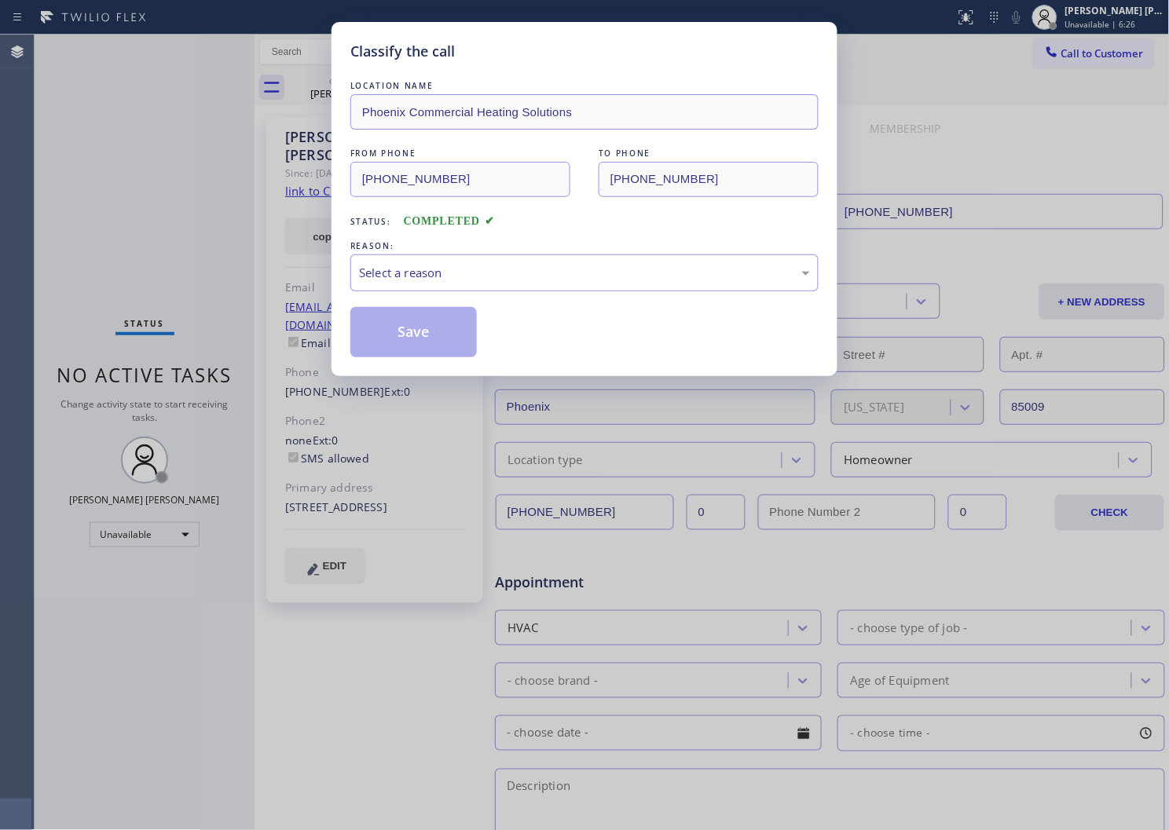
click at [479, 267] on div "Select a reason" at bounding box center [584, 273] width 451 height 18
click at [375, 346] on button "Save" at bounding box center [413, 332] width 126 height 50
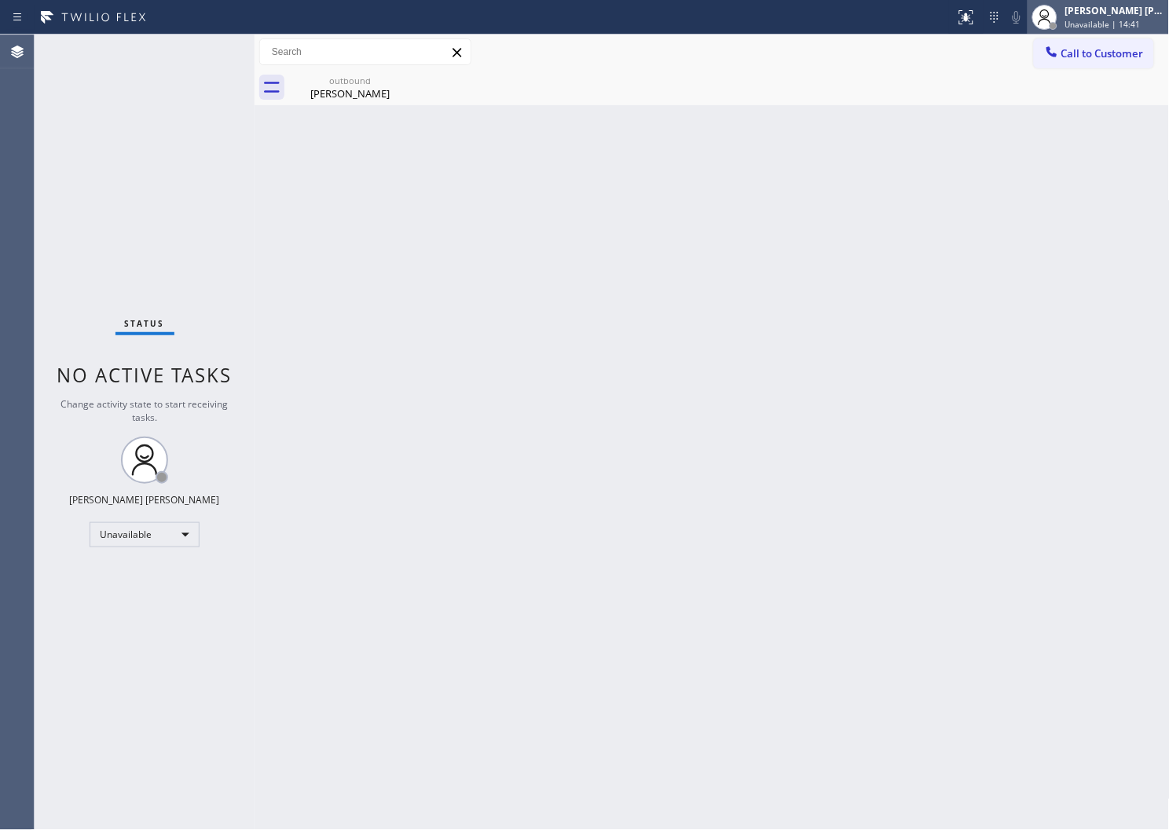
click at [1140, 11] on div "[PERSON_NAME] [PERSON_NAME]" at bounding box center [1114, 10] width 99 height 13
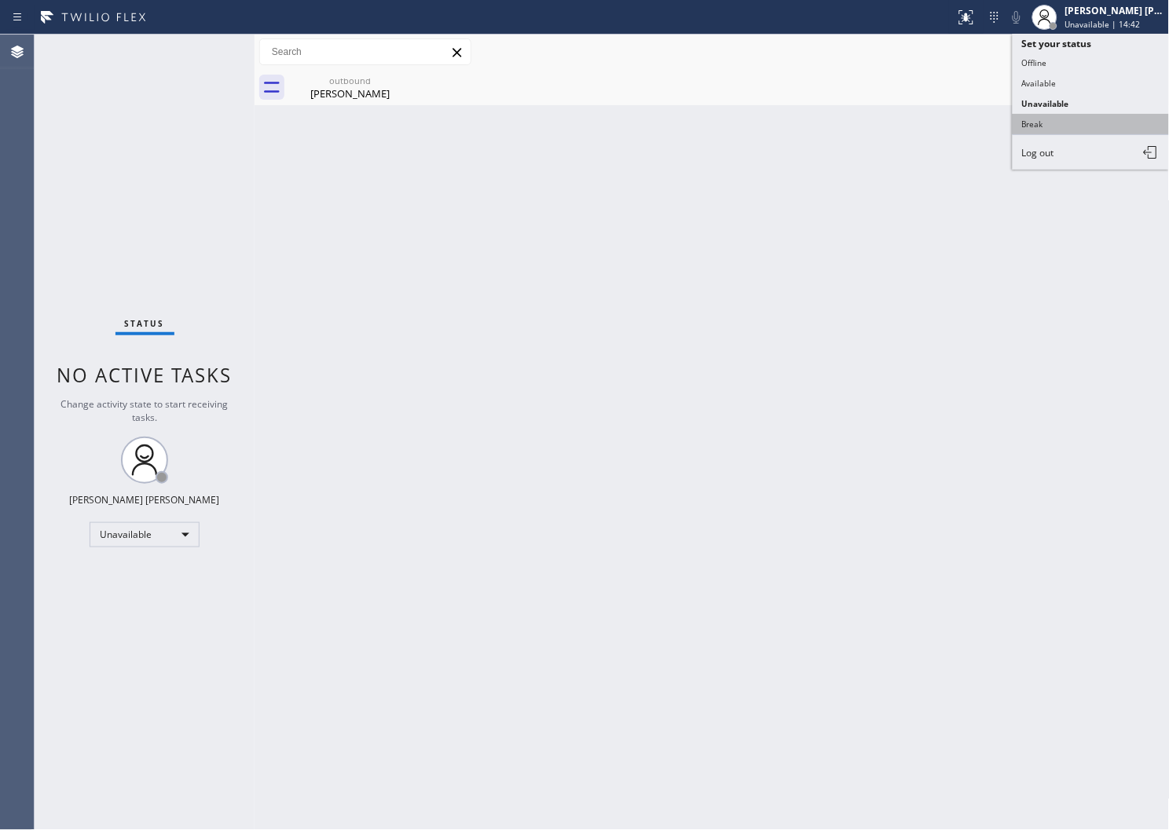
click at [1072, 120] on button "Break" at bounding box center [1091, 124] width 157 height 20
click at [1072, 120] on div "Back to Dashboard Change Sender ID Customers Technicians Select a contact Outbo…" at bounding box center [712, 433] width 915 height 796
